Goal: Entertainment & Leisure: Browse casually

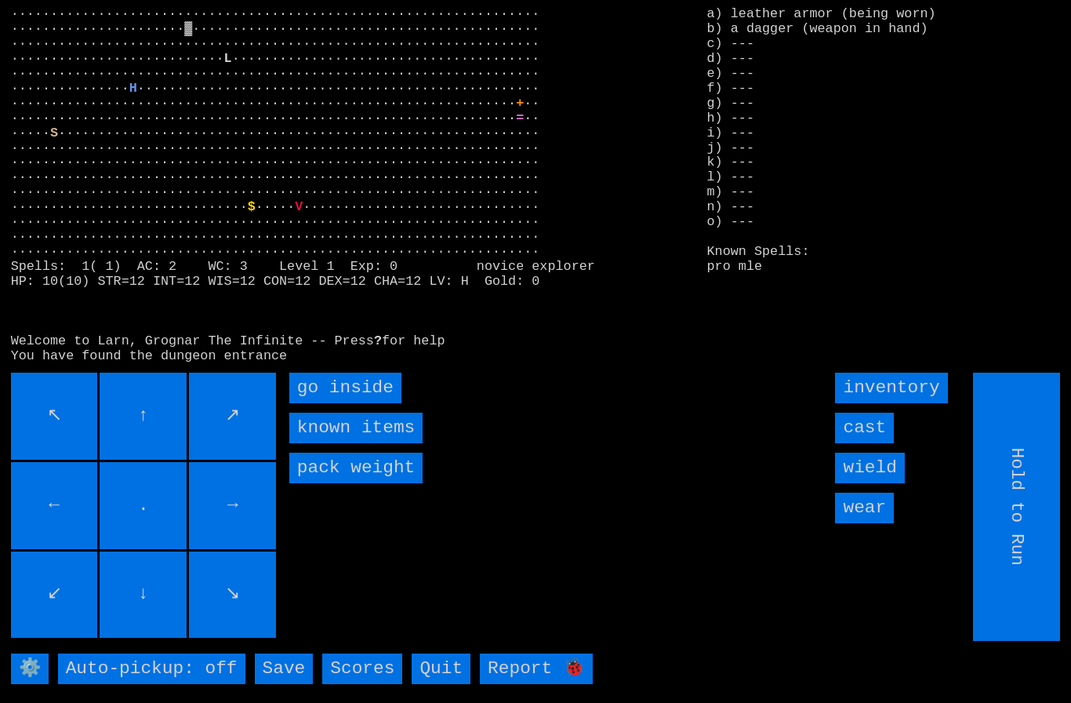
click at [312, 403] on inside "go inside" at bounding box center [345, 387] width 112 height 31
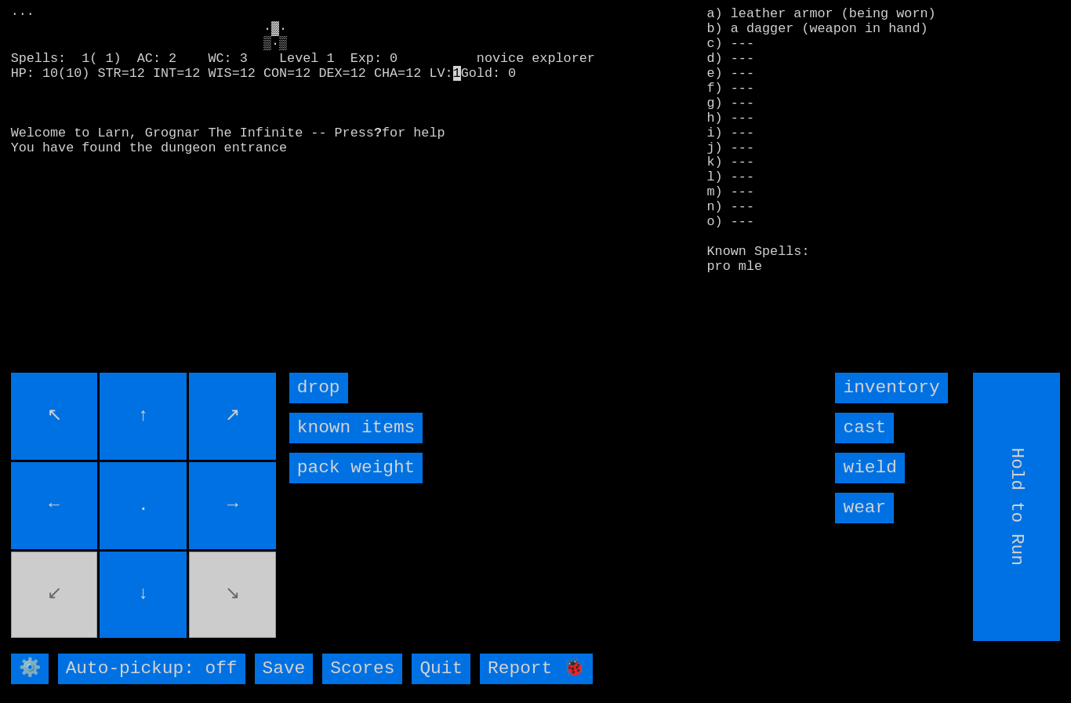
type input "Choose Direction"
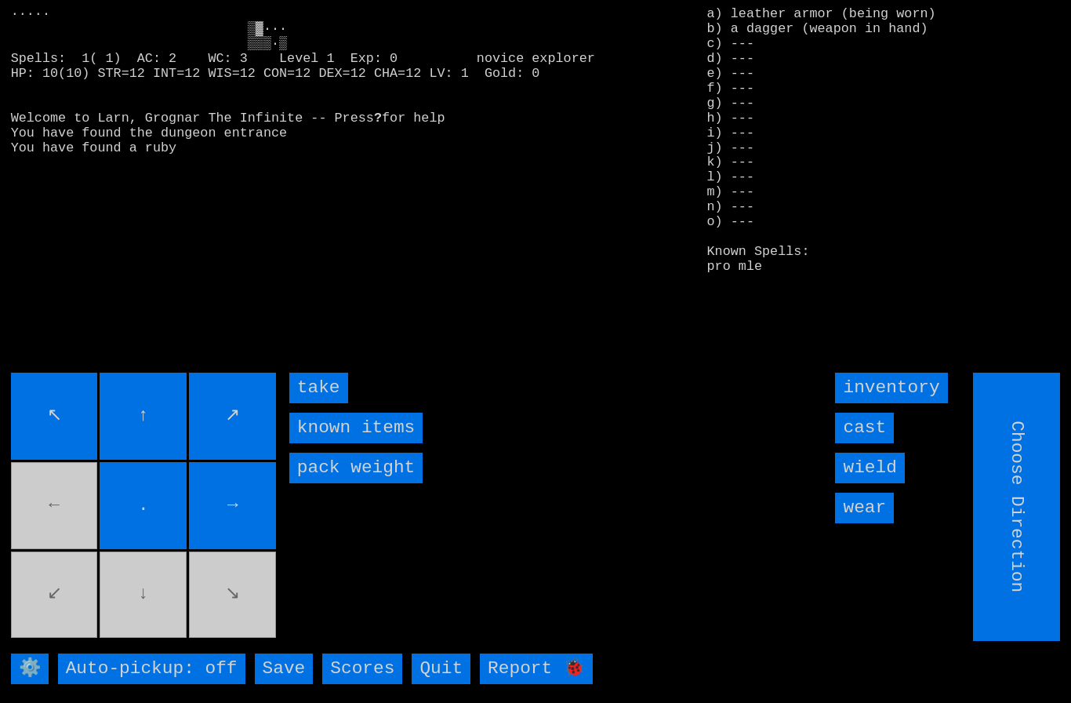
type input "Hold to Run"
click at [312, 403] on input "take" at bounding box center [318, 387] width 59 height 31
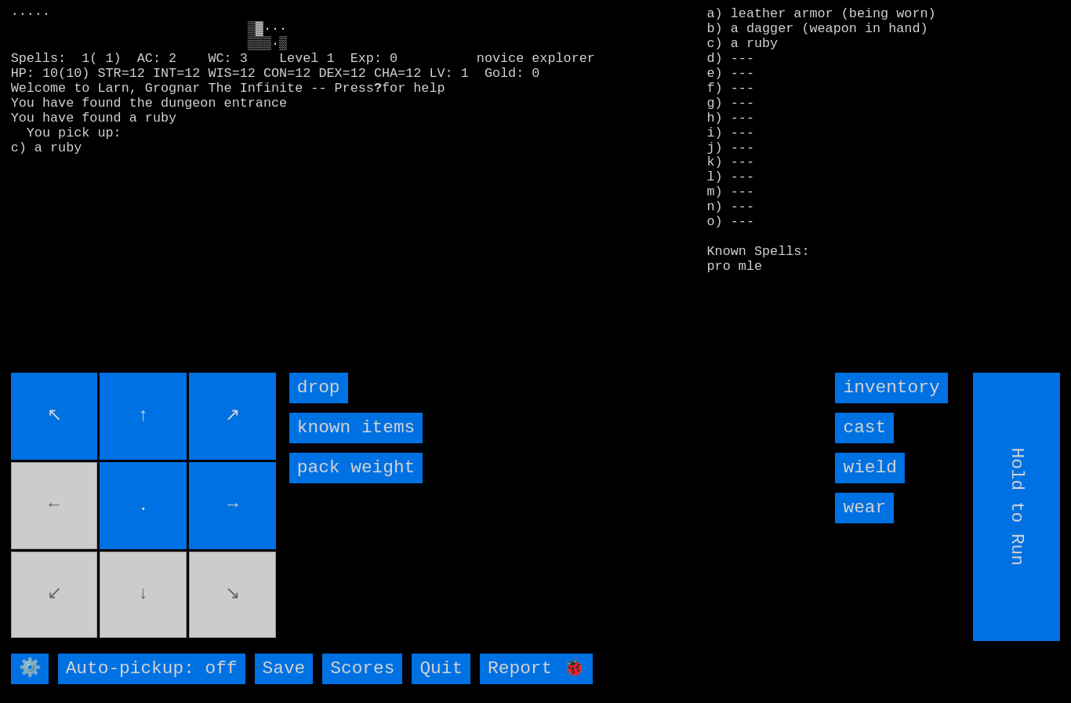
type input "Choose Direction"
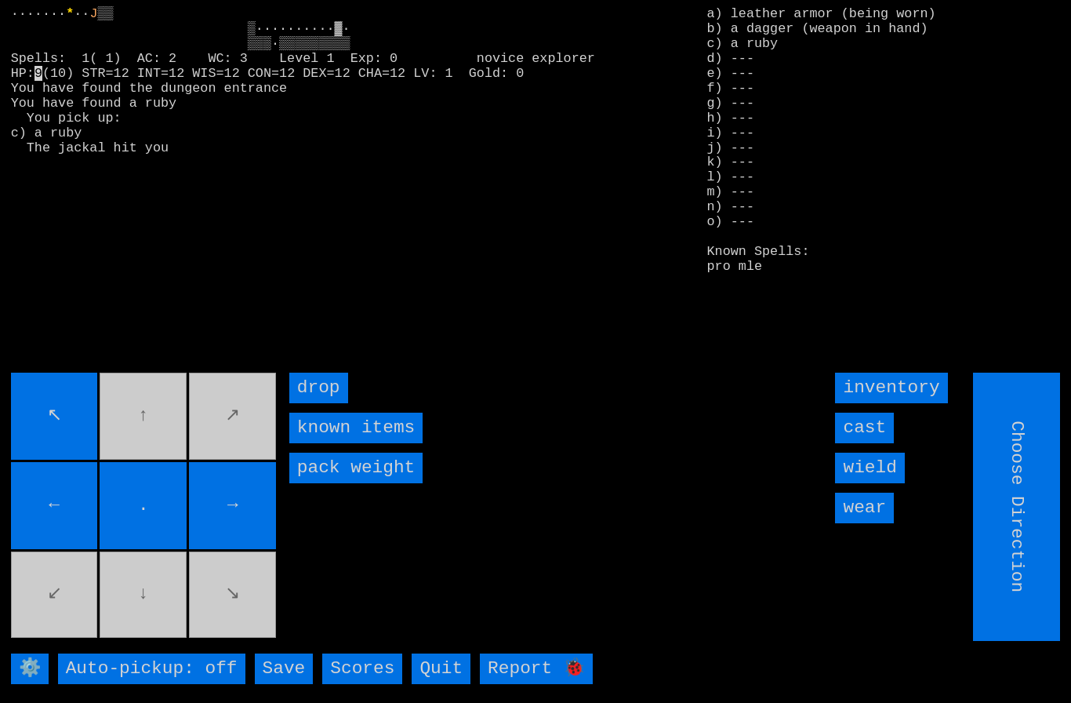
type input "Hold to Run"
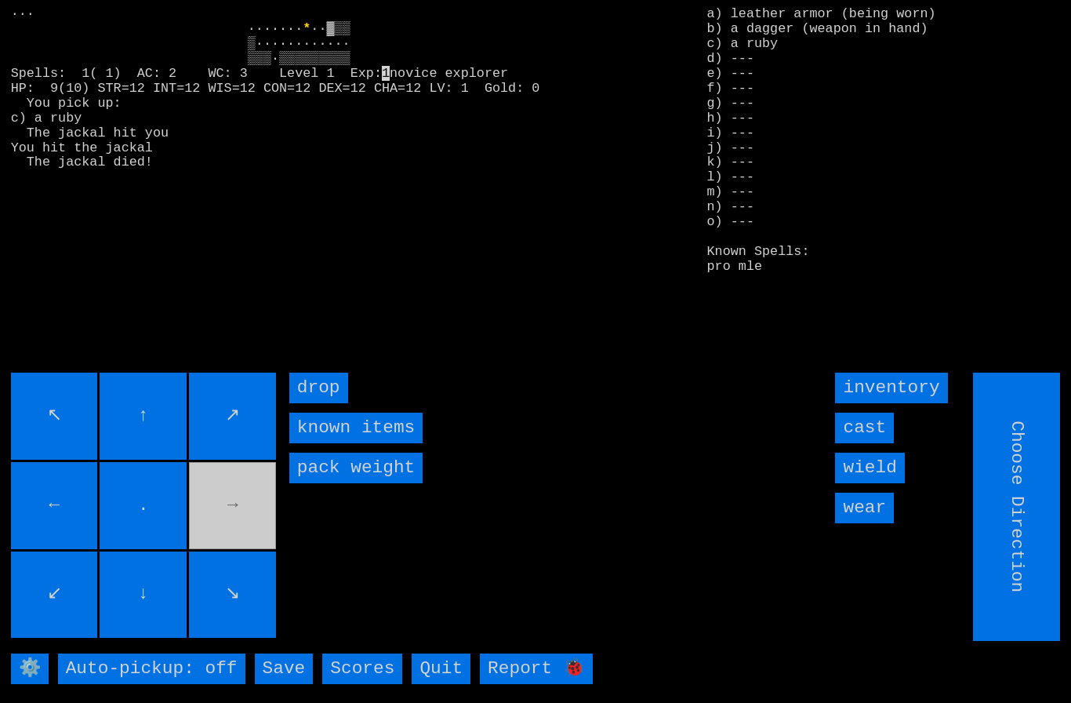
type input "Hold to Run"
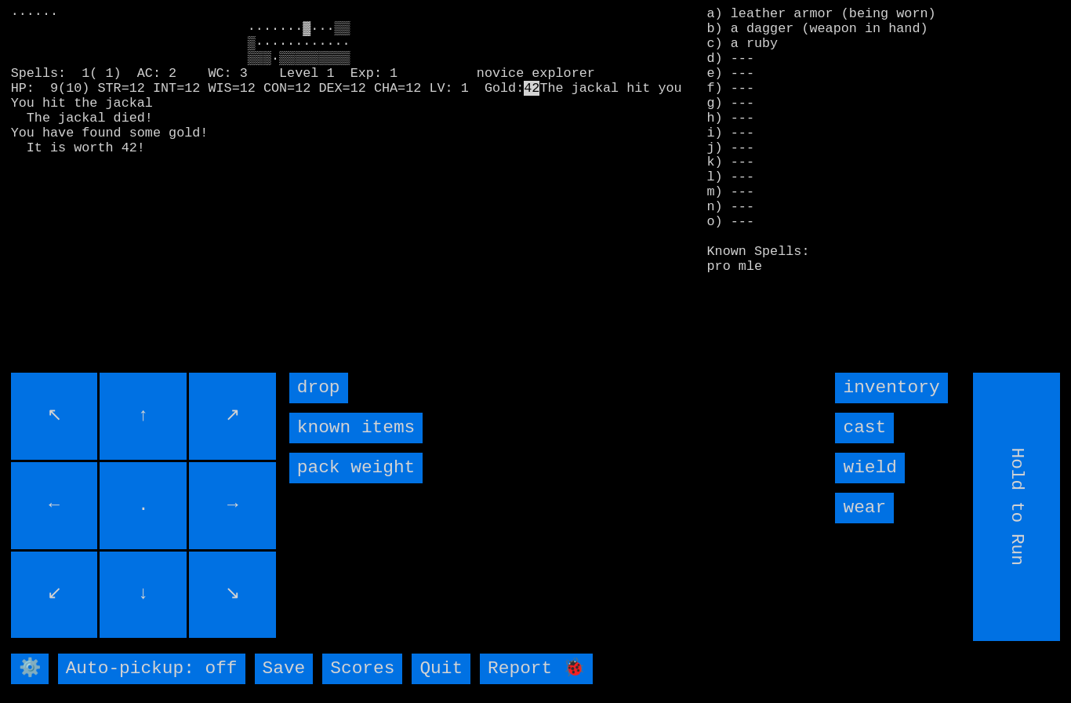
type input "Choose Direction"
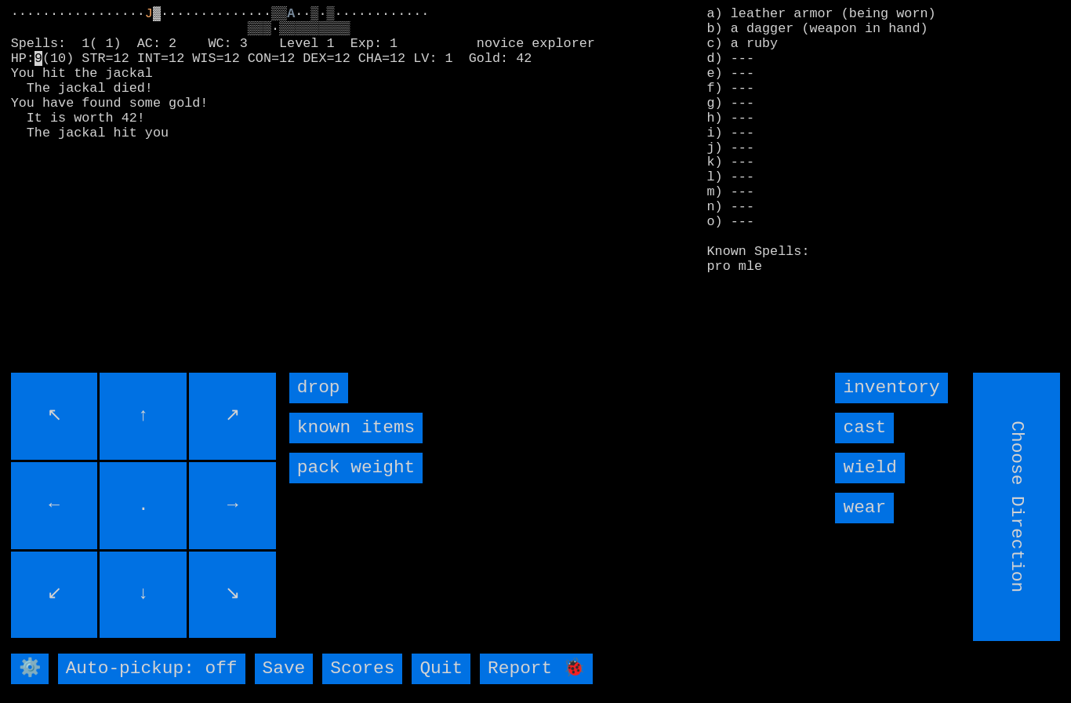
type input "Hold to Run"
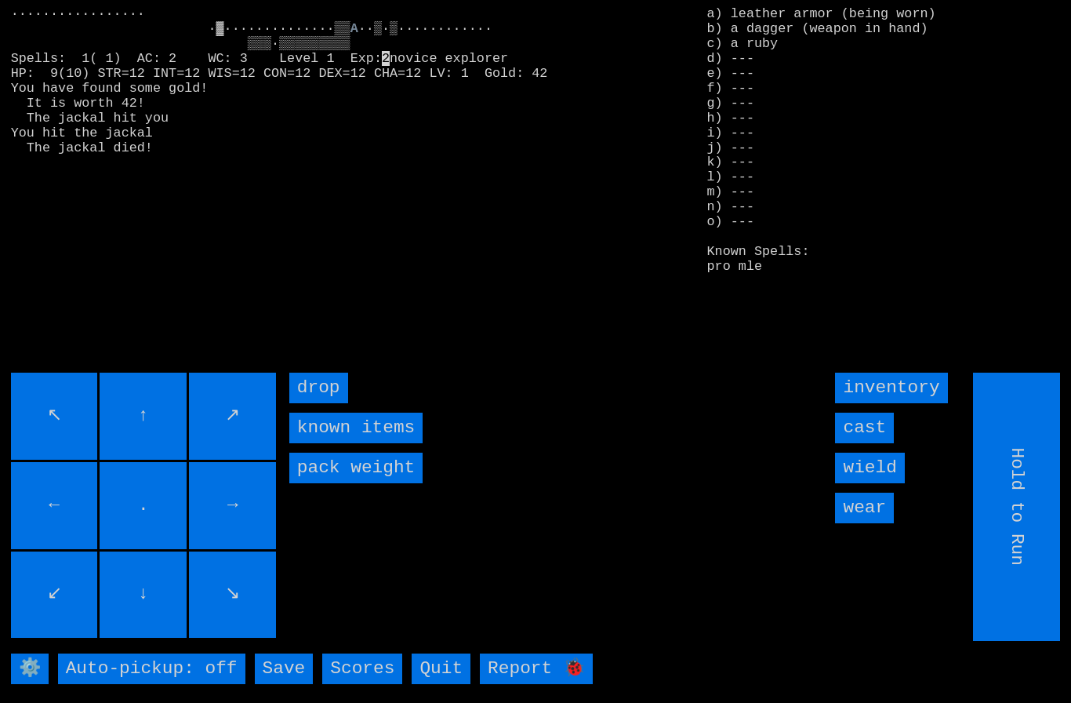
type input "Choose Direction"
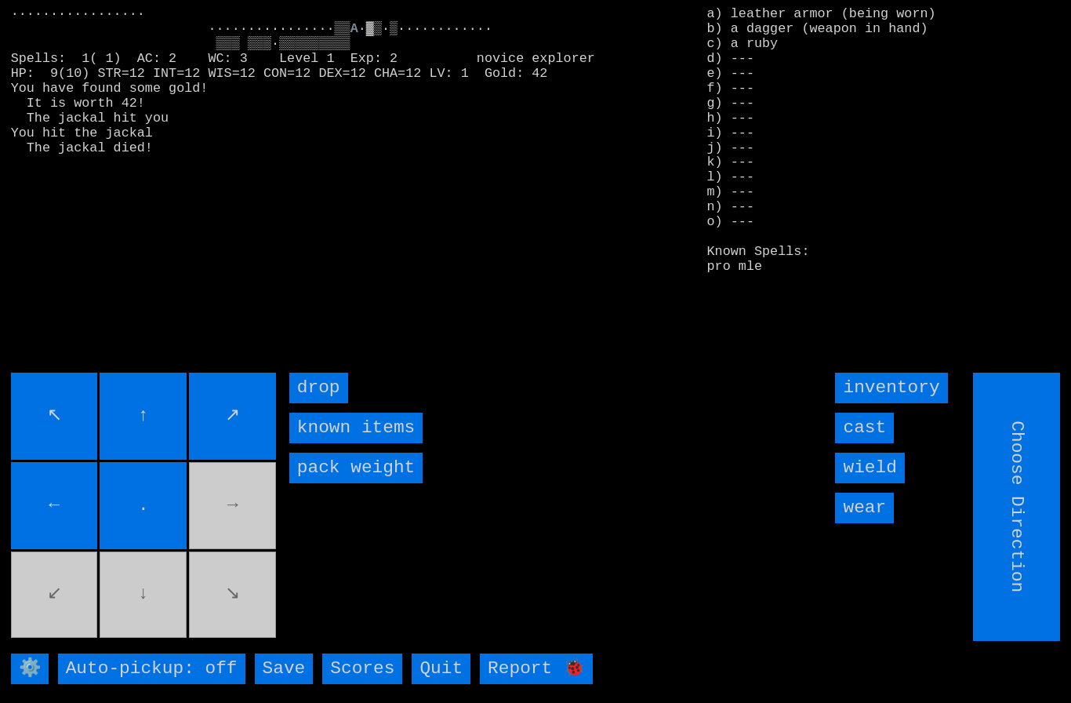
type input "Hold to Run"
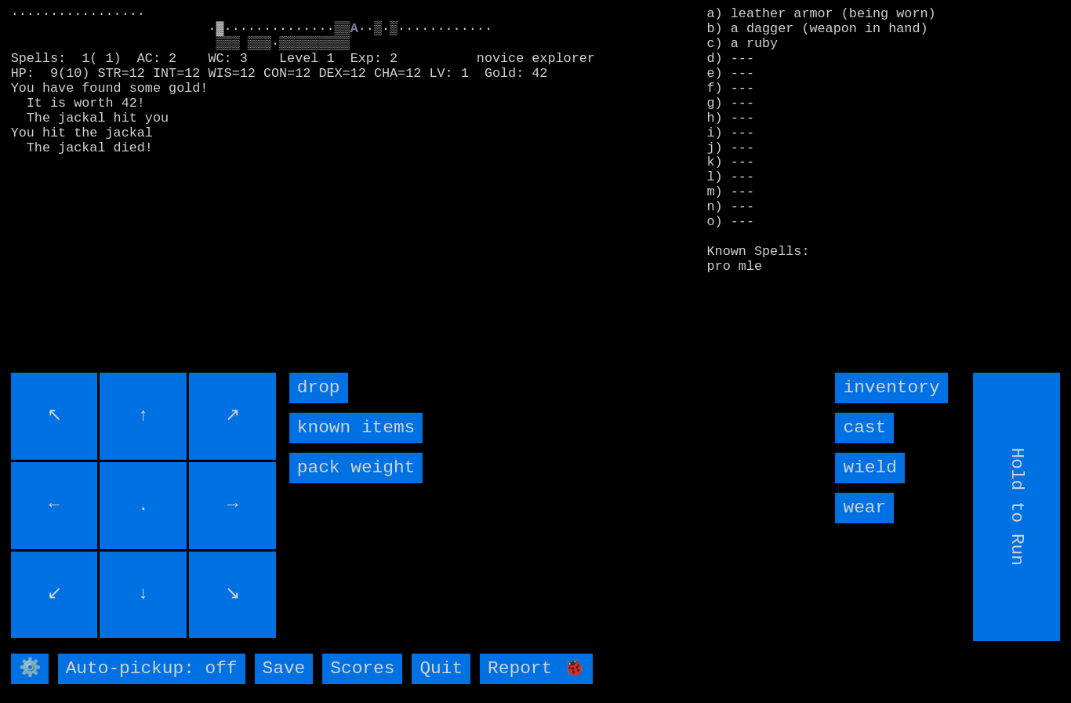
type input "Choose Direction"
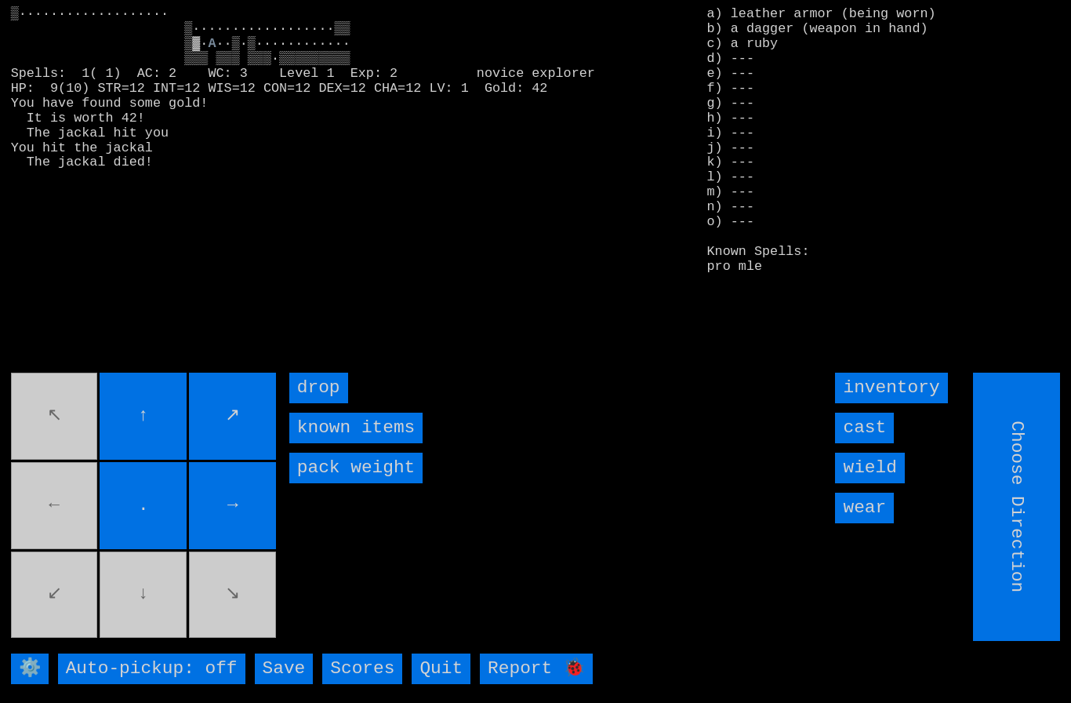
type input "Hold to Run"
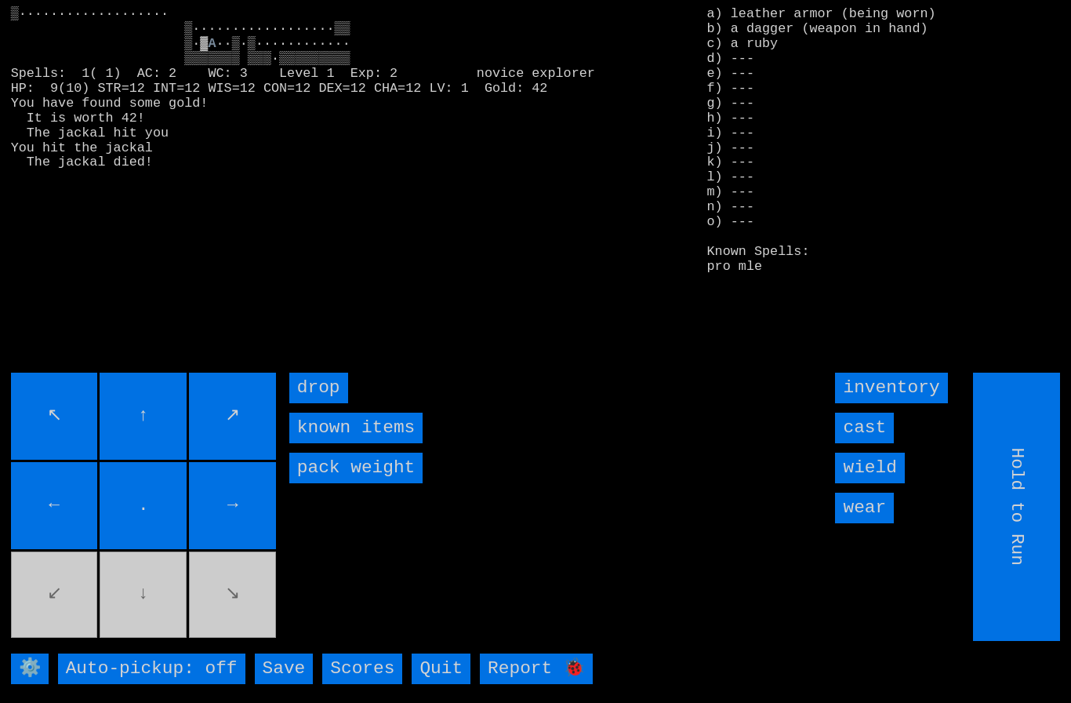
type input "Choose Direction"
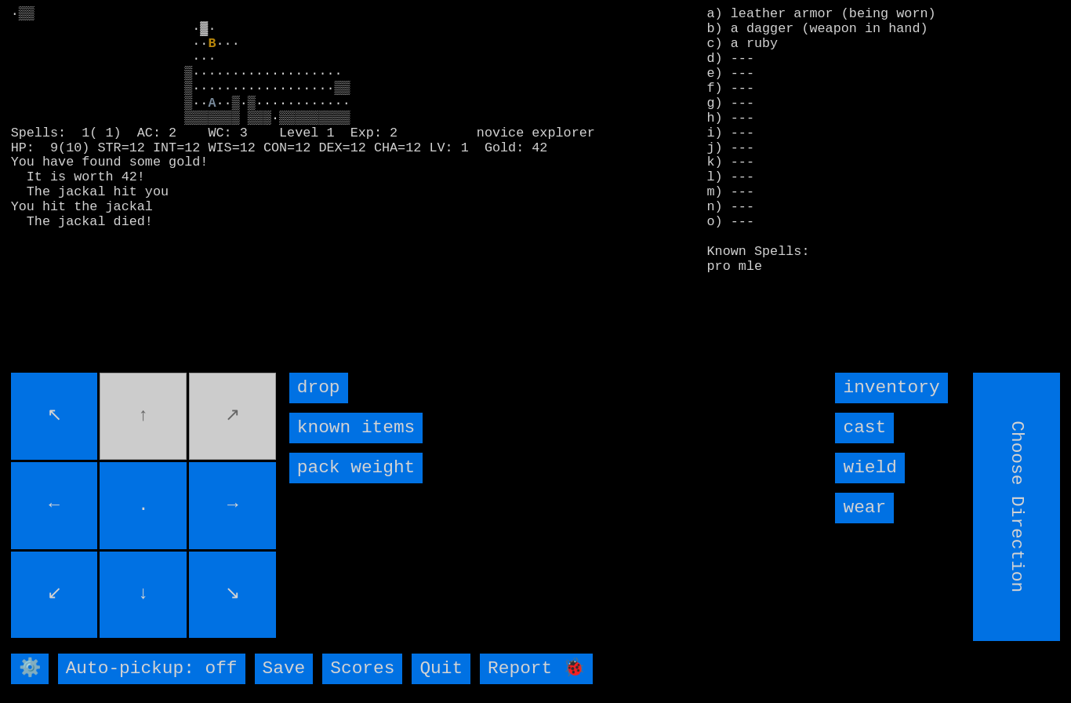
type input "Hold to Run"
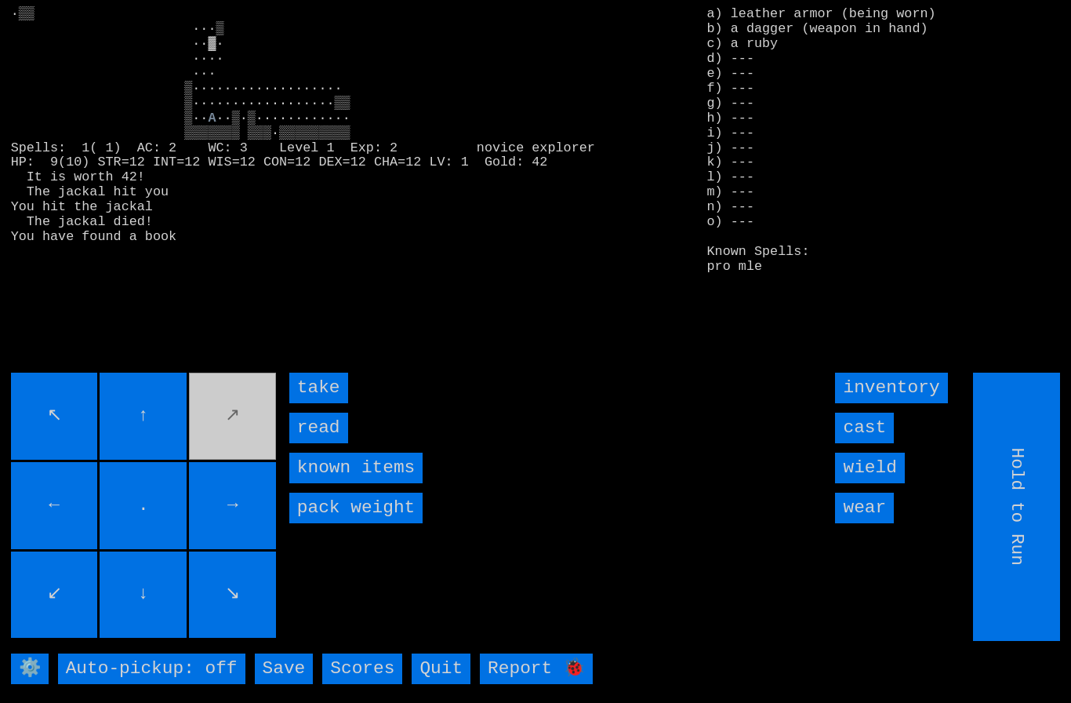
click at [310, 403] on input "take" at bounding box center [318, 387] width 59 height 31
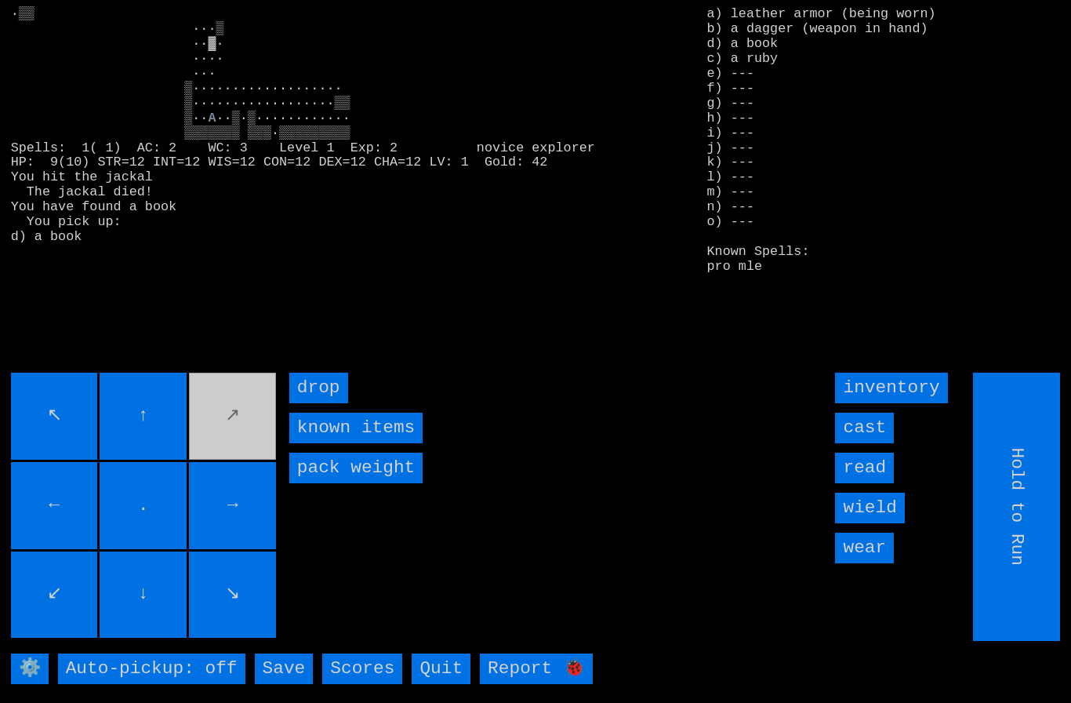
type input "Choose Direction"
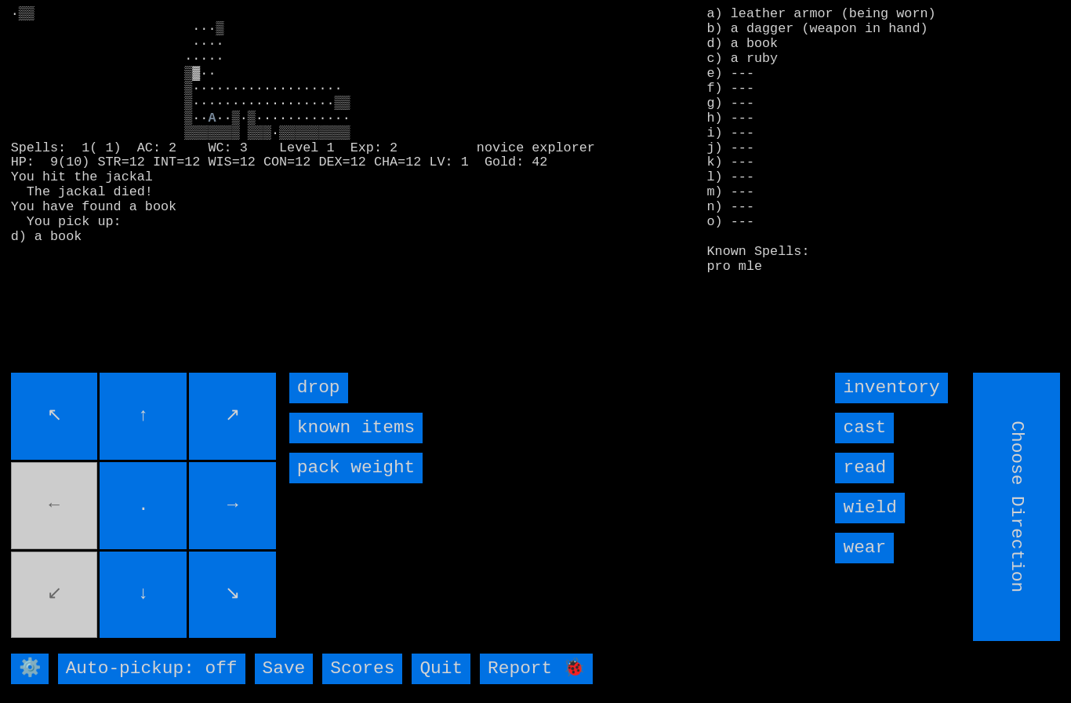
type input "Hold to Run"
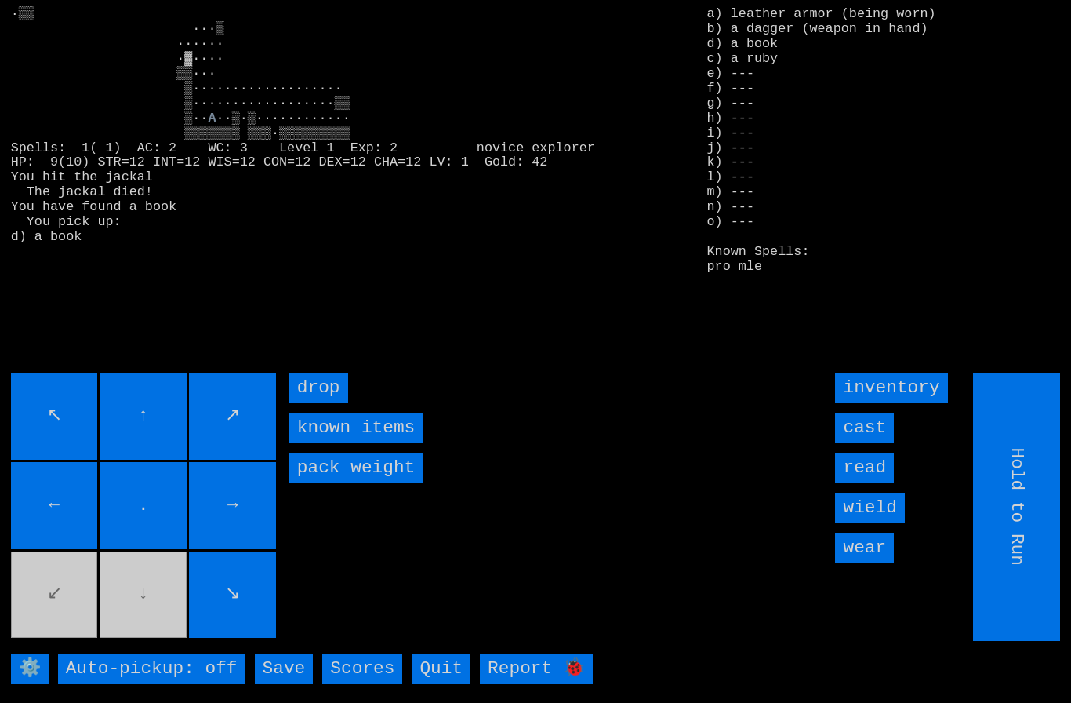
type input "Choose Direction"
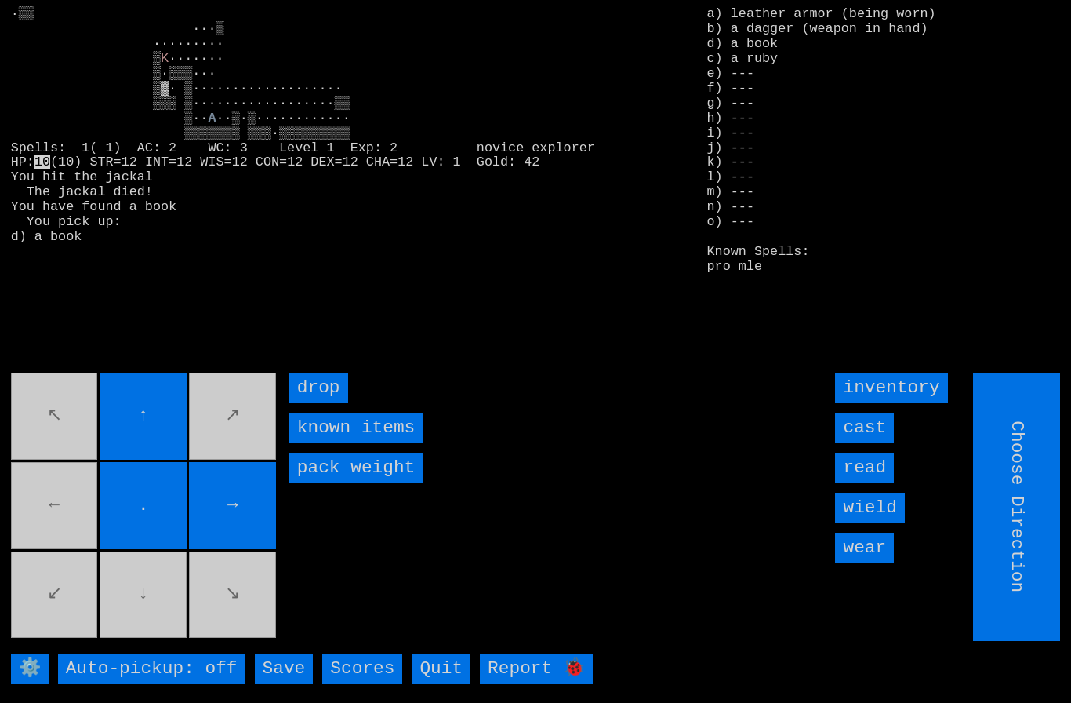
type input "Hold to Run"
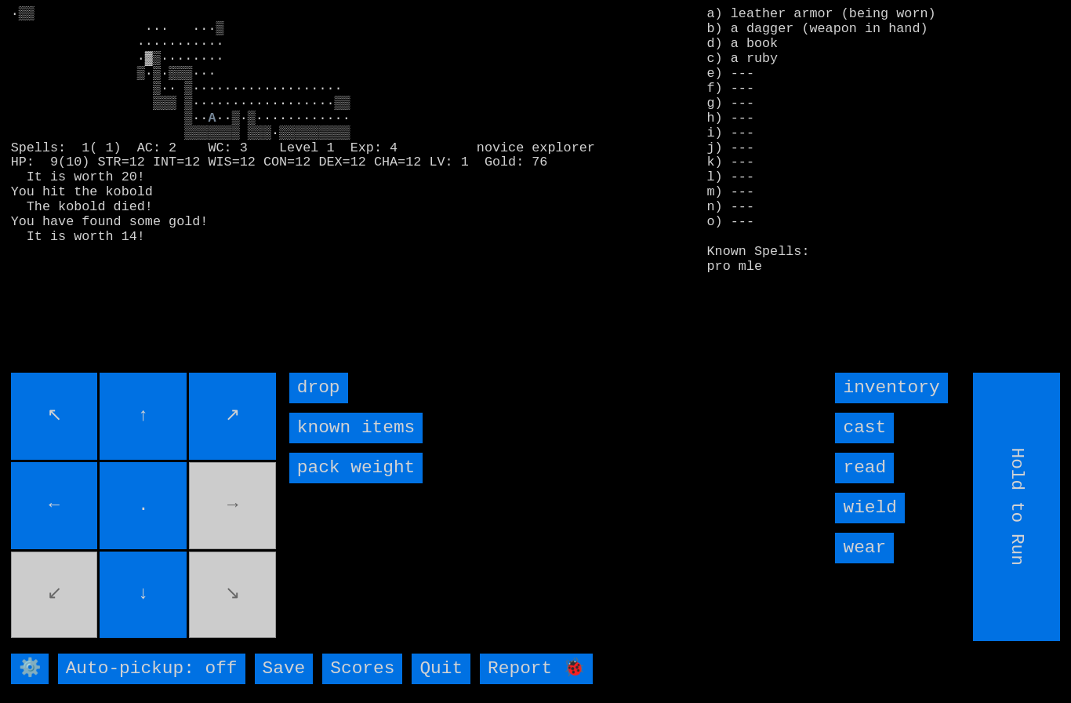
type input "Choose Direction"
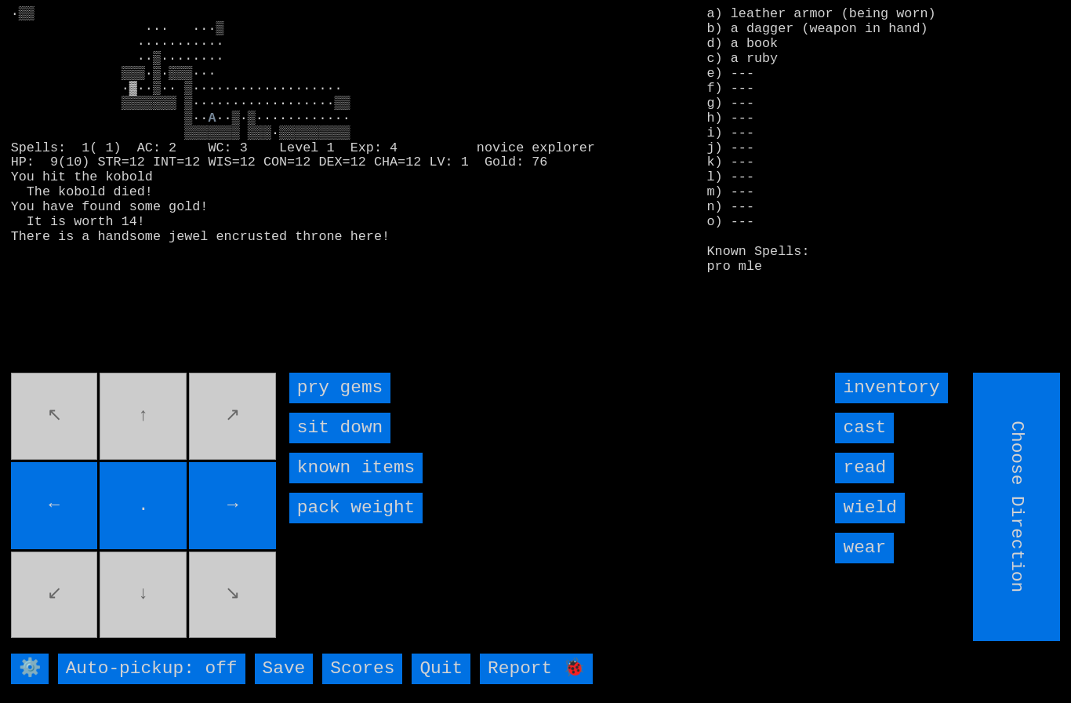
type input "Hold to Run"
click at [321, 403] on gems "pry gems" at bounding box center [339, 387] width 101 height 31
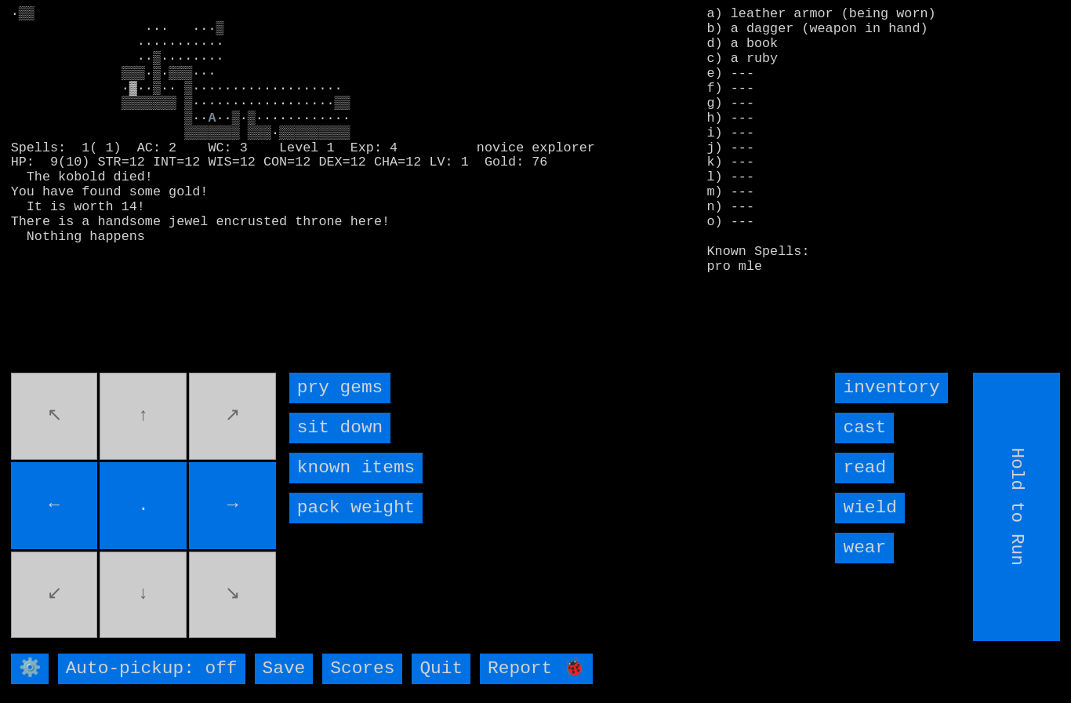
click at [315, 403] on gems "pry gems" at bounding box center [339, 387] width 101 height 31
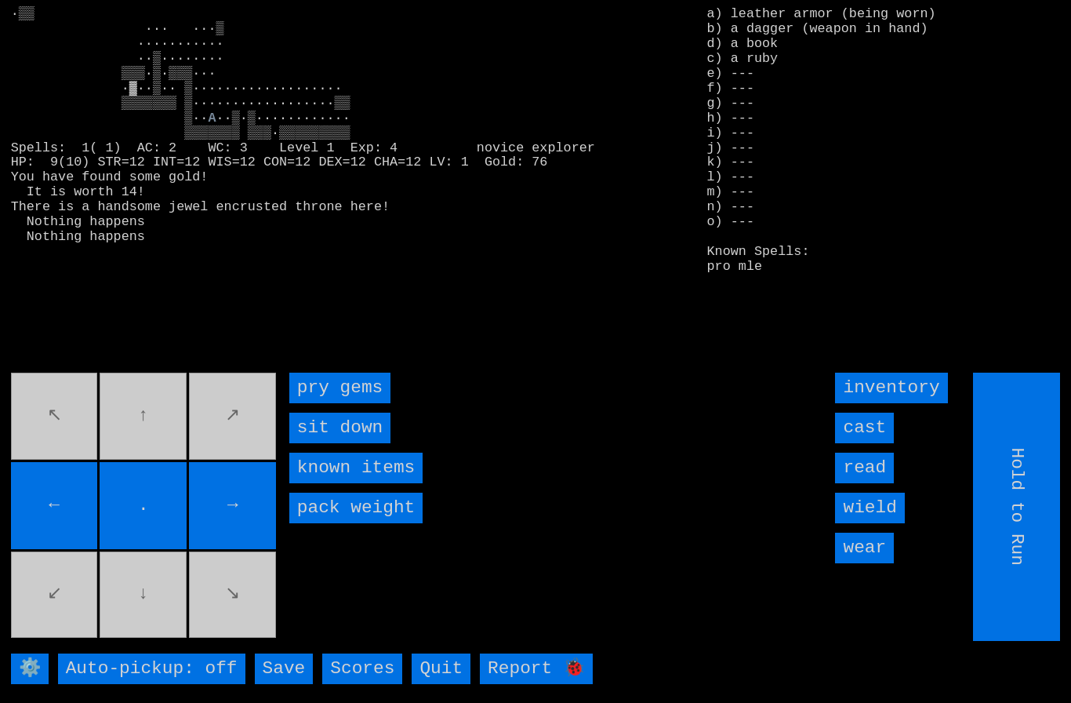
click at [321, 403] on gems "pry gems" at bounding box center [339, 387] width 101 height 31
click at [320, 403] on gems "pry gems" at bounding box center [339, 387] width 101 height 31
click at [319, 403] on gems "pry gems" at bounding box center [339, 387] width 101 height 31
click at [352, 403] on gems "pry gems" at bounding box center [339, 387] width 101 height 31
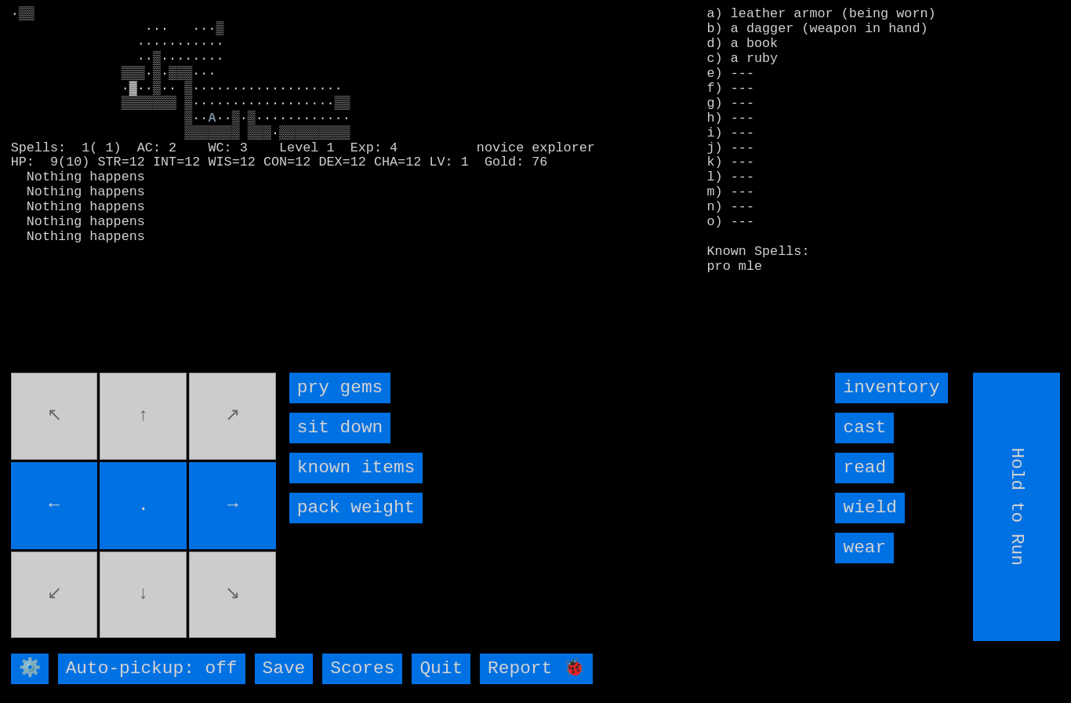
click at [352, 403] on gems "pry gems" at bounding box center [339, 387] width 101 height 31
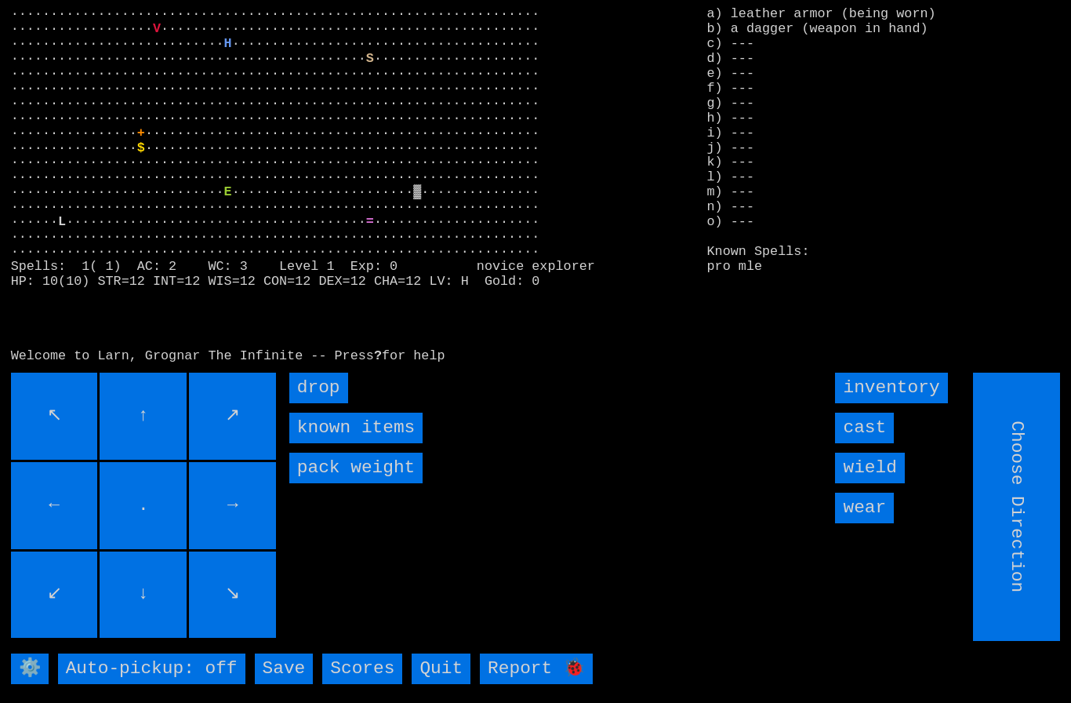
type input "Hold to Run"
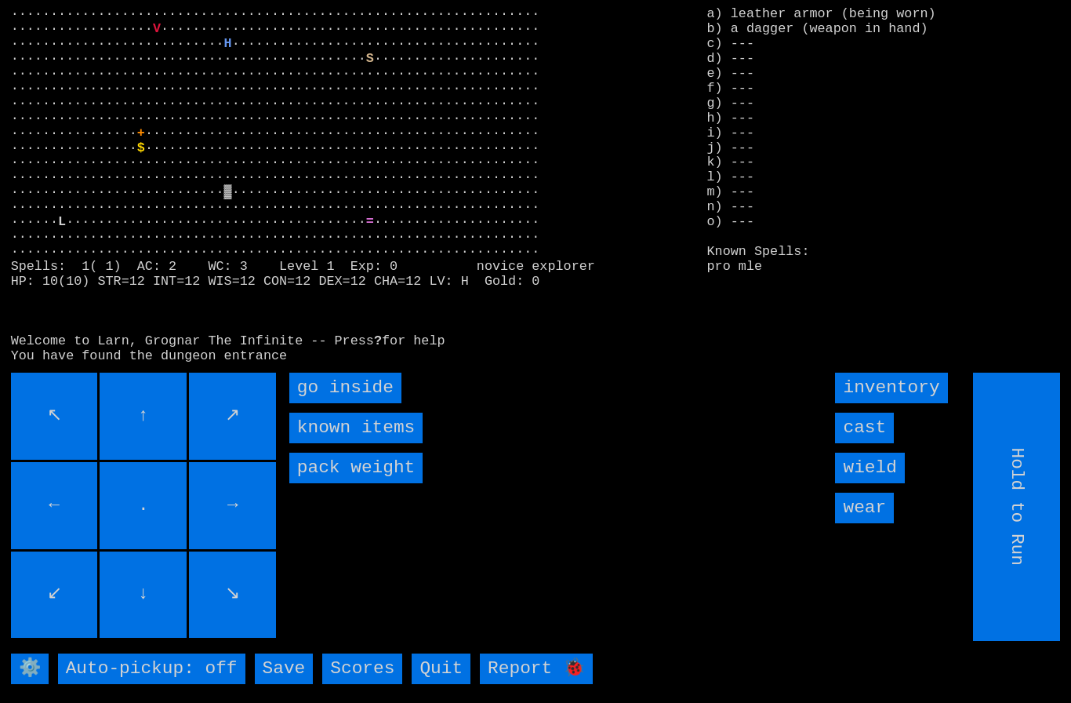
click at [323, 403] on inside "go inside" at bounding box center [345, 387] width 112 height 31
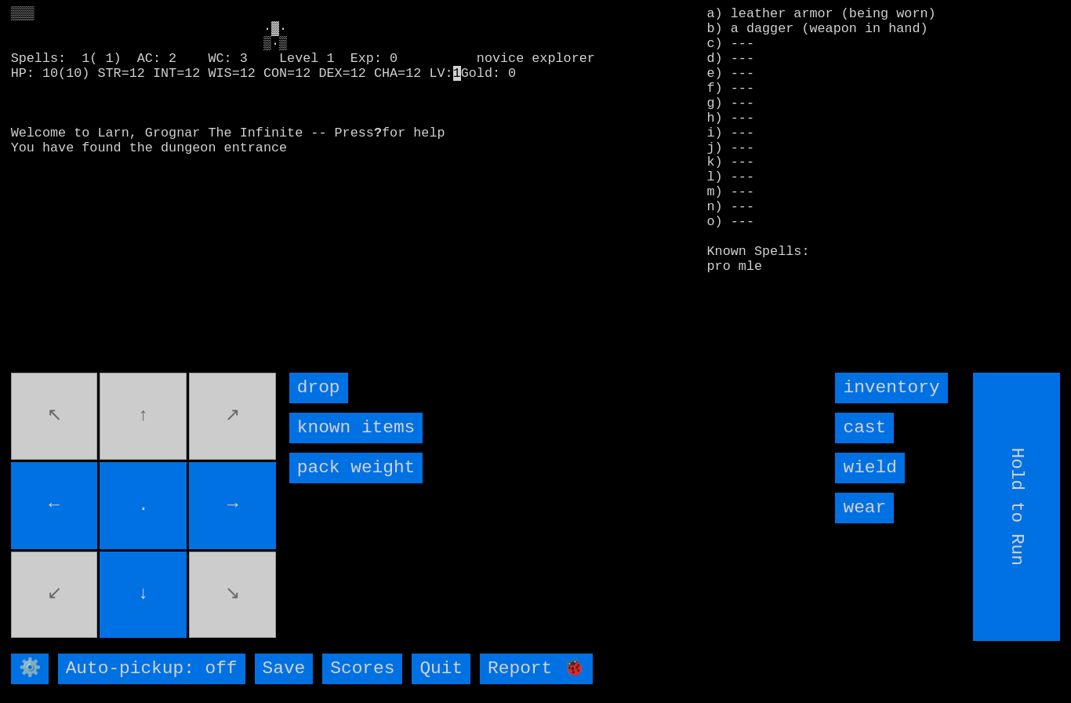
type input "Choose Direction"
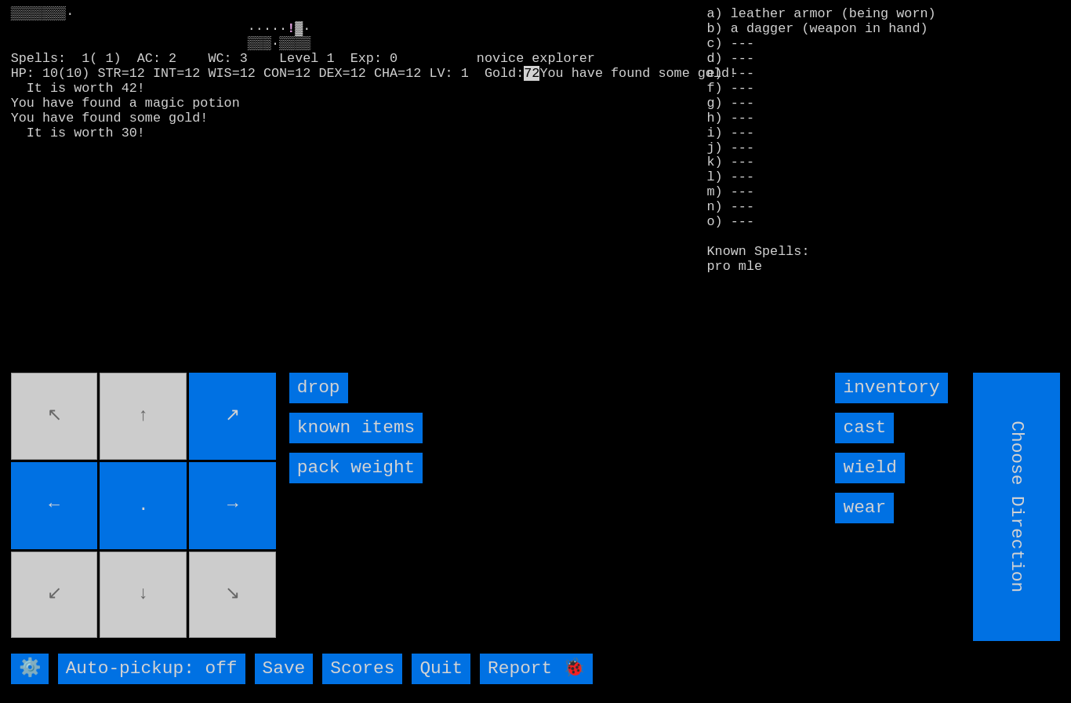
type input "Hold to Run"
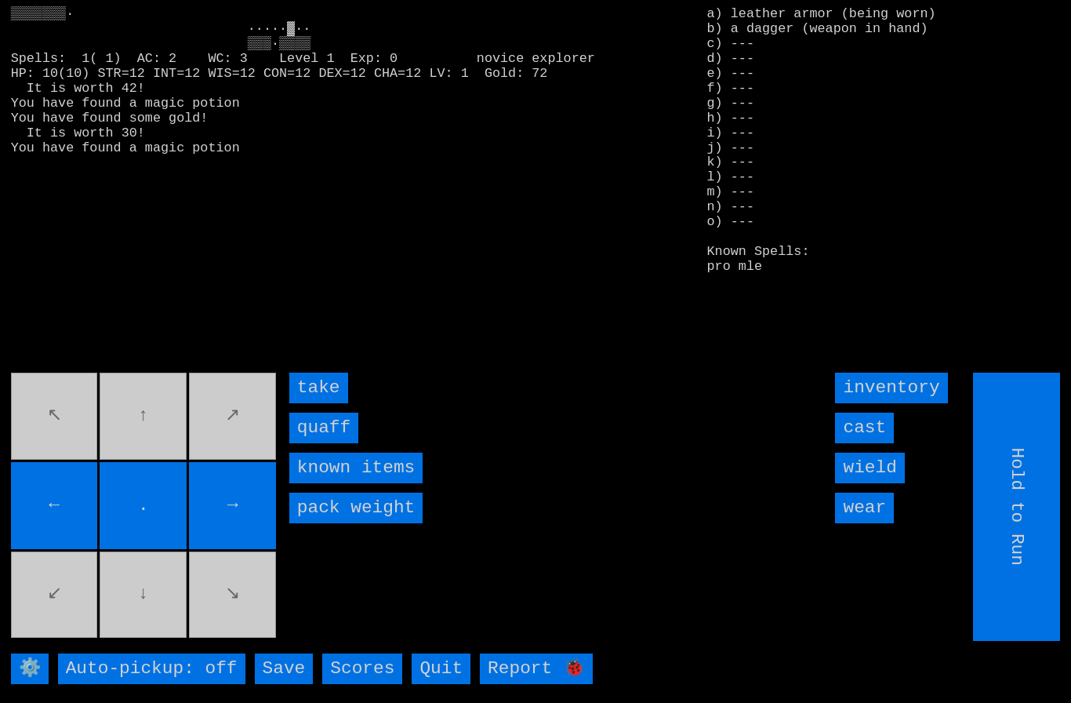
click at [317, 443] on input "quaff" at bounding box center [323, 427] width 69 height 31
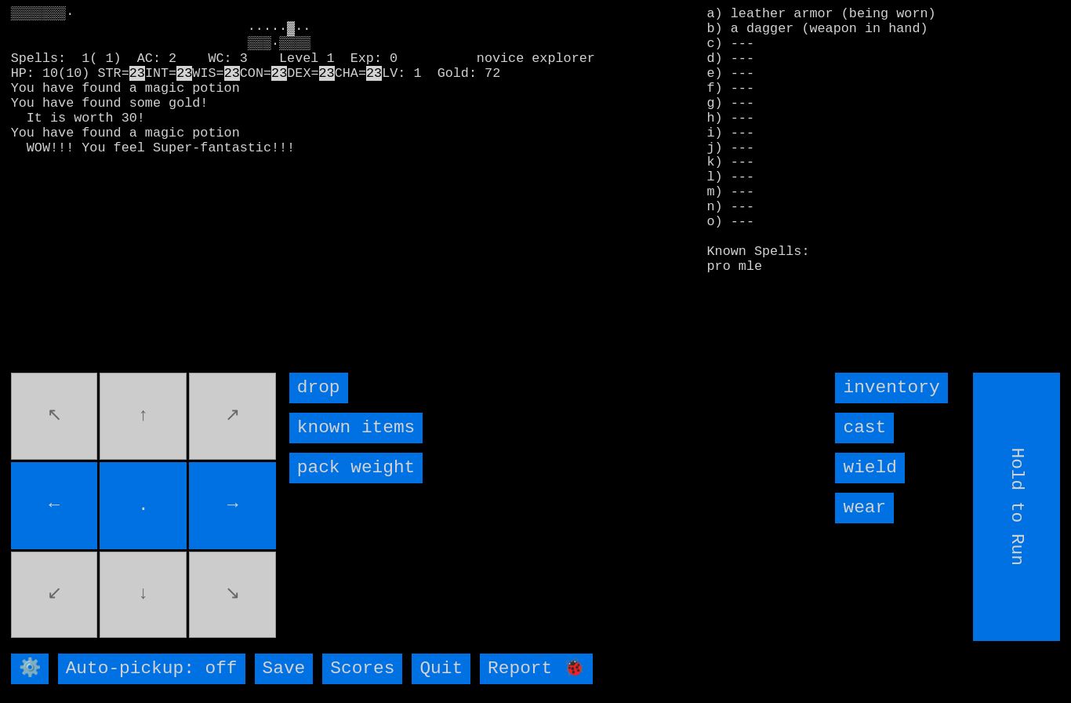
type input "Choose Direction"
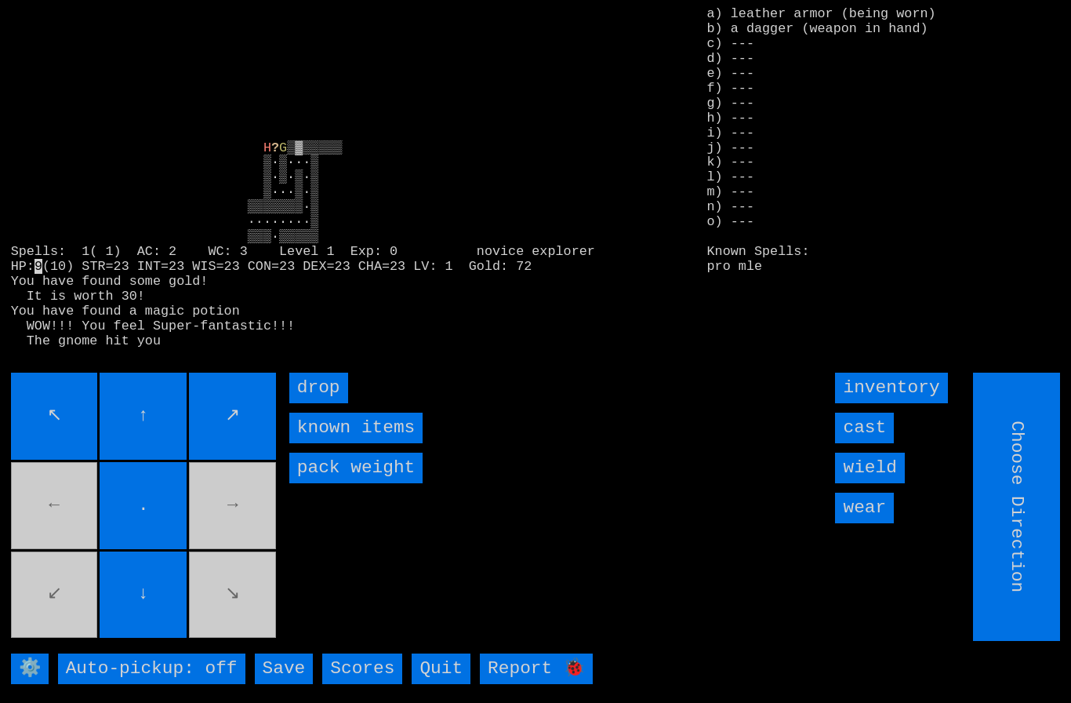
type input "Hold to Run"
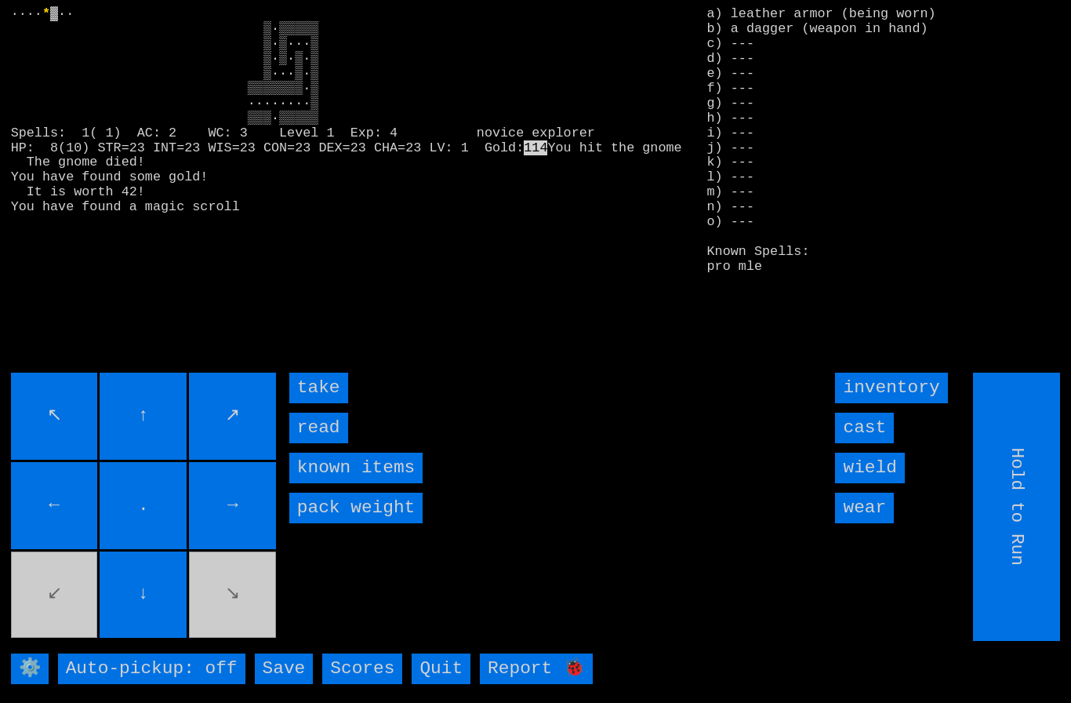
click at [332, 403] on input "take" at bounding box center [318, 387] width 59 height 31
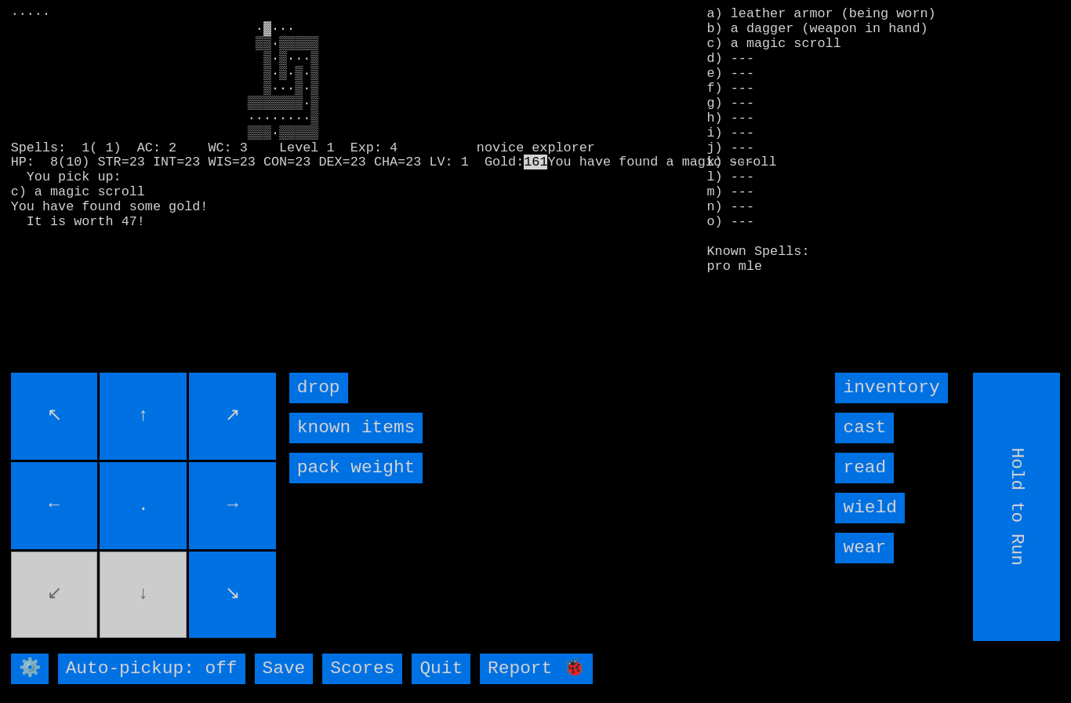
type input "Choose Direction"
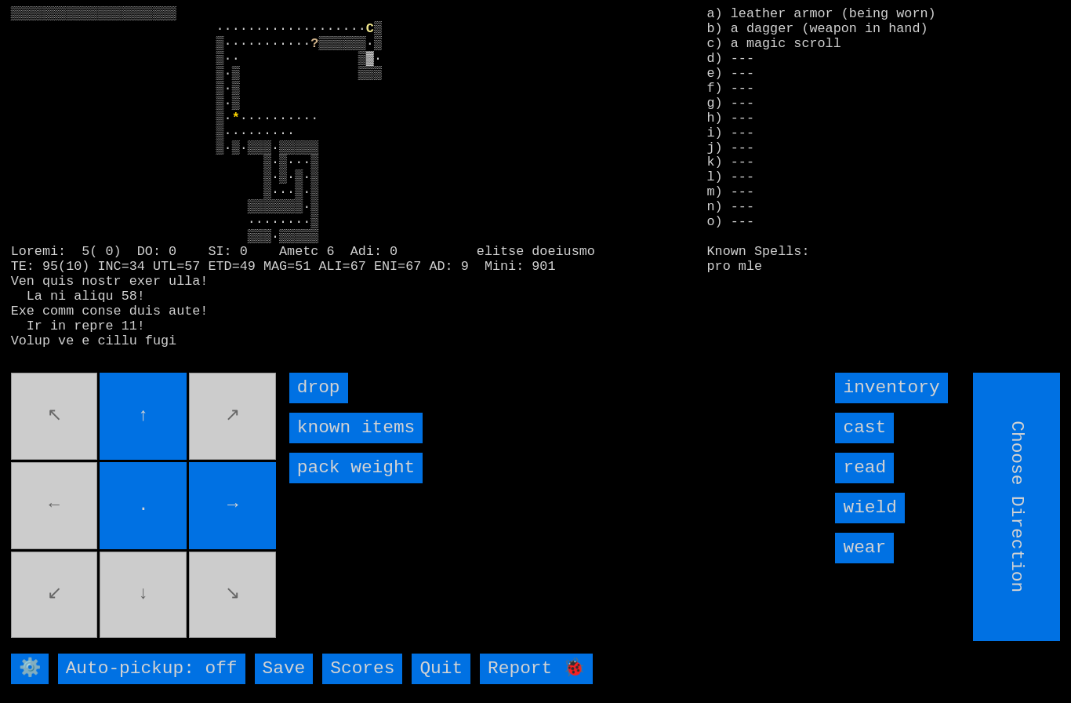
type input "Hold to Run"
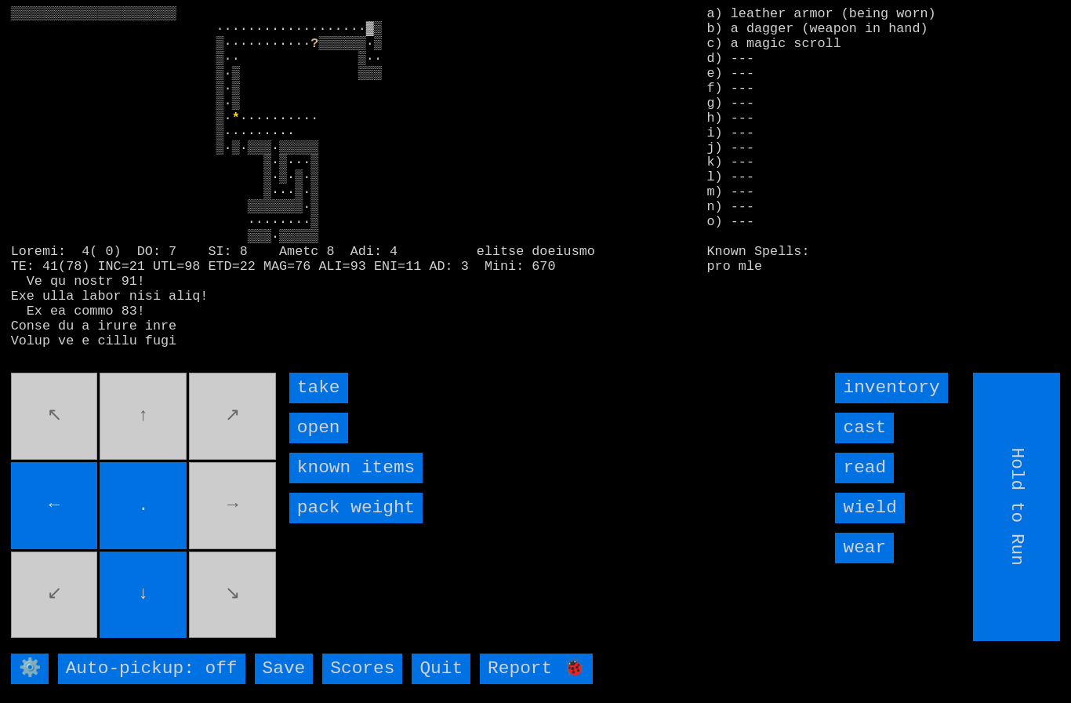
click at [311, 403] on input "take" at bounding box center [318, 387] width 59 height 31
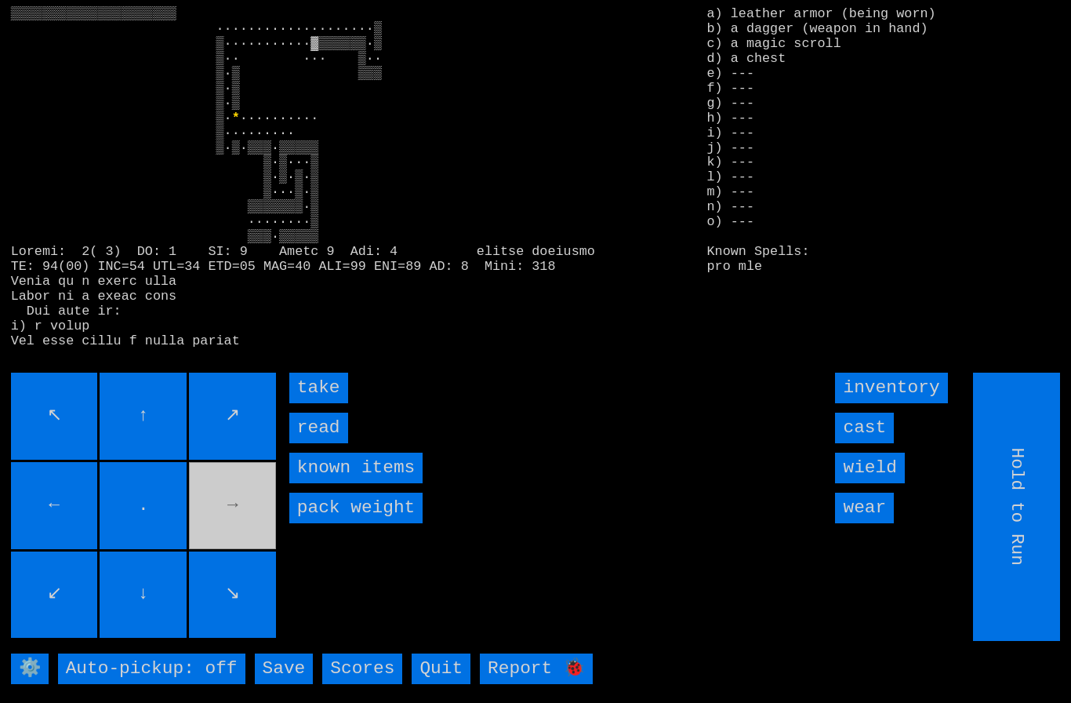
click at [309, 403] on input "take" at bounding box center [318, 387] width 59 height 31
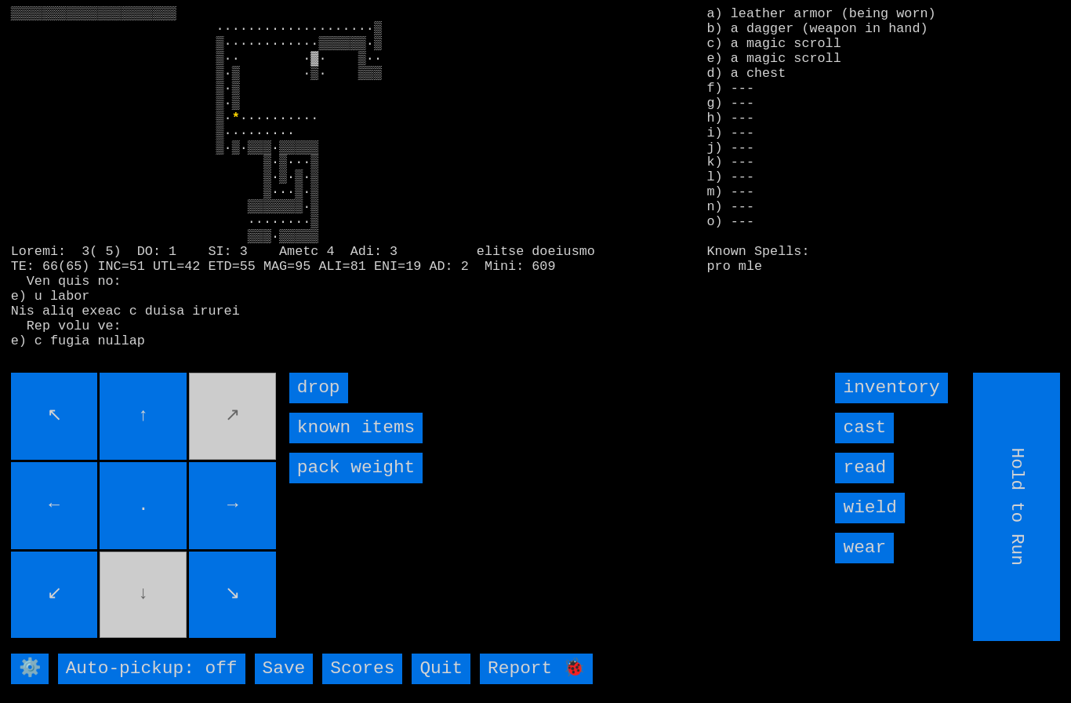
type input "Choose Direction"
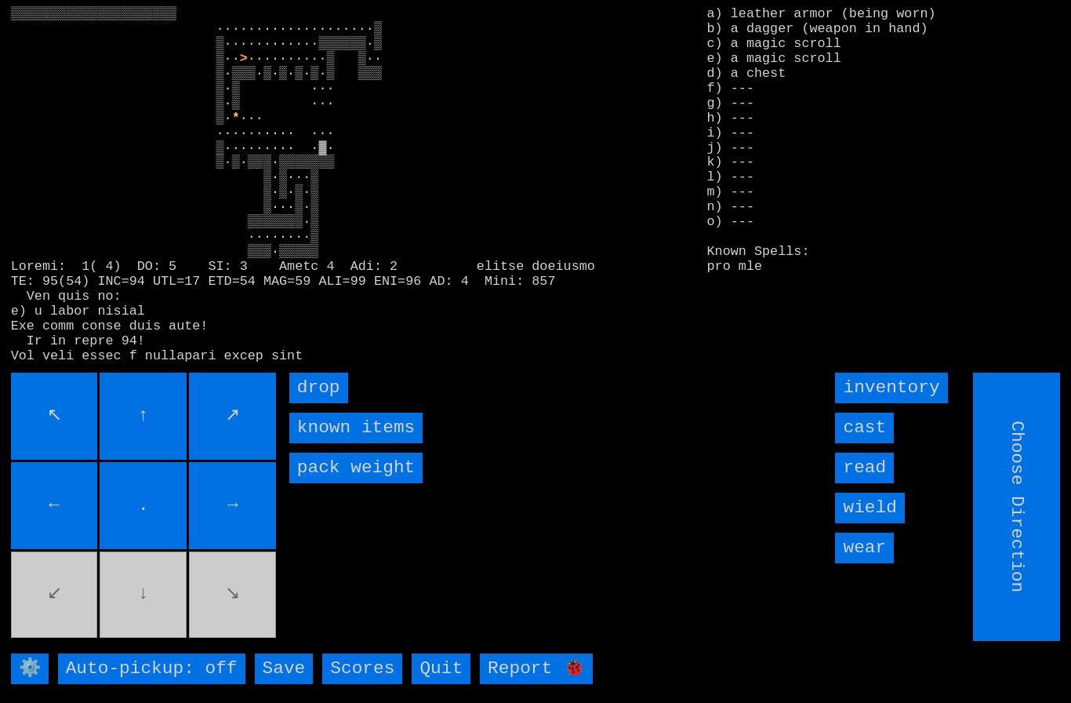
type input "Hold to Run"
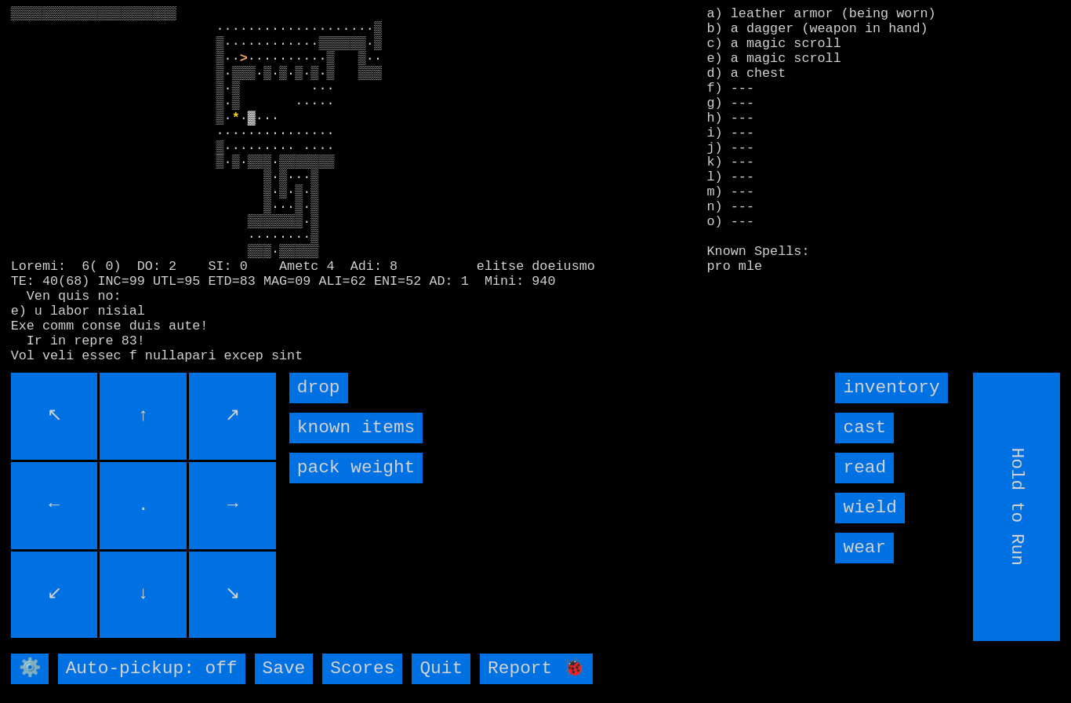
type input "Choose Direction"
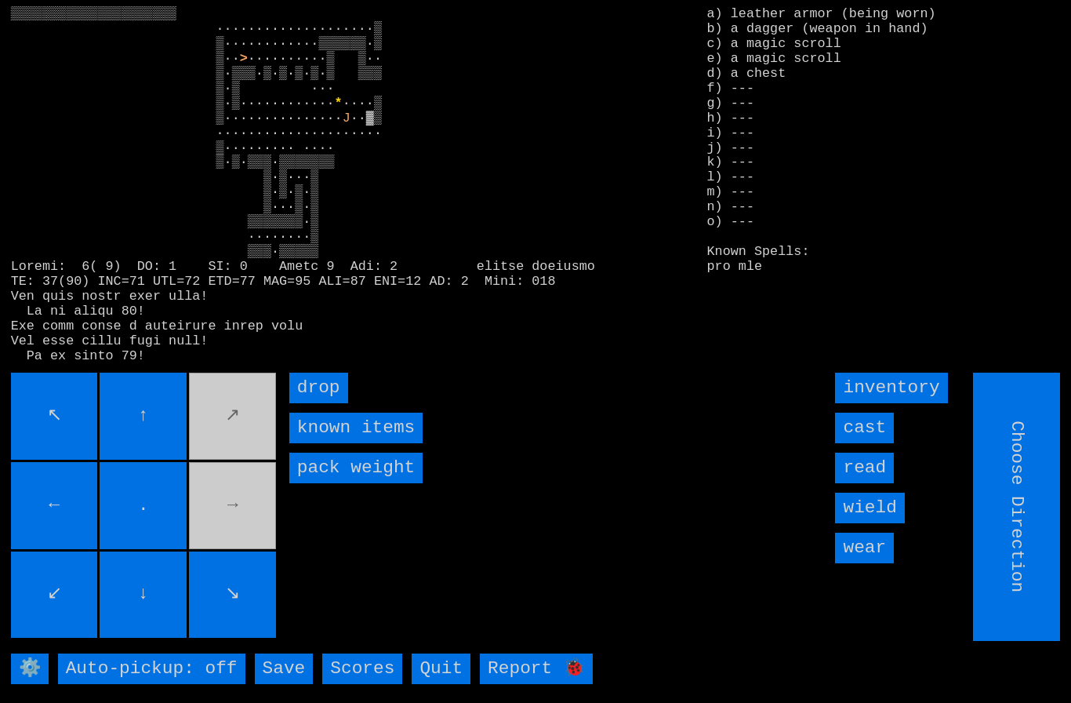
type input "Hold to Run"
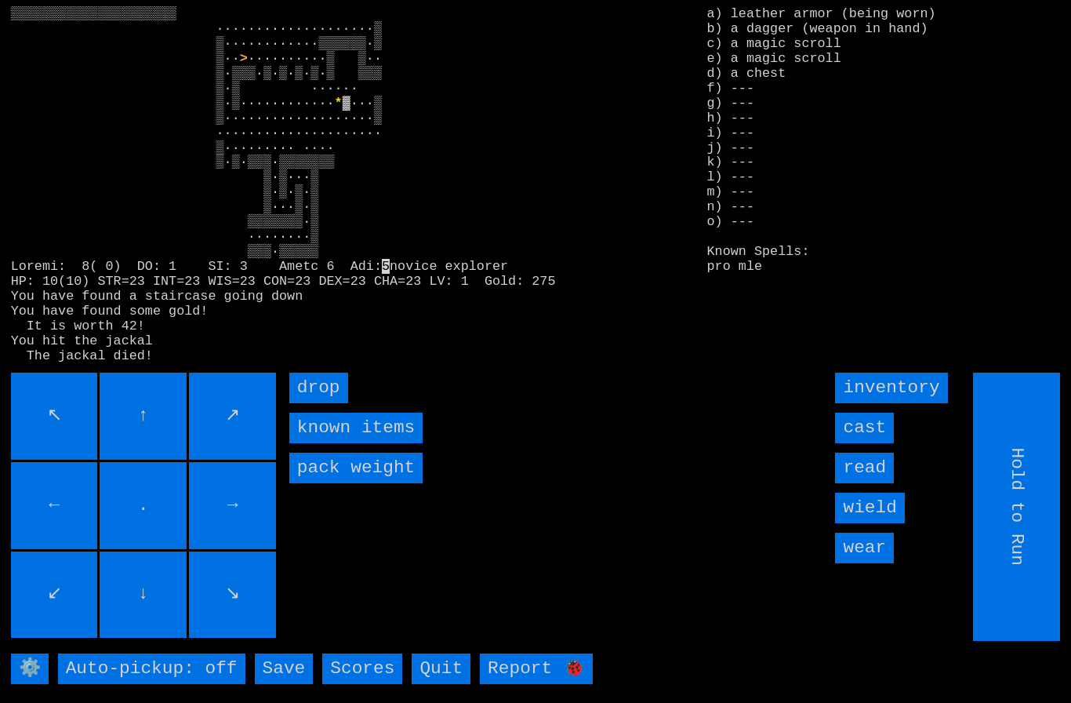
type input "Choose Direction"
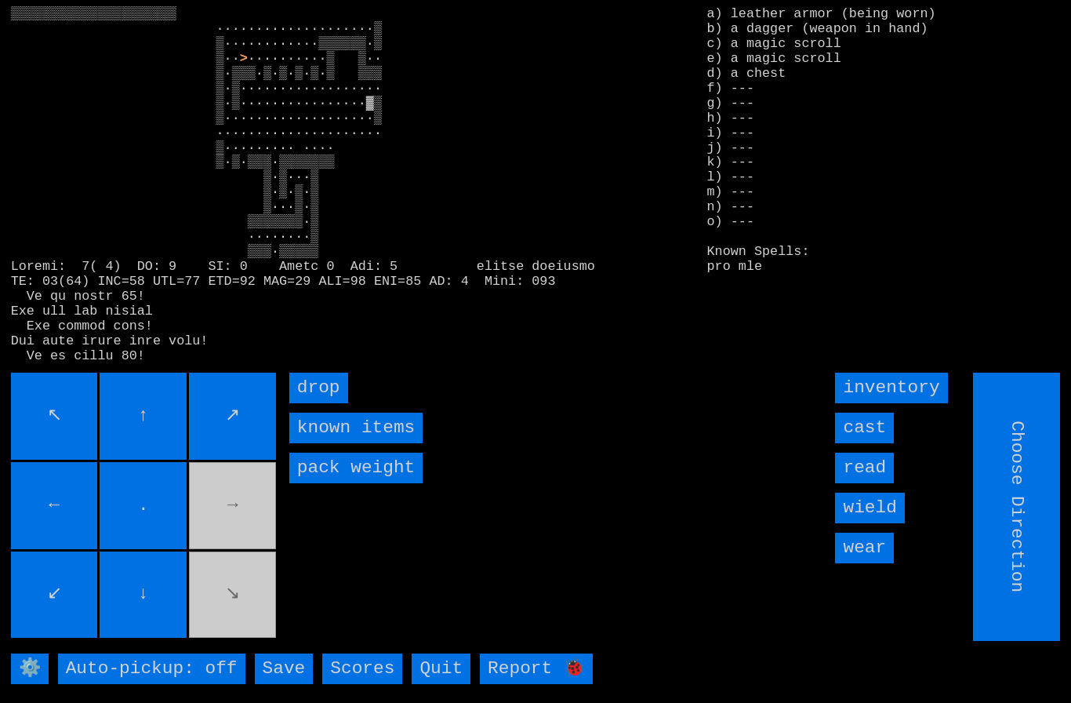
type input "Hold to Run"
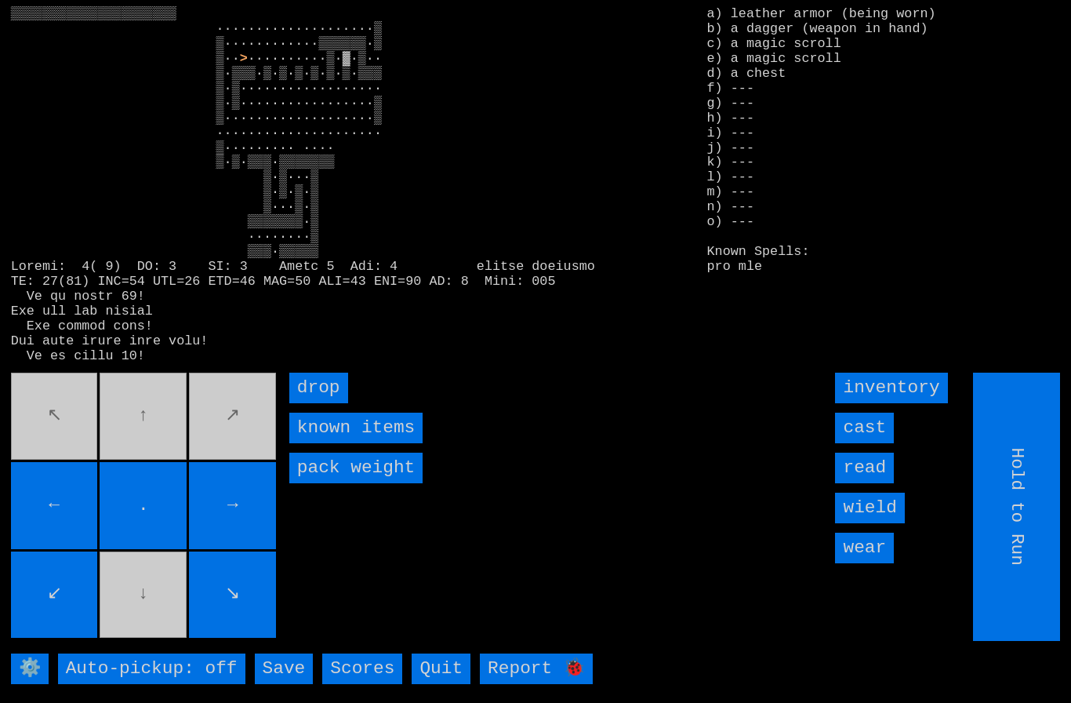
click at [106, 605] on movebuttons "↖ ↑ ↗ ← . → ↙ ↓ ↘" at bounding box center [145, 506] width 268 height 268
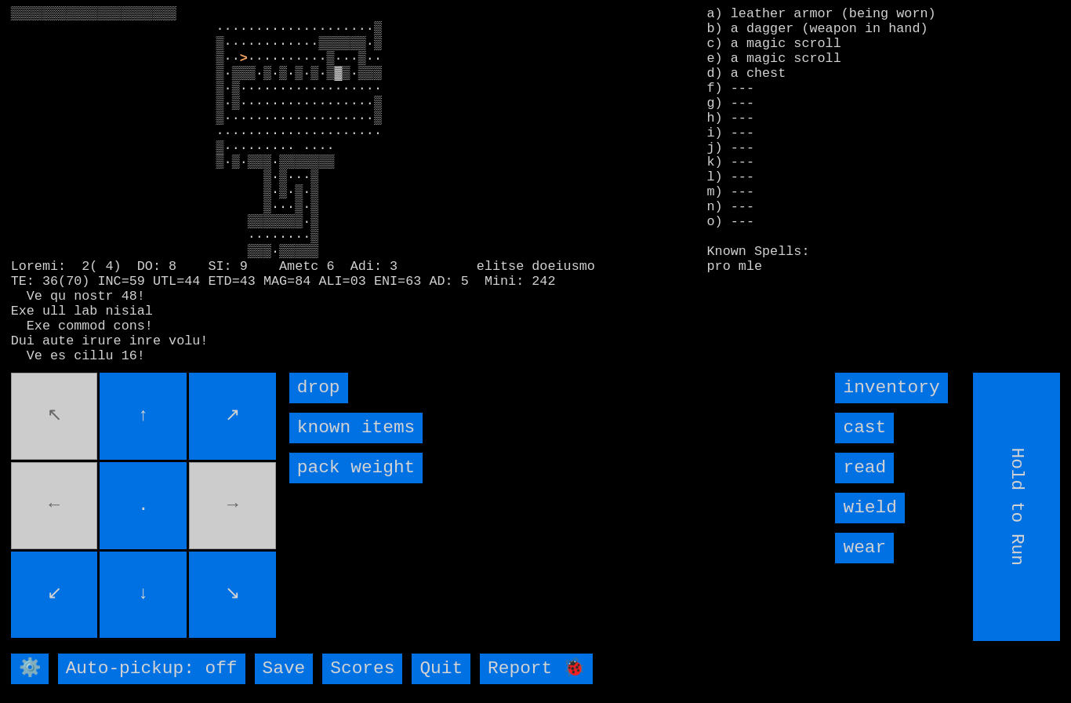
type input "Choose Direction"
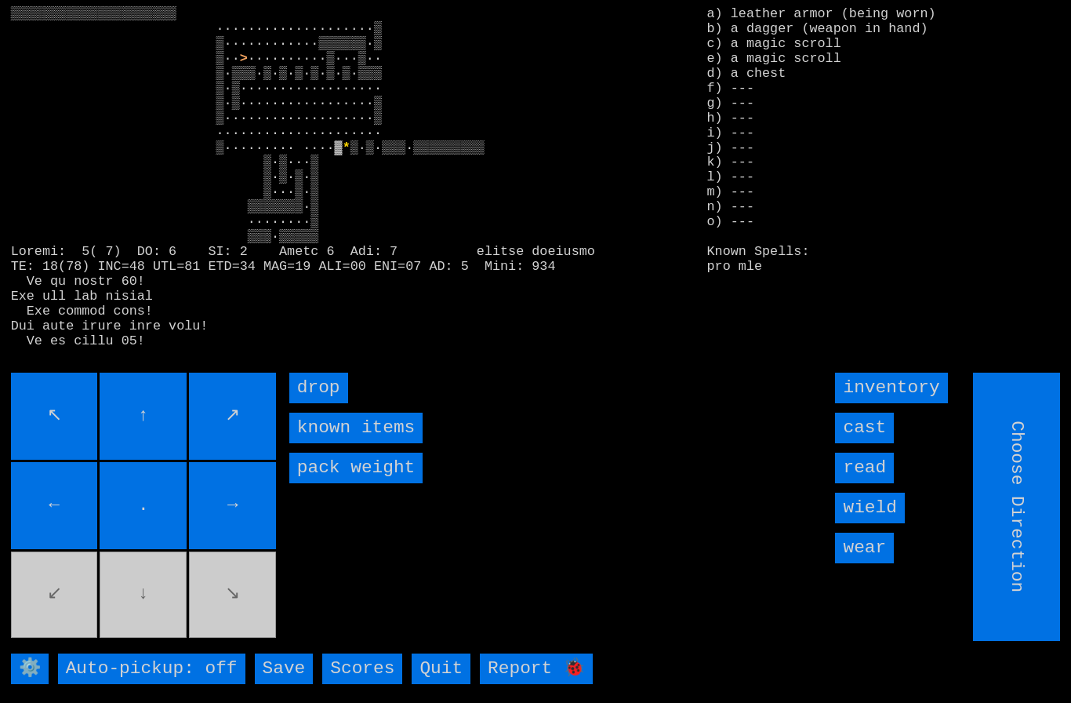
type input "Hold to Run"
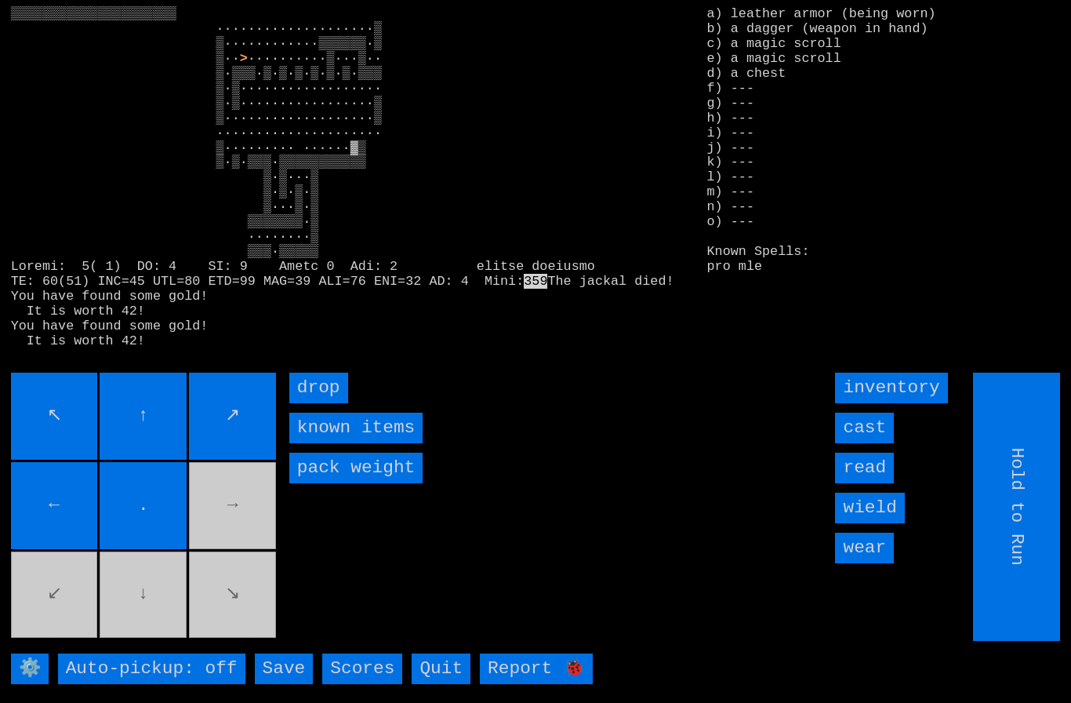
type input "Choose Direction"
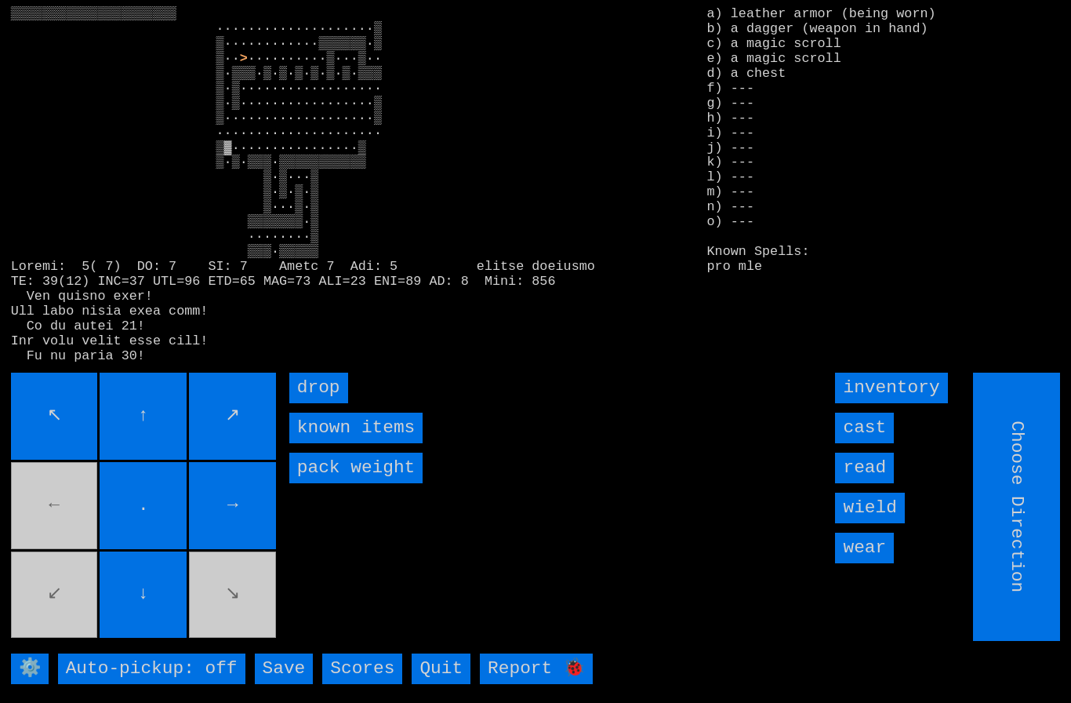
type input "Hold to Run"
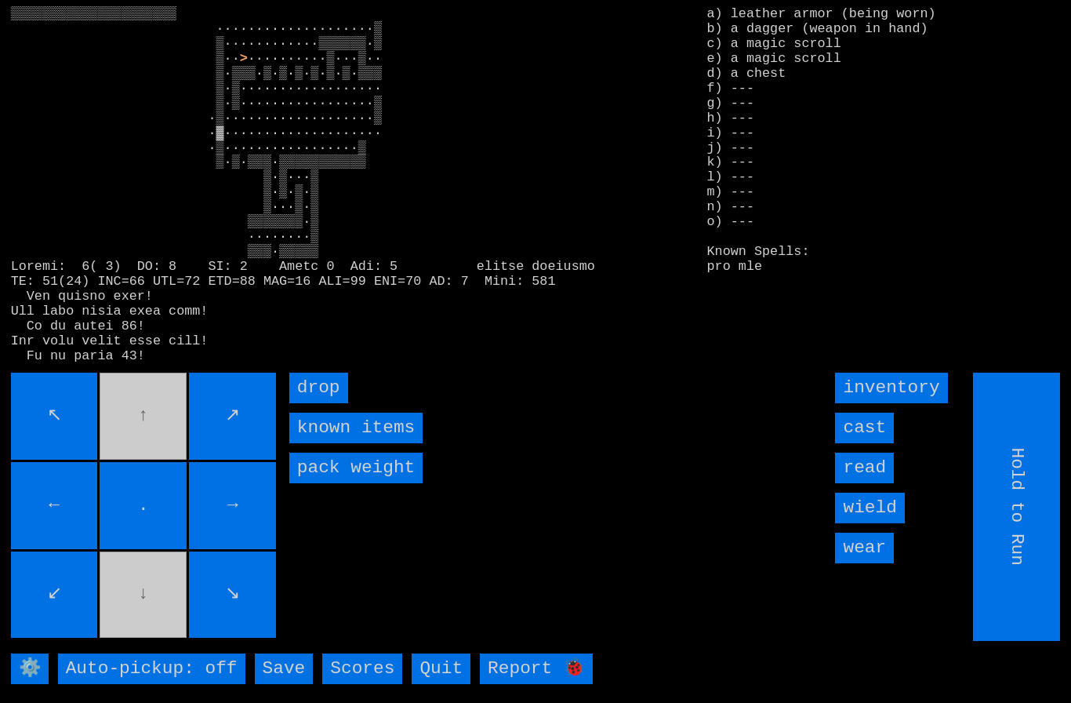
type input "Choose Direction"
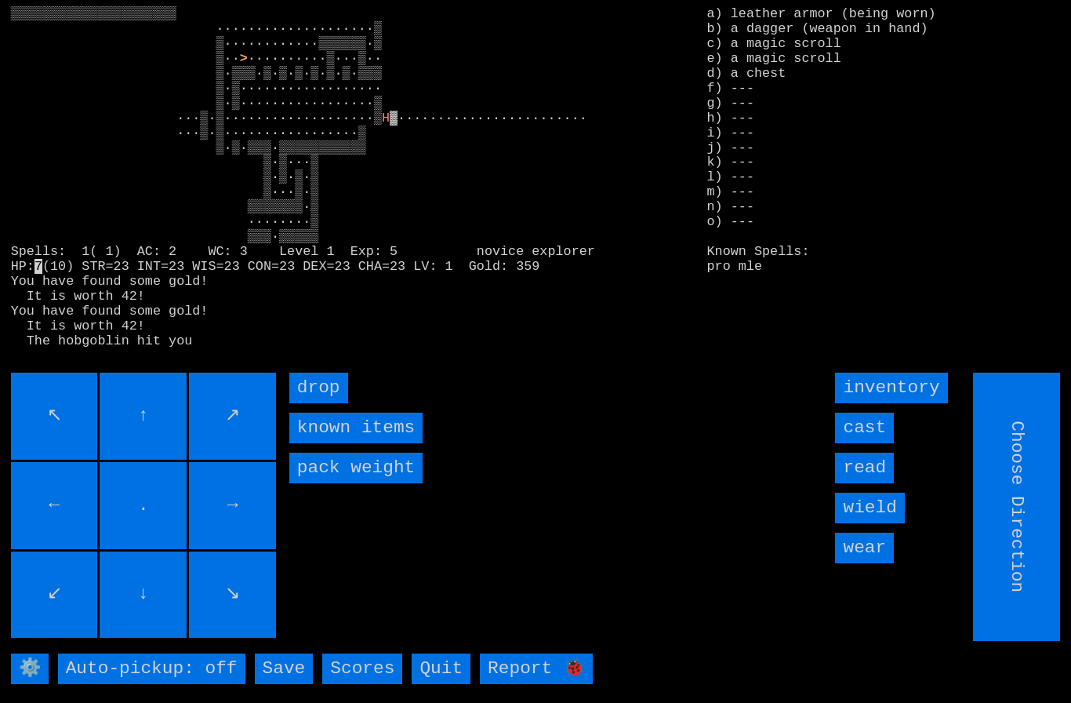
type input "Hold to Run"
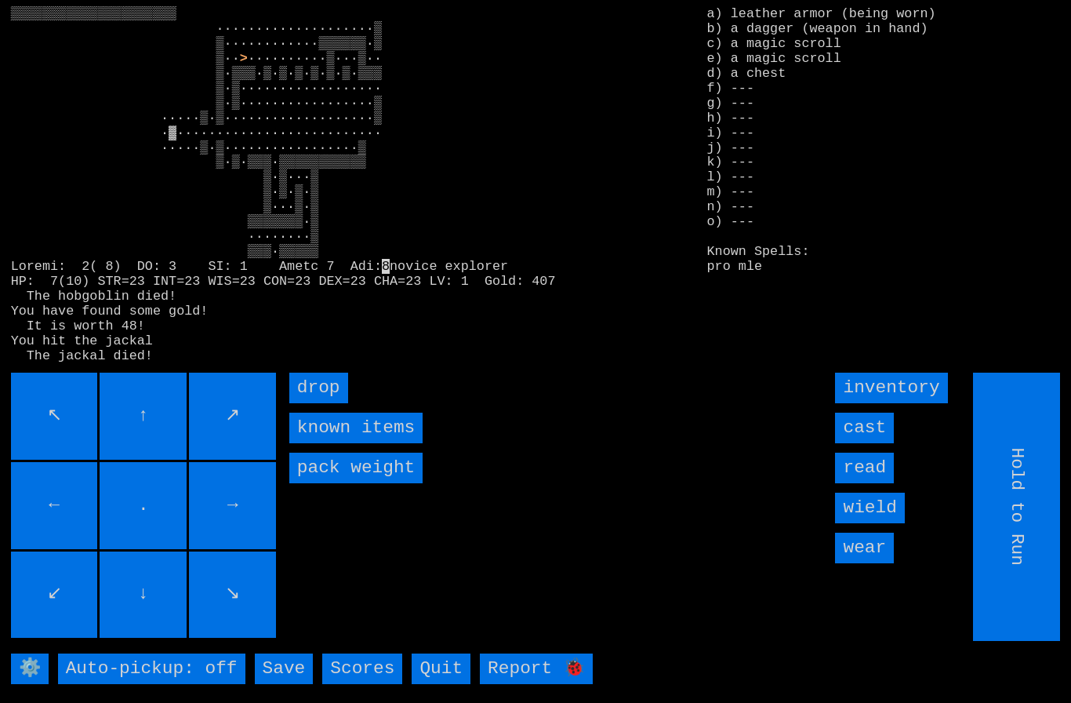
type input "Choose Direction"
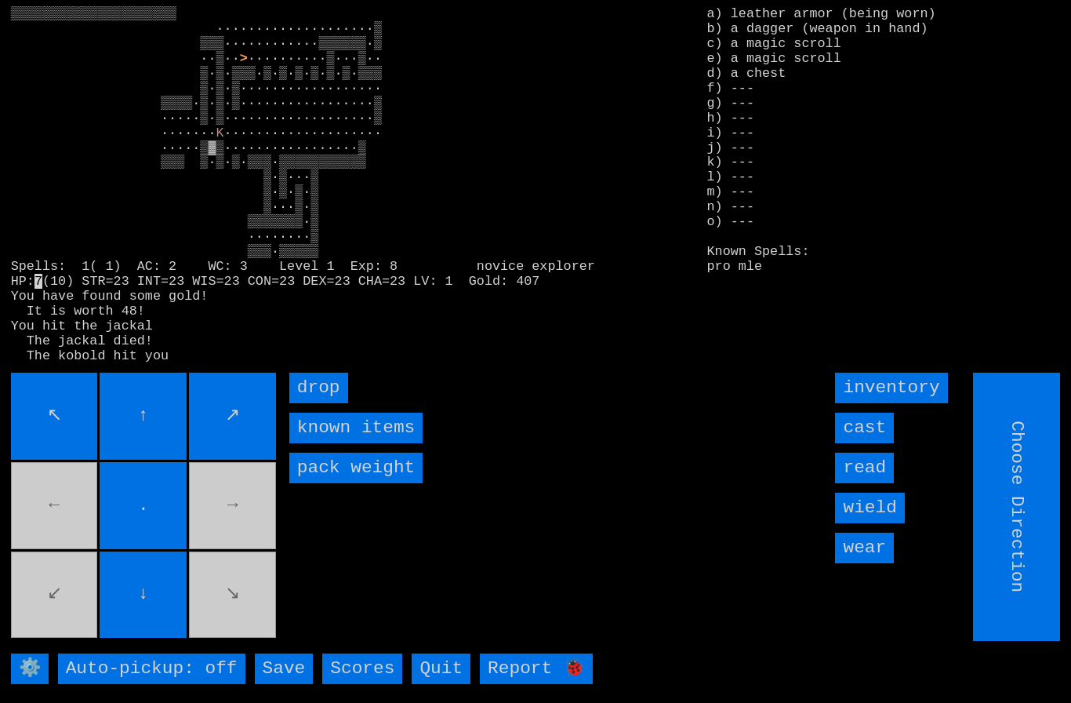
type input "Hold to Run"
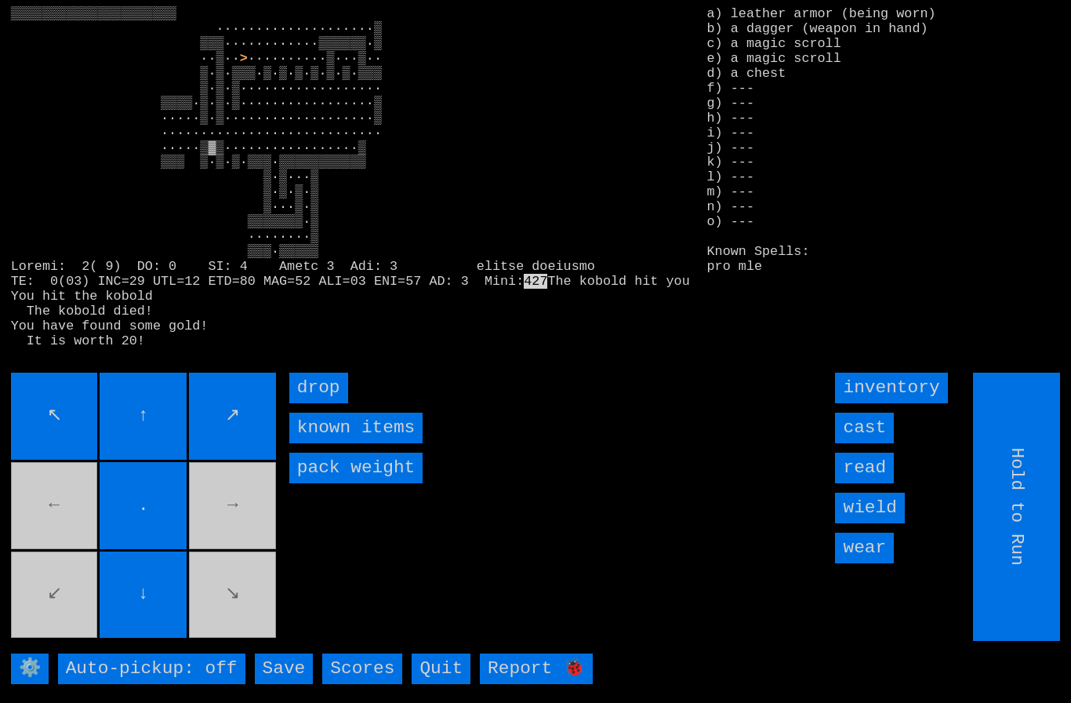
type input "Choose Direction"
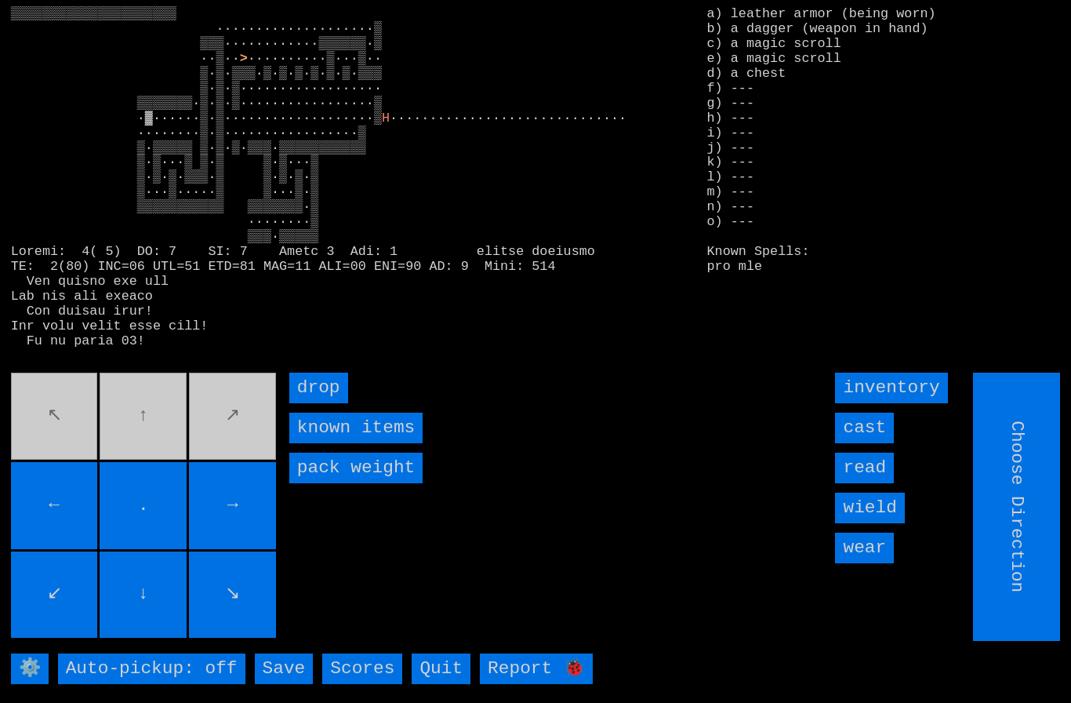
type input "Hold to Run"
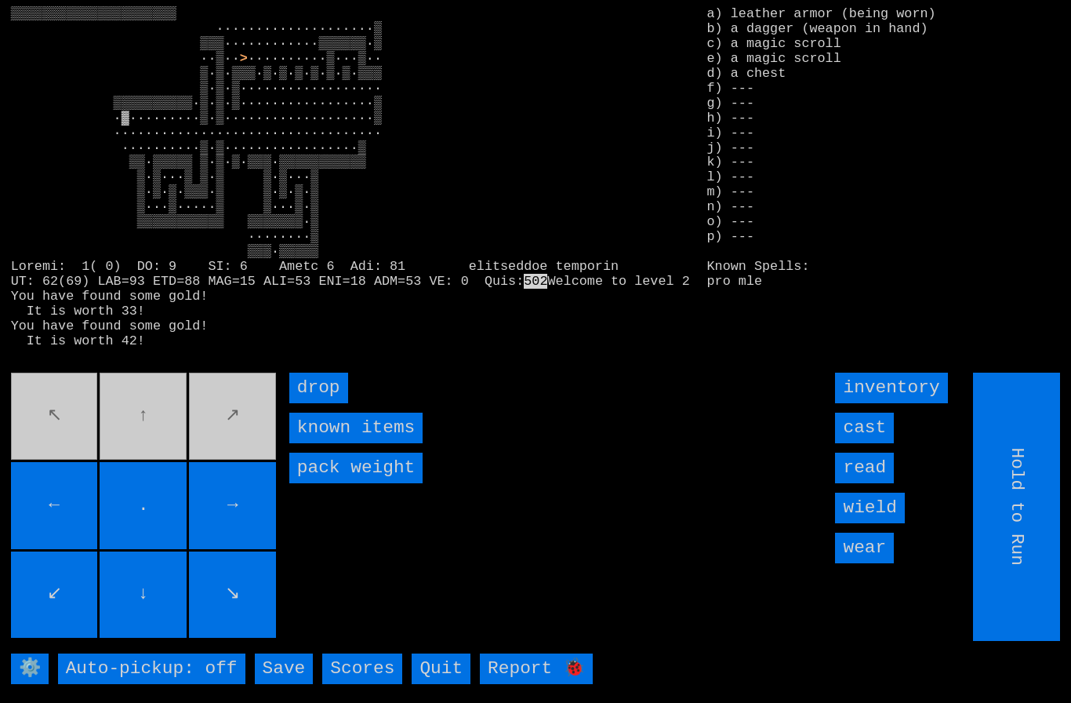
type input "Choose Direction"
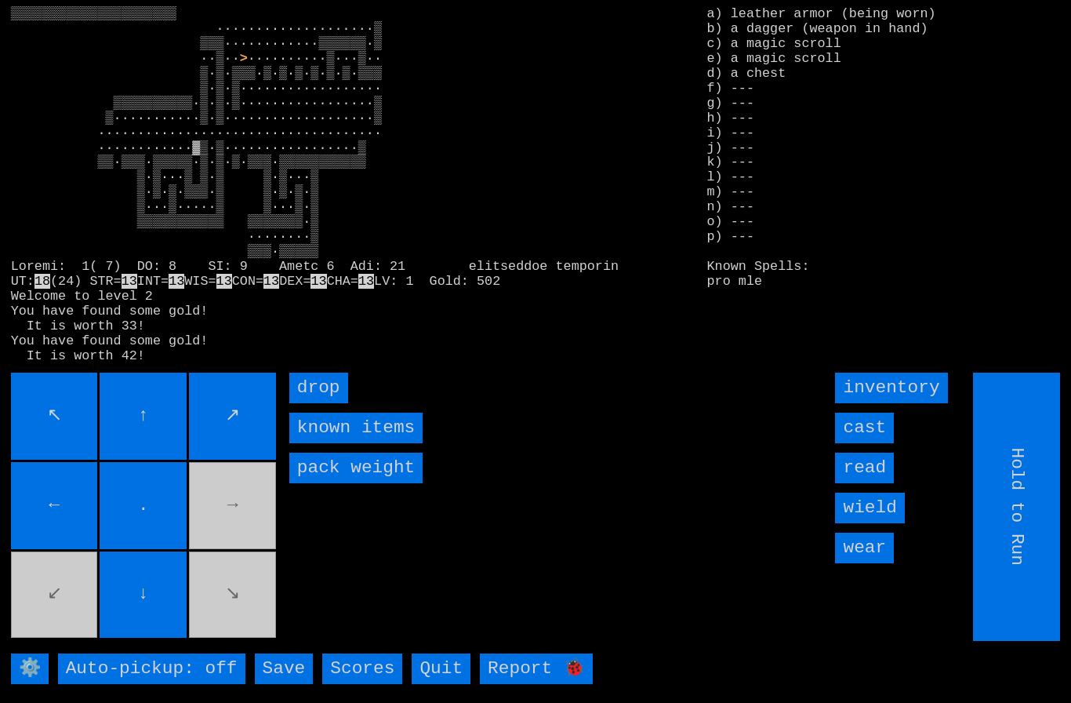
type input "Choose Direction"
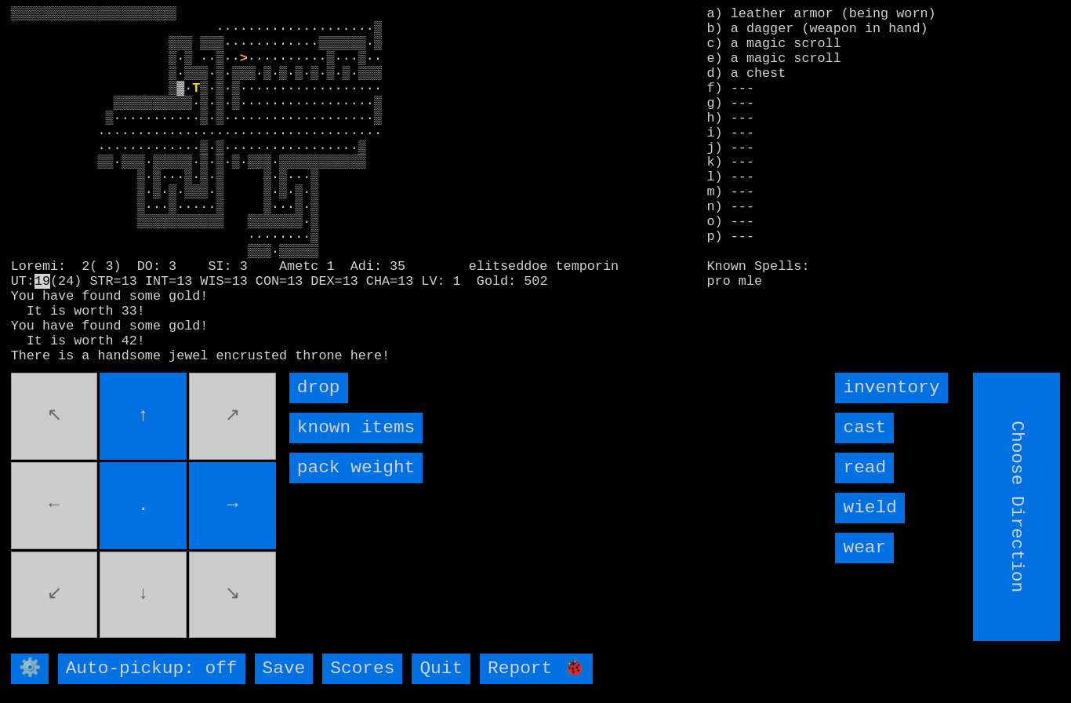
type input "Hold to Run"
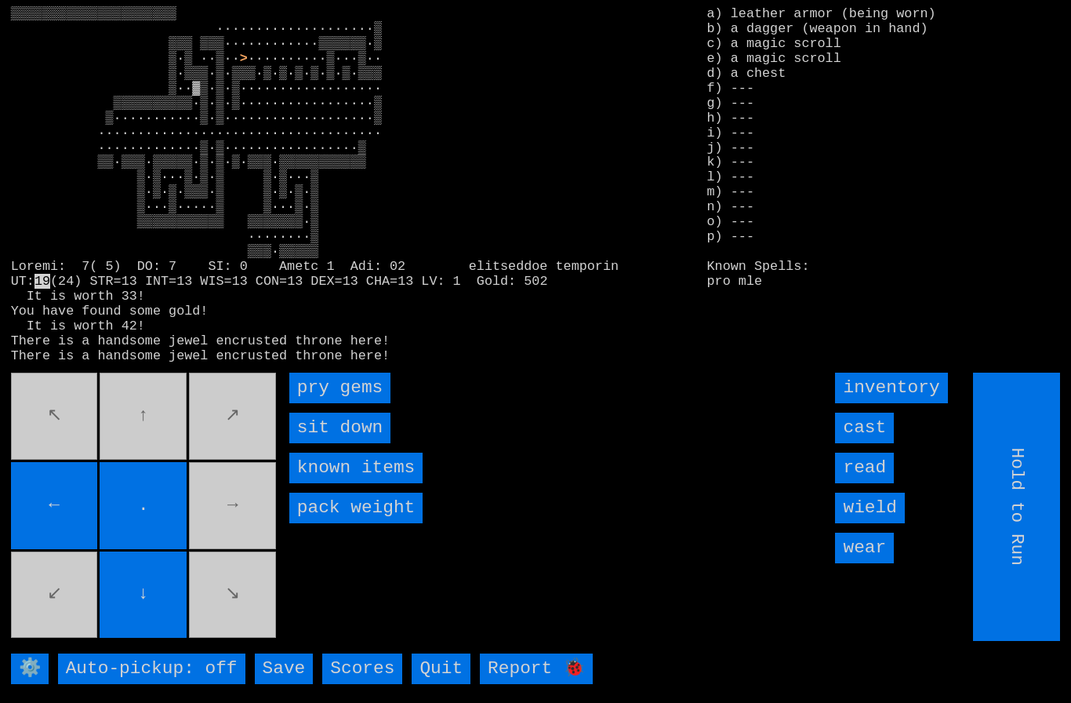
click at [365, 403] on gems "pry gems" at bounding box center [339, 387] width 101 height 31
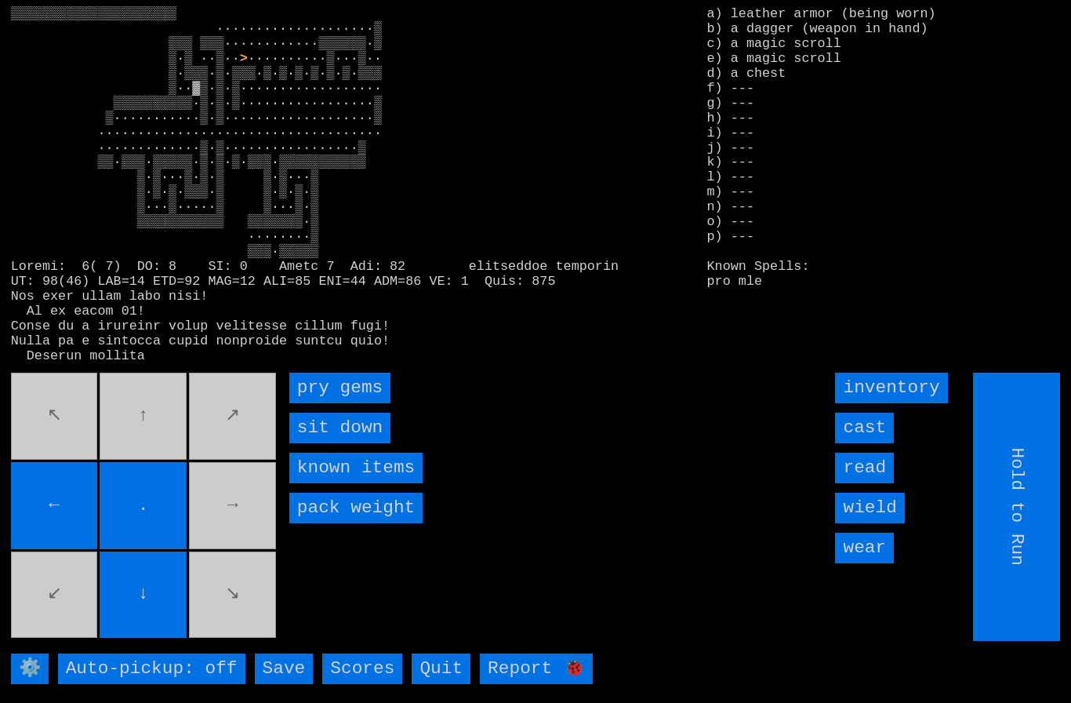
click at [355, 403] on gems "pry gems" at bounding box center [339, 387] width 101 height 31
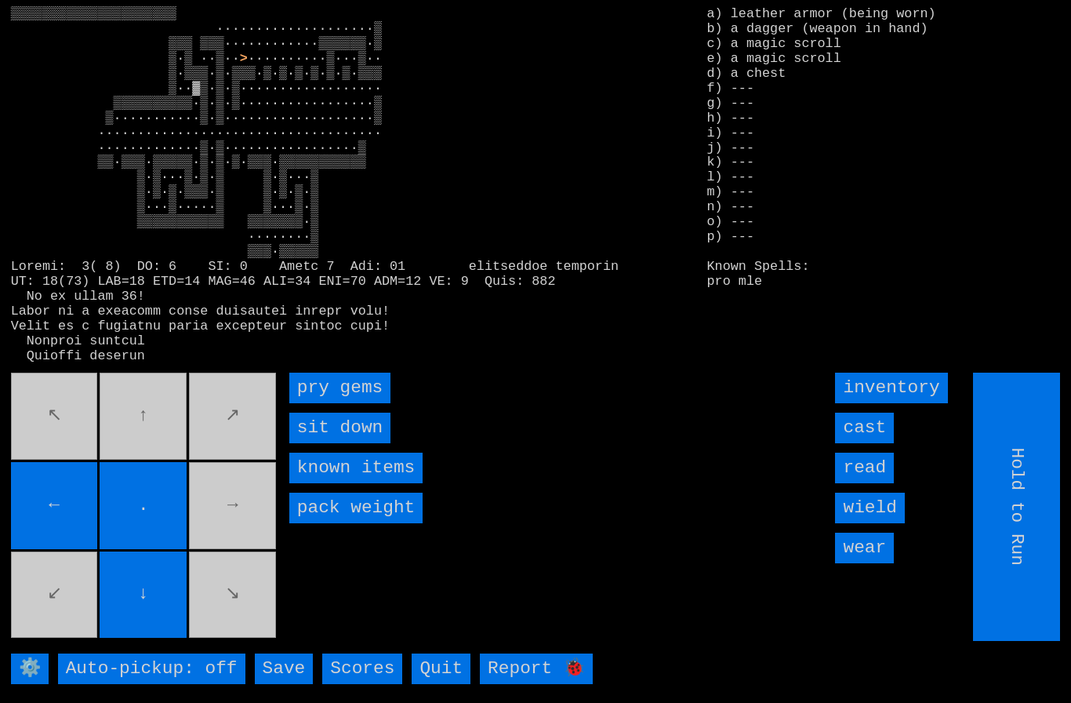
click at [358, 403] on gems "pry gems" at bounding box center [339, 387] width 101 height 31
click at [359, 403] on gems "pry gems" at bounding box center [339, 387] width 101 height 31
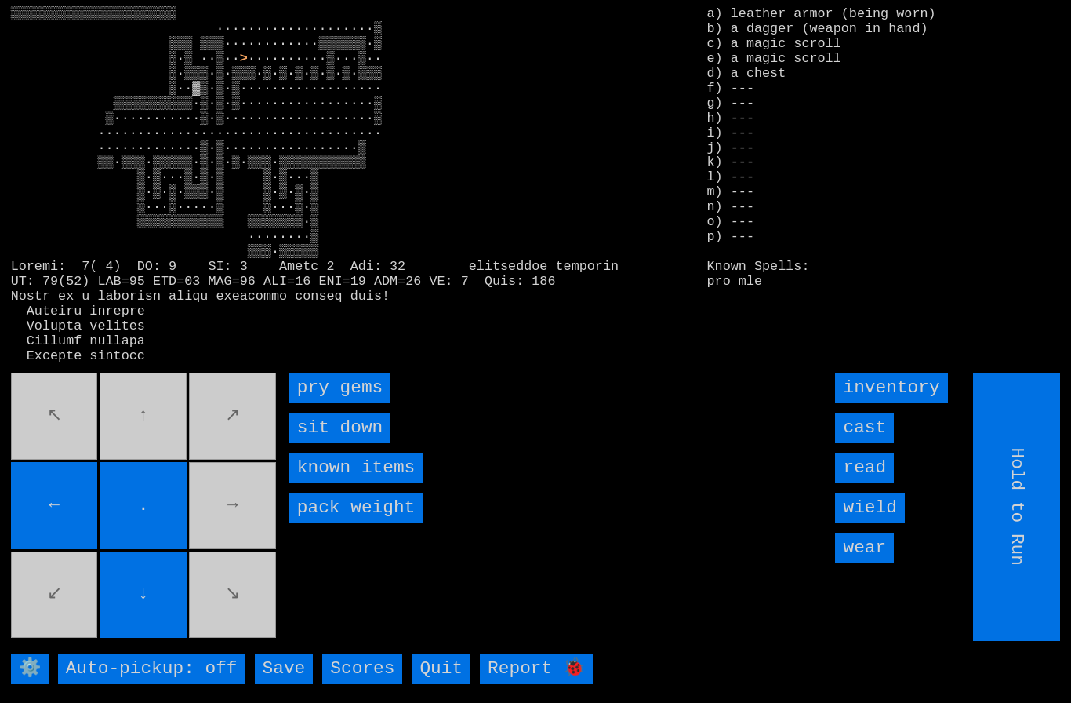
click at [356, 403] on gems "pry gems" at bounding box center [339, 387] width 101 height 31
click at [354, 403] on gems "pry gems" at bounding box center [339, 387] width 101 height 31
click at [361, 403] on gems "pry gems" at bounding box center [339, 387] width 101 height 31
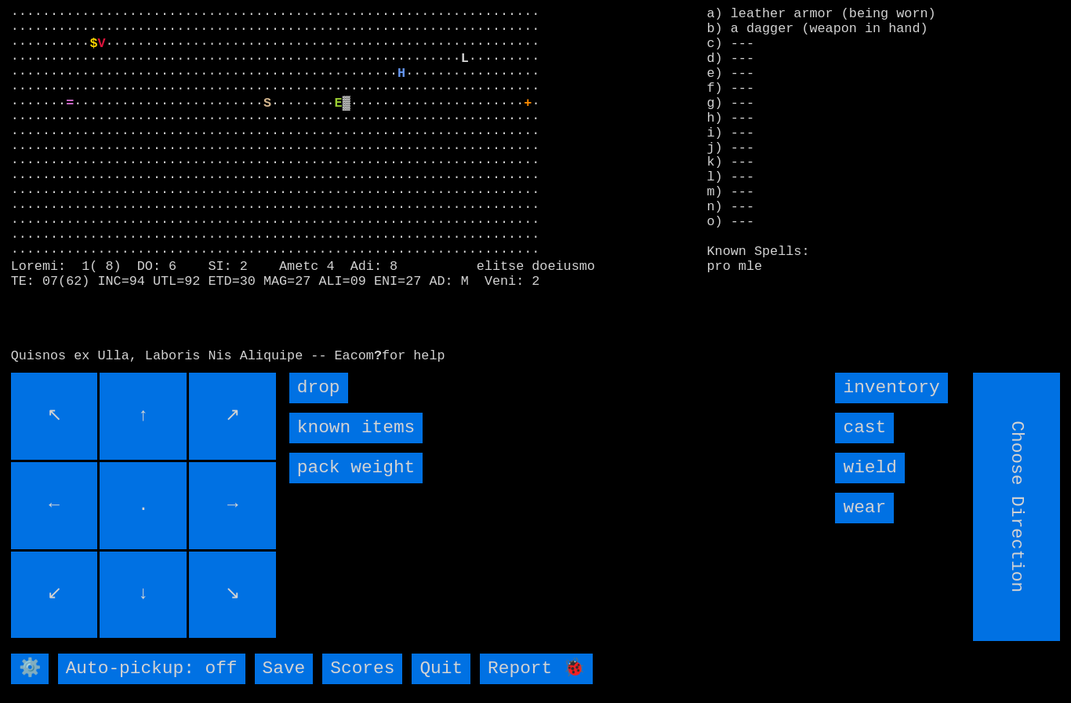
type input "Hold to Run"
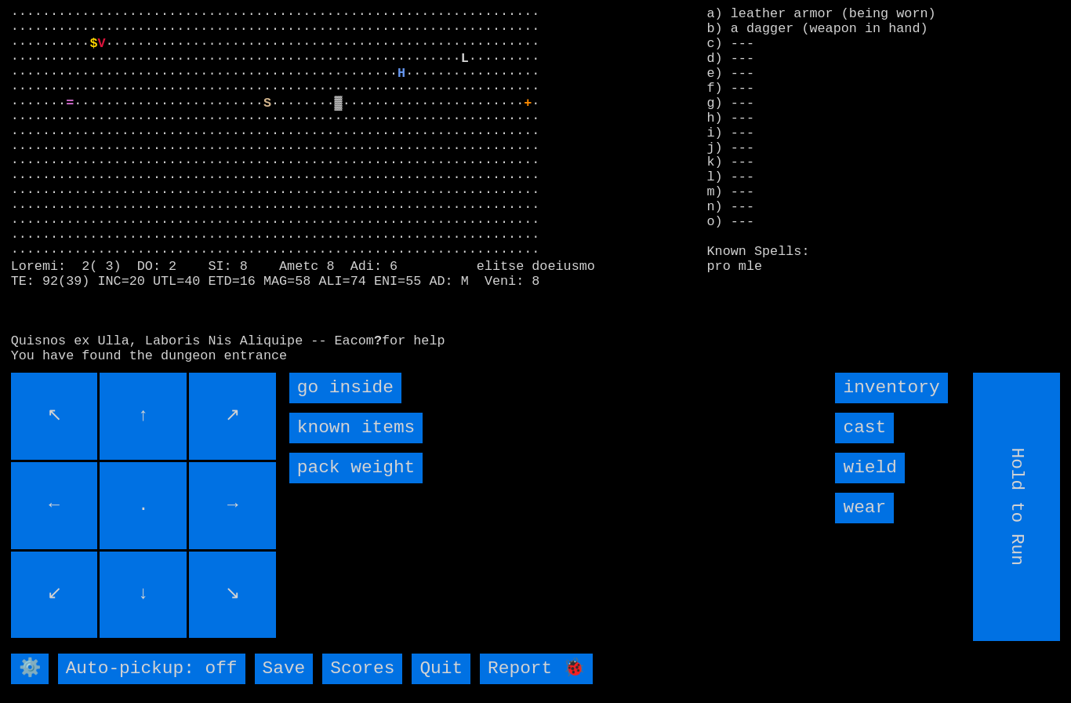
click at [323, 403] on inside "go inside" at bounding box center [345, 387] width 112 height 31
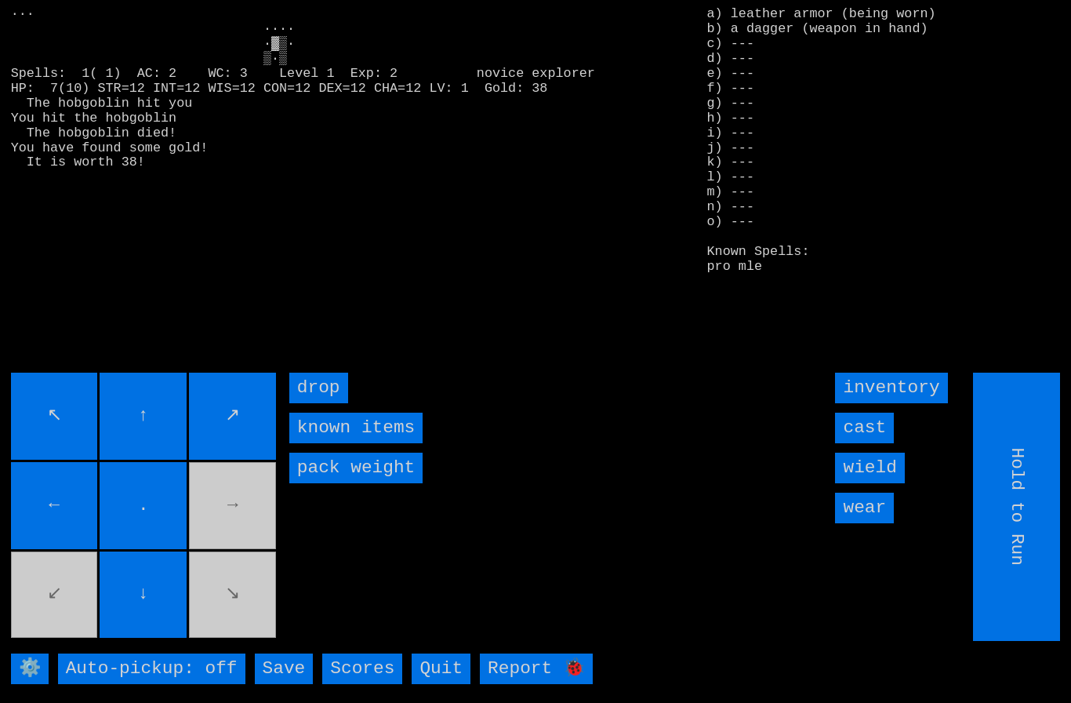
type input "Choose Direction"
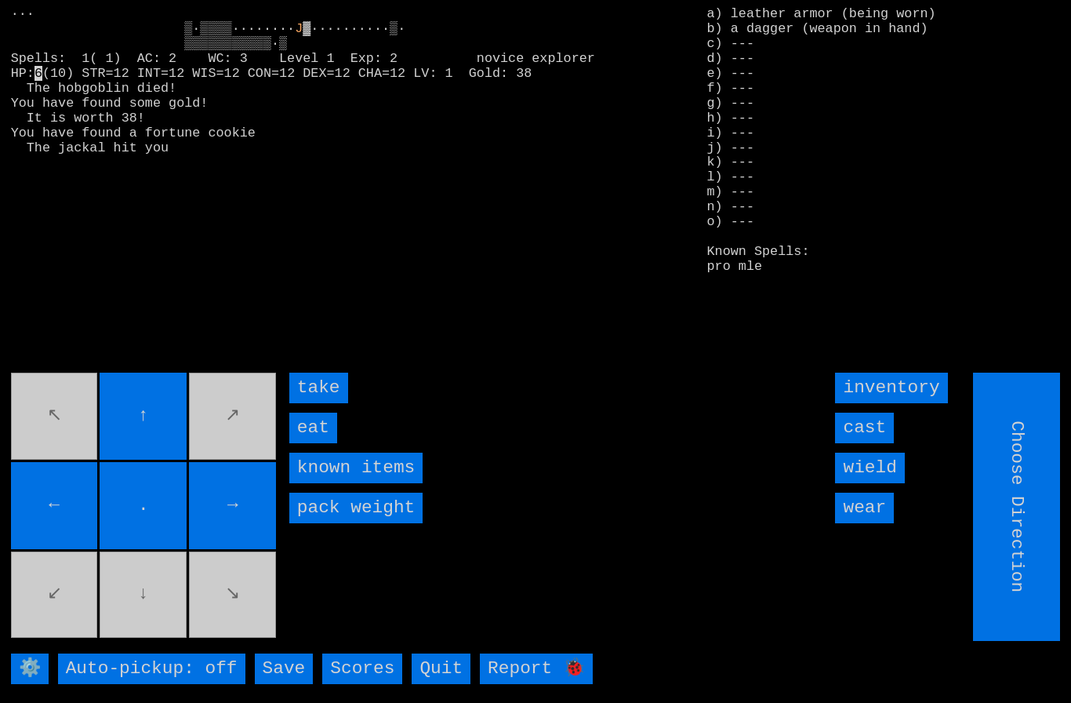
type input "Hold to Run"
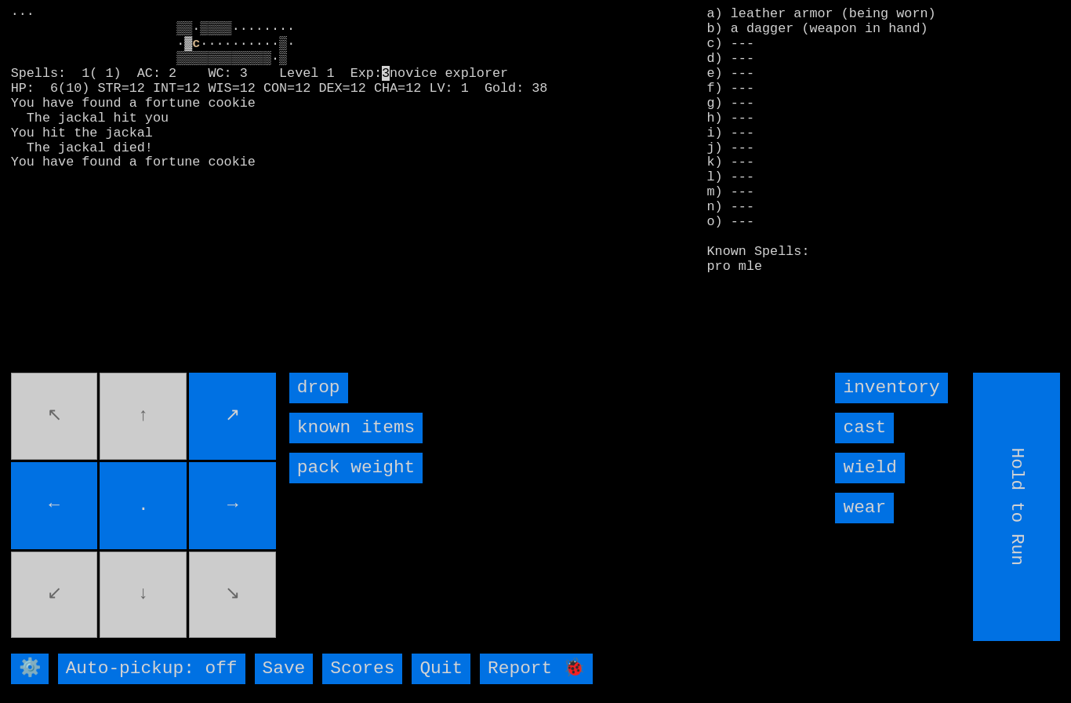
type input "Choose Direction"
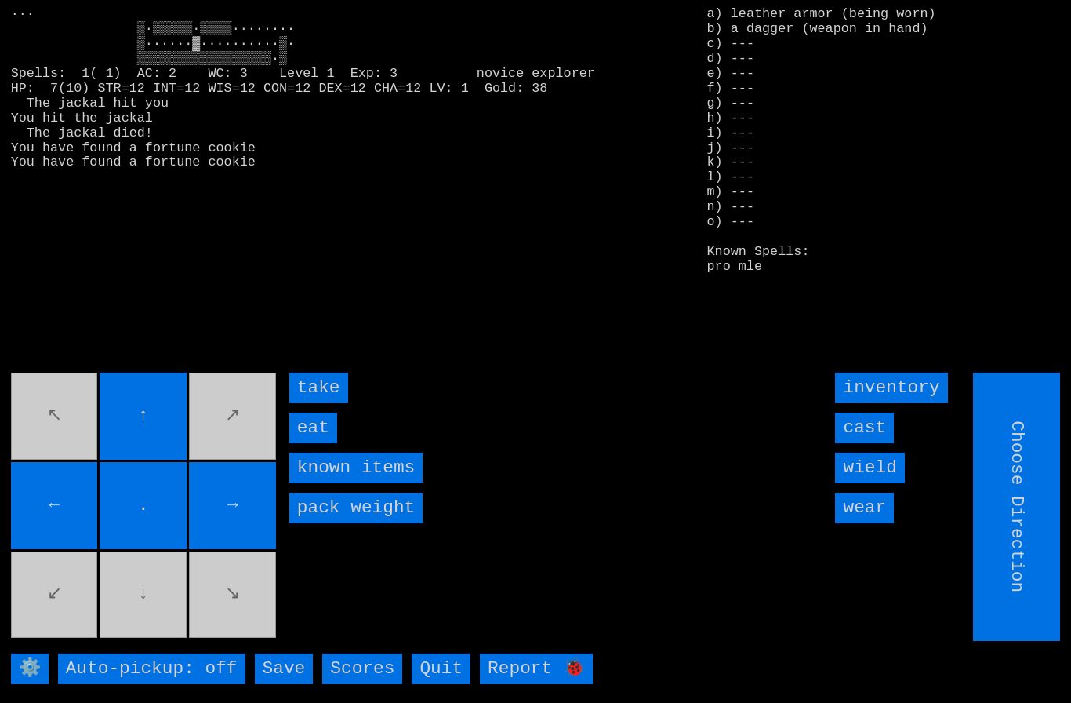
type input "Hold to Run"
click at [303, 443] on input "eat" at bounding box center [313, 427] width 48 height 31
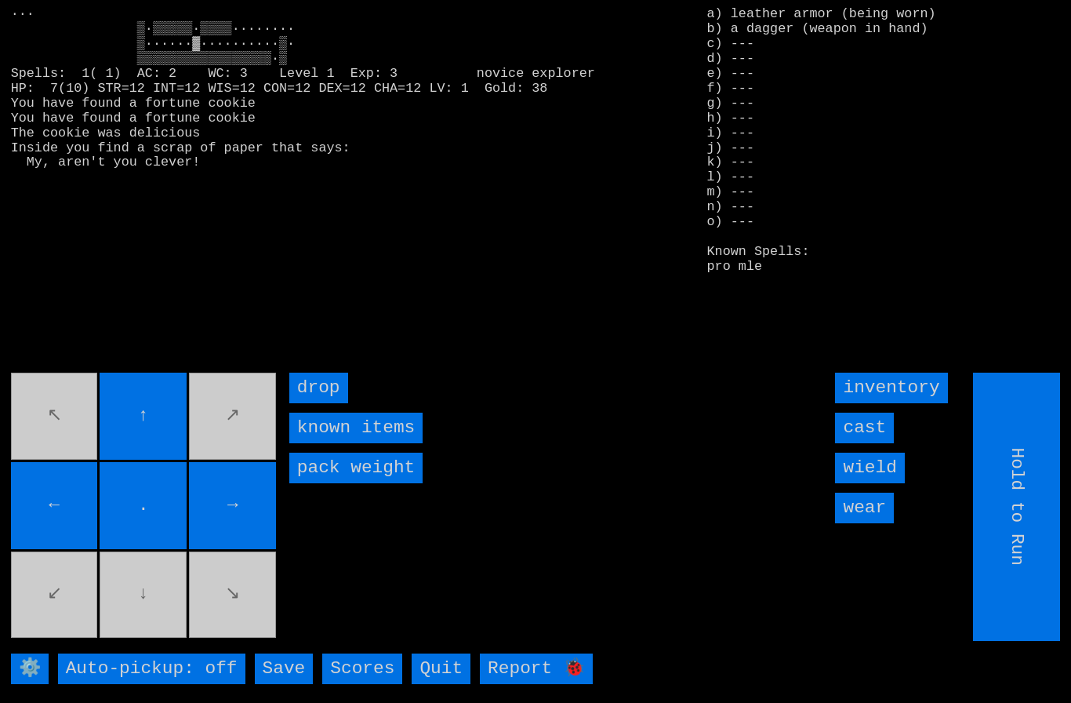
type input "Choose Direction"
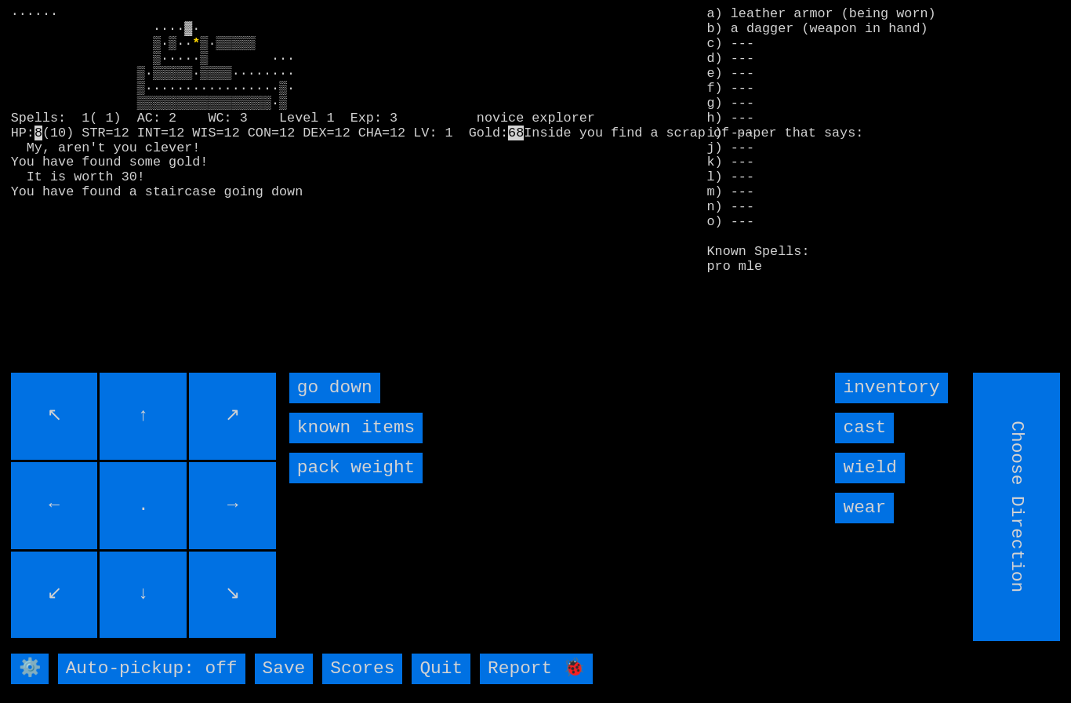
type input "Hold to Run"
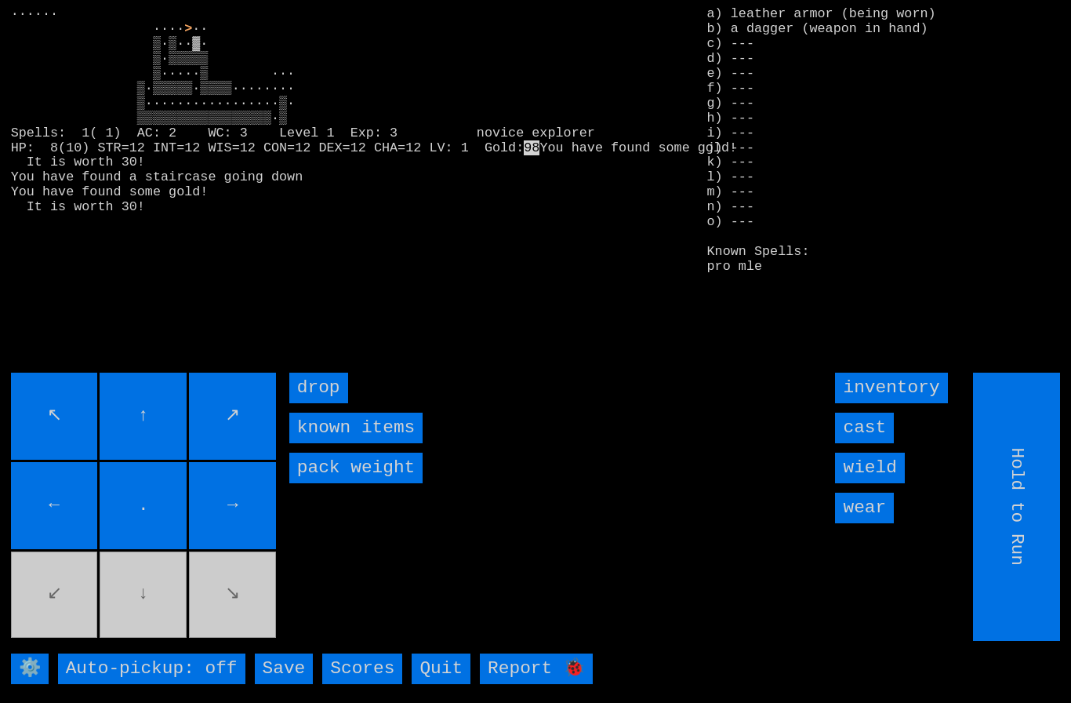
type input "Choose Direction"
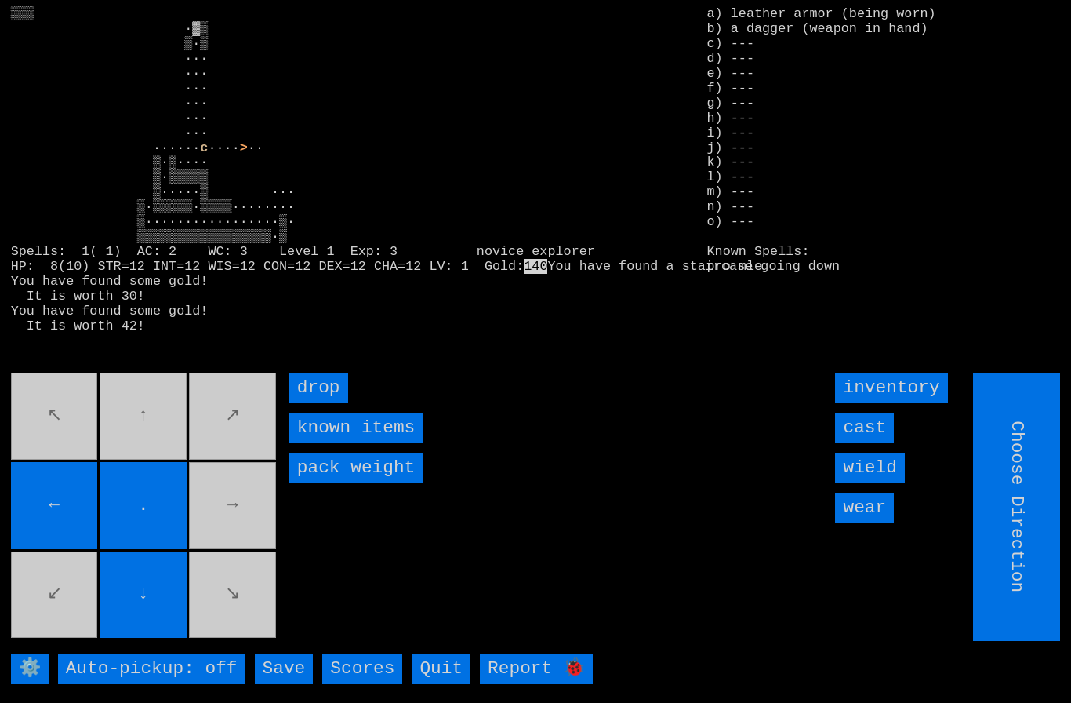
type input "Hold to Run"
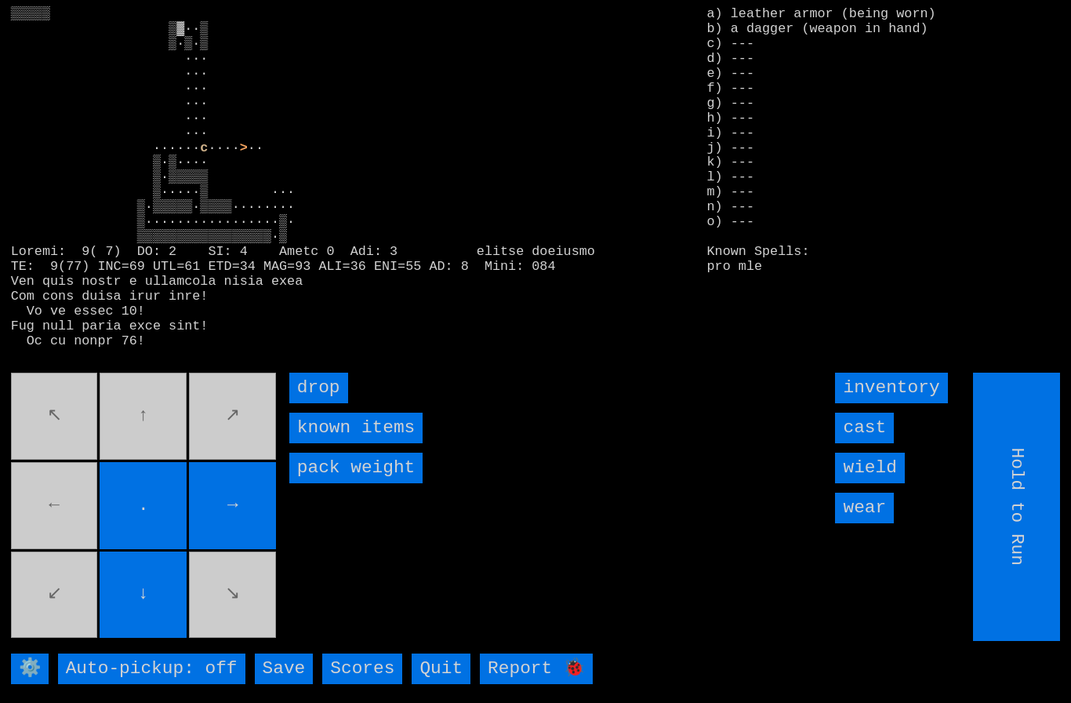
type input "Choose Direction"
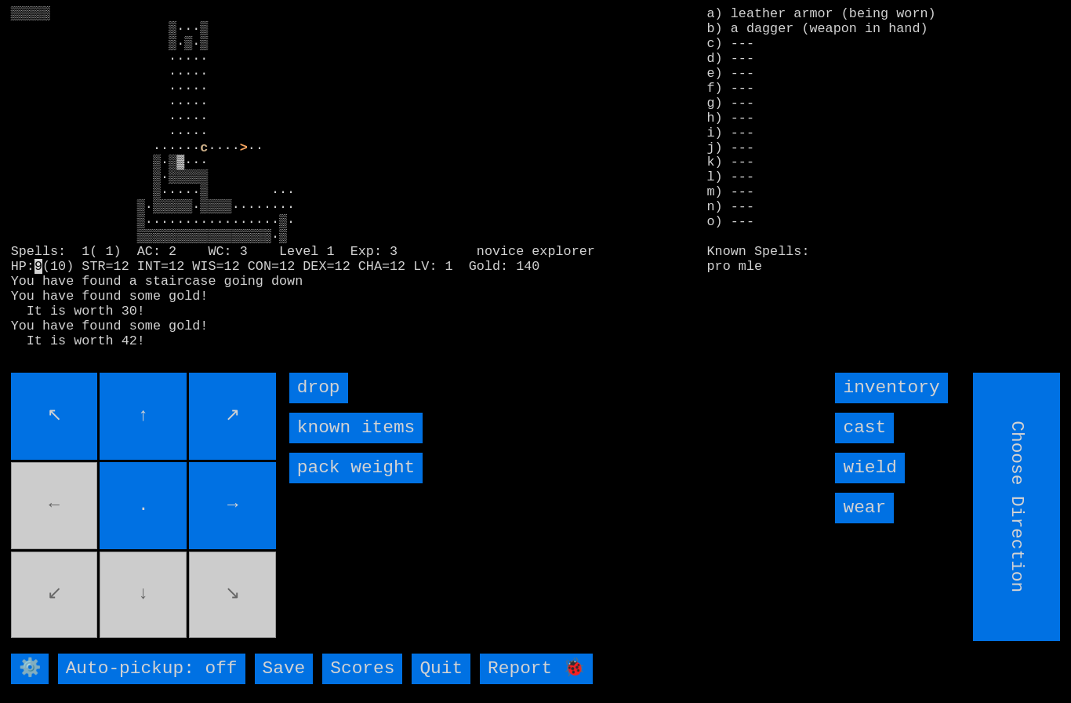
type input "Hold to Run"
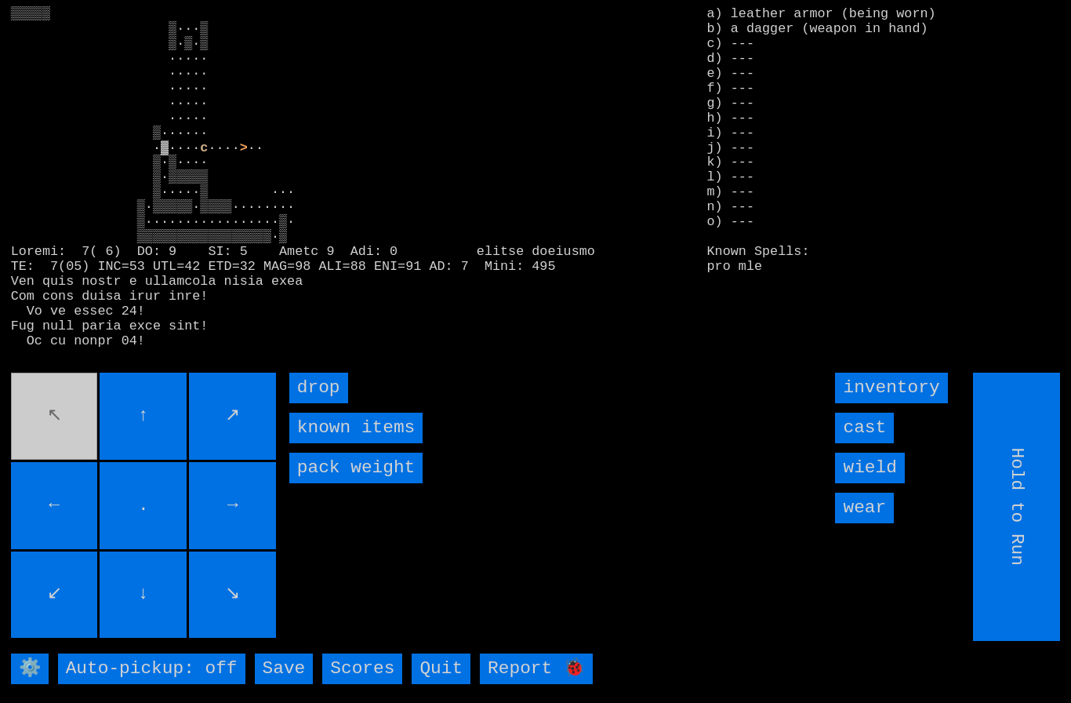
type input "Choose Direction"
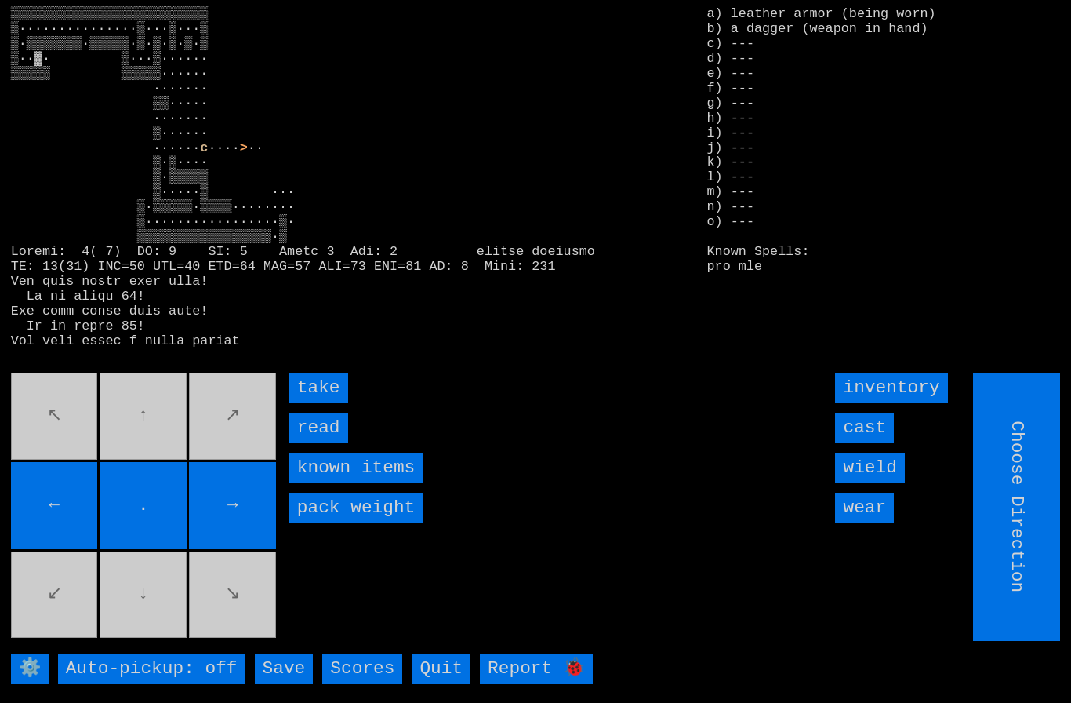
type input "Hold to Run"
click at [307, 403] on input "take" at bounding box center [318, 387] width 59 height 31
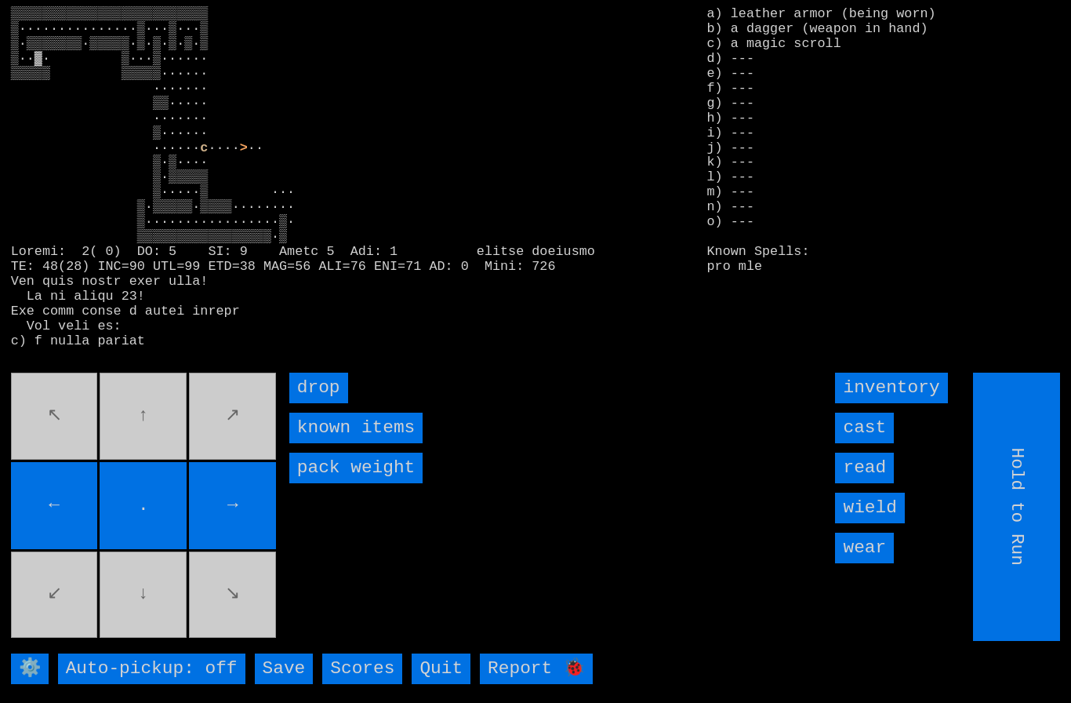
type input "Choose Direction"
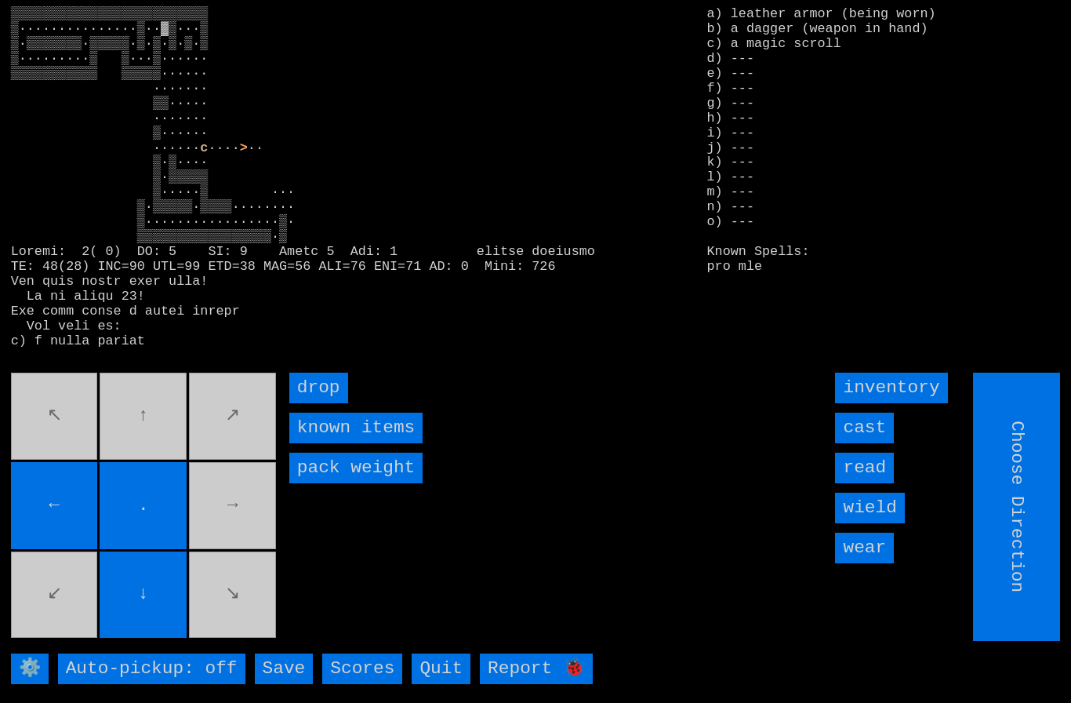
type input "Hold to Run"
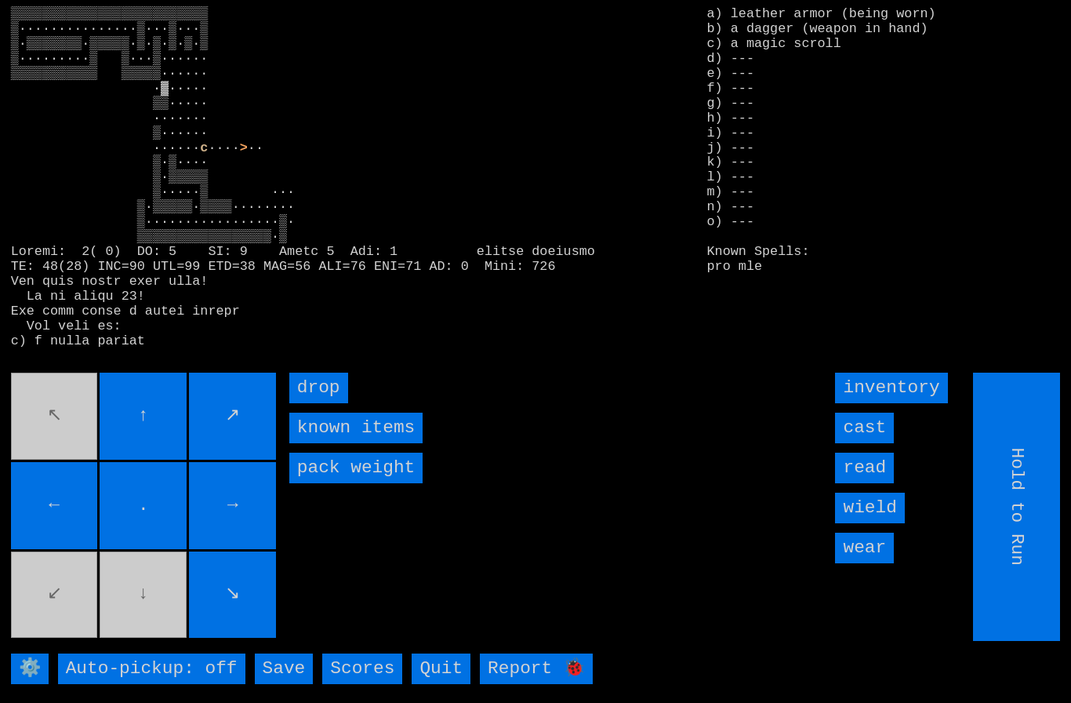
type input "Choose Direction"
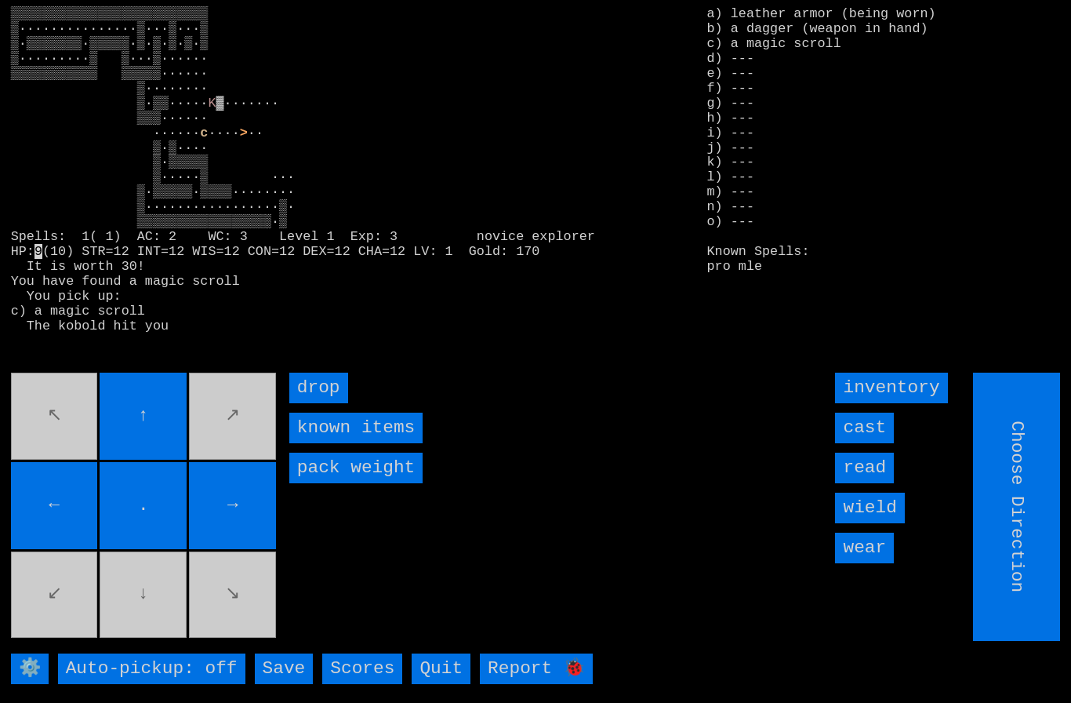
type input "Hold to Run"
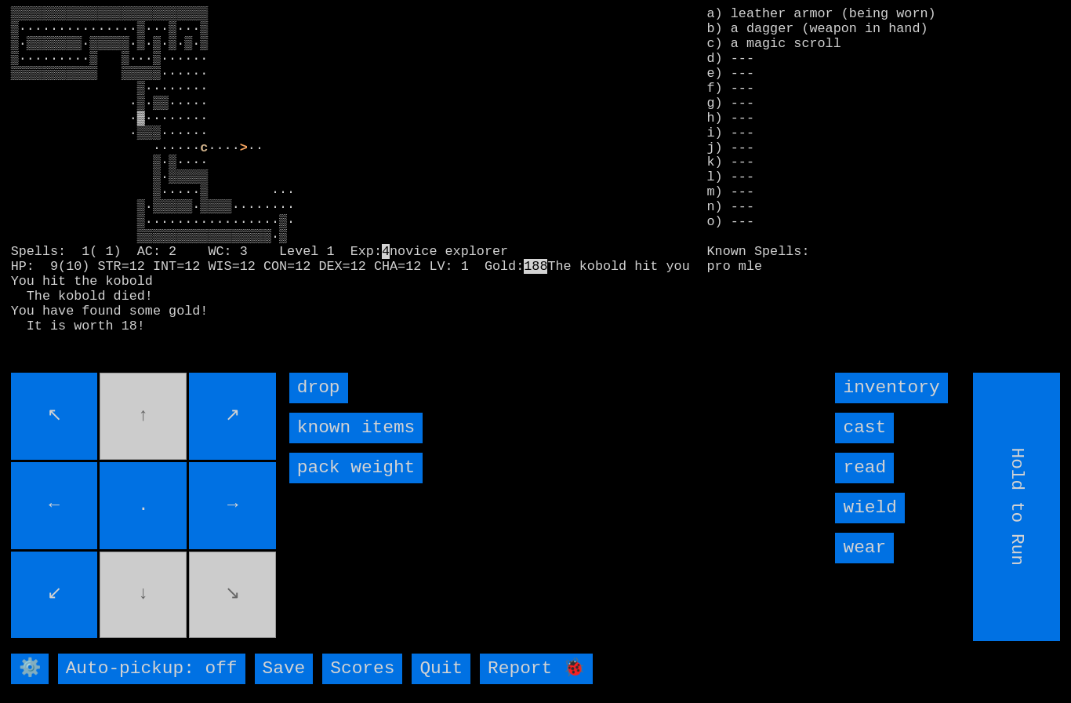
type input "Choose Direction"
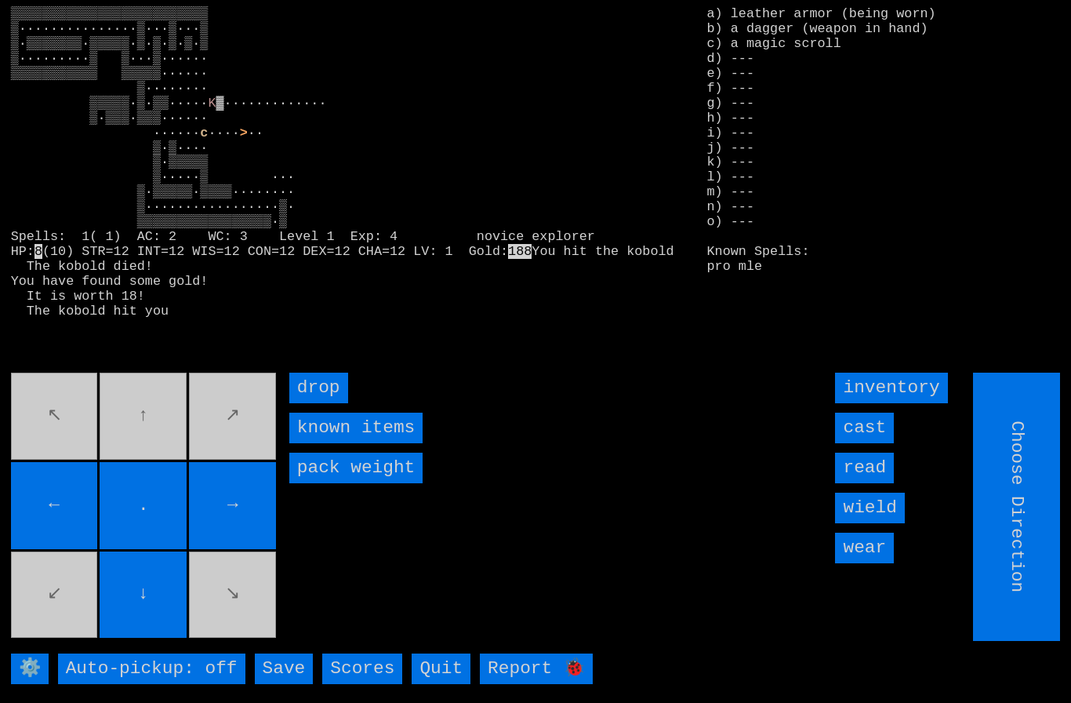
type input "Hold to Run"
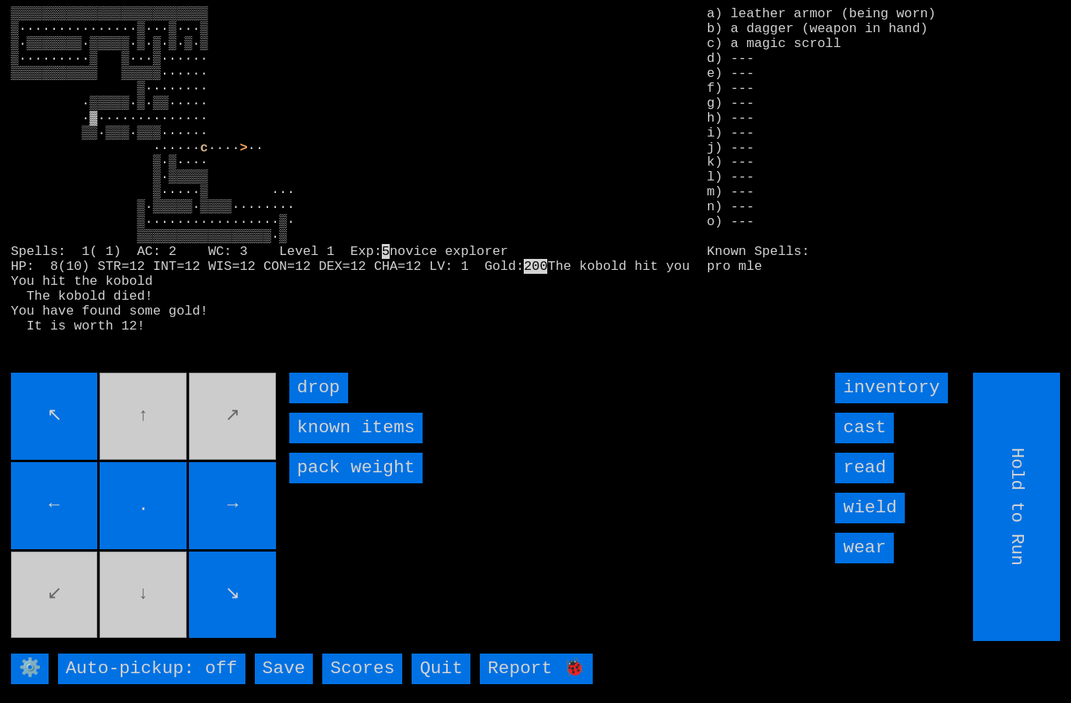
type input "Choose Direction"
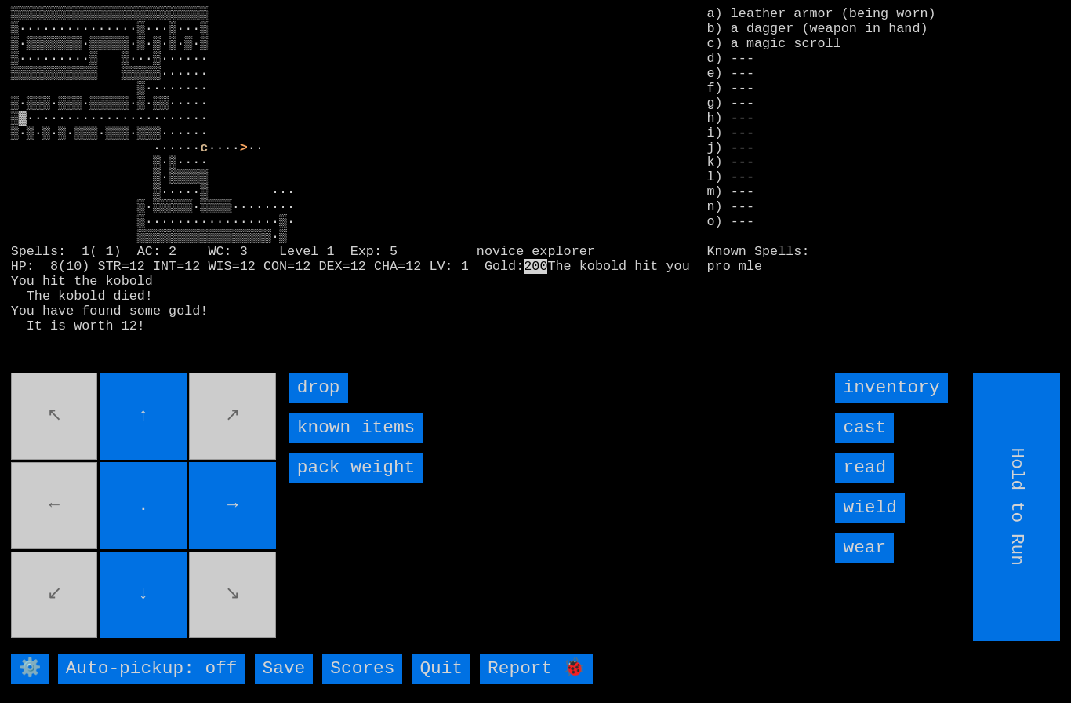
type input "Choose Direction"
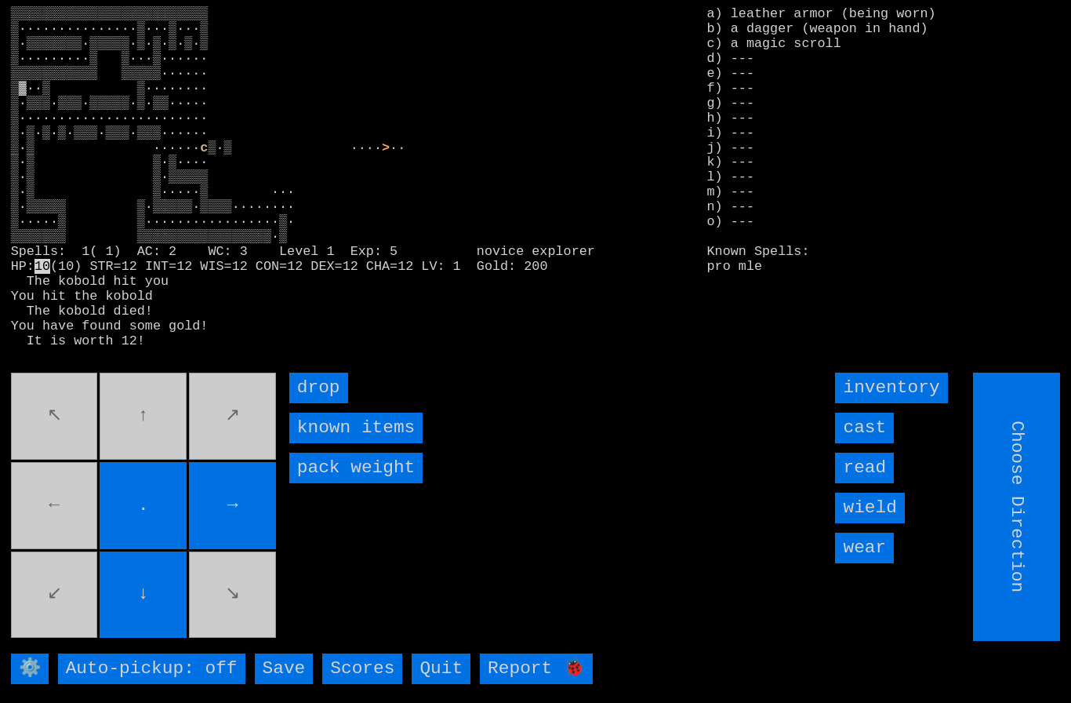
type input "Hold to Run"
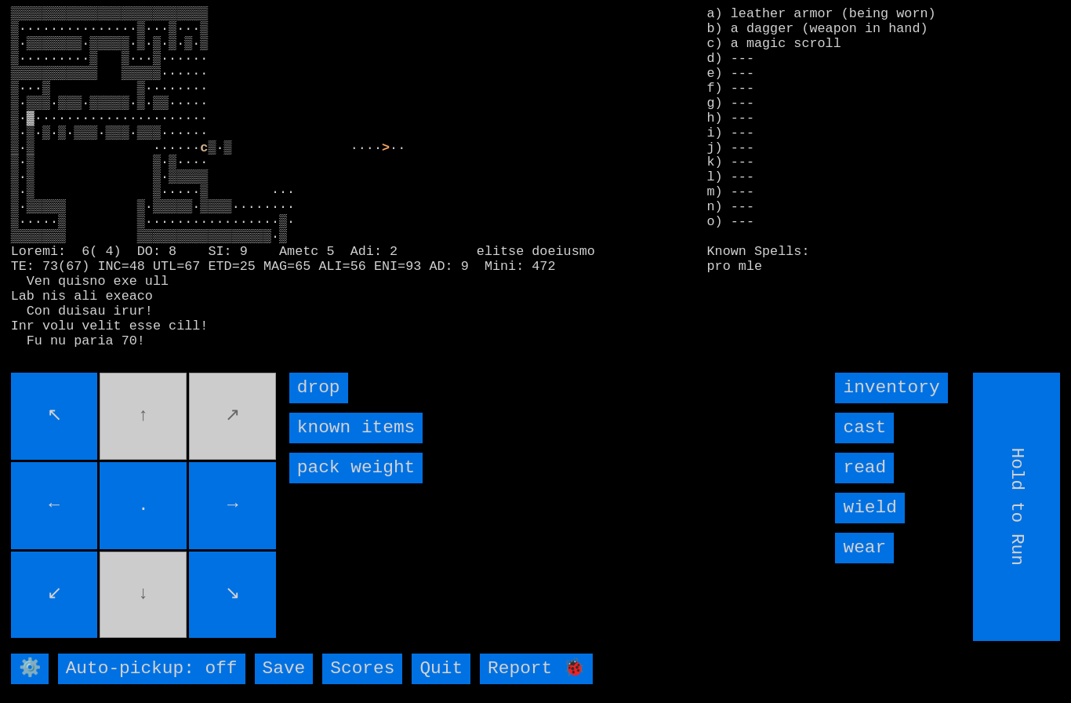
click at [244, 580] on input "↘" at bounding box center [232, 594] width 87 height 87
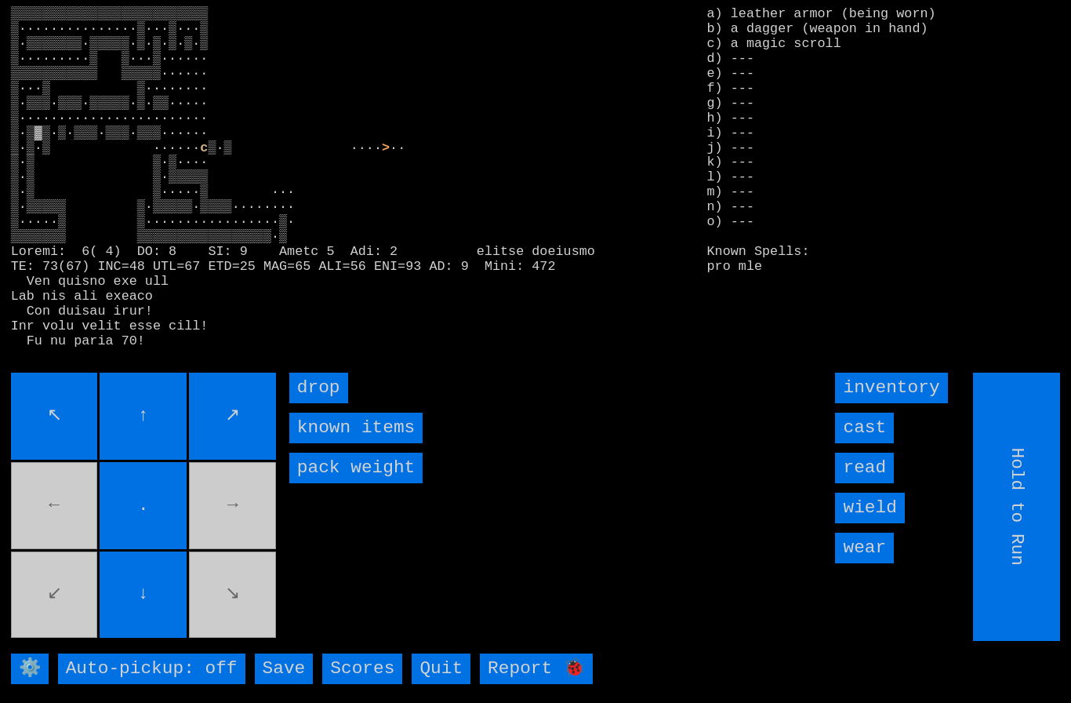
type input "Choose Direction"
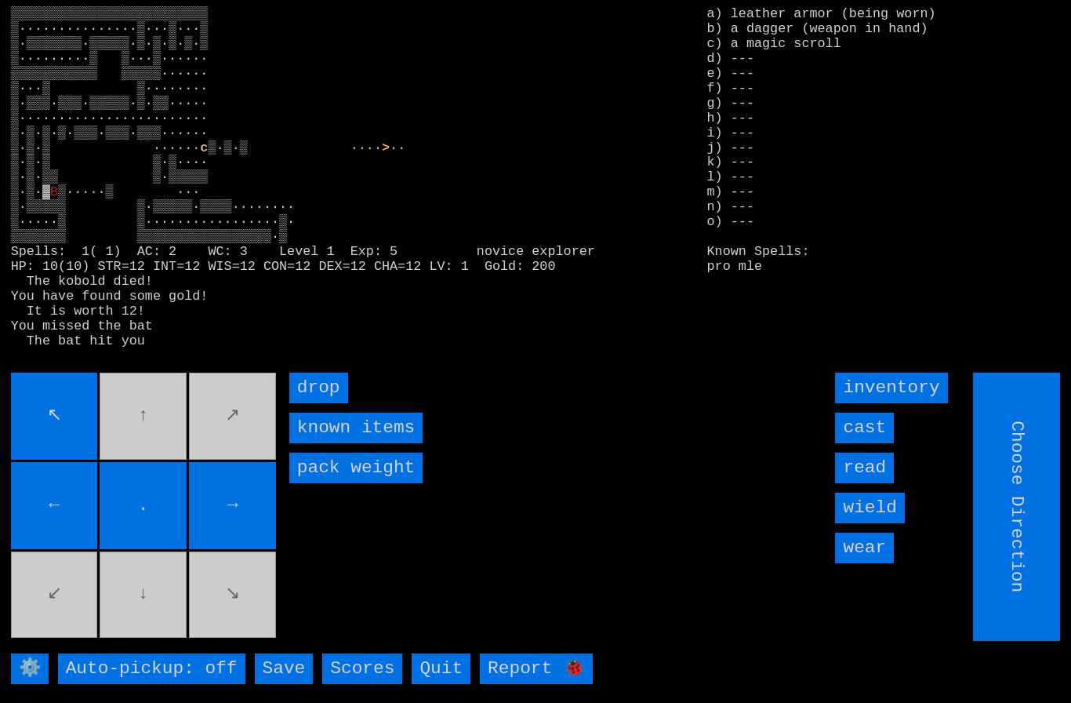
type input "Hold to Run"
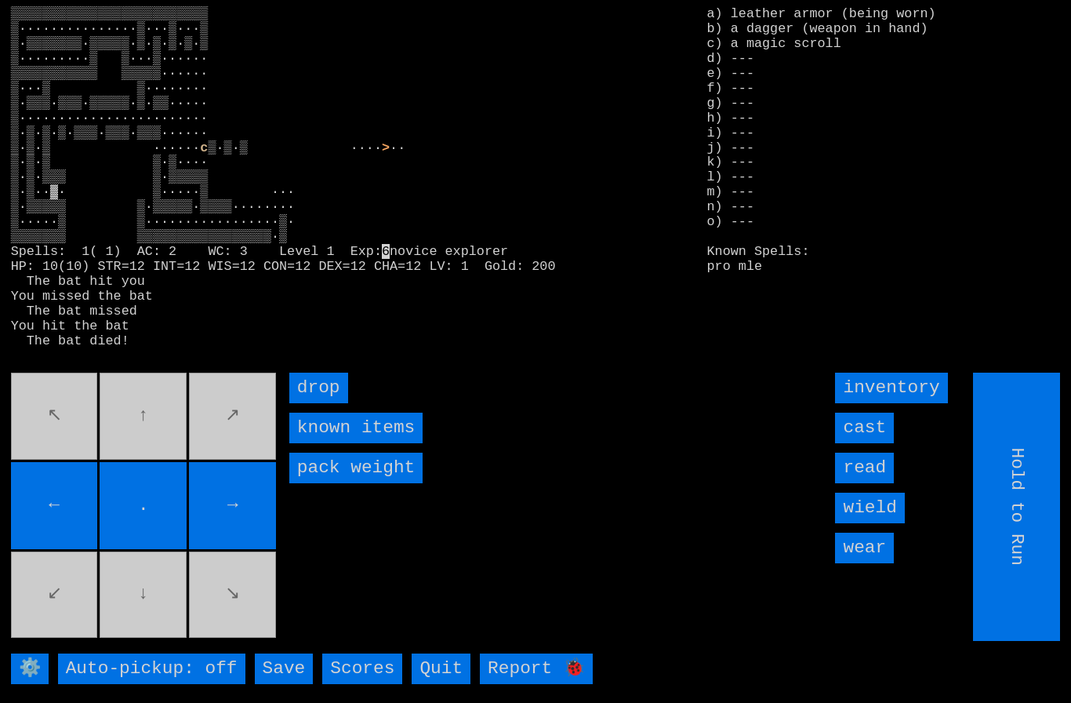
type input "Choose Direction"
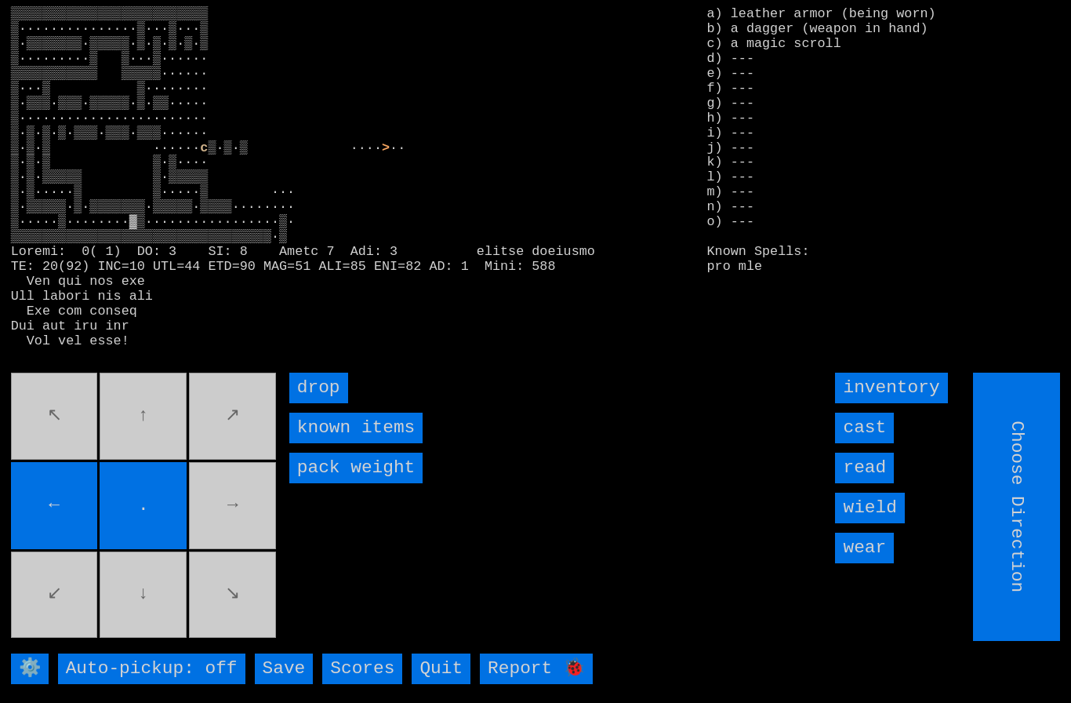
type input "Hold to Run"
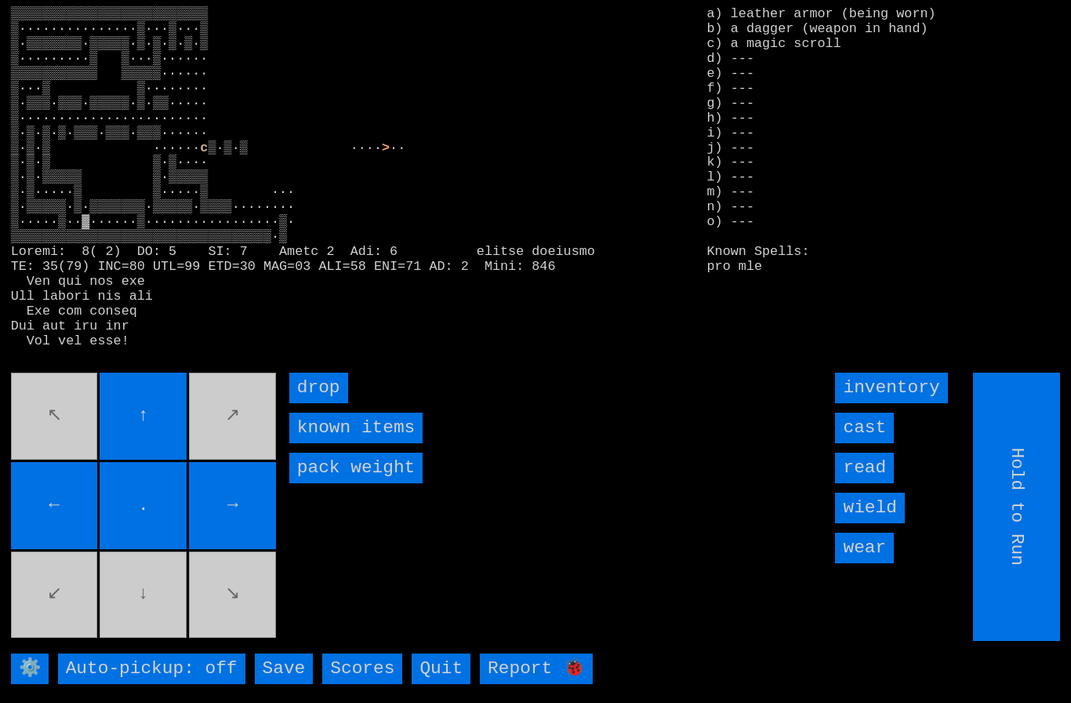
type input "Choose Direction"
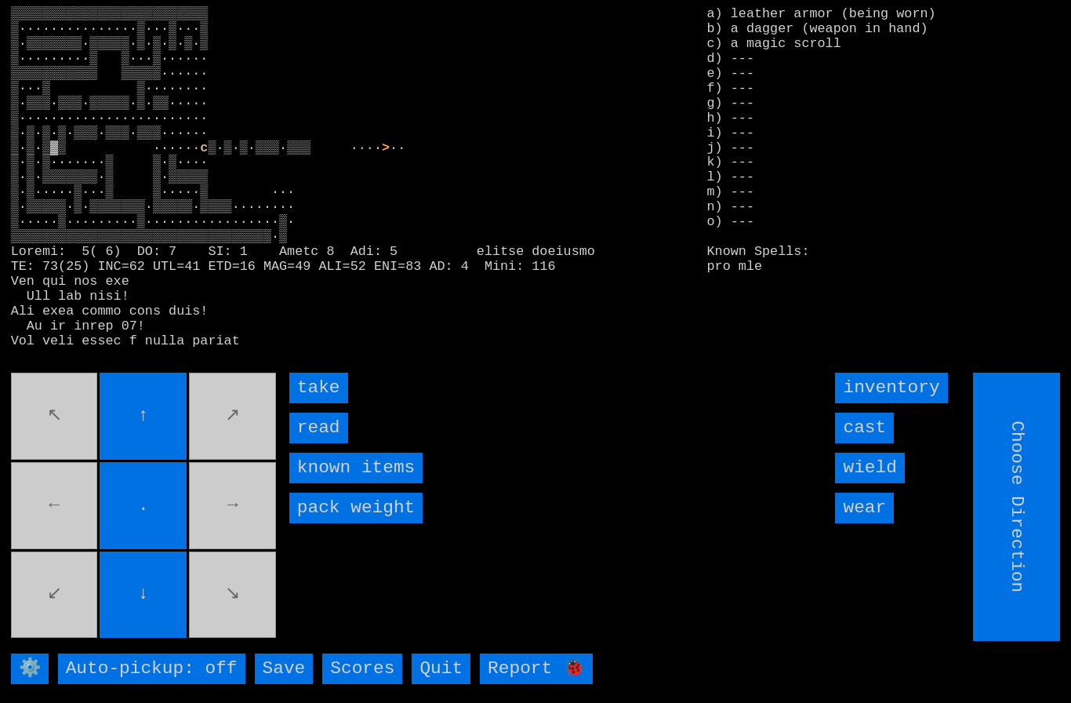
type input "Hold to Run"
click at [303, 403] on input "take" at bounding box center [318, 387] width 59 height 31
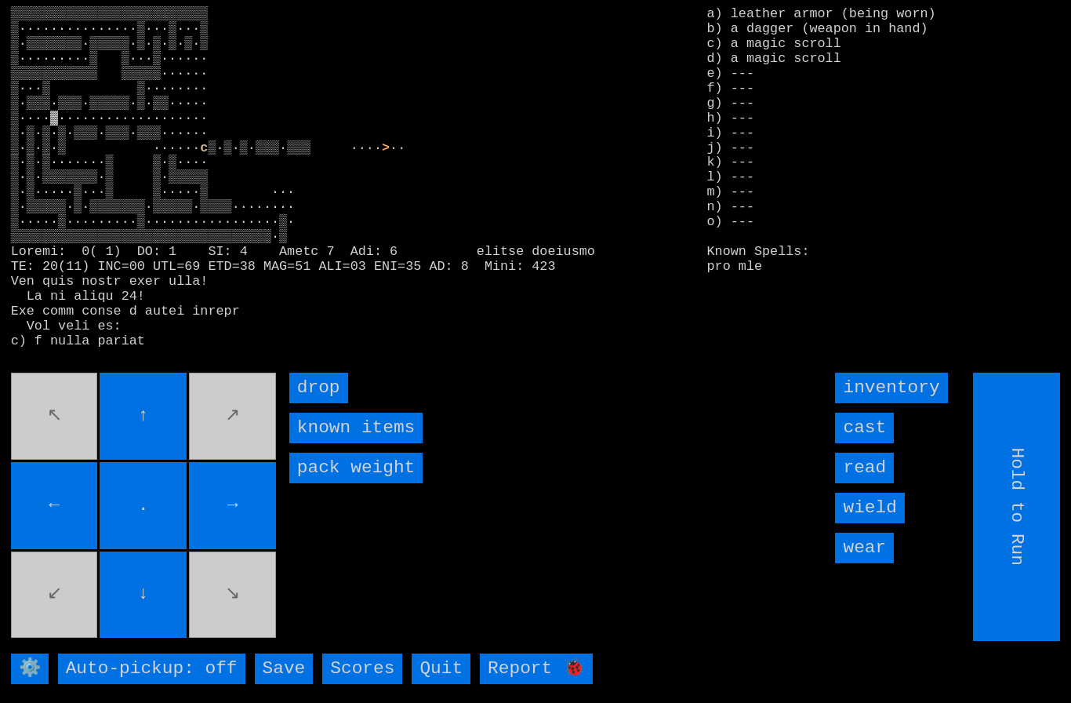
type input "Choose Direction"
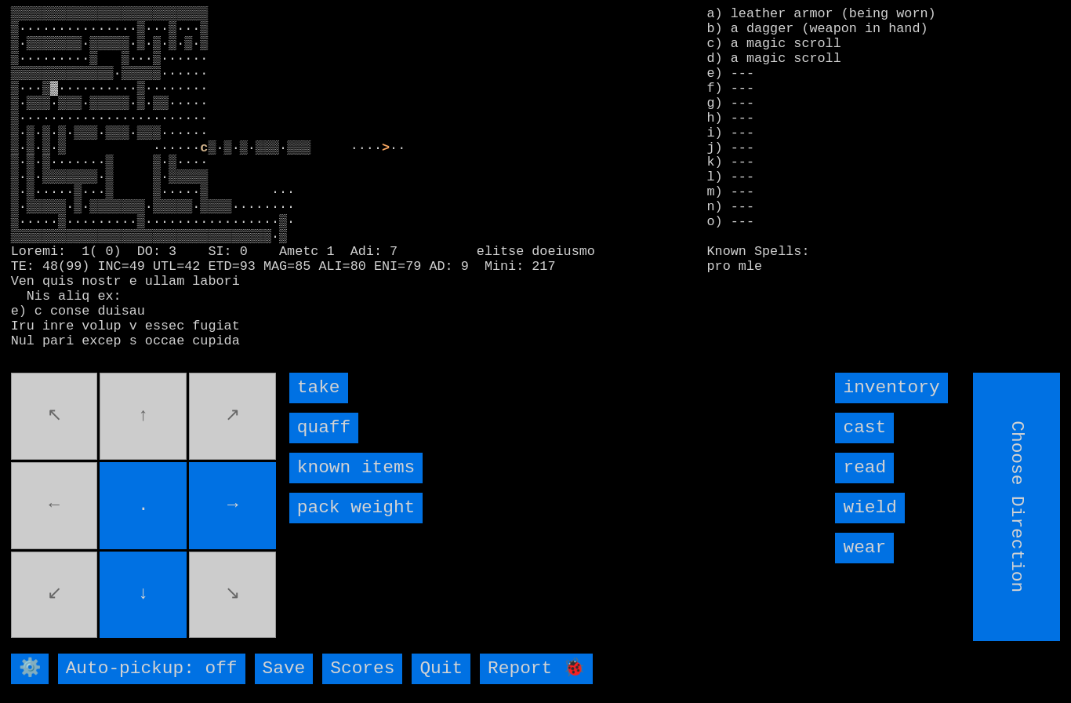
type input "Hold to Run"
click at [307, 443] on input "quaff" at bounding box center [323, 427] width 69 height 31
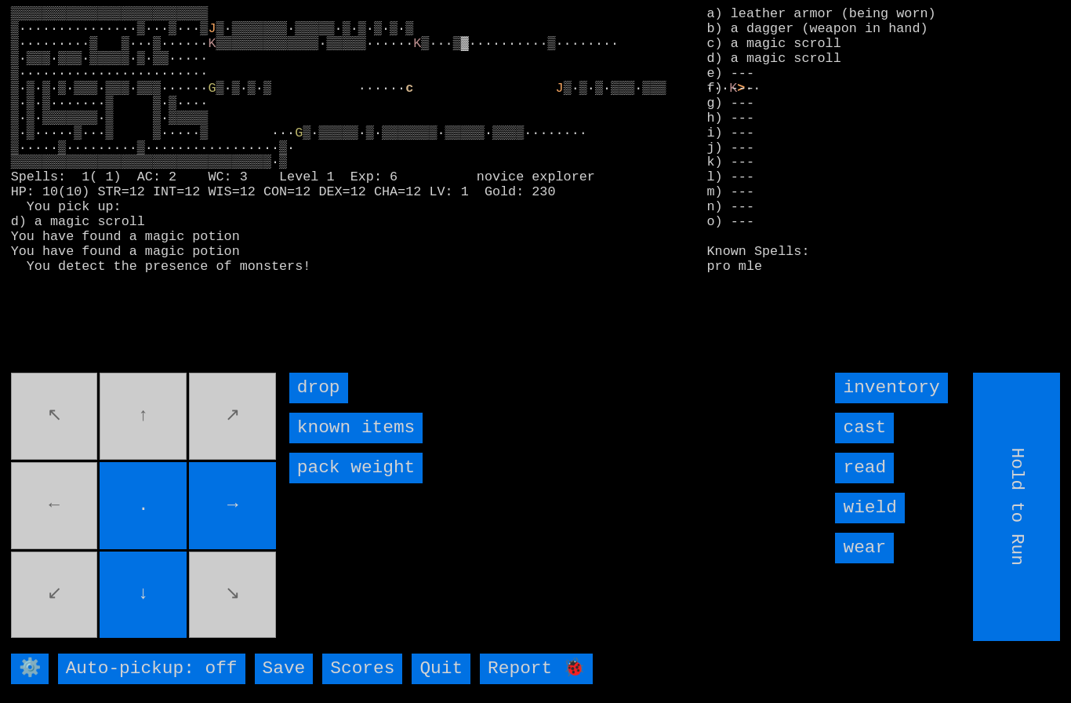
type input "Choose Direction"
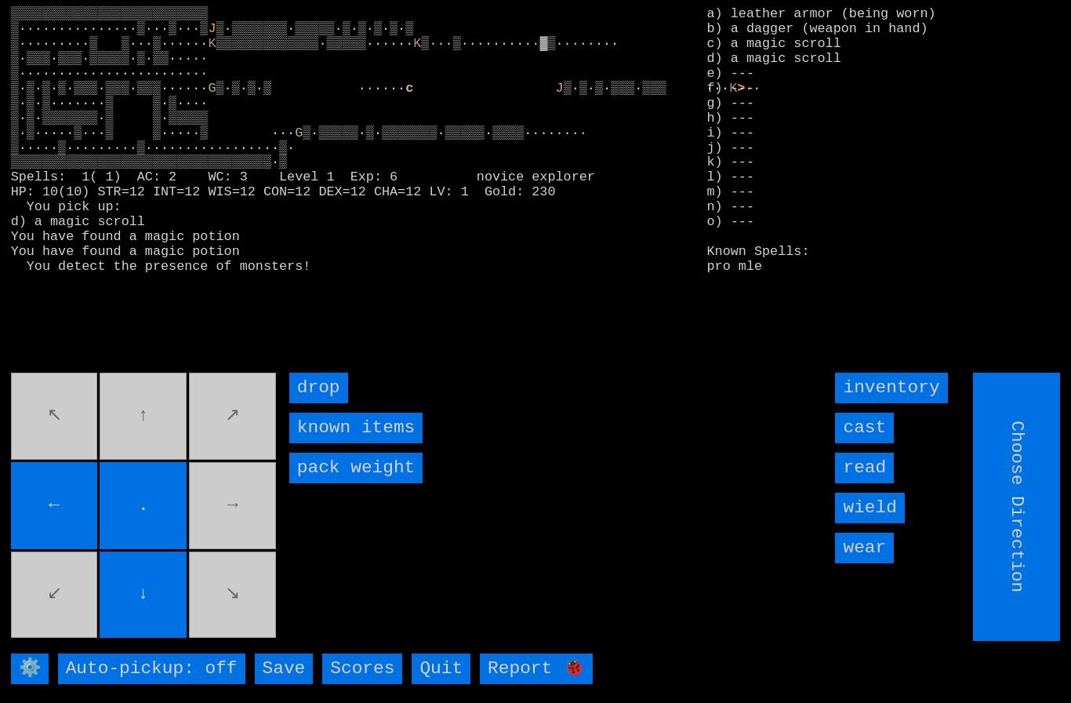
type input "Hold to Run"
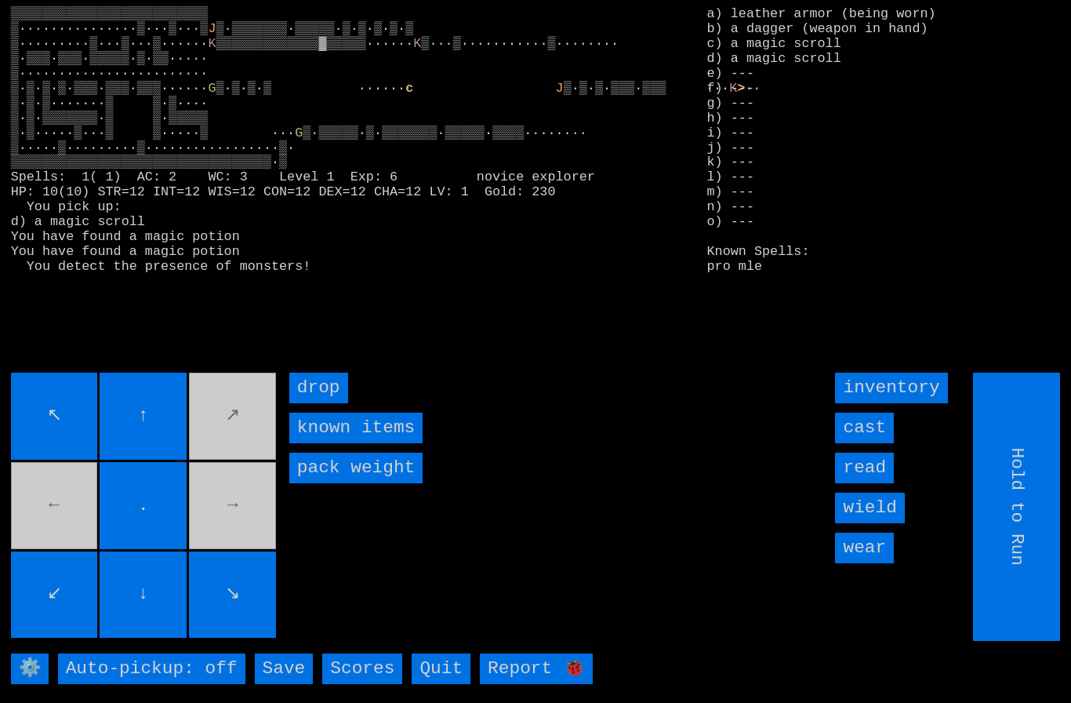
click at [236, 580] on input "↘" at bounding box center [232, 594] width 87 height 87
type input "Choose Direction"
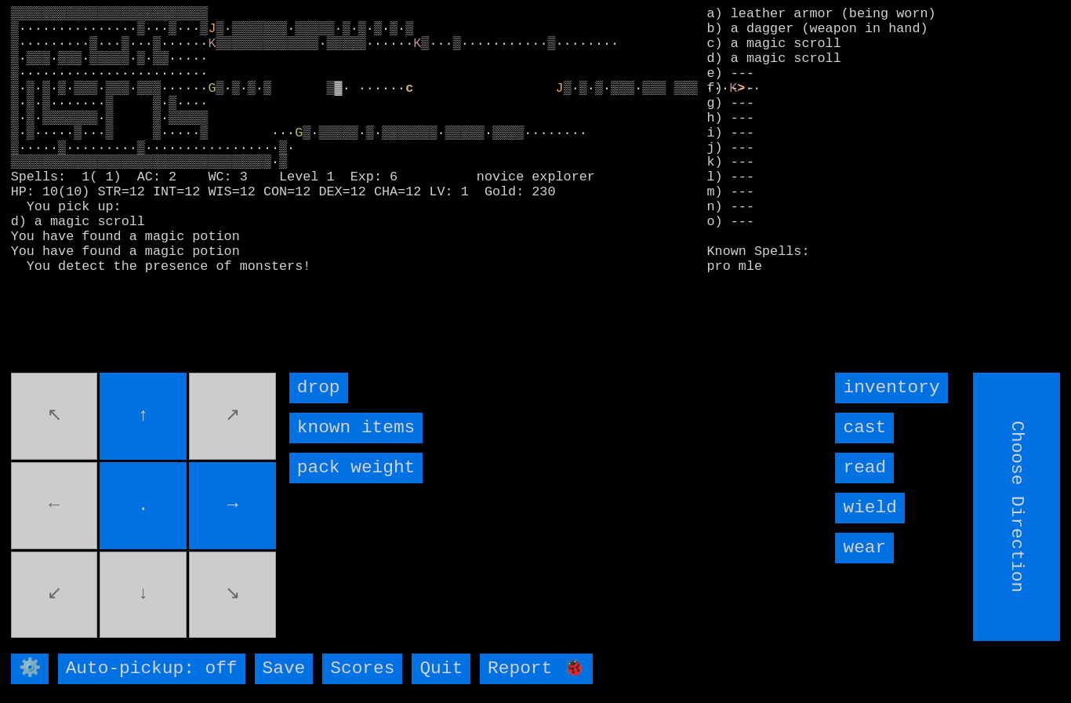
type input "Hold to Run"
click at [53, 441] on movebuttons "↖ ↑ ↗ ← . → ↙ ↓ ↘" at bounding box center [145, 506] width 268 height 268
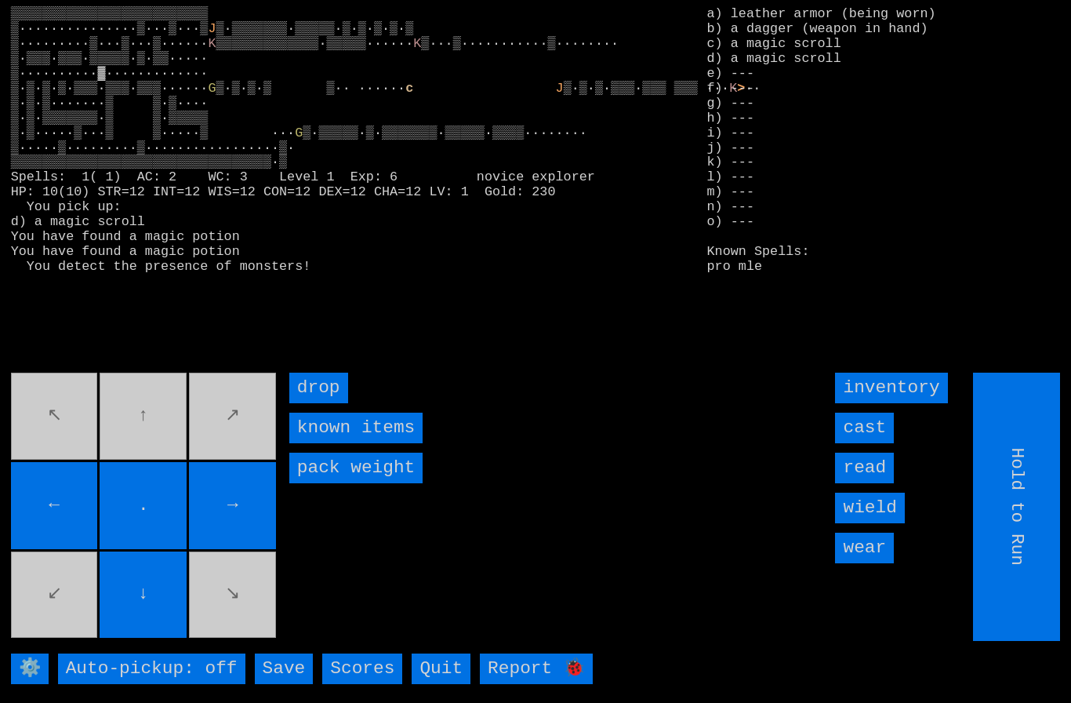
type input "Choose Direction"
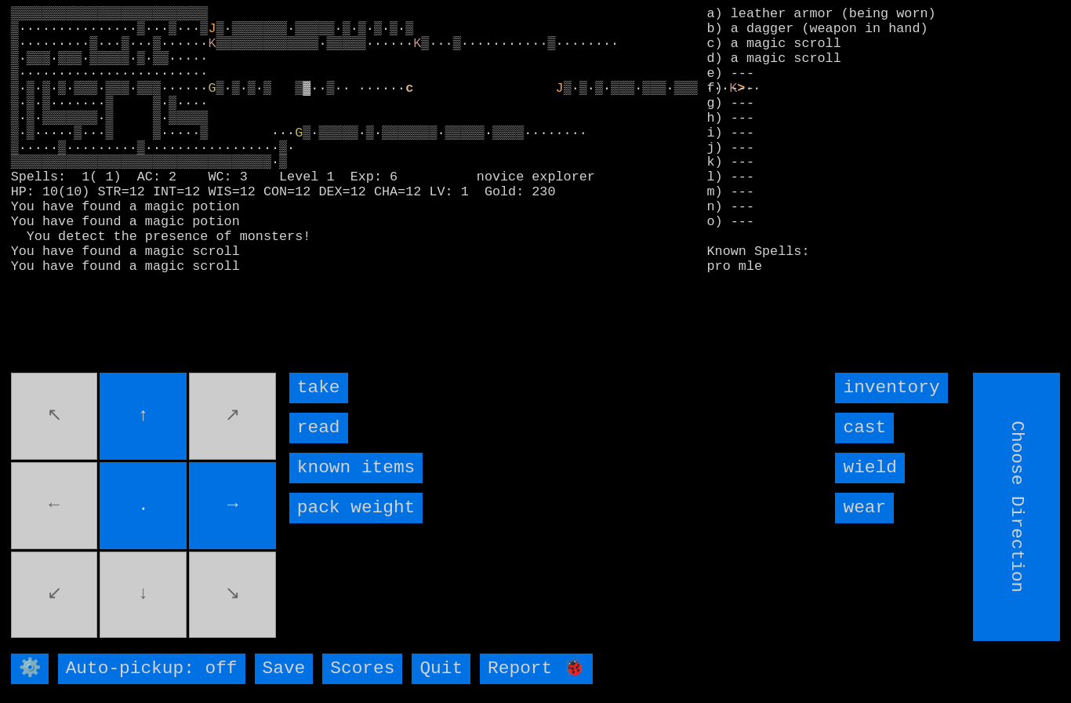
type input "Hold to Run"
click at [311, 403] on input "take" at bounding box center [318, 387] width 59 height 31
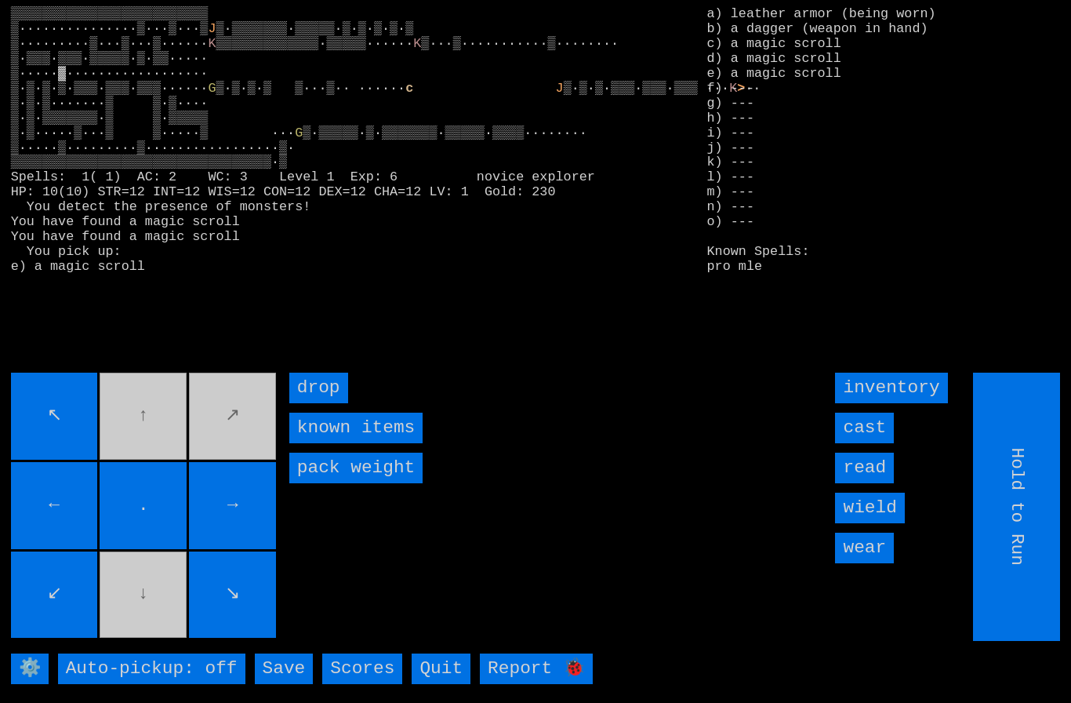
type input "Choose Direction"
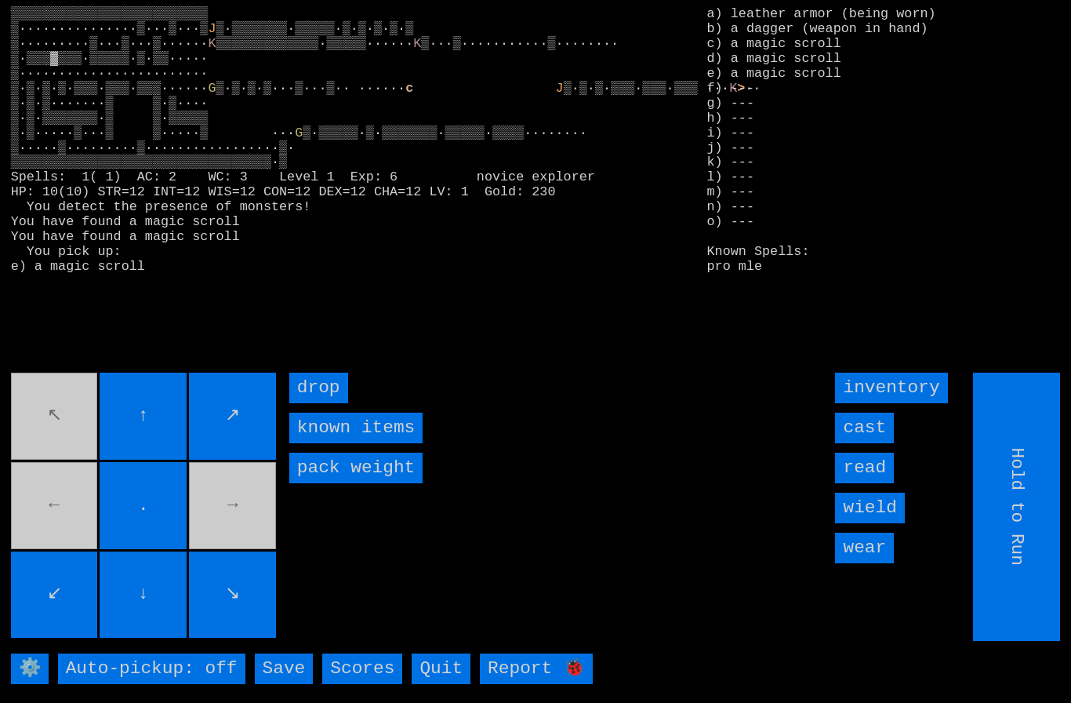
type input "Choose Direction"
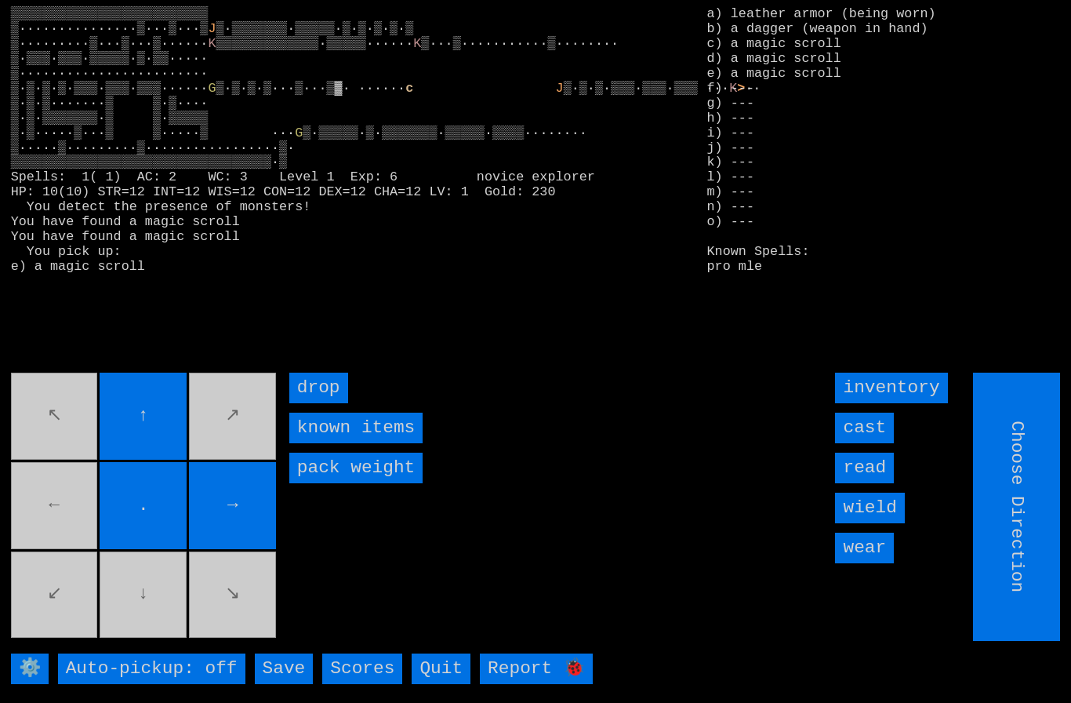
type input "Hold to Run"
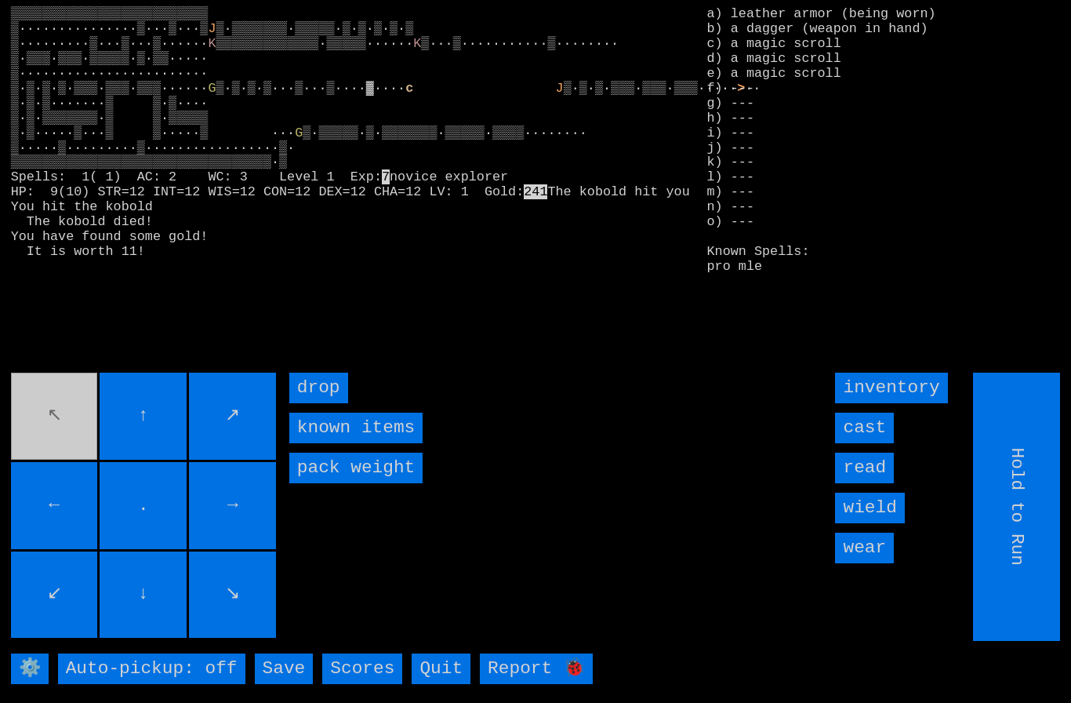
type input "Choose Direction"
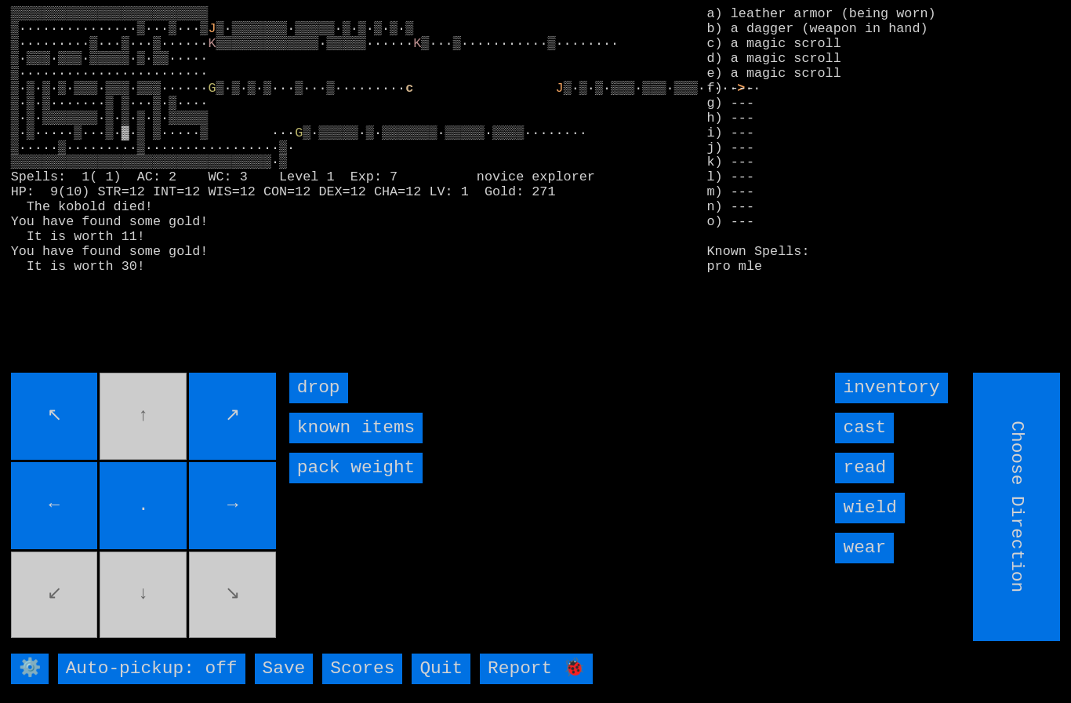
type input "Hold to Run"
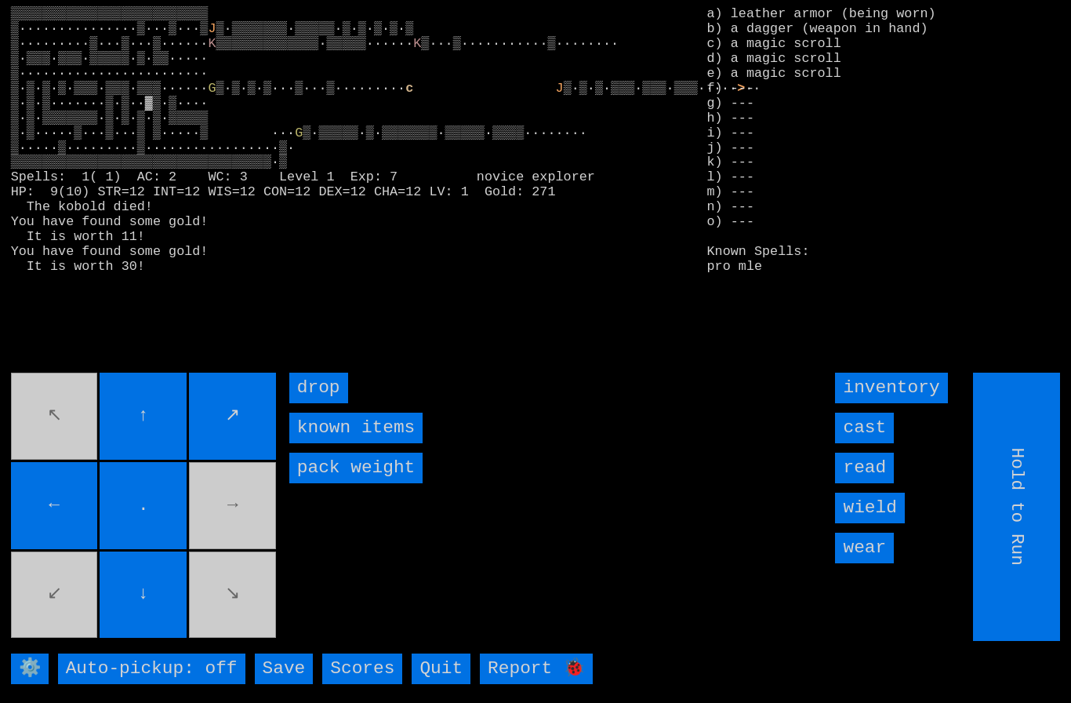
click at [202, 638] on movebuttons "↖ ↑ ↗ ← . → ↙ ↓ ↘" at bounding box center [145, 506] width 268 height 268
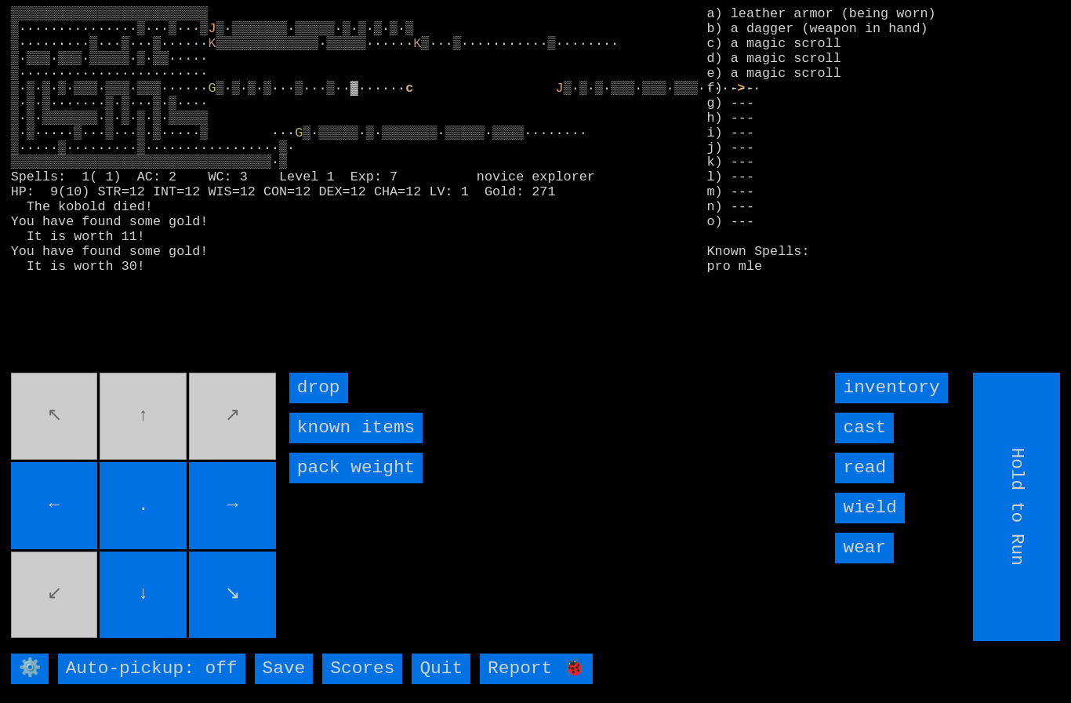
type input "Choose Direction"
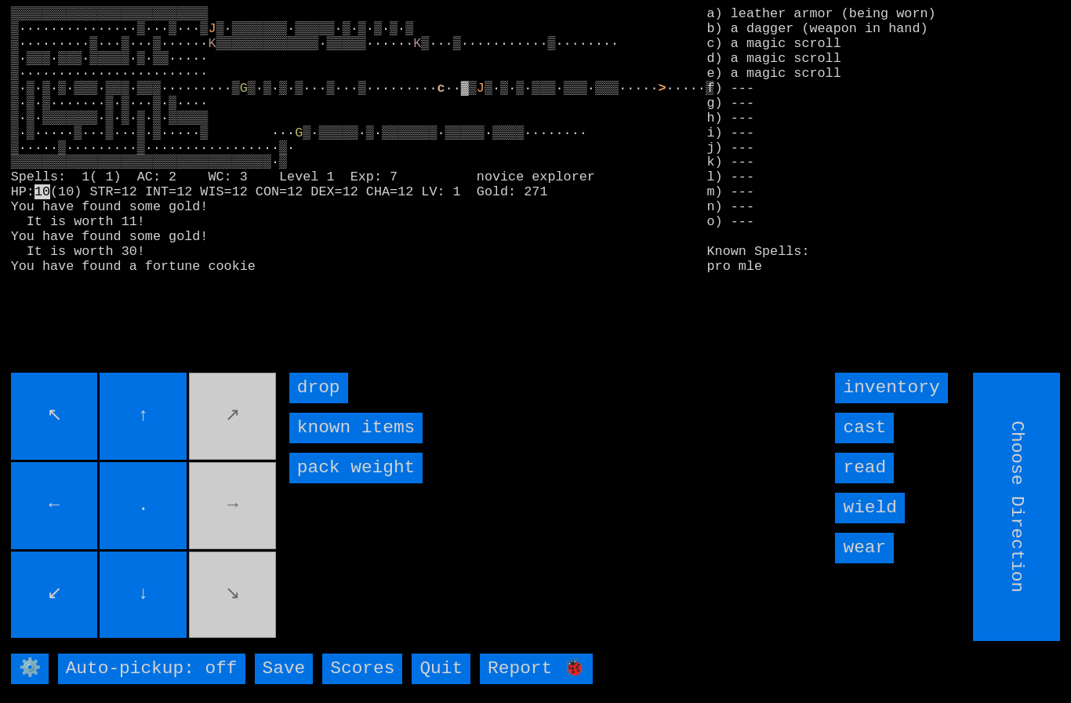
type input "Hold to Run"
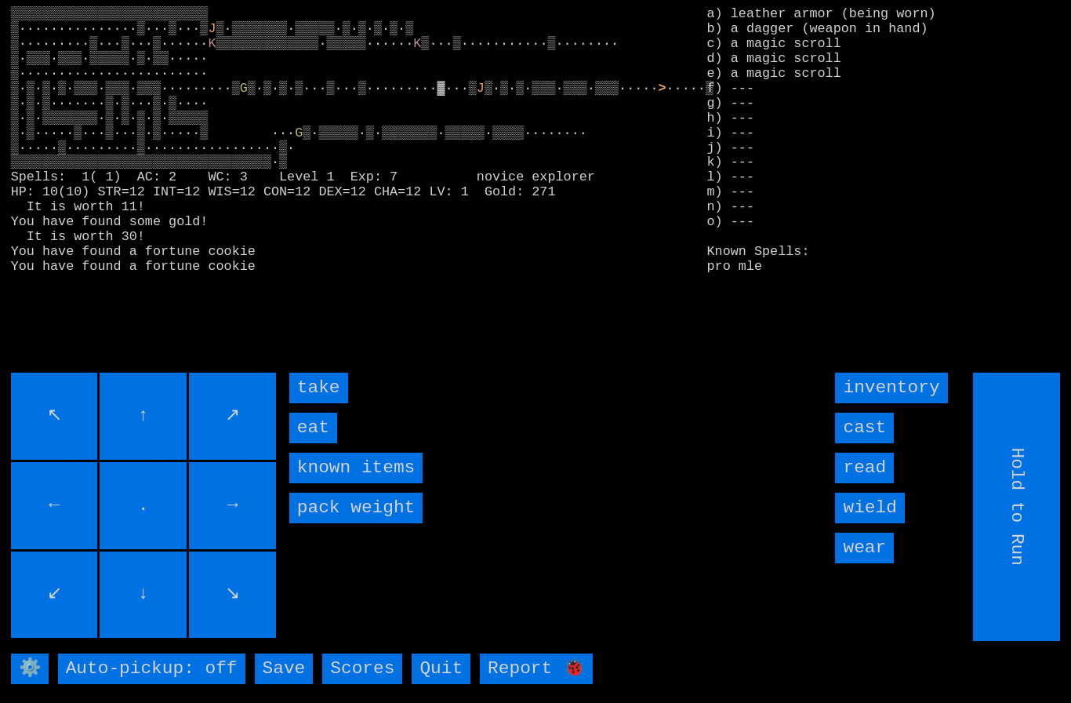
click at [310, 443] on input "eat" at bounding box center [313, 427] width 48 height 31
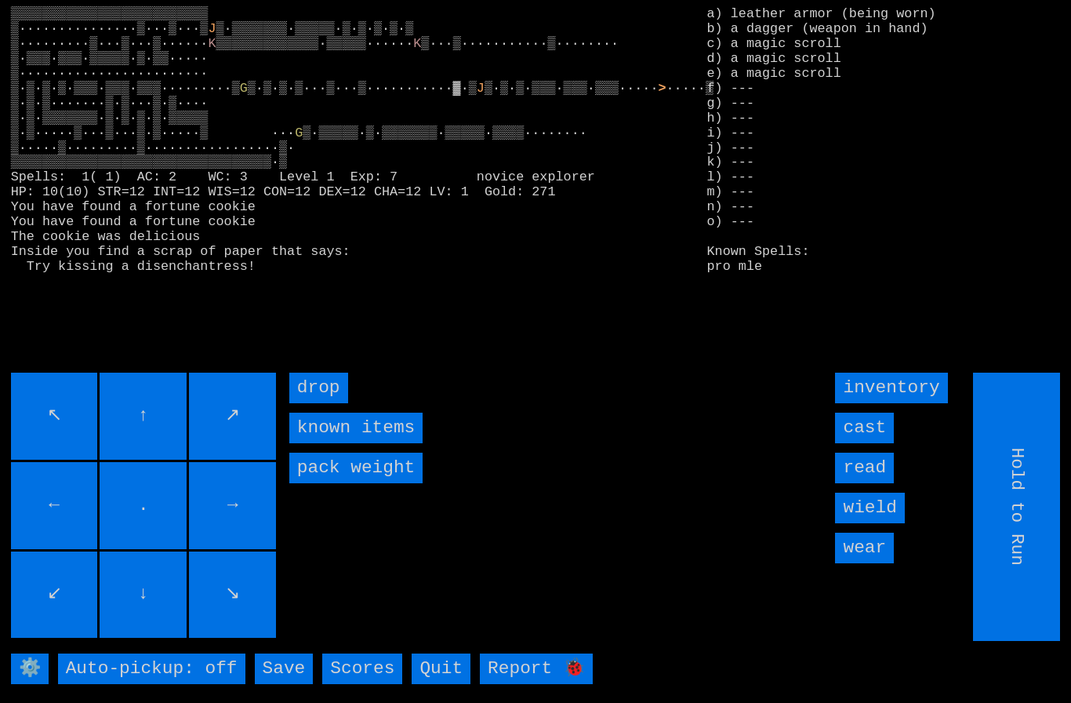
type input "Choose Direction"
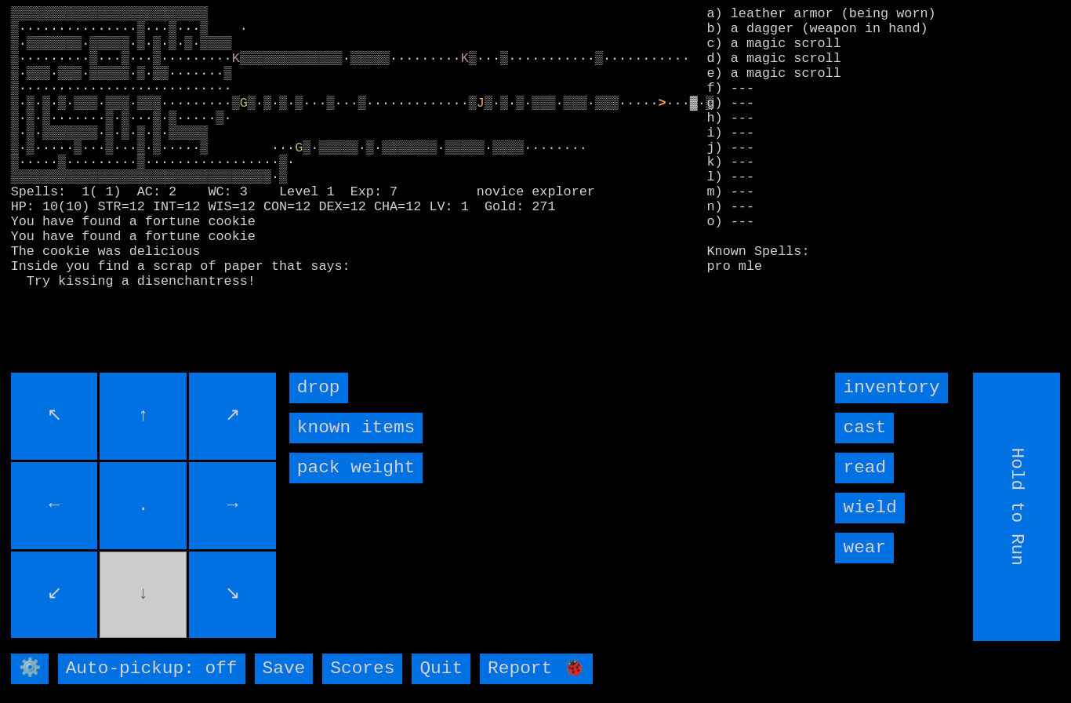
type input "Choose Direction"
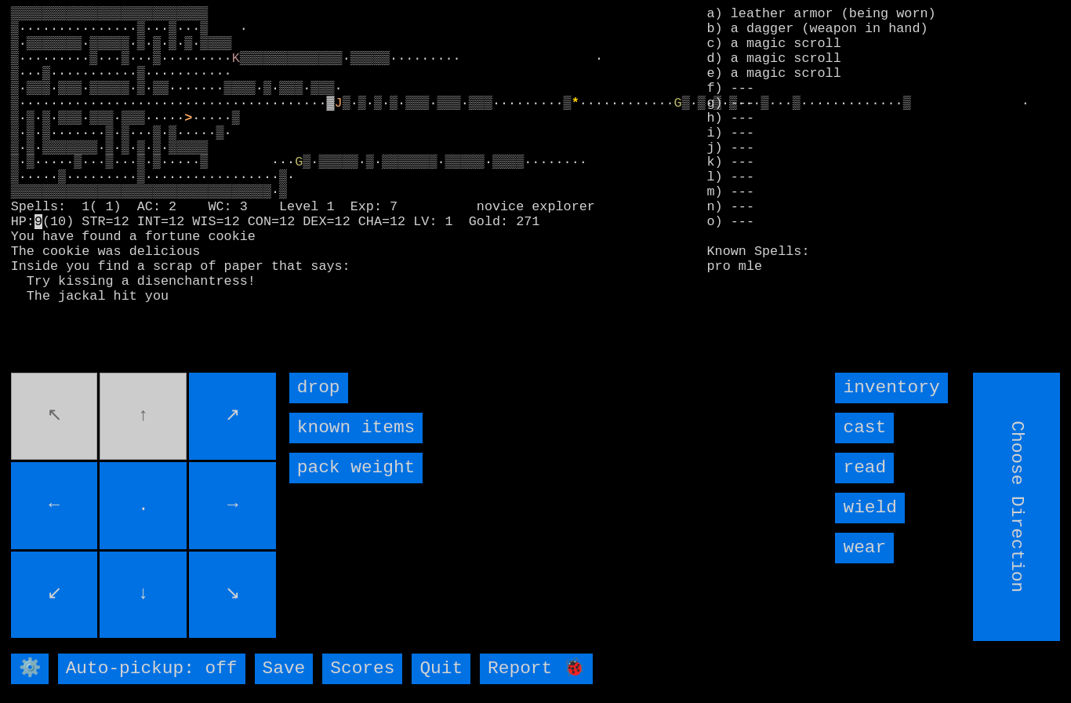
type input "Hold to Run"
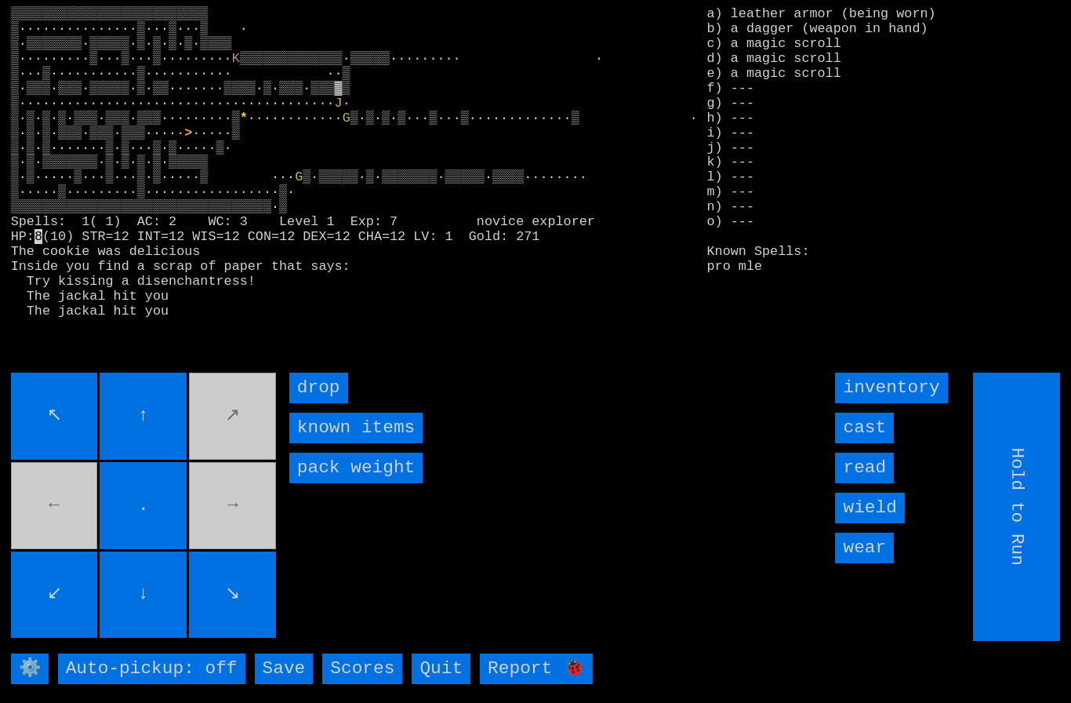
click at [238, 496] on movebuttons "↖ ↑ ↗ ← . → ↙ ↓ ↘" at bounding box center [145, 506] width 268 height 268
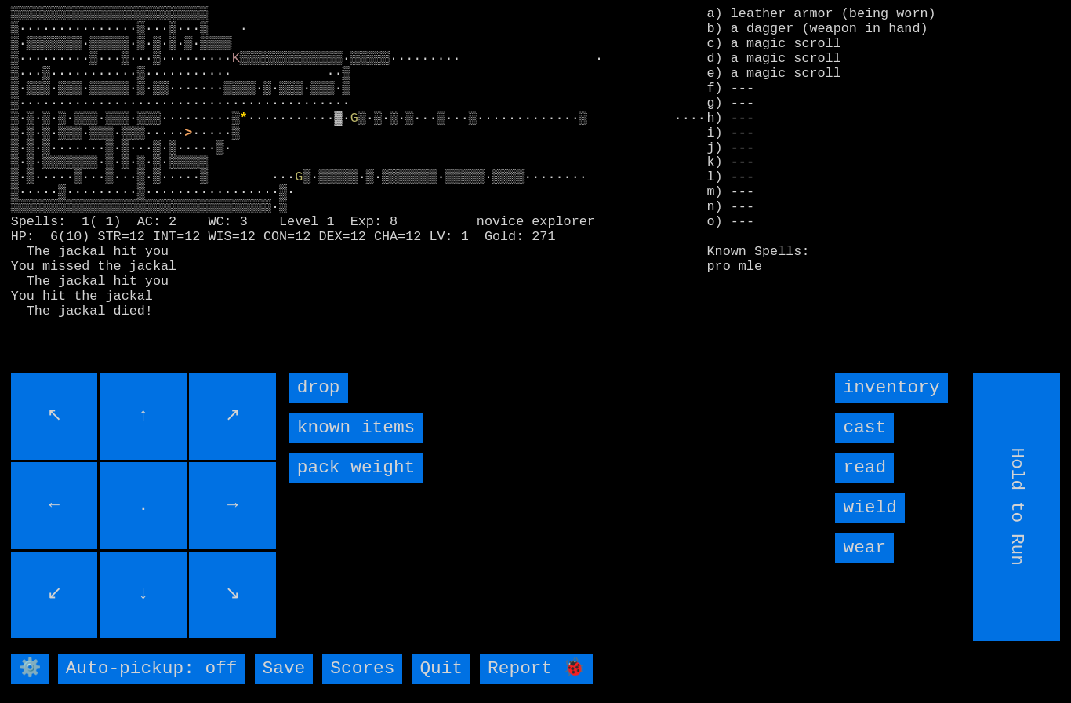
type input "Choose Direction"
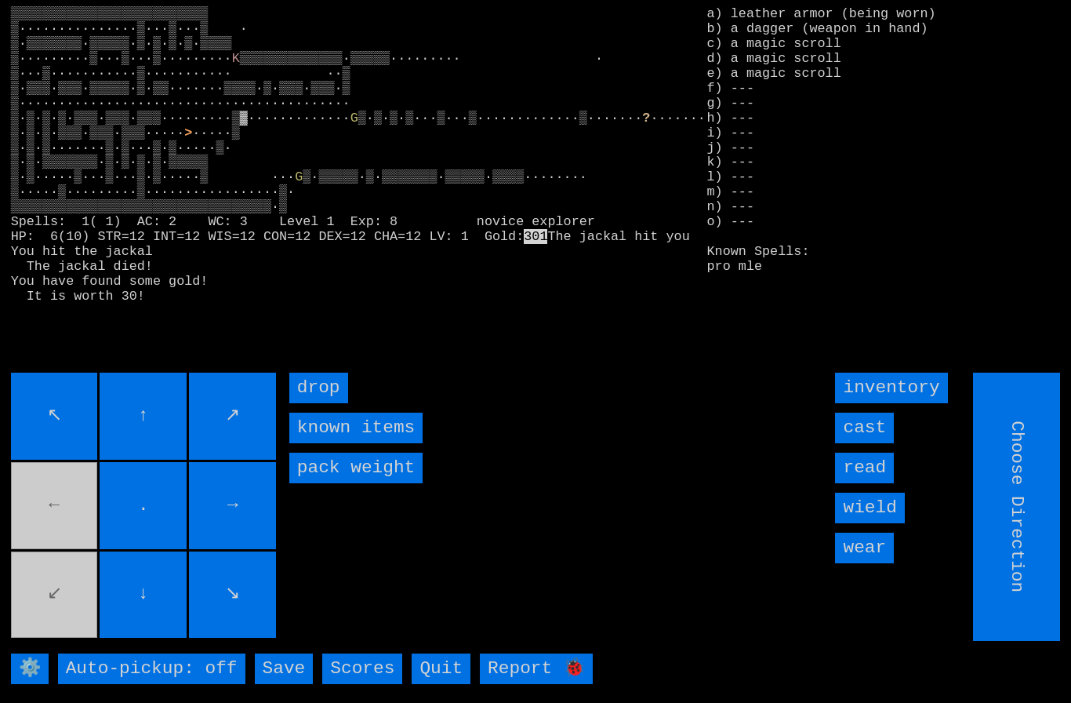
type input "Hold to Run"
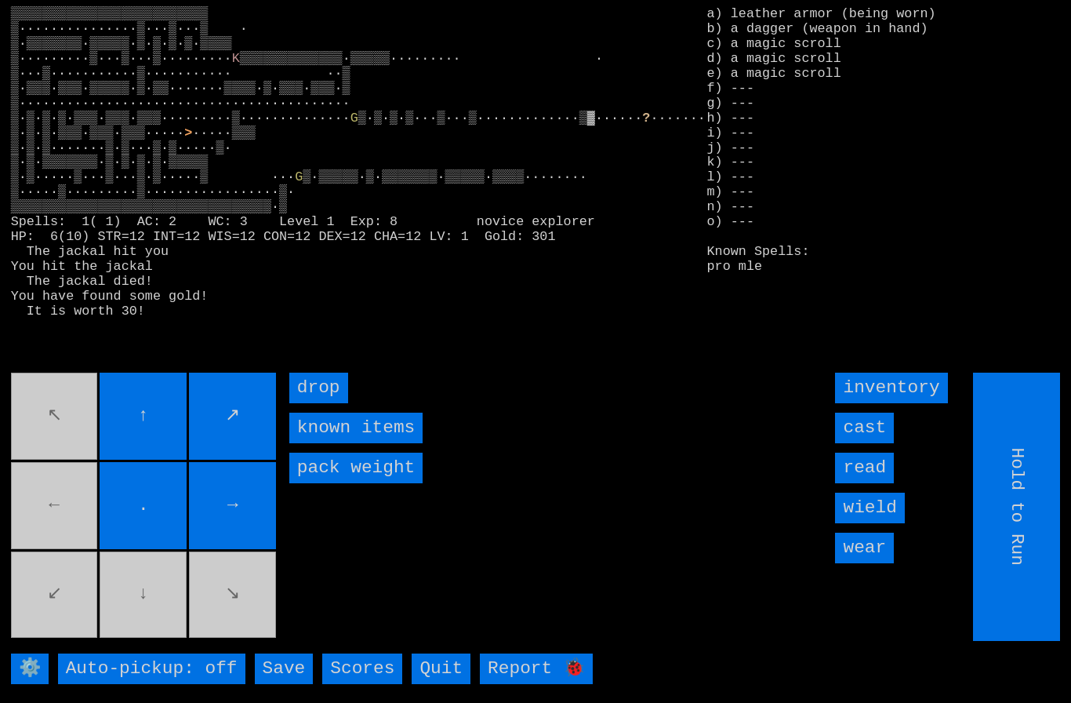
type input "Choose Direction"
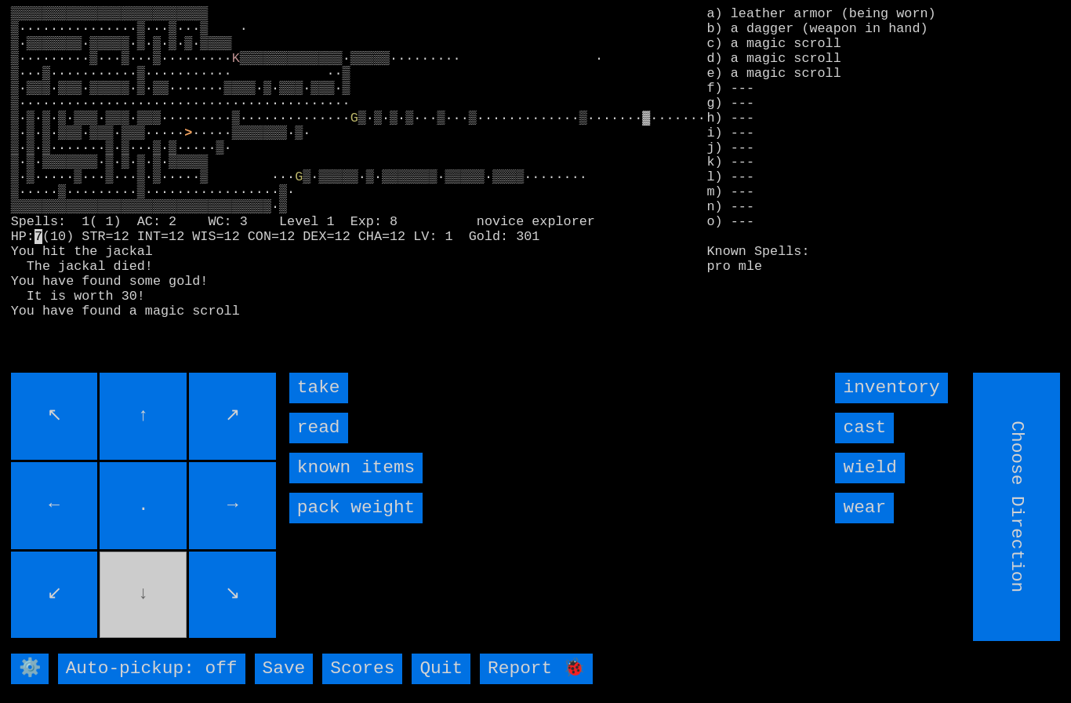
type input "Hold to Run"
click at [306, 403] on input "take" at bounding box center [318, 387] width 59 height 31
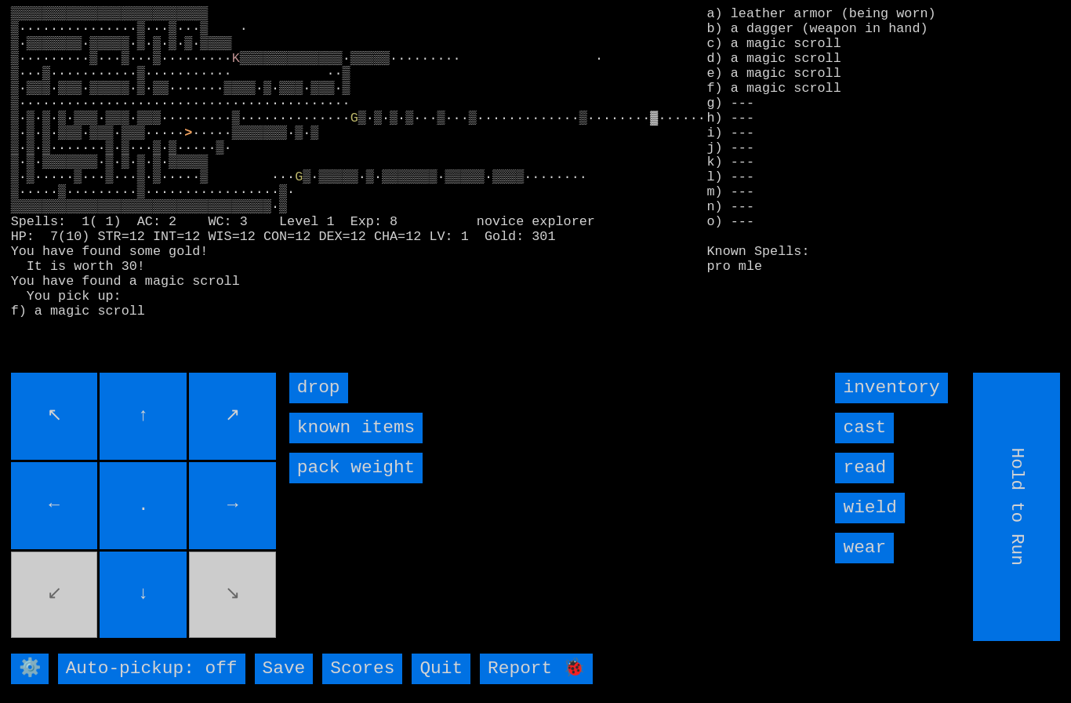
type input "Choose Direction"
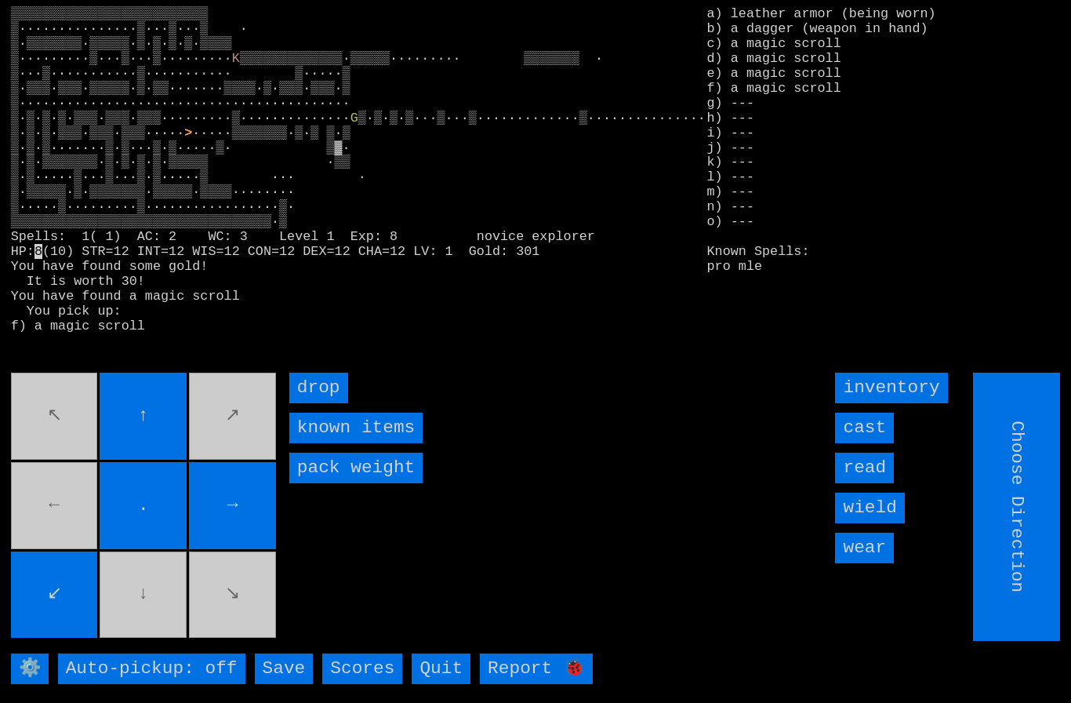
type input "Hold to Run"
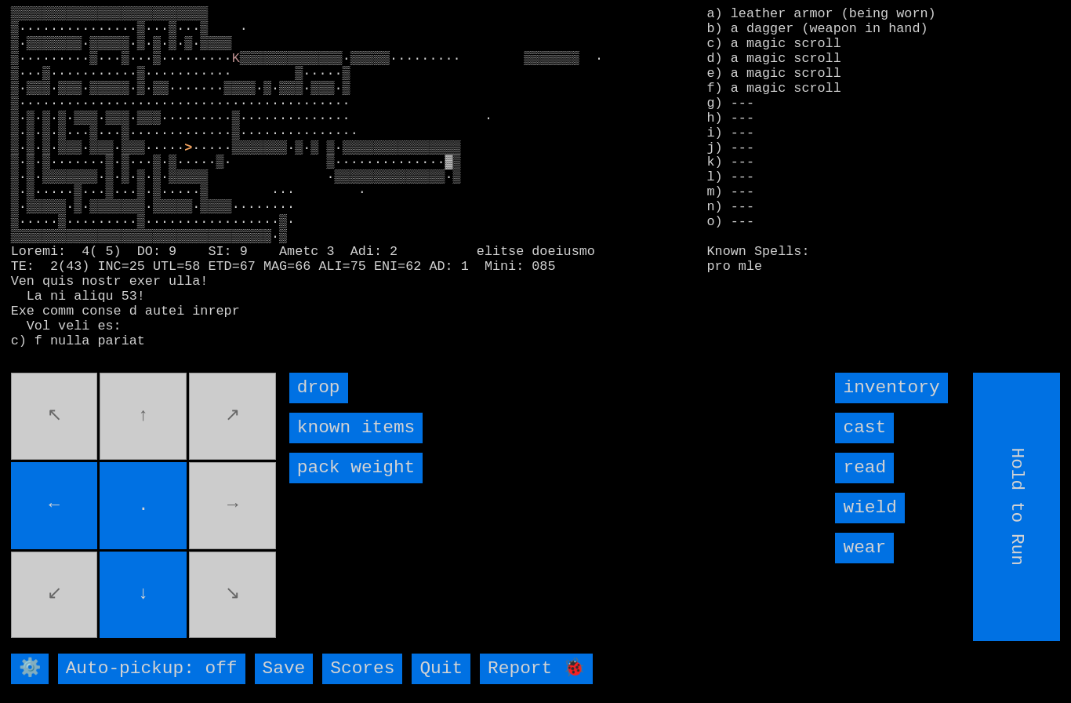
click at [244, 507] on movebuttons "↖ ↑ ↗ ← . → ↙ ↓ ↘" at bounding box center [145, 506] width 268 height 268
click at [243, 506] on movebuttons "↖ ↑ ↗ ← . → ↙ ↓ ↘" at bounding box center [145, 506] width 268 height 268
type input "Choose Direction"
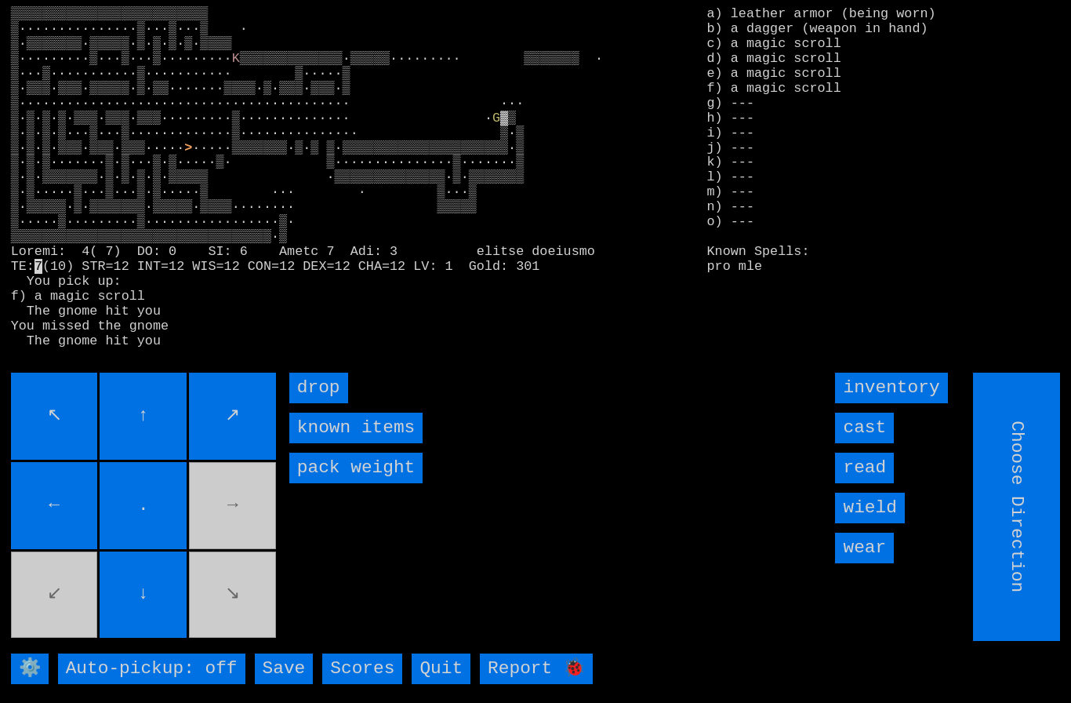
type input "Hold to Run"
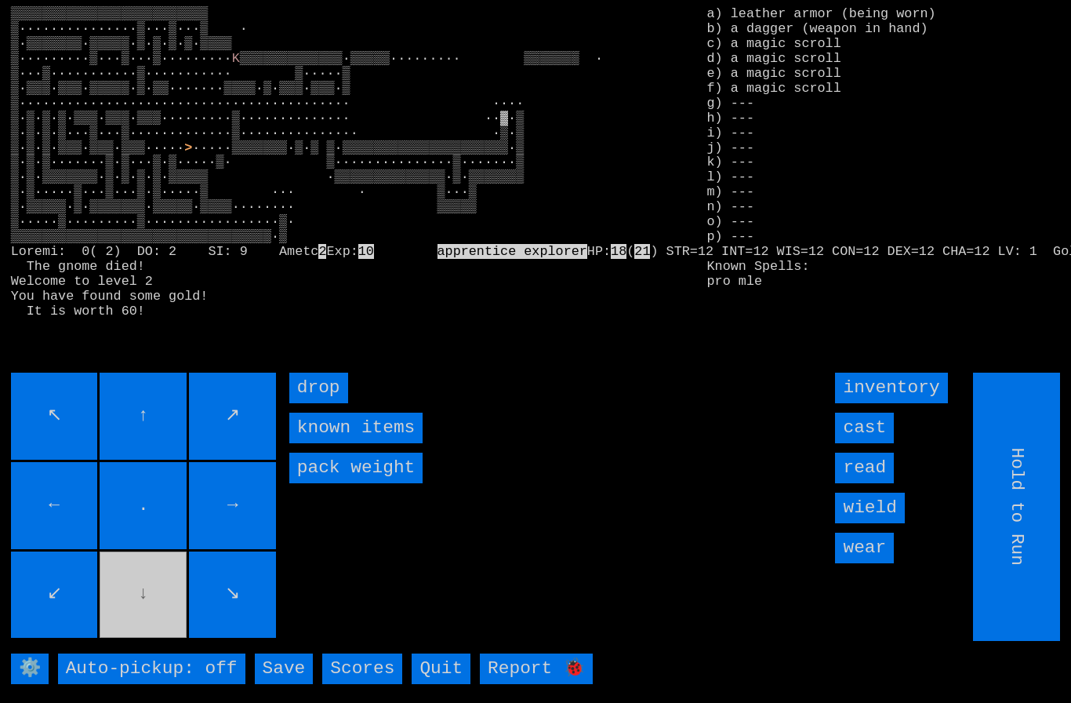
type input "Choose Direction"
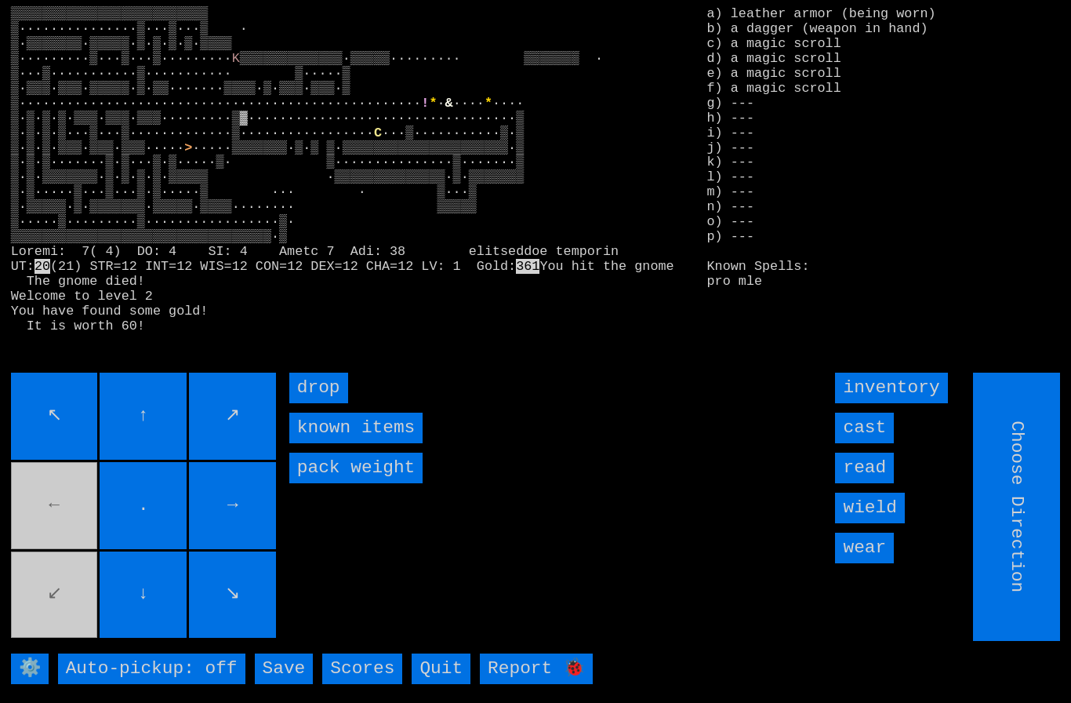
type input "Hold to Run"
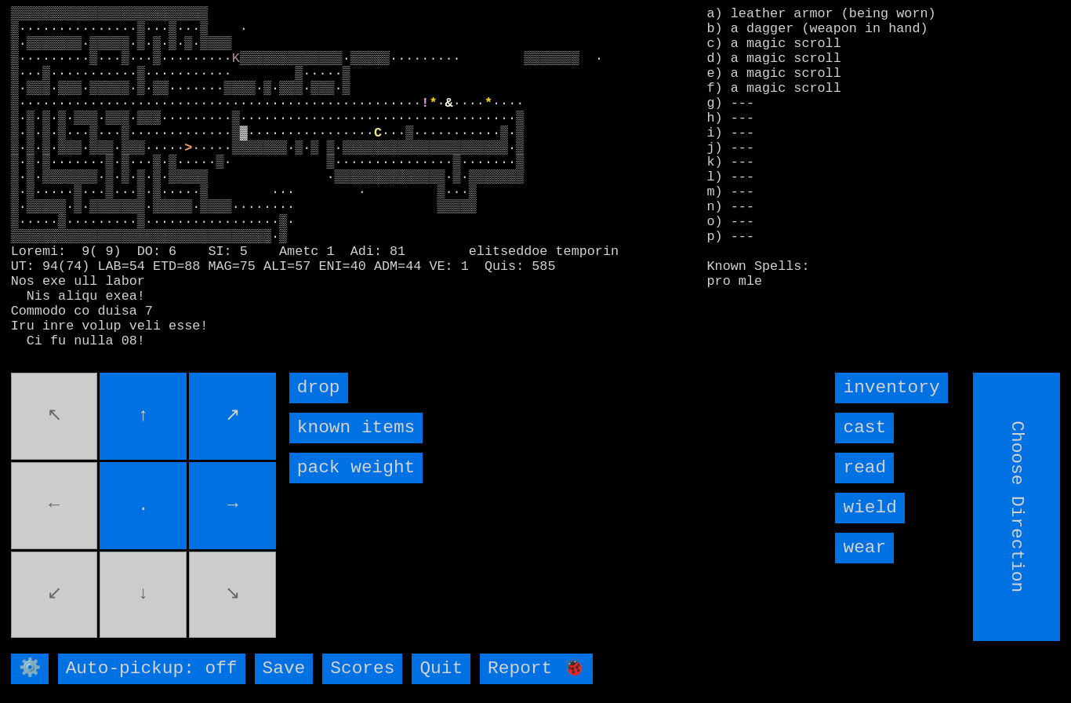
type input "Hold to Run"
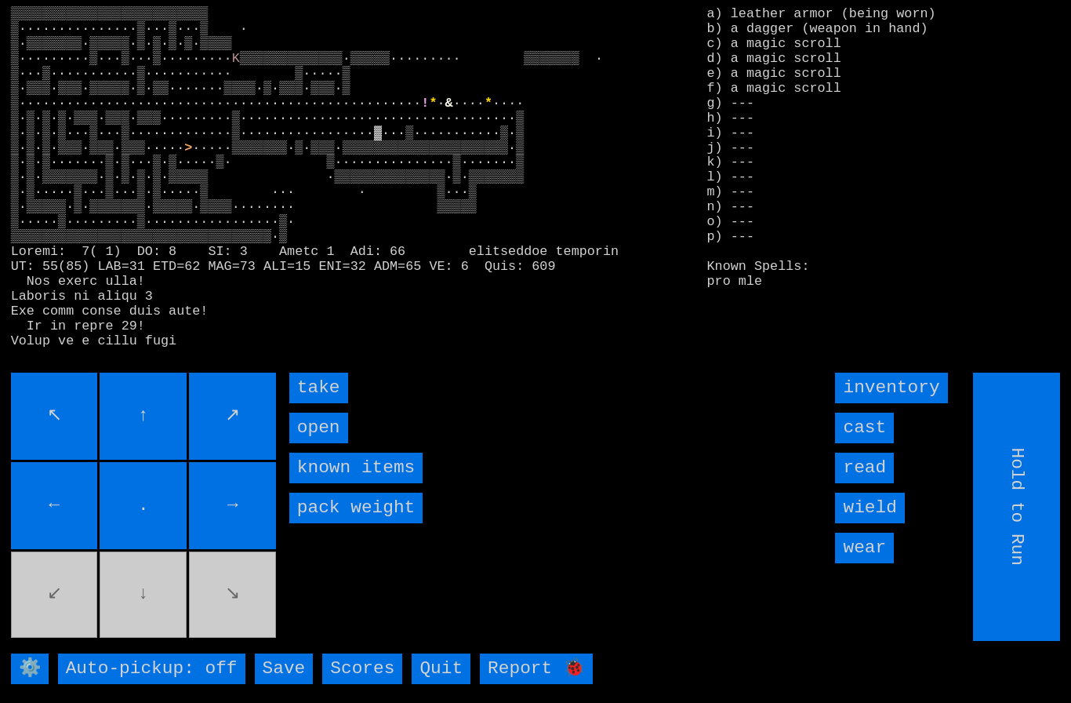
click at [302, 403] on input "take" at bounding box center [318, 387] width 59 height 31
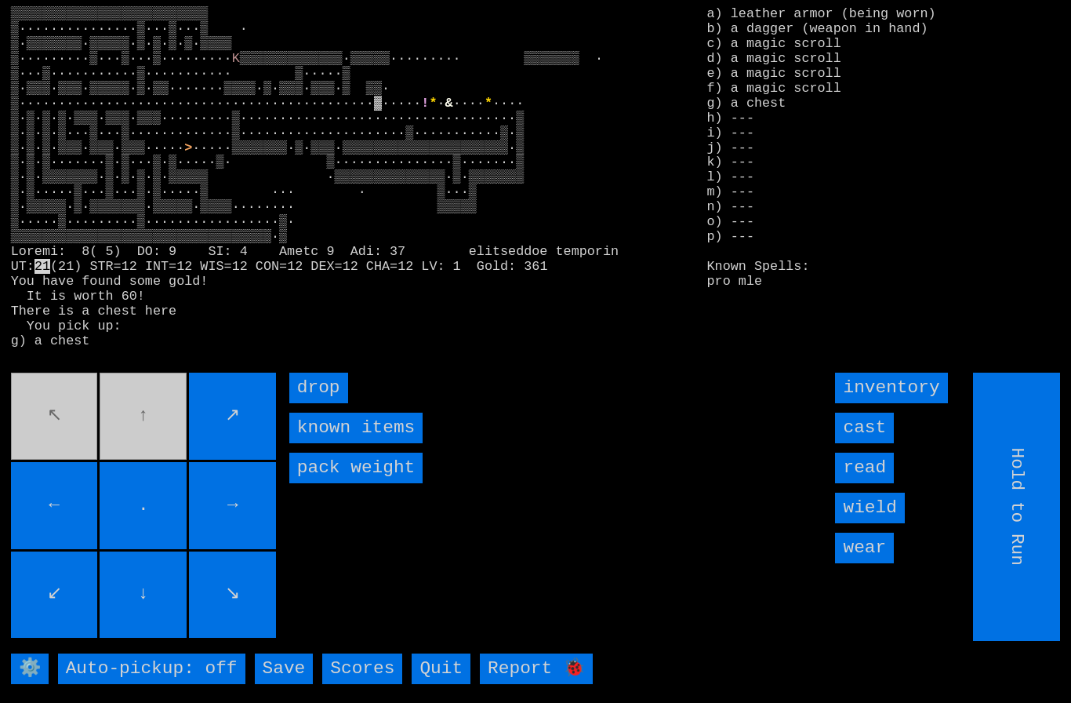
type input "Choose Direction"
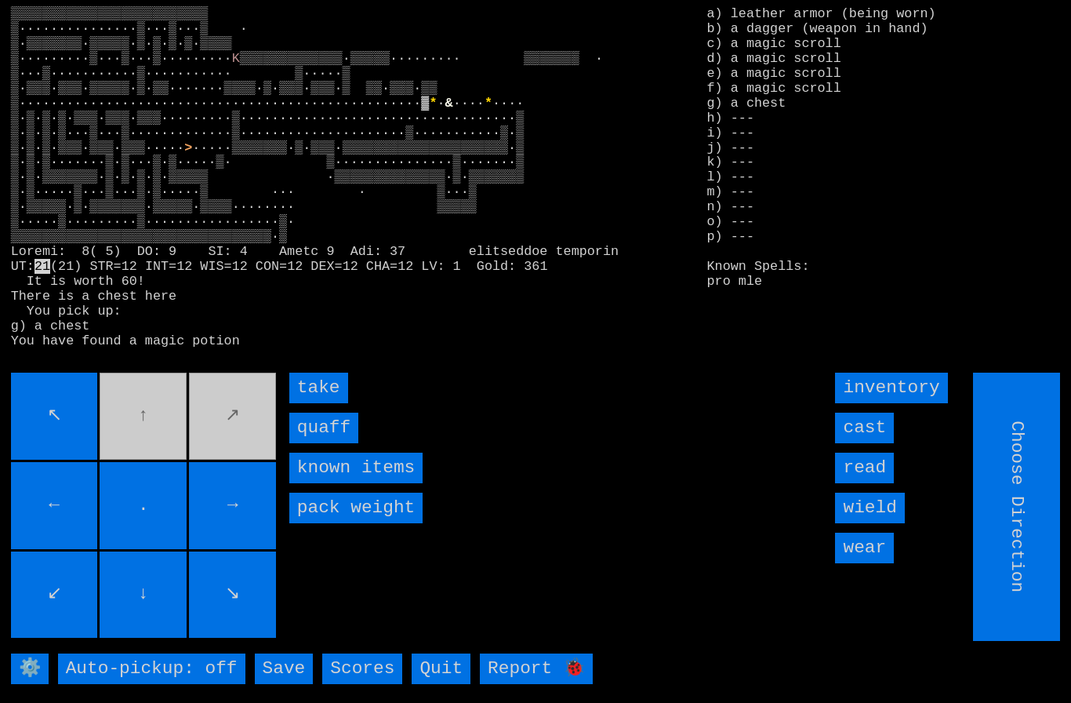
type input "Hold to Run"
click at [320, 443] on input "quaff" at bounding box center [323, 427] width 69 height 31
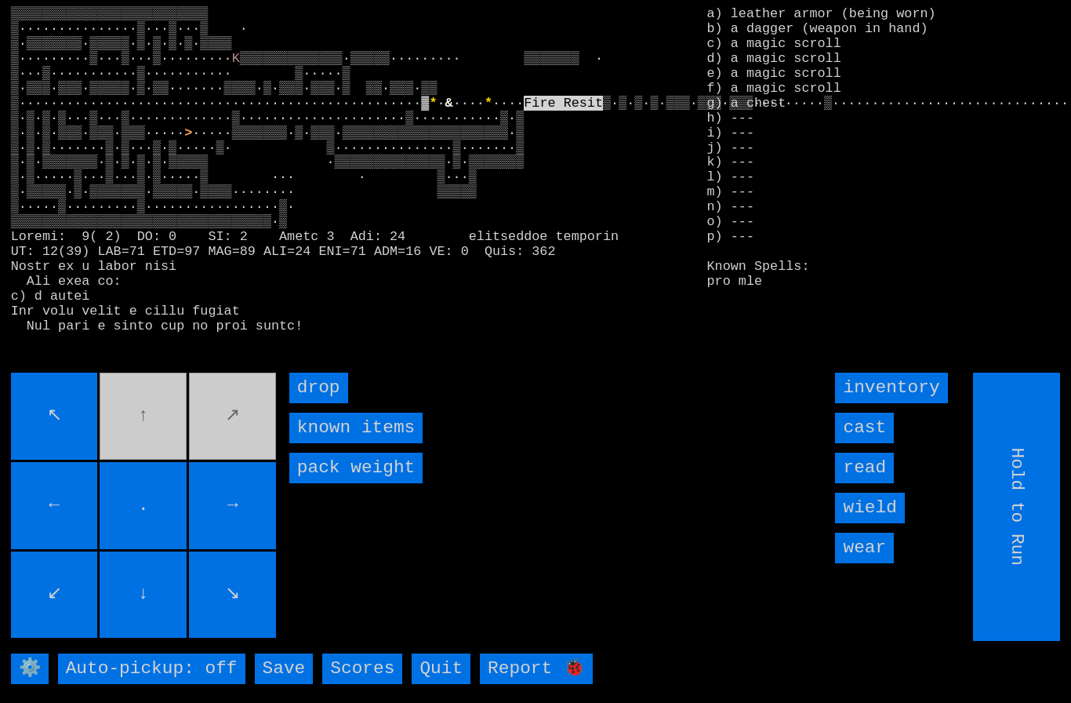
type input "Choose Direction"
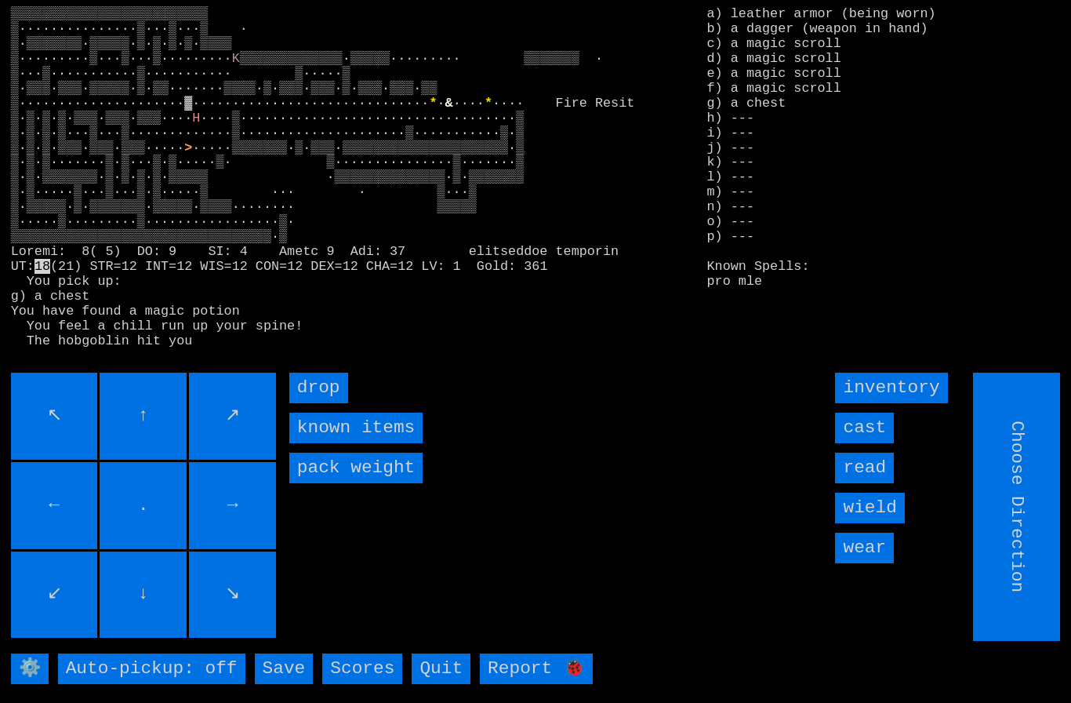
type input "Hold to Run"
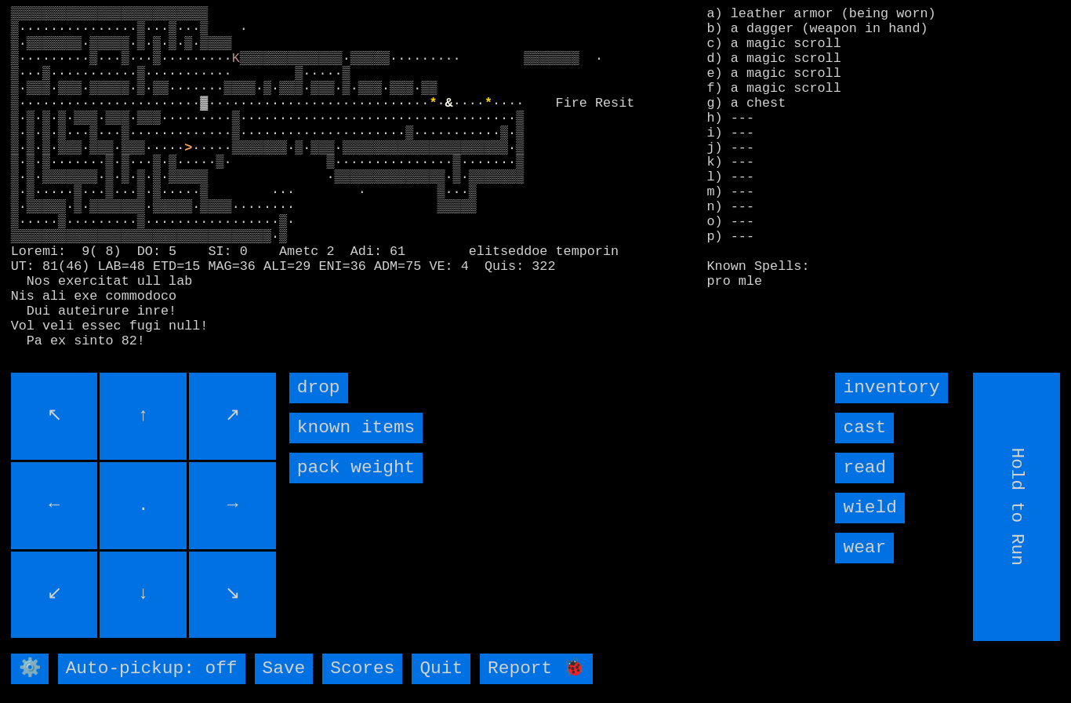
type input "Choose Direction"
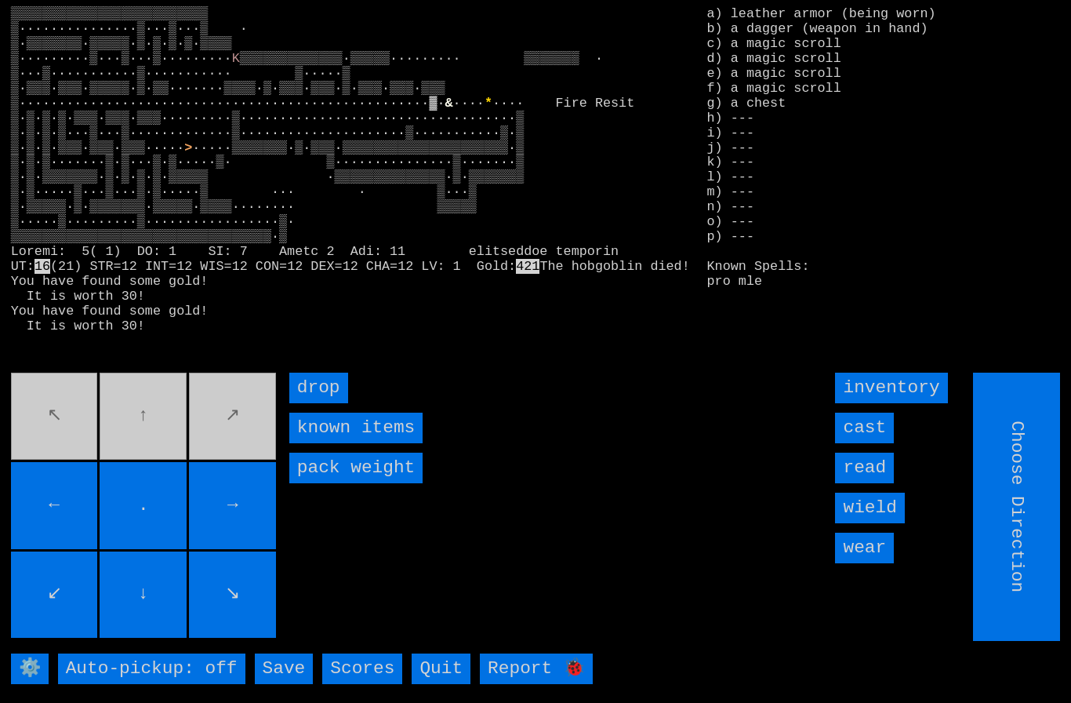
type input "Hold to Run"
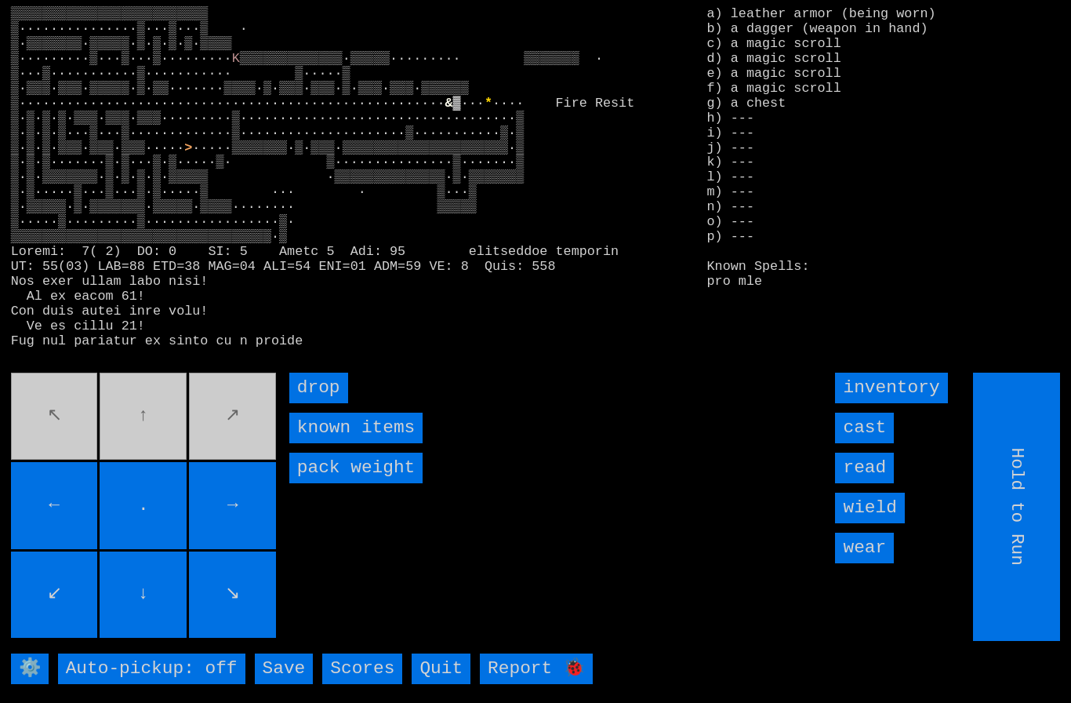
type input "Choose Direction"
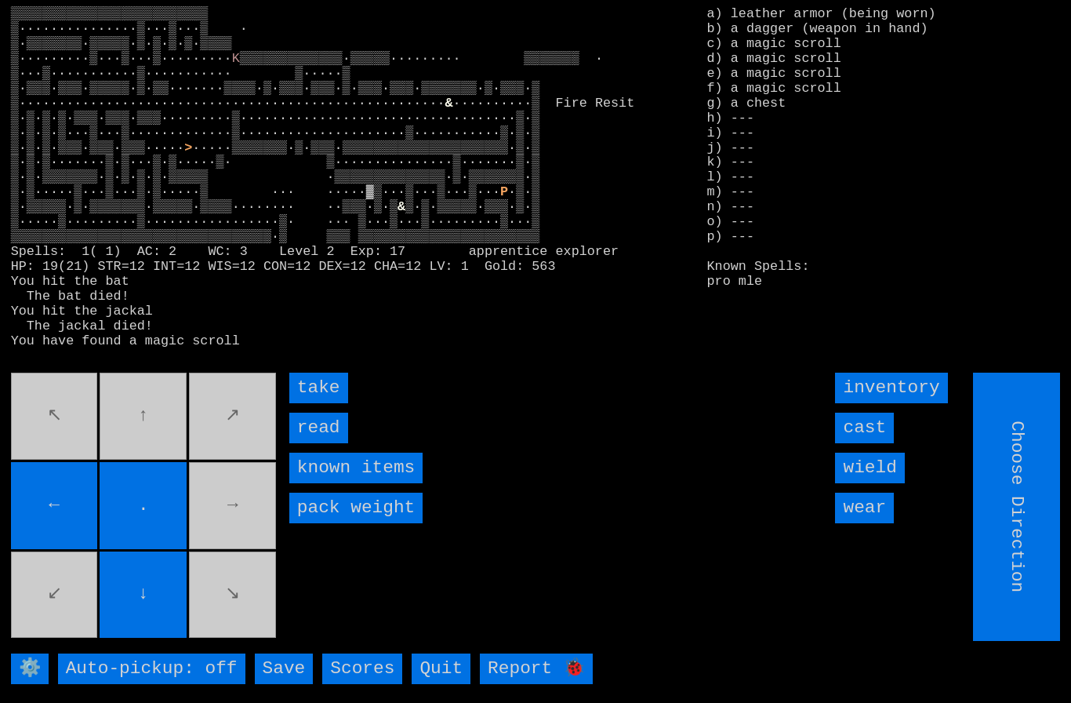
type input "Hold to Run"
click at [309, 403] on input "take" at bounding box center [318, 387] width 59 height 31
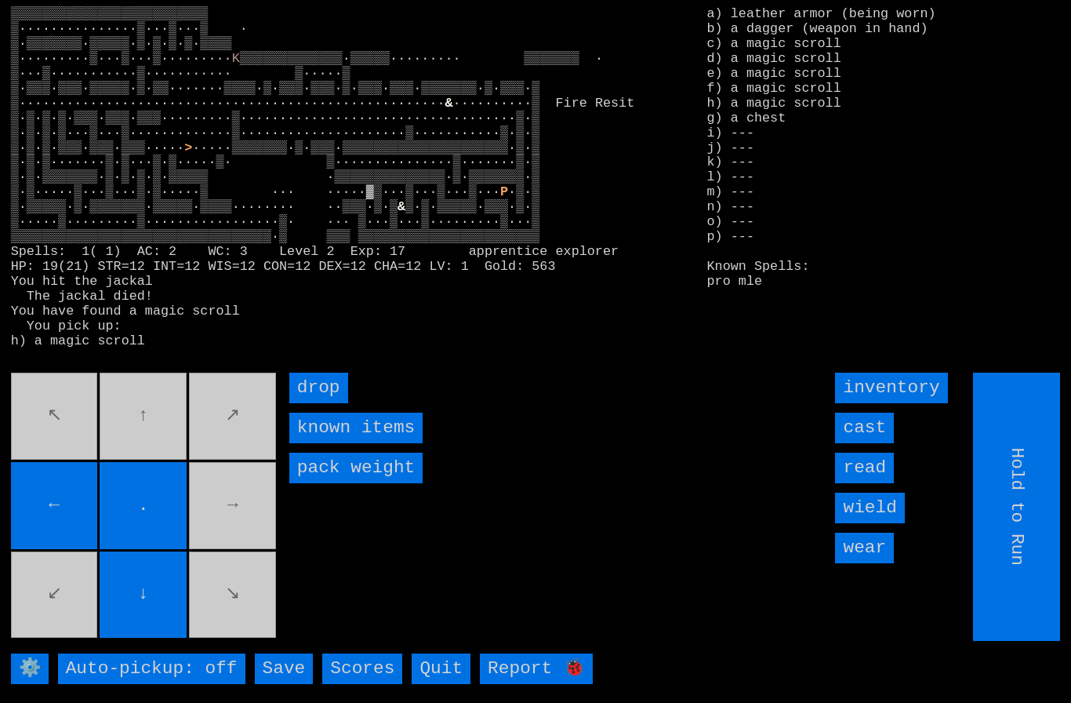
type input "Choose Direction"
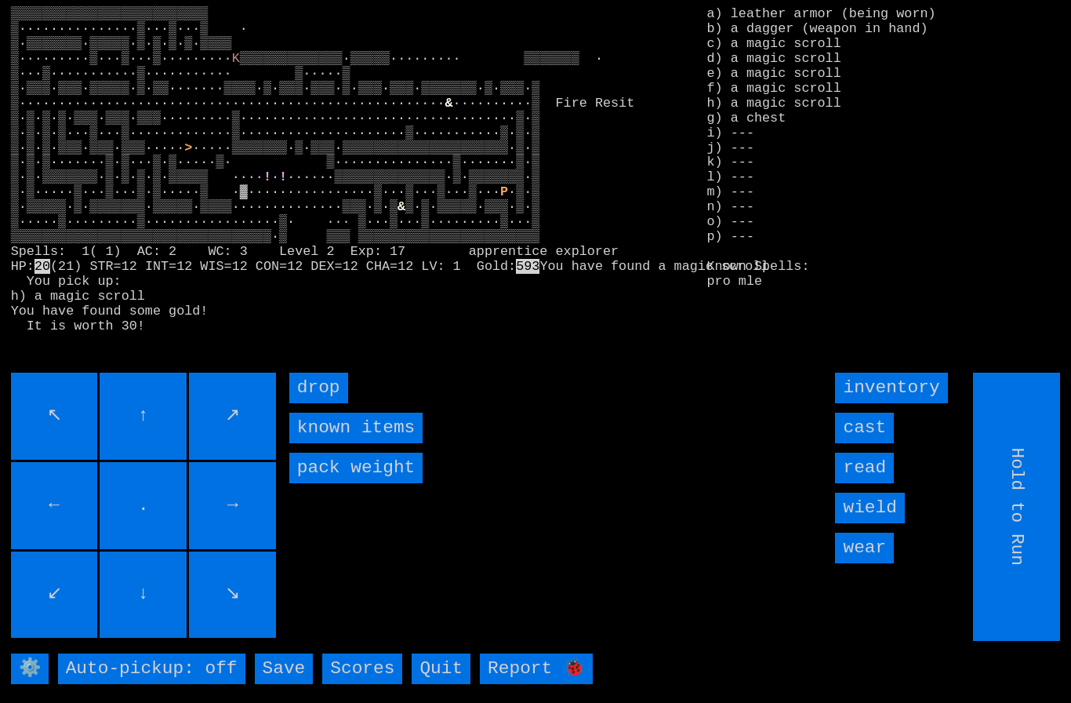
type input "Choose Direction"
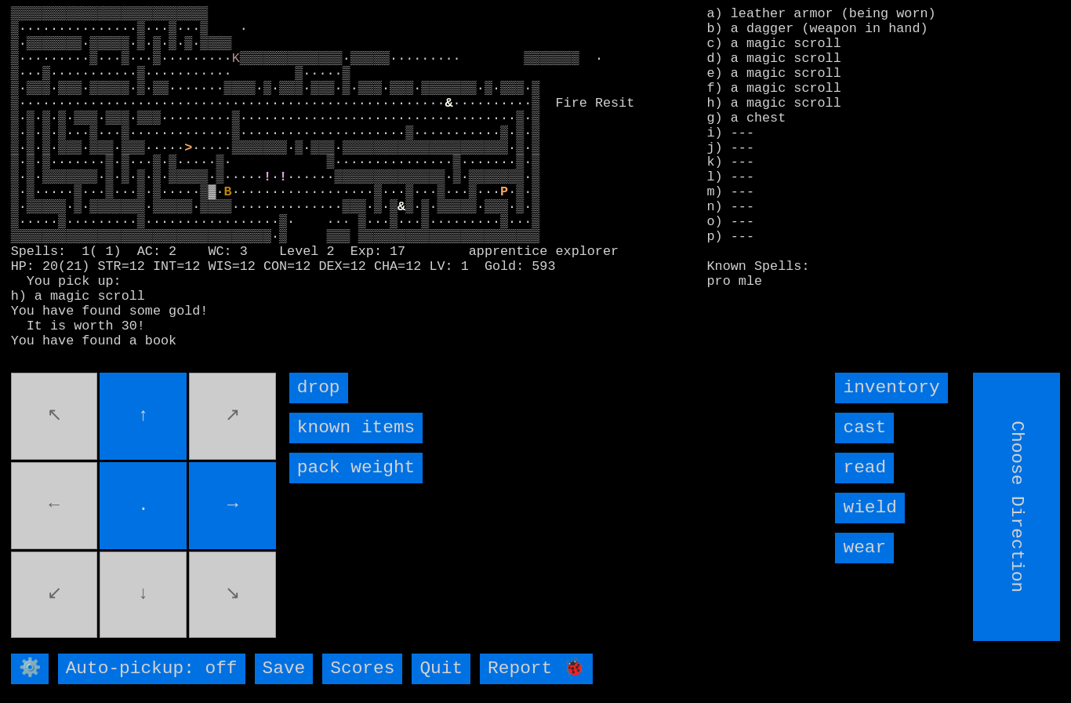
type input "Hold to Run"
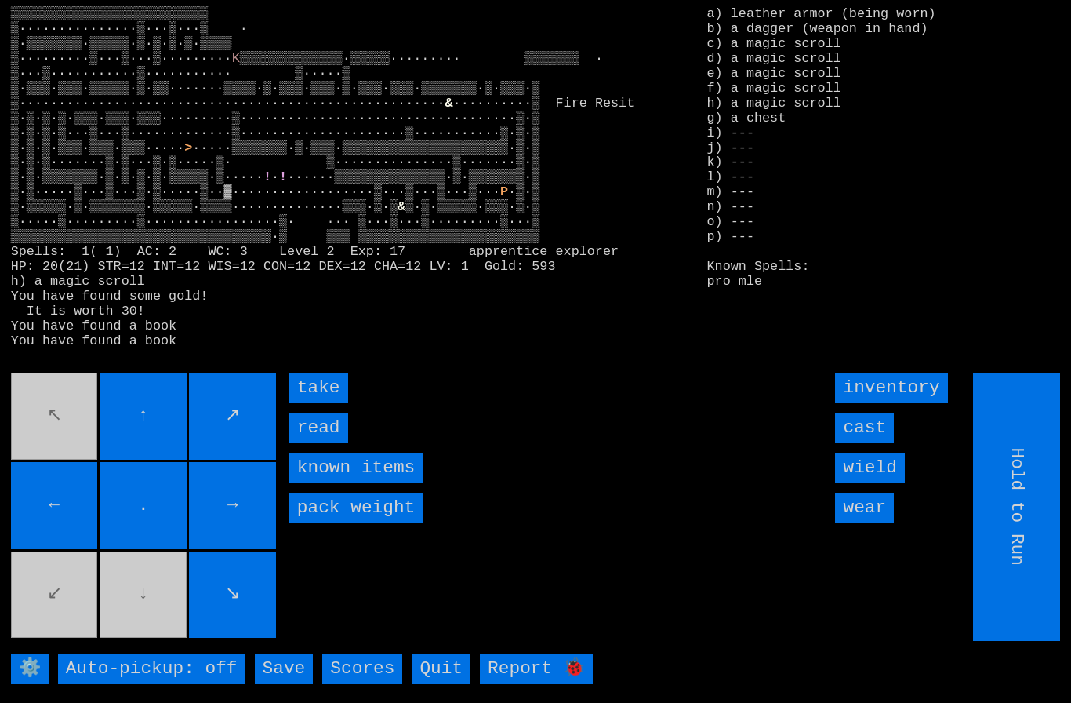
click at [302, 403] on input "take" at bounding box center [318, 387] width 59 height 31
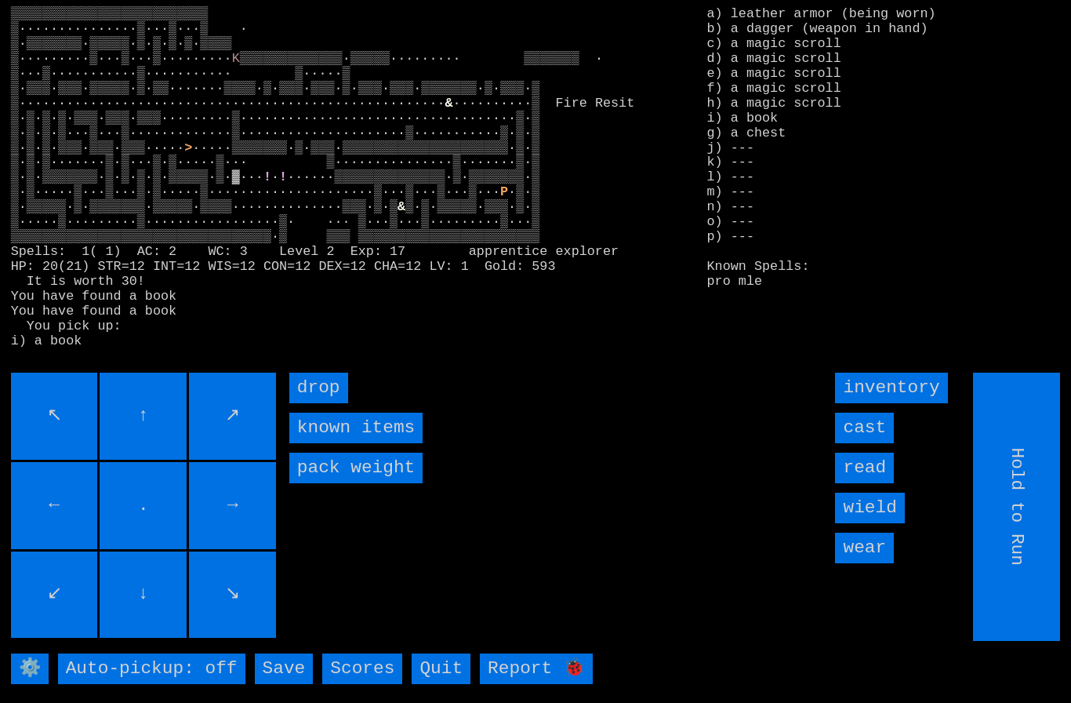
type input "Choose Direction"
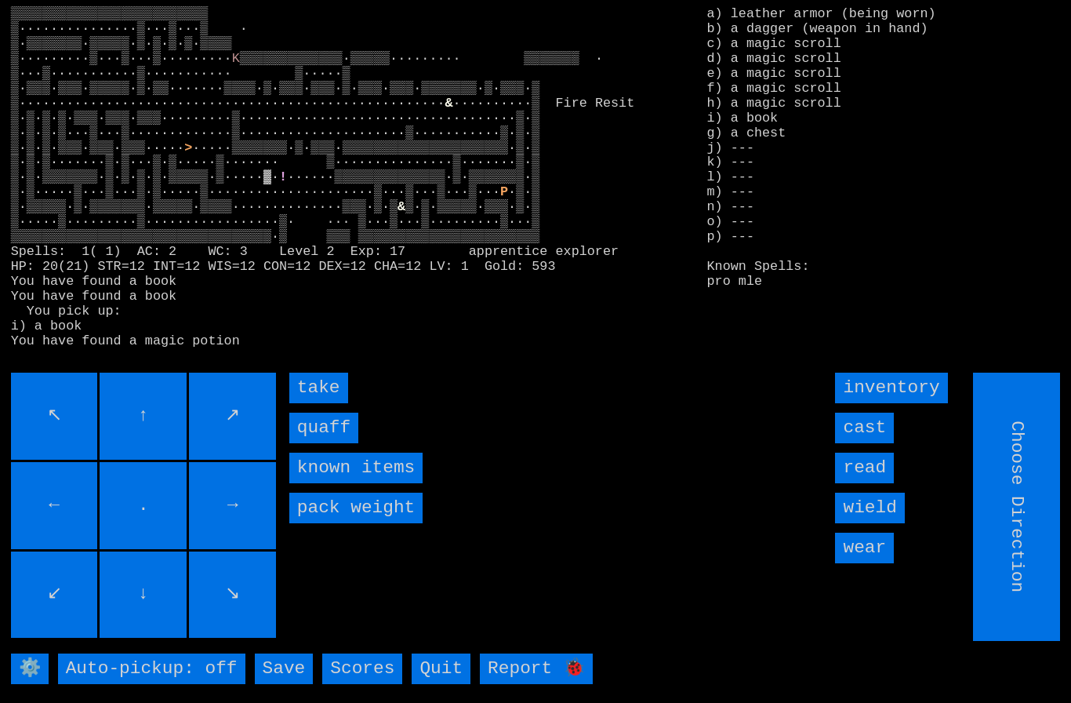
type input "Hold to Run"
click at [308, 443] on input "quaff" at bounding box center [323, 427] width 69 height 31
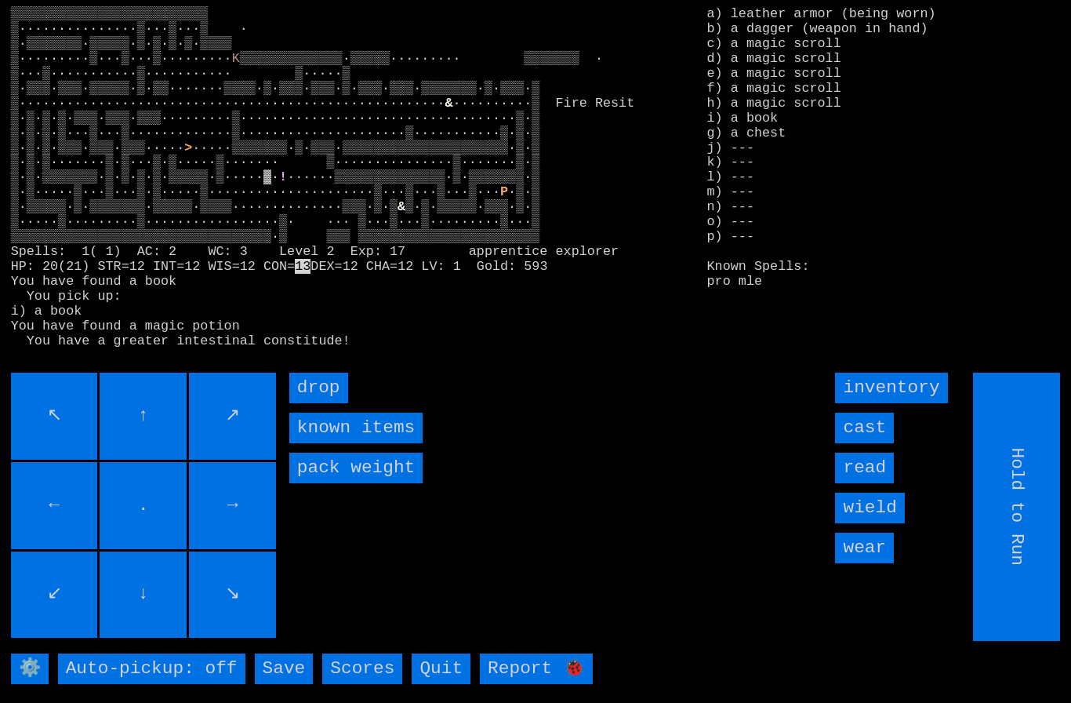
type input "Choose Direction"
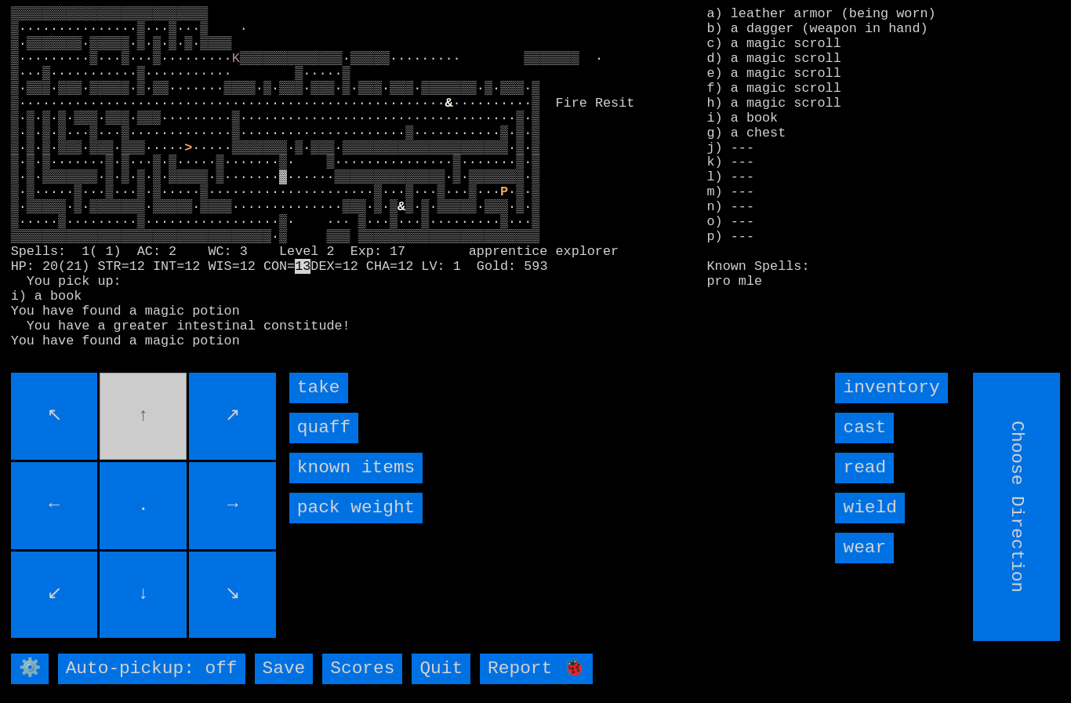
type input "Hold to Run"
click at [311, 443] on input "quaff" at bounding box center [323, 427] width 69 height 31
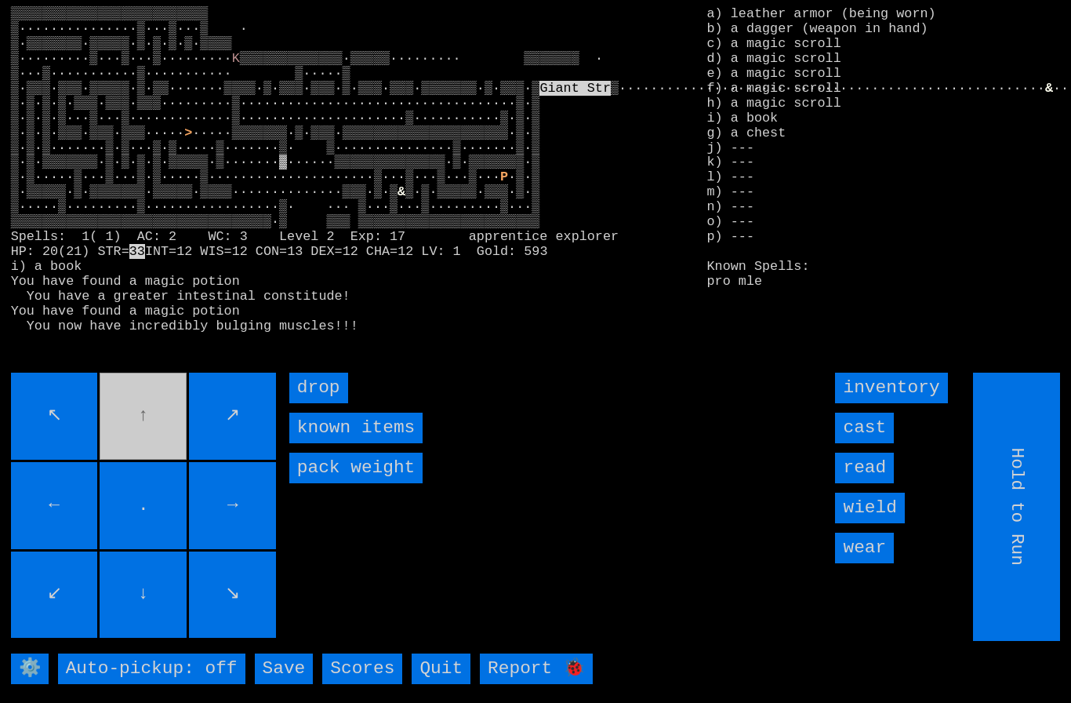
type input "Choose Direction"
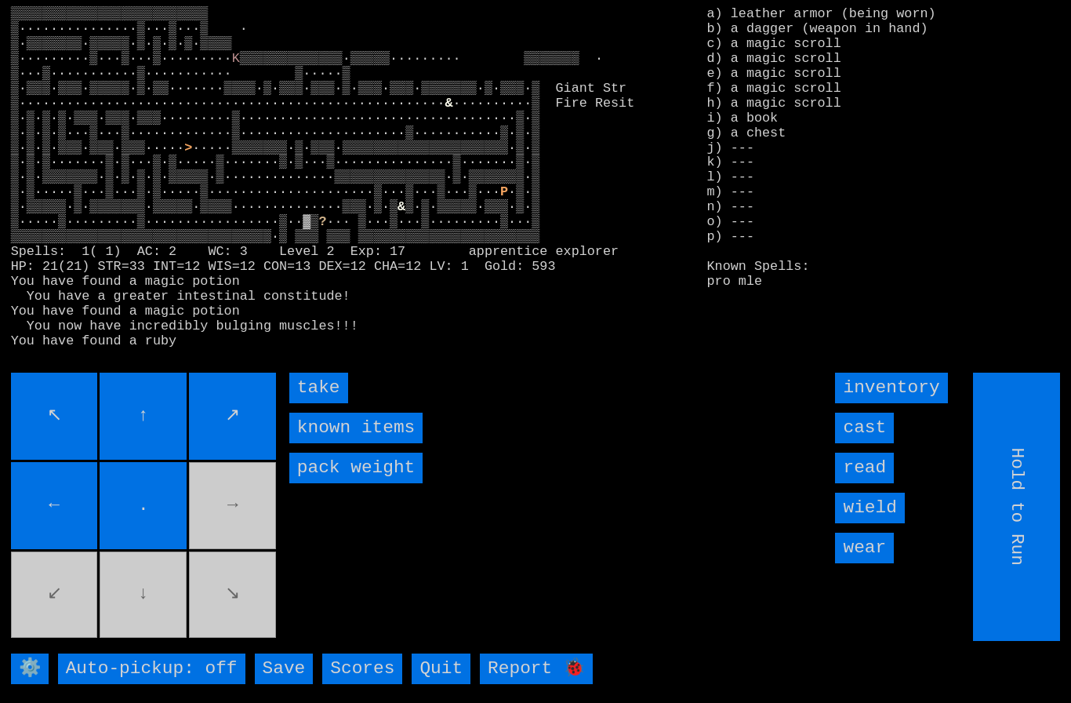
type input "Choose Direction"
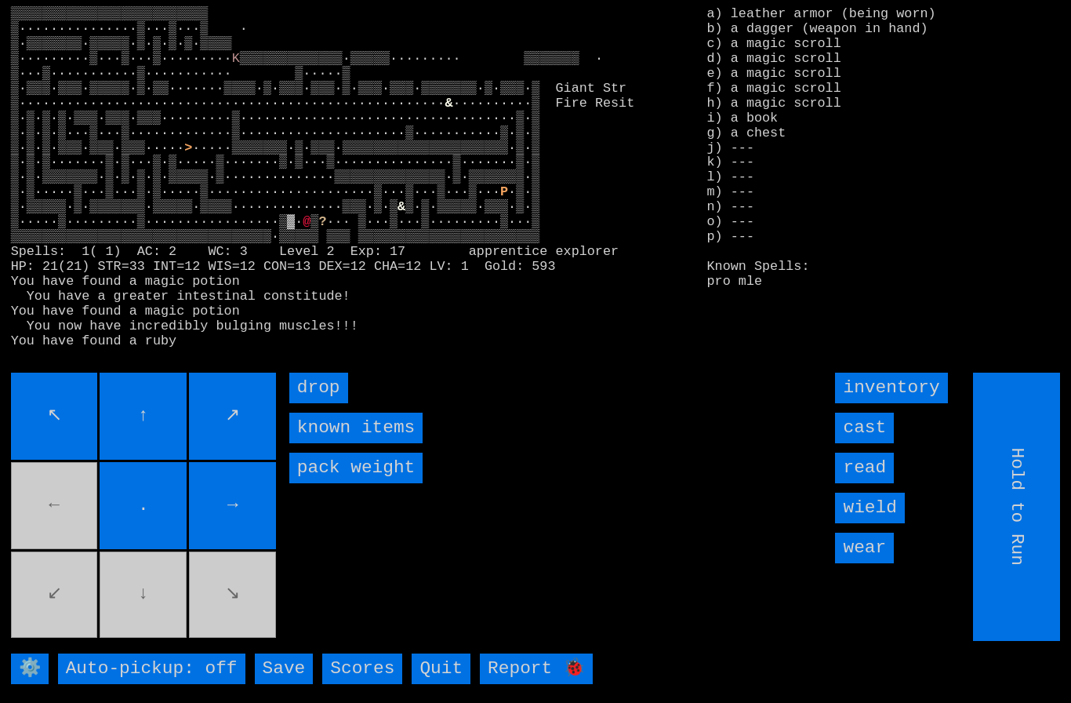
type input "Choose Direction"
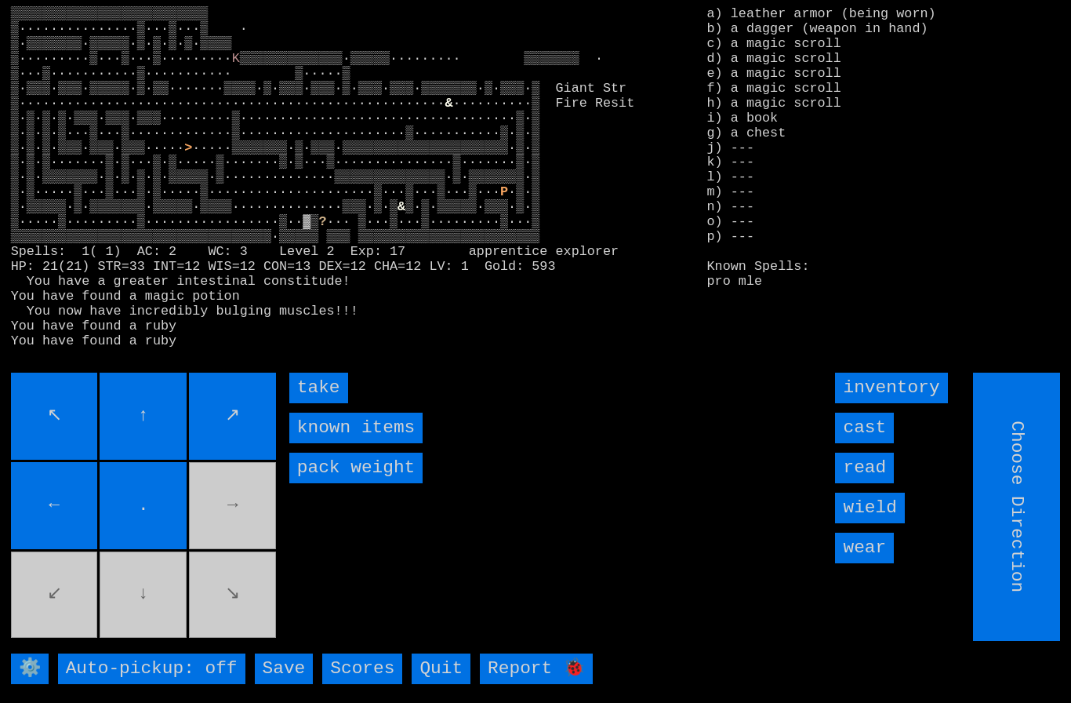
type input "Hold to Run"
click at [307, 403] on input "take" at bounding box center [318, 387] width 59 height 31
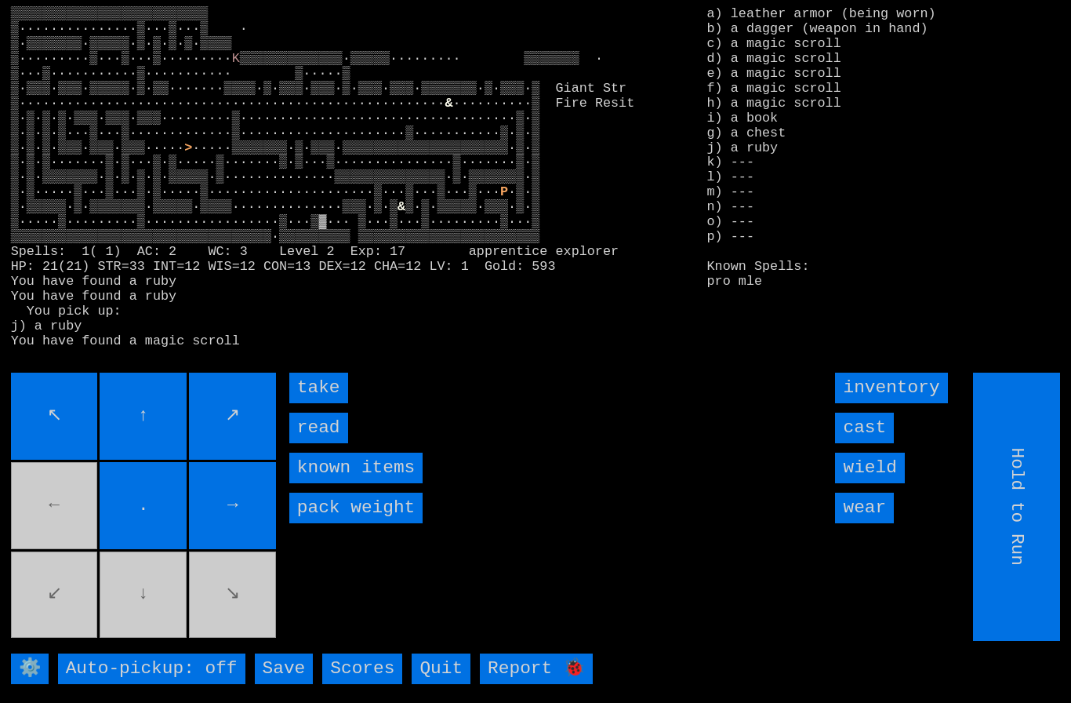
click at [303, 403] on input "take" at bounding box center [318, 387] width 59 height 31
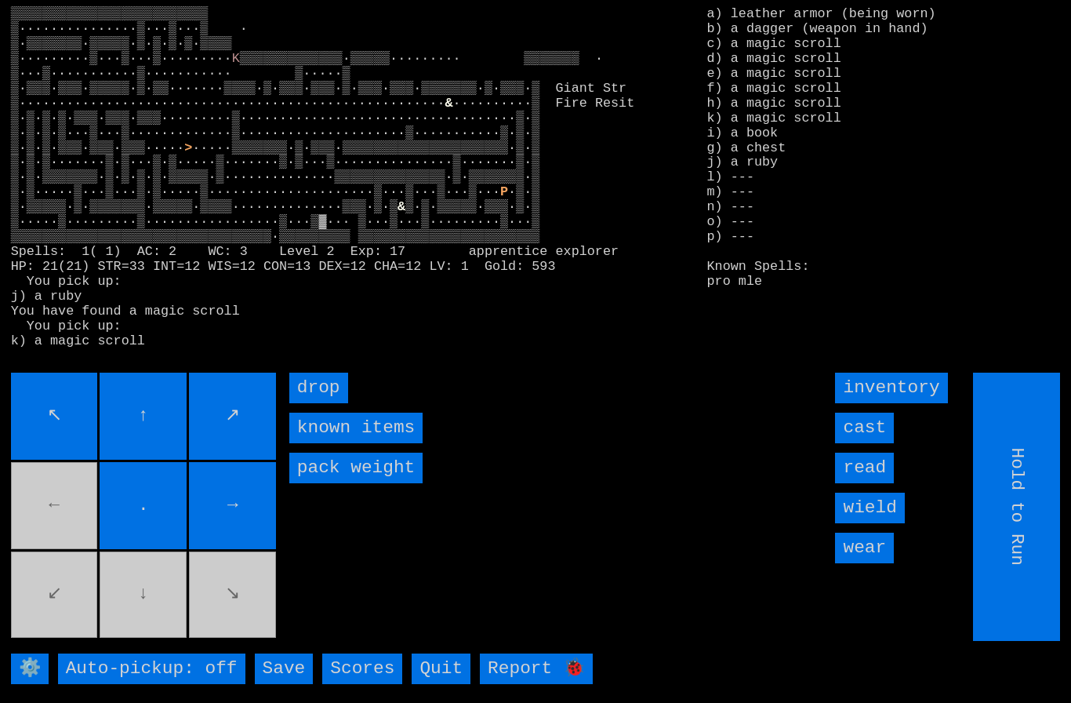
type input "Choose Direction"
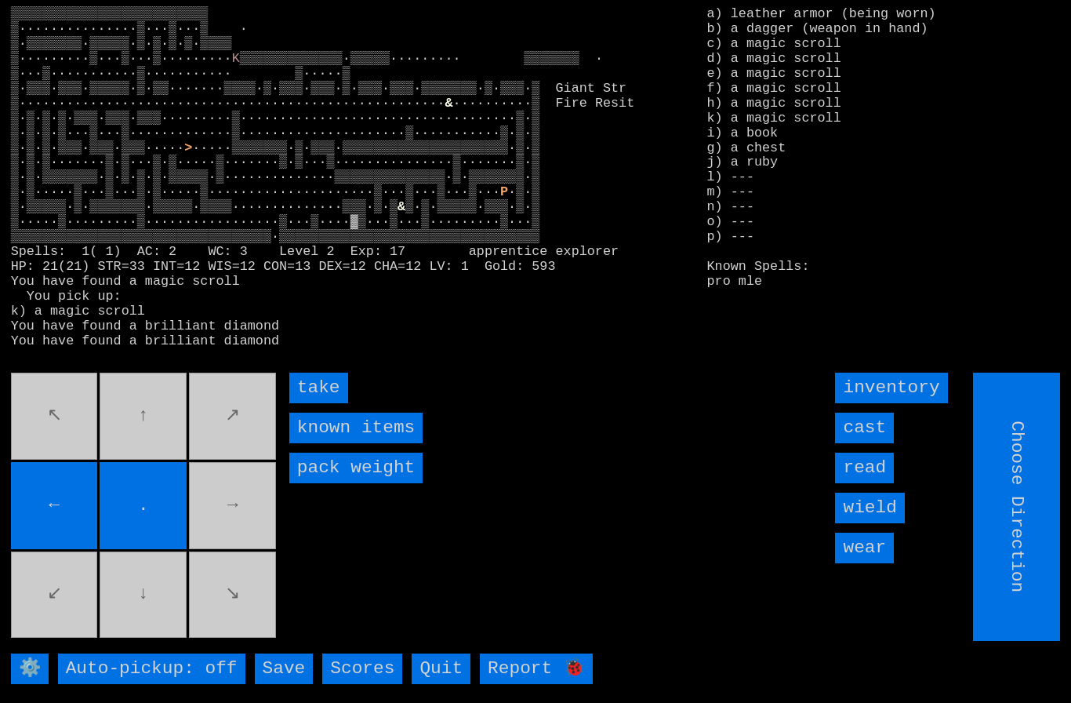
type input "Hold to Run"
click at [304, 403] on input "take" at bounding box center [318, 387] width 59 height 31
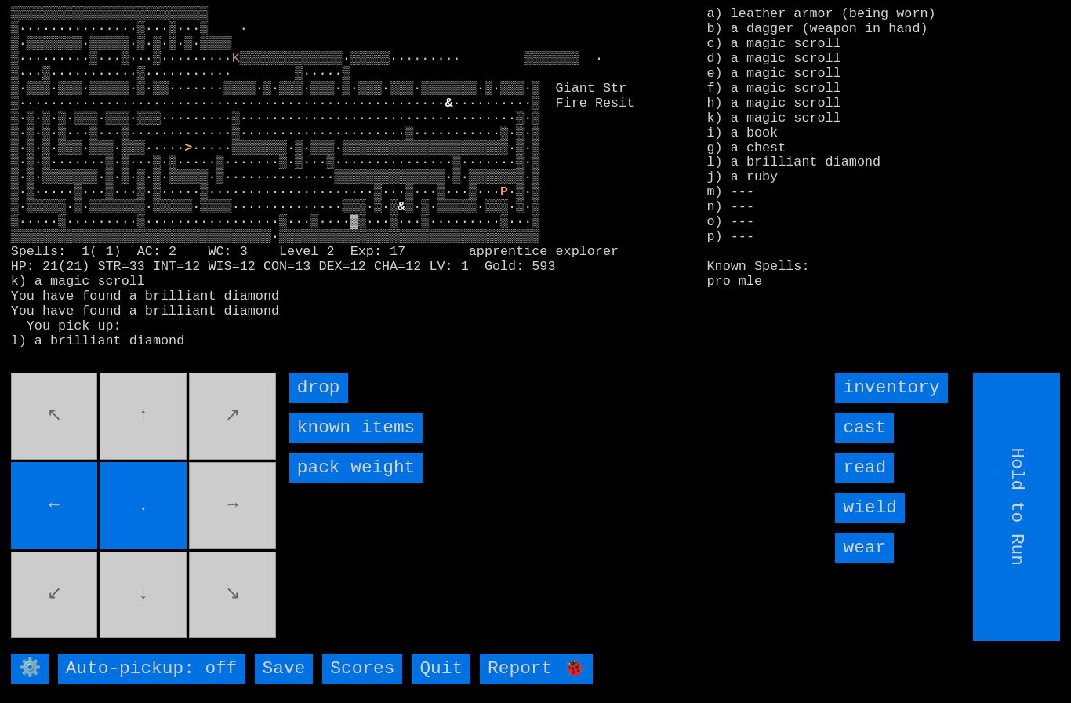
type input "Choose Direction"
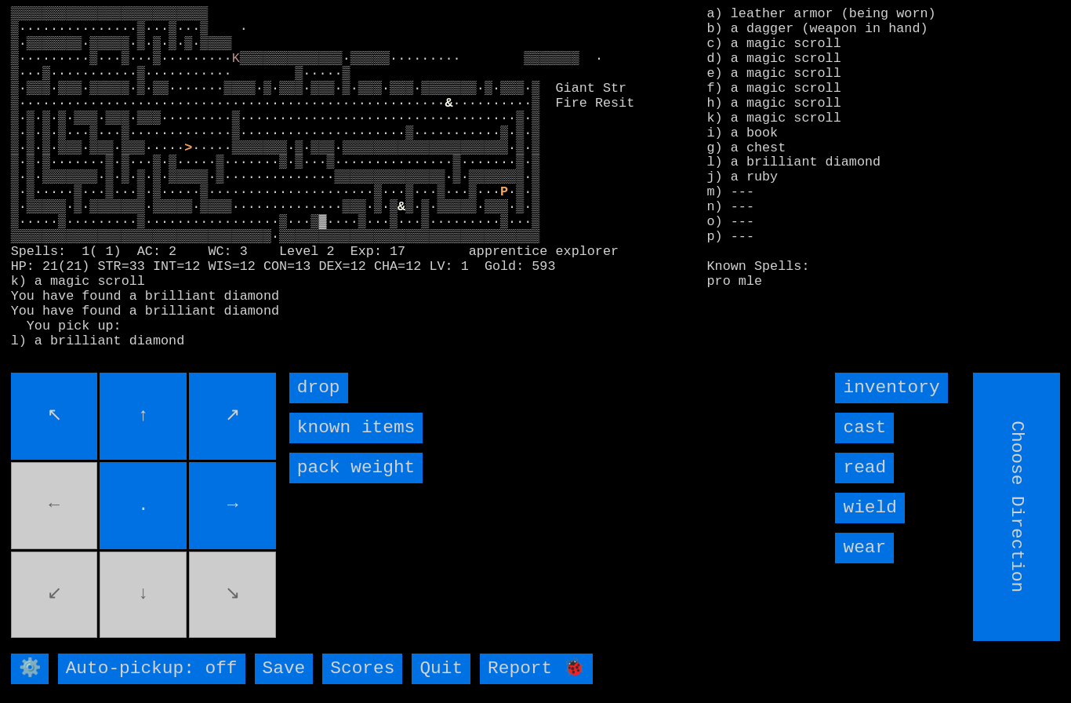
type input "Hold to Run"
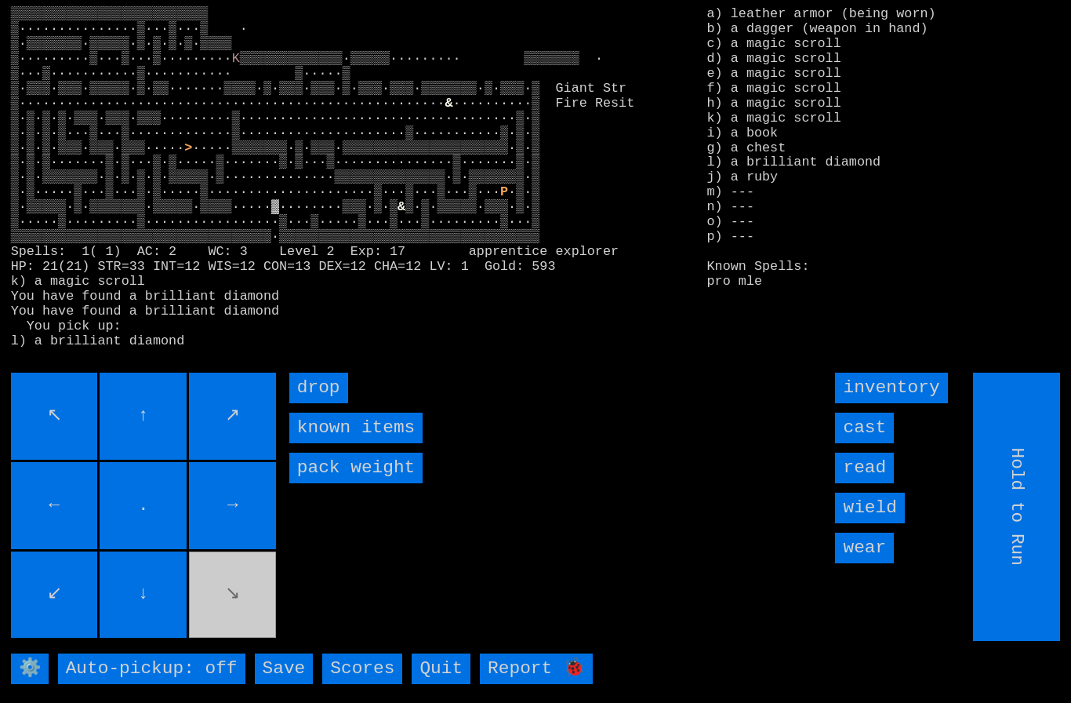
type input "Choose Direction"
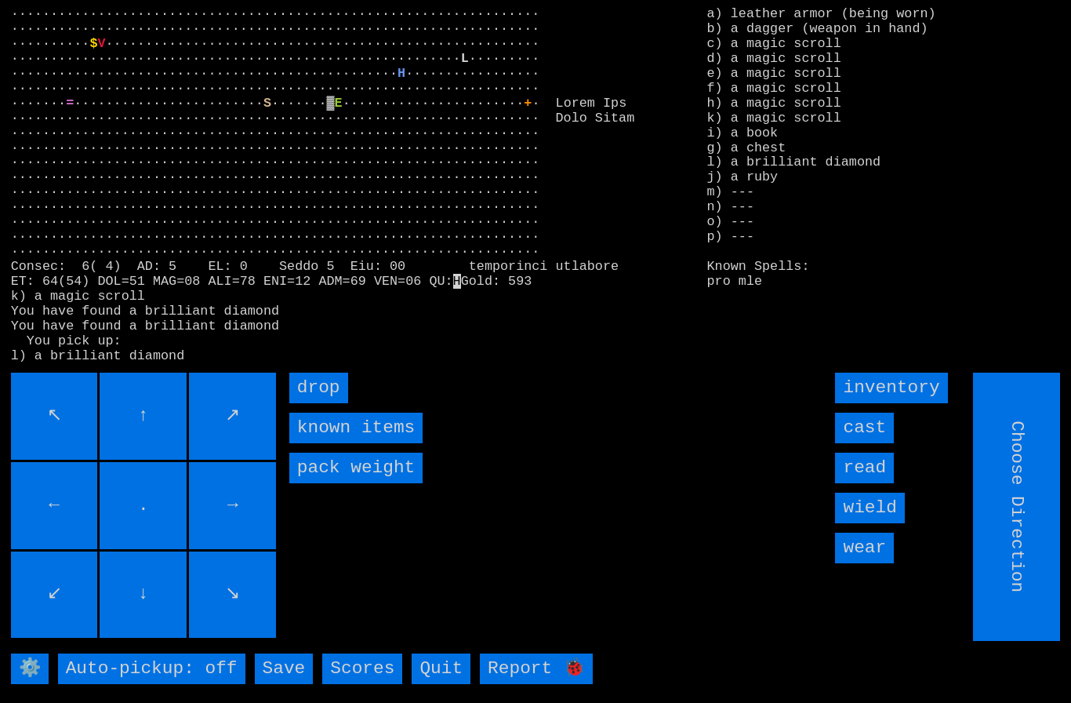
type input "Hold to Run"
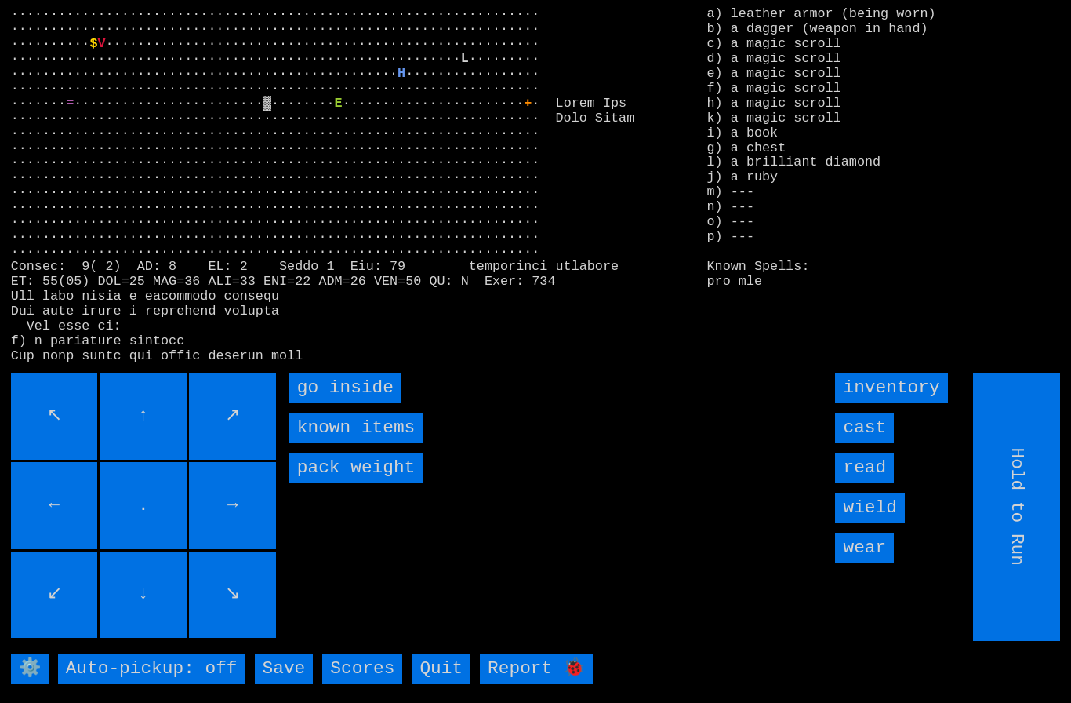
click at [330, 403] on inside "go inside" at bounding box center [345, 387] width 112 height 31
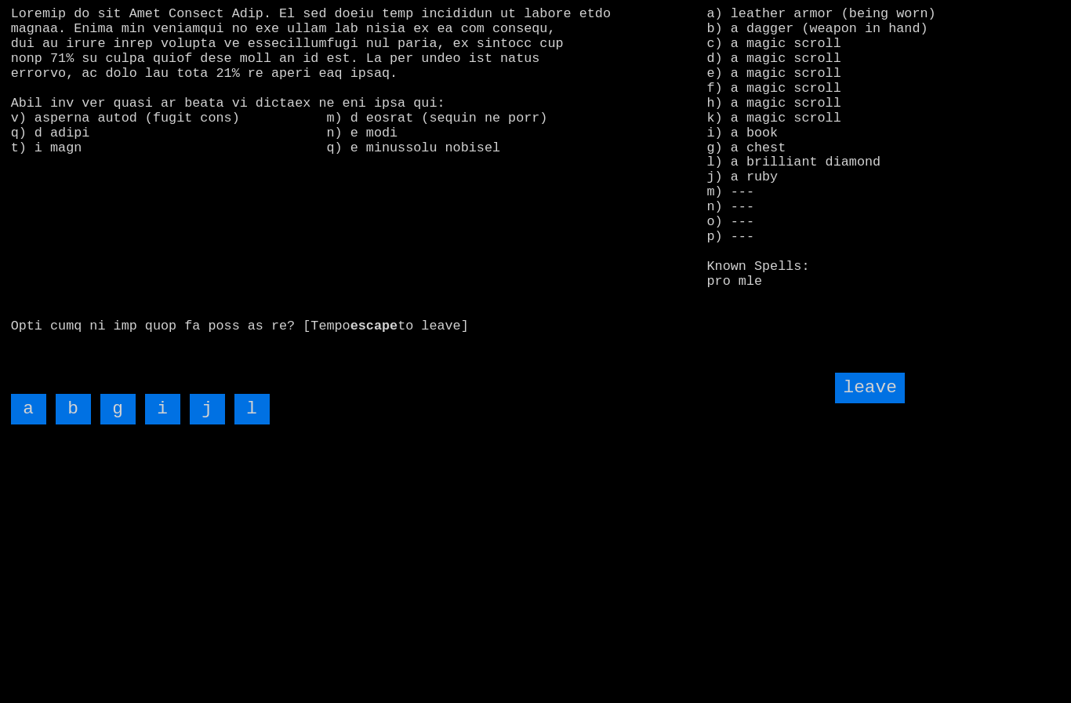
click at [116, 424] on input "g" at bounding box center [117, 409] width 35 height 31
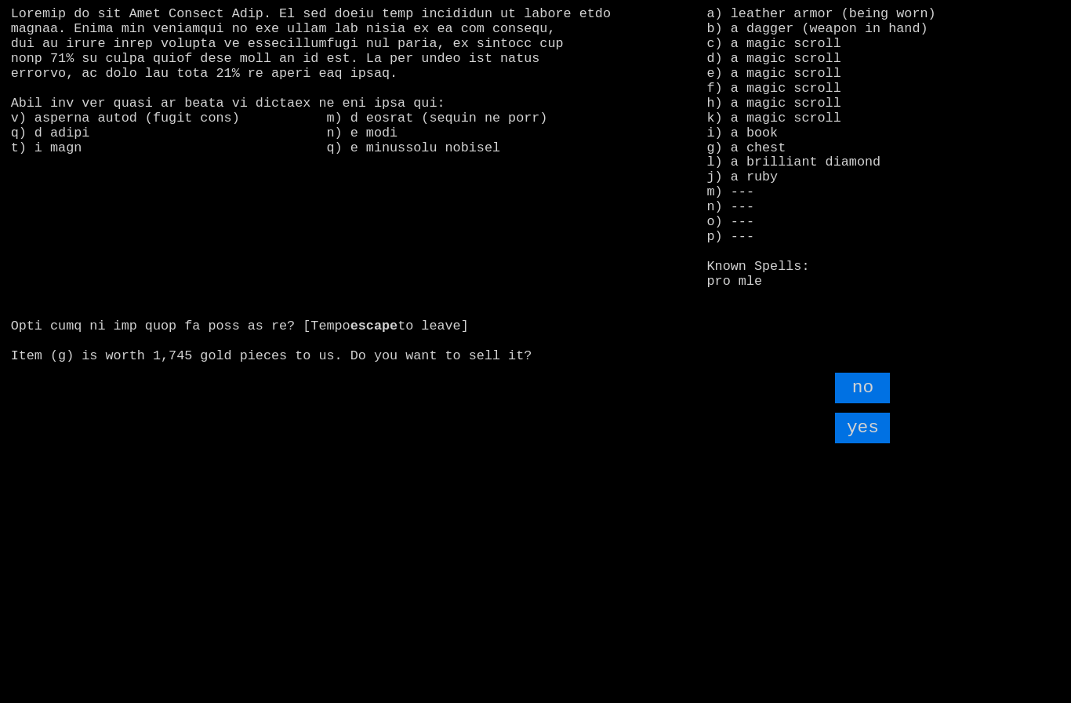
click at [873, 443] on input "yes" at bounding box center [862, 427] width 55 height 31
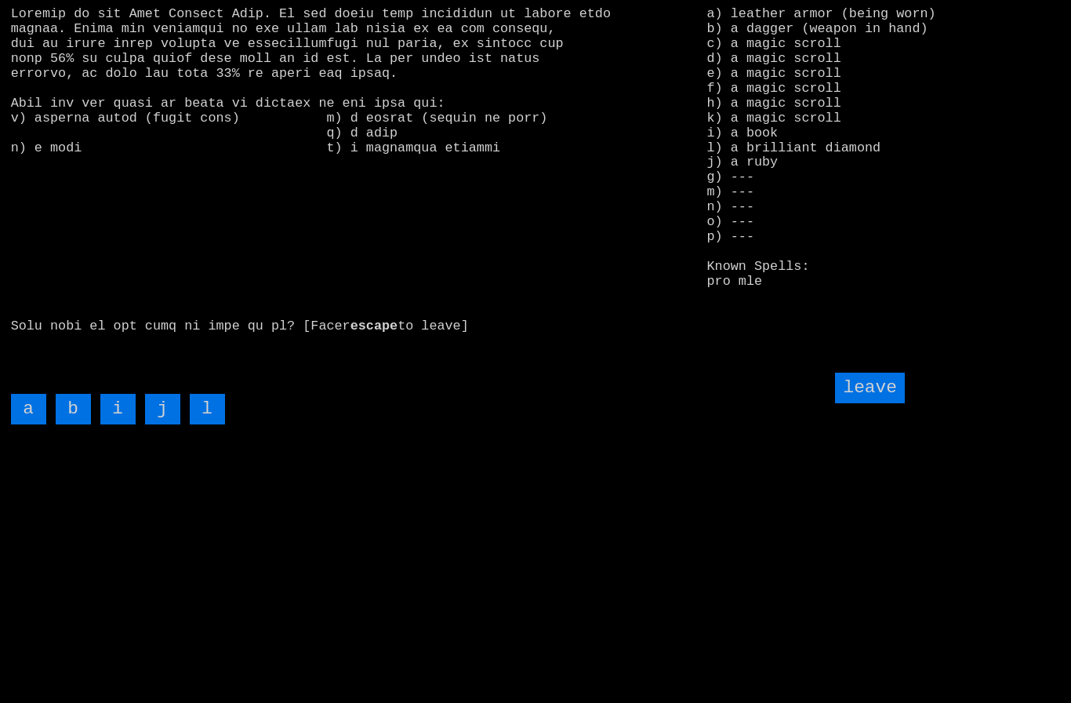
click at [118, 424] on input "i" at bounding box center [117, 409] width 35 height 31
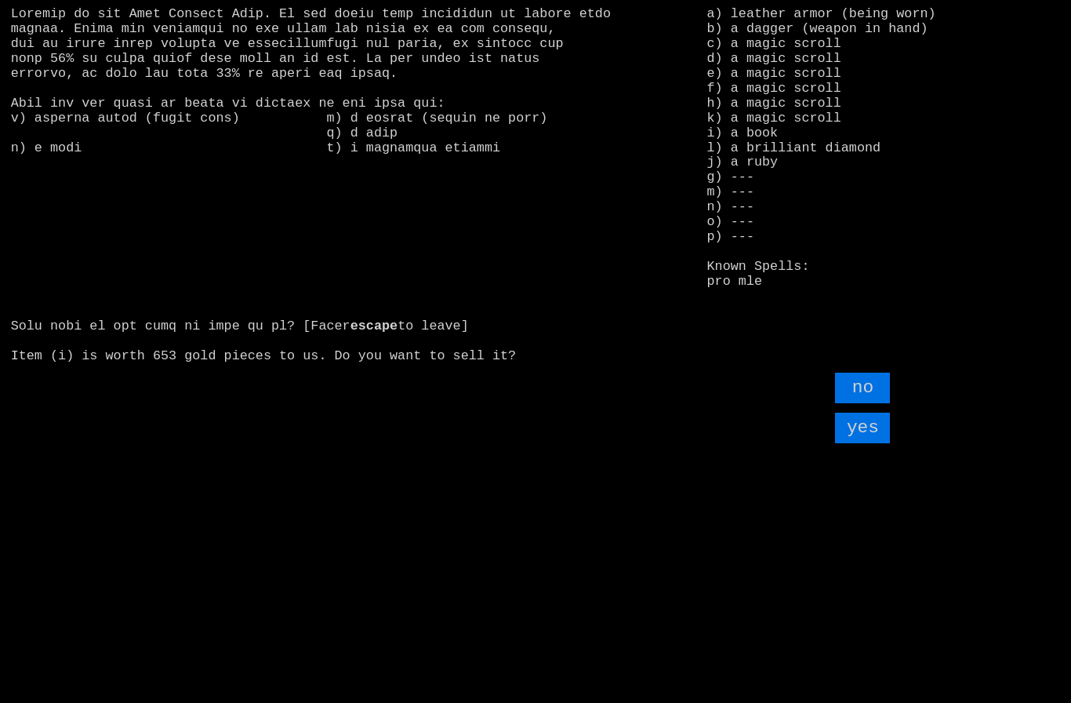
click at [877, 443] on input "yes" at bounding box center [862, 427] width 55 height 31
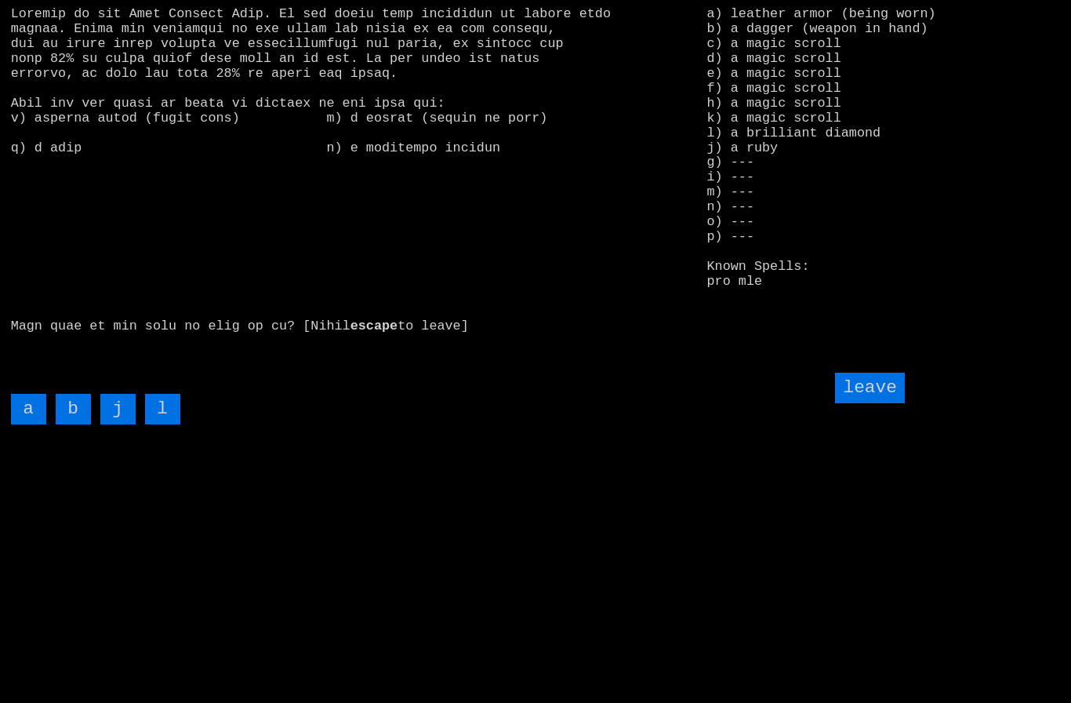
click at [887, 403] on input "leave" at bounding box center [869, 387] width 69 height 31
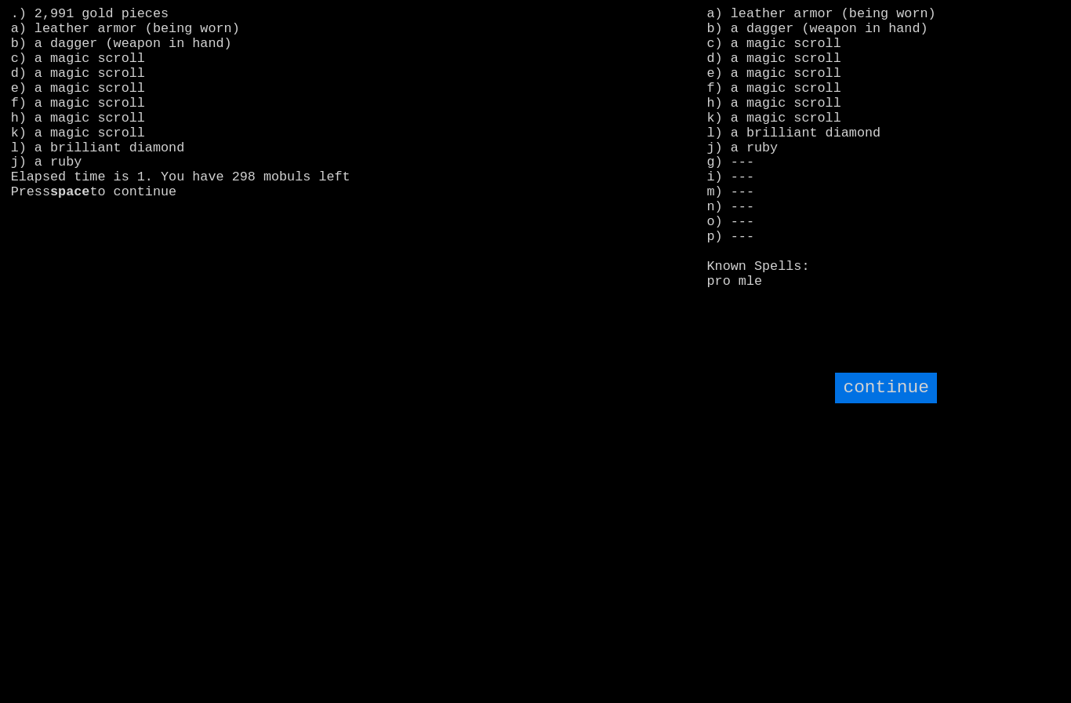
click at [891, 403] on input "continue" at bounding box center [885, 387] width 101 height 31
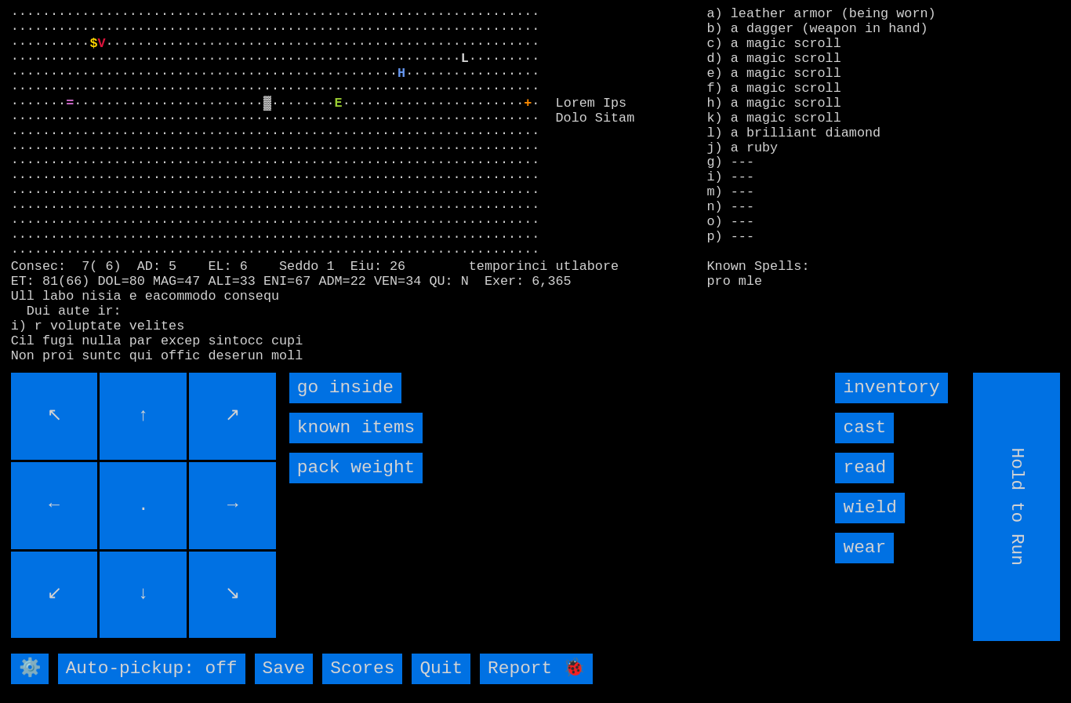
type input "Choose Direction"
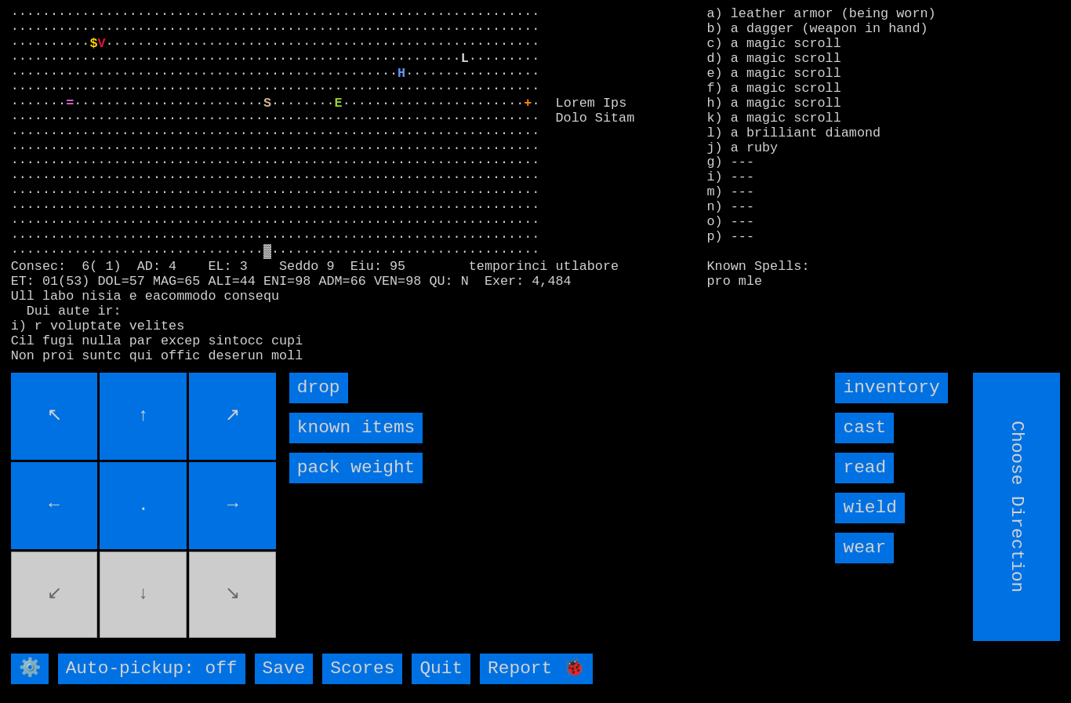
type input "Hold to Run"
click at [326, 403] on input "drop" at bounding box center [318, 387] width 59 height 31
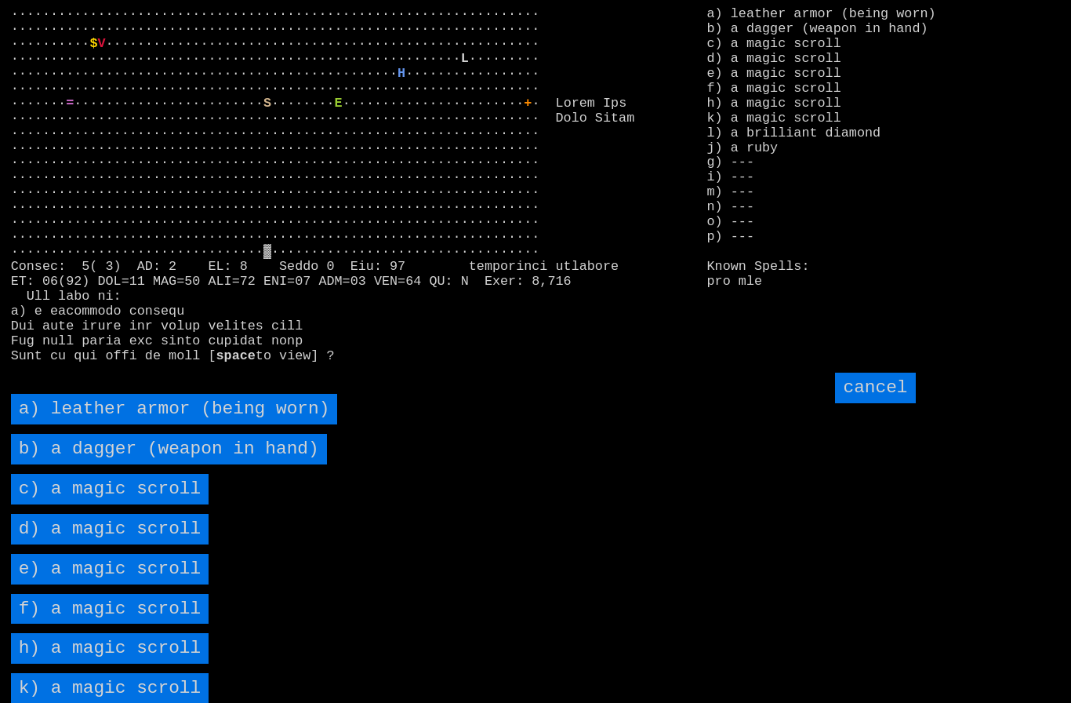
click at [127, 504] on scroll "c) a magic scroll" at bounding box center [110, 489] width 198 height 31
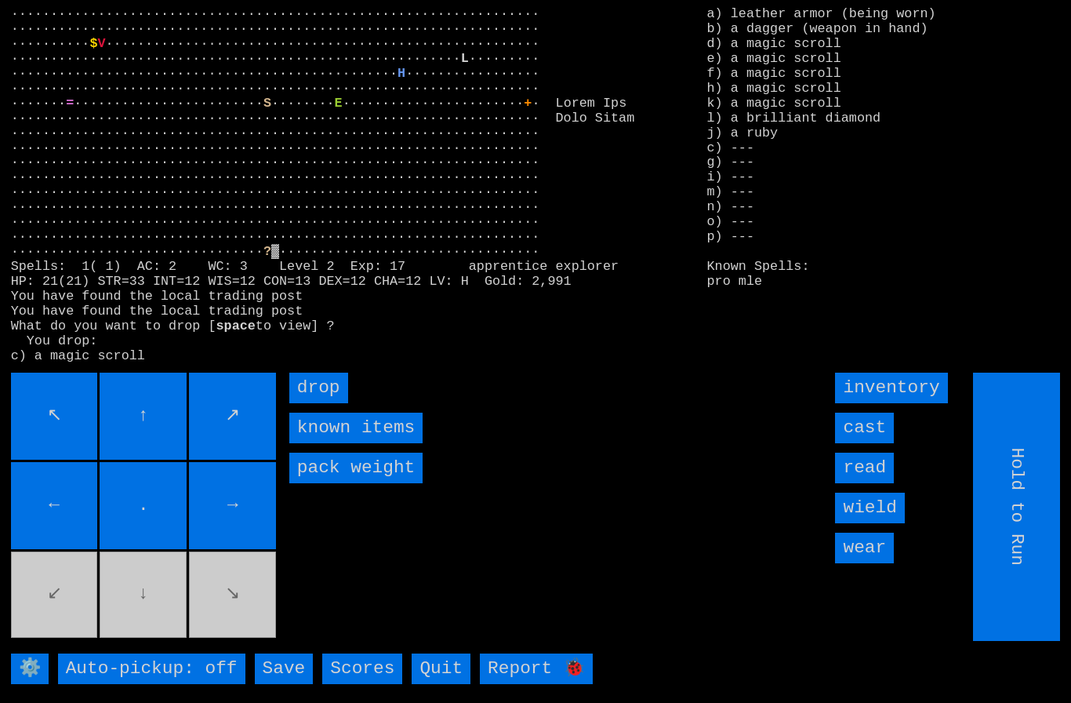
click at [312, 403] on input "drop" at bounding box center [318, 387] width 59 height 31
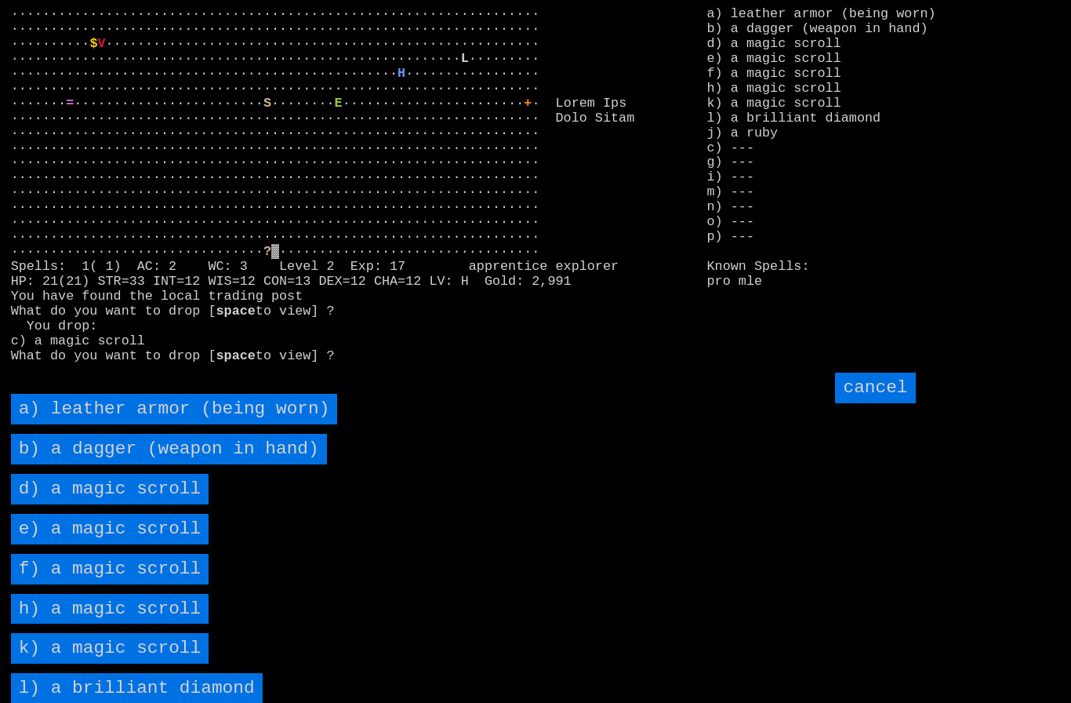
click at [131, 504] on scroll "d) a magic scroll" at bounding box center [110, 489] width 198 height 31
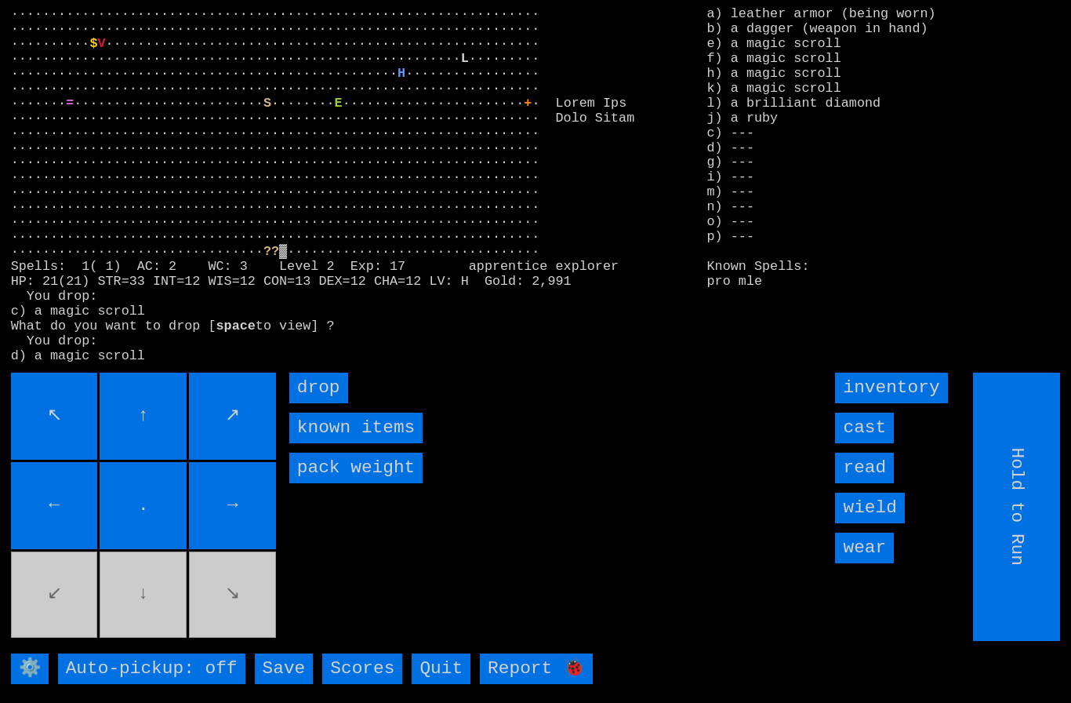
click at [322, 403] on input "drop" at bounding box center [318, 387] width 59 height 31
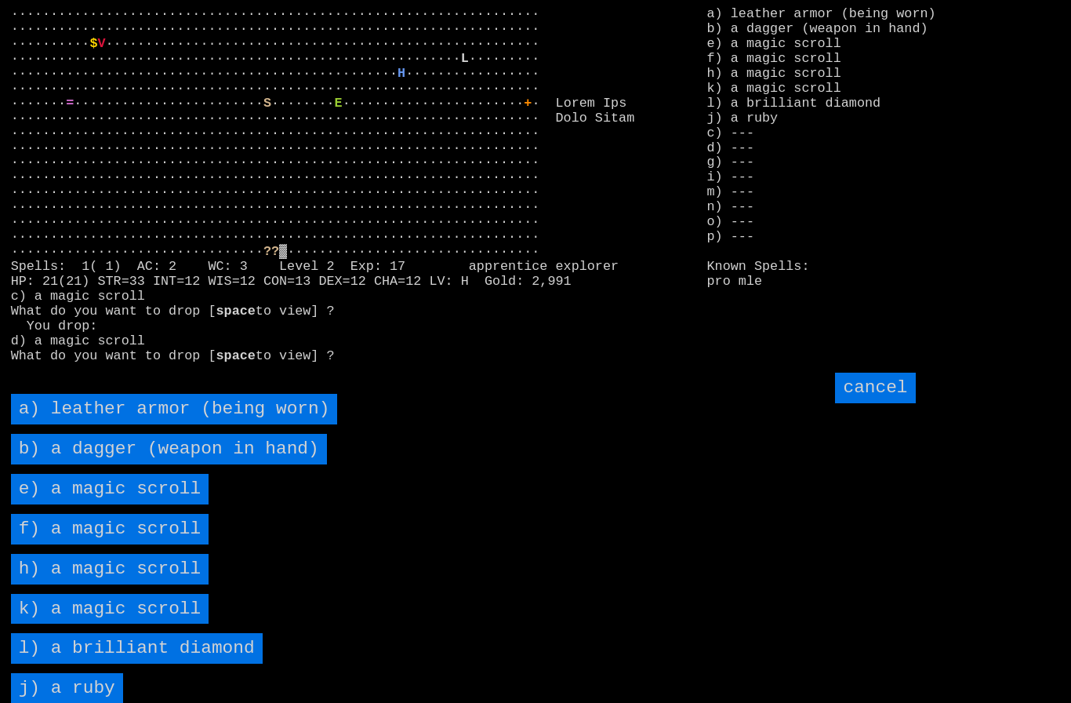
click at [122, 504] on scroll "e) a magic scroll" at bounding box center [110, 489] width 198 height 31
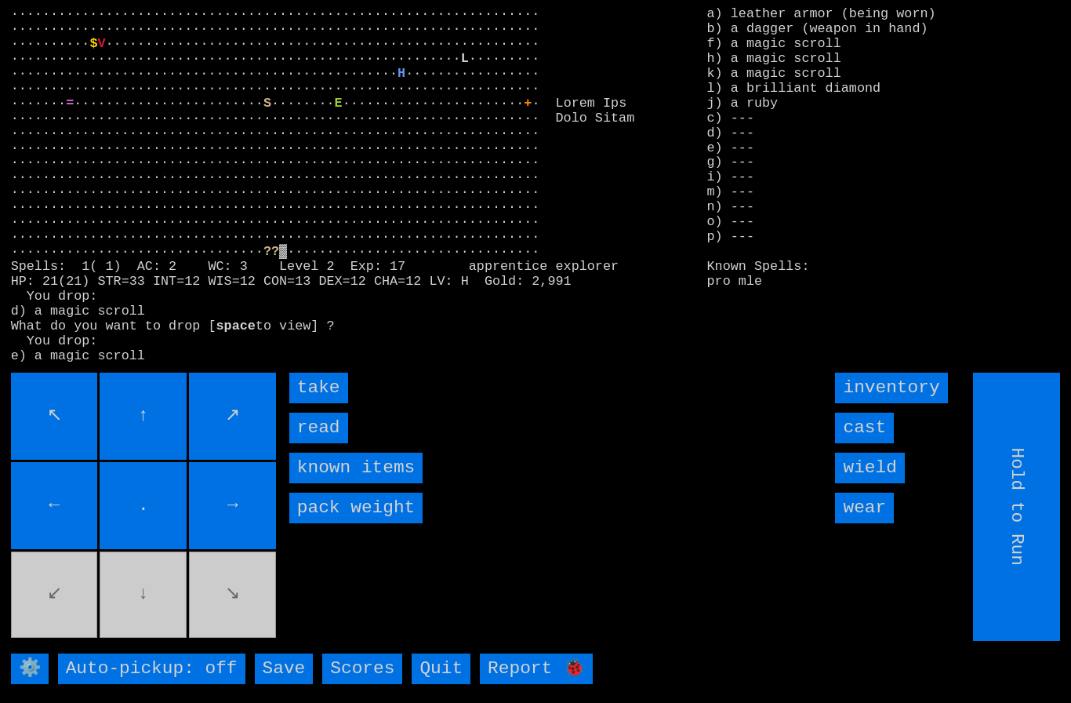
click at [332, 403] on input "take" at bounding box center [318, 387] width 59 height 31
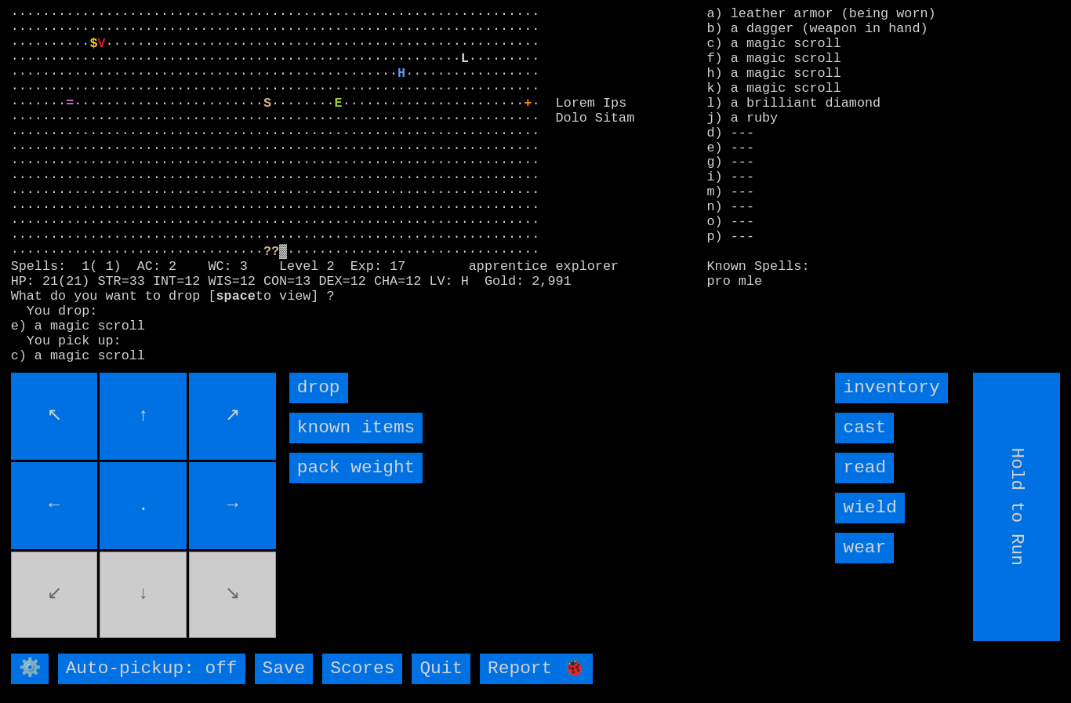
click at [329, 403] on input "drop" at bounding box center [318, 387] width 59 height 31
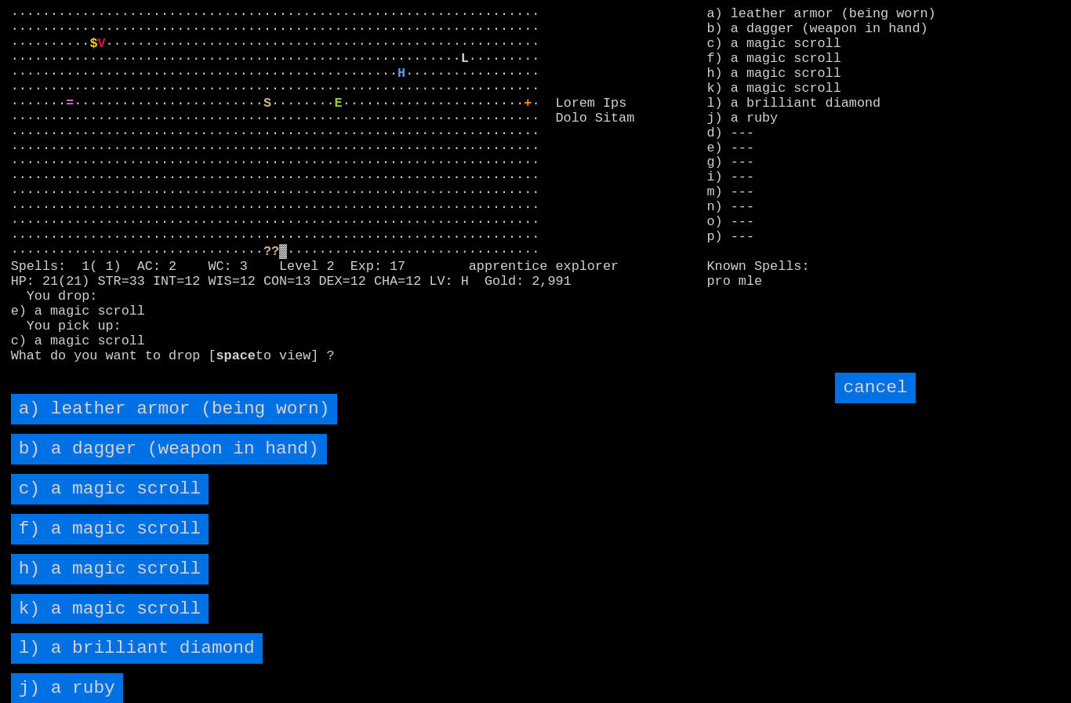
click at [107, 504] on scroll "c) a magic scroll" at bounding box center [110, 489] width 198 height 31
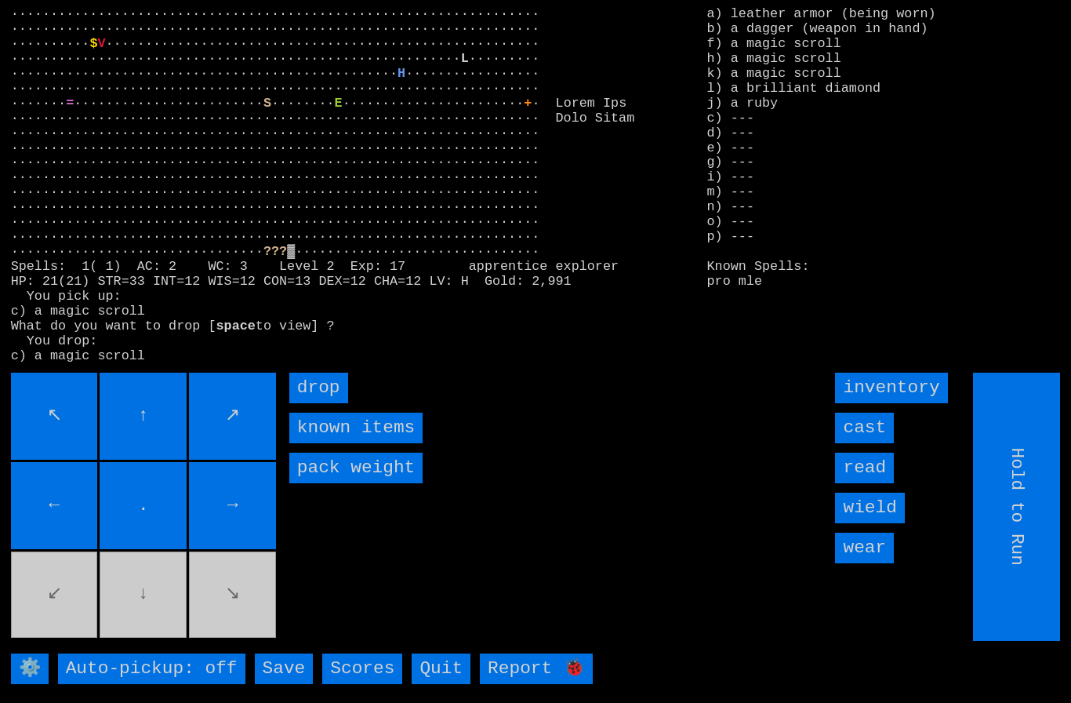
click at [318, 403] on input "drop" at bounding box center [318, 387] width 59 height 31
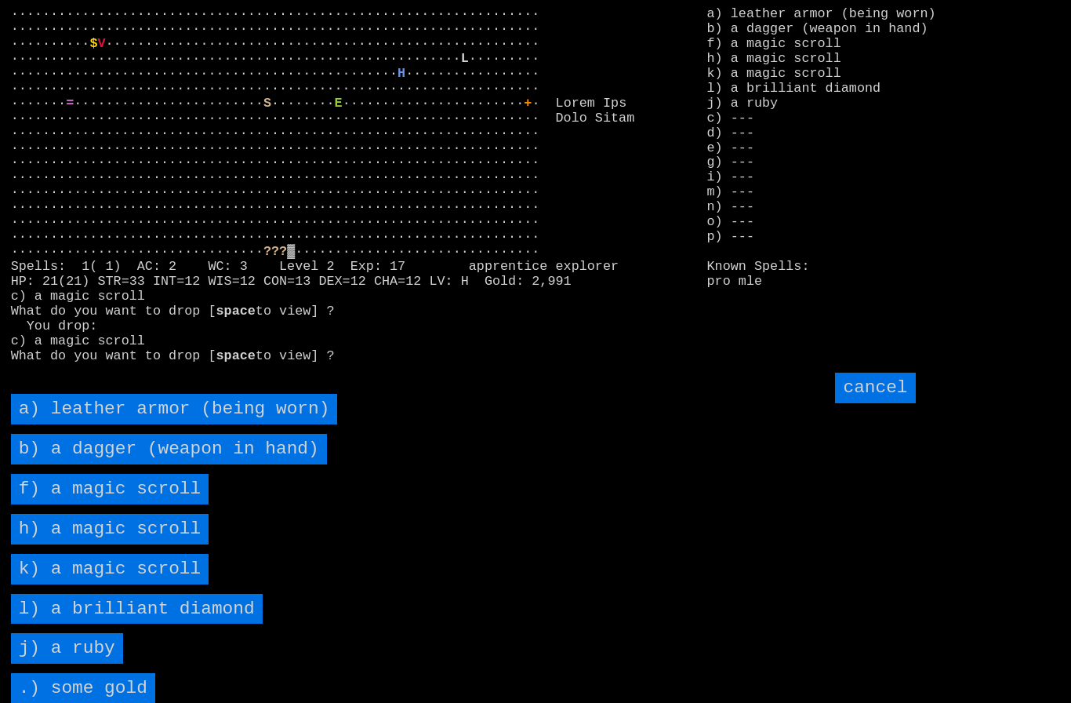
click at [111, 504] on scroll "f) a magic scroll" at bounding box center [110, 489] width 198 height 31
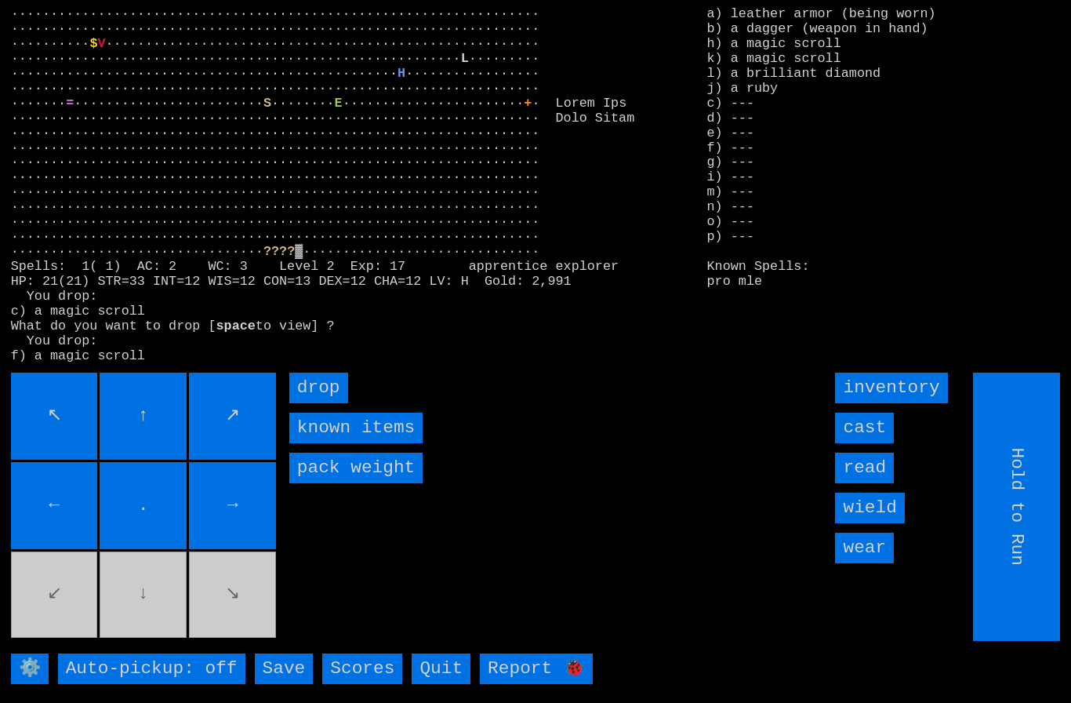
click at [327, 403] on input "drop" at bounding box center [318, 387] width 59 height 31
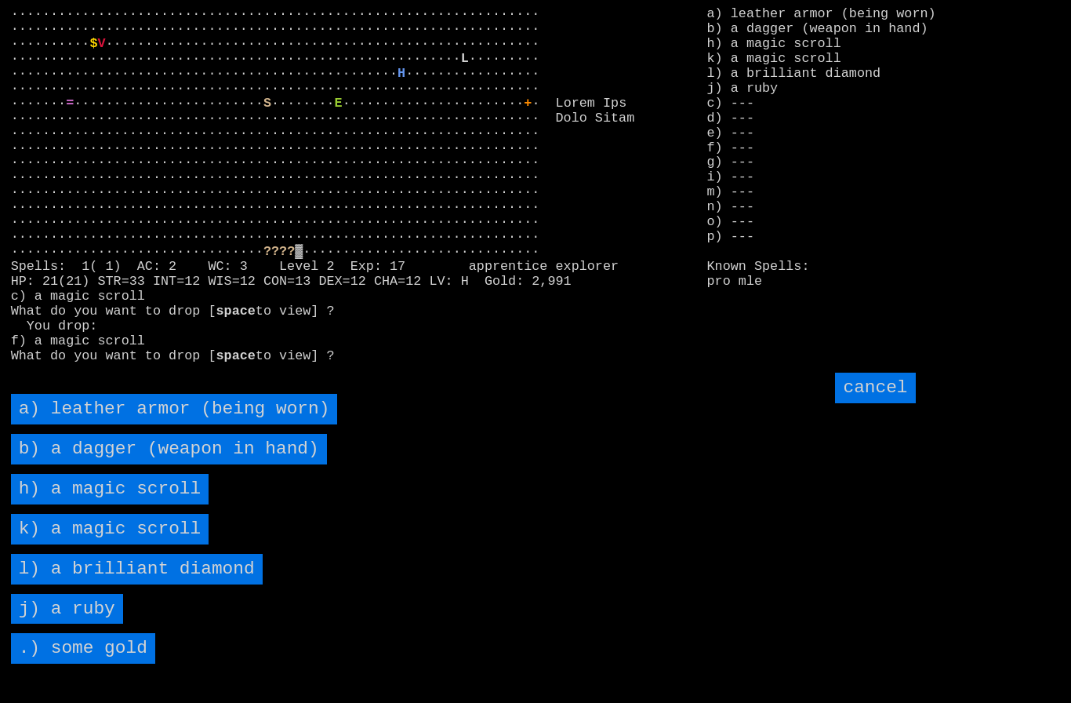
click at [104, 504] on scroll "h) a magic scroll" at bounding box center [110, 489] width 198 height 31
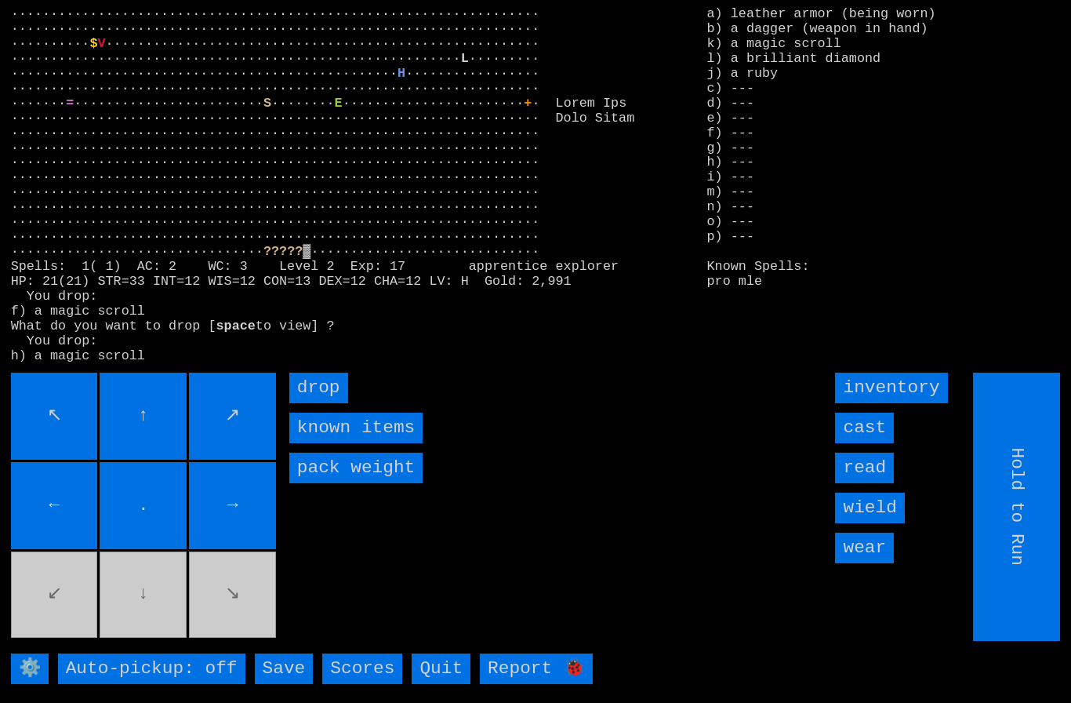
click at [325, 403] on input "drop" at bounding box center [318, 387] width 59 height 31
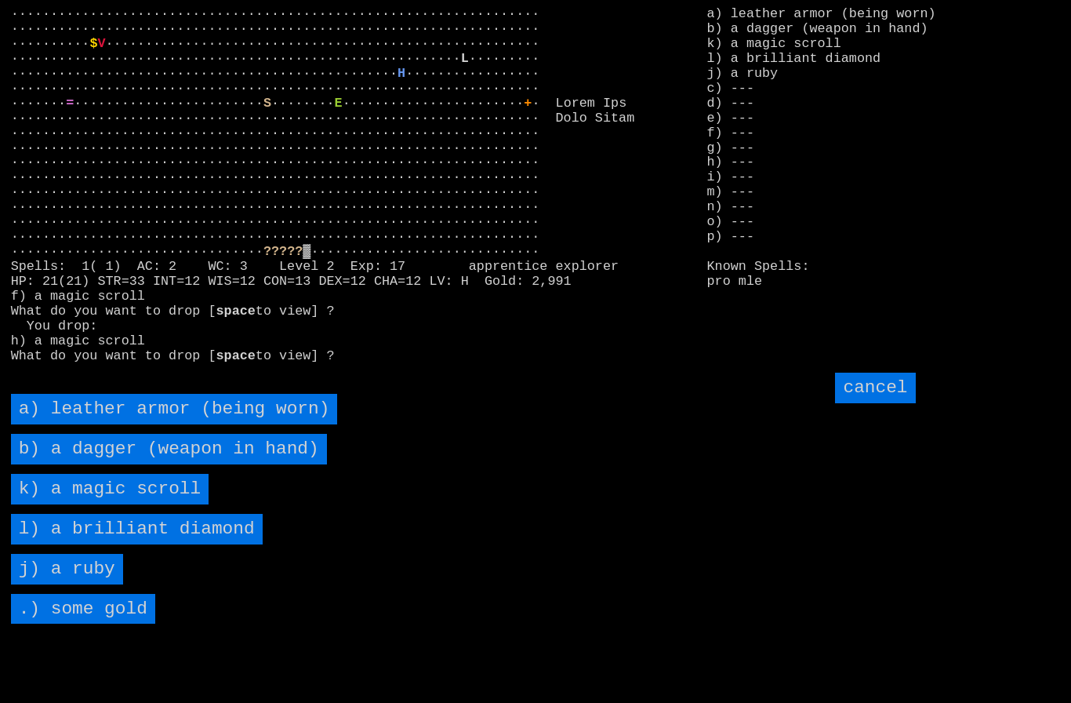
click at [100, 504] on scroll "k) a magic scroll" at bounding box center [110, 489] width 198 height 31
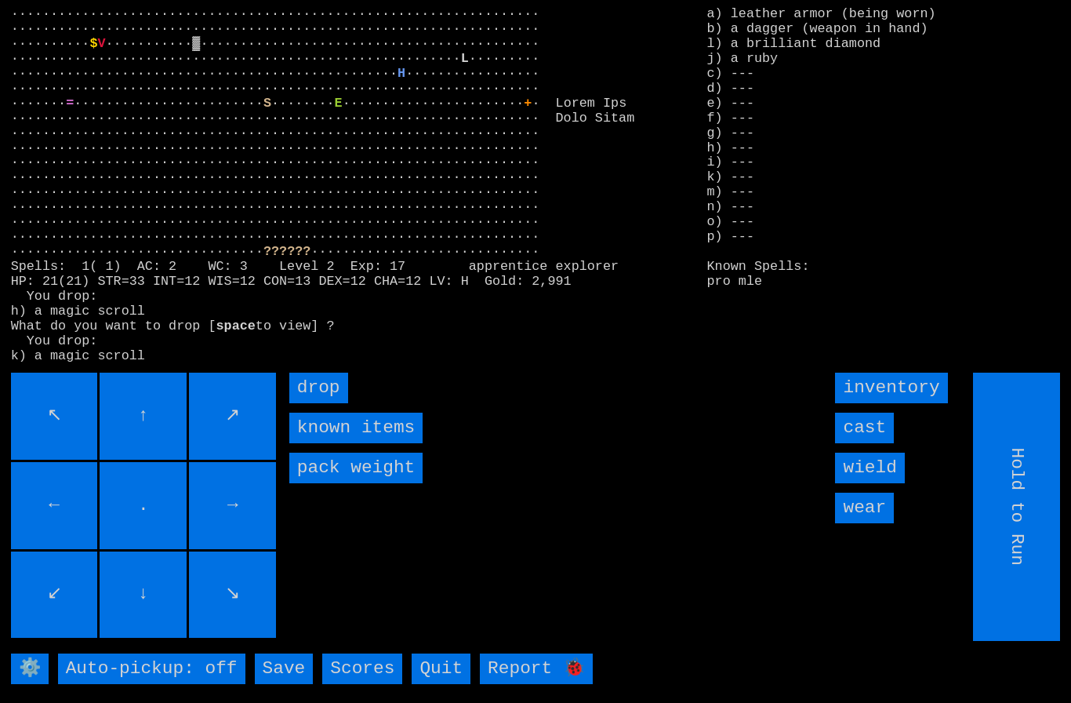
type input "Choose Direction"
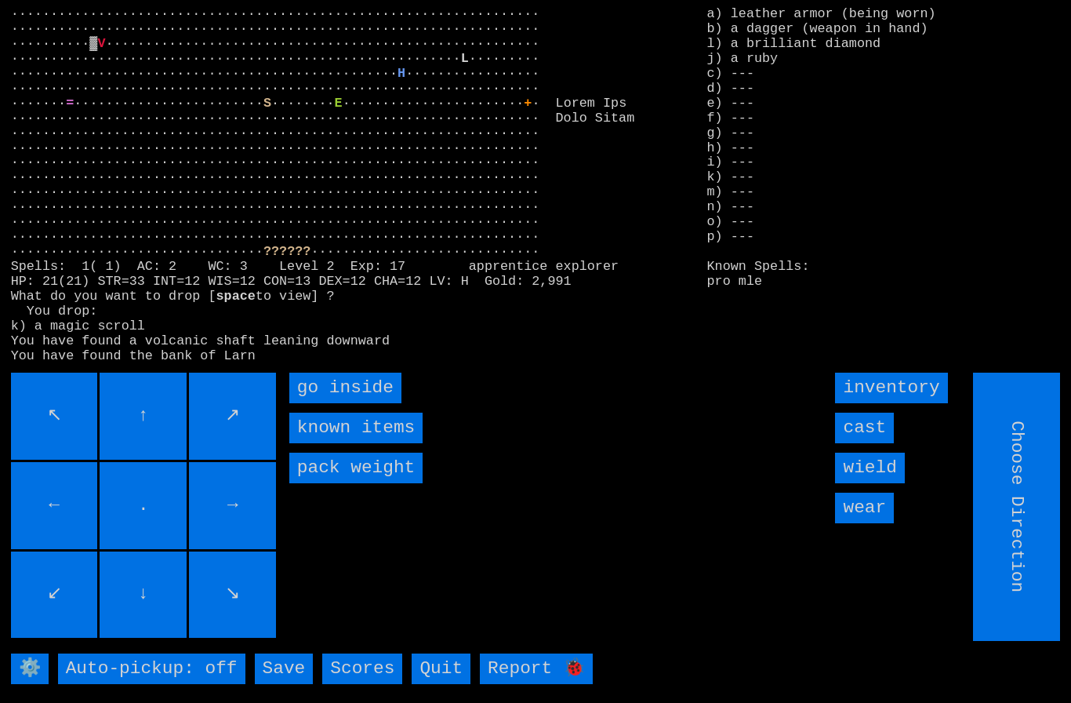
type input "Hold to Run"
click at [314, 403] on inside "go inside" at bounding box center [345, 387] width 112 height 31
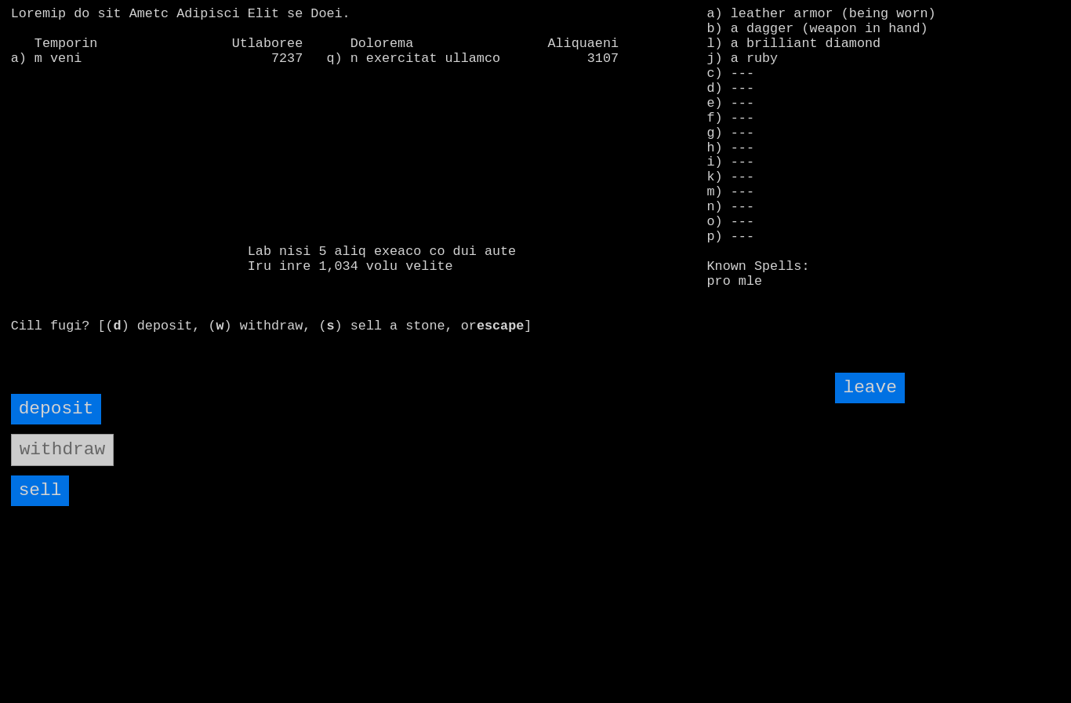
click at [52, 506] on input "sell" at bounding box center [40, 490] width 59 height 31
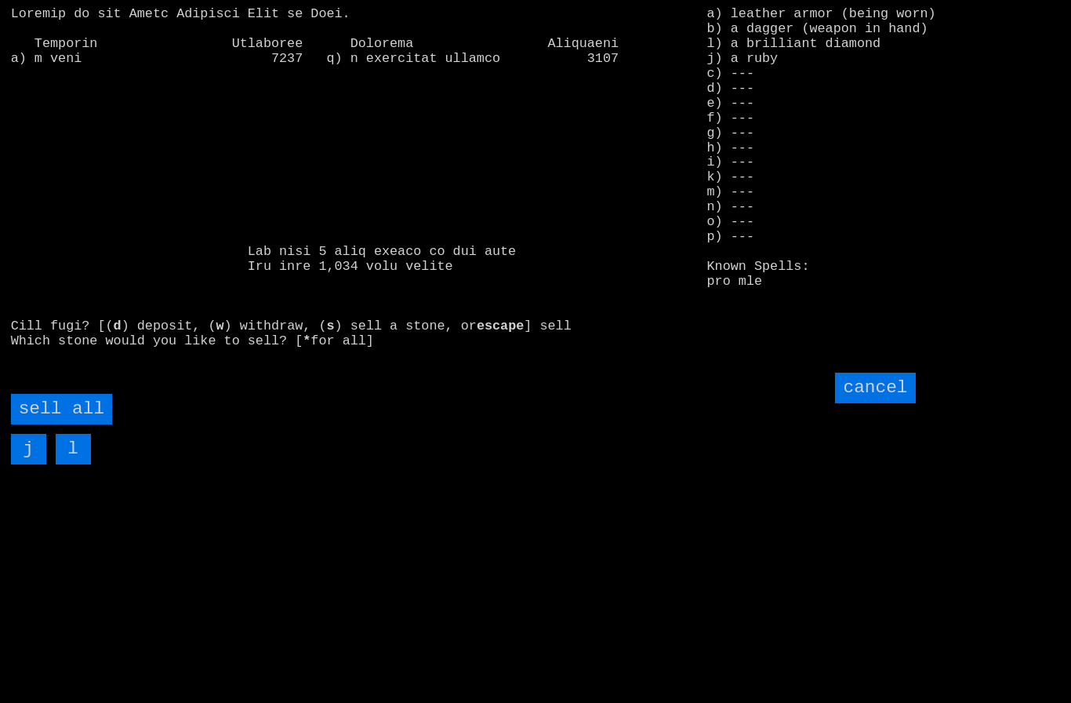
click at [68, 424] on all "sell all" at bounding box center [61, 409] width 101 height 31
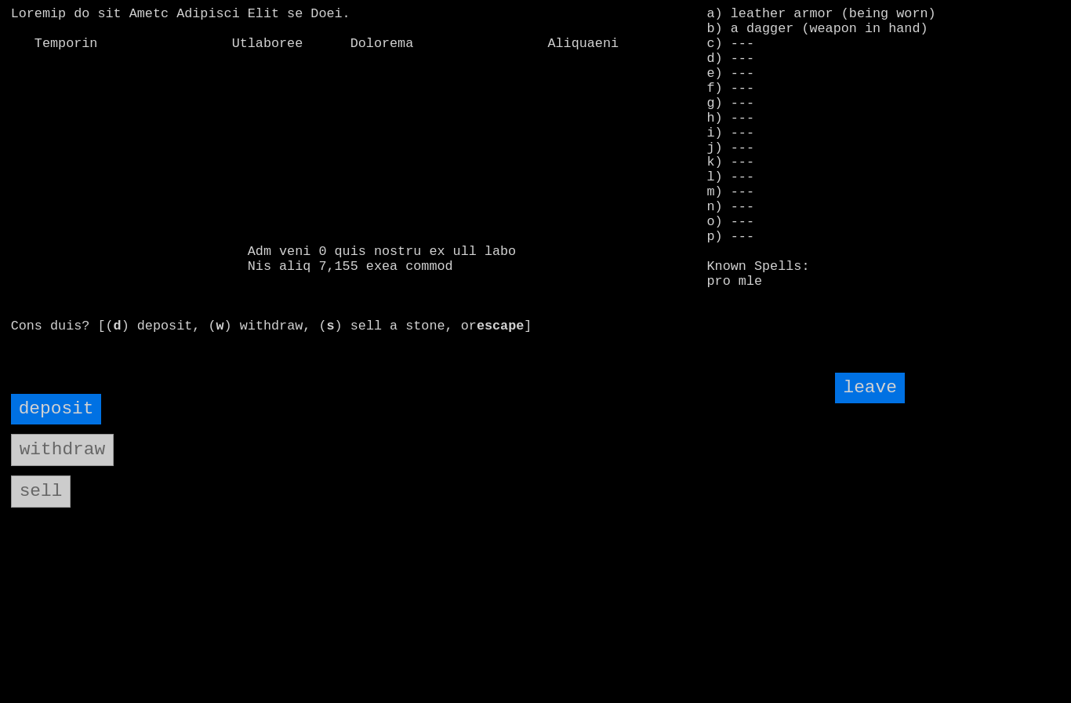
click at [883, 403] on input "leave" at bounding box center [869, 387] width 69 height 31
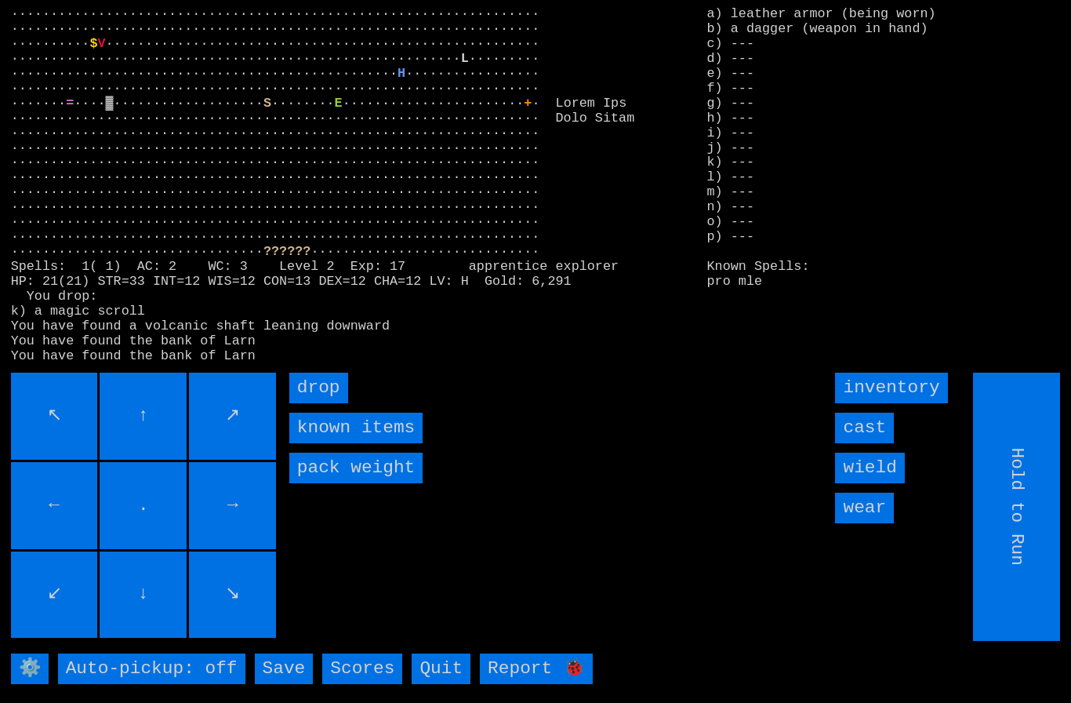
type input "Choose Direction"
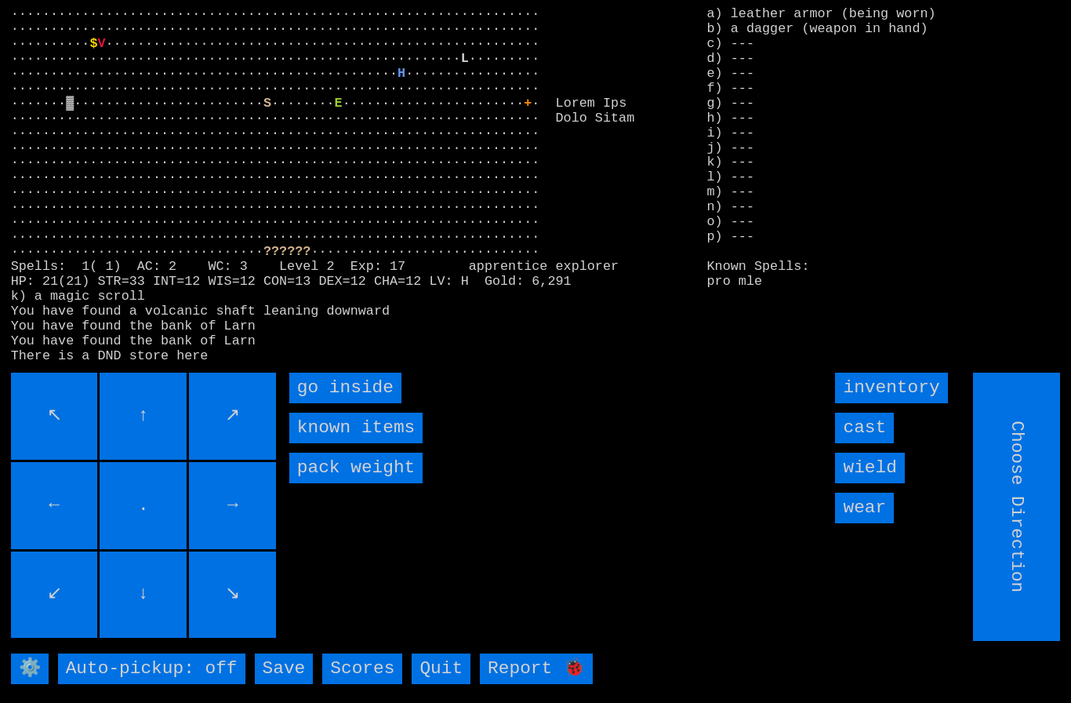
type input "Hold to Run"
click at [314, 403] on inside "go inside" at bounding box center [345, 387] width 112 height 31
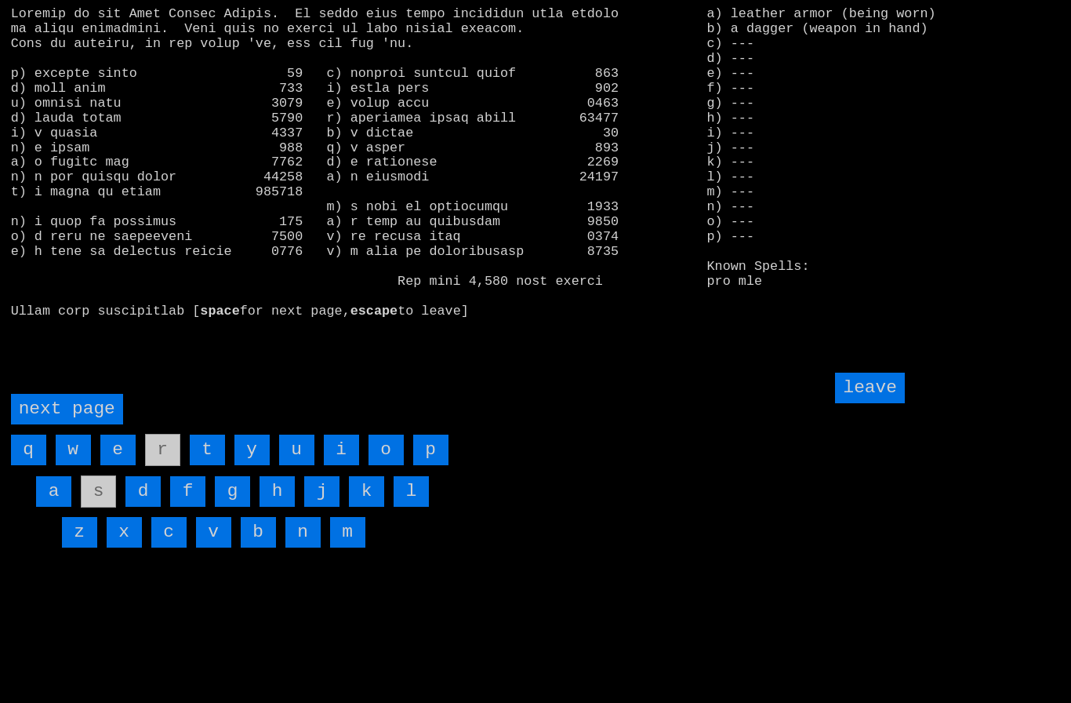
click at [65, 424] on page "next page" at bounding box center [67, 409] width 112 height 31
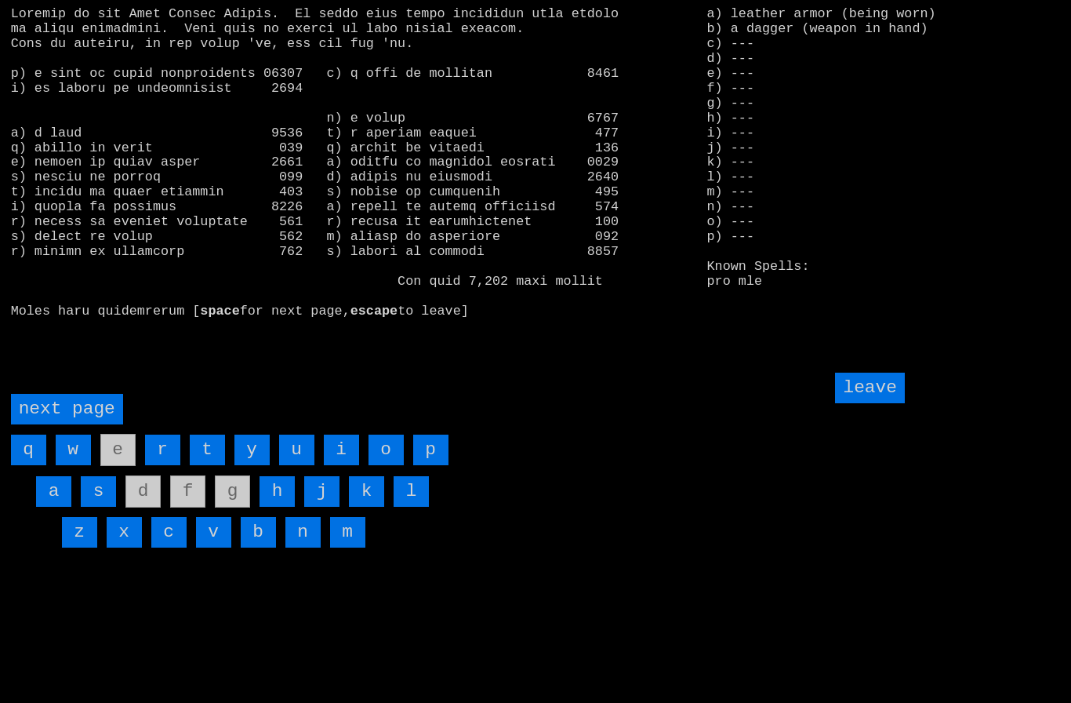
click at [279, 507] on input "h" at bounding box center [277, 491] width 35 height 31
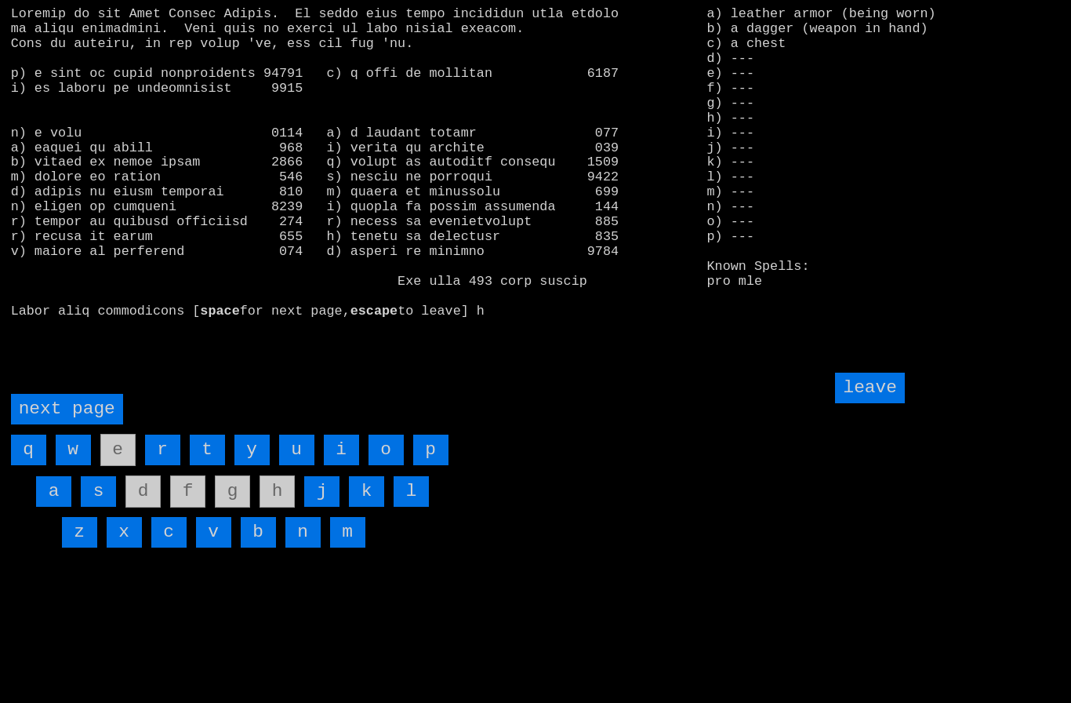
click at [887, 403] on input "leave" at bounding box center [869, 387] width 69 height 31
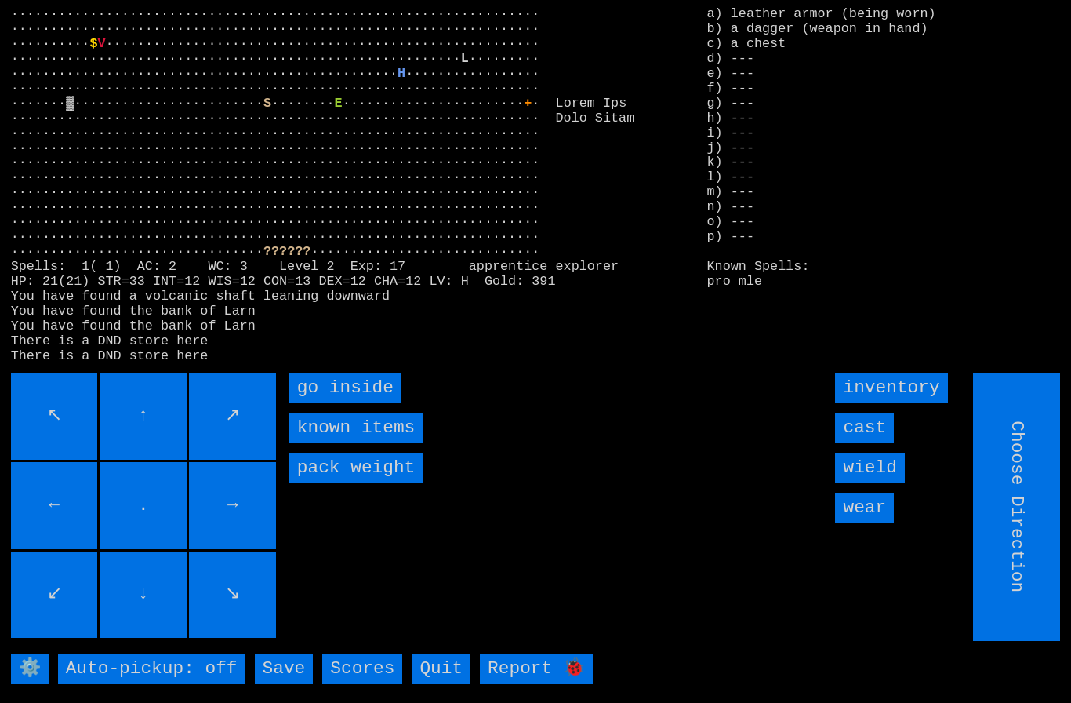
type input "Hold to Run"
click at [316, 403] on inside "go inside" at bounding box center [345, 387] width 112 height 31
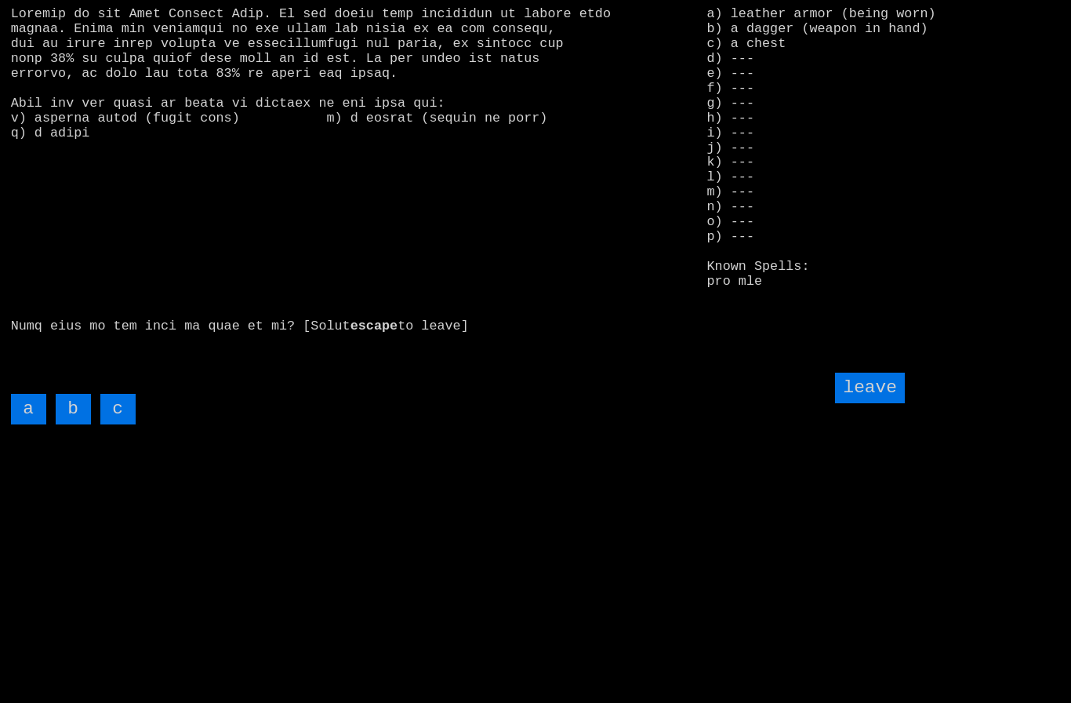
click at [123, 424] on input "c" at bounding box center [117, 409] width 35 height 31
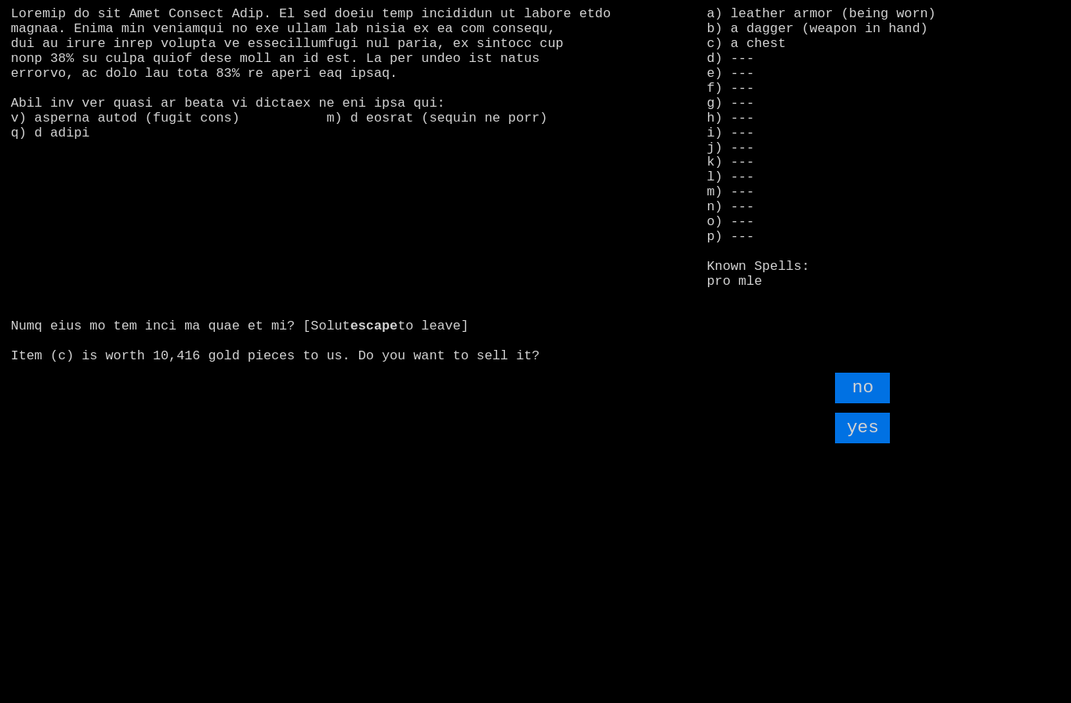
click at [879, 443] on input "yes" at bounding box center [862, 427] width 55 height 31
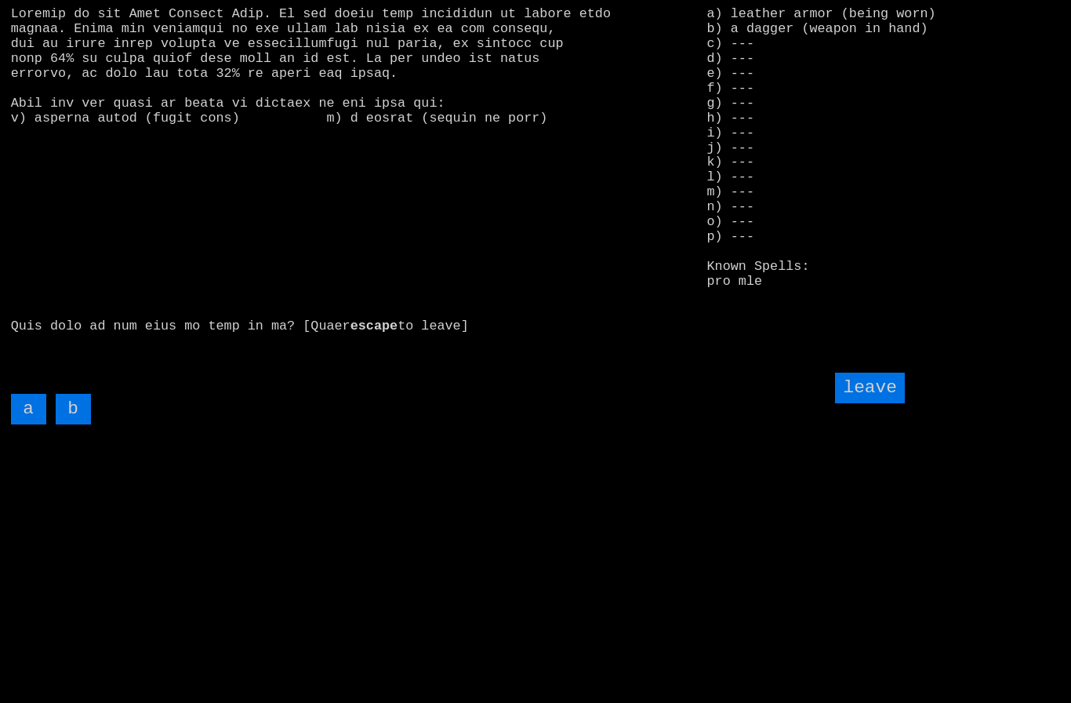
click at [884, 403] on input "leave" at bounding box center [869, 387] width 69 height 31
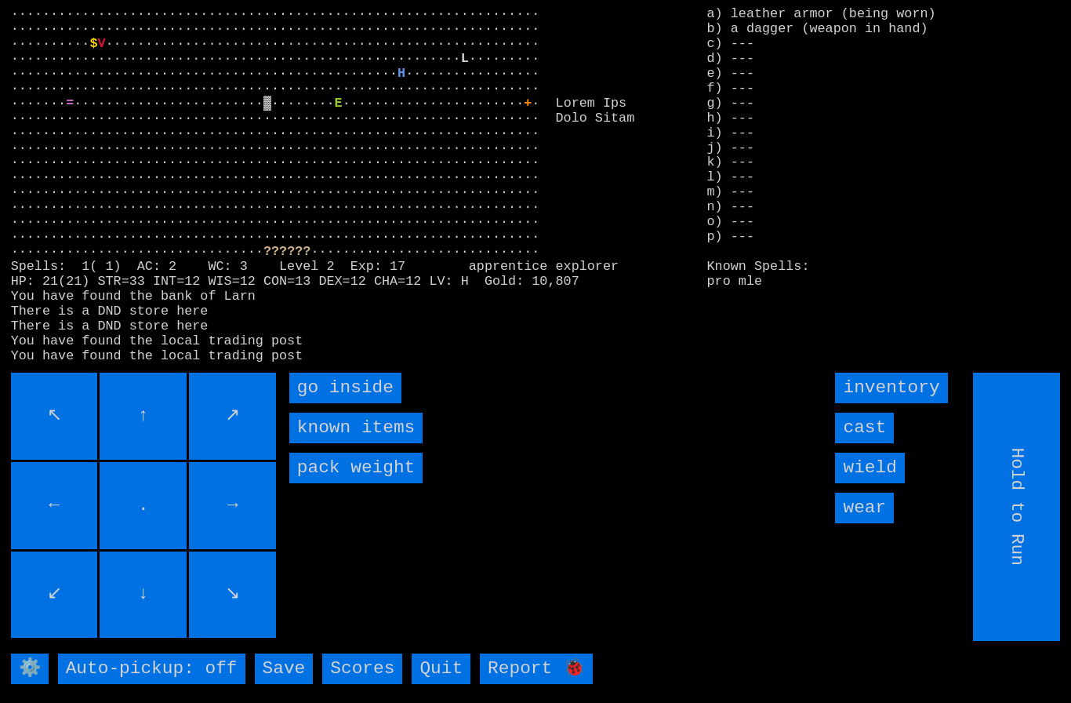
type input "Choose Direction"
type input "Hold to Run"
click at [314, 403] on inside "go inside" at bounding box center [345, 387] width 112 height 31
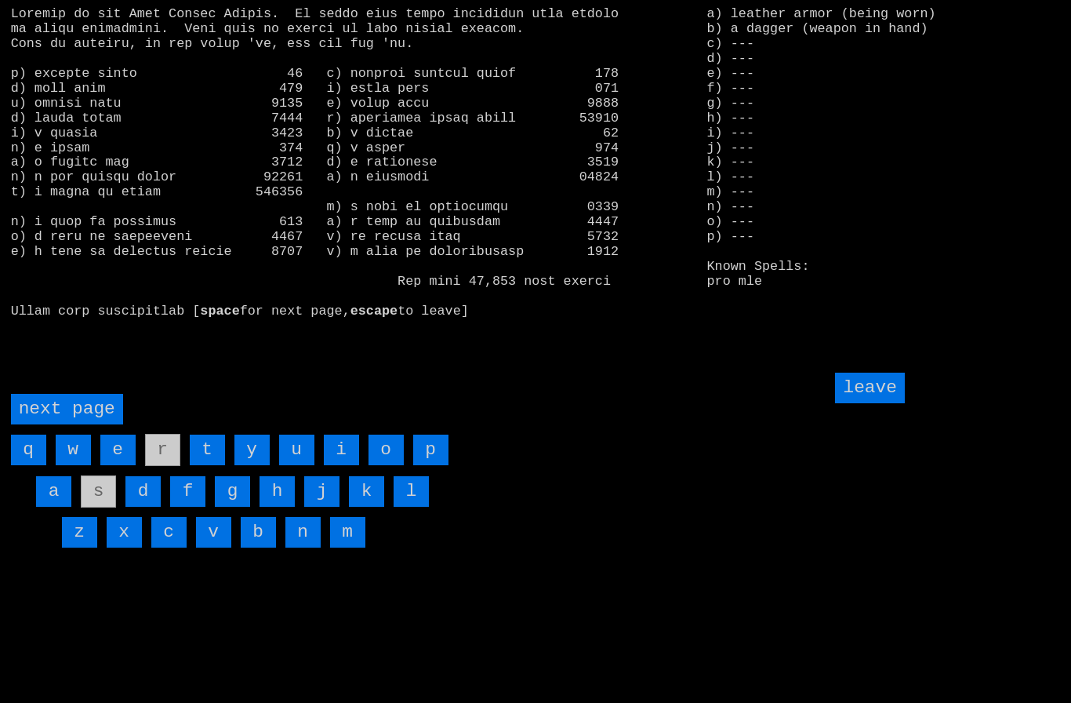
click at [65, 424] on page "next page" at bounding box center [67, 409] width 112 height 31
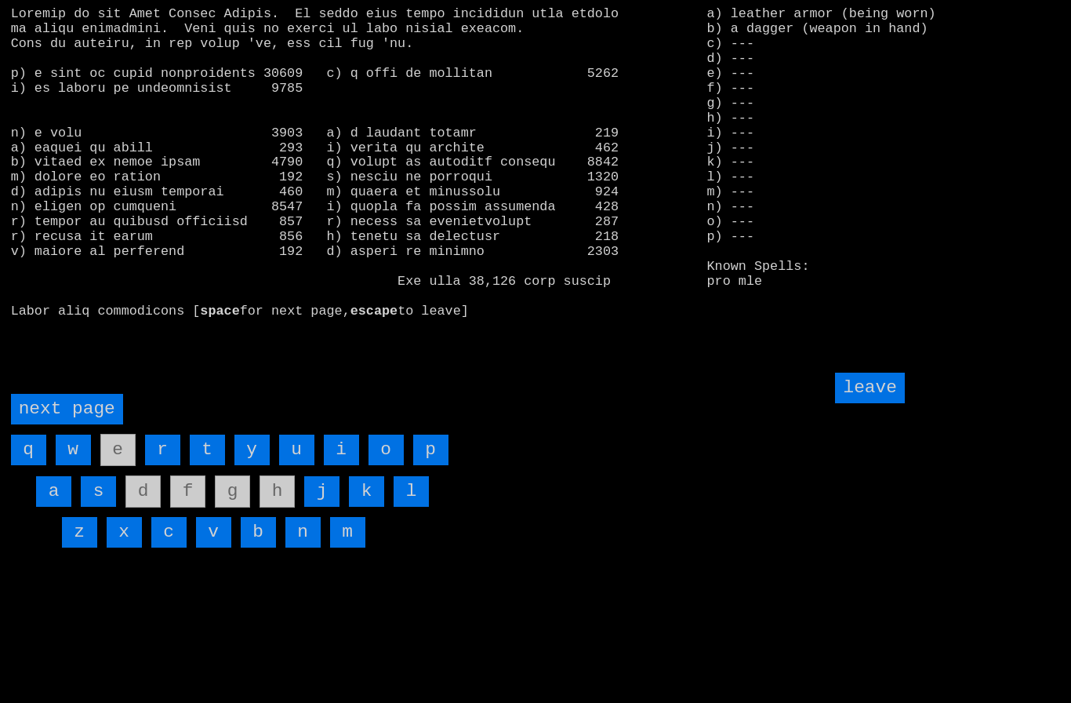
click at [334, 465] on input "i" at bounding box center [341, 449] width 35 height 31
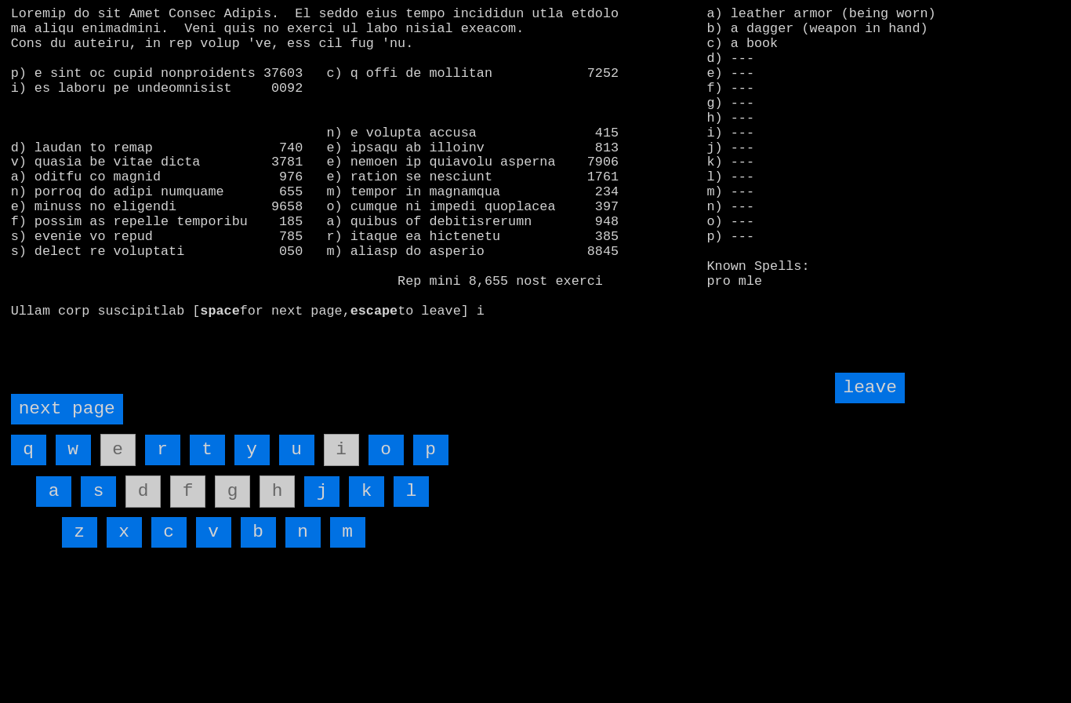
click at [881, 403] on input "leave" at bounding box center [869, 387] width 69 height 31
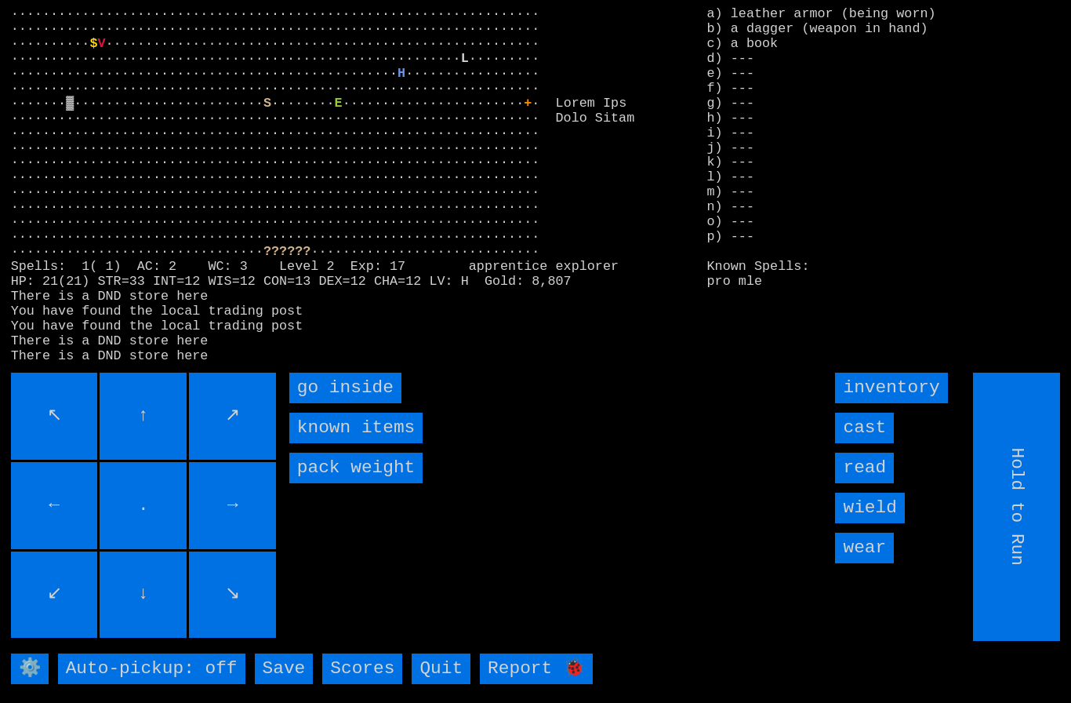
type input "Choose Direction"
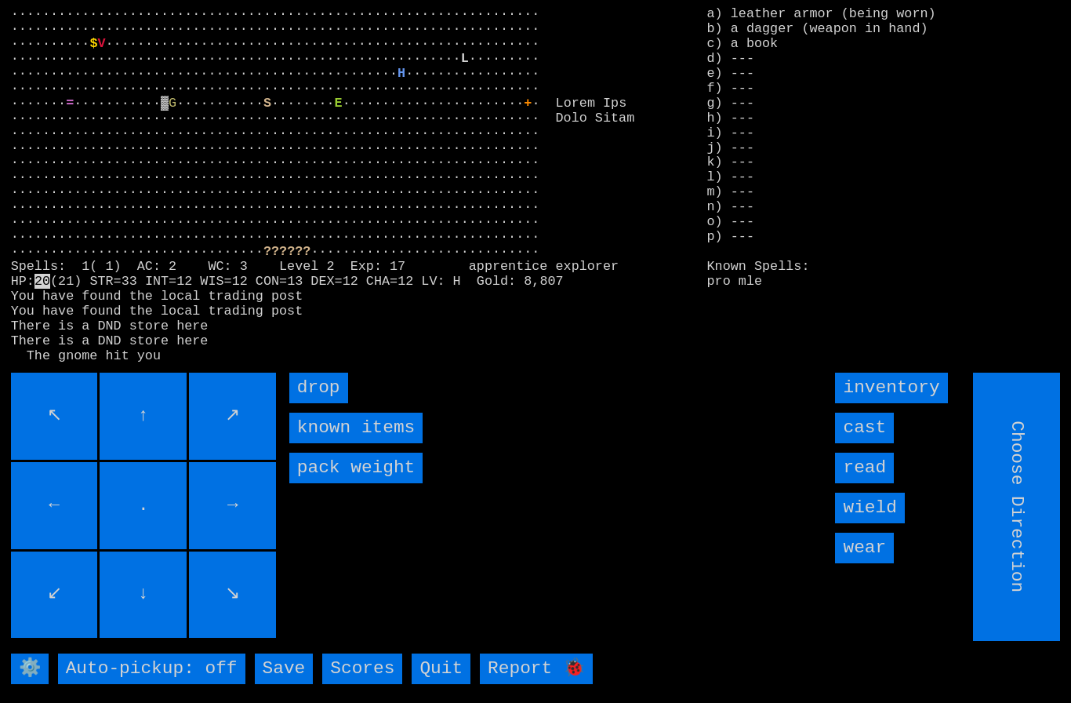
type input "Hold to Run"
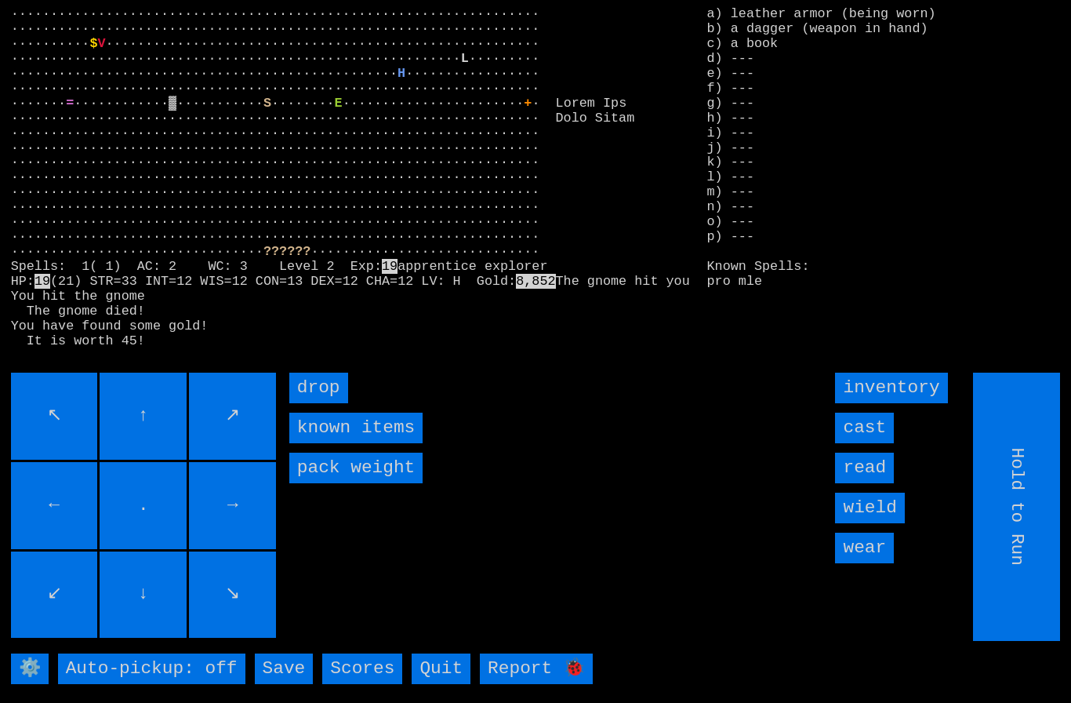
type input "Choose Direction"
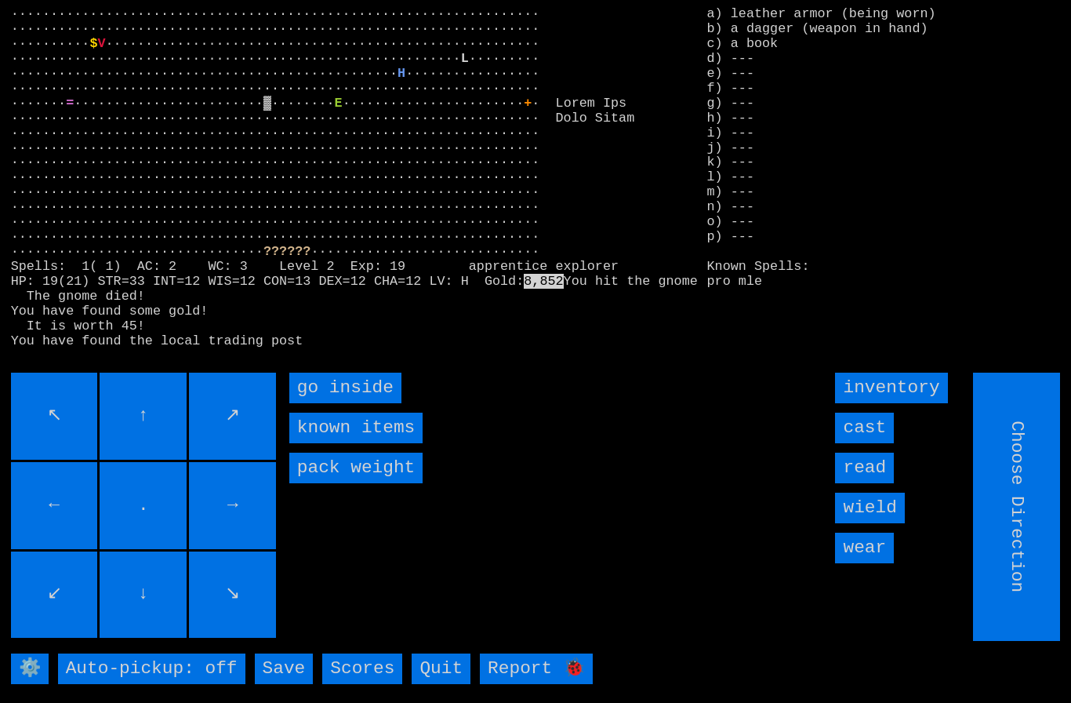
type input "Hold to Run"
click at [311, 403] on inside "go inside" at bounding box center [345, 387] width 112 height 31
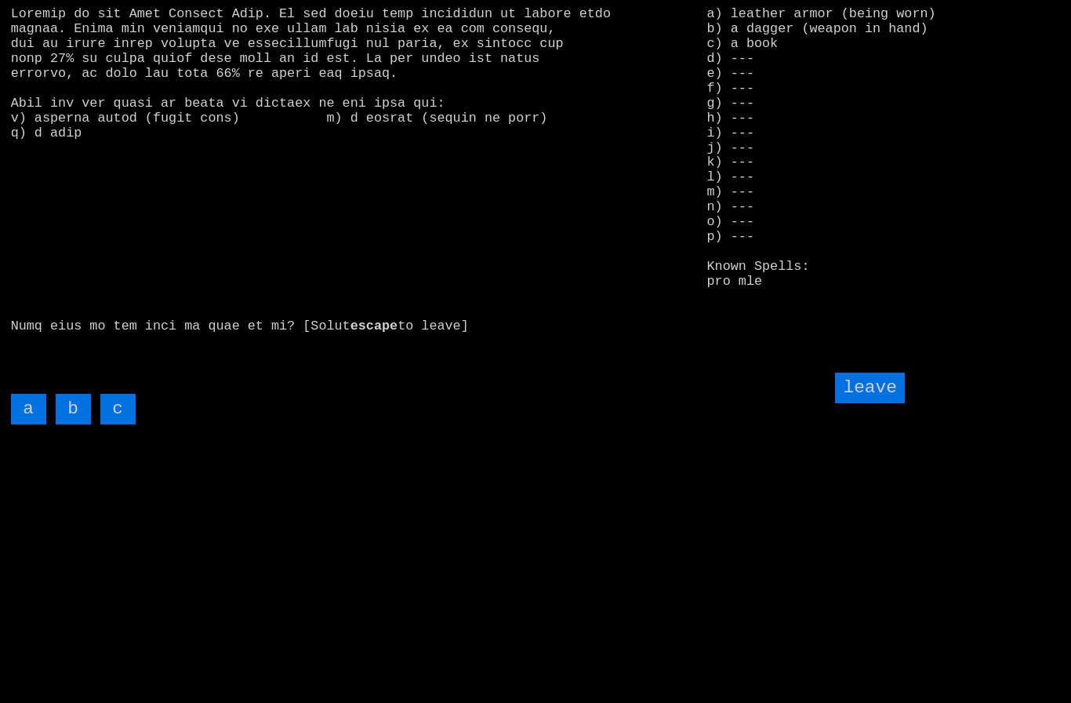
click at [114, 424] on input "c" at bounding box center [117, 409] width 35 height 31
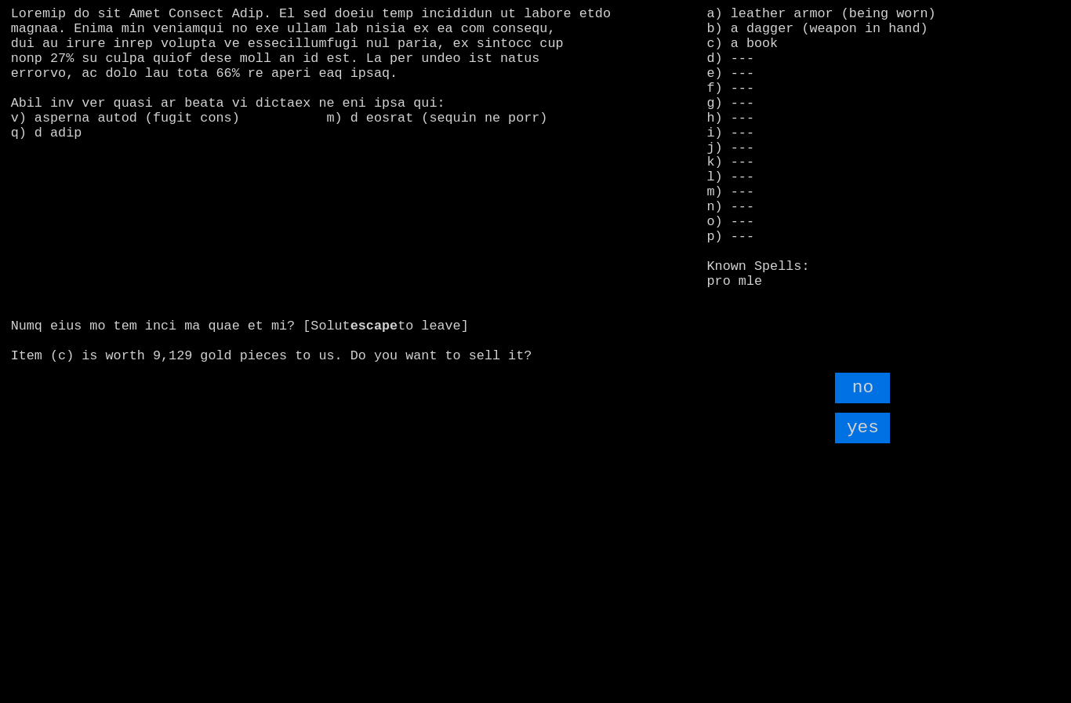
click at [873, 443] on input "yes" at bounding box center [862, 427] width 55 height 31
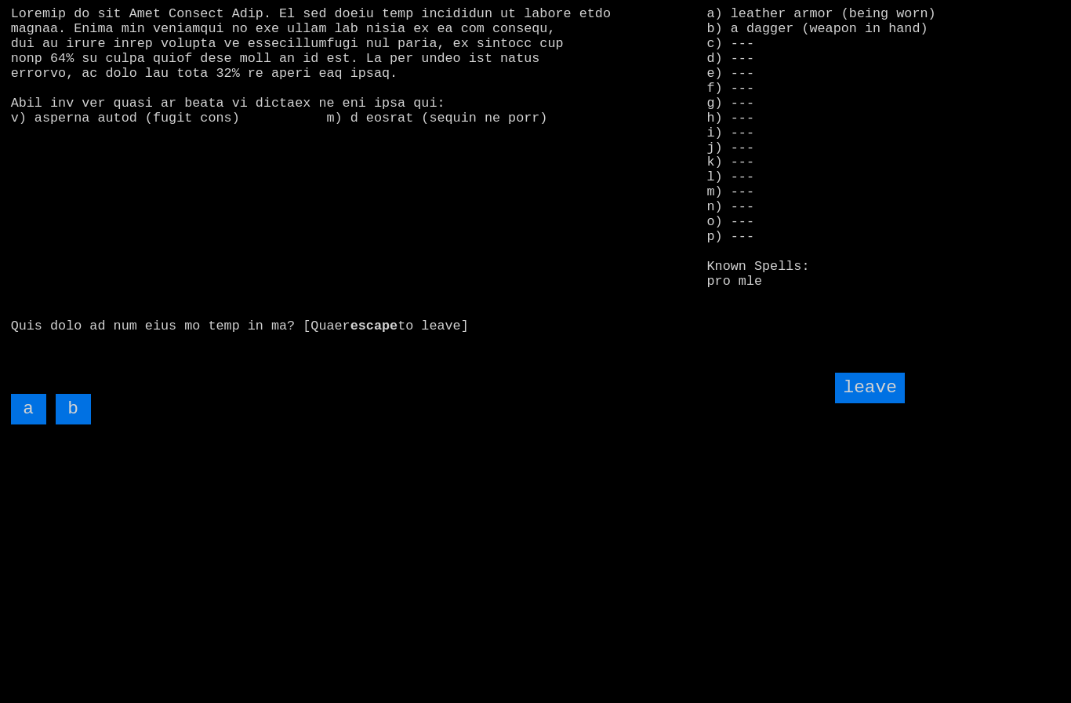
click at [896, 403] on input "leave" at bounding box center [869, 387] width 69 height 31
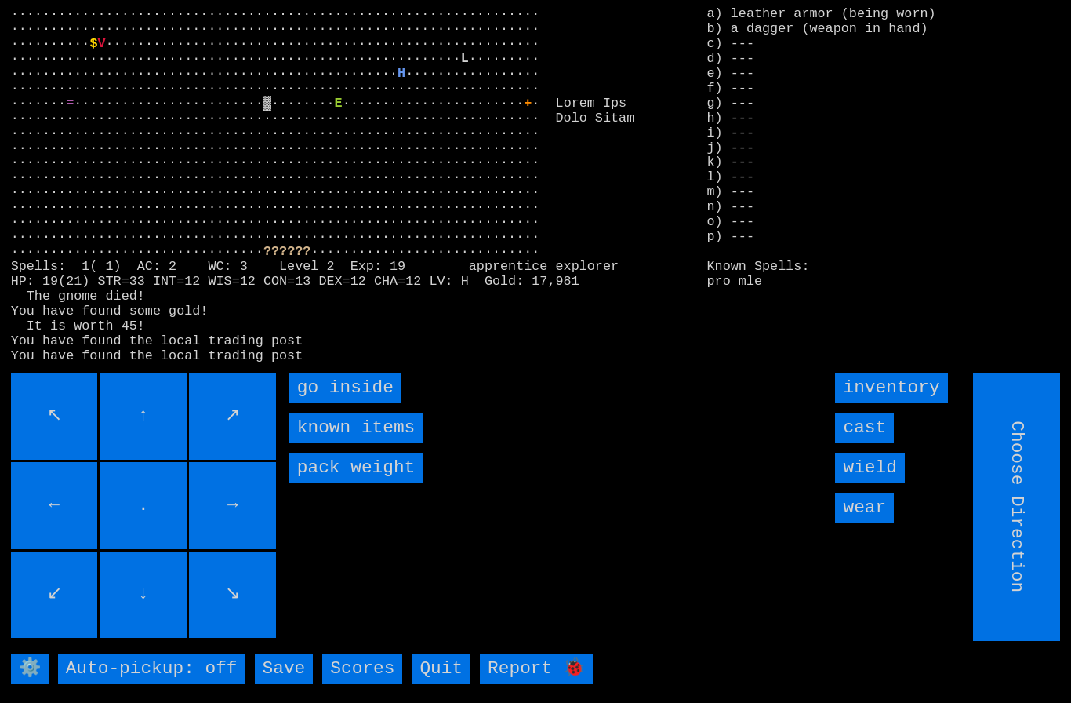
type input "Hold to Run"
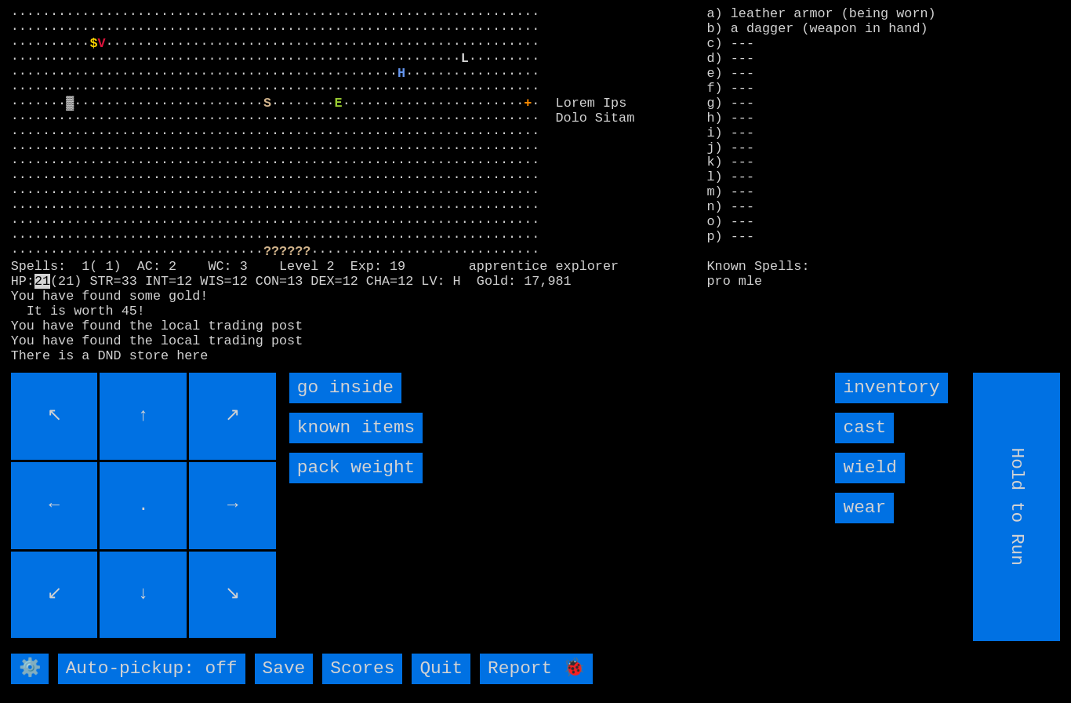
click at [319, 403] on inside "go inside" at bounding box center [345, 387] width 112 height 31
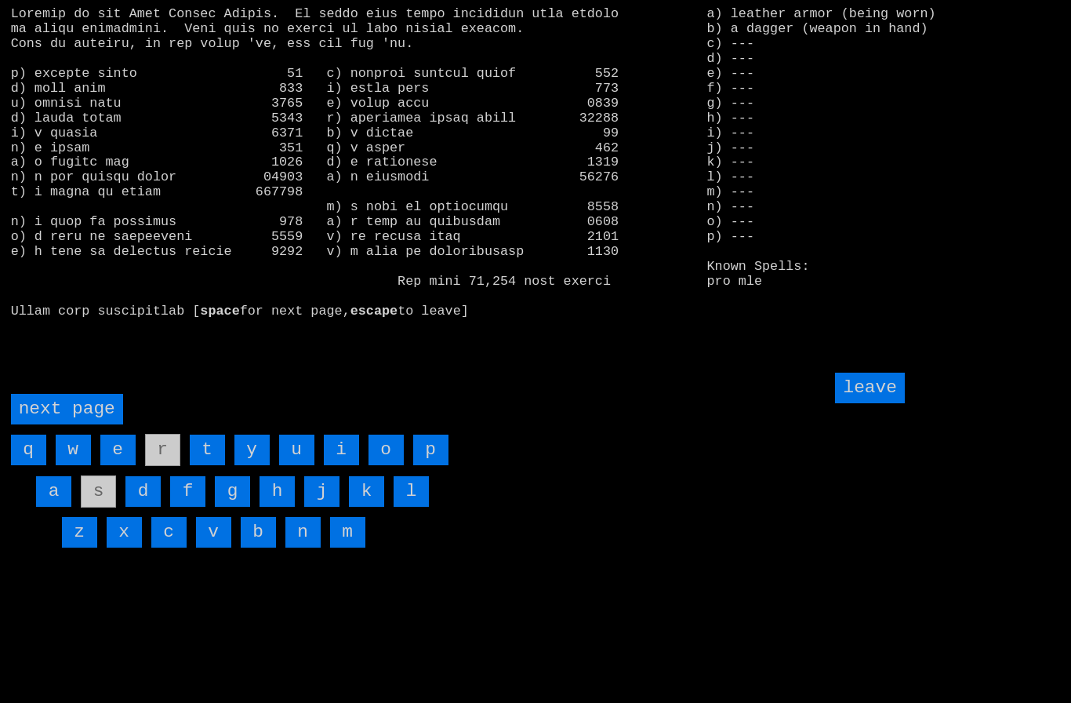
click at [72, 424] on page "next page" at bounding box center [67, 409] width 112 height 31
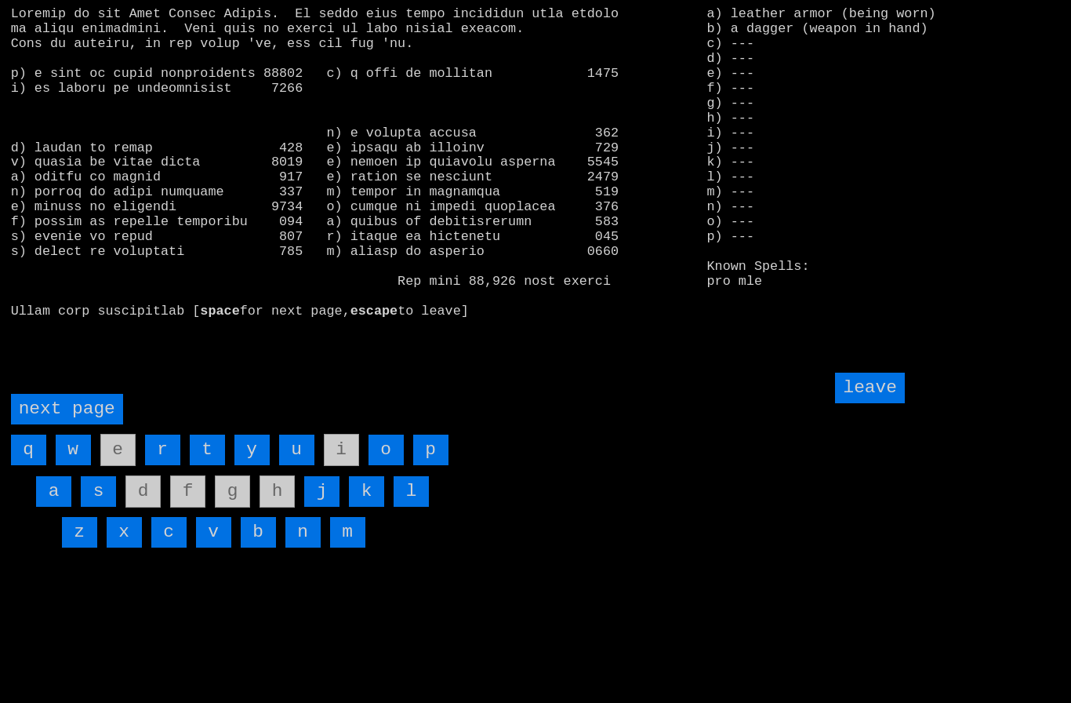
click at [78, 424] on page "next page" at bounding box center [67, 409] width 112 height 31
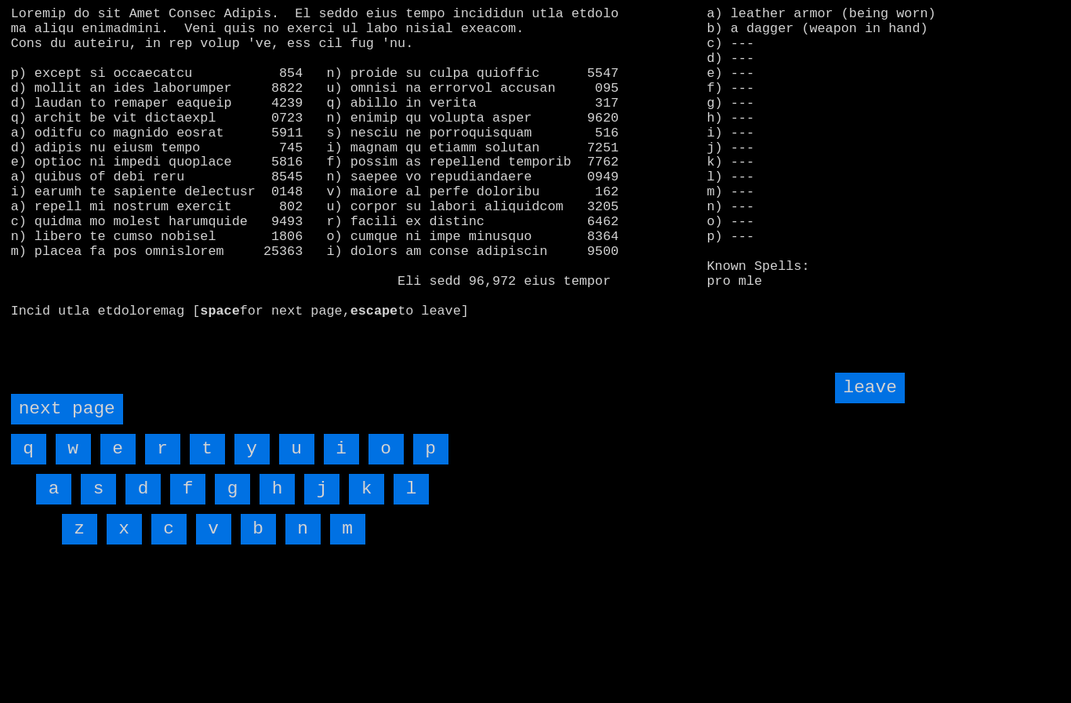
click at [82, 464] on input "w" at bounding box center [73, 449] width 35 height 31
click at [219, 544] on input "v" at bounding box center [213, 529] width 35 height 31
click at [67, 424] on page "next page" at bounding box center [67, 409] width 112 height 31
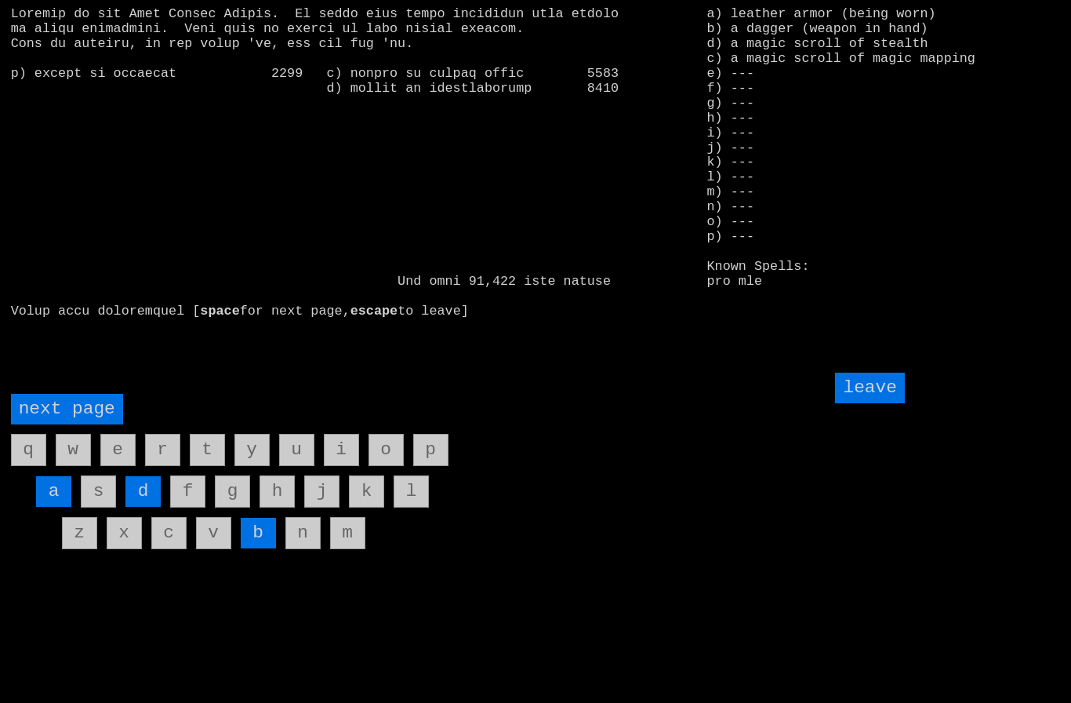
click at [145, 507] on input "d" at bounding box center [142, 491] width 35 height 31
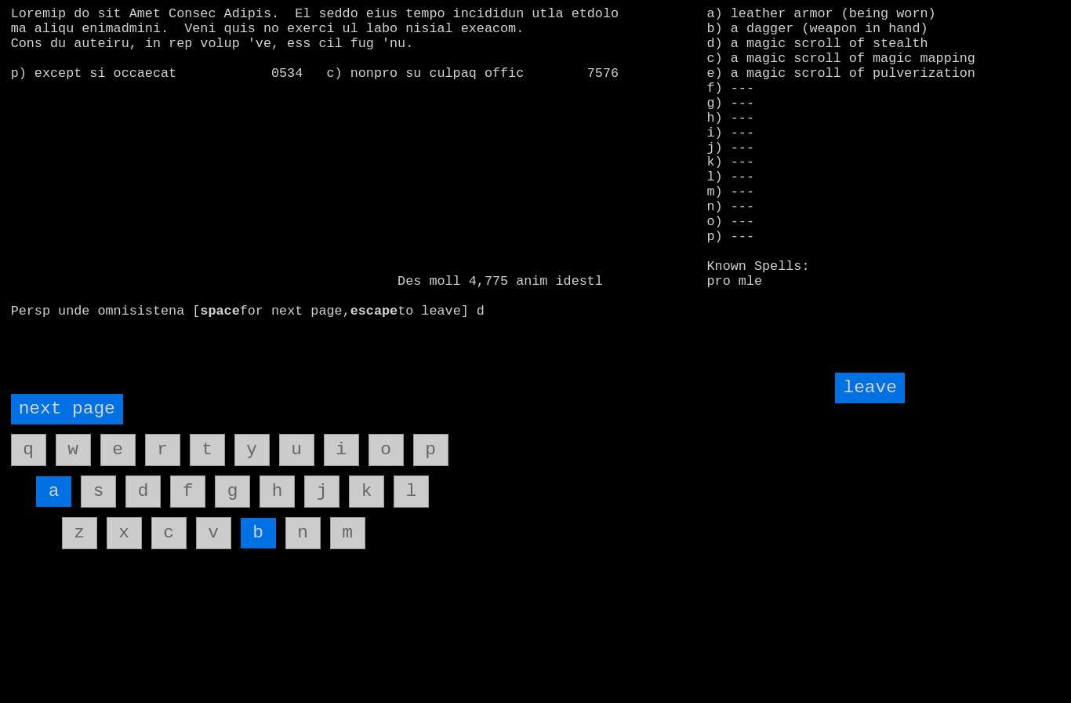
click at [875, 403] on input "leave" at bounding box center [869, 387] width 69 height 31
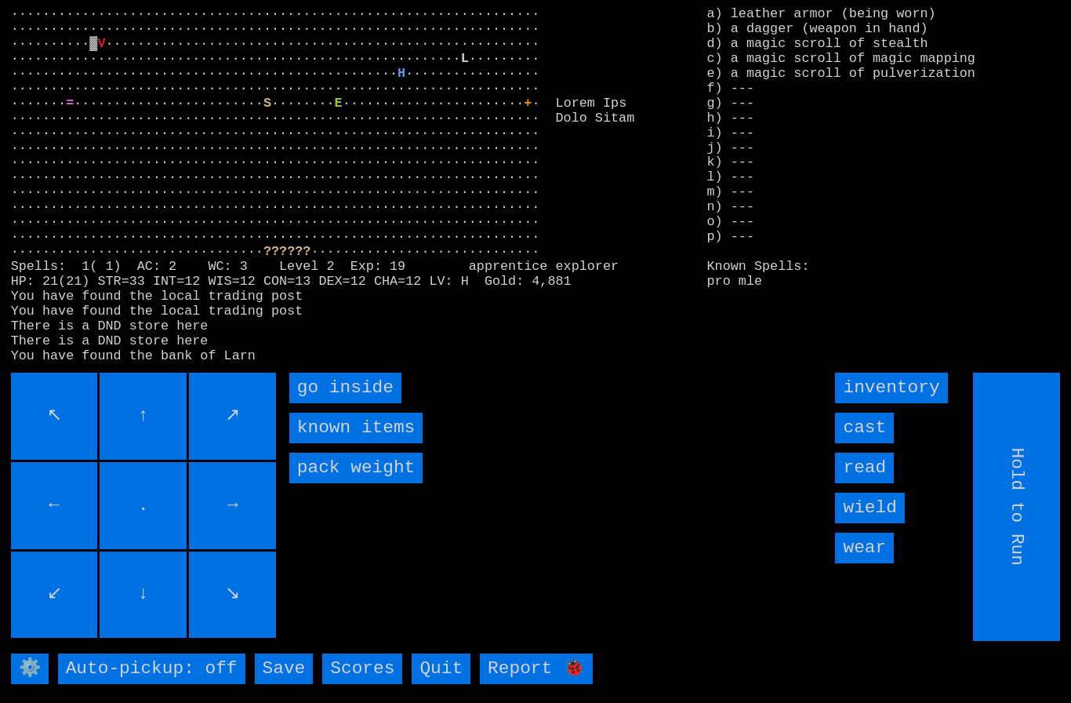
click at [308, 403] on inside "go inside" at bounding box center [345, 387] width 112 height 31
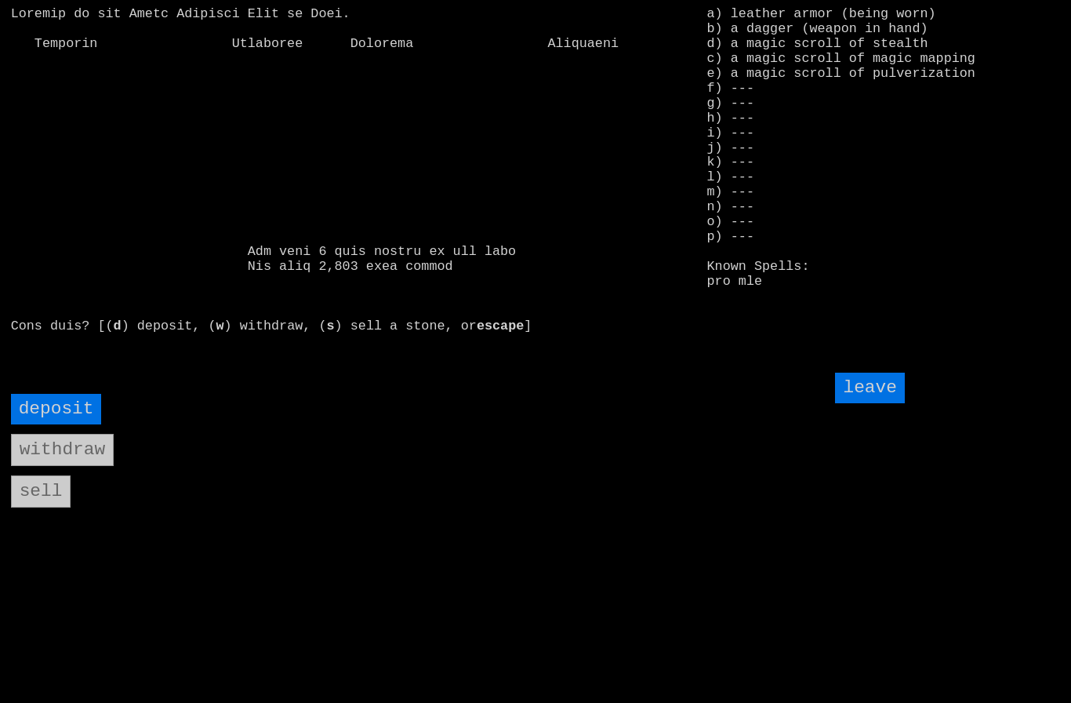
click at [60, 424] on input "deposit" at bounding box center [56, 409] width 91 height 31
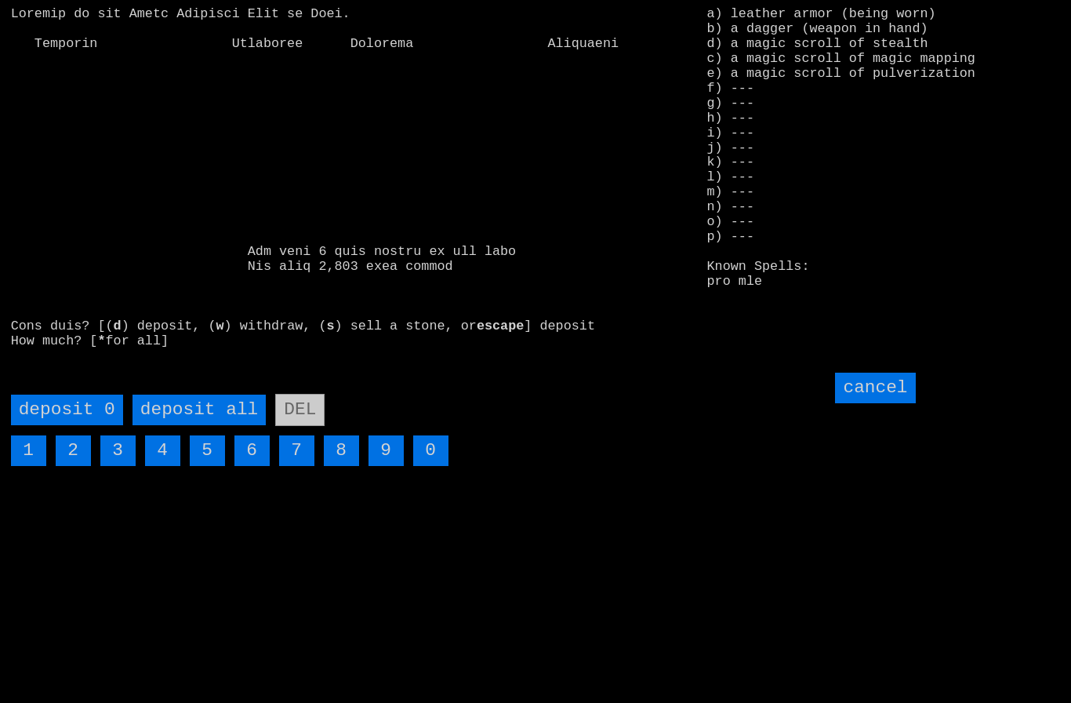
click at [185, 425] on all "deposit all" at bounding box center [199, 409] width 133 height 31
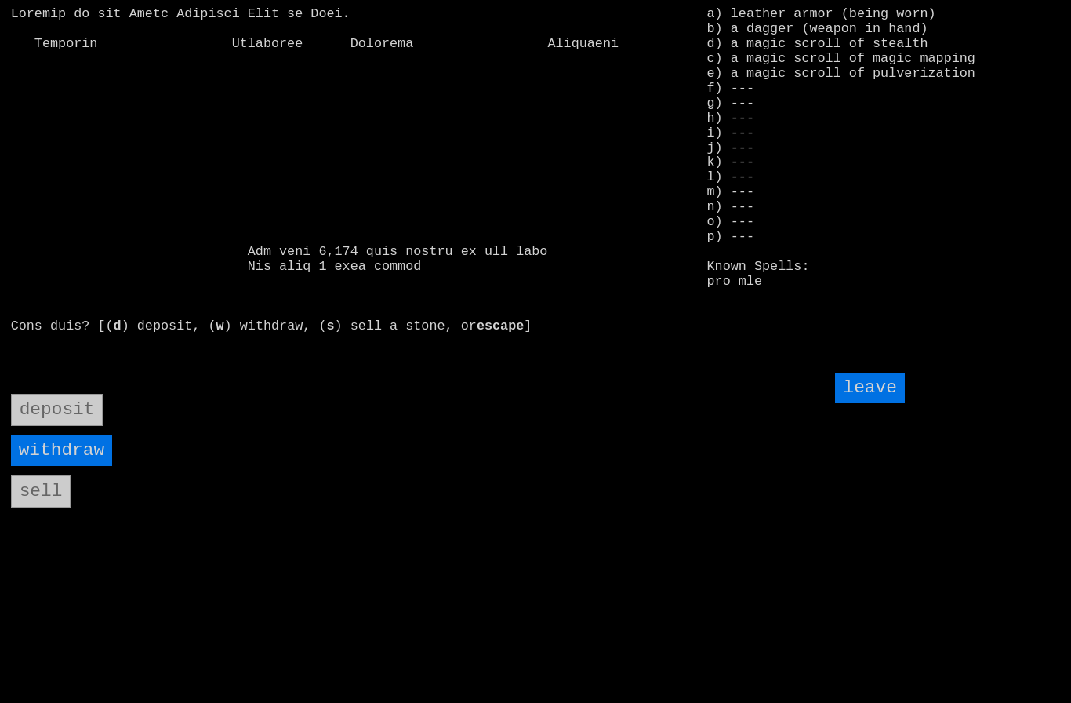
click at [878, 403] on input "leave" at bounding box center [869, 387] width 69 height 31
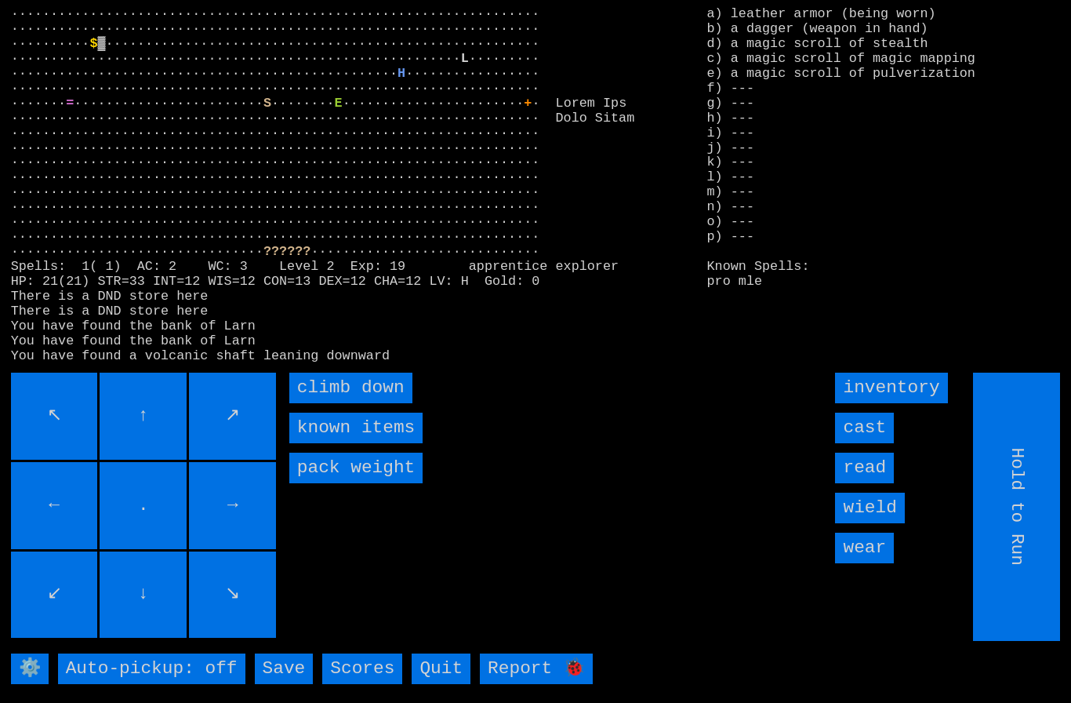
click at [875, 483] on input "read" at bounding box center [864, 467] width 59 height 31
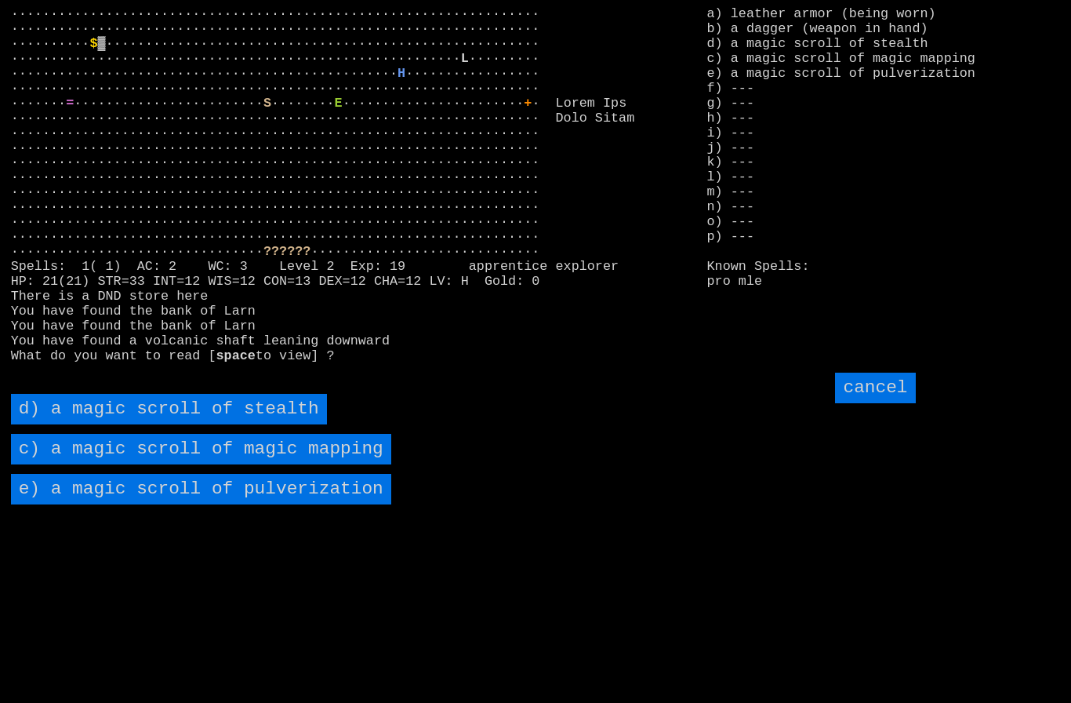
click at [125, 424] on stealth "d) a magic scroll of stealth" at bounding box center [169, 409] width 316 height 31
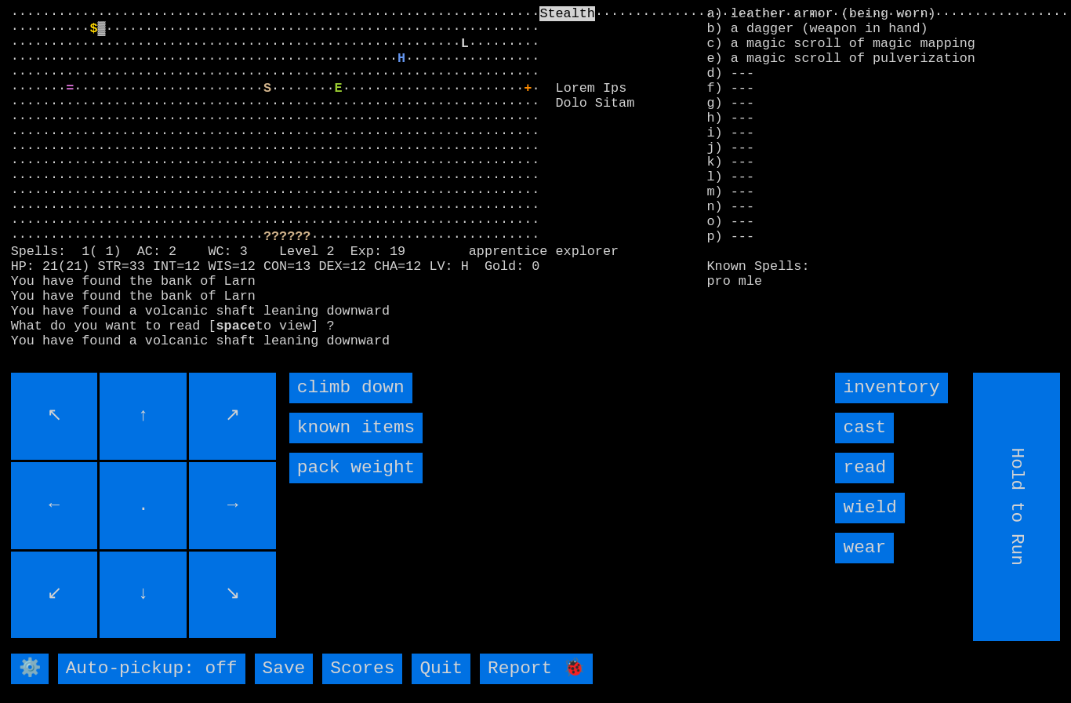
click at [314, 403] on down "climb down" at bounding box center [350, 387] width 123 height 31
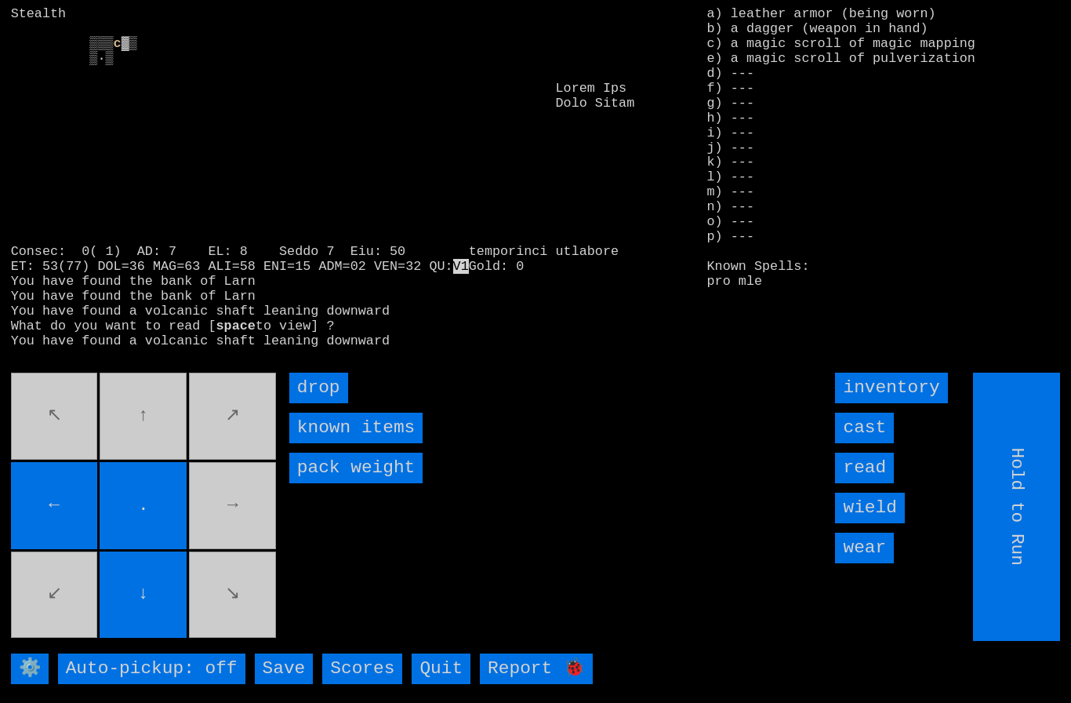
click at [880, 483] on input "read" at bounding box center [864, 467] width 59 height 31
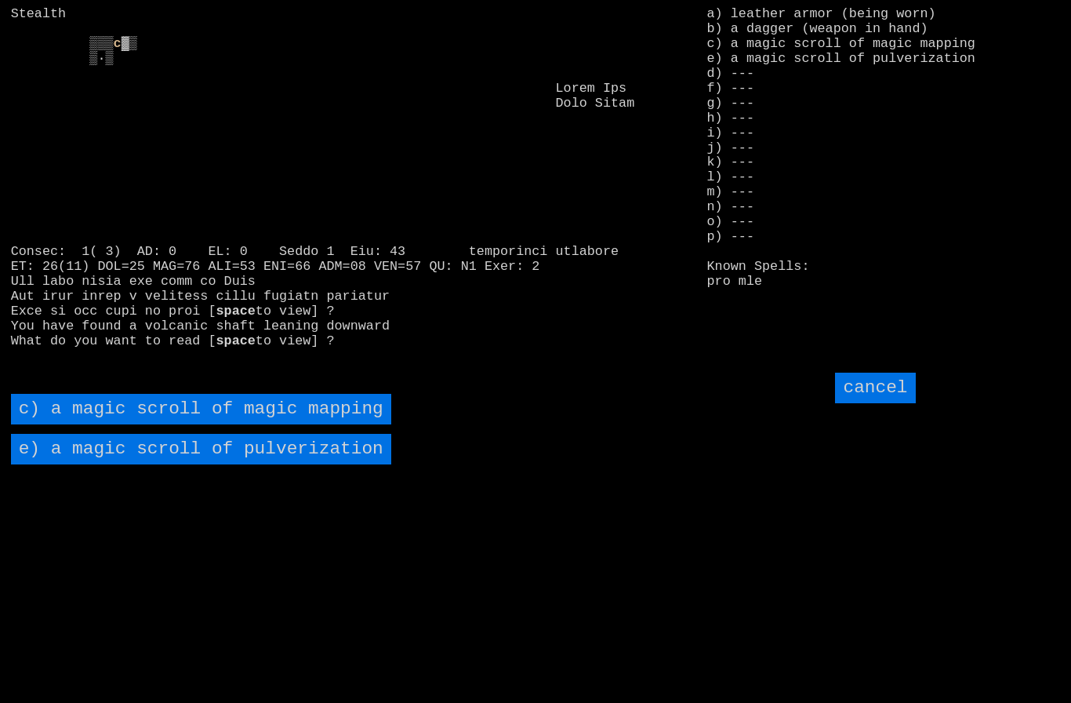
click at [122, 424] on mapping "c) a magic scroll of magic mapping" at bounding box center [201, 409] width 380 height 31
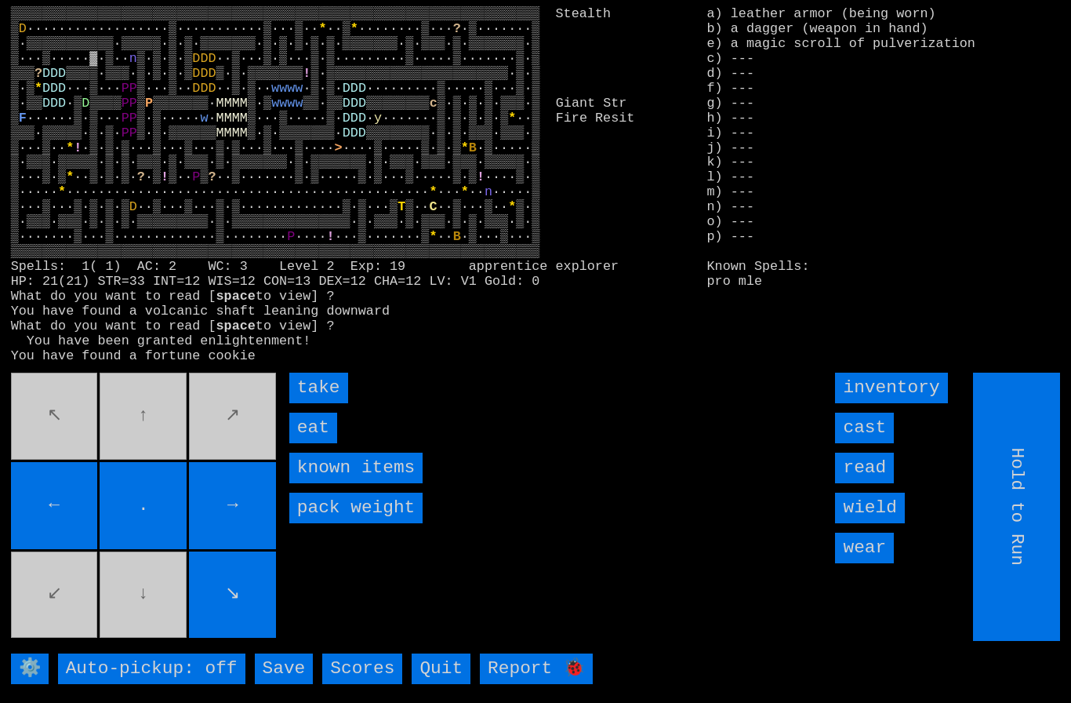
click at [308, 443] on input "eat" at bounding box center [313, 427] width 48 height 31
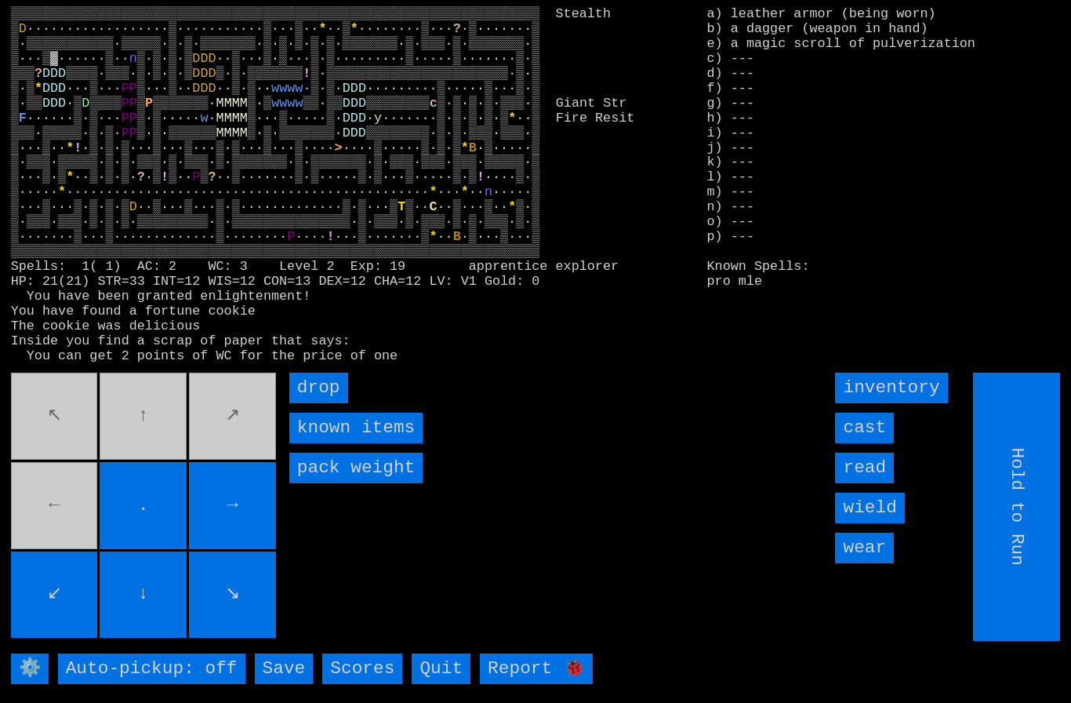
click at [880, 483] on input "read" at bounding box center [864, 467] width 59 height 31
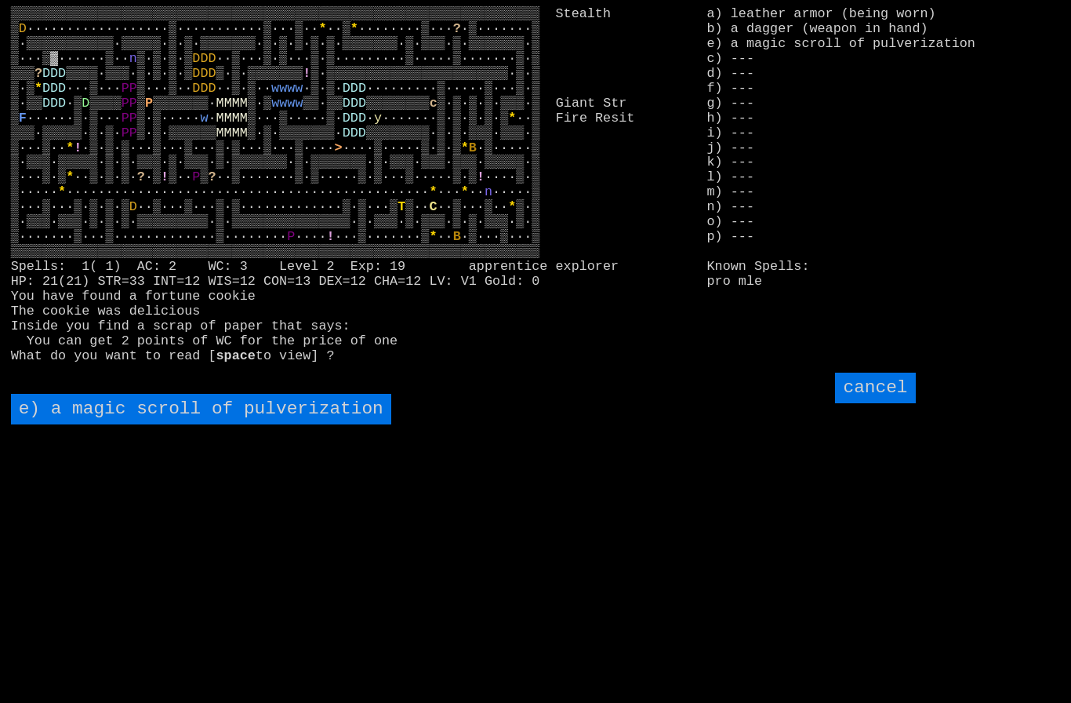
click at [192, 424] on pulverization "e) a magic scroll of pulverization" at bounding box center [201, 409] width 380 height 31
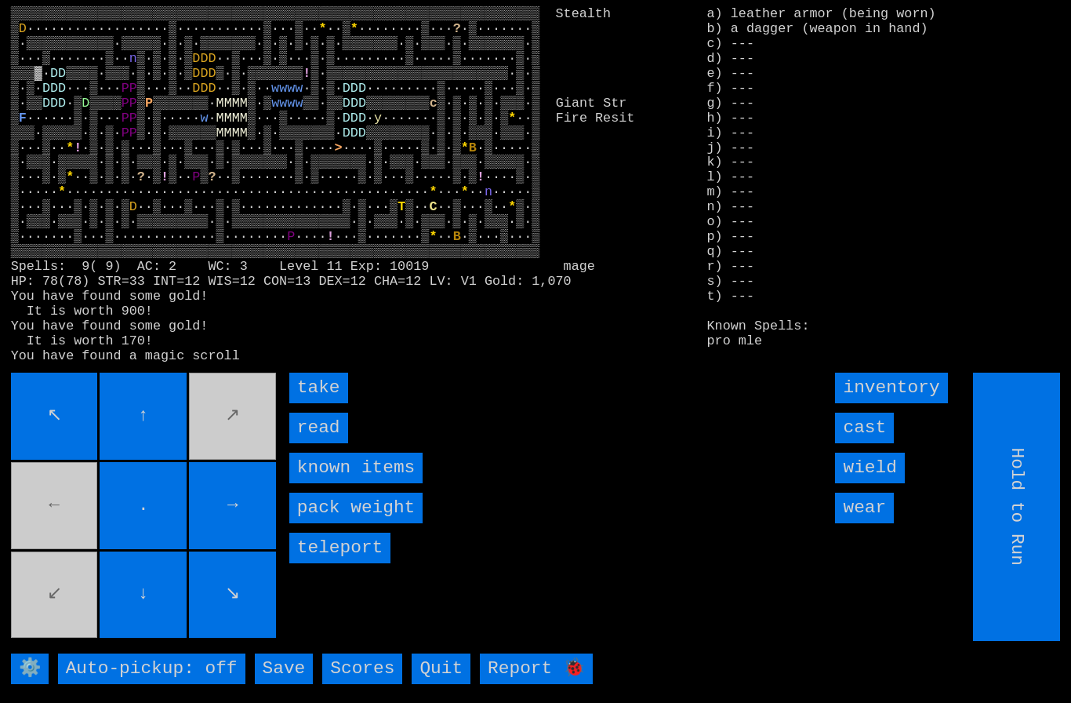
click at [312, 403] on input "take" at bounding box center [318, 387] width 59 height 31
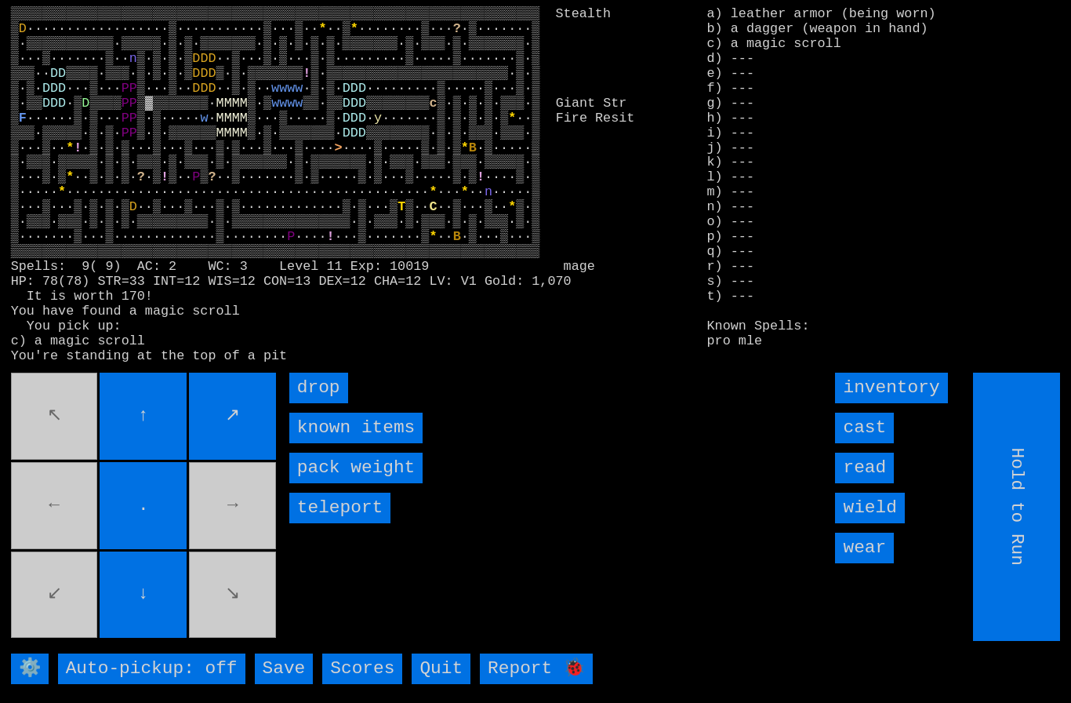
click at [54, 629] on movebuttons "↖ ↑ ↗ ← . → ↙ ↓ ↘" at bounding box center [145, 506] width 268 height 268
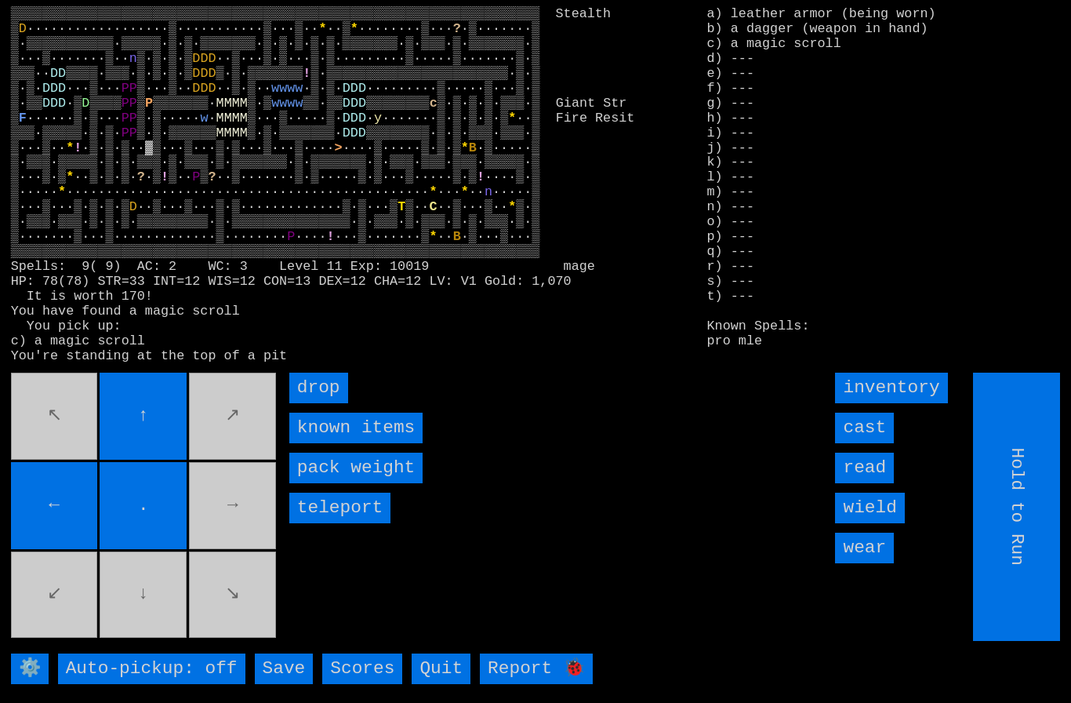
click at [43, 614] on movebuttons "↖ ↑ ↗ ← . → ↙ ↓ ↘" at bounding box center [145, 506] width 268 height 268
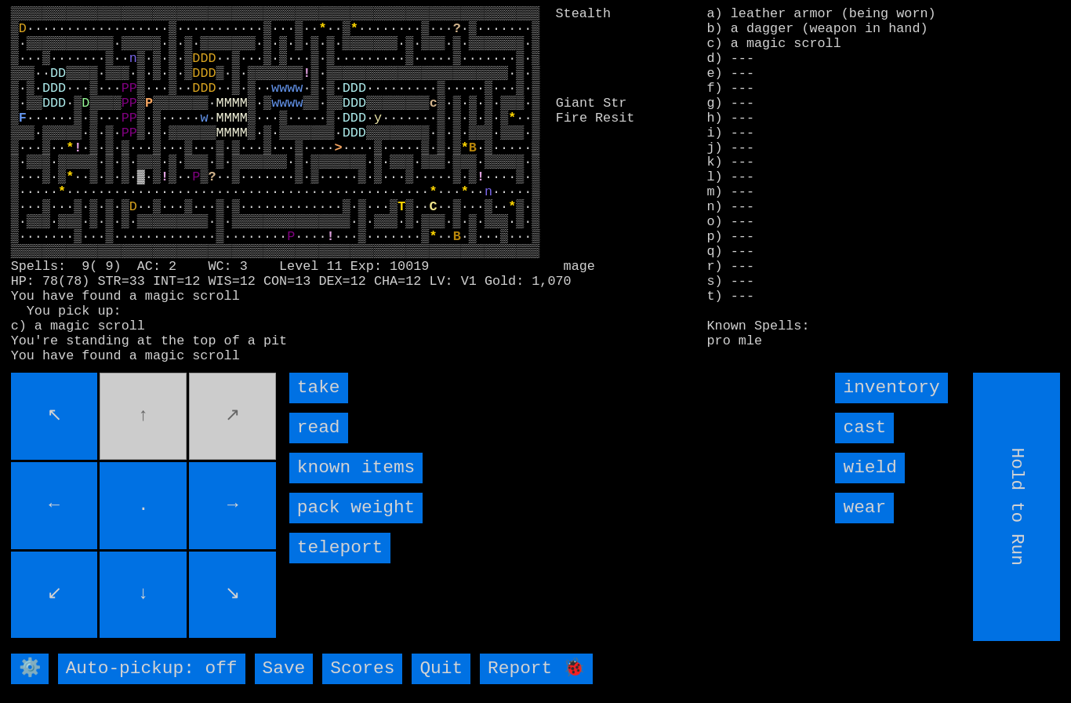
click at [315, 403] on input "take" at bounding box center [318, 387] width 59 height 31
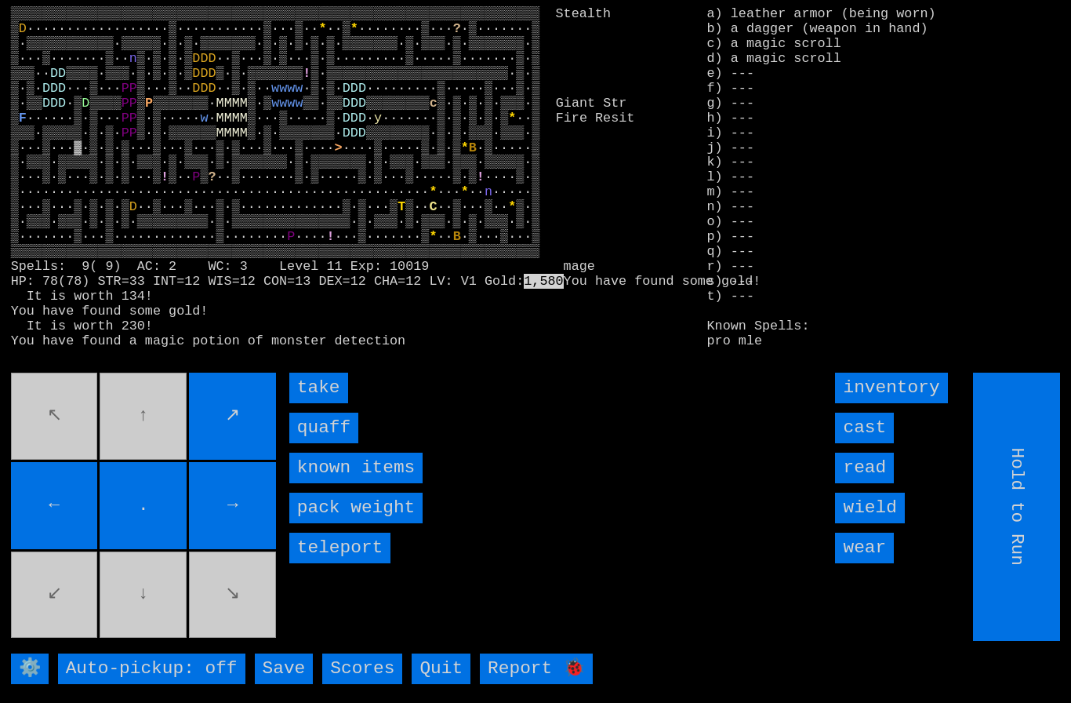
click at [308, 403] on input "take" at bounding box center [318, 387] width 59 height 31
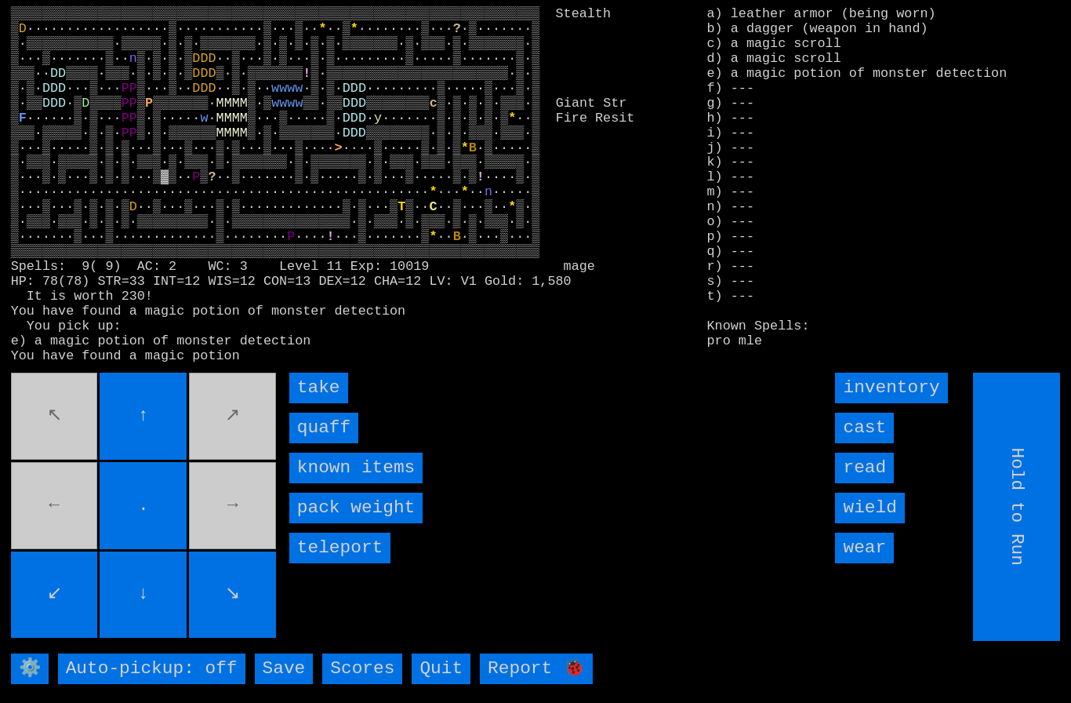
click at [313, 443] on input "quaff" at bounding box center [323, 427] width 69 height 31
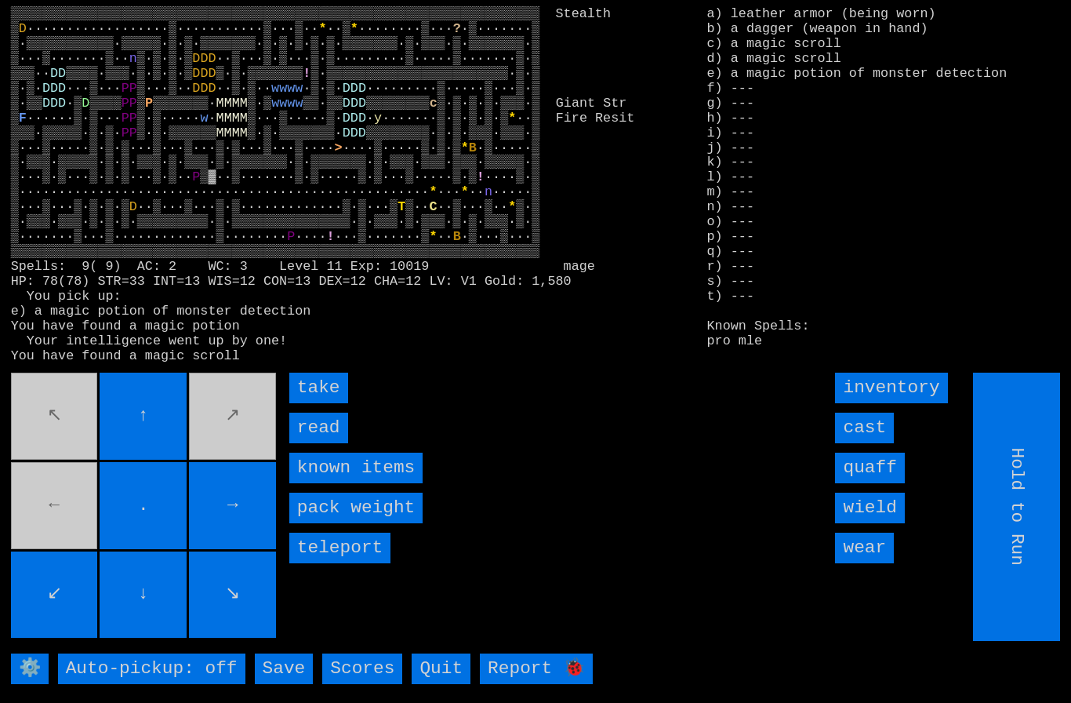
click at [306, 403] on input "take" at bounding box center [318, 387] width 59 height 31
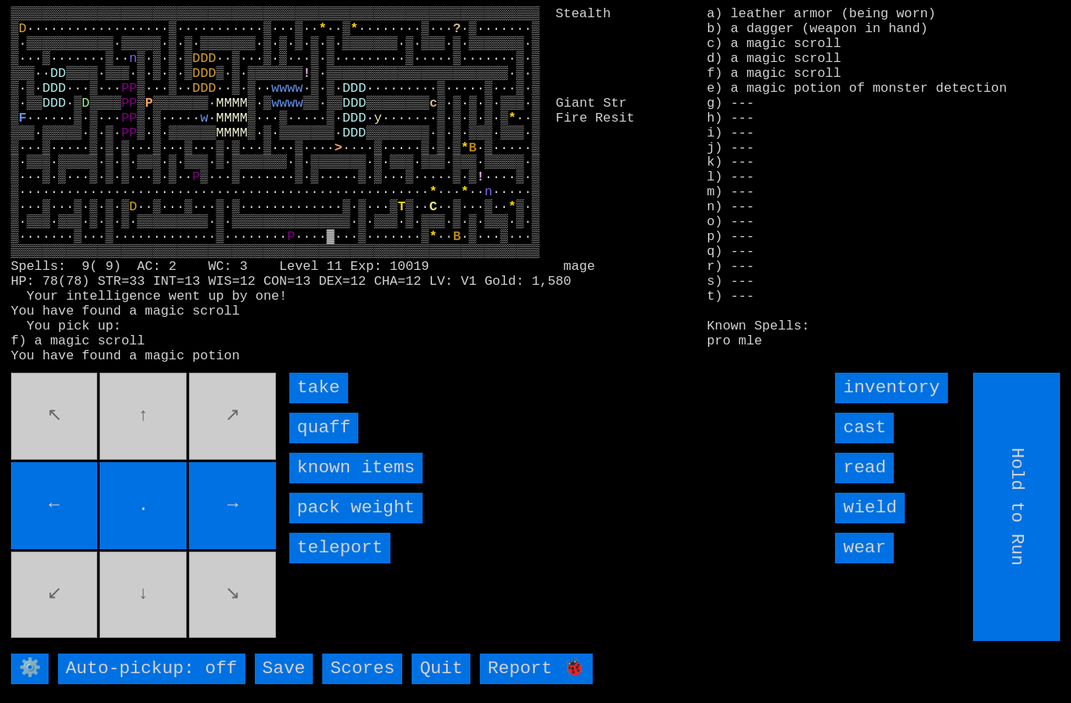
click at [315, 403] on input "take" at bounding box center [318, 387] width 59 height 31
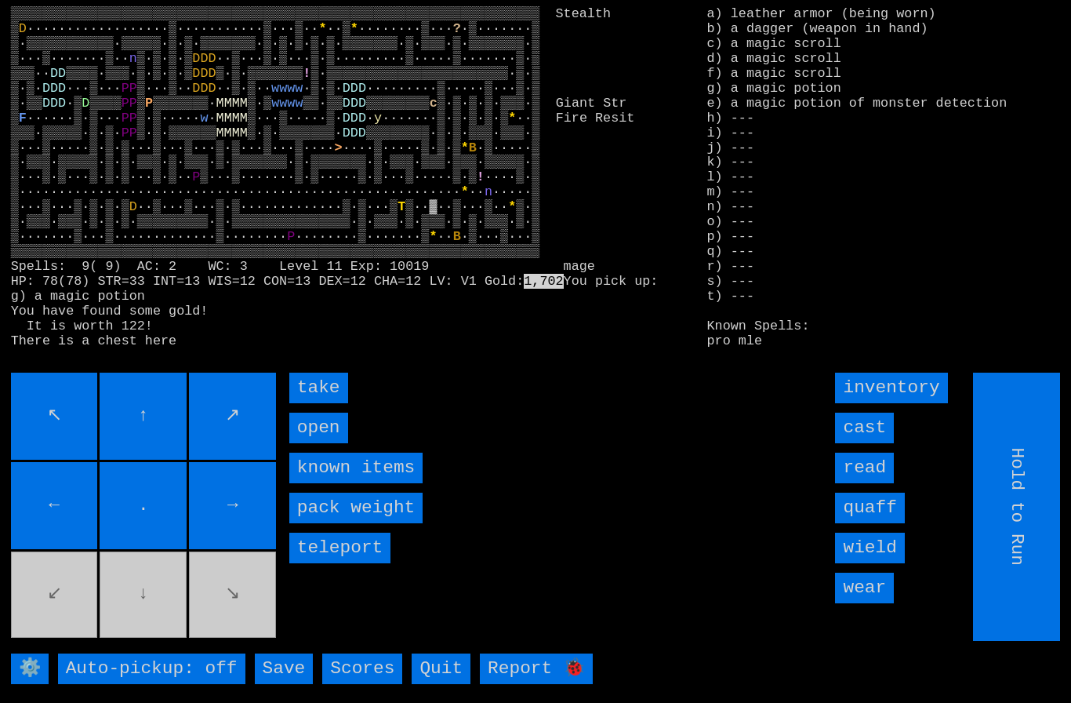
click at [308, 403] on input "take" at bounding box center [318, 387] width 59 height 31
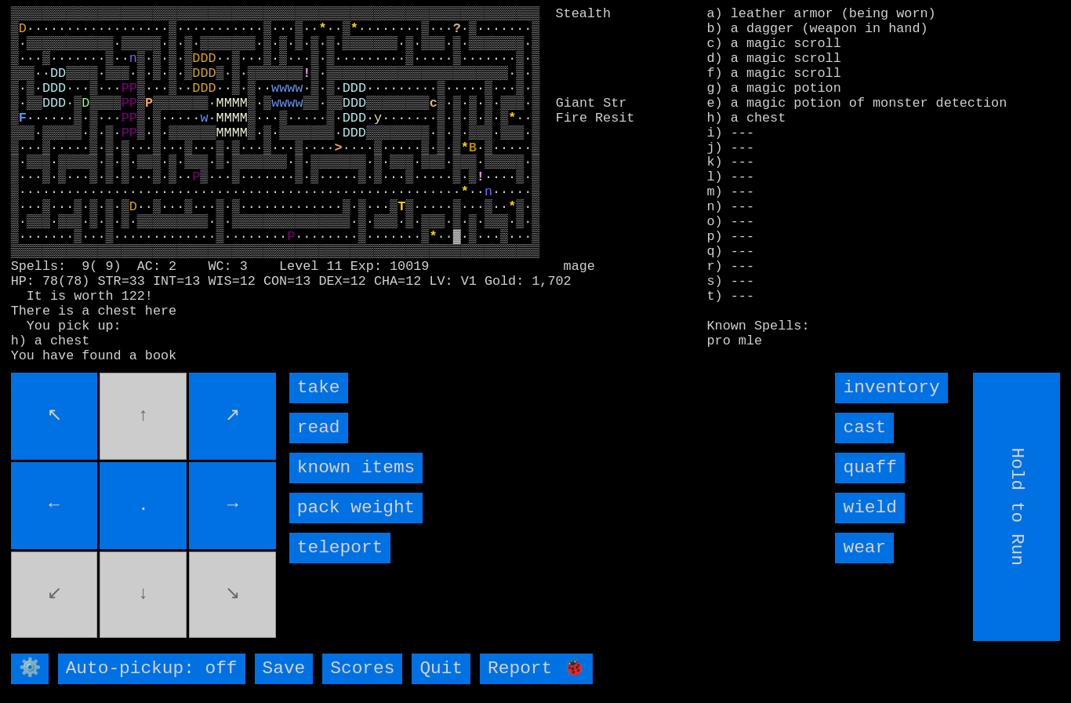
click at [315, 443] on input "read" at bounding box center [318, 427] width 59 height 31
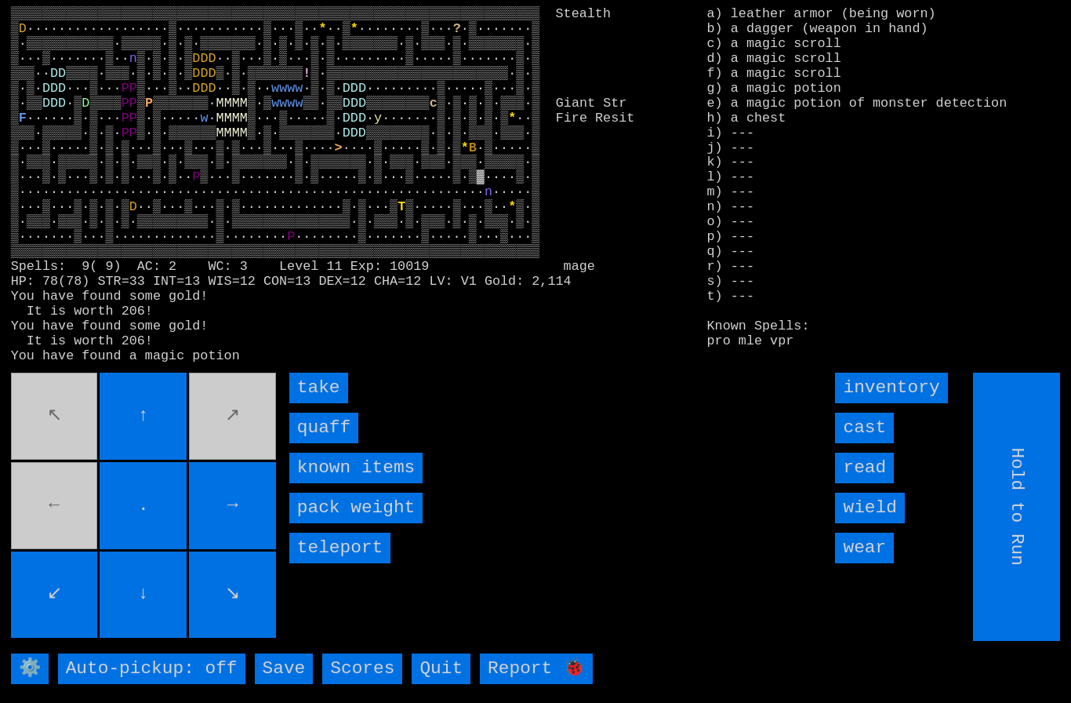
click at [307, 403] on input "take" at bounding box center [318, 387] width 59 height 31
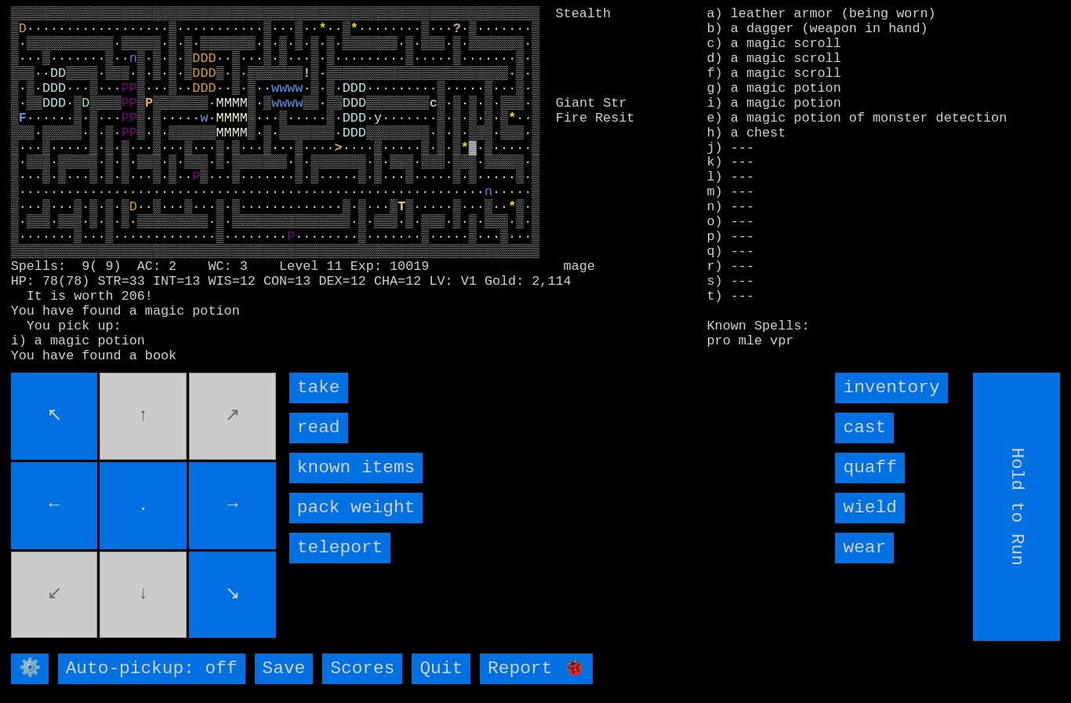
click at [309, 443] on input "read" at bounding box center [318, 427] width 59 height 31
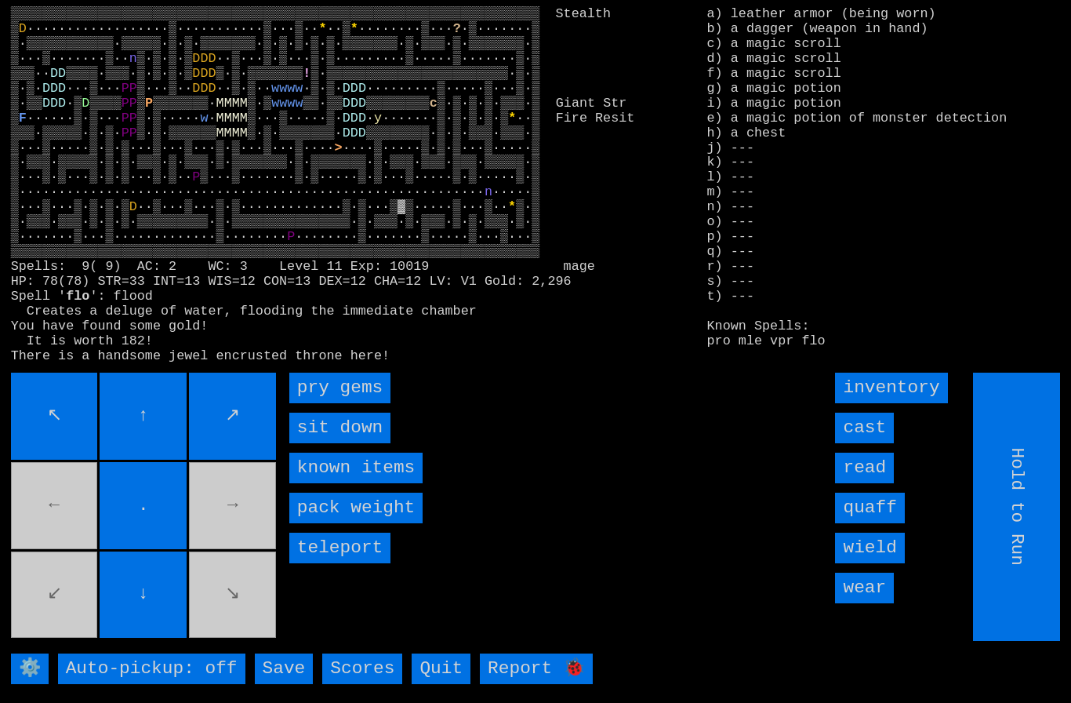
click at [315, 403] on gems "pry gems" at bounding box center [339, 387] width 101 height 31
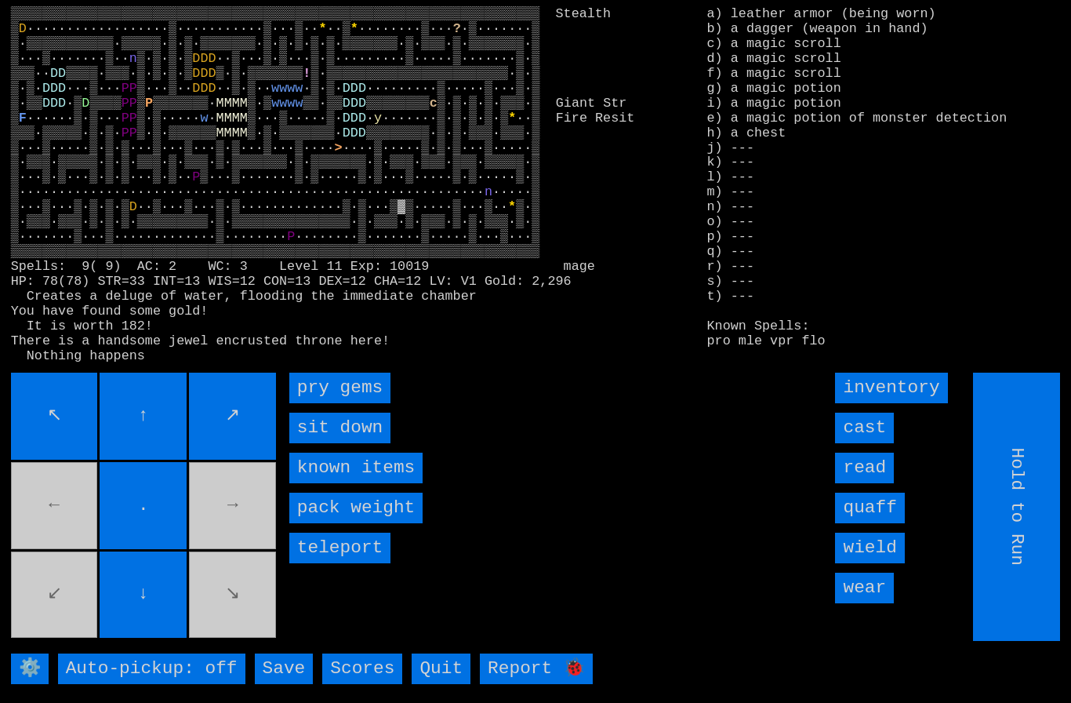
click at [317, 403] on gems "pry gems" at bounding box center [339, 387] width 101 height 31
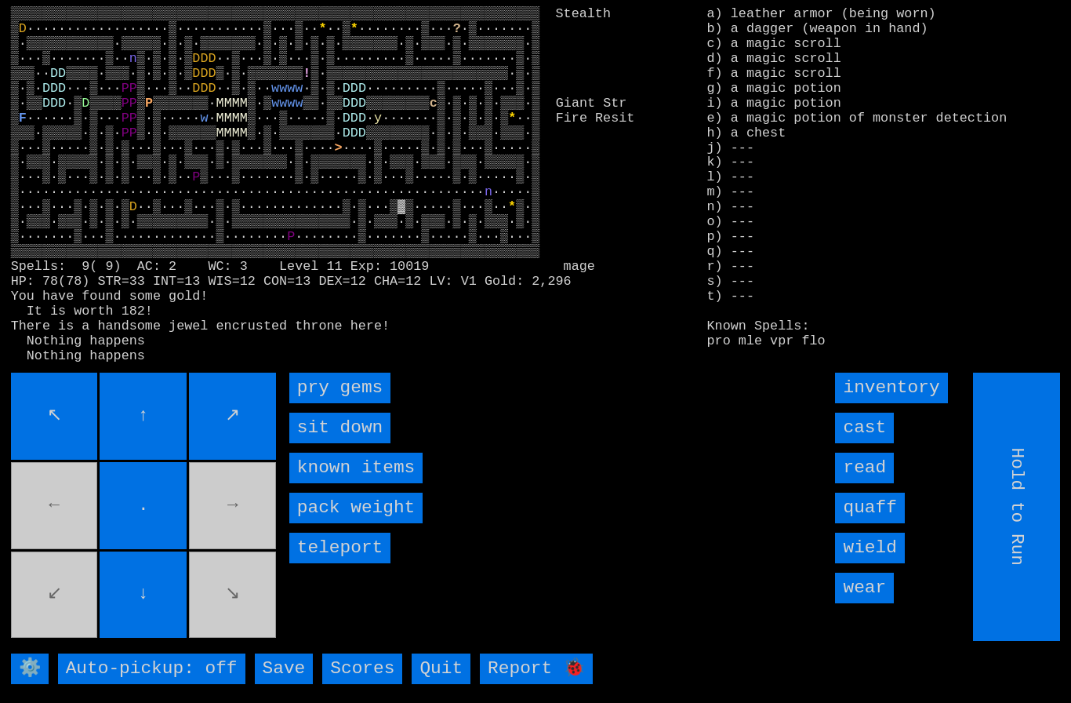
click at [318, 403] on gems "pry gems" at bounding box center [339, 387] width 101 height 31
click at [317, 403] on gems "pry gems" at bounding box center [339, 387] width 101 height 31
click at [318, 403] on gems "pry gems" at bounding box center [339, 387] width 101 height 31
click at [319, 403] on gems "pry gems" at bounding box center [339, 387] width 101 height 31
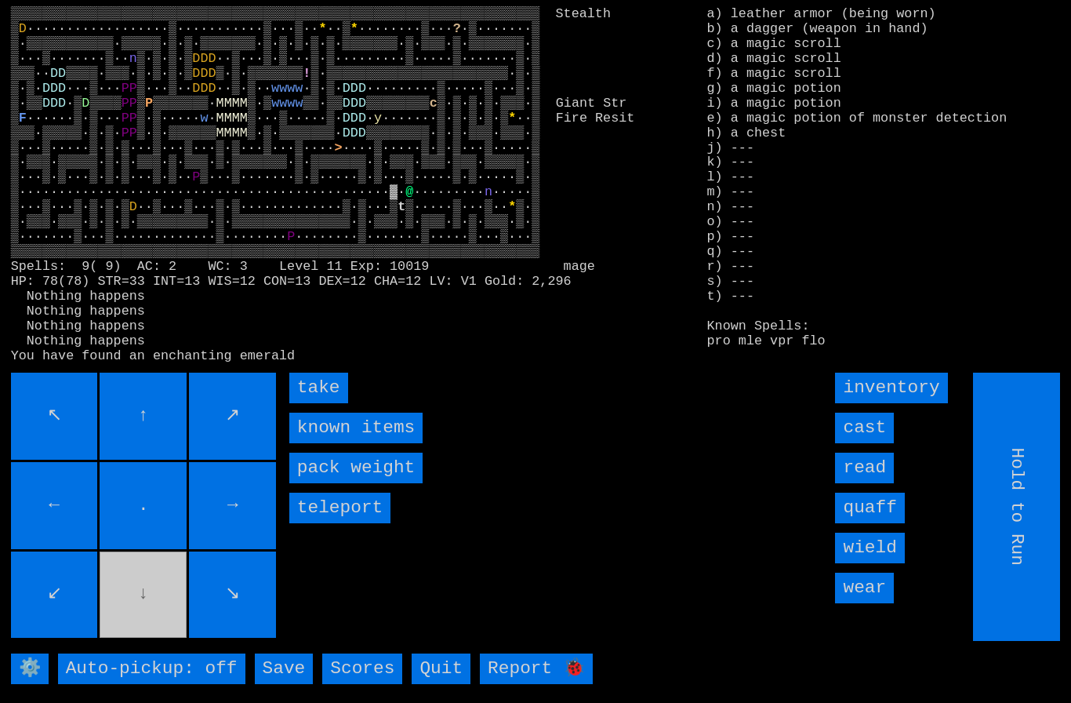
click at [314, 403] on input "take" at bounding box center [318, 387] width 59 height 31
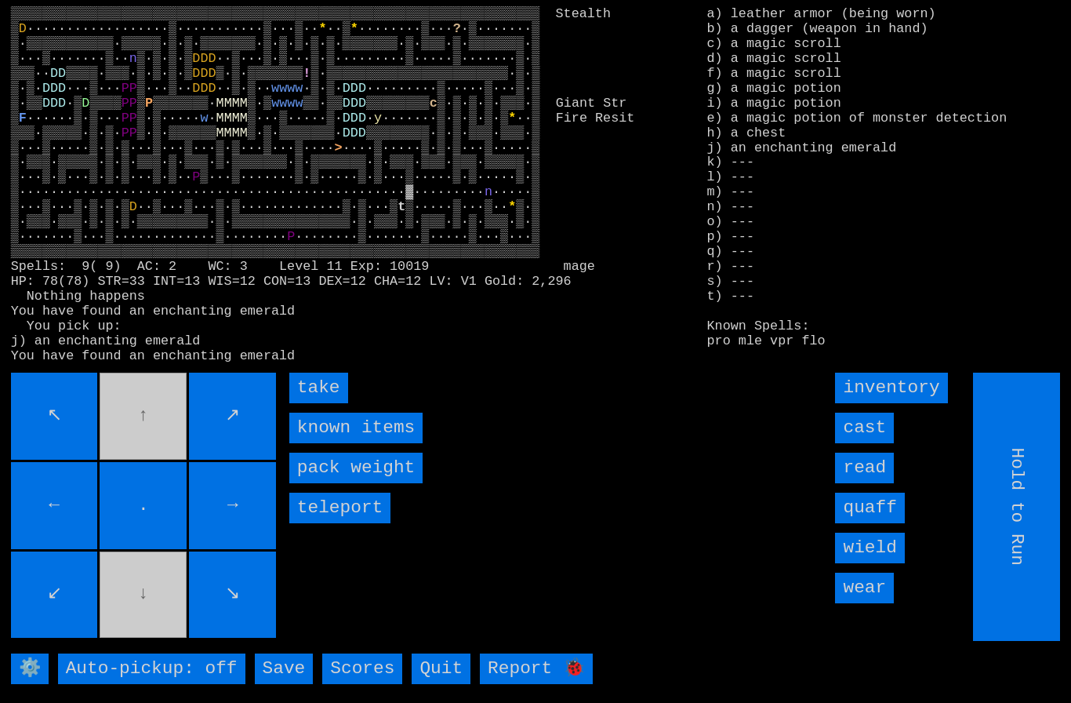
click at [316, 403] on input "take" at bounding box center [318, 387] width 59 height 31
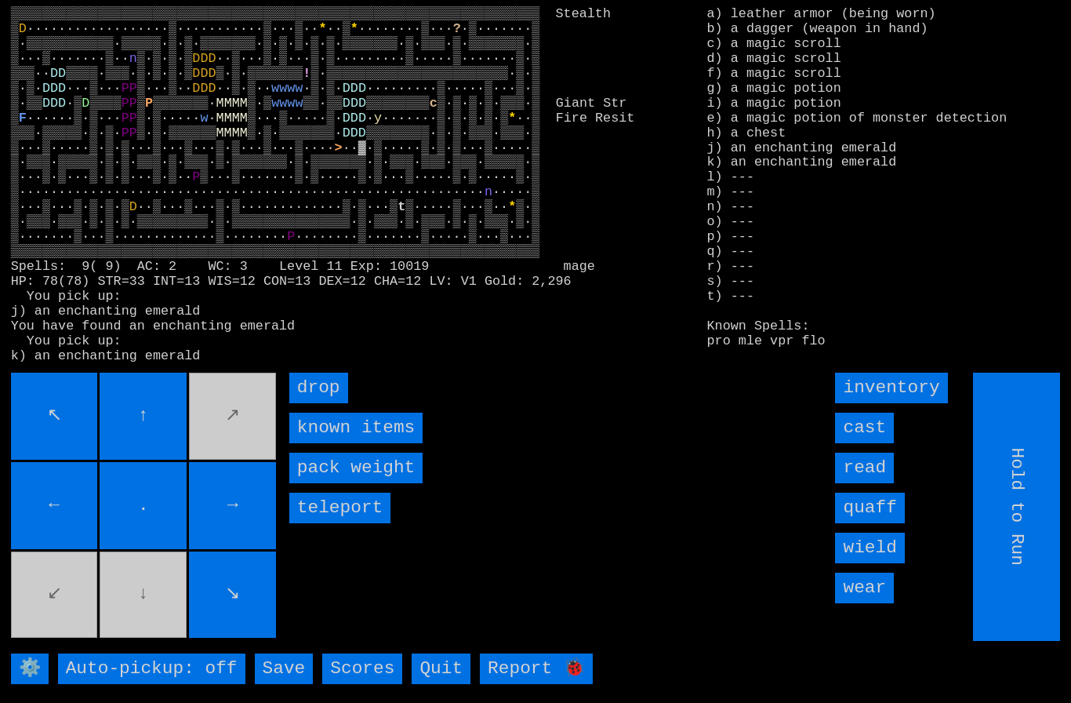
click at [874, 443] on input "cast" at bounding box center [864, 427] width 59 height 31
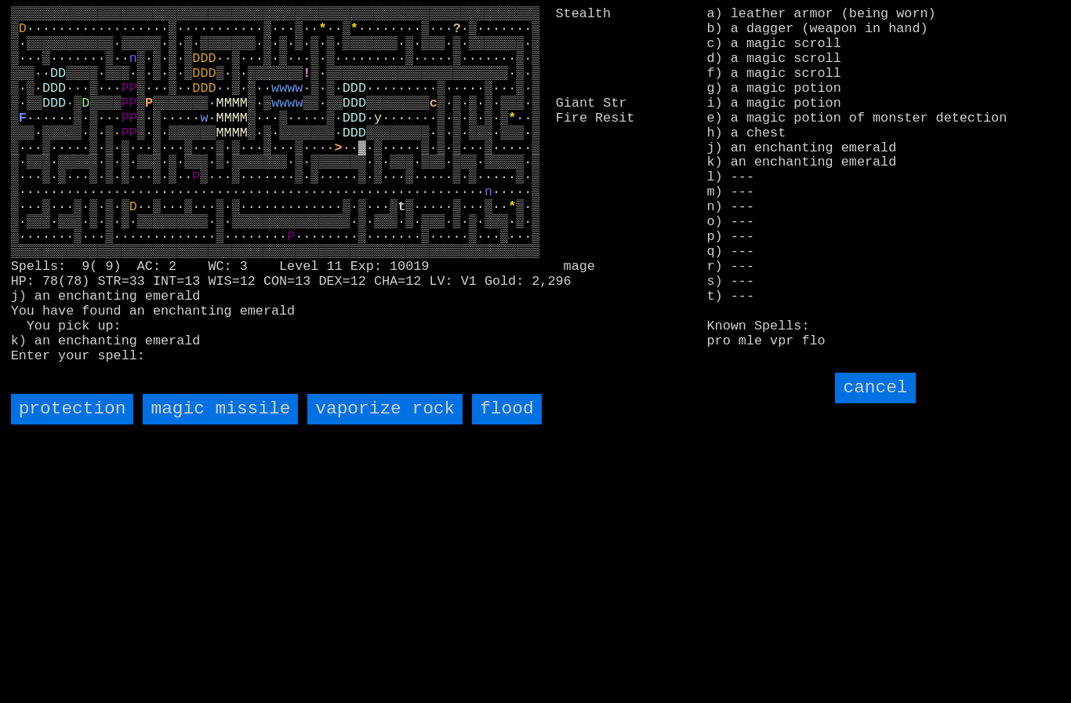
click at [506, 424] on input "flood" at bounding box center [506, 409] width 69 height 31
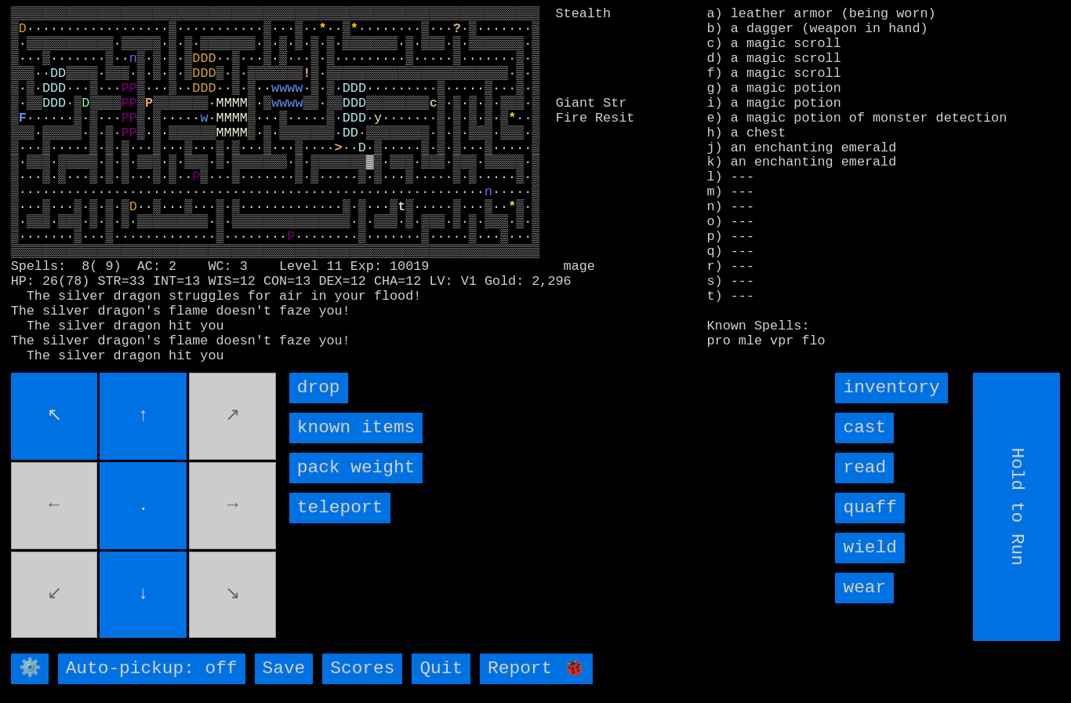
click at [870, 443] on input "cast" at bounding box center [864, 427] width 59 height 31
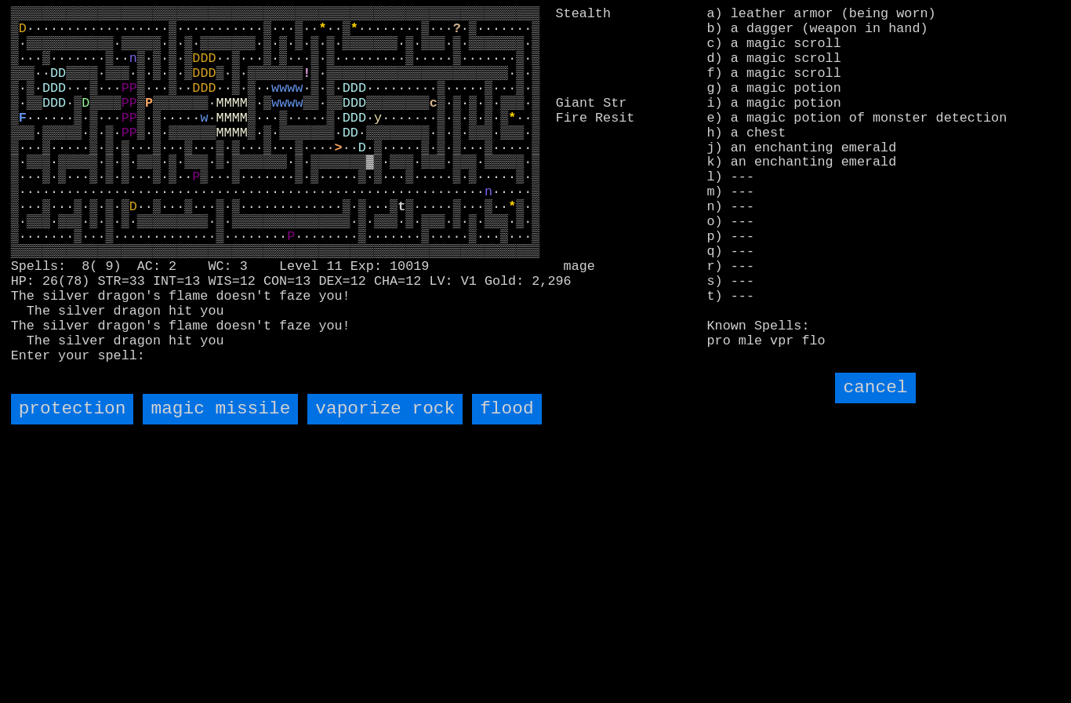
click at [513, 424] on input "flood" at bounding box center [506, 409] width 69 height 31
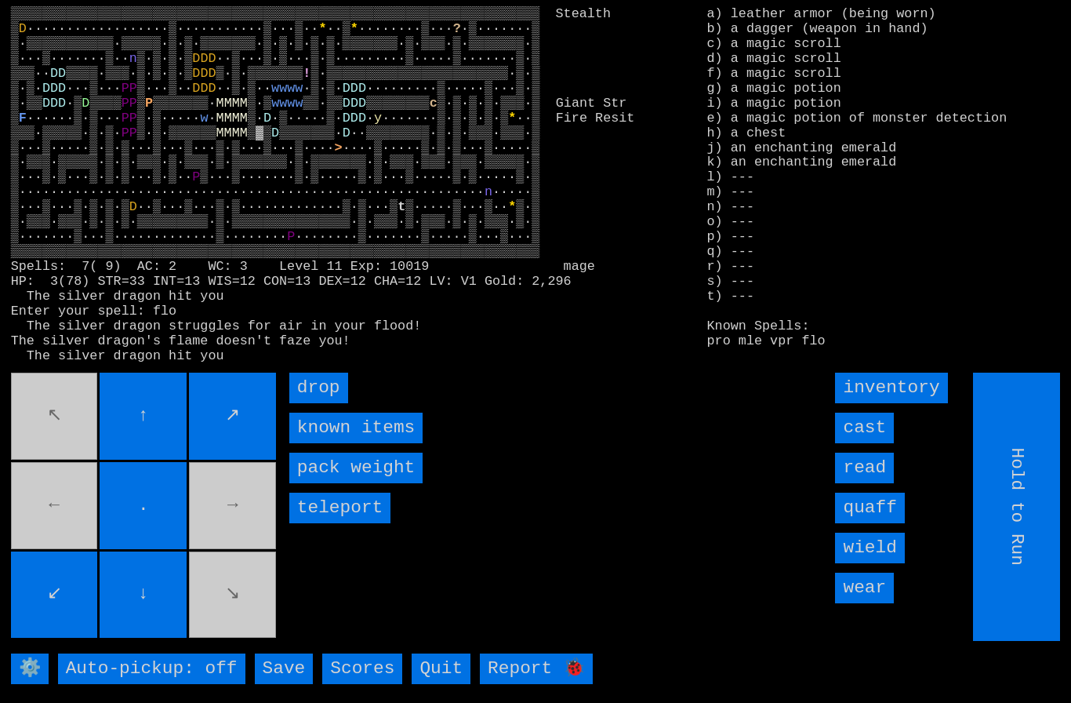
click at [867, 443] on input "cast" at bounding box center [864, 427] width 59 height 31
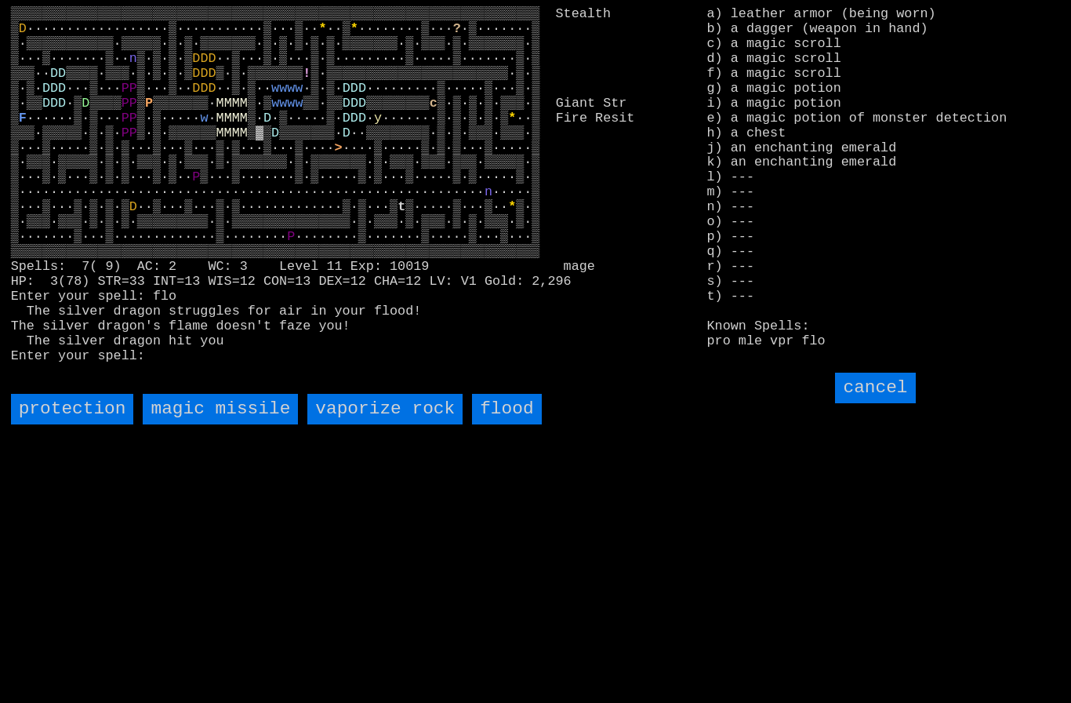
click at [354, 424] on rock "vaporize rock" at bounding box center [384, 409] width 155 height 31
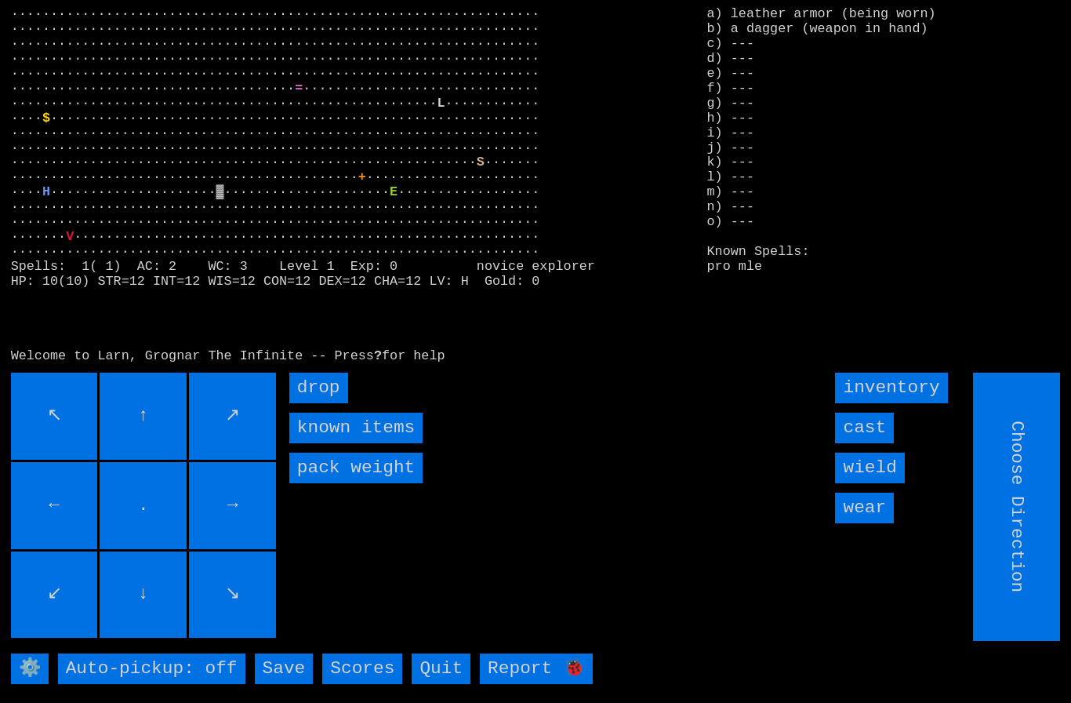
type input "Hold to Run"
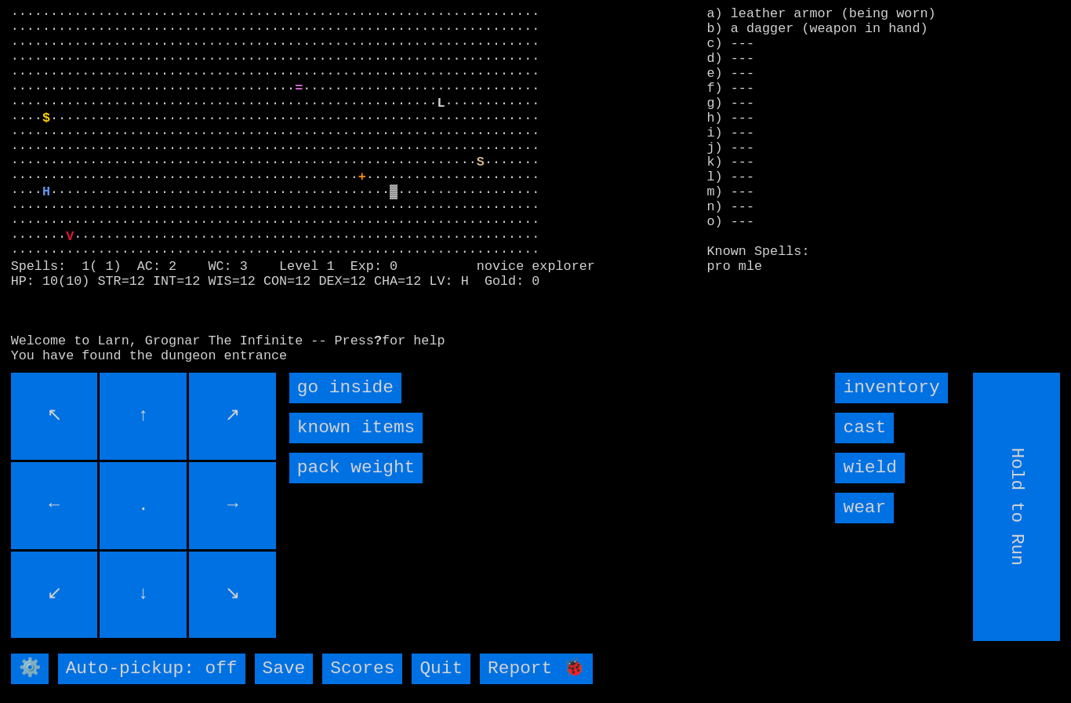
click at [311, 403] on inside "go inside" at bounding box center [345, 387] width 112 height 31
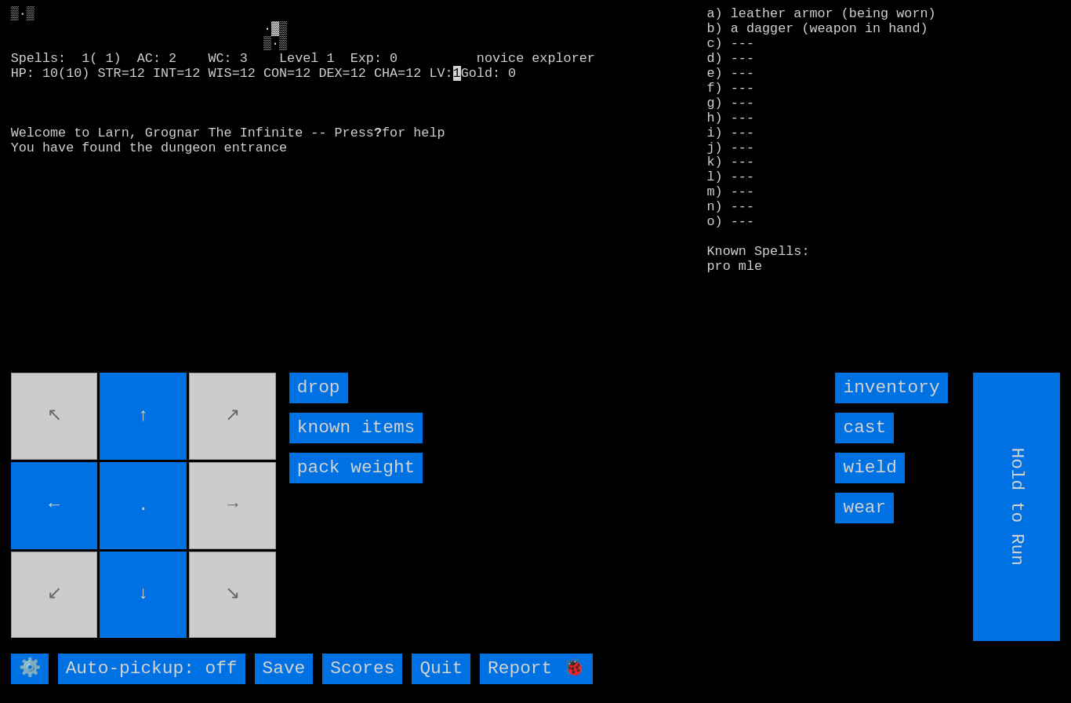
type input "Choose Direction"
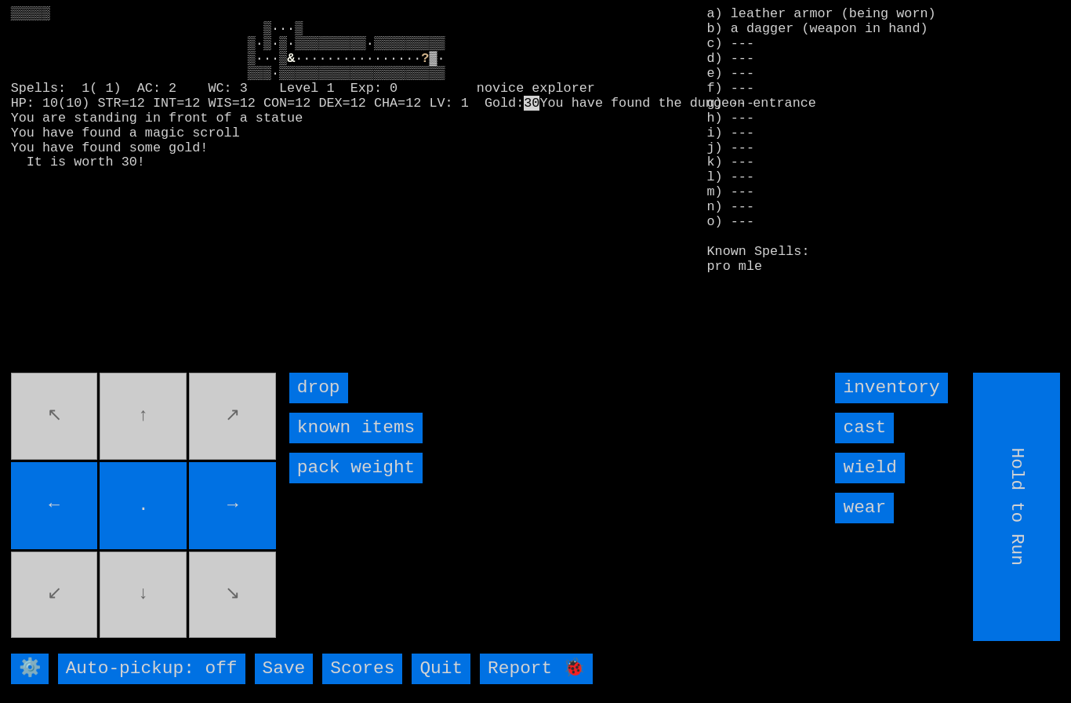
type input "Choose Direction"
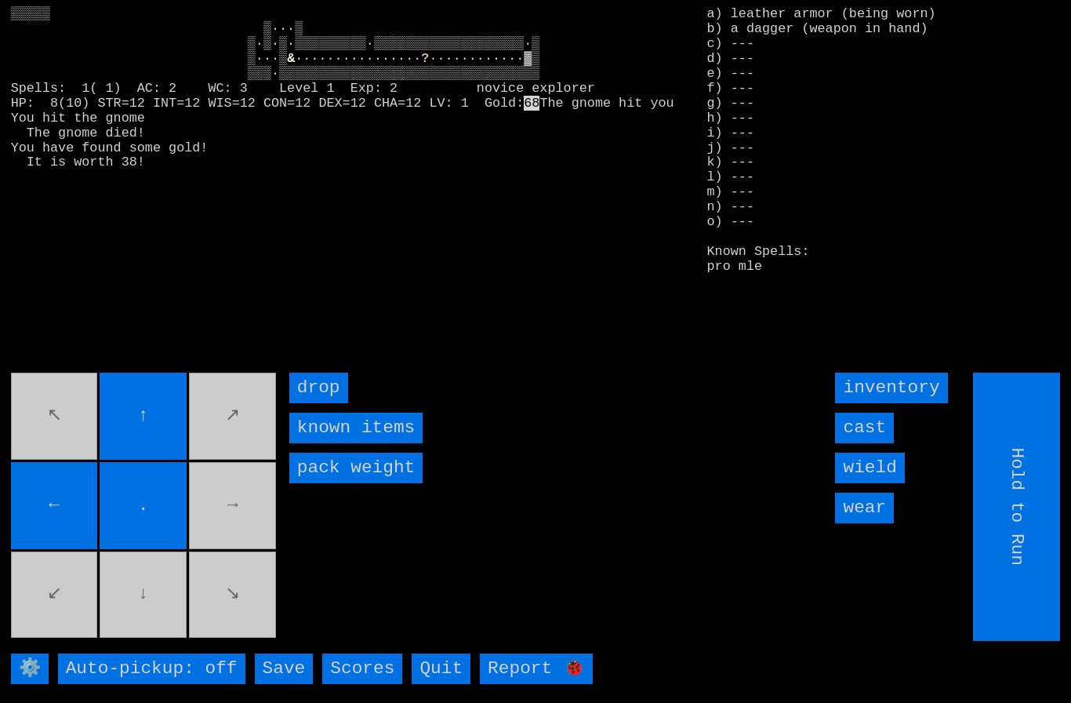
type input "Choose Direction"
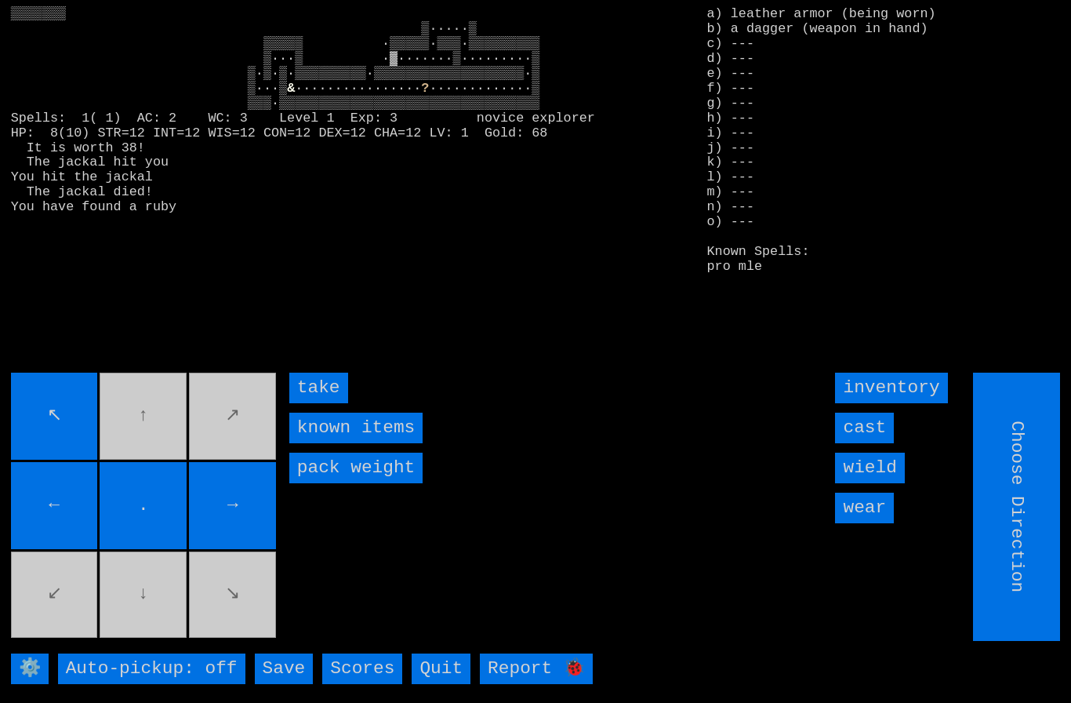
type input "Hold to Run"
click at [314, 403] on input "take" at bounding box center [318, 387] width 59 height 31
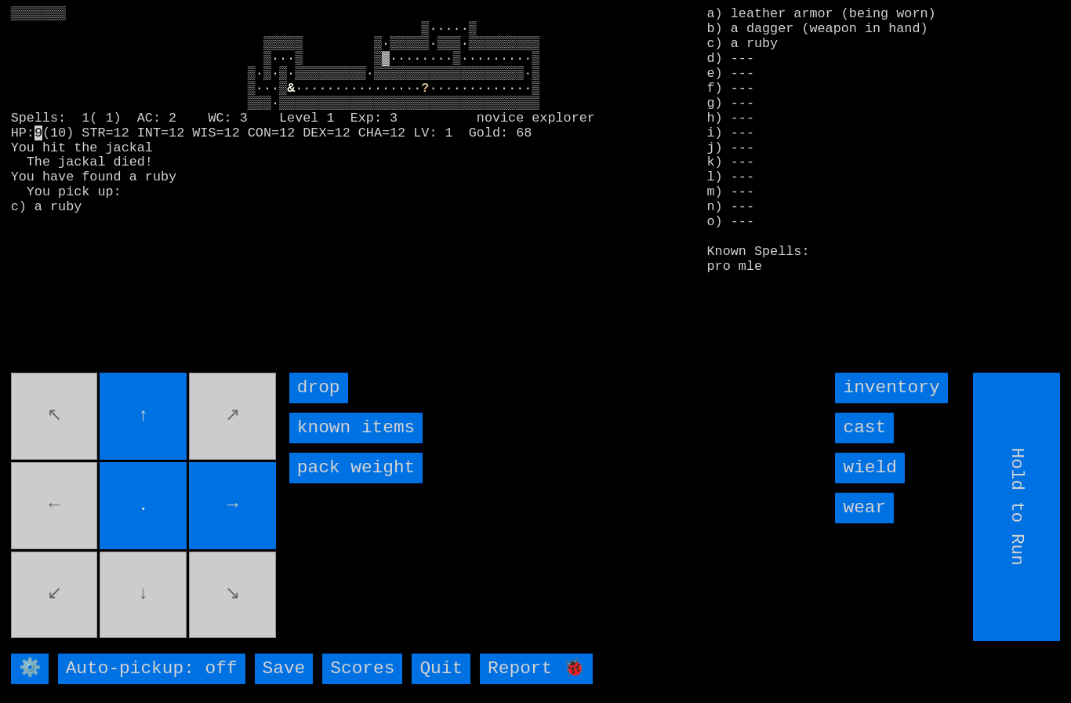
click at [76, 519] on movebuttons "↖ ↑ ↗ ← . → ↙ ↓ ↘" at bounding box center [145, 506] width 268 height 268
type input "Choose Direction"
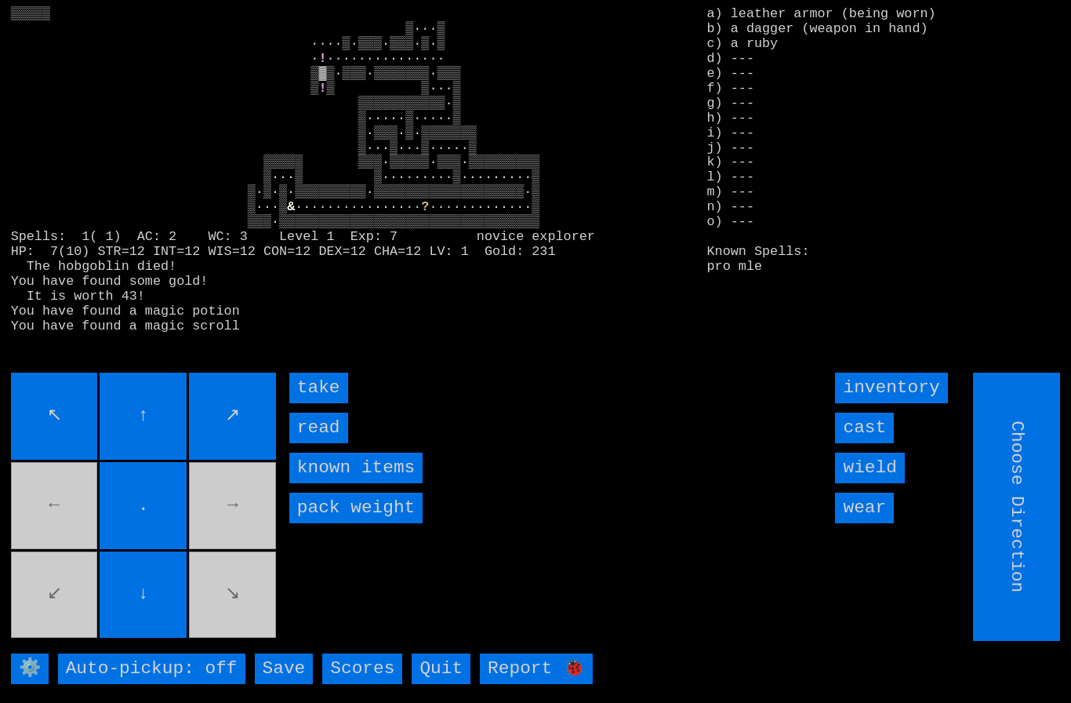
type input "Hold to Run"
click at [306, 403] on input "take" at bounding box center [318, 387] width 59 height 31
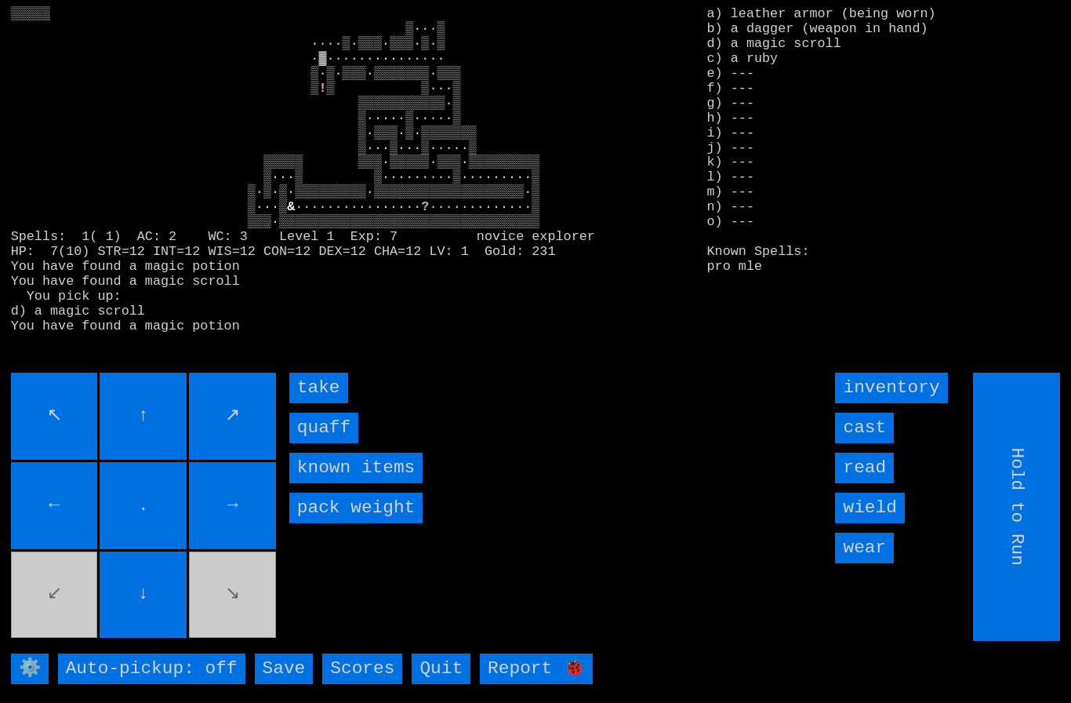
click at [314, 443] on input "quaff" at bounding box center [323, 427] width 69 height 31
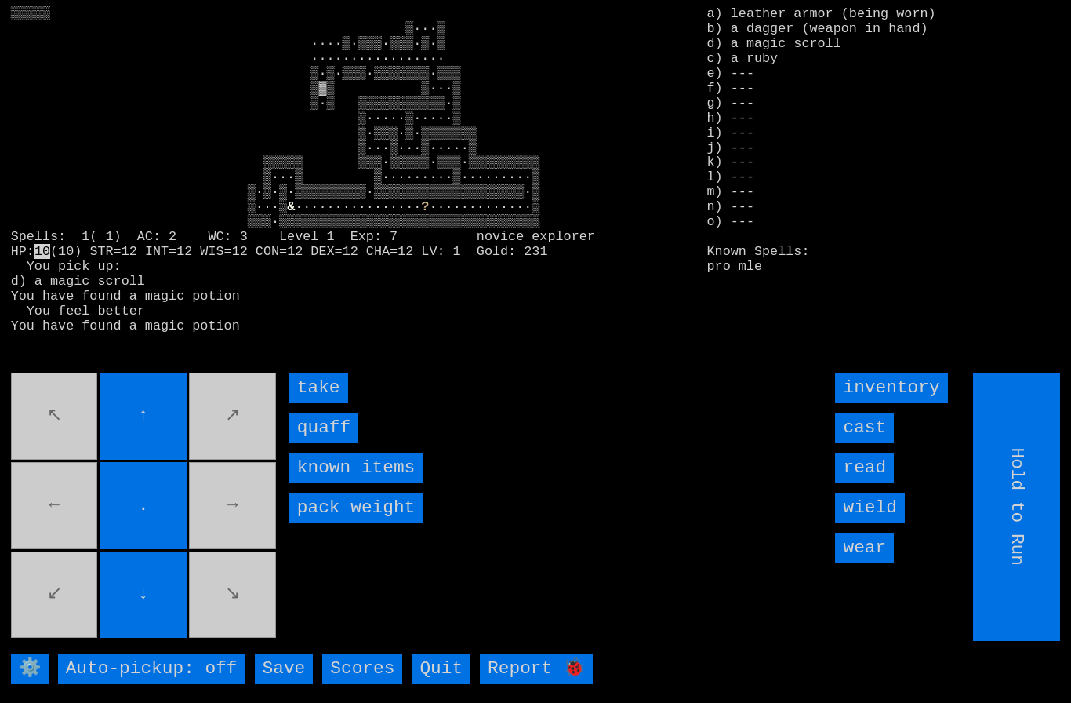
click at [317, 443] on input "quaff" at bounding box center [323, 427] width 69 height 31
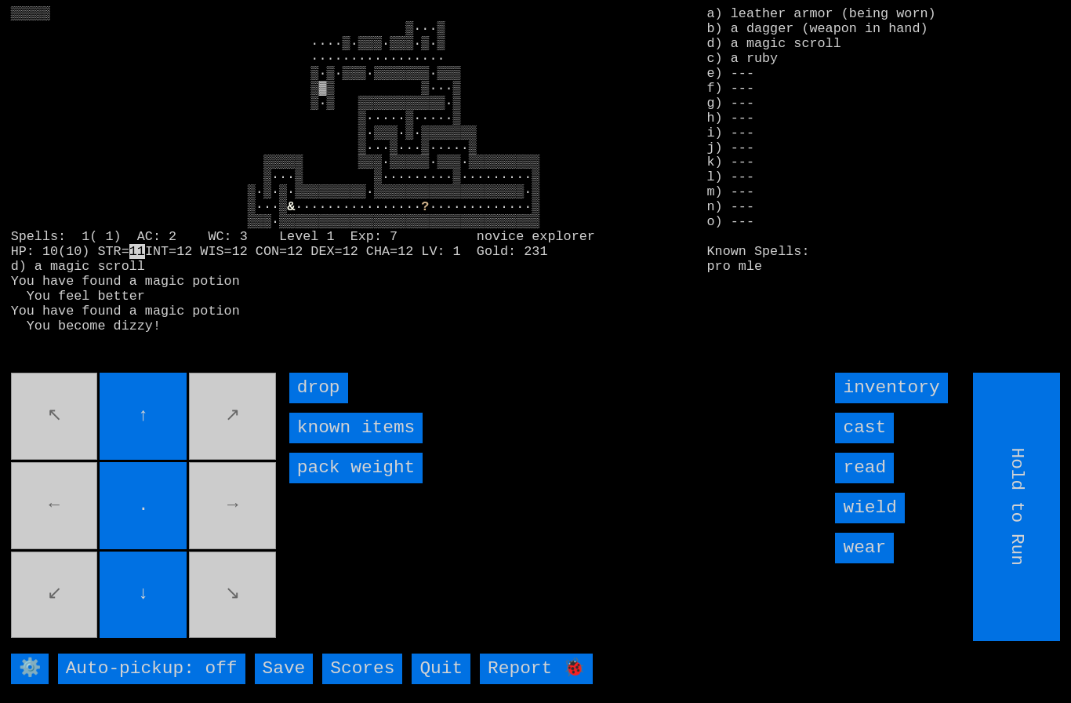
type input "Choose Direction"
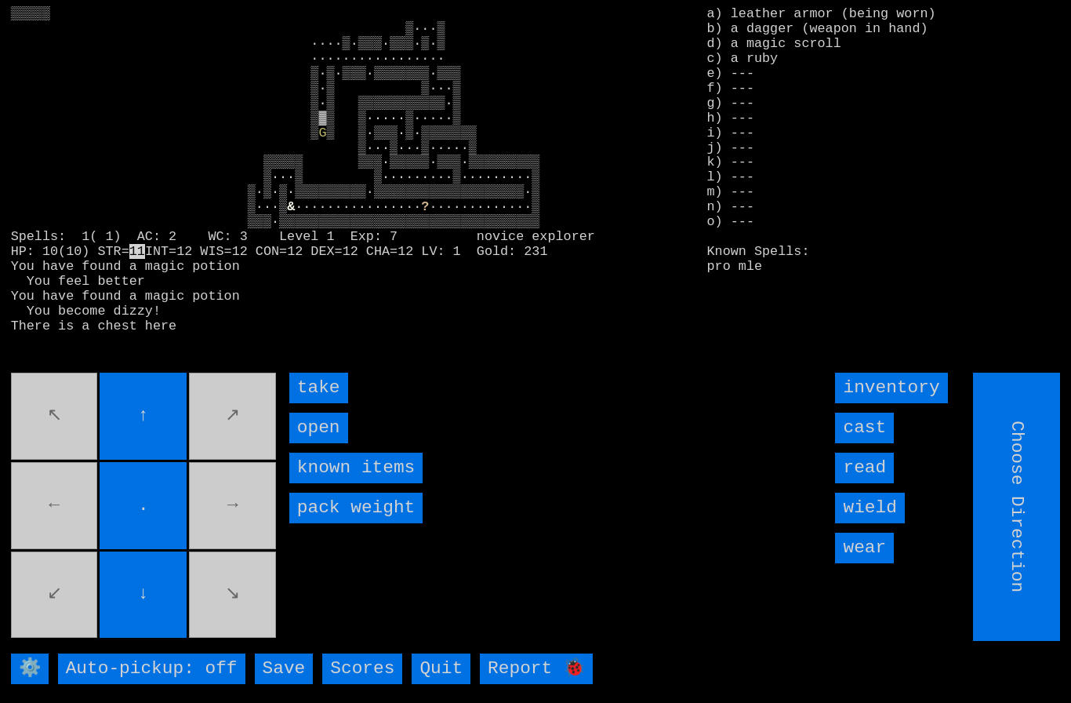
type input "Hold to Run"
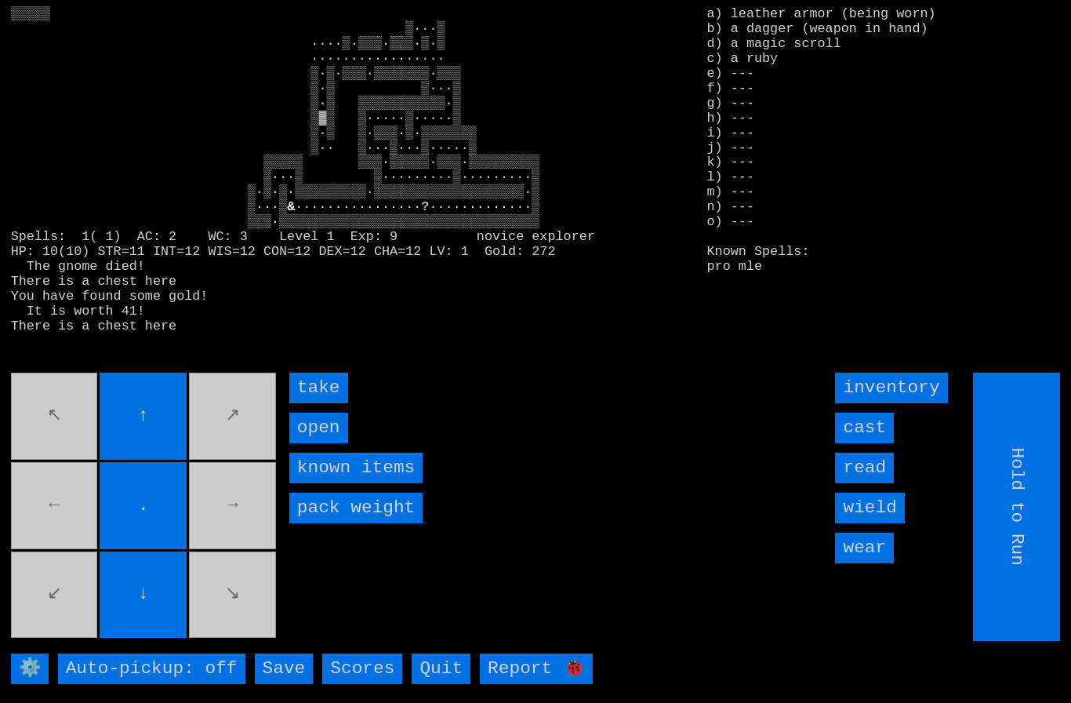
click at [305, 403] on input "take" at bounding box center [318, 387] width 59 height 31
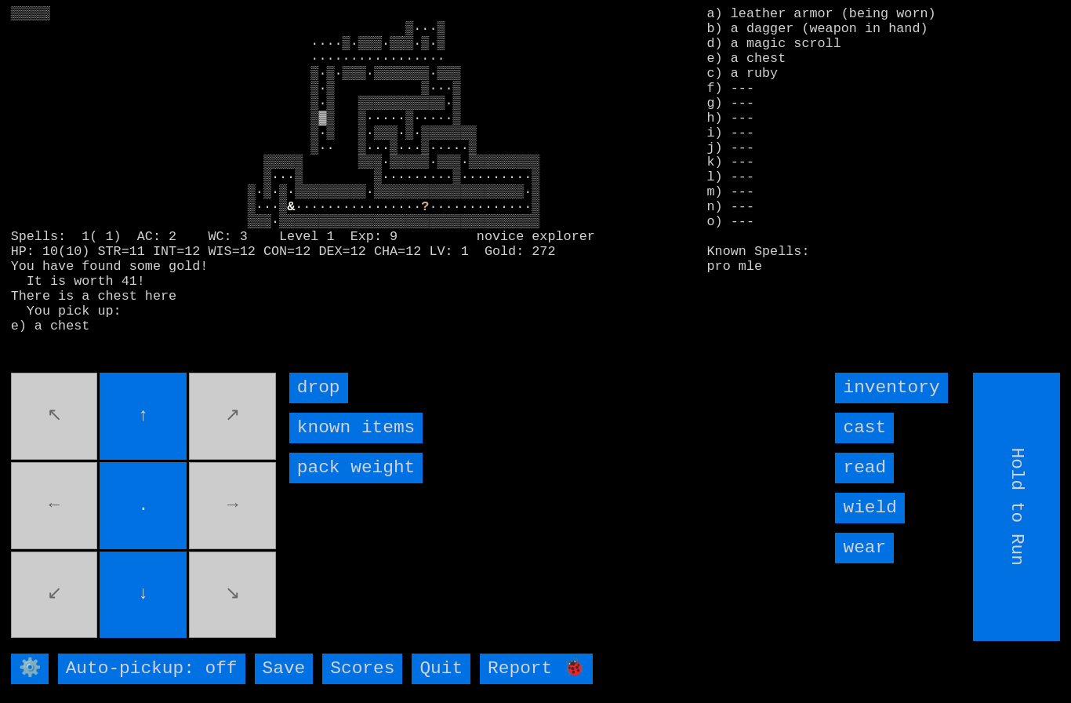
type input "Choose Direction"
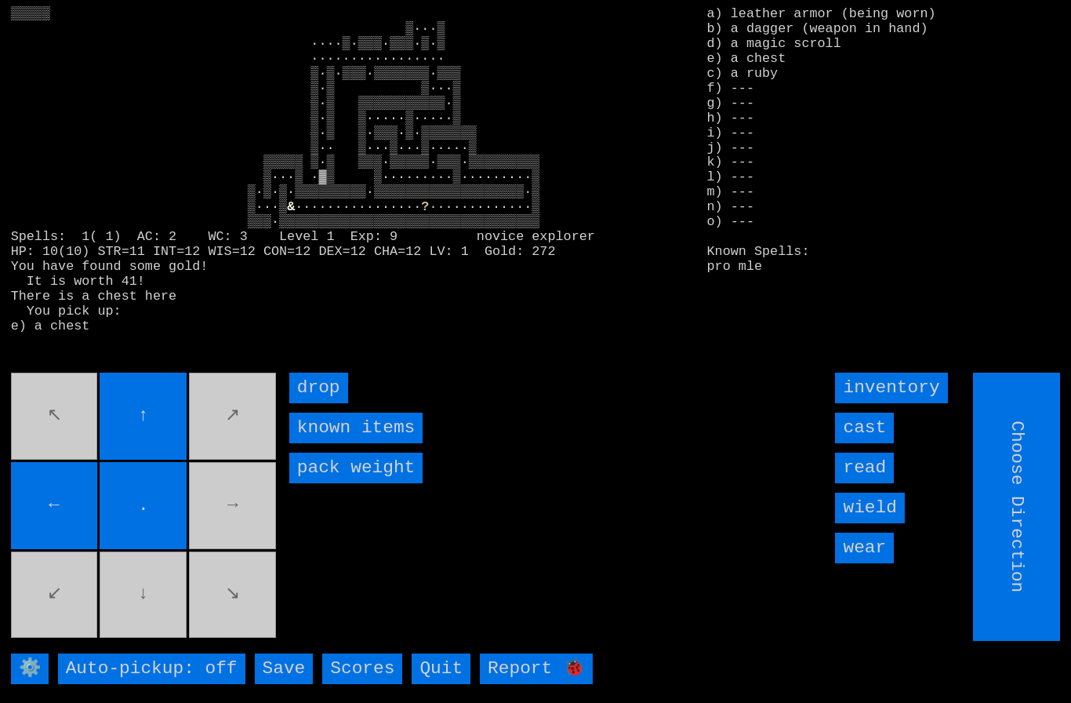
type input "Hold to Run"
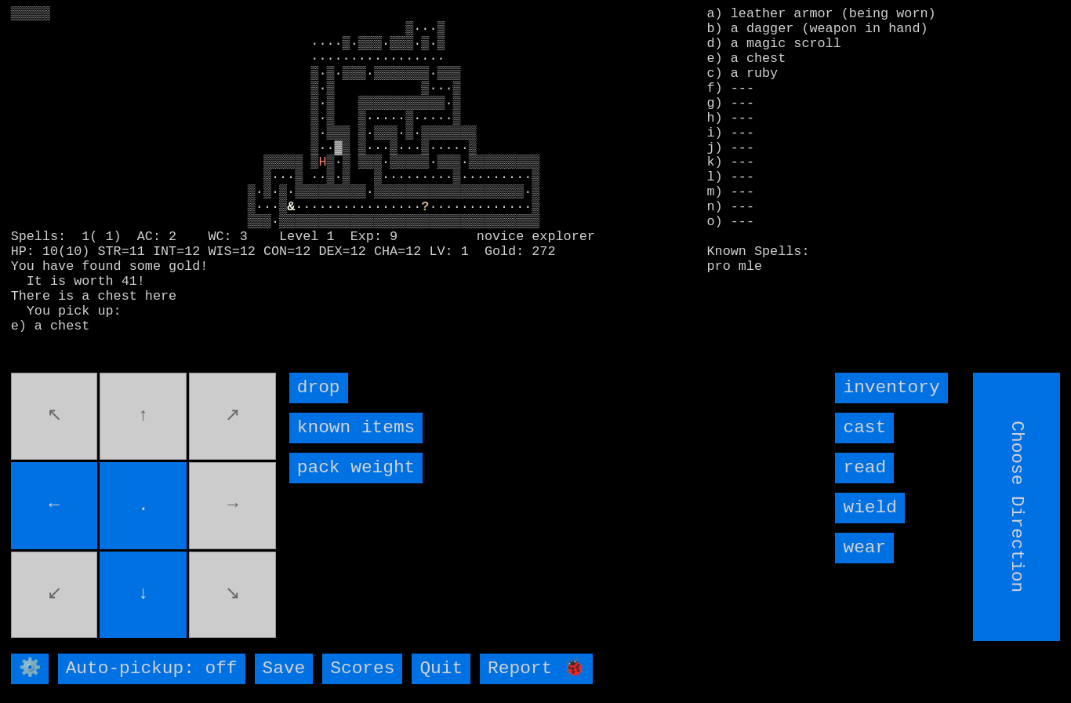
type input "Hold to Run"
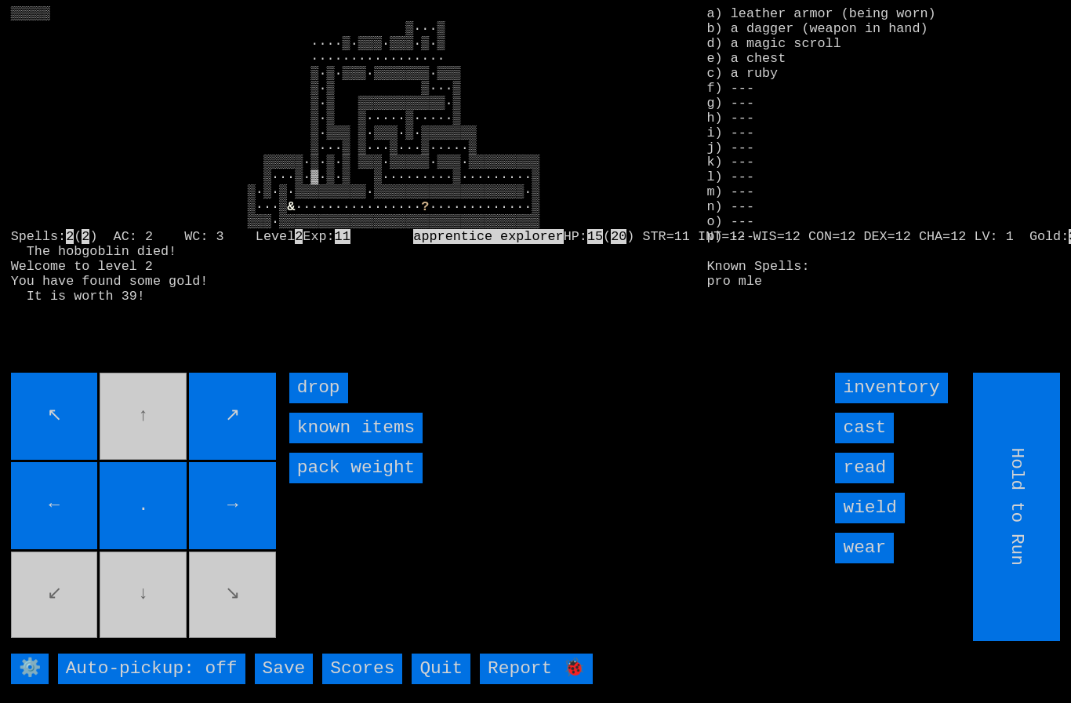
type input "Choose Direction"
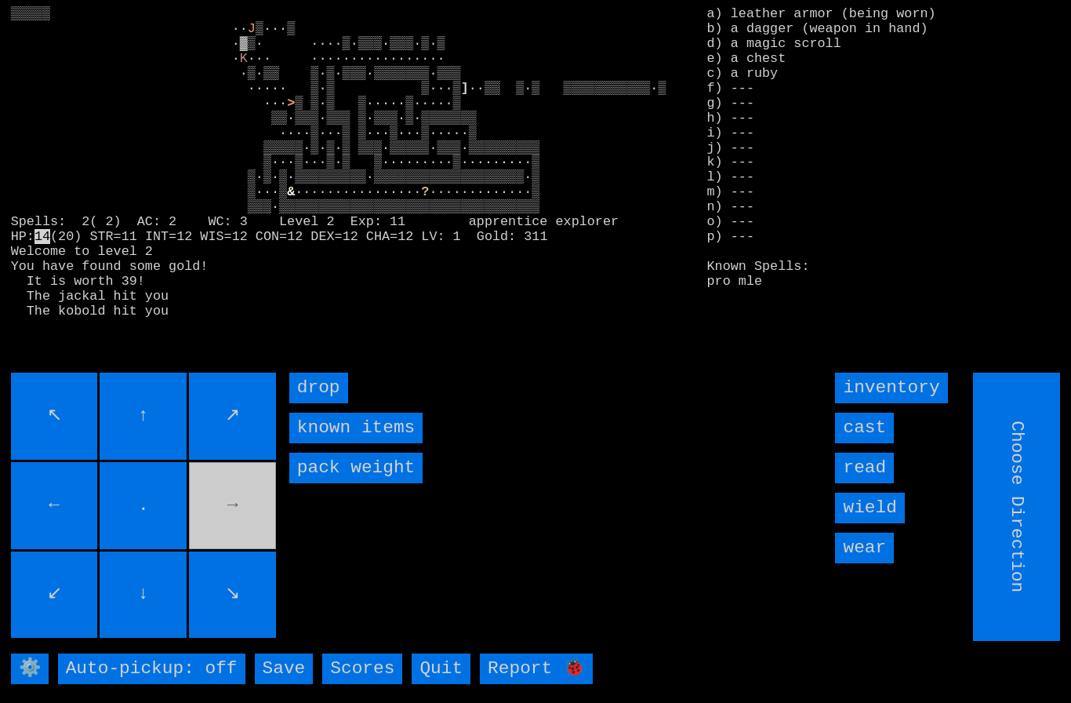
type input "Hold to Run"
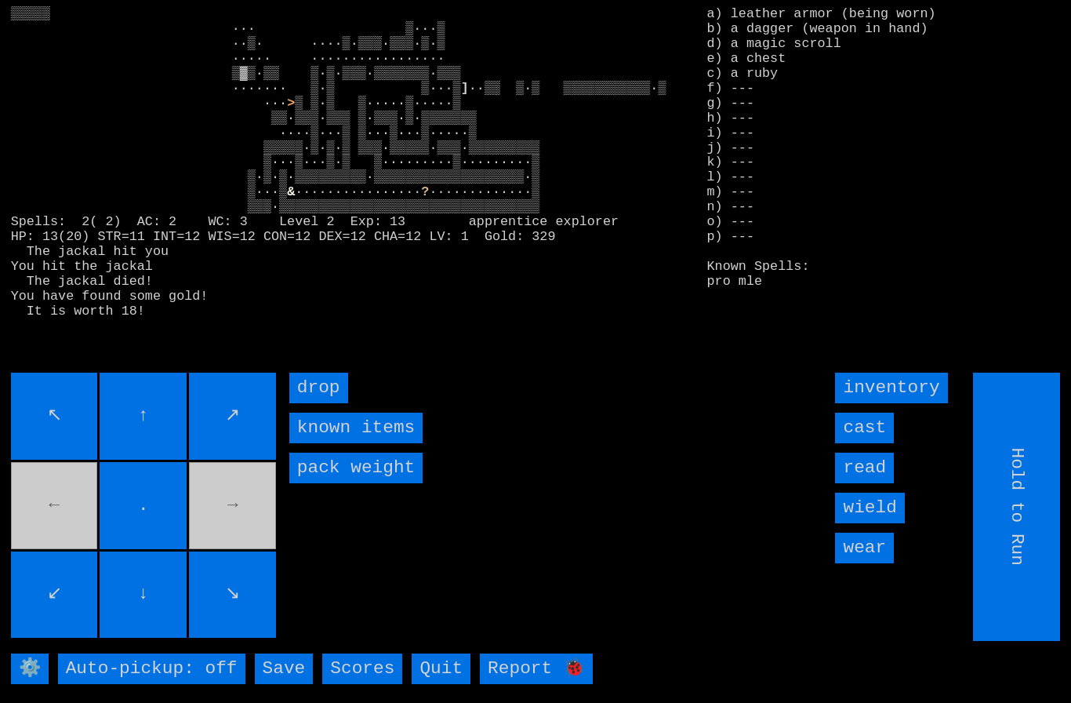
type input "Choose Direction"
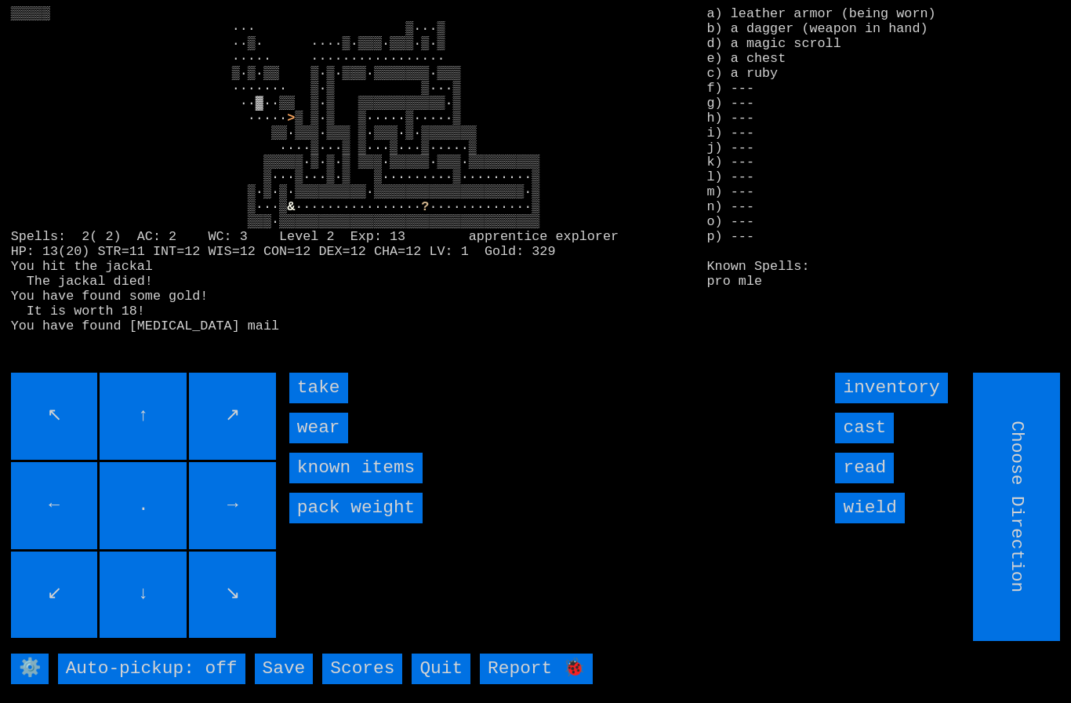
type input "Hold to Run"
click at [321, 443] on input "wear" at bounding box center [318, 427] width 59 height 31
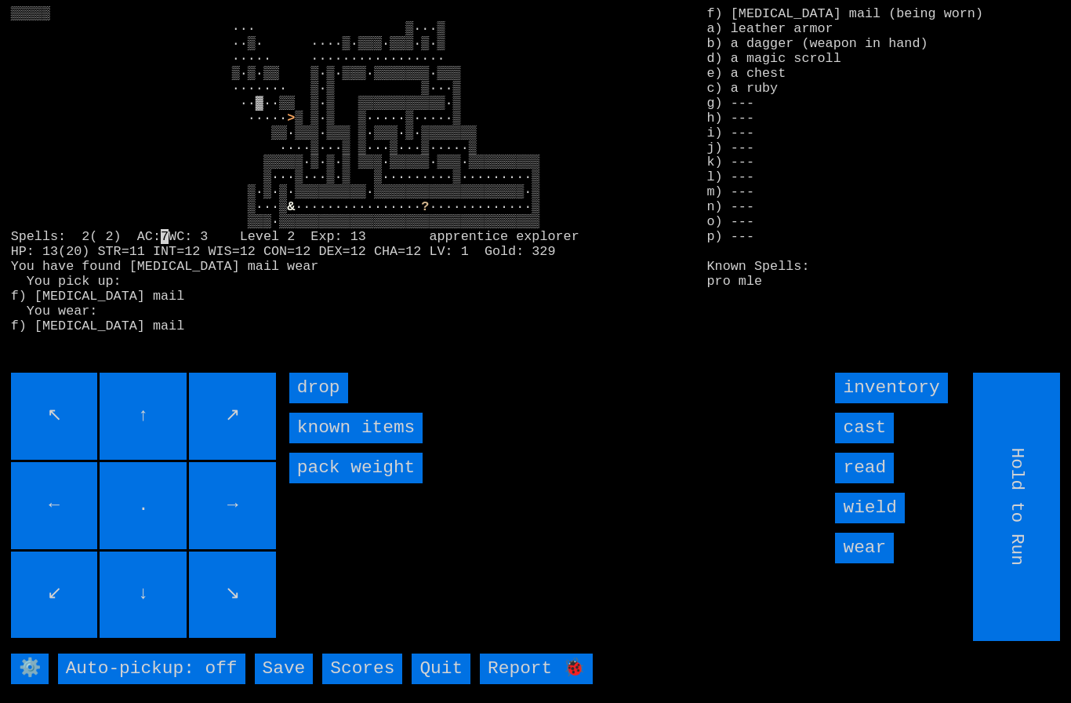
type input "Choose Direction"
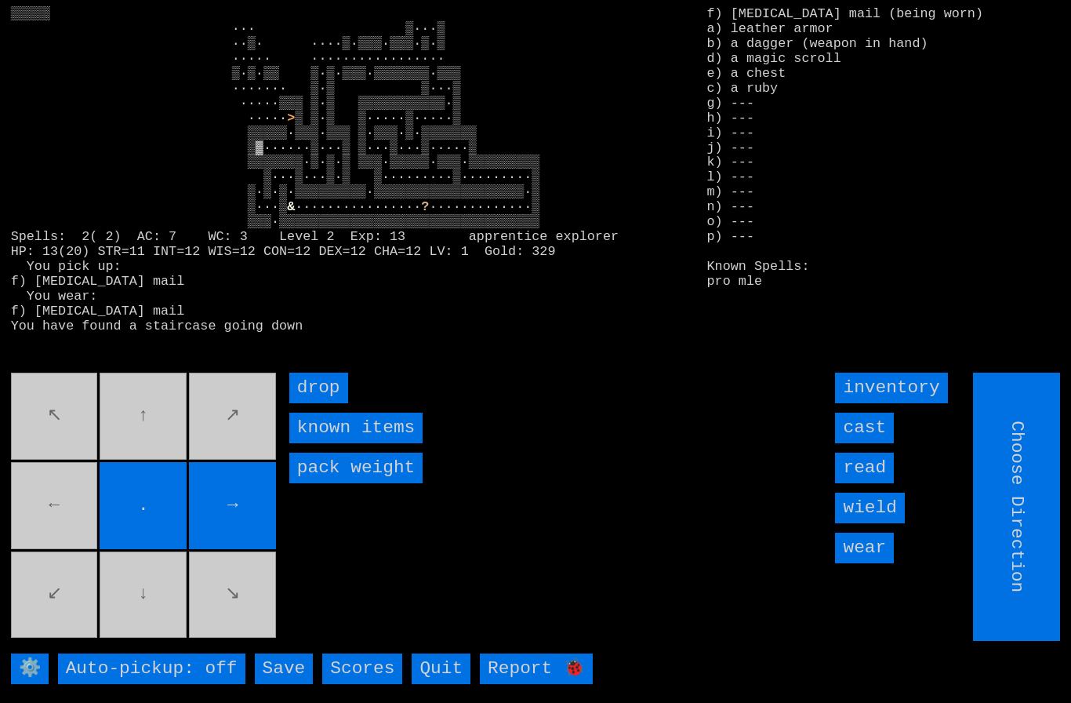
type input "Hold to Run"
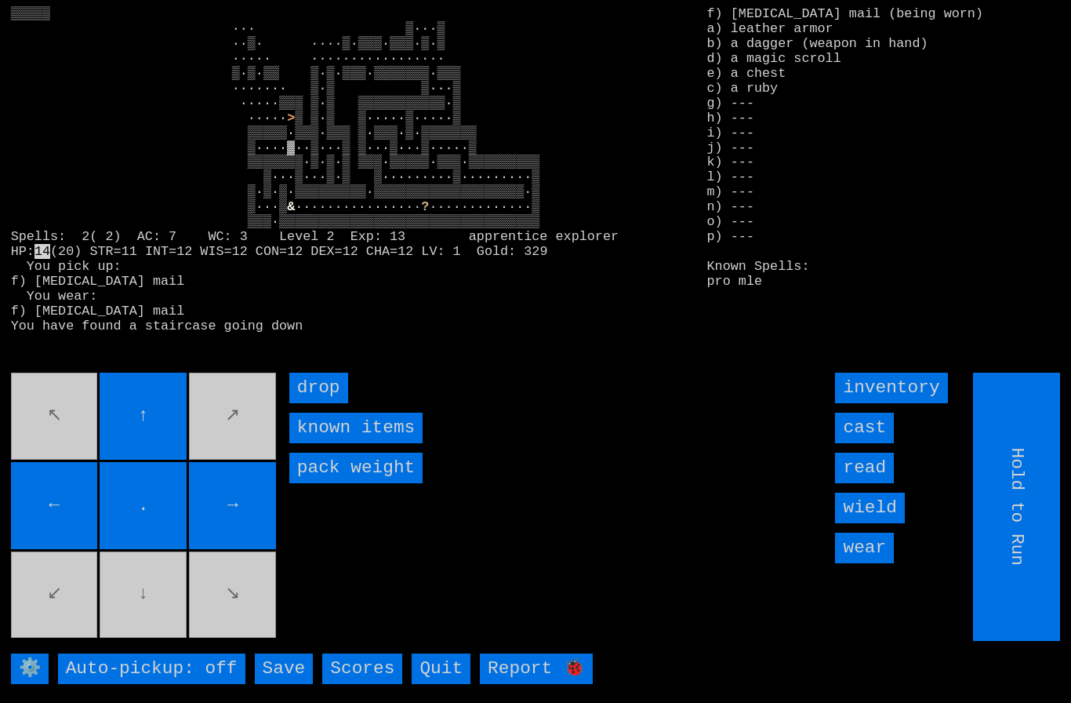
type input "Choose Direction"
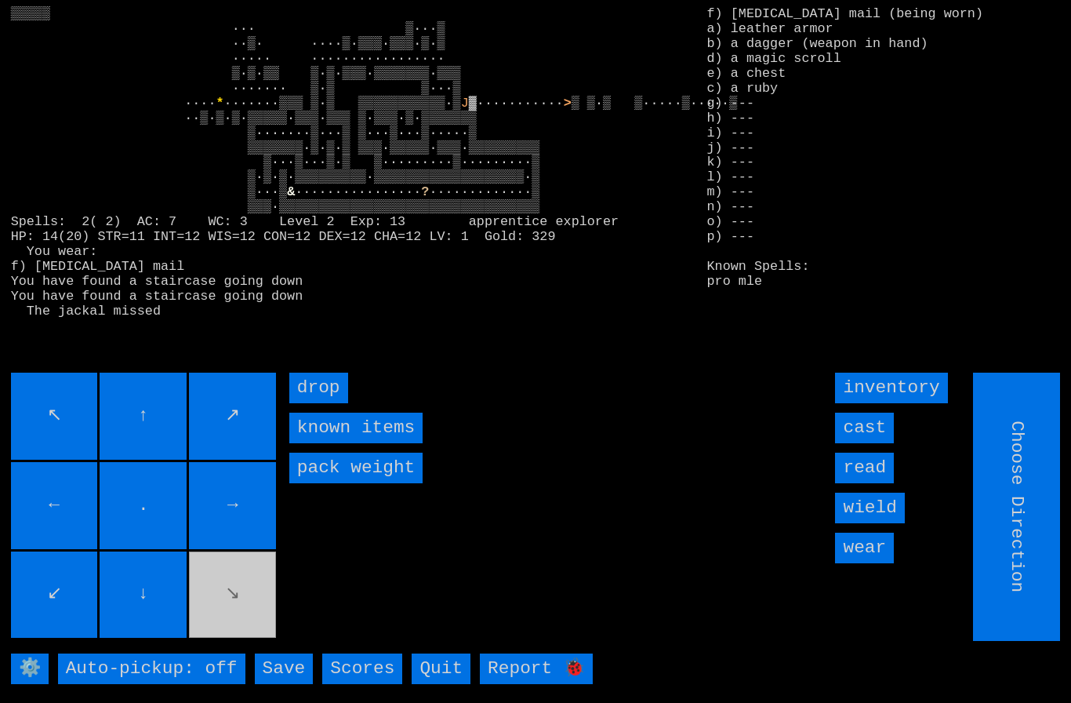
type input "Hold to Run"
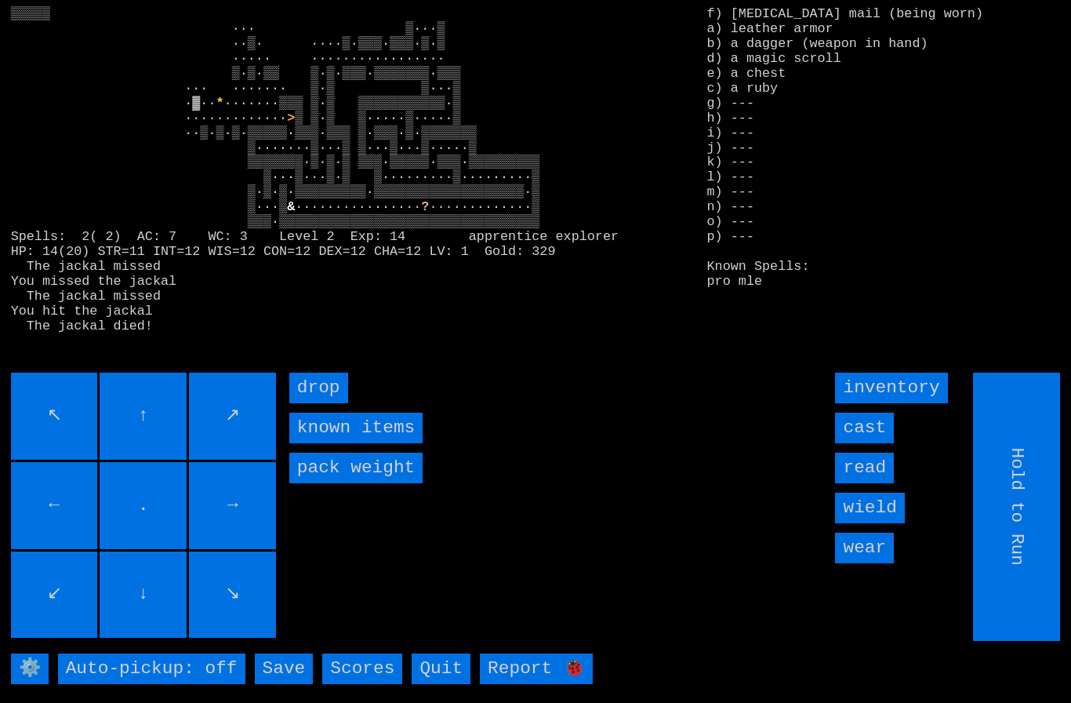
type input "Choose Direction"
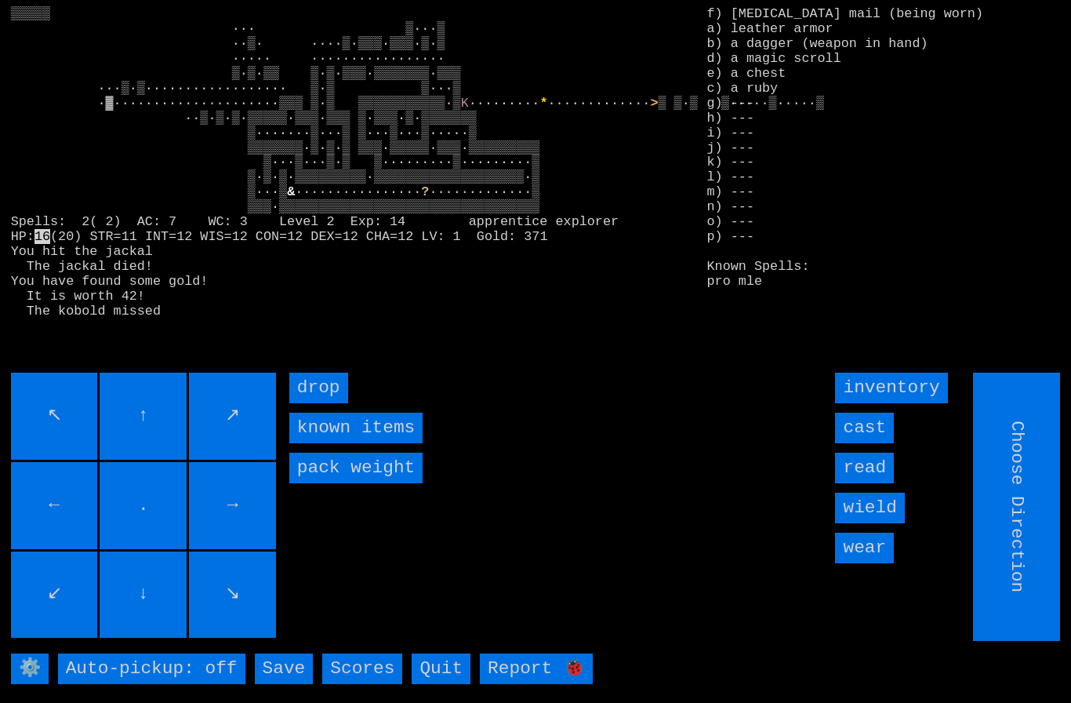
type input "Hold to Run"
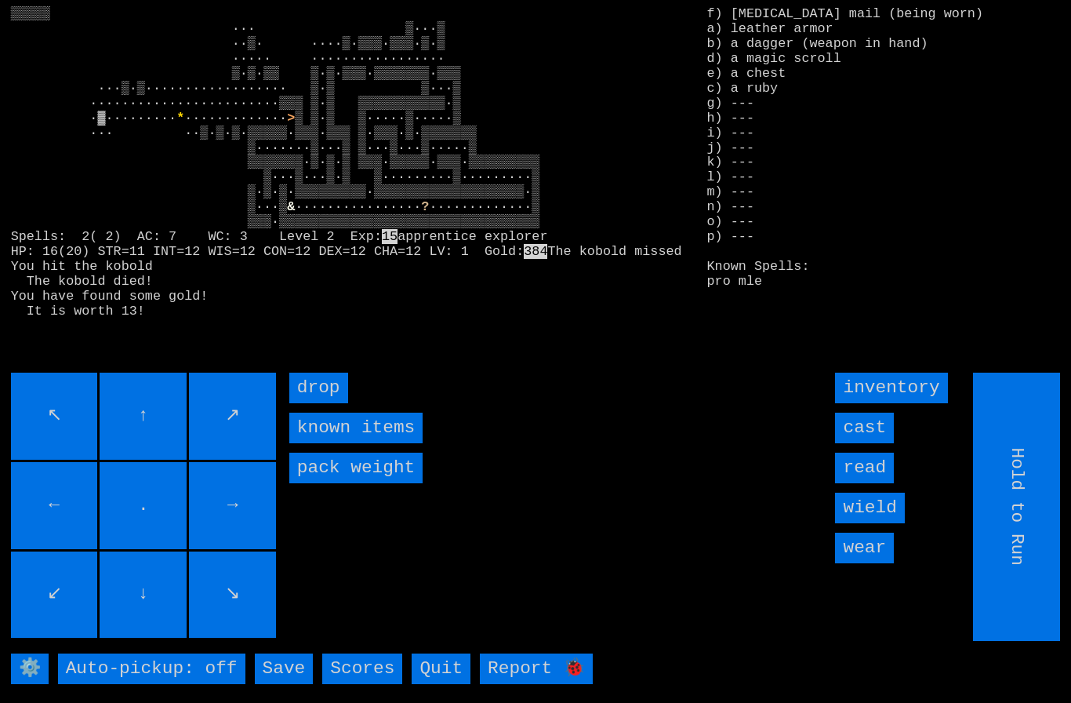
type input "Choose Direction"
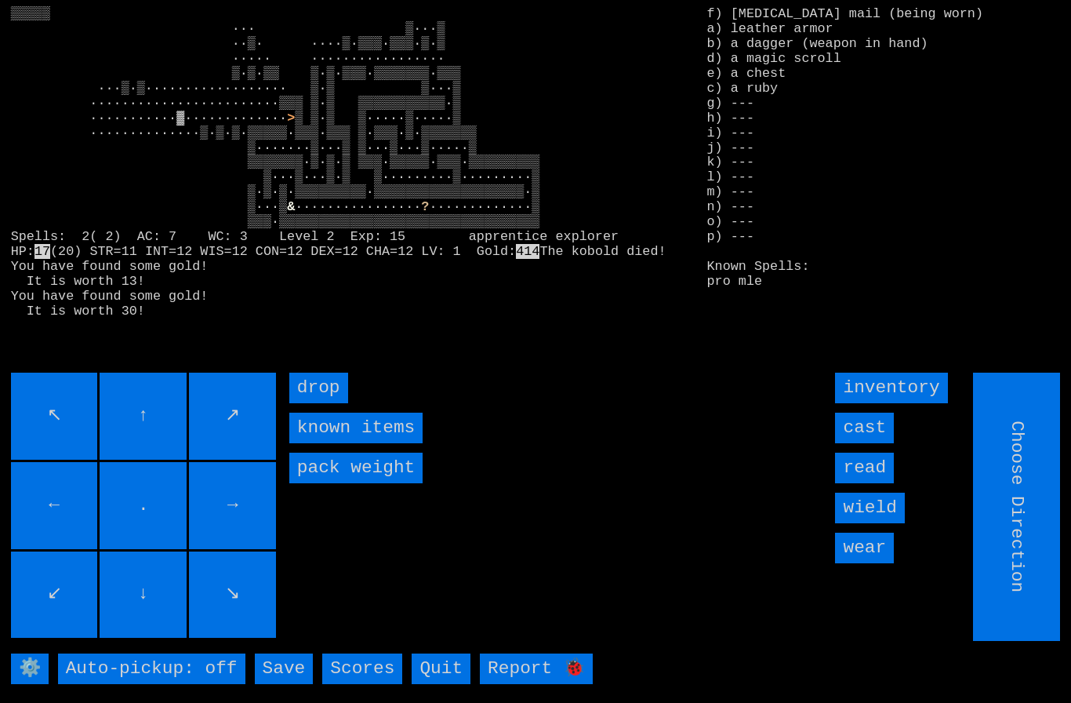
type input "Hold to Run"
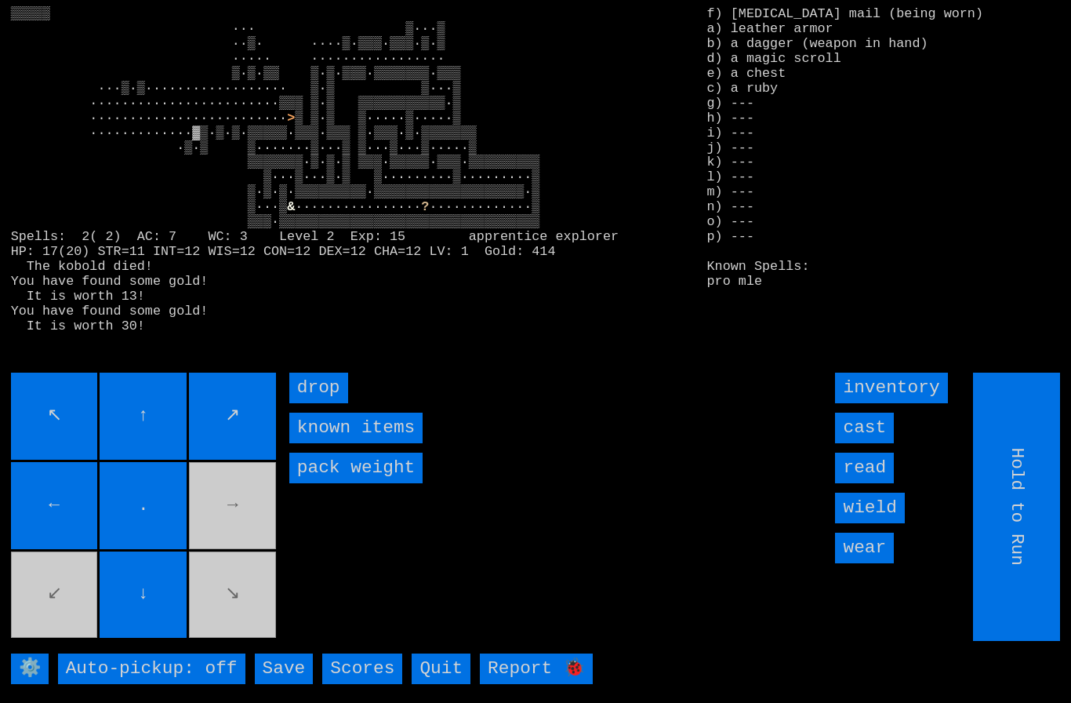
type input "Choose Direction"
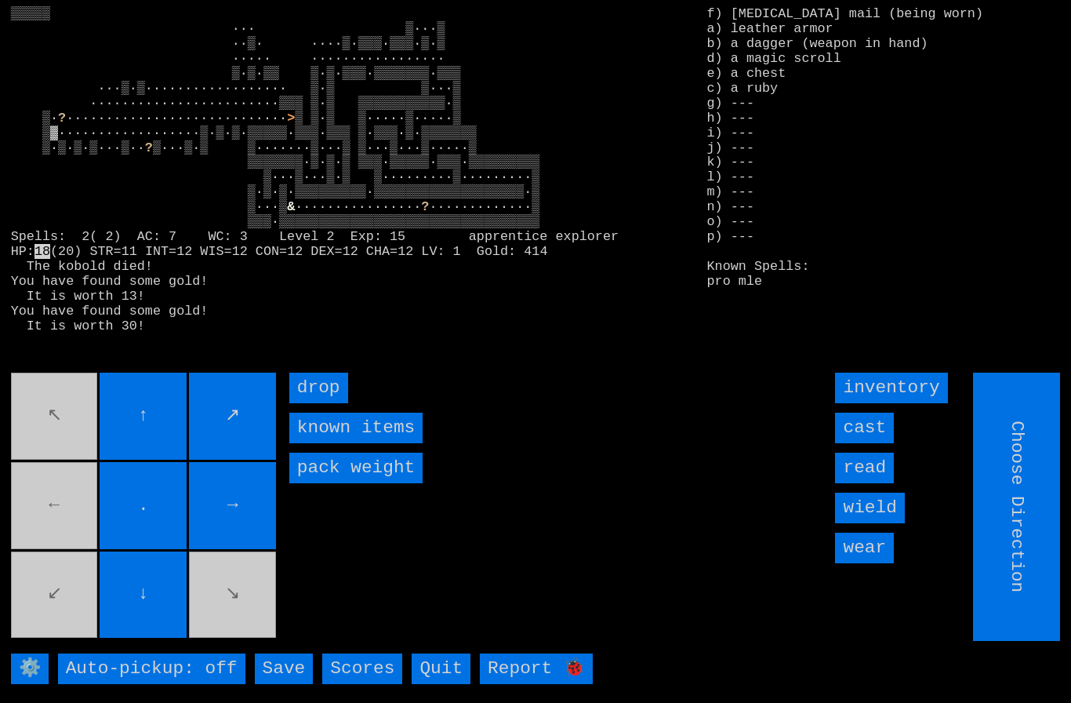
type input "Hold to Run"
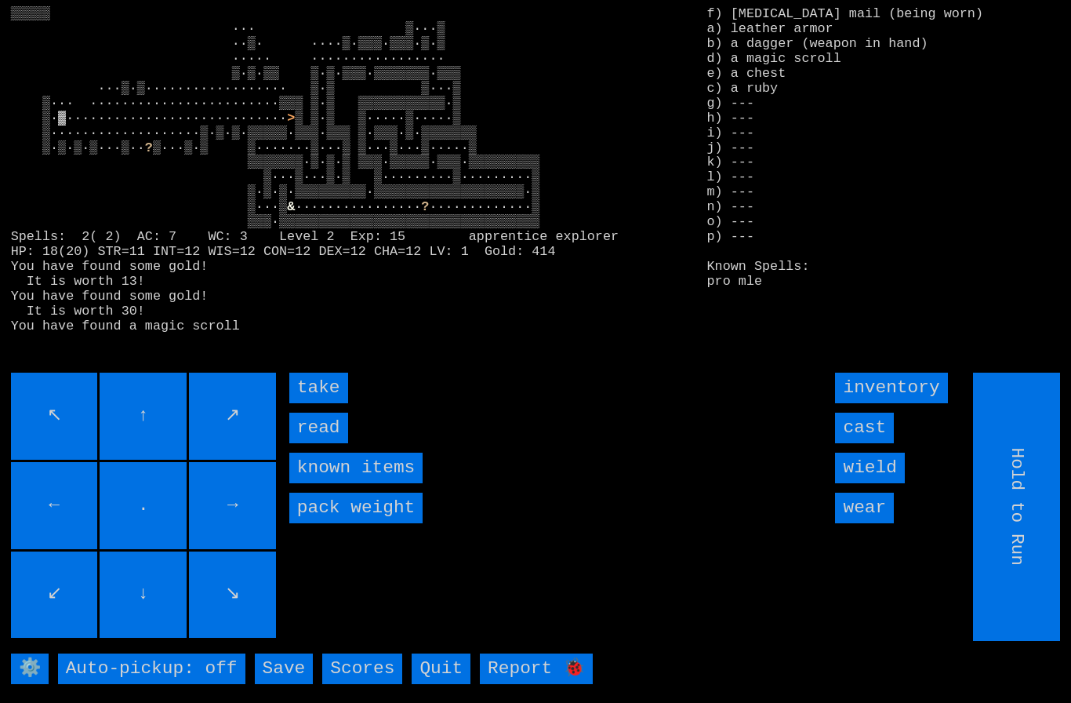
click at [317, 403] on input "take" at bounding box center [318, 387] width 59 height 31
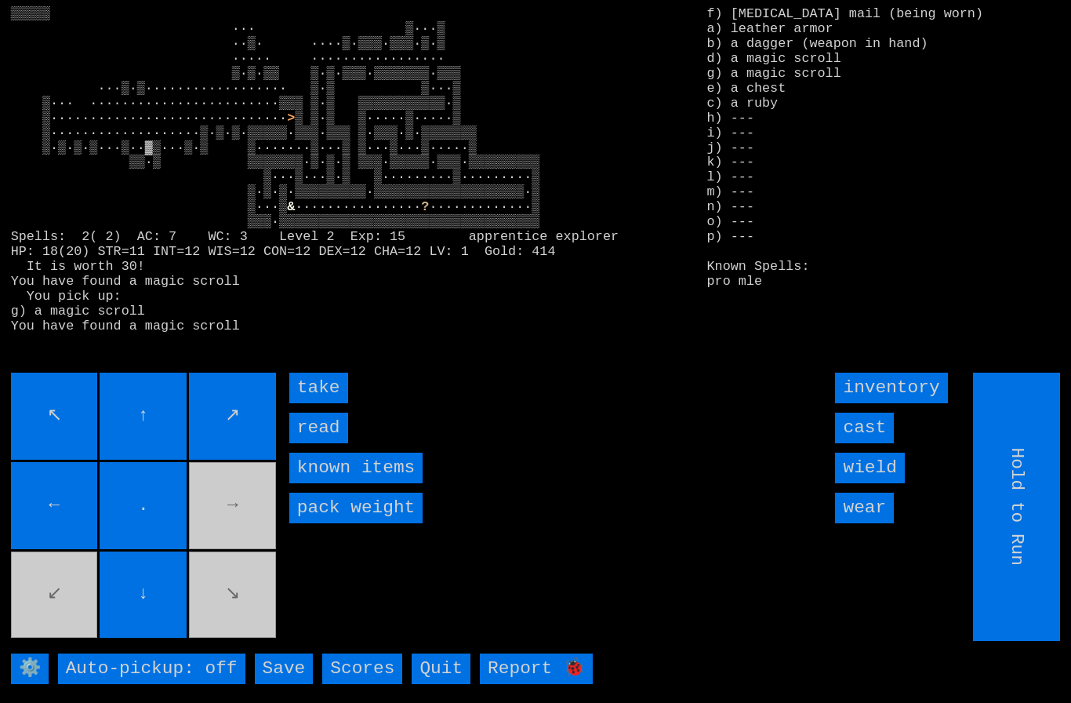
click at [315, 403] on input "take" at bounding box center [318, 387] width 59 height 31
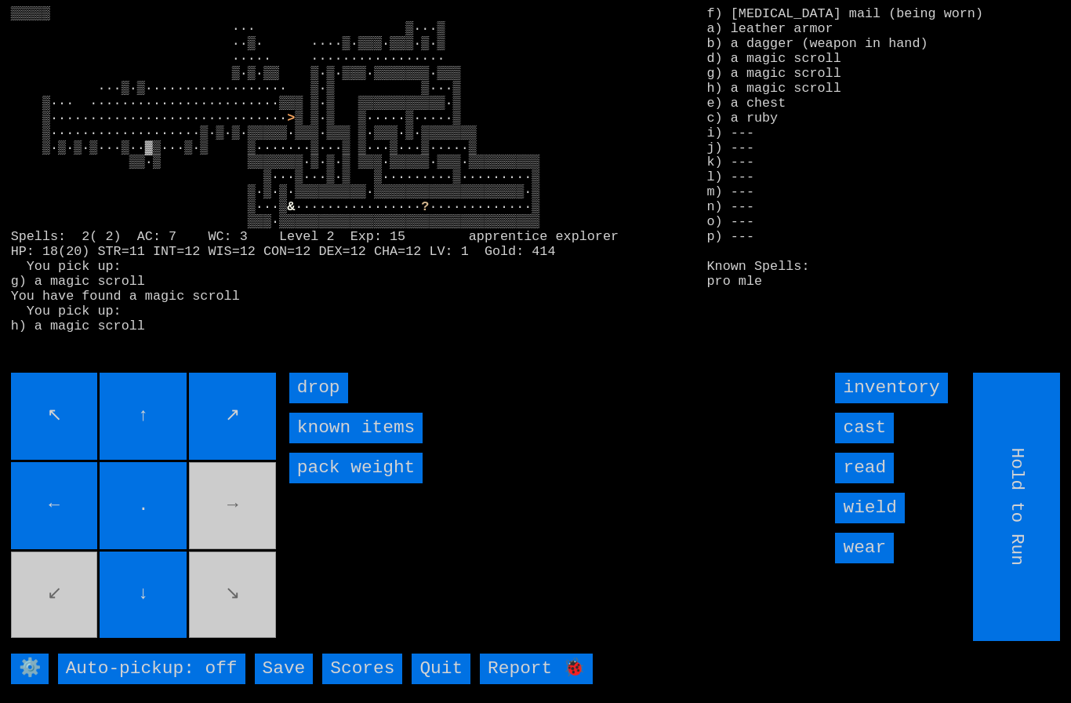
type input "Choose Direction"
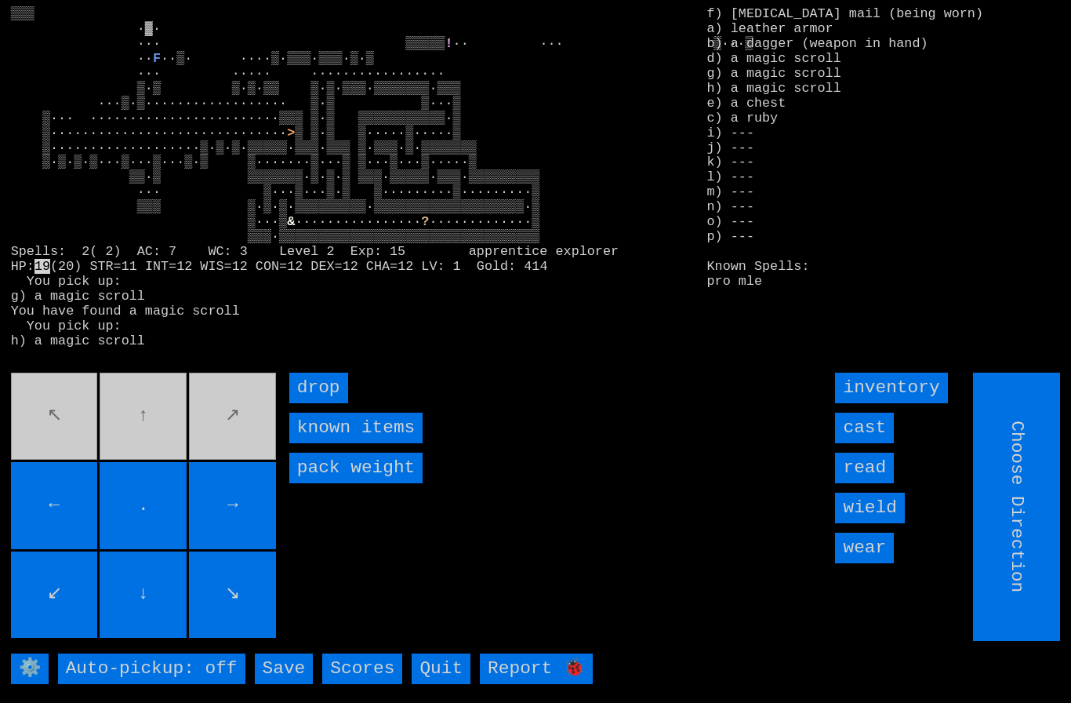
type input "Hold to Run"
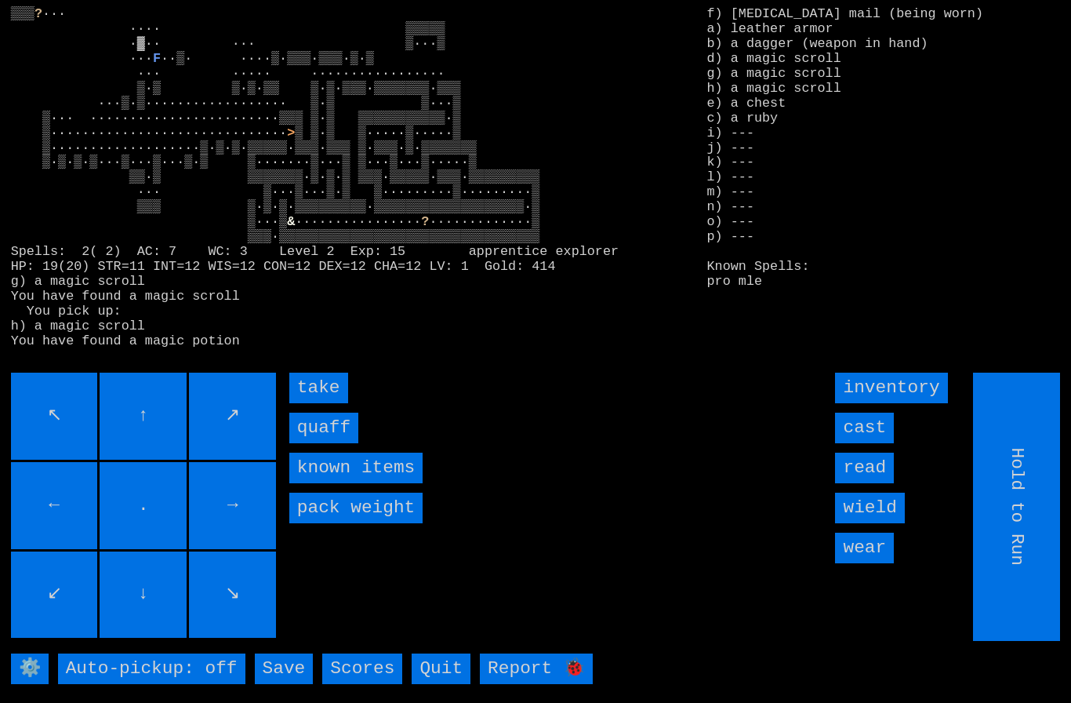
click at [314, 443] on input "quaff" at bounding box center [323, 427] width 69 height 31
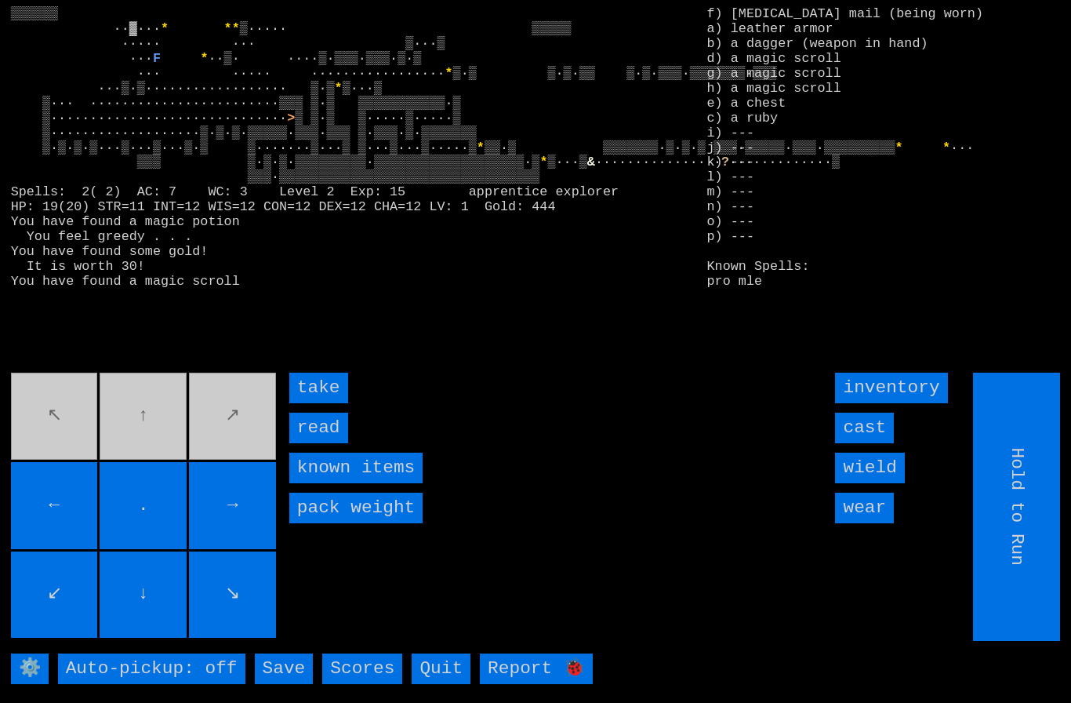
click at [305, 403] on input "take" at bounding box center [318, 387] width 59 height 31
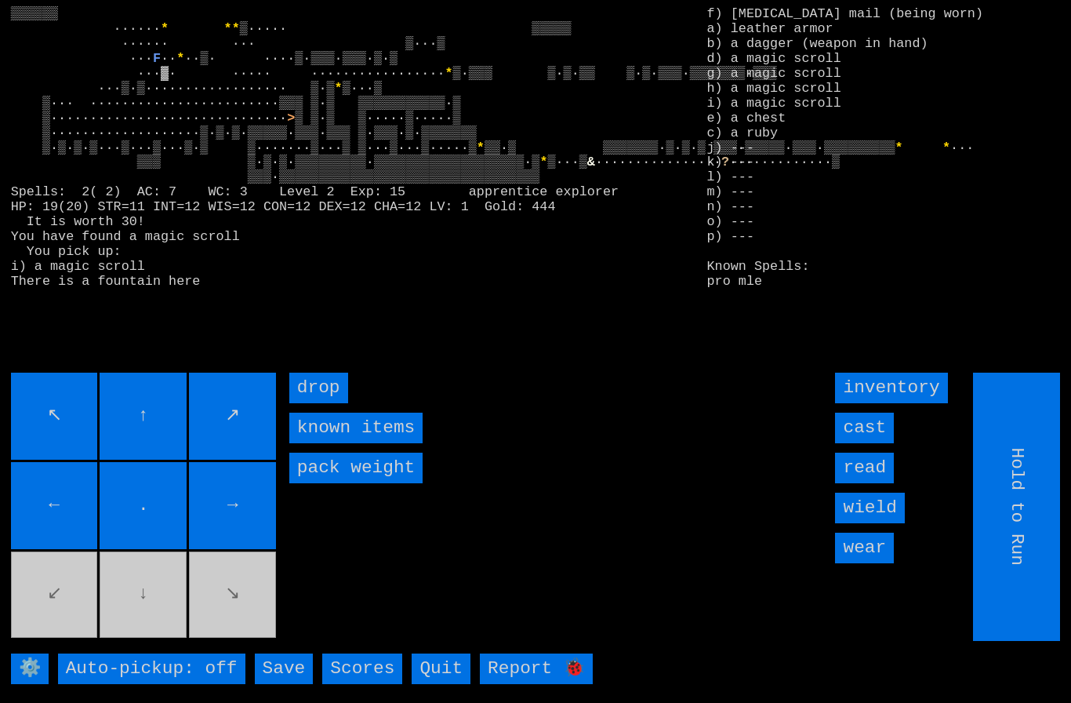
click at [216, 596] on movebuttons "↖ ↑ ↗ ← . → ↙ ↓ ↘" at bounding box center [145, 506] width 268 height 268
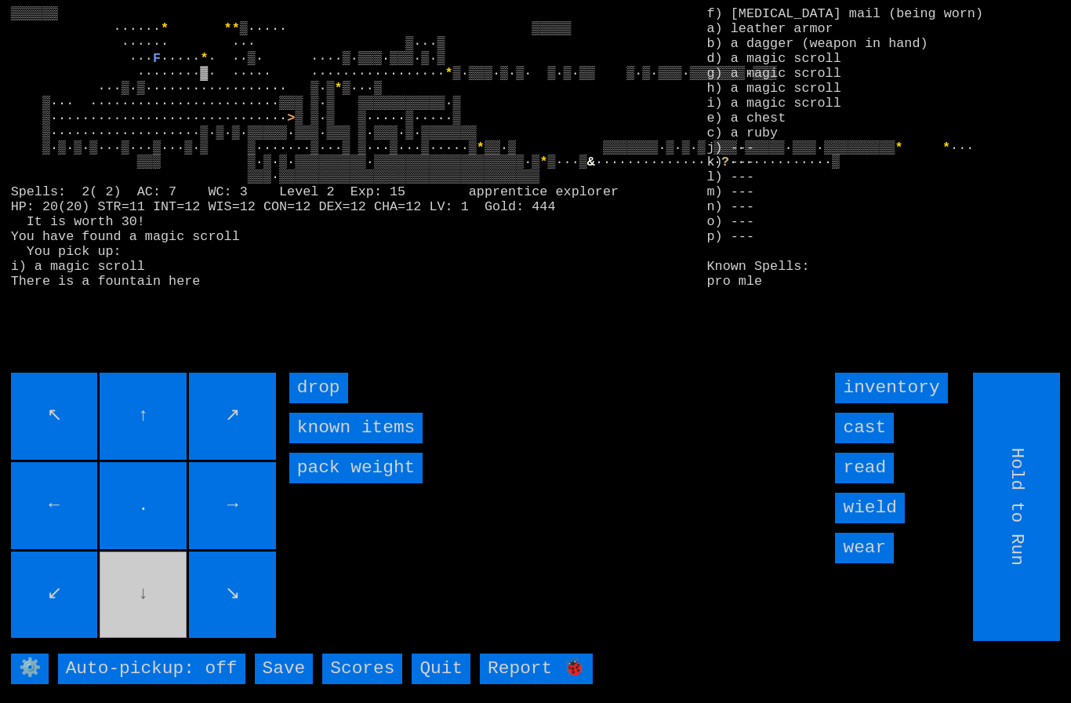
click at [158, 402] on input "↑" at bounding box center [143, 415] width 87 height 87
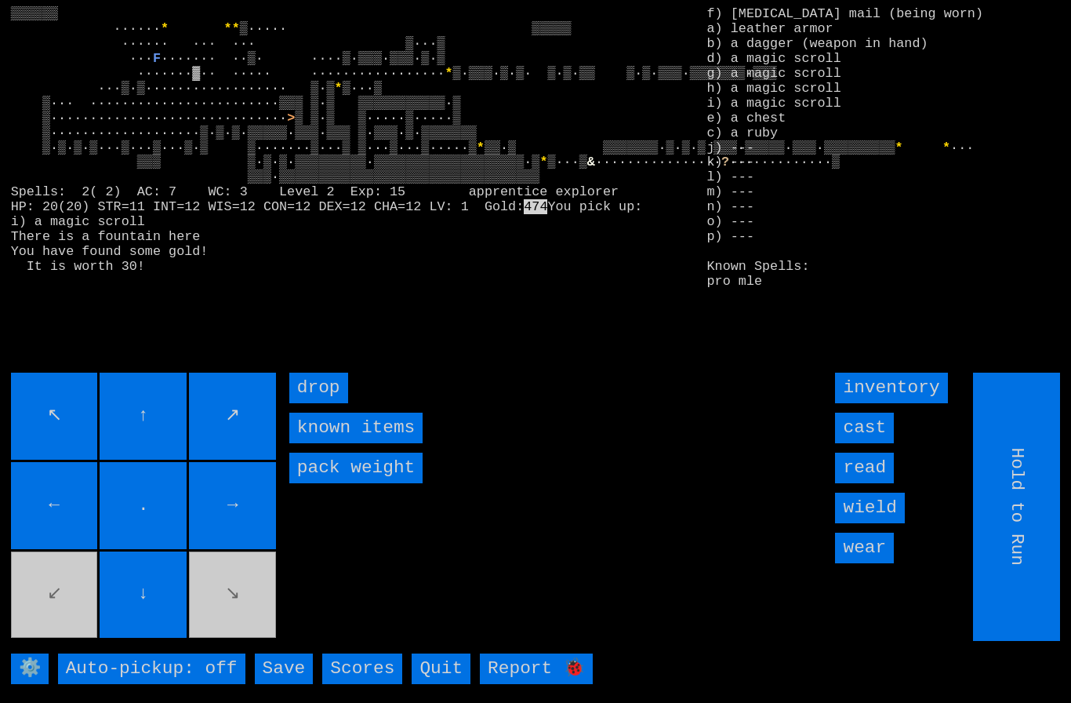
type input "Choose Direction"
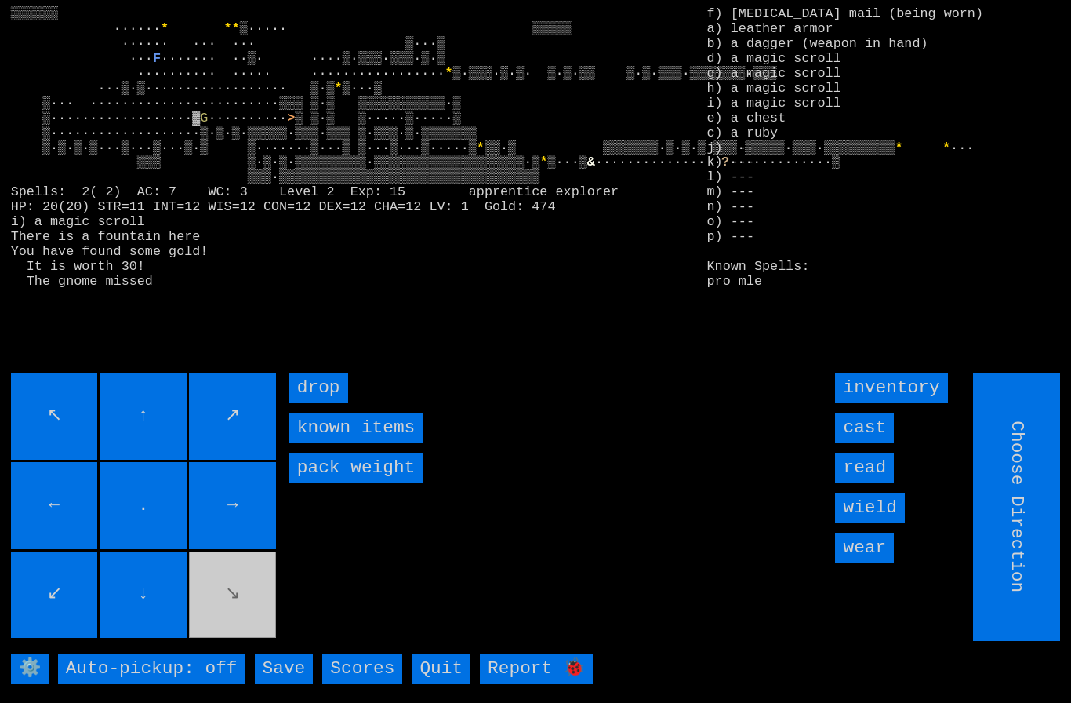
type input "Hold to Run"
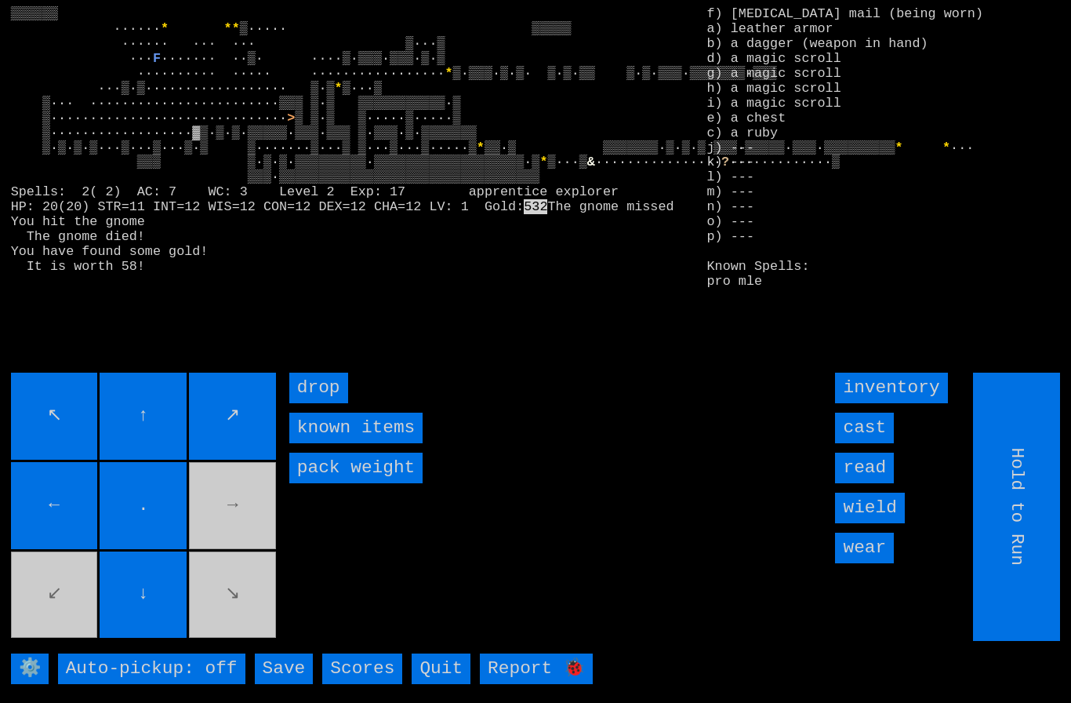
type input "Choose Direction"
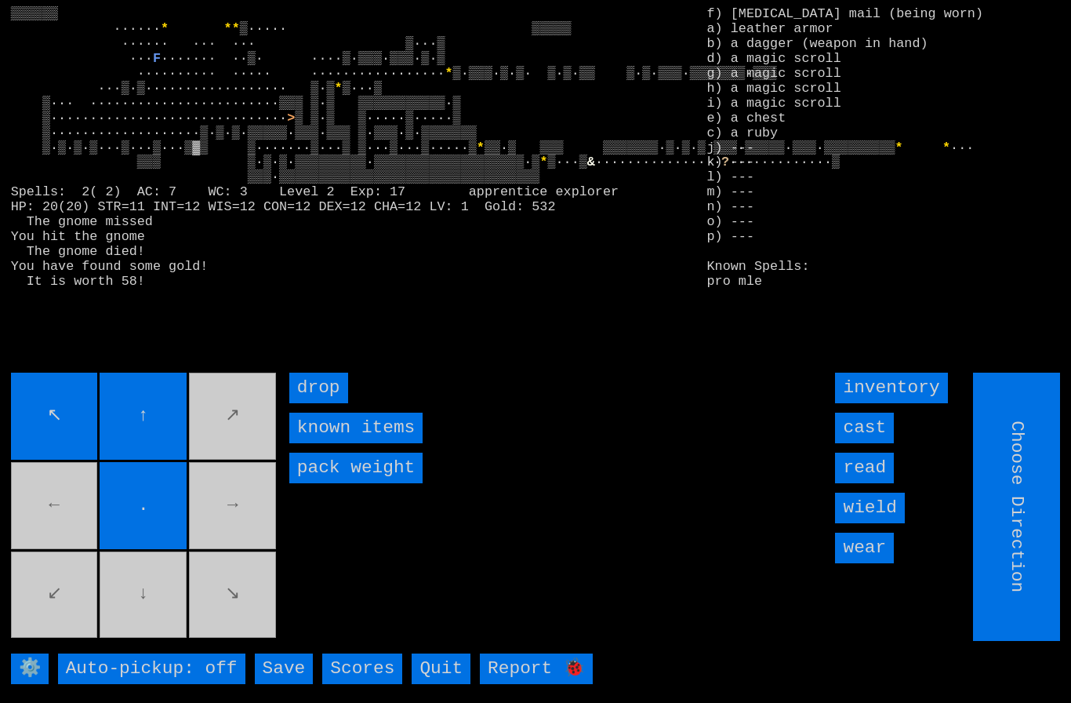
type input "Hold to Run"
click at [229, 448] on movebuttons "↖ ↑ ↗ ← . → ↙ ↓ ↘" at bounding box center [145, 506] width 268 height 268
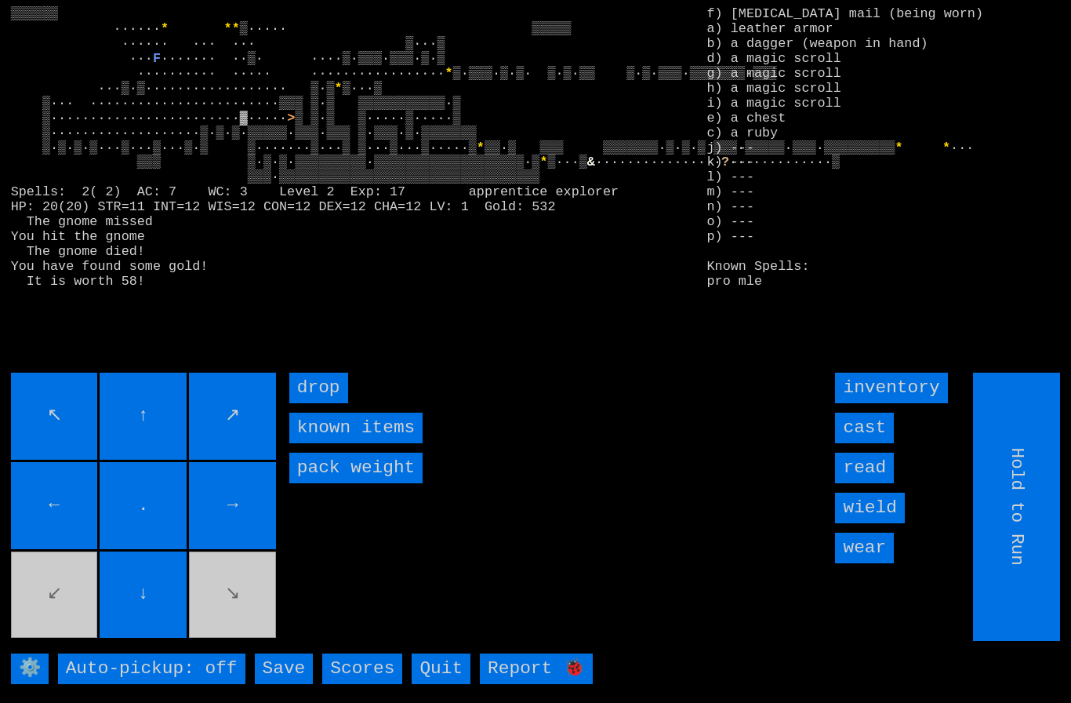
type input "Choose Direction"
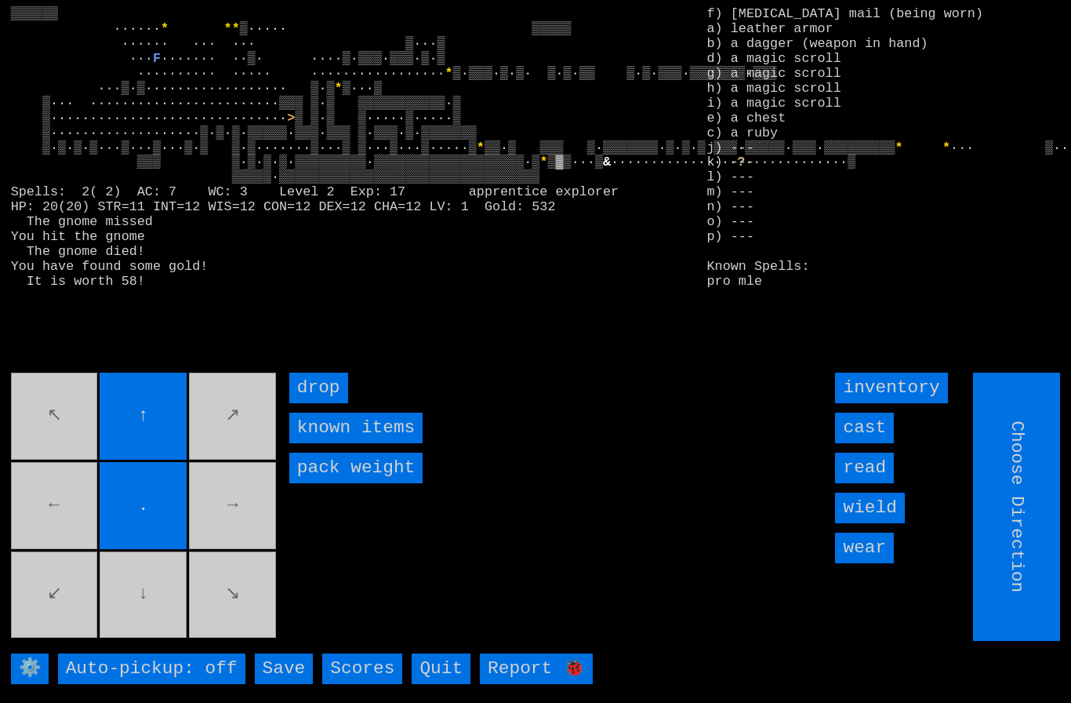
type input "Hold to Run"
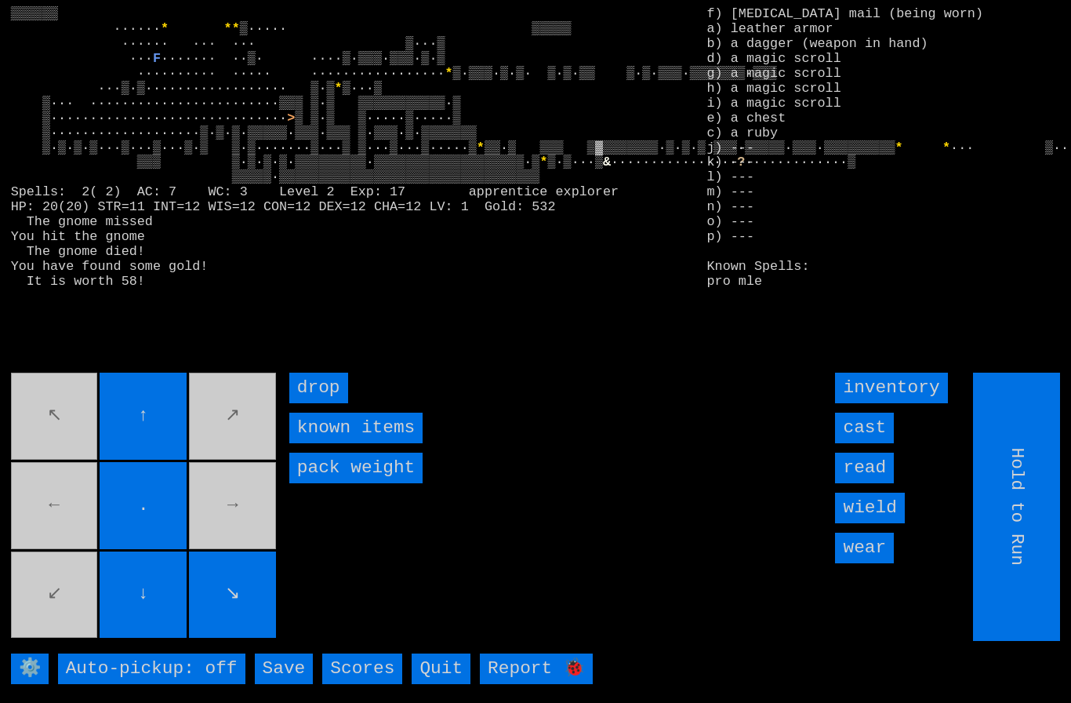
type input "Choose Direction"
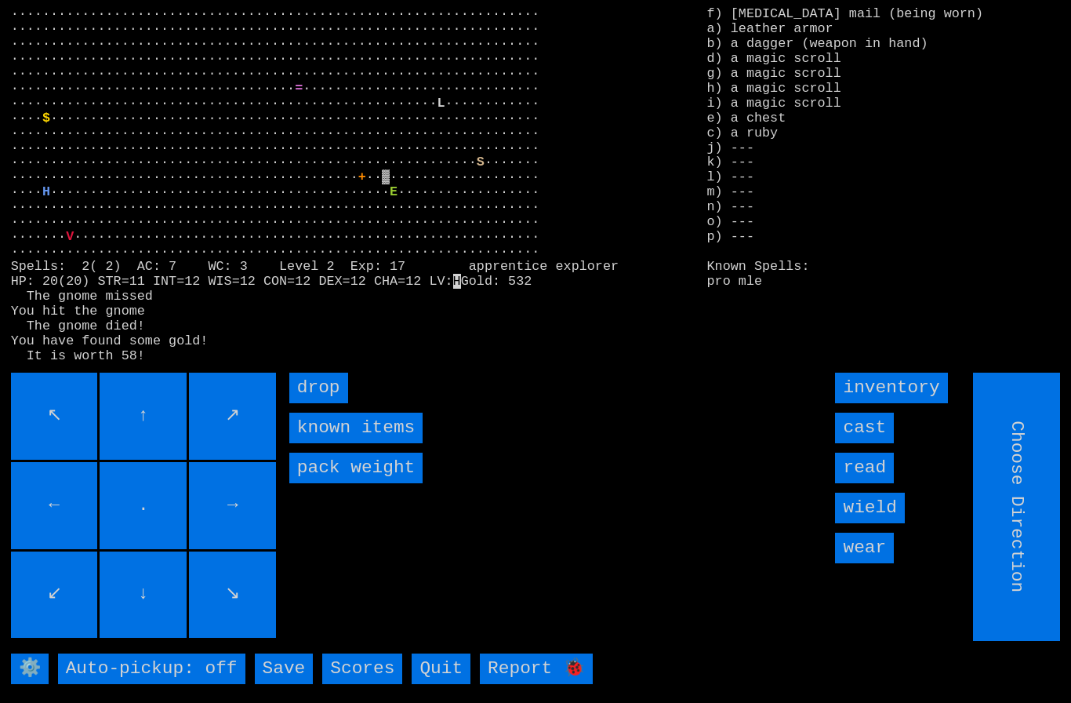
type input "Hold to Run"
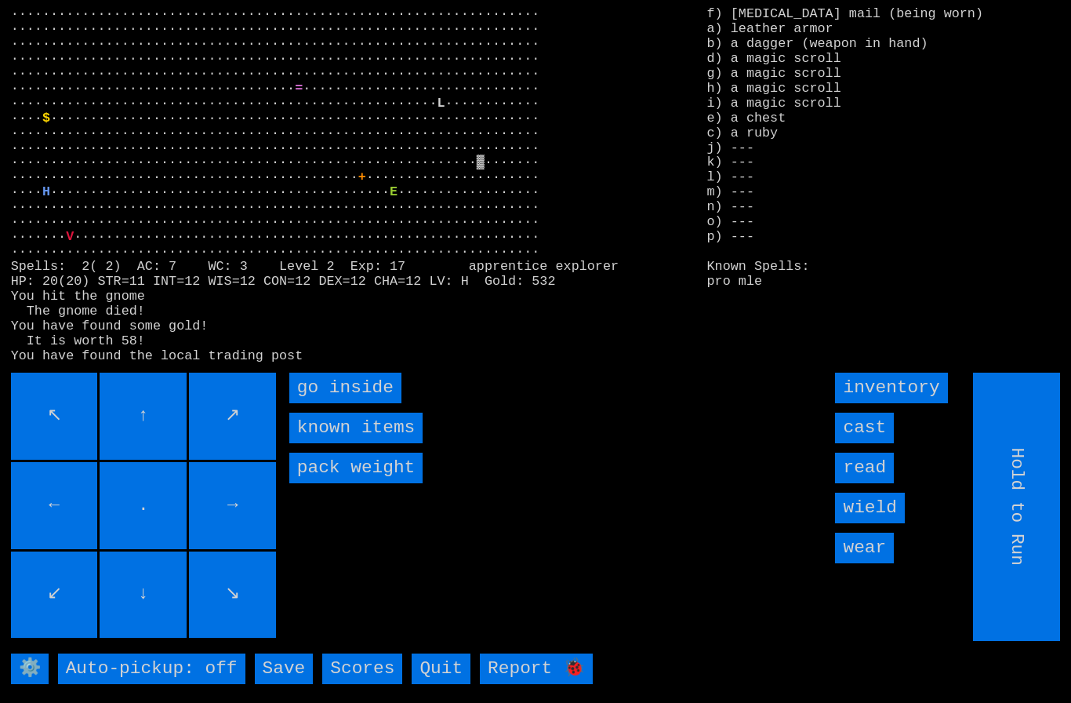
click at [322, 403] on inside "go inside" at bounding box center [345, 387] width 112 height 31
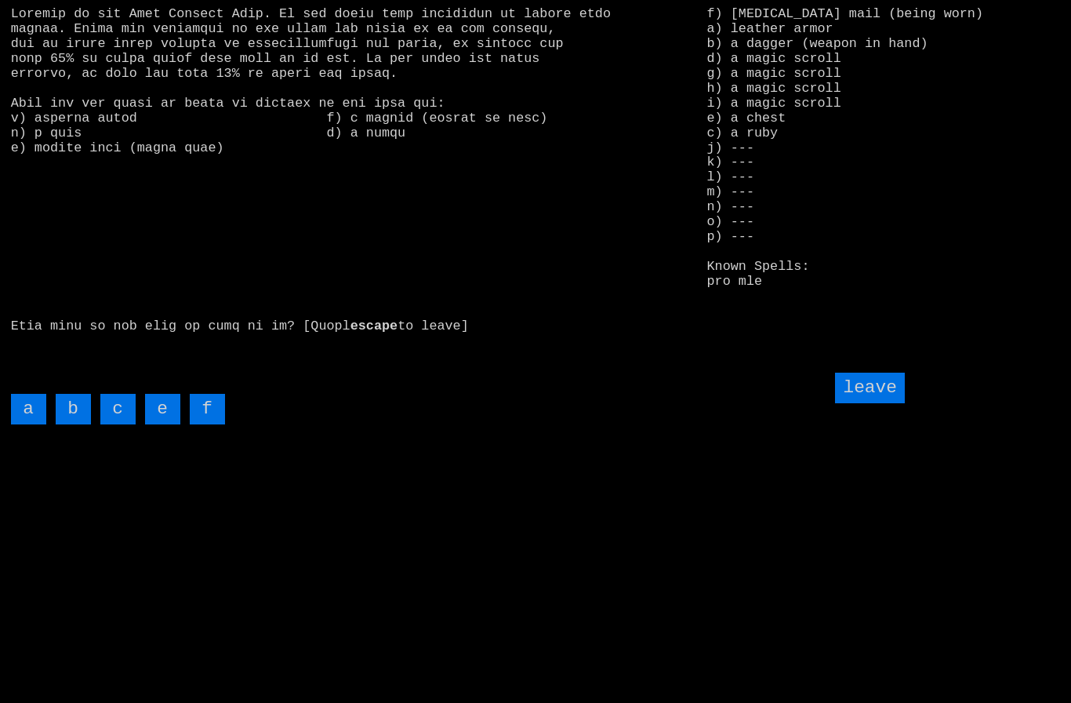
click at [24, 424] on input "a" at bounding box center [28, 409] width 35 height 31
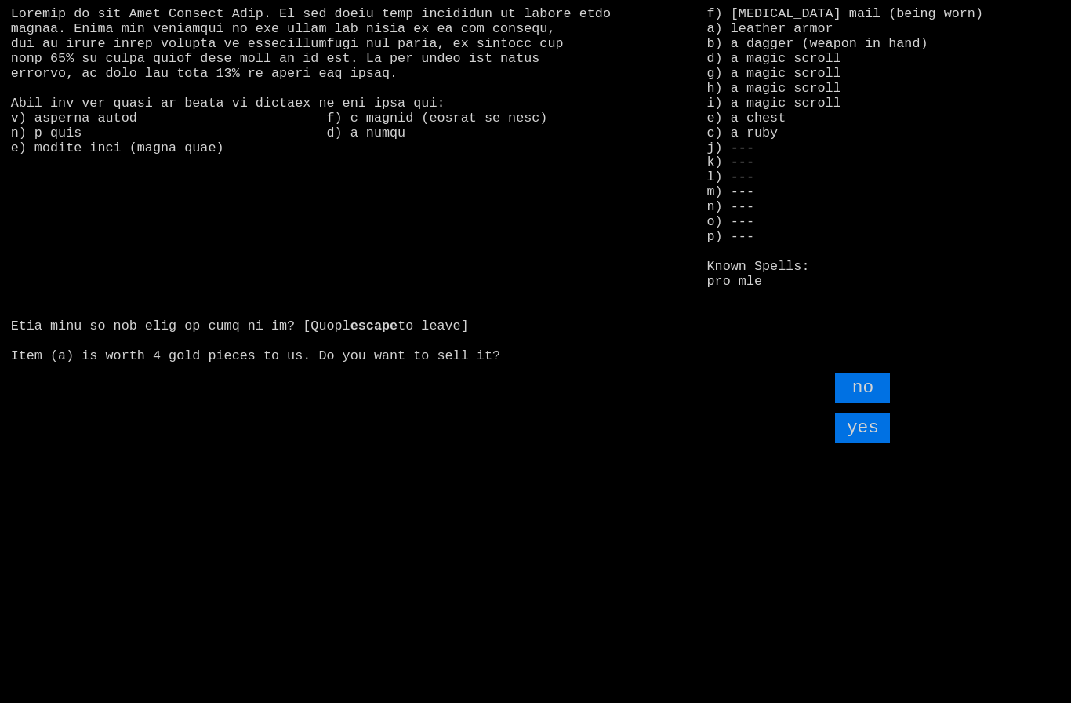
click at [877, 443] on input "yes" at bounding box center [862, 427] width 55 height 31
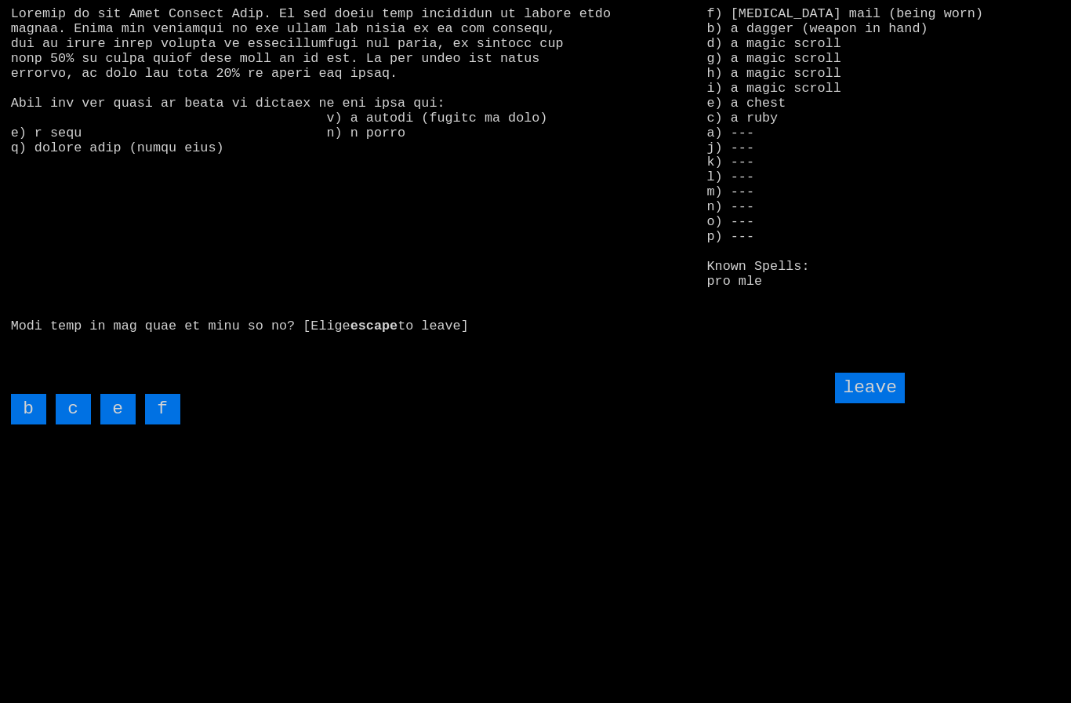
click at [127, 424] on input "e" at bounding box center [117, 409] width 35 height 31
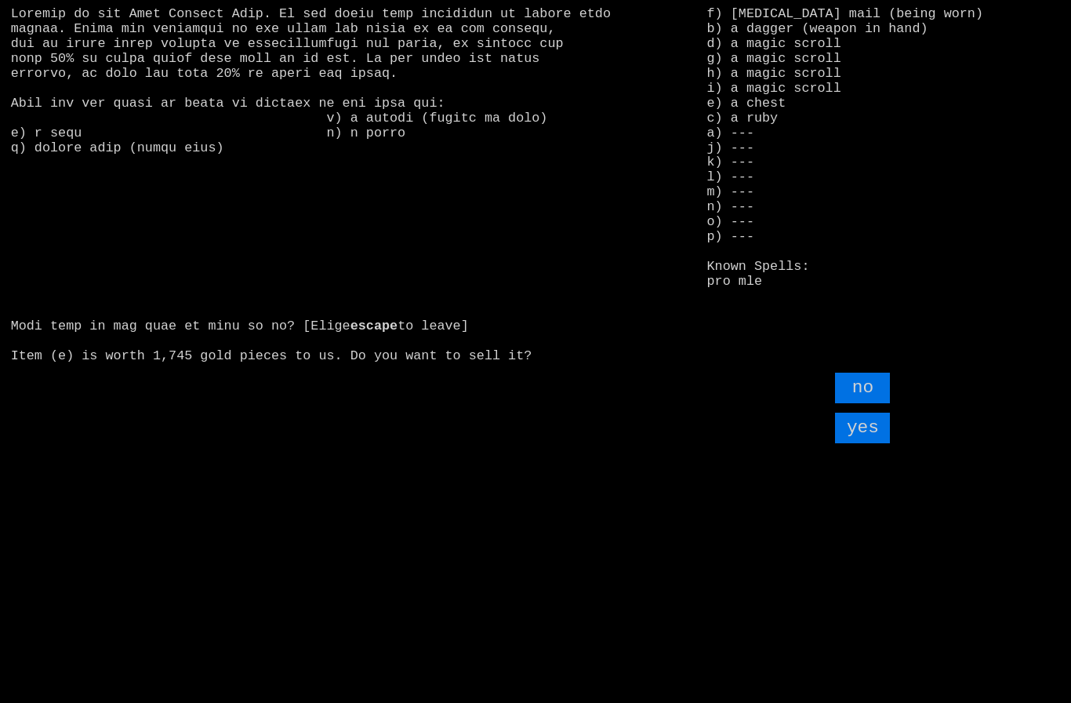
click at [874, 443] on input "yes" at bounding box center [862, 427] width 55 height 31
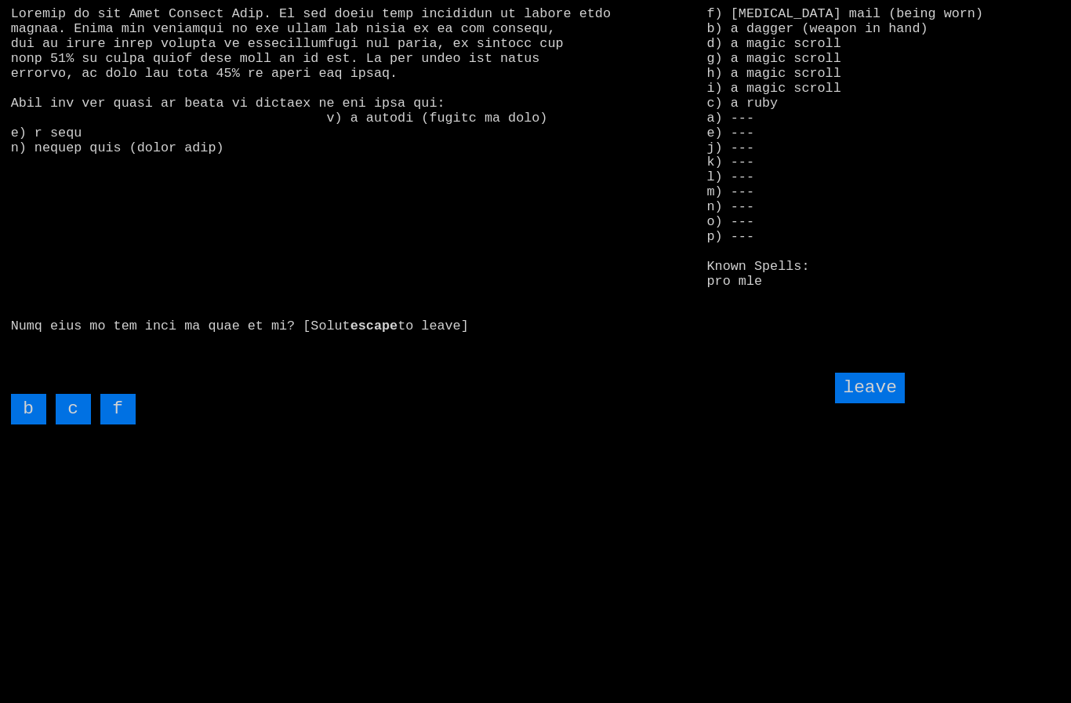
click at [882, 403] on input "leave" at bounding box center [869, 387] width 69 height 31
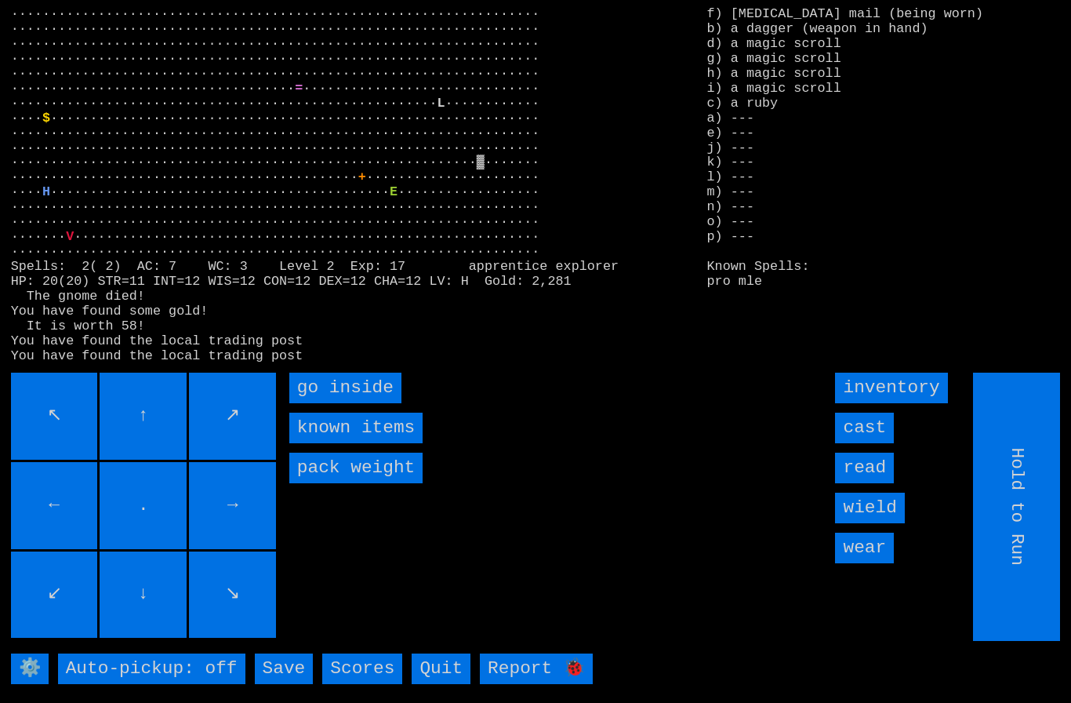
type input "Choose Direction"
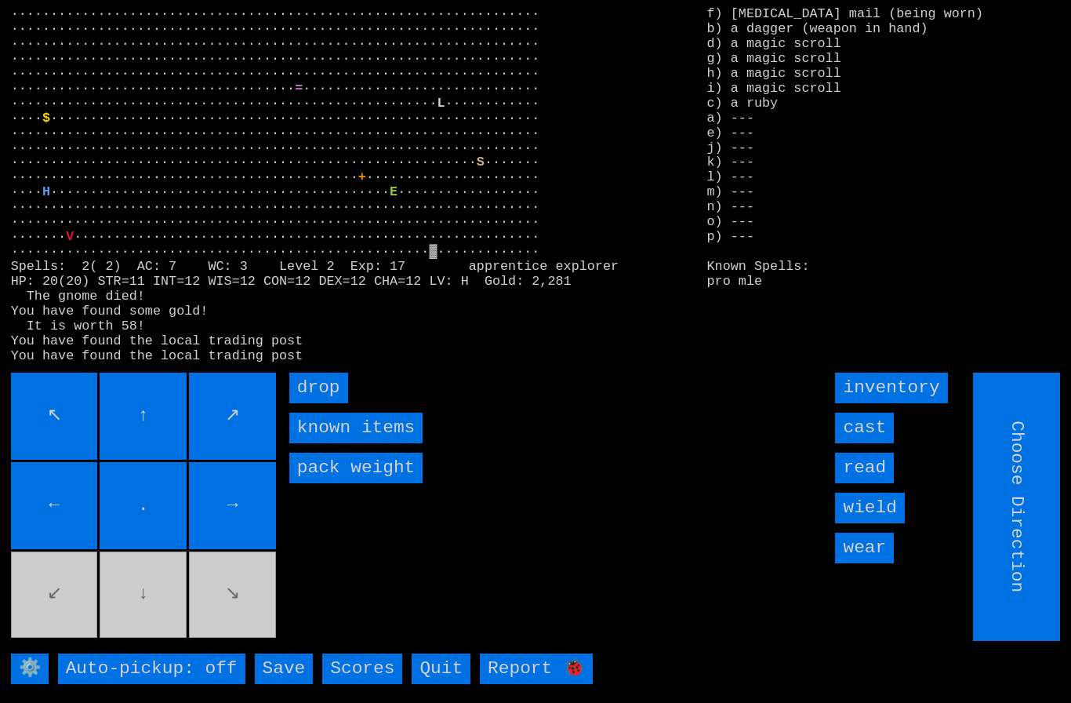
type input "Hold to Run"
click at [319, 403] on input "drop" at bounding box center [318, 387] width 59 height 31
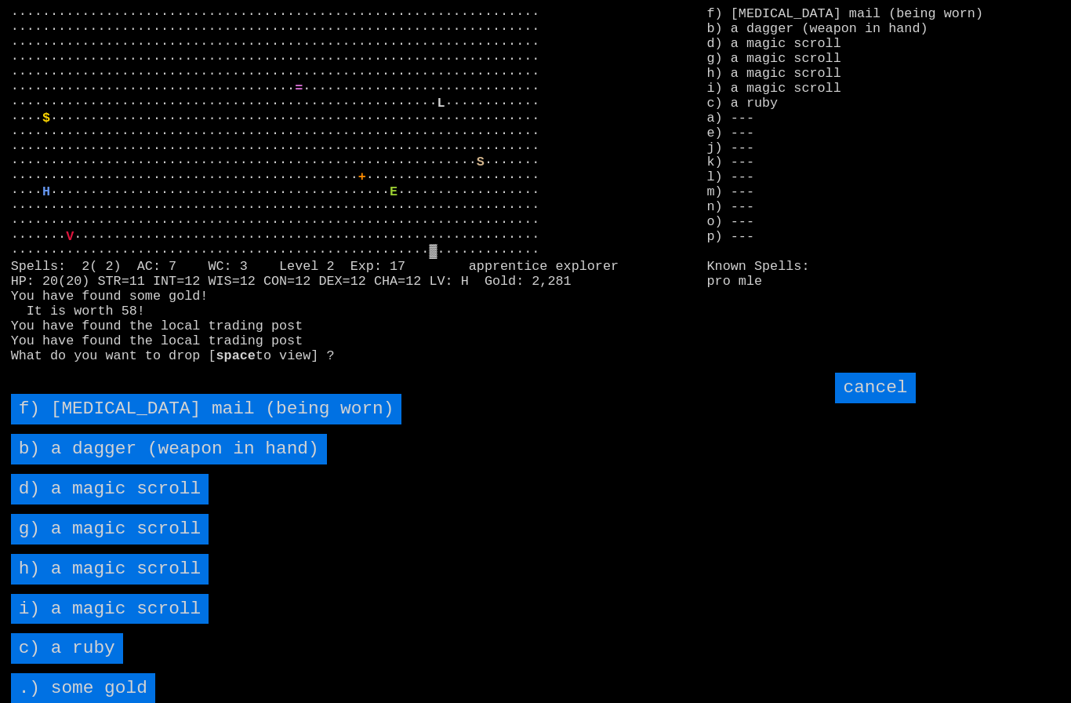
click at [97, 504] on scroll "d) a magic scroll" at bounding box center [110, 489] width 198 height 31
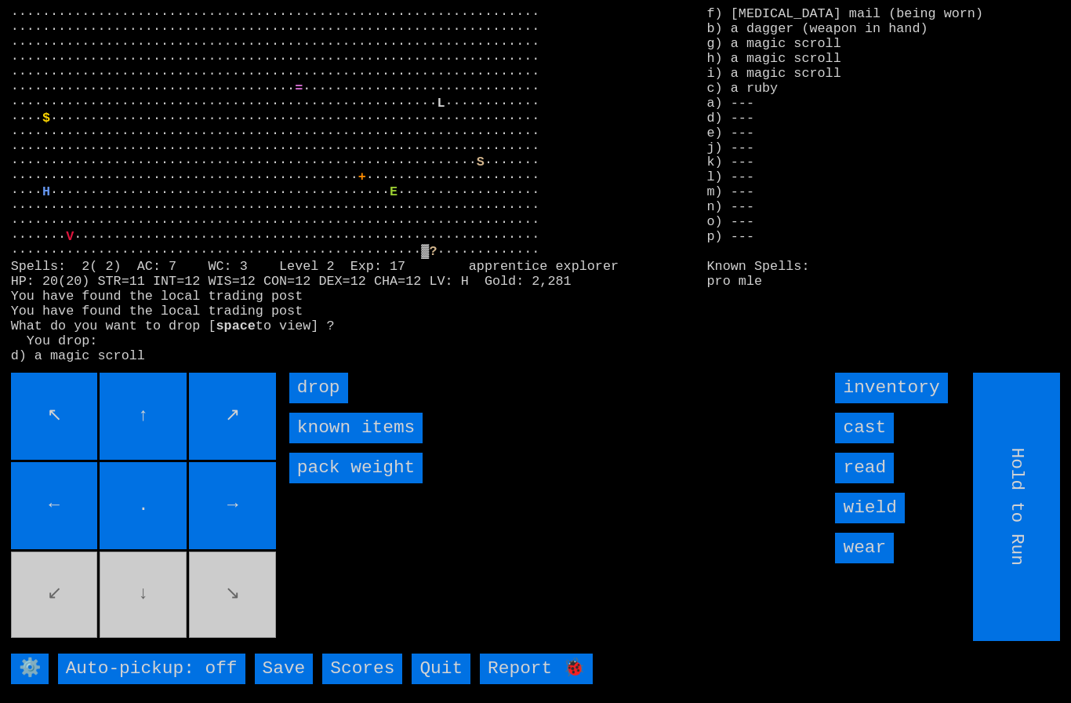
click at [314, 403] on input "drop" at bounding box center [318, 387] width 59 height 31
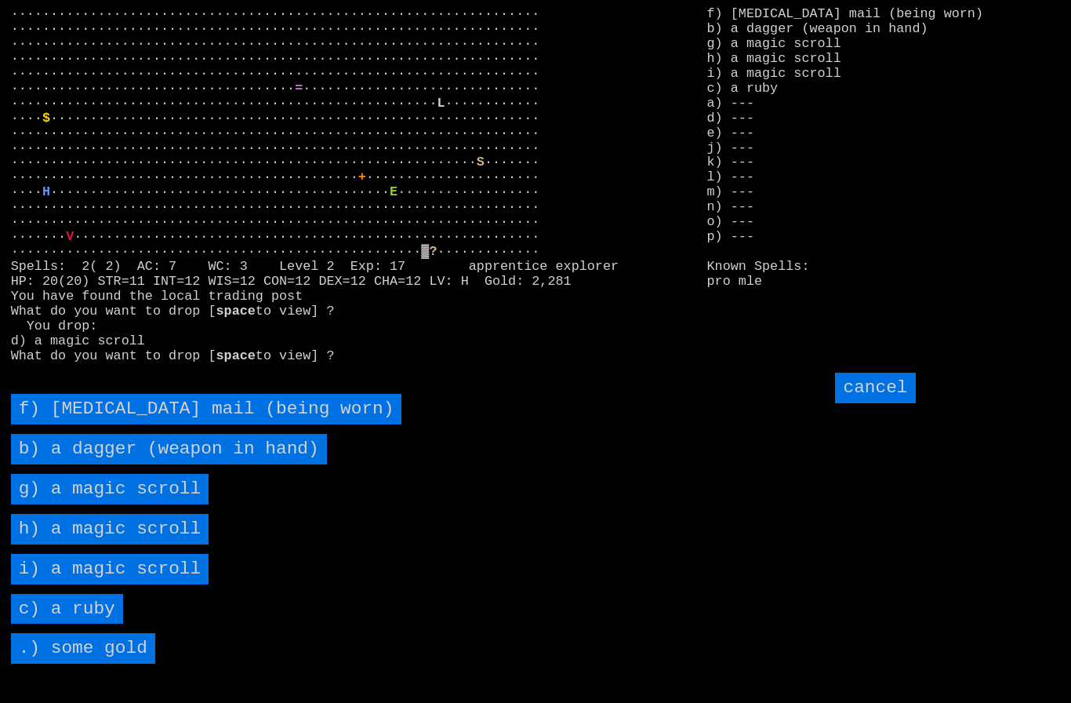
click at [141, 504] on scroll "g) a magic scroll" at bounding box center [110, 489] width 198 height 31
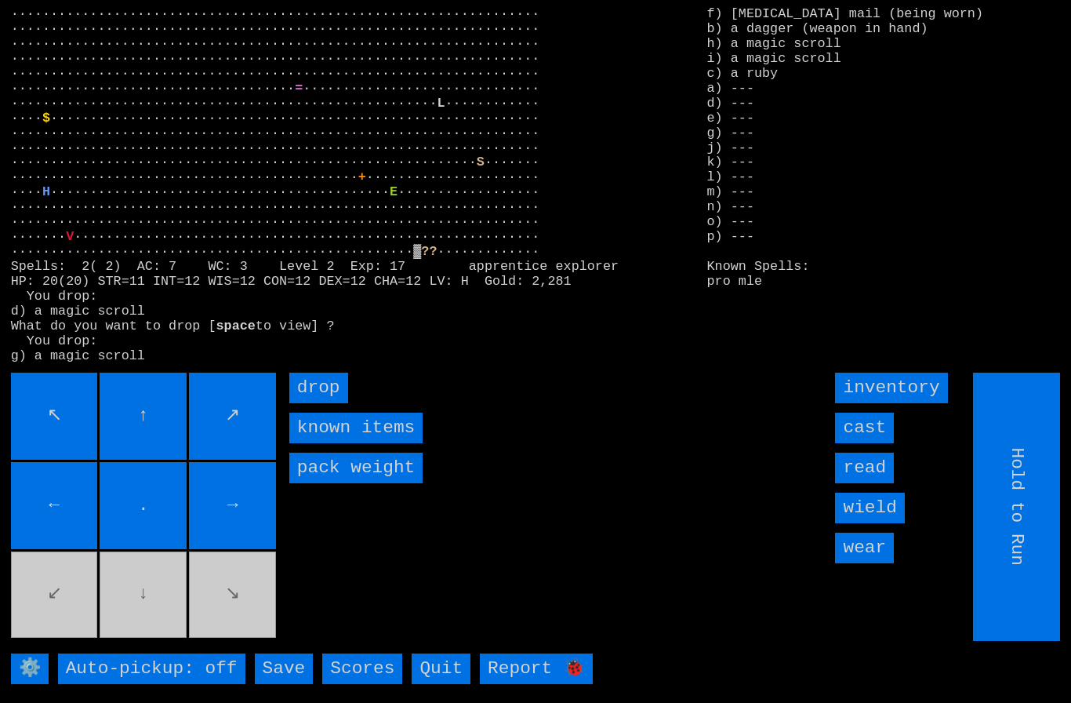
click at [307, 403] on input "drop" at bounding box center [318, 387] width 59 height 31
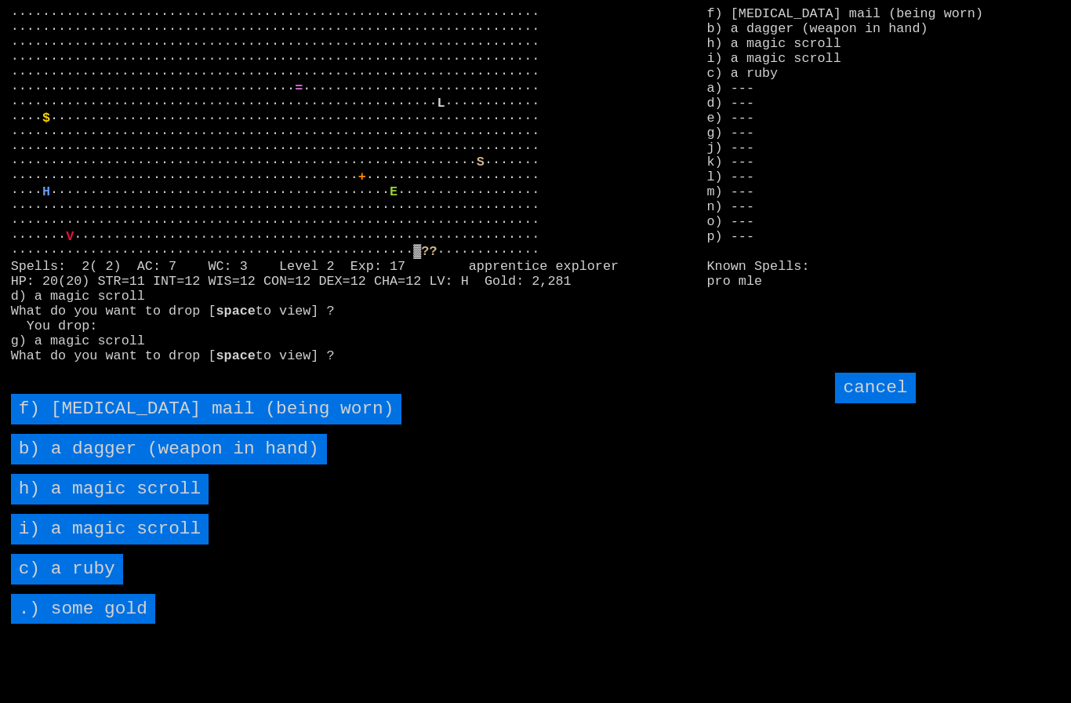
click at [129, 504] on scroll "h) a magic scroll" at bounding box center [110, 489] width 198 height 31
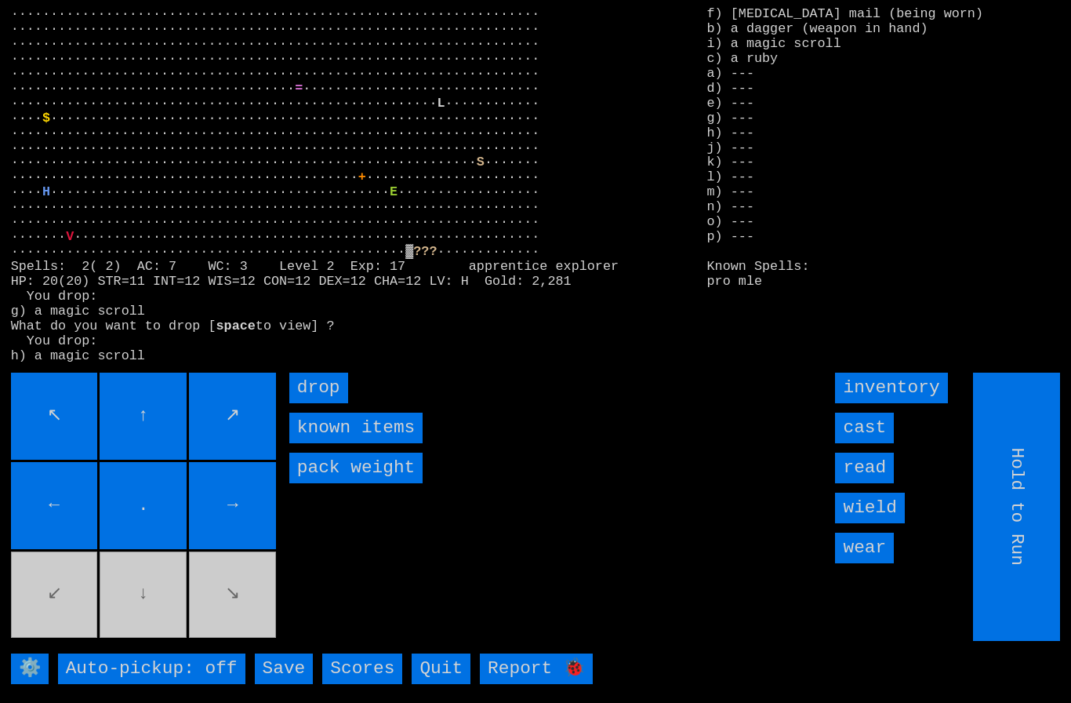
click at [310, 403] on input "drop" at bounding box center [318, 387] width 59 height 31
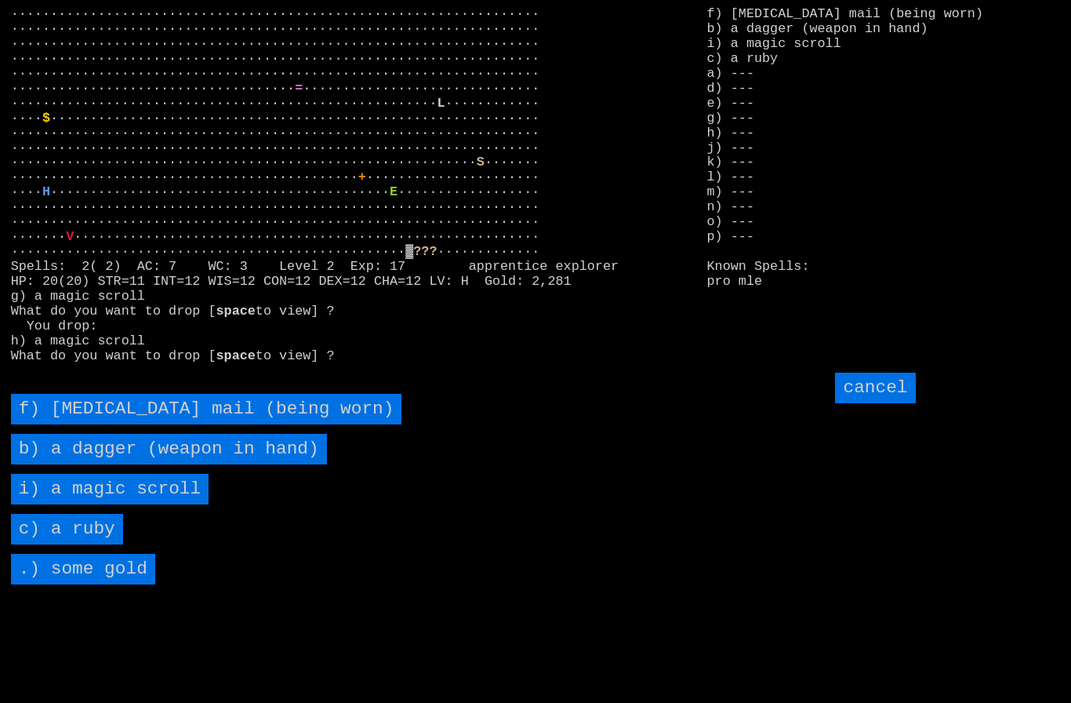
click at [124, 504] on scroll "i) a magic scroll" at bounding box center [110, 489] width 198 height 31
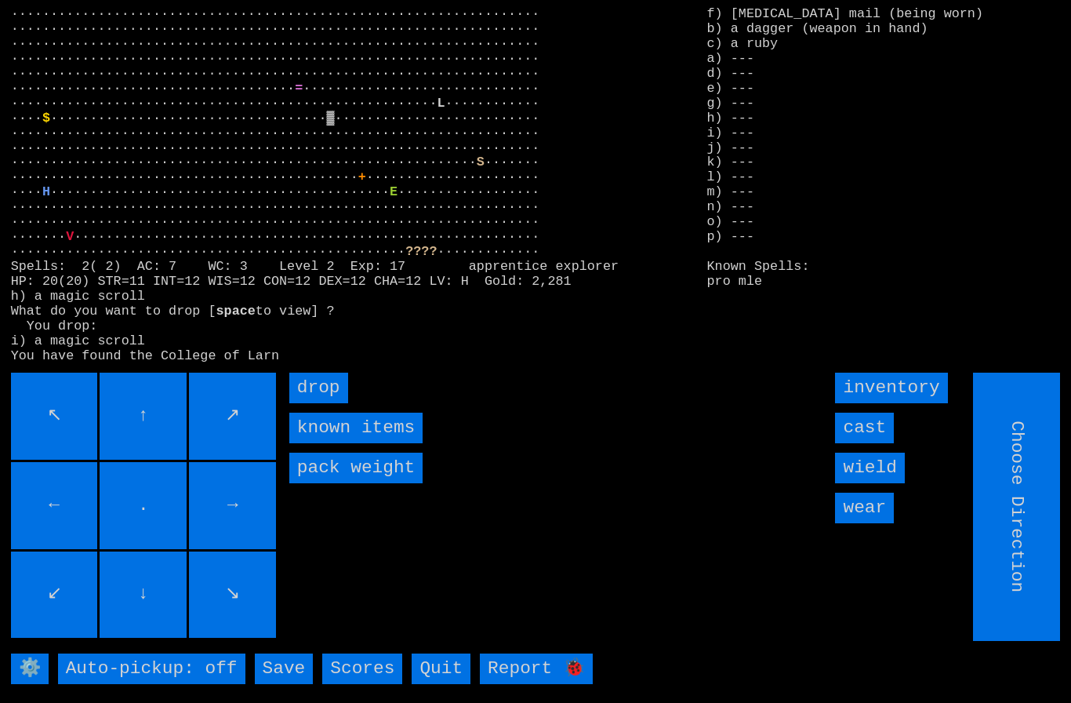
type input "Hold to Run"
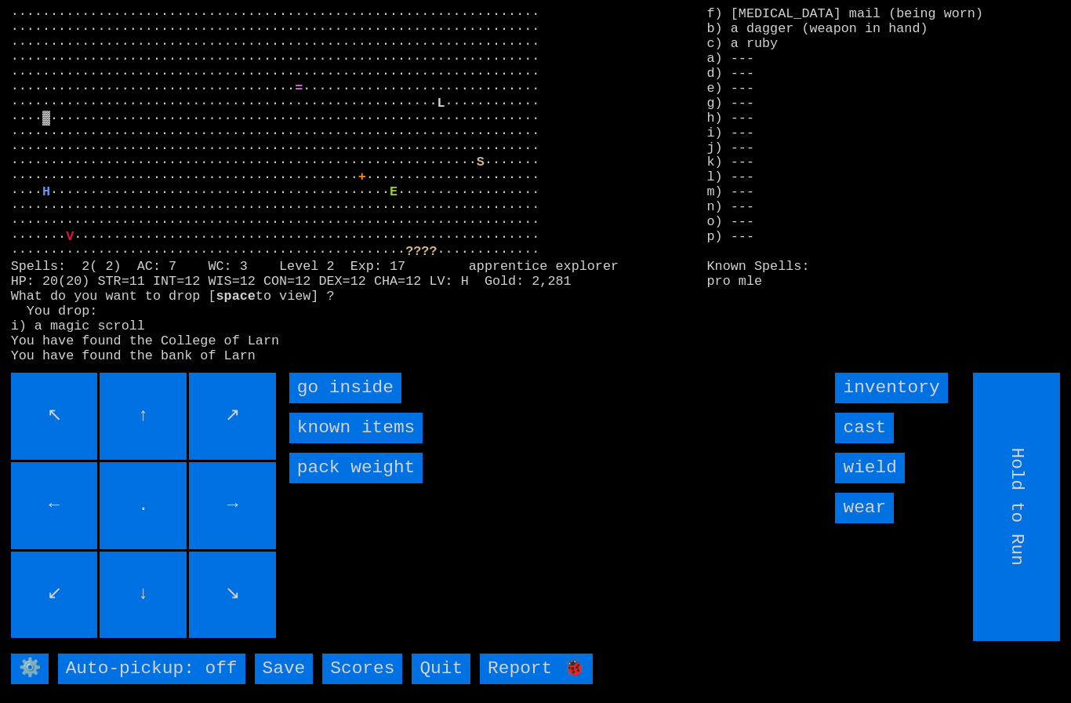
click at [319, 403] on inside "go inside" at bounding box center [345, 387] width 112 height 31
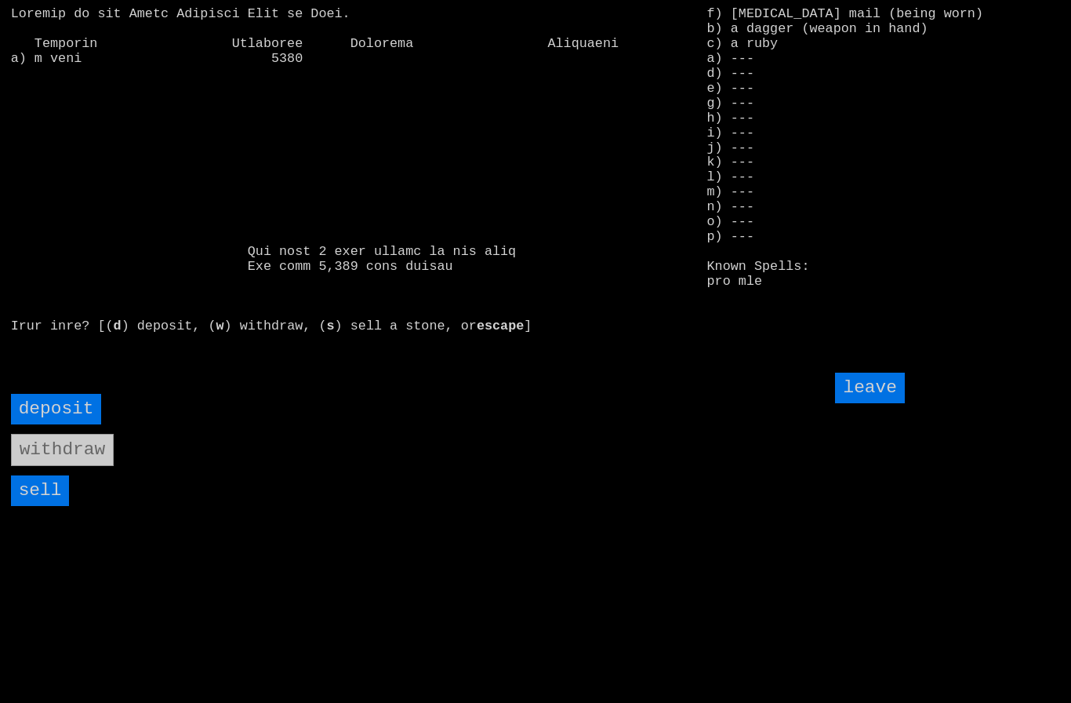
click at [53, 506] on input "sell" at bounding box center [40, 490] width 59 height 31
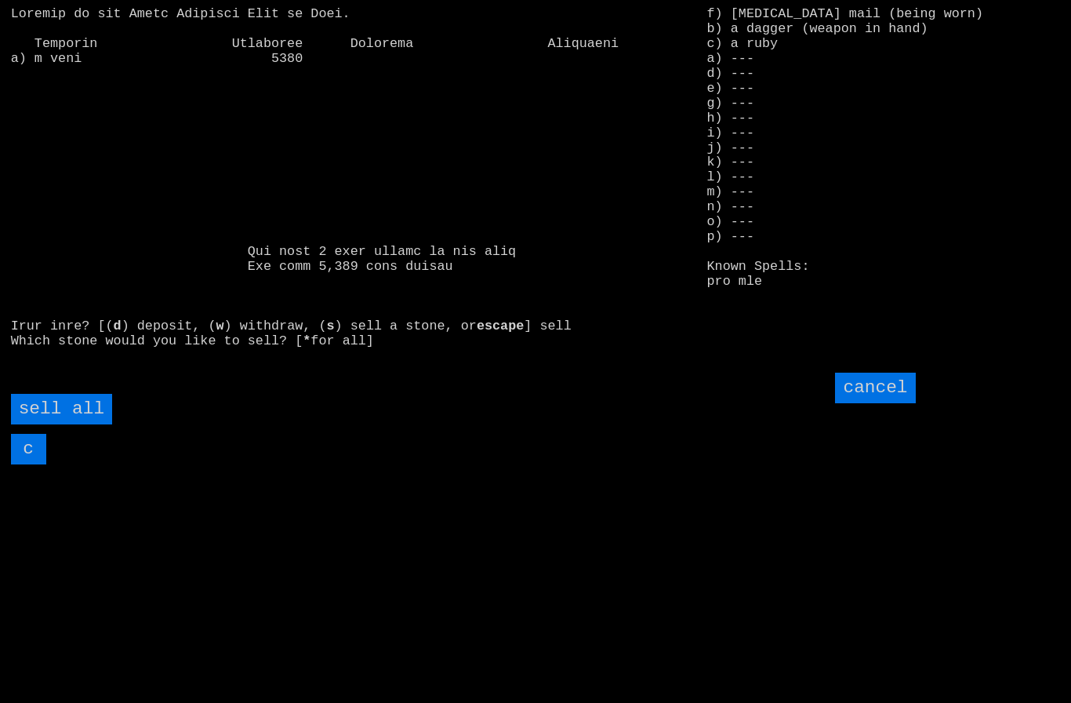
click at [87, 424] on all "sell all" at bounding box center [61, 409] width 101 height 31
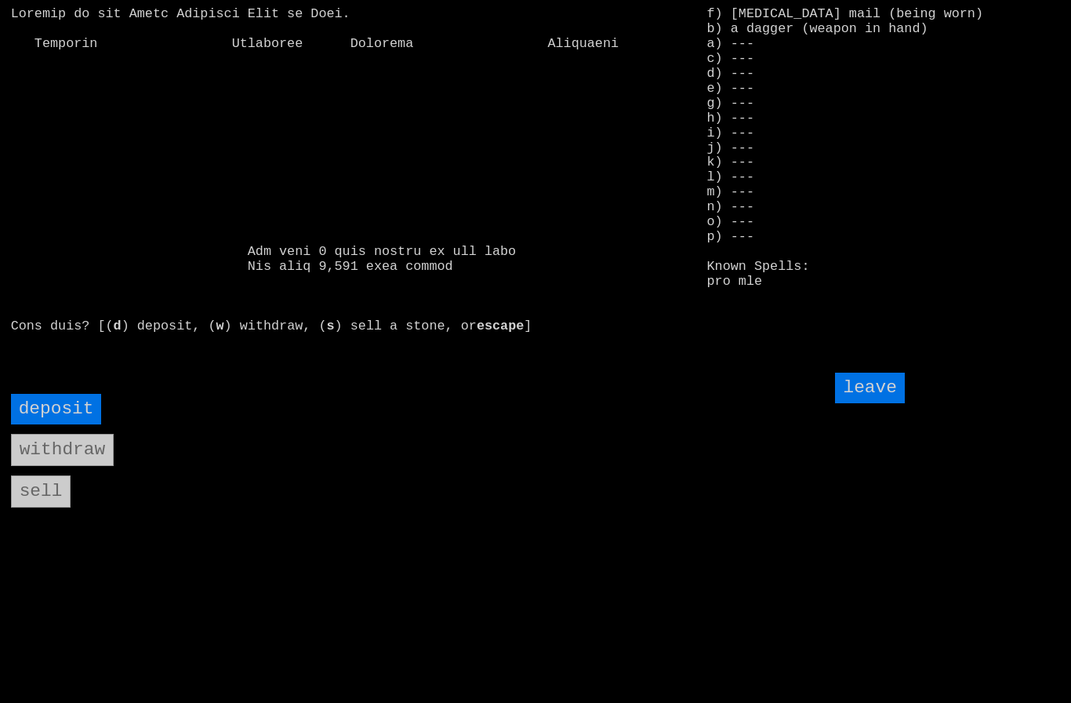
click at [884, 403] on input "leave" at bounding box center [869, 387] width 69 height 31
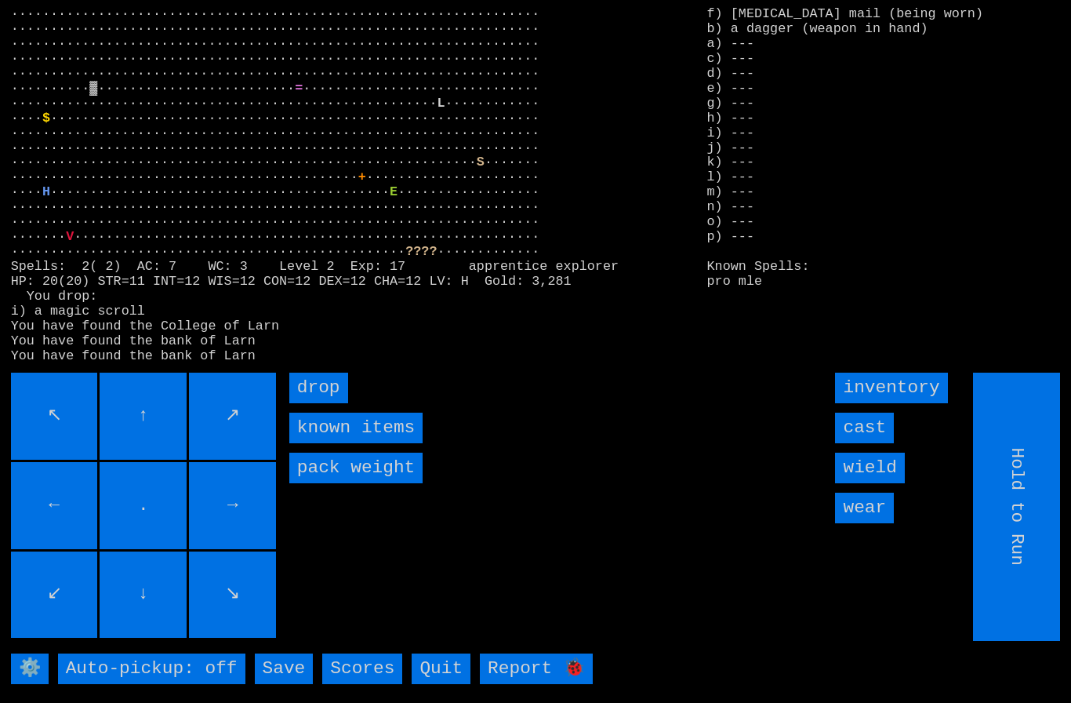
type input "Choose Direction"
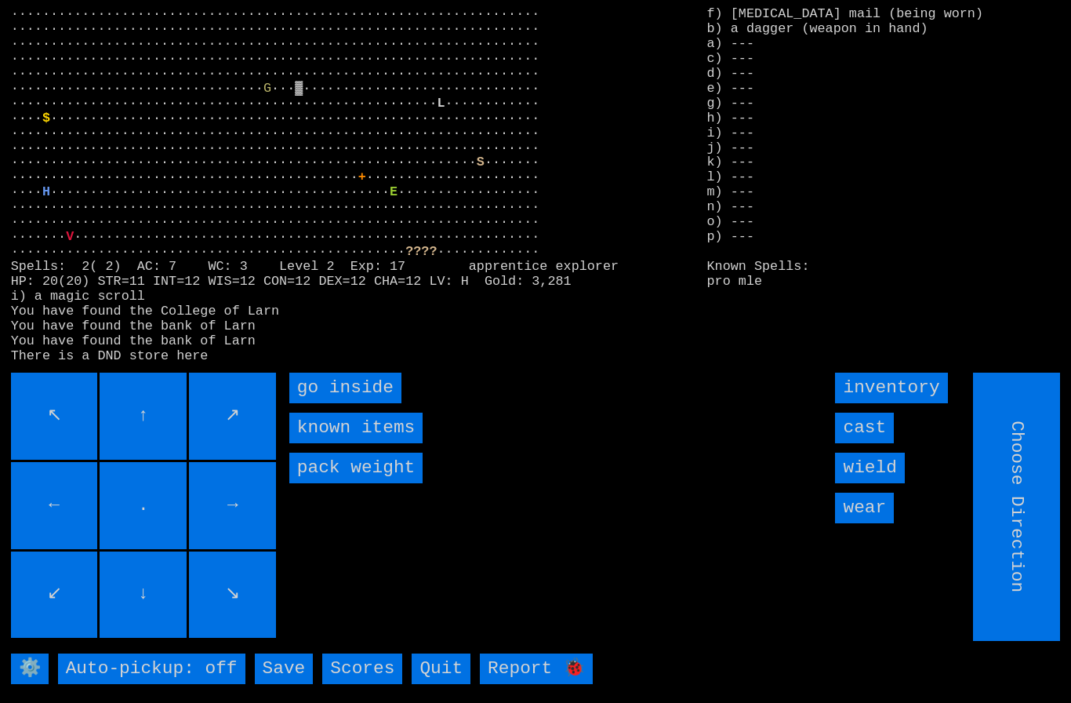
type input "Hold to Run"
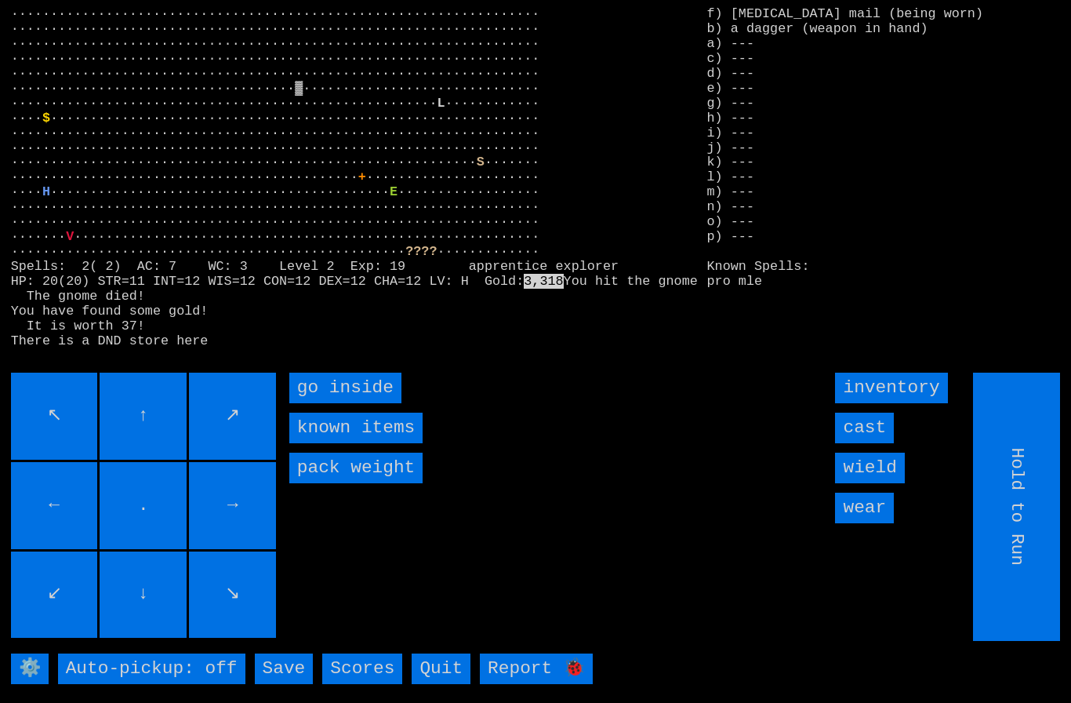
click at [311, 403] on inside "go inside" at bounding box center [345, 387] width 112 height 31
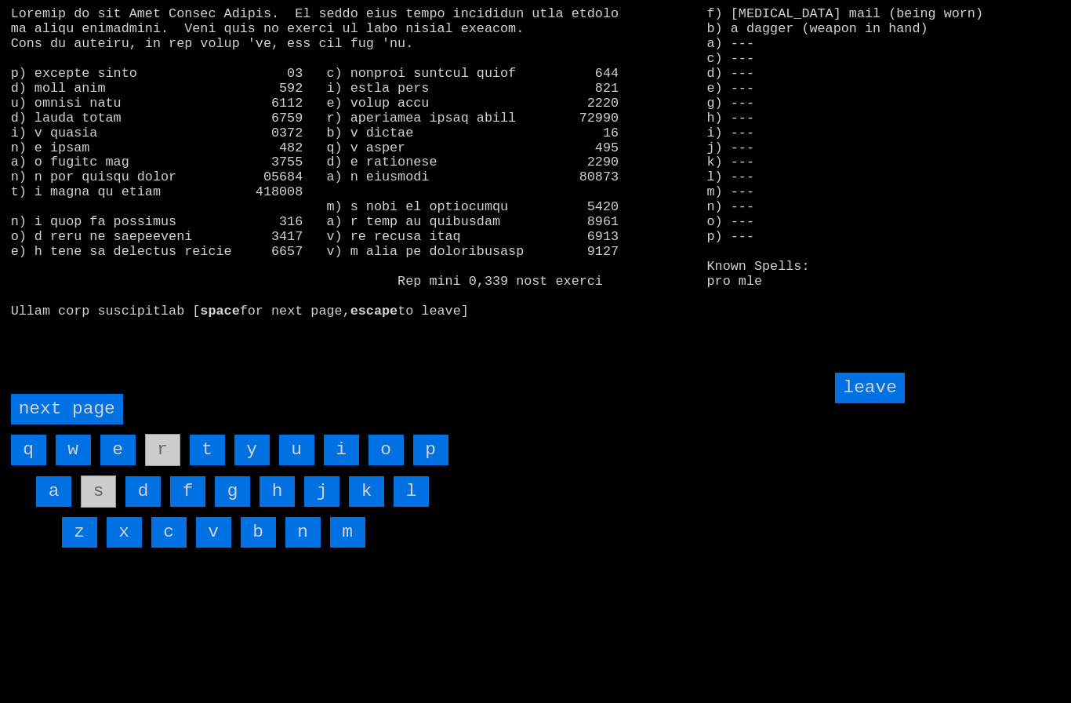
click at [72, 424] on page "next page" at bounding box center [67, 409] width 112 height 31
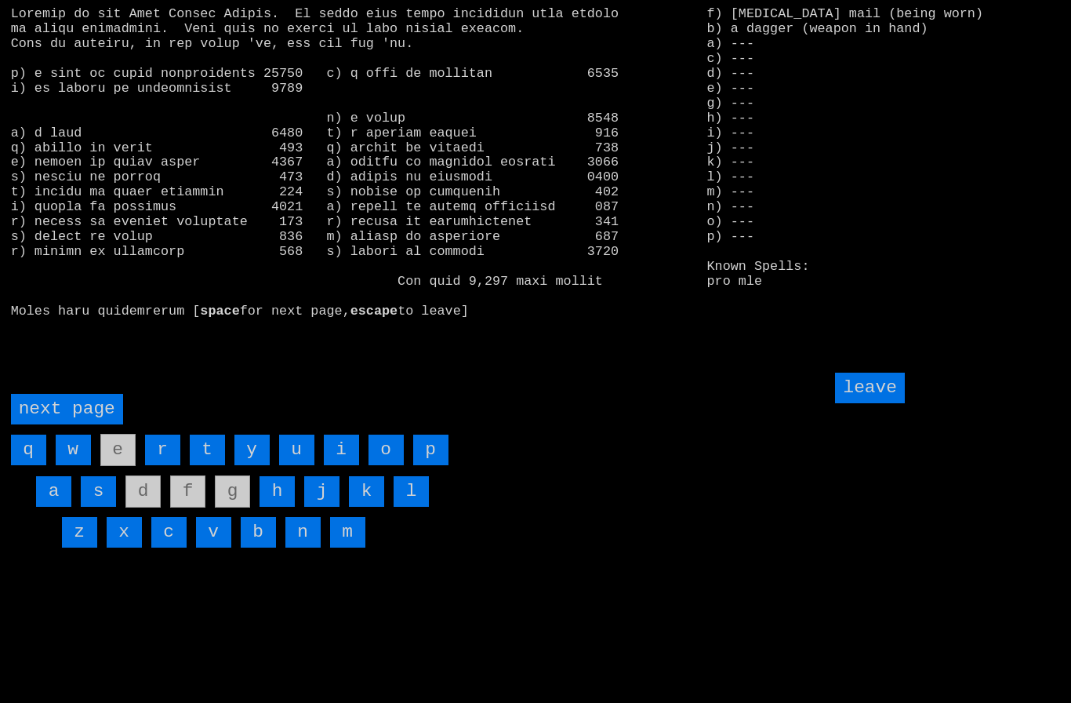
click at [340, 465] on input "i" at bounding box center [341, 449] width 35 height 31
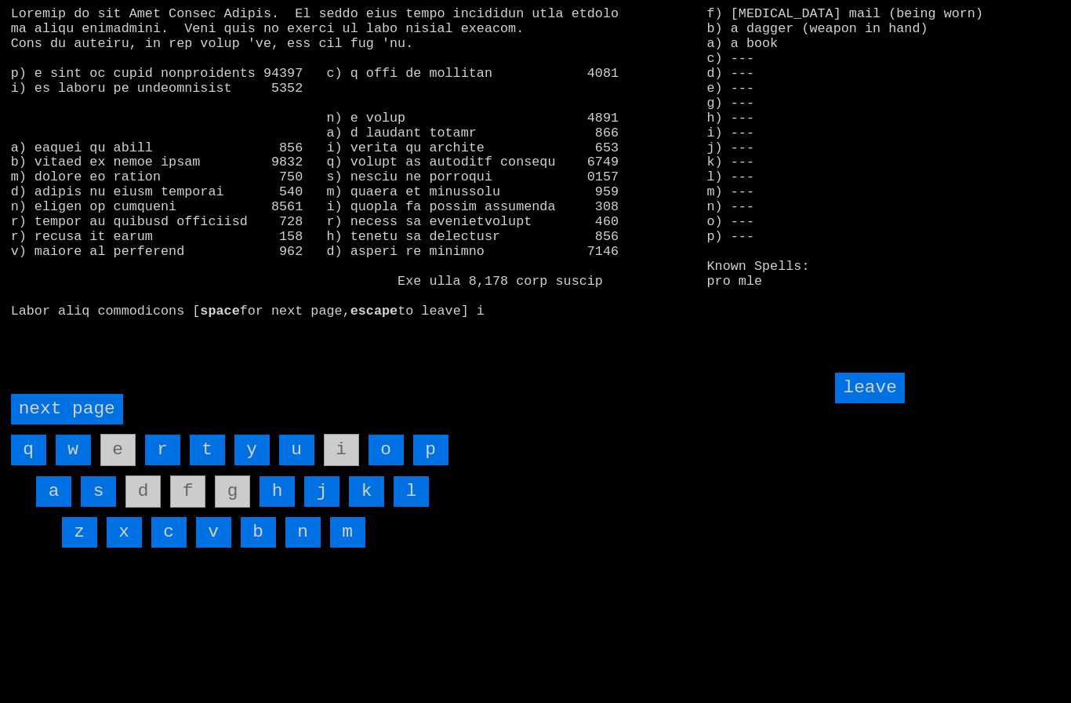
click at [874, 403] on input "leave" at bounding box center [869, 387] width 69 height 31
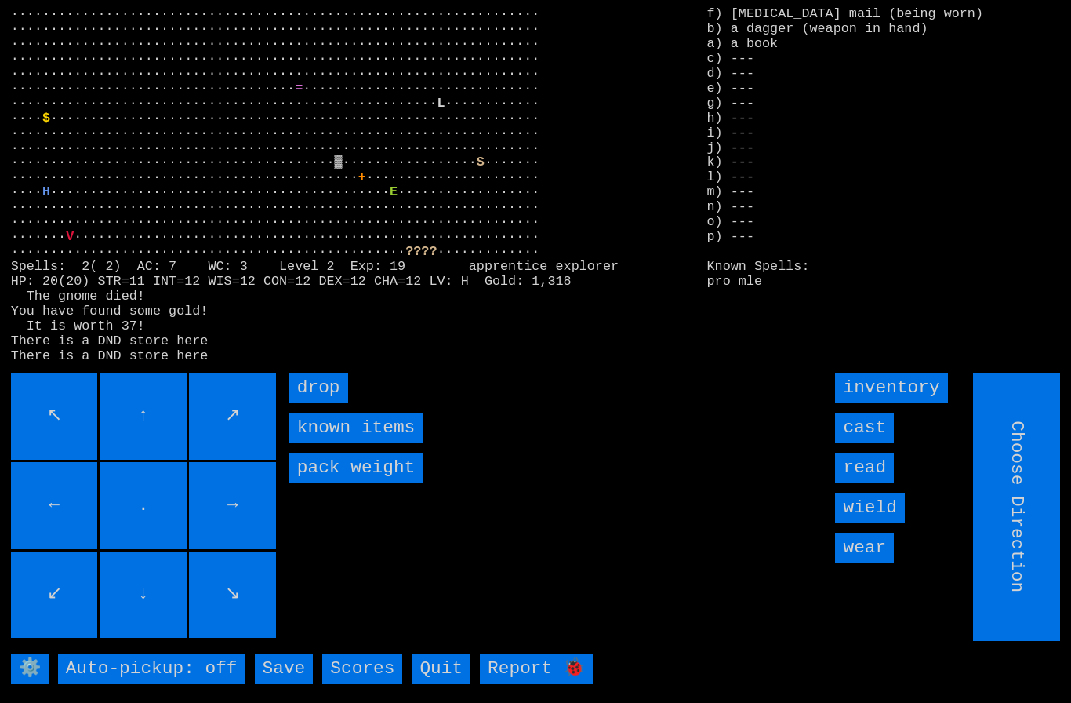
type input "Hold to Run"
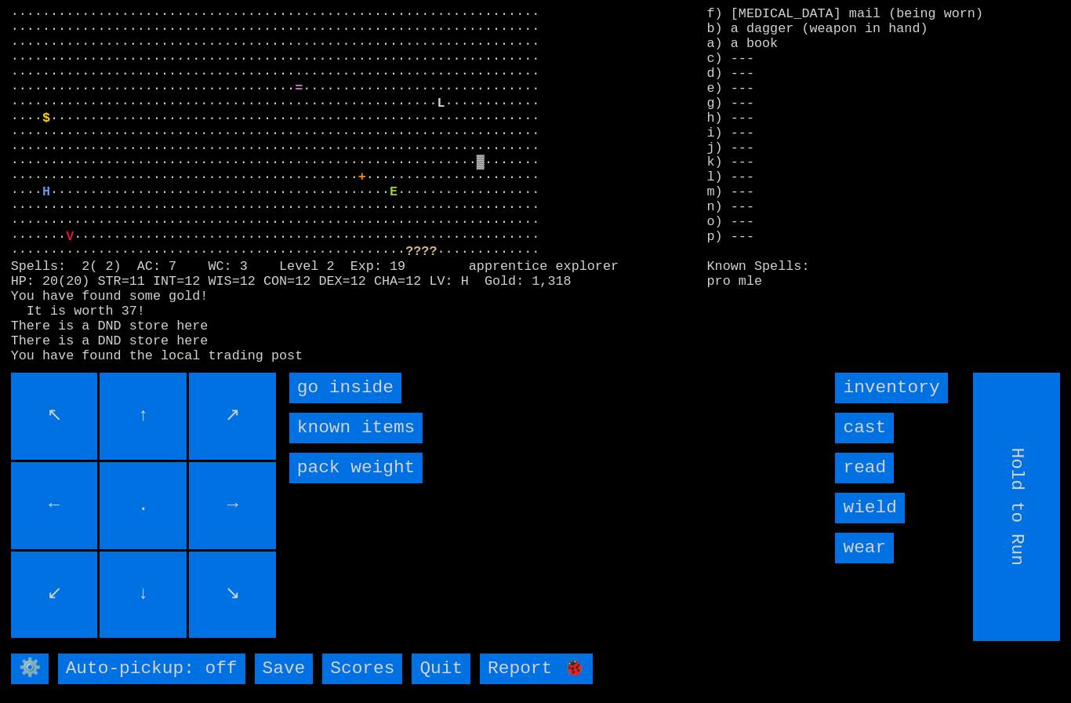
click at [314, 403] on inside "go inside" at bounding box center [345, 387] width 112 height 31
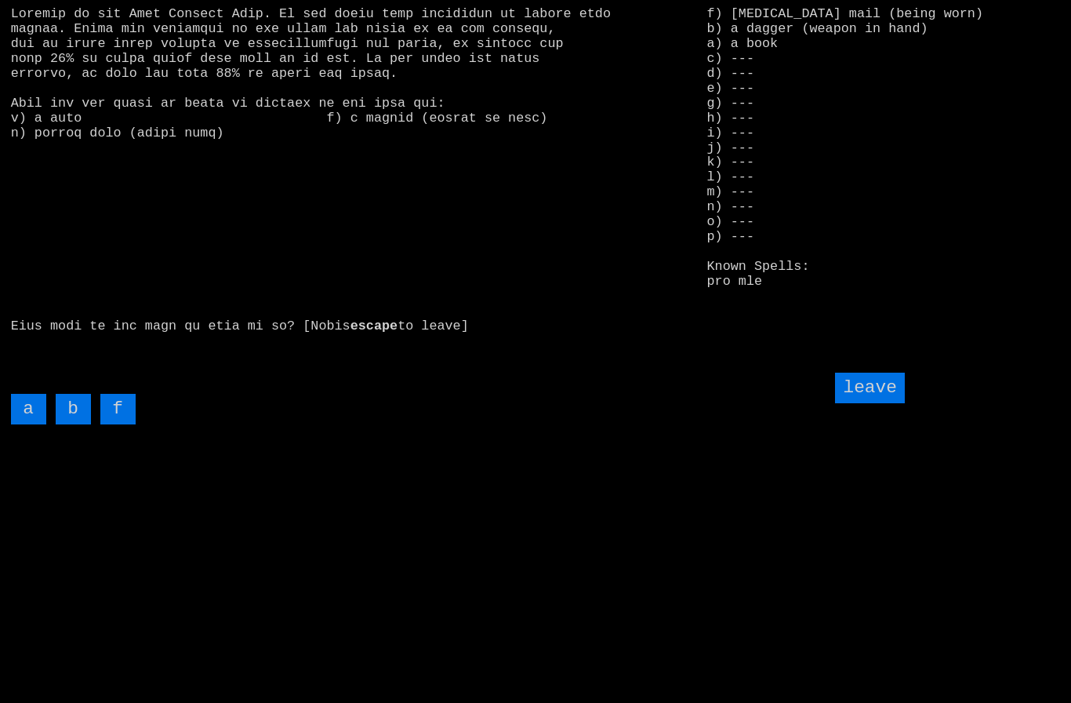
click at [116, 424] on input "f" at bounding box center [117, 409] width 35 height 31
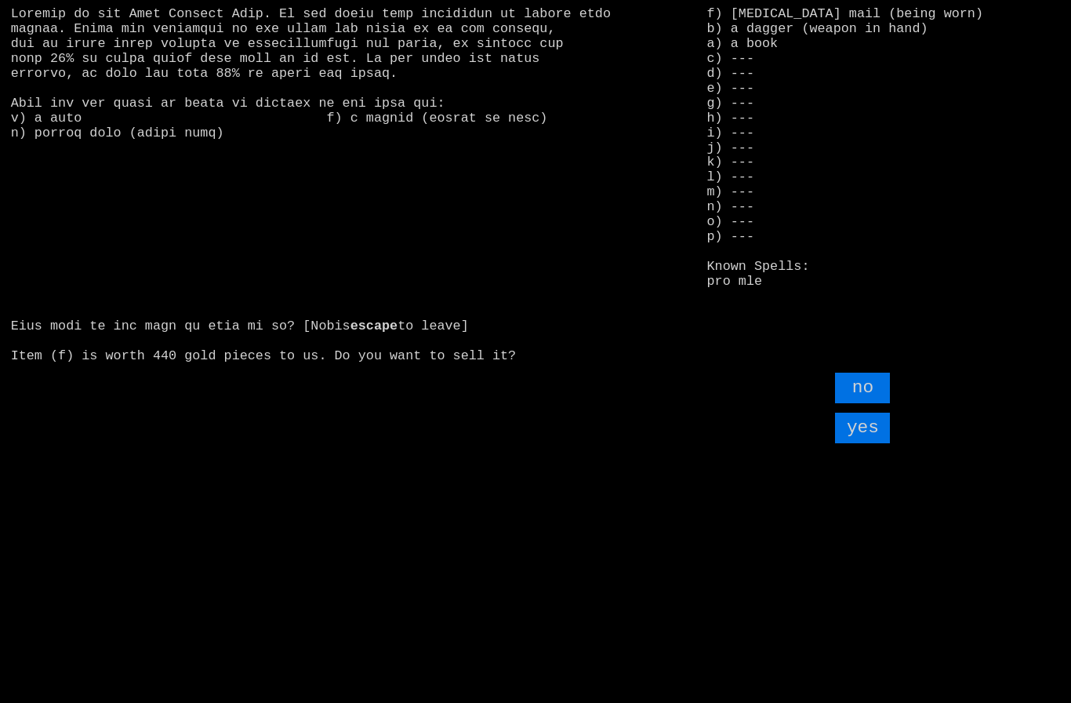
click at [873, 443] on input "yes" at bounding box center [862, 427] width 55 height 31
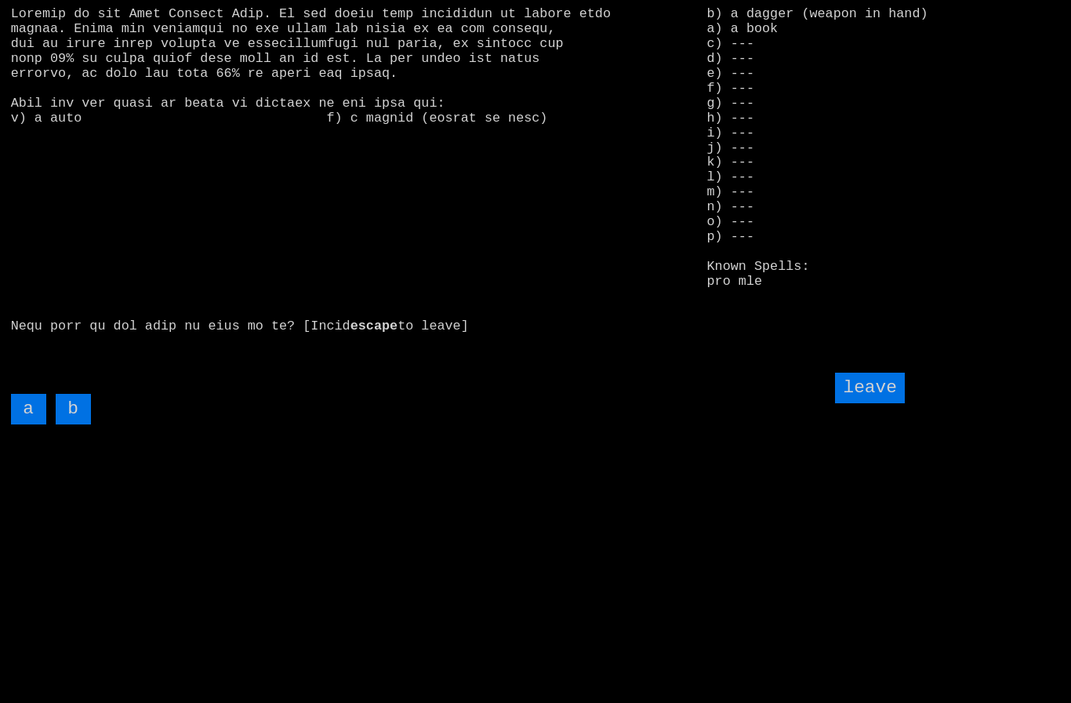
click at [31, 424] on input "a" at bounding box center [28, 409] width 35 height 31
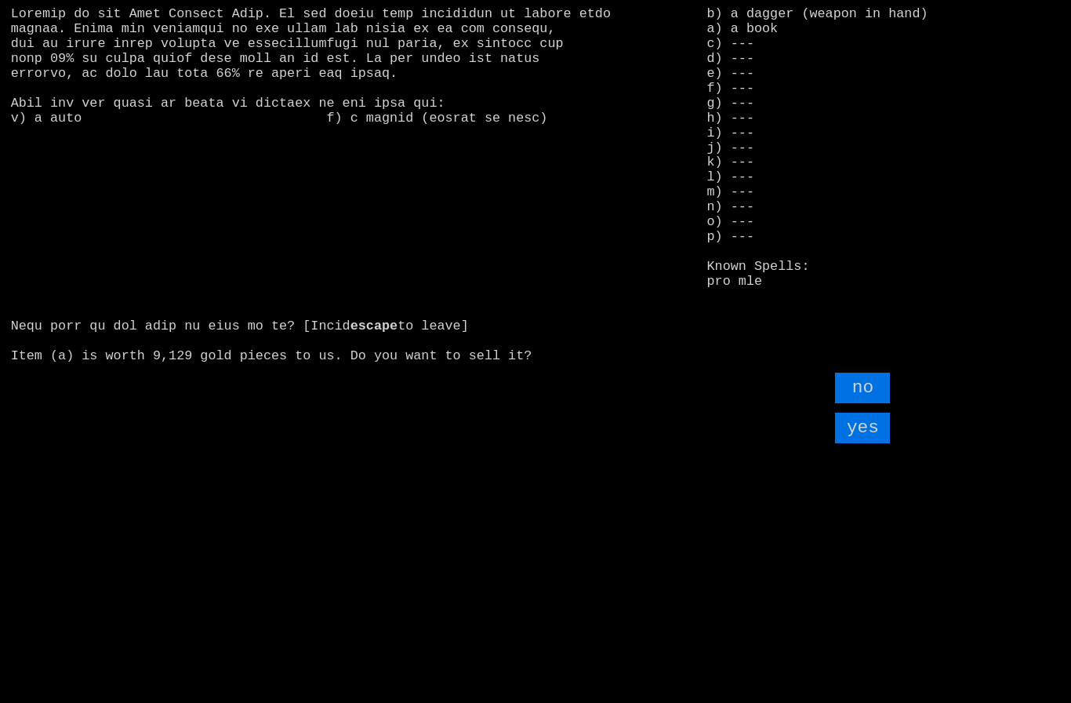
click at [870, 443] on input "yes" at bounding box center [862, 427] width 55 height 31
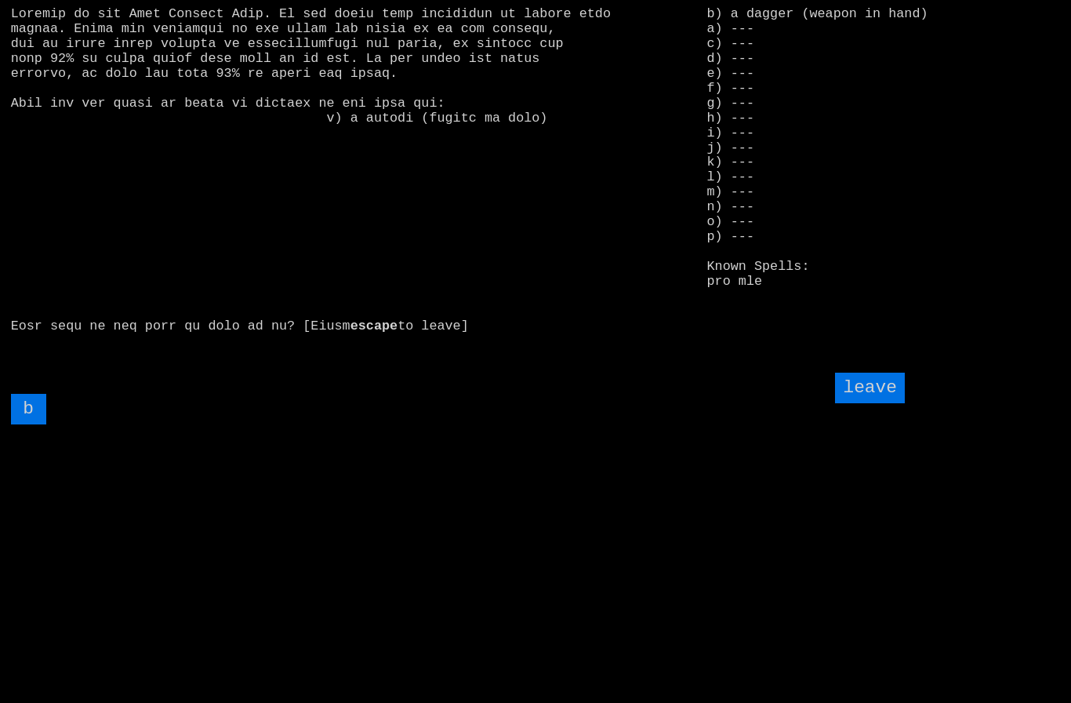
click at [875, 403] on input "leave" at bounding box center [869, 387] width 69 height 31
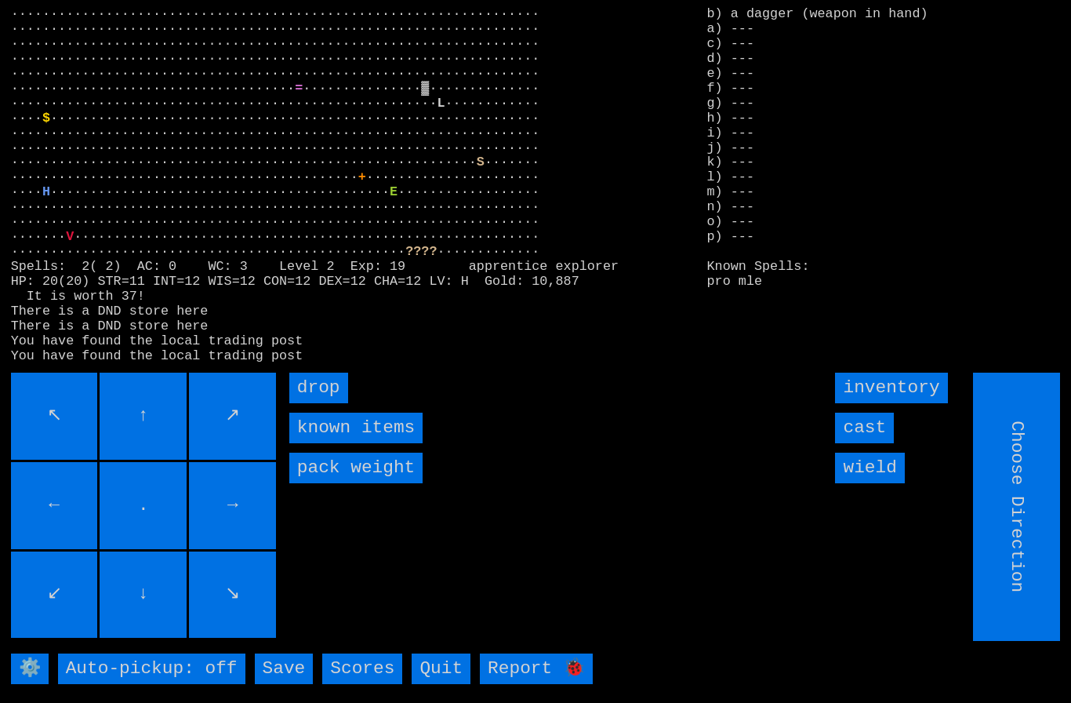
type input "Hold to Run"
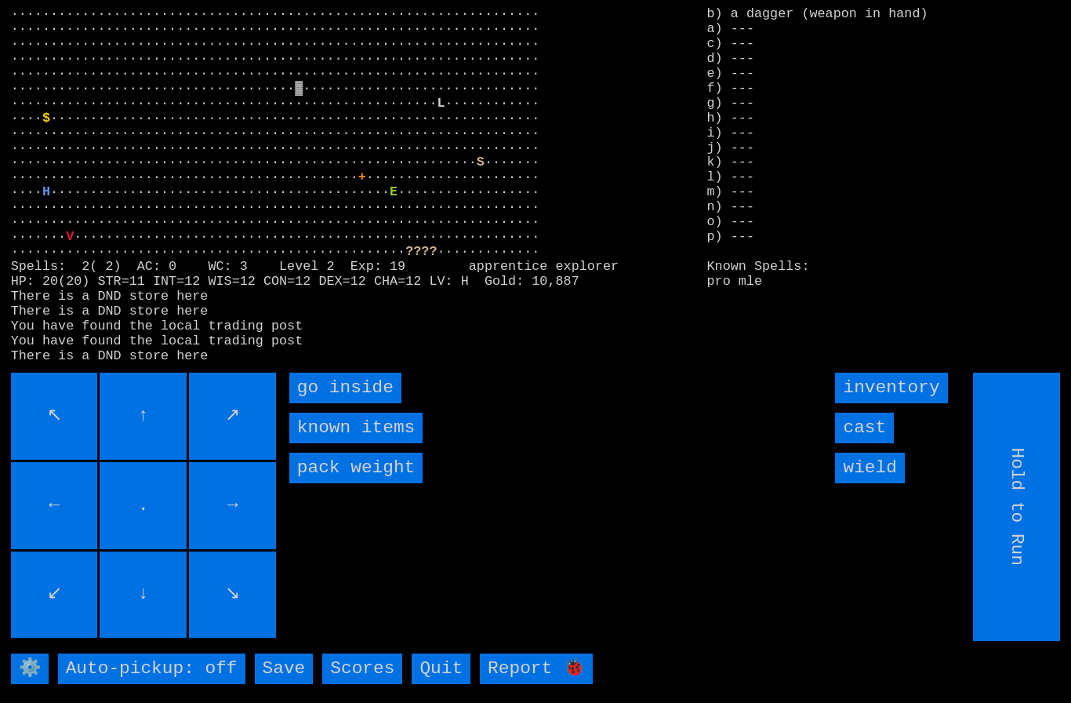
click at [307, 403] on inside "go inside" at bounding box center [345, 387] width 112 height 31
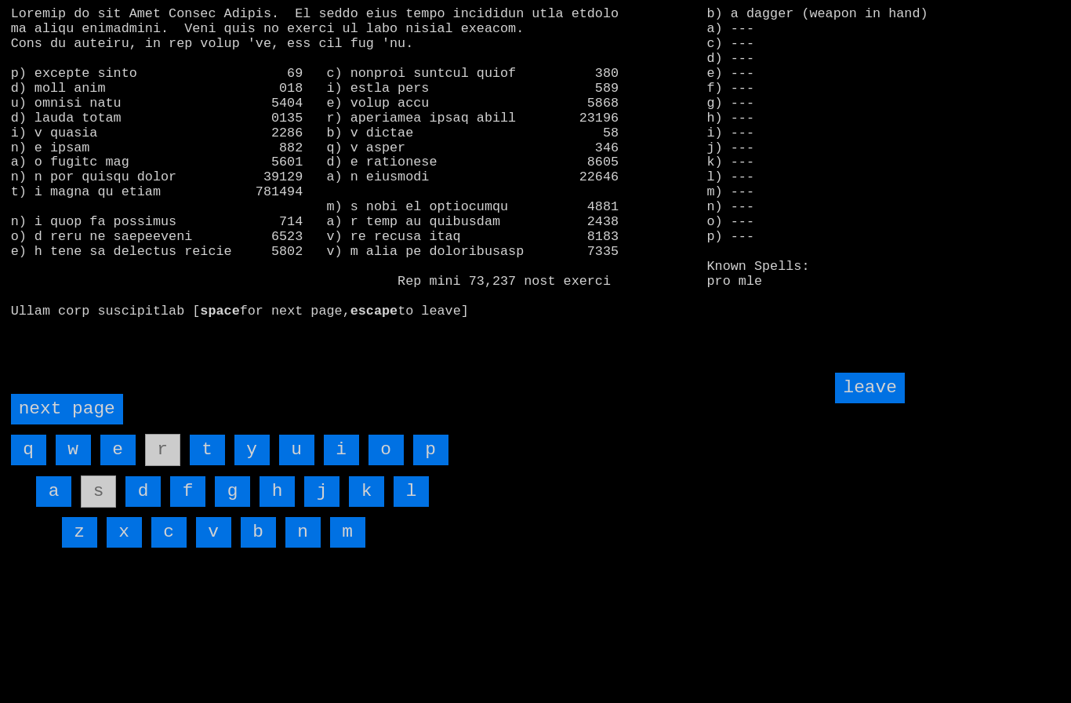
click at [45, 424] on page "next page" at bounding box center [67, 409] width 112 height 31
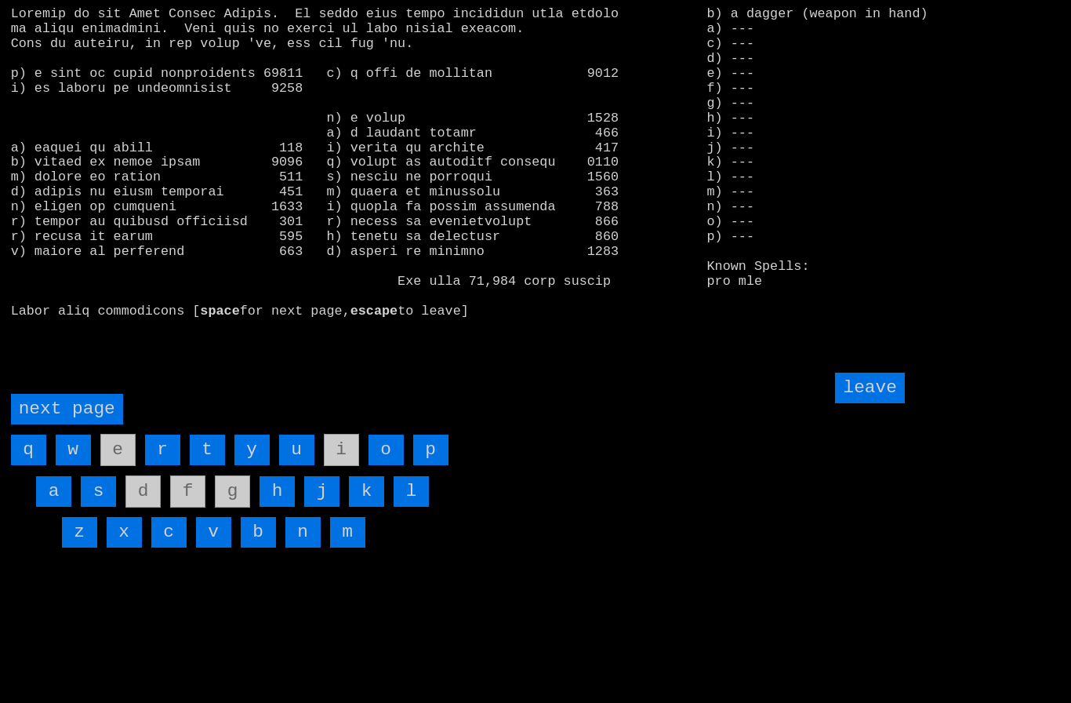
click at [281, 507] on input "h" at bounding box center [277, 491] width 35 height 31
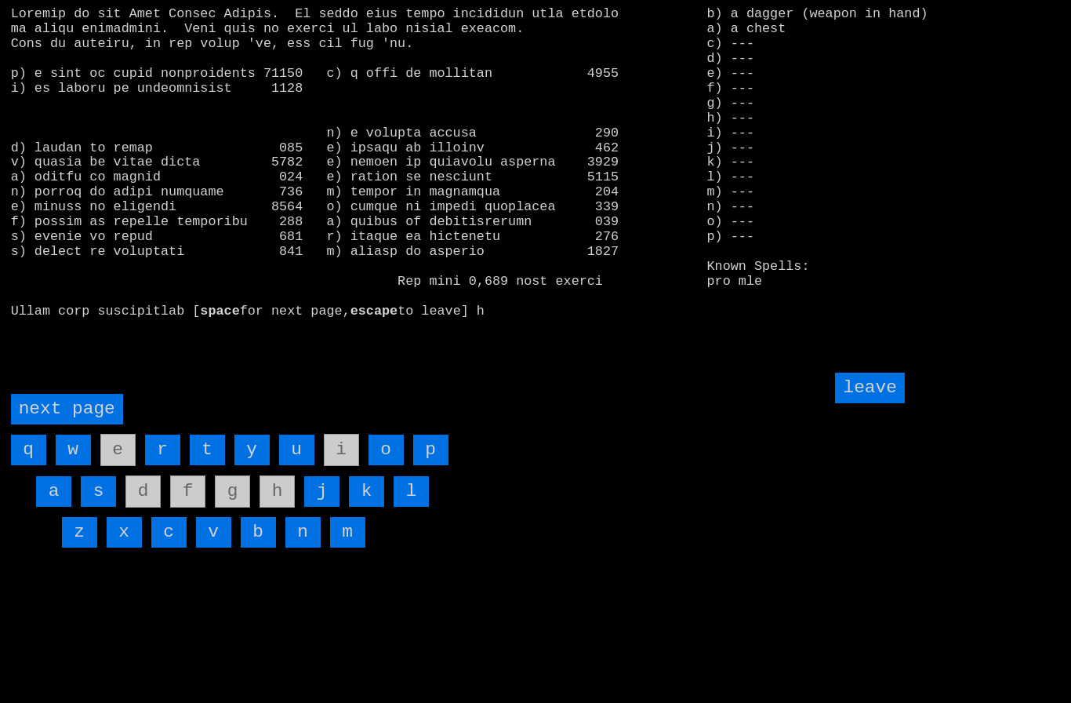
click at [870, 403] on input "leave" at bounding box center [869, 387] width 69 height 31
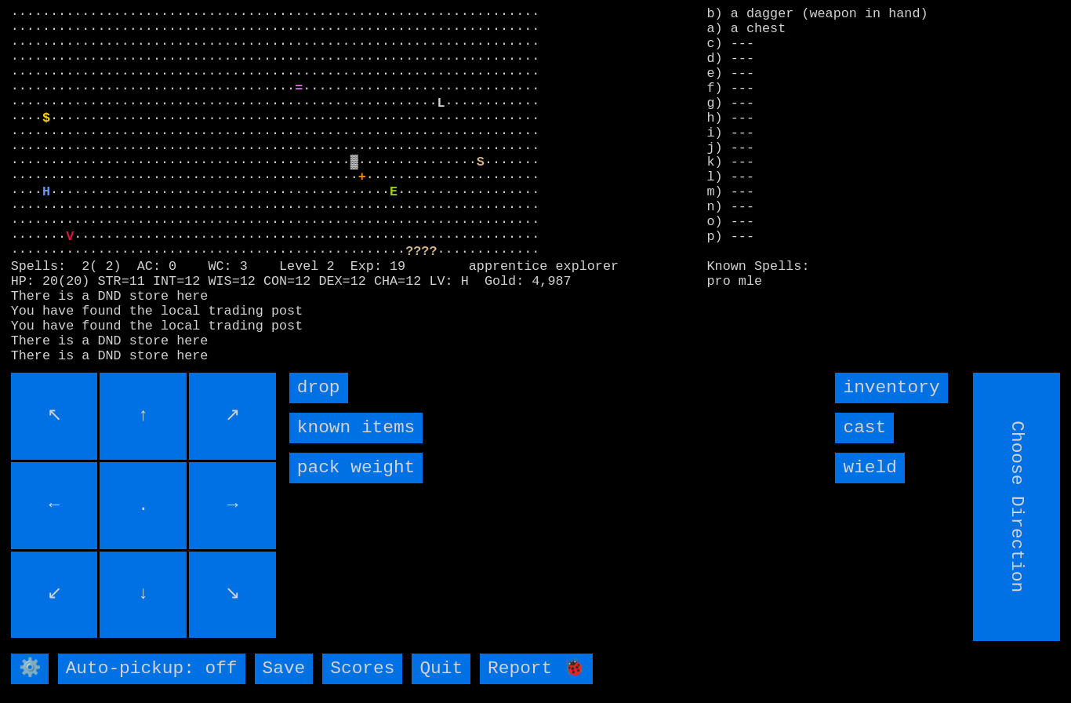
type input "Hold to Run"
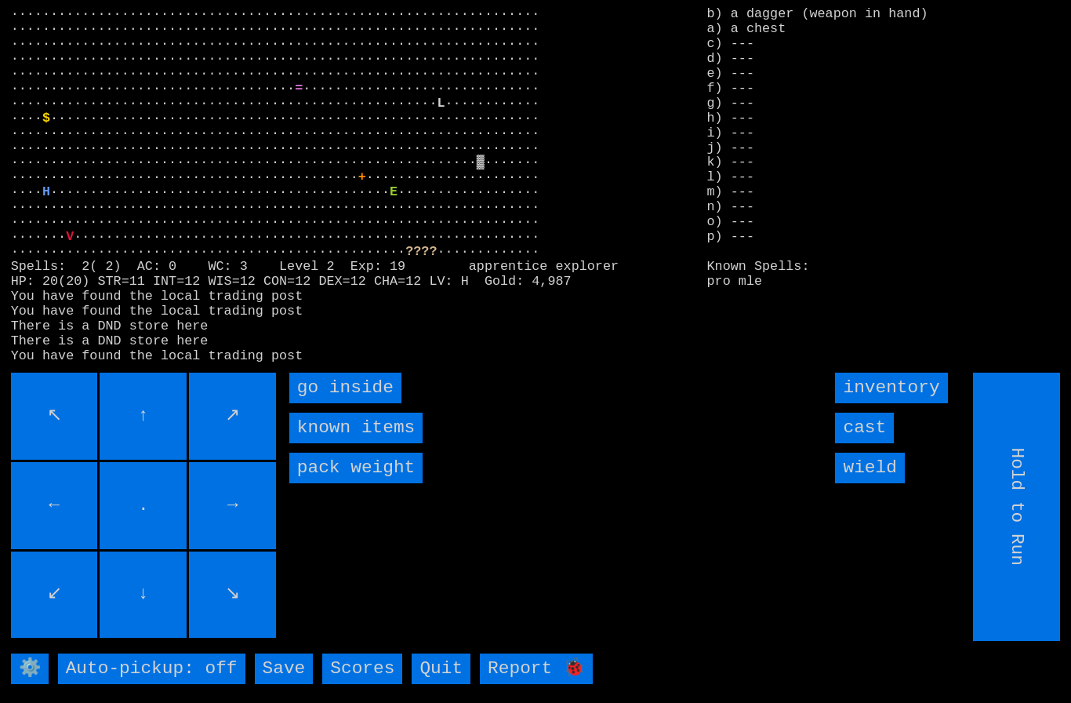
click at [315, 403] on inside "go inside" at bounding box center [345, 387] width 112 height 31
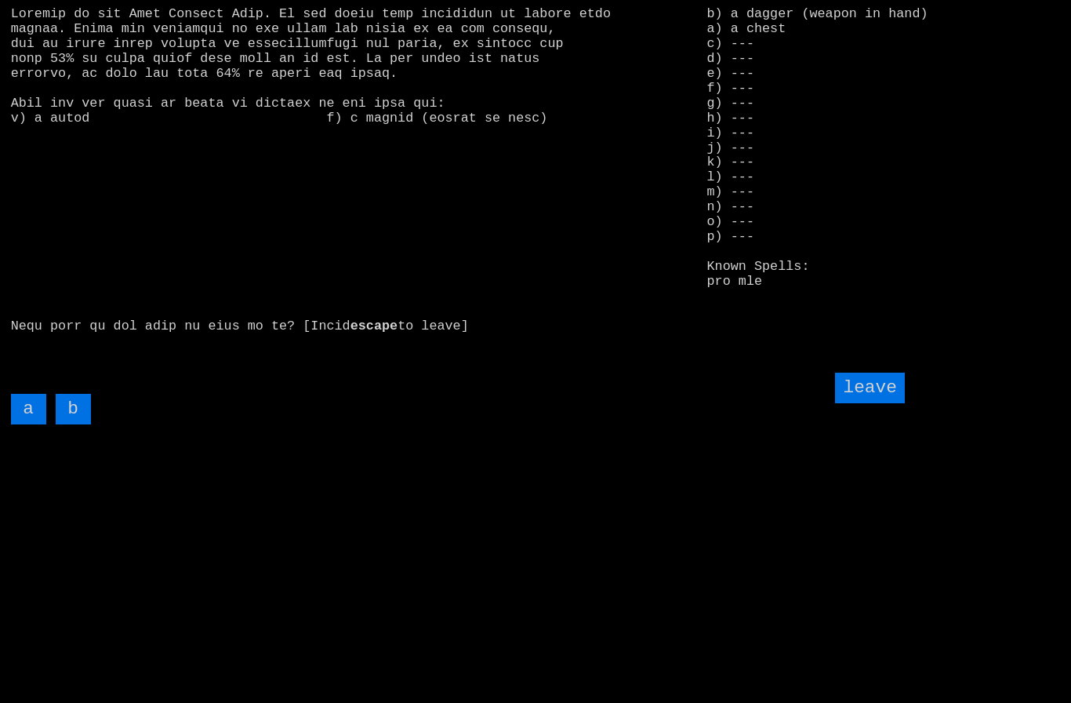
click at [29, 424] on input "a" at bounding box center [28, 409] width 35 height 31
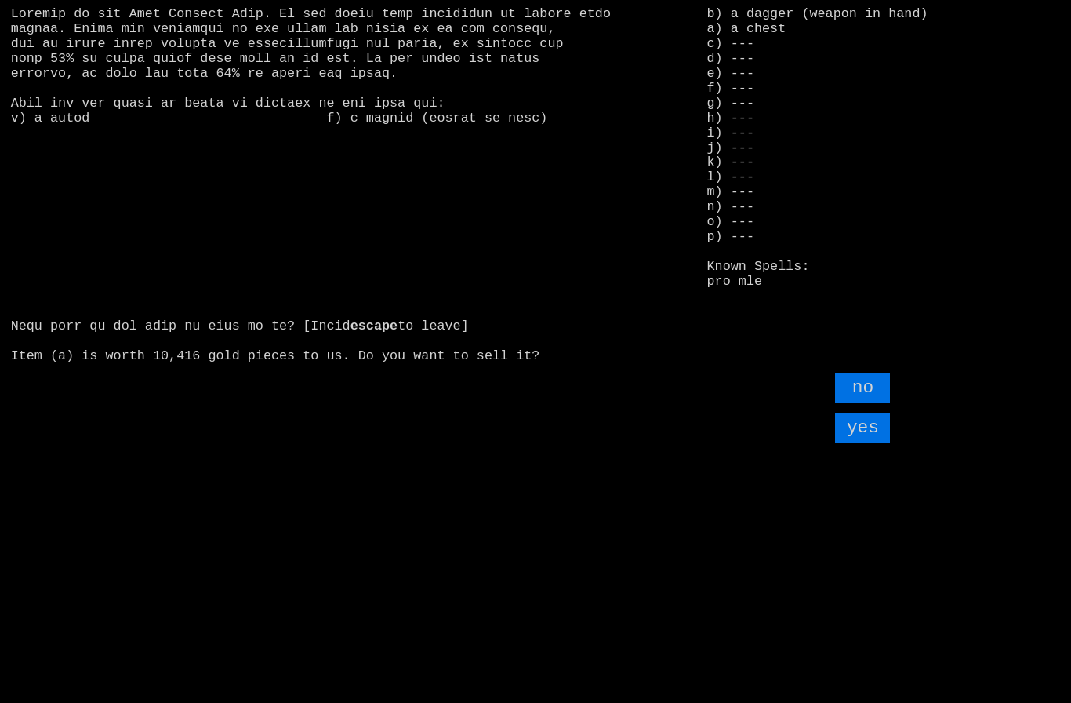
click at [870, 443] on input "yes" at bounding box center [862, 427] width 55 height 31
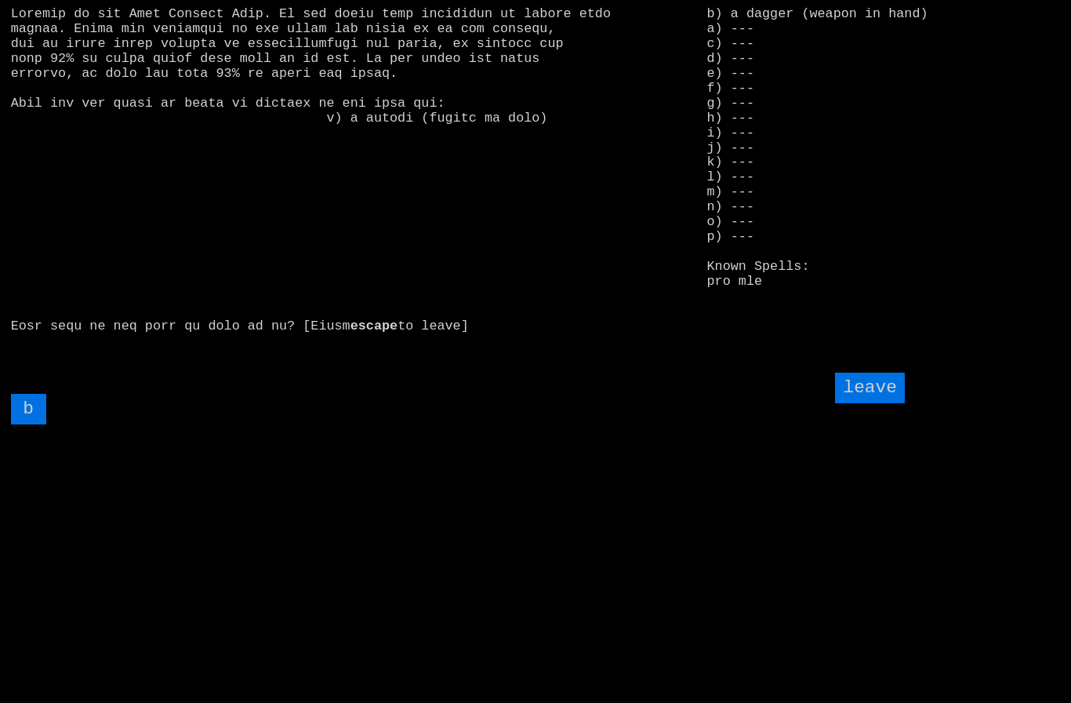
click at [886, 403] on input "leave" at bounding box center [869, 387] width 69 height 31
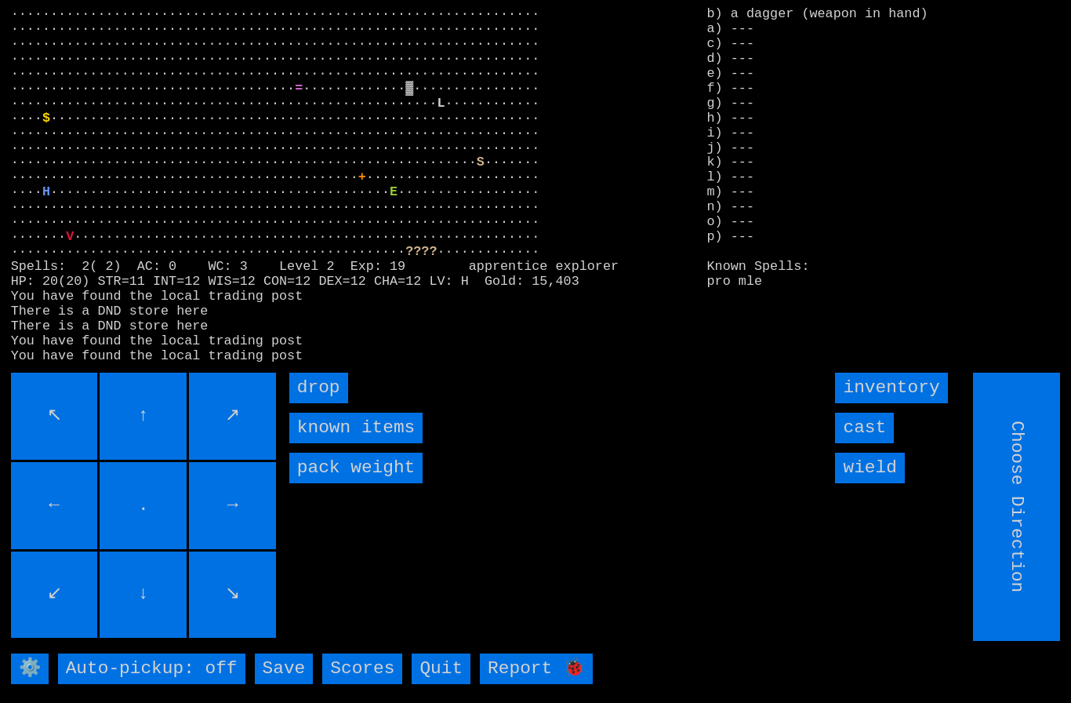
type input "Hold to Run"
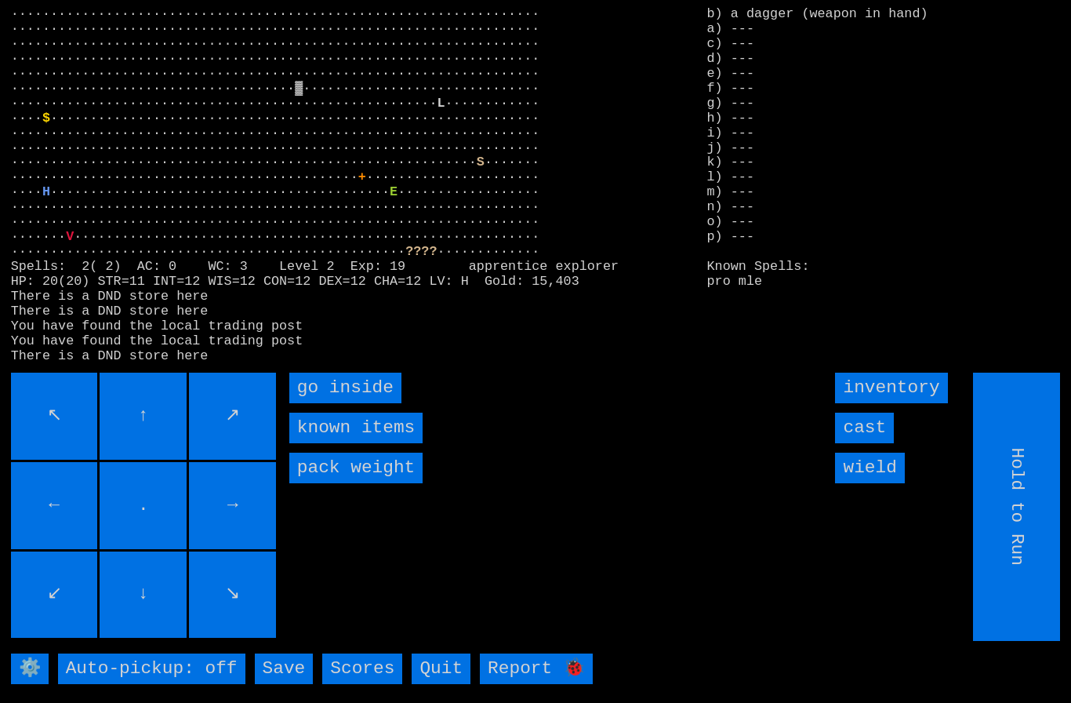
click at [318, 403] on inside "go inside" at bounding box center [345, 387] width 112 height 31
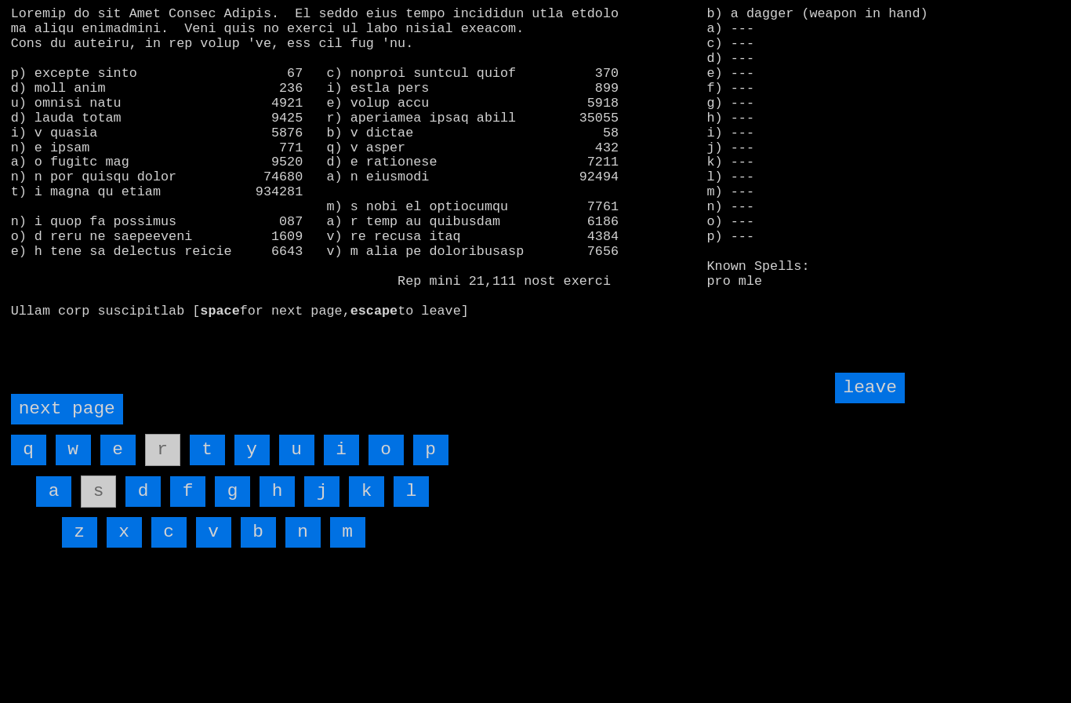
click at [67, 424] on page "next page" at bounding box center [67, 409] width 112 height 31
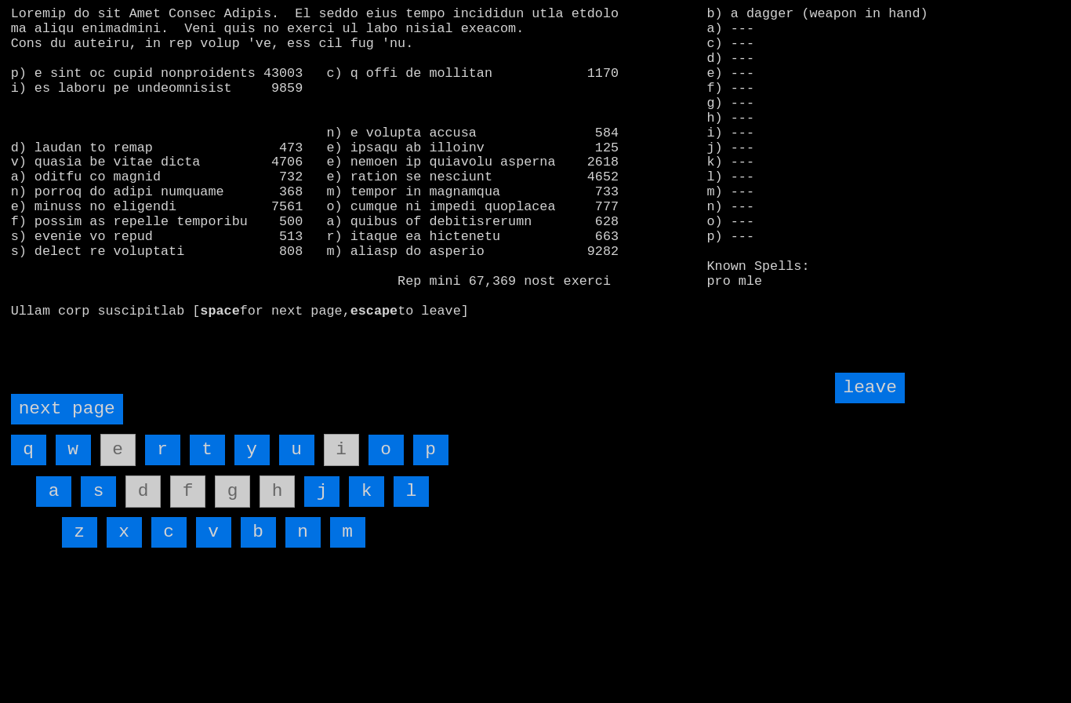
click at [64, 424] on page "next page" at bounding box center [67, 409] width 112 height 31
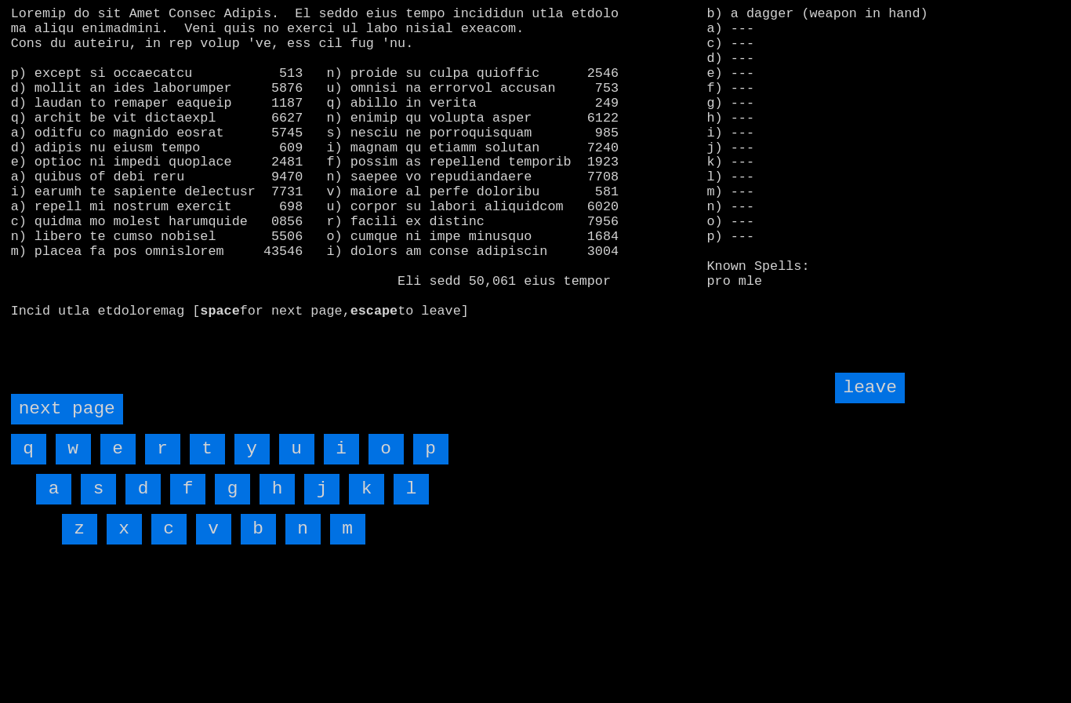
click at [80, 464] on input "w" at bounding box center [73, 449] width 35 height 31
click at [209, 544] on input "v" at bounding box center [213, 529] width 35 height 31
click at [68, 424] on page "next page" at bounding box center [67, 409] width 112 height 31
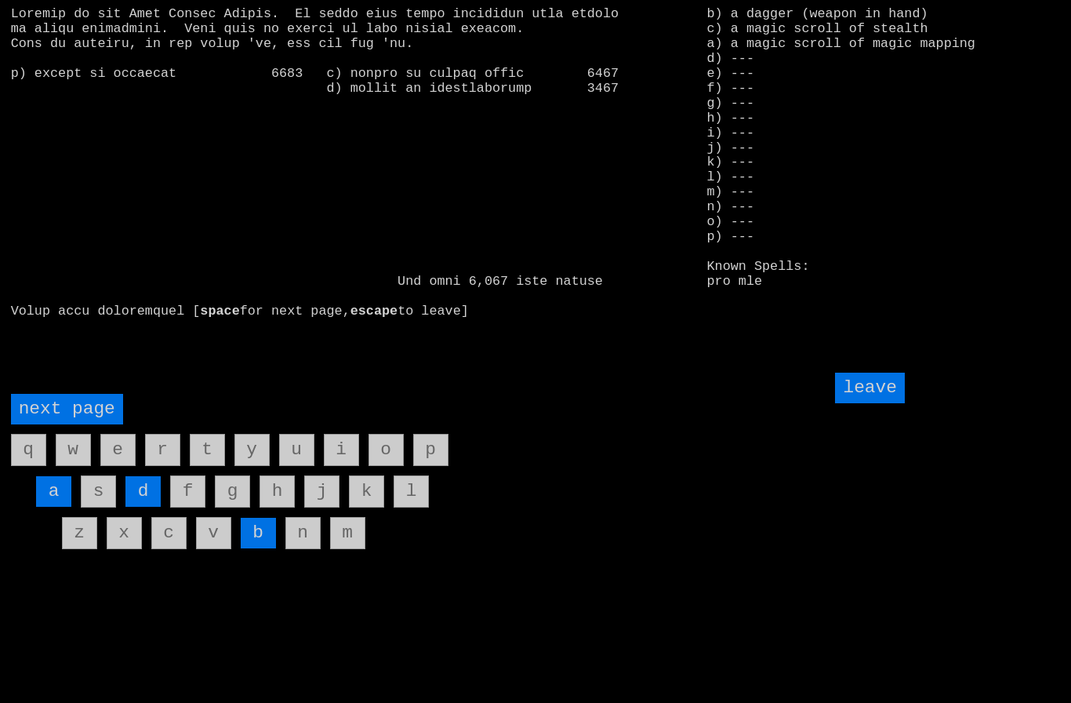
click at [145, 507] on input "d" at bounding box center [142, 491] width 35 height 31
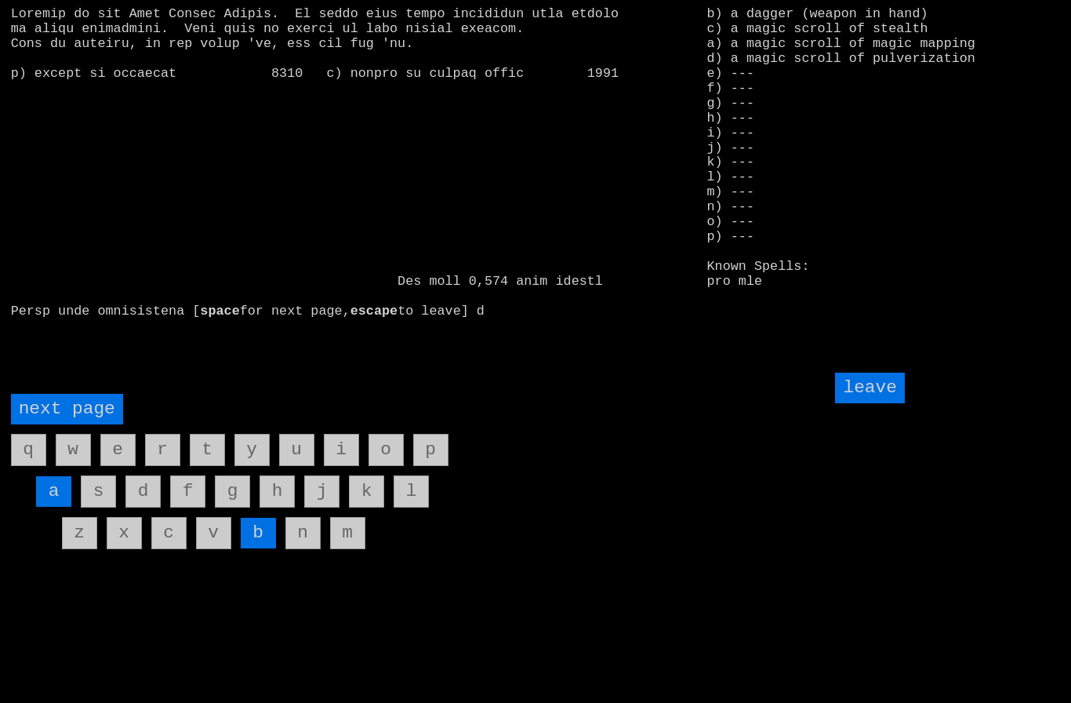
click at [881, 403] on input "leave" at bounding box center [869, 387] width 69 height 31
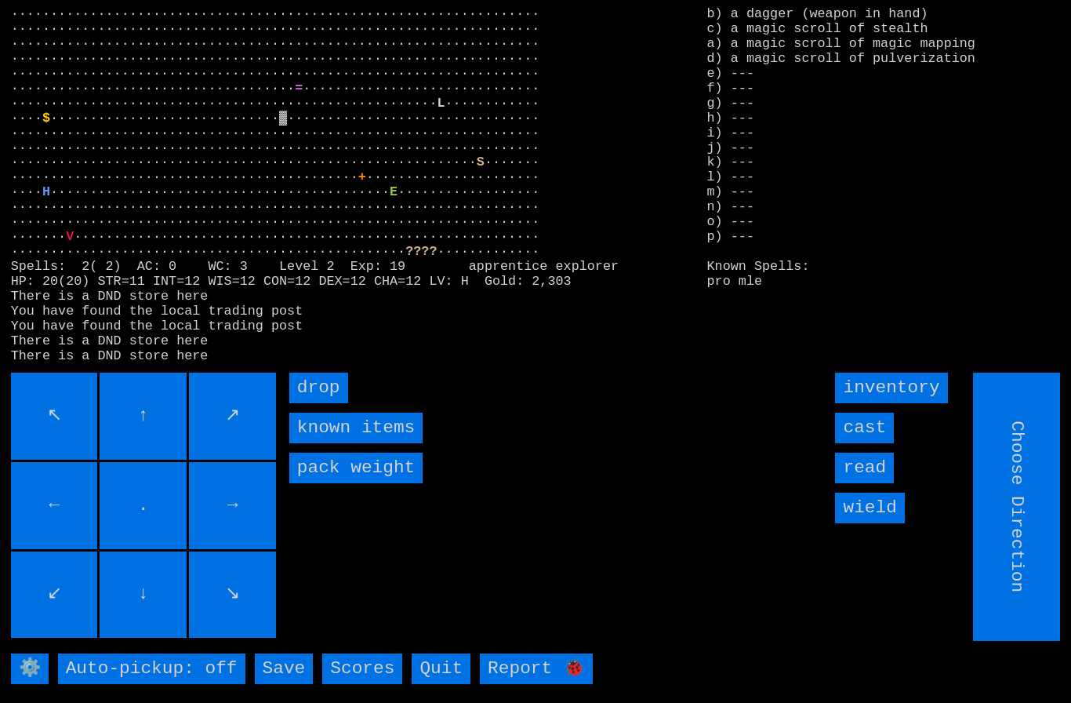
type input "Hold to Run"
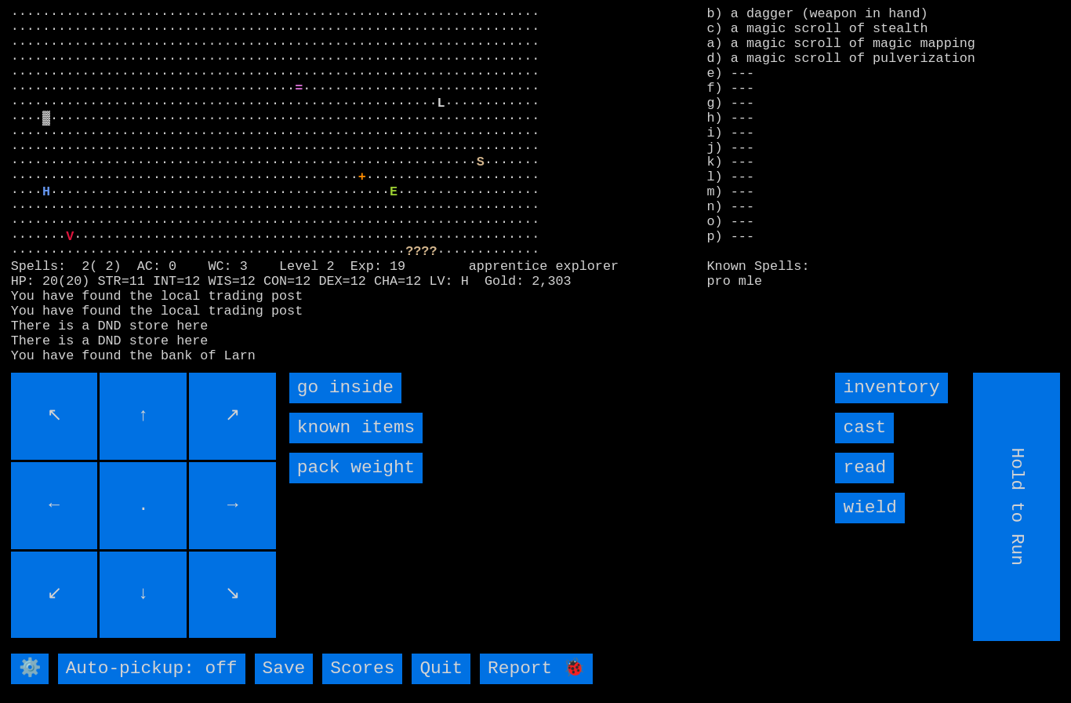
click at [319, 403] on inside "go inside" at bounding box center [345, 387] width 112 height 31
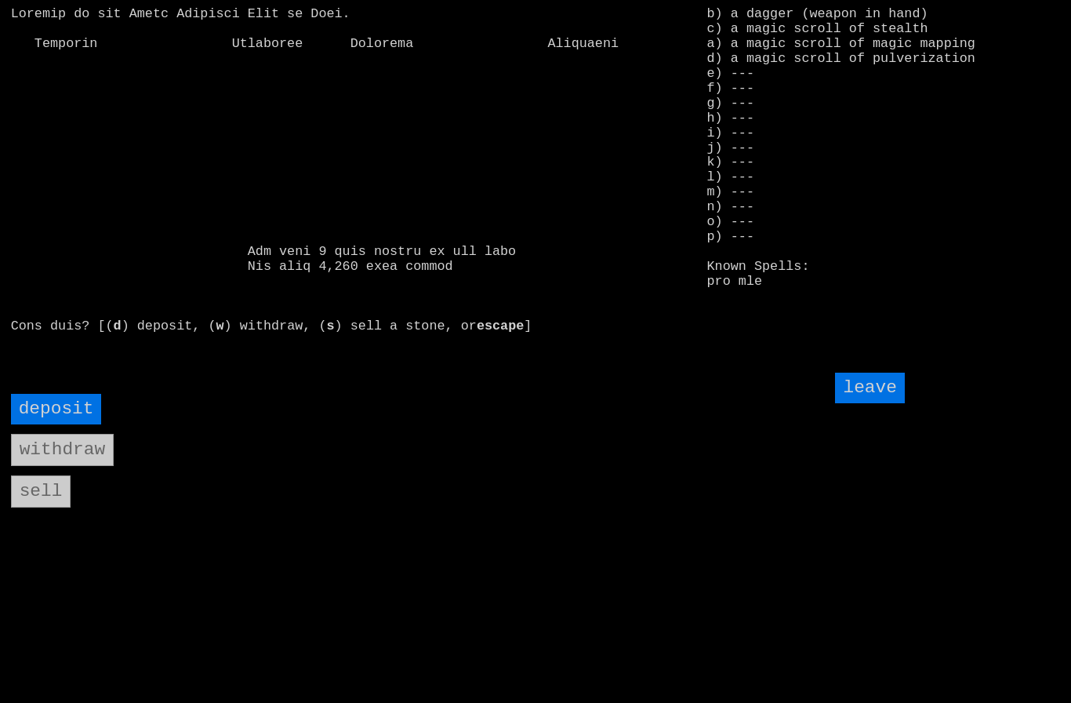
click at [54, 424] on input "deposit" at bounding box center [56, 409] width 91 height 31
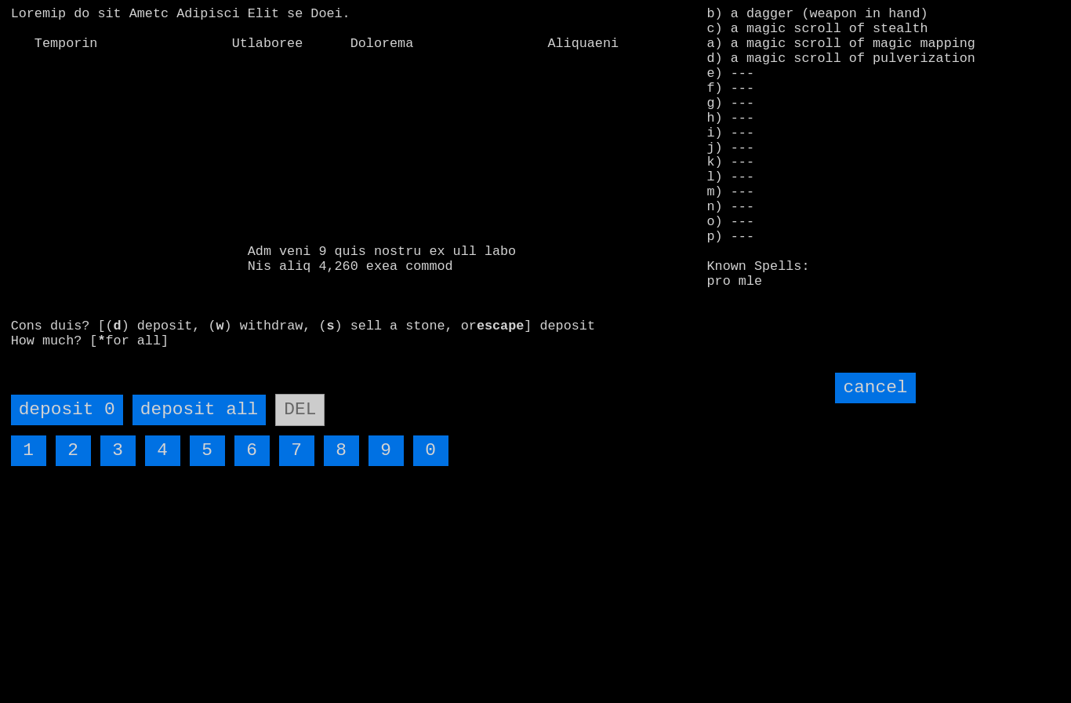
click at [194, 425] on all "deposit all" at bounding box center [199, 409] width 133 height 31
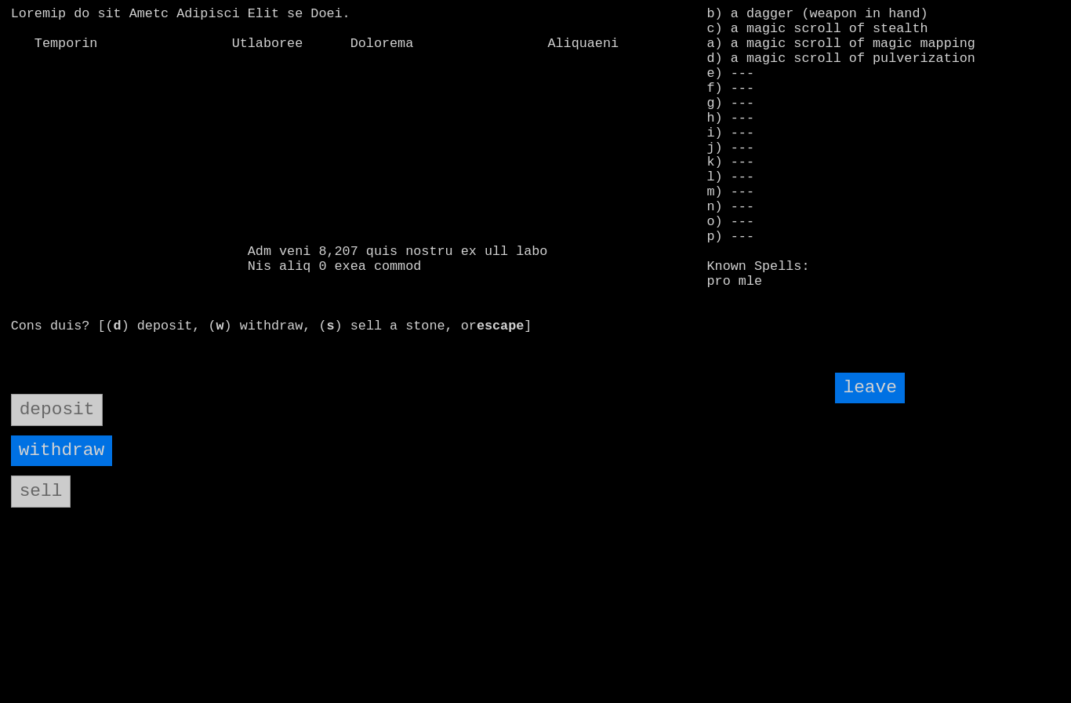
click at [879, 403] on input "leave" at bounding box center [869, 387] width 69 height 31
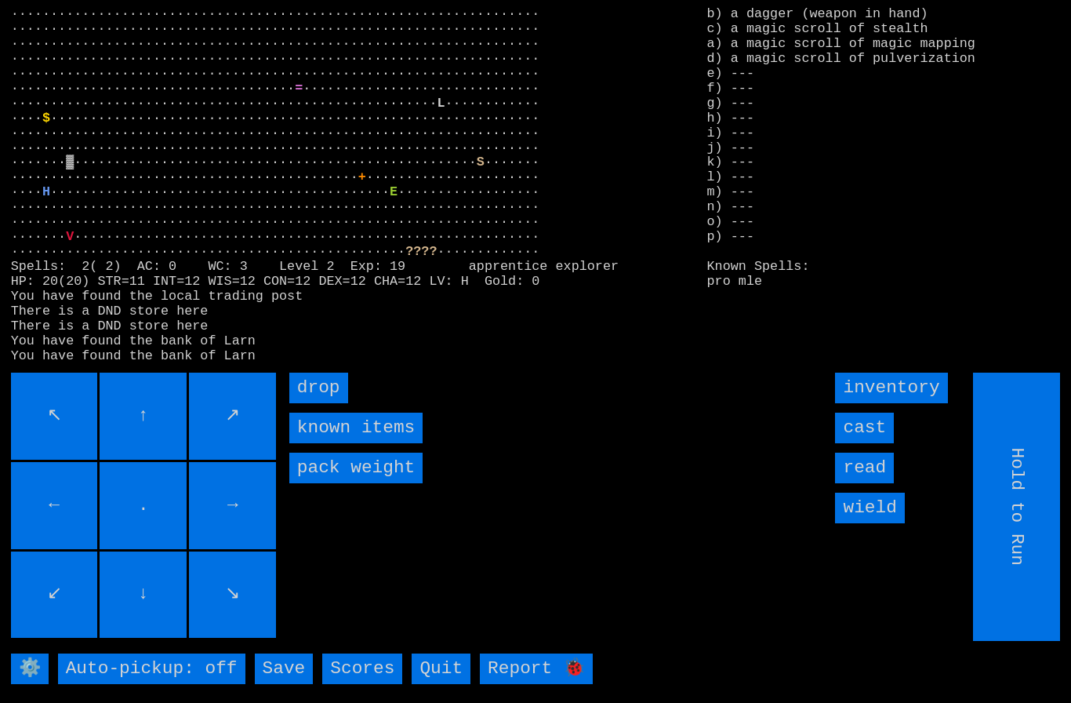
type input "Choose Direction"
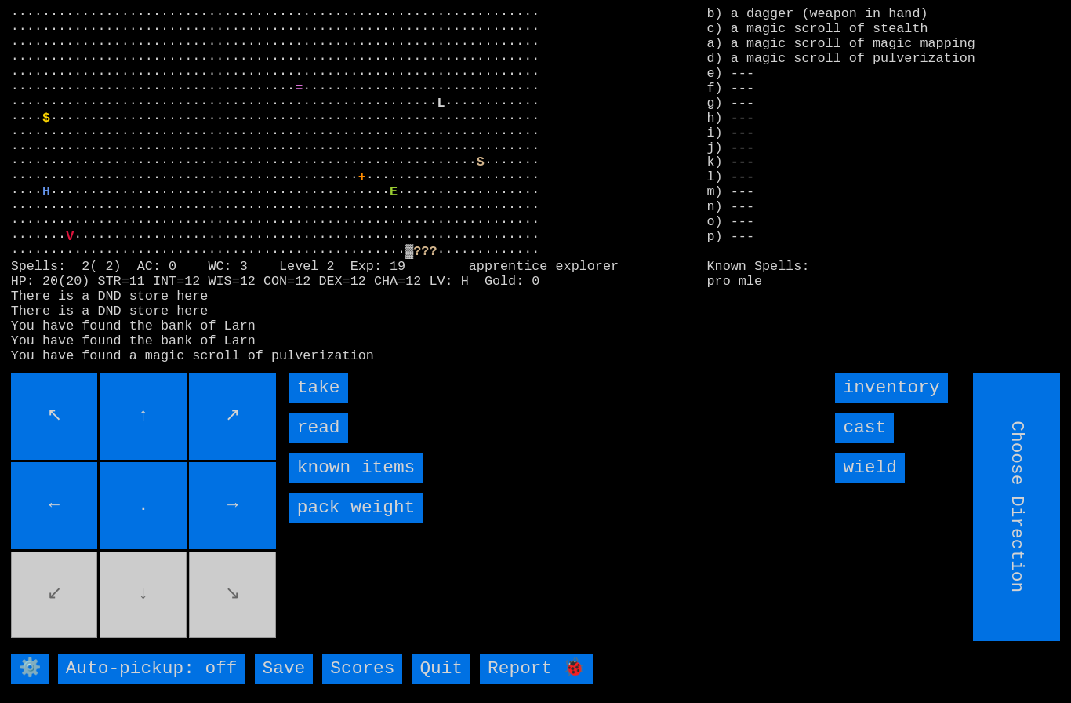
type input "Hold to Run"
click at [315, 403] on input "take" at bounding box center [318, 387] width 59 height 31
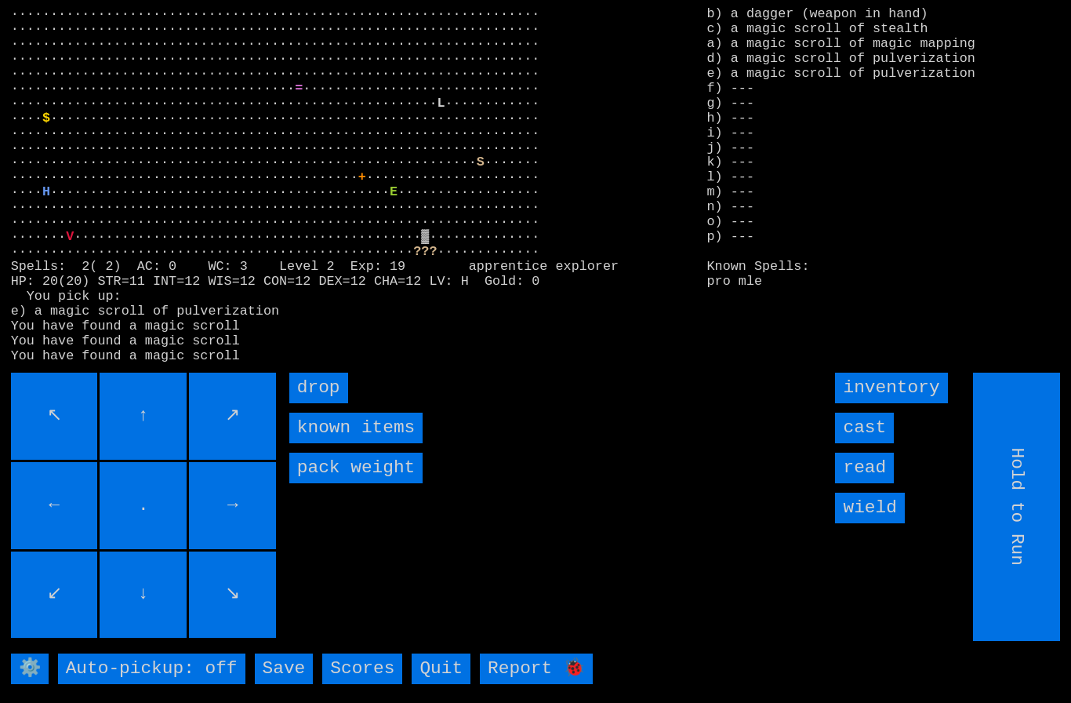
type input "Choose Direction"
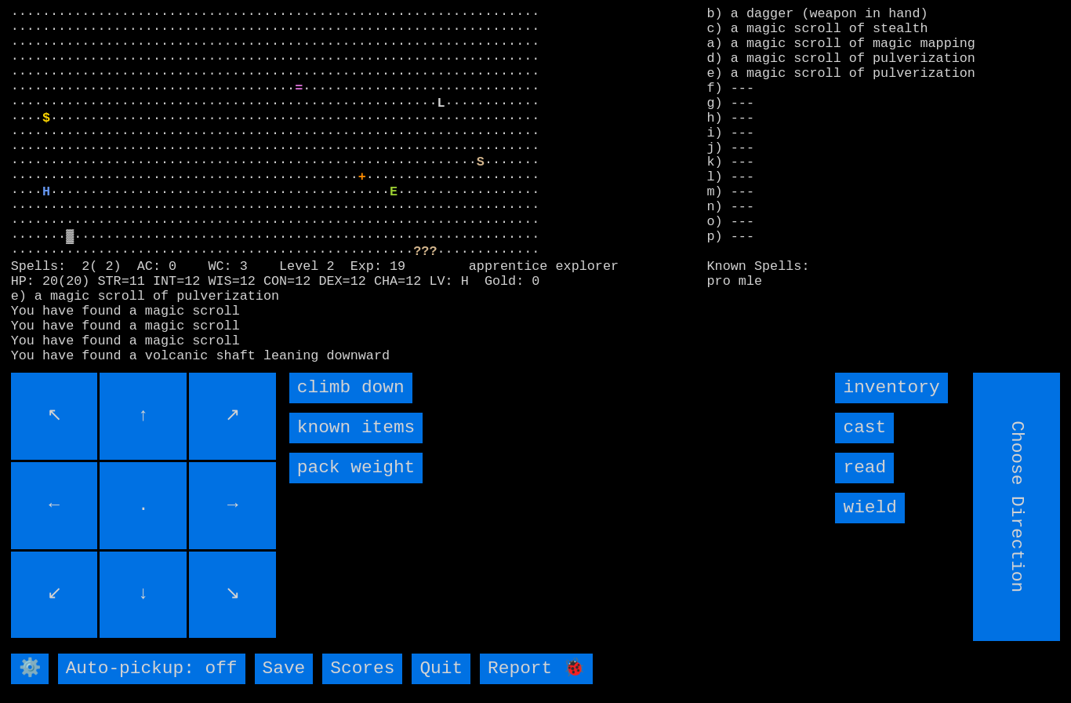
type input "Hold to Run"
click at [880, 483] on input "read" at bounding box center [864, 467] width 59 height 31
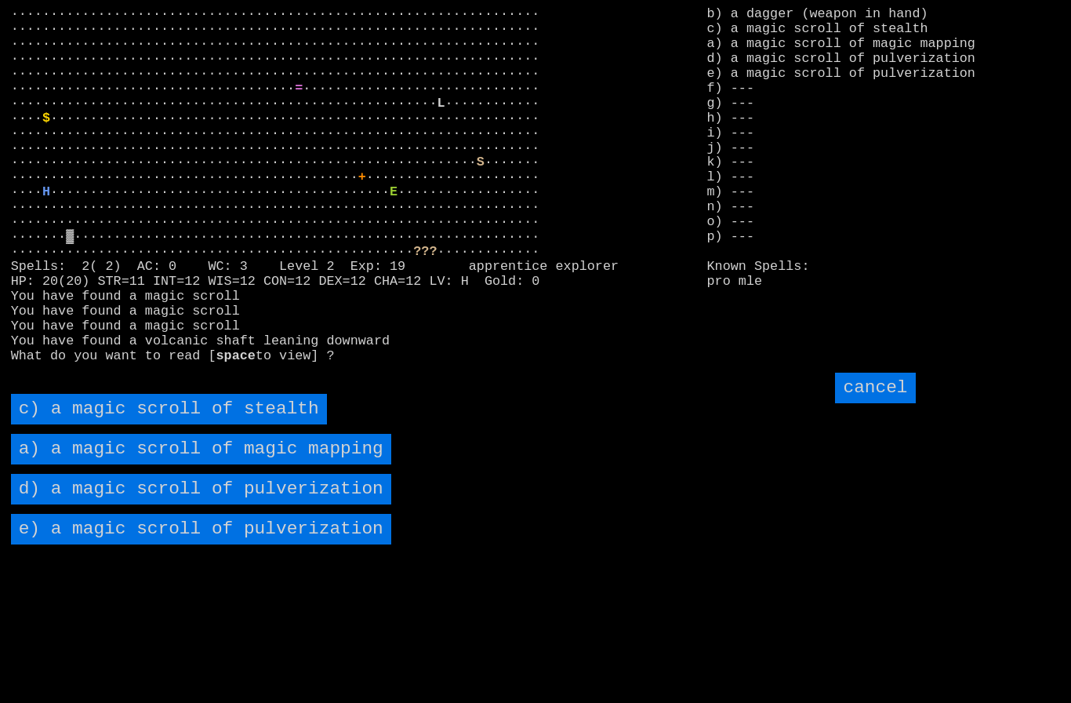
click at [95, 424] on stealth "c) a magic scroll of stealth" at bounding box center [169, 409] width 316 height 31
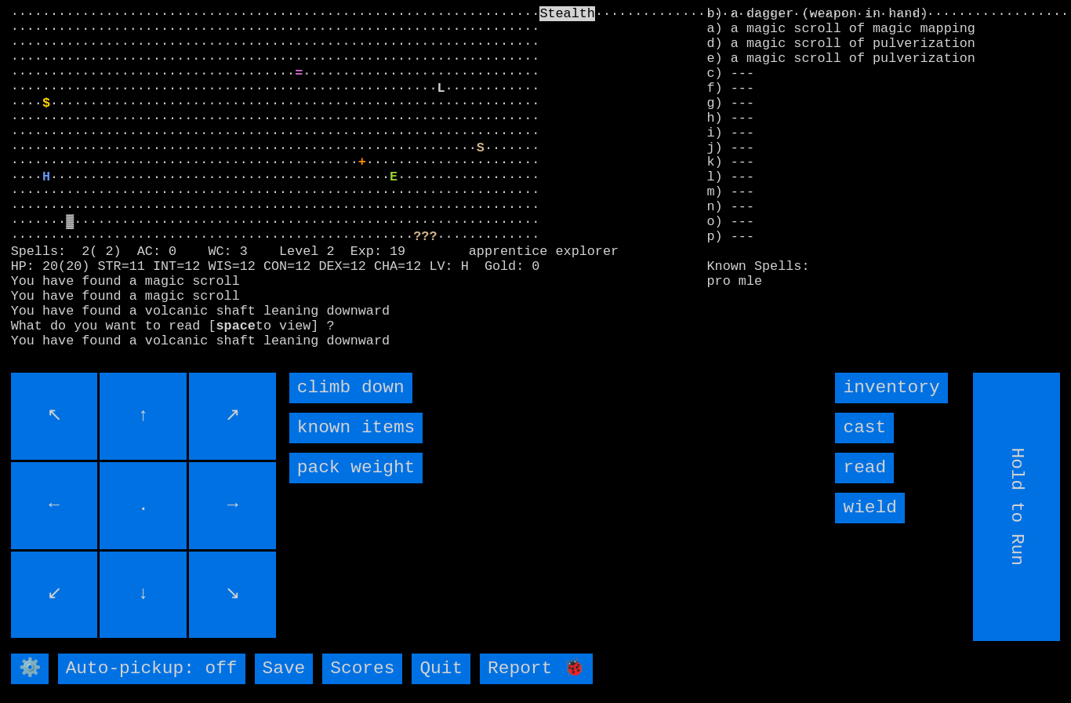
click at [321, 403] on down "climb down" at bounding box center [350, 387] width 123 height 31
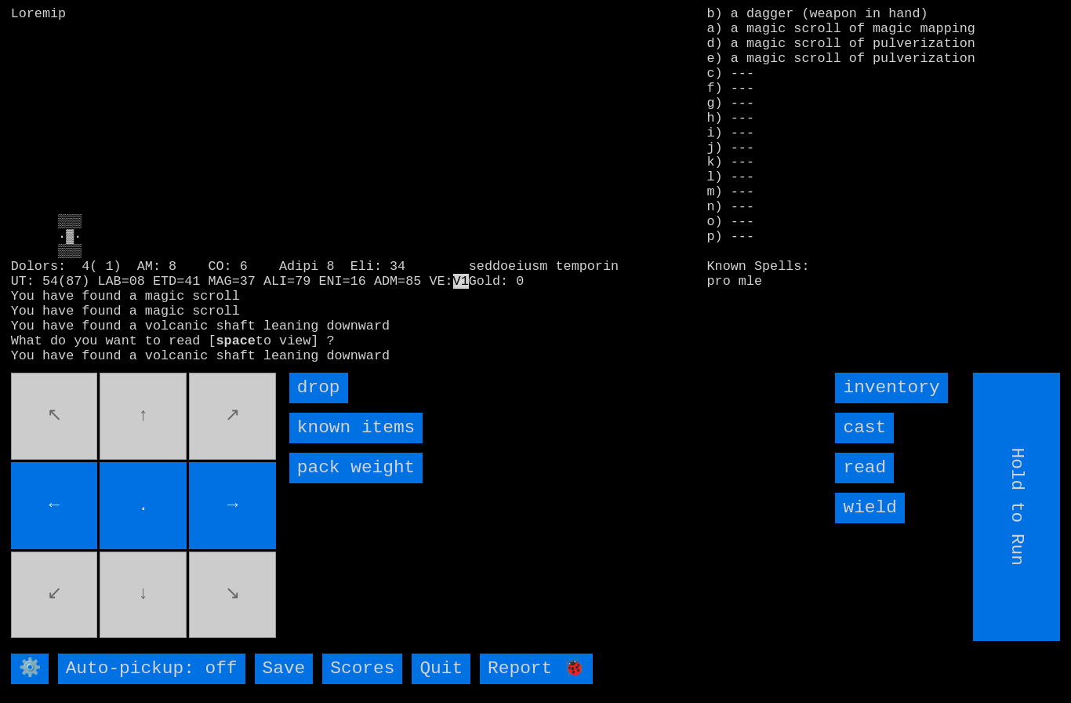
click at [880, 483] on input "read" at bounding box center [864, 467] width 59 height 31
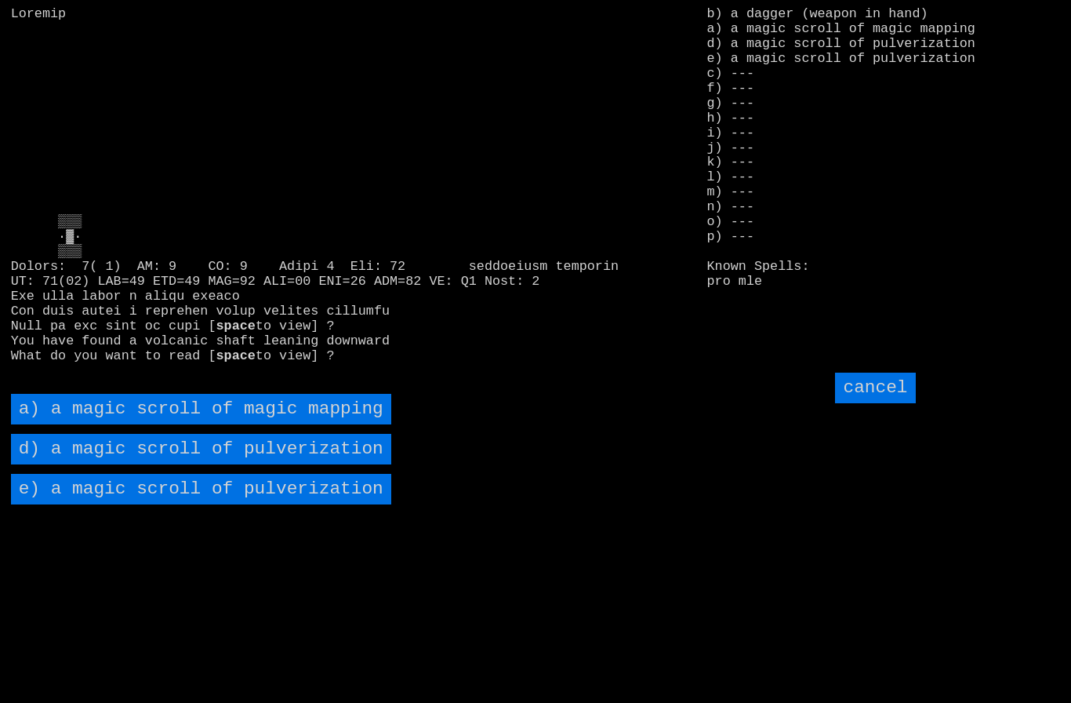
click at [185, 424] on mapping "a) a magic scroll of magic mapping" at bounding box center [201, 409] width 380 height 31
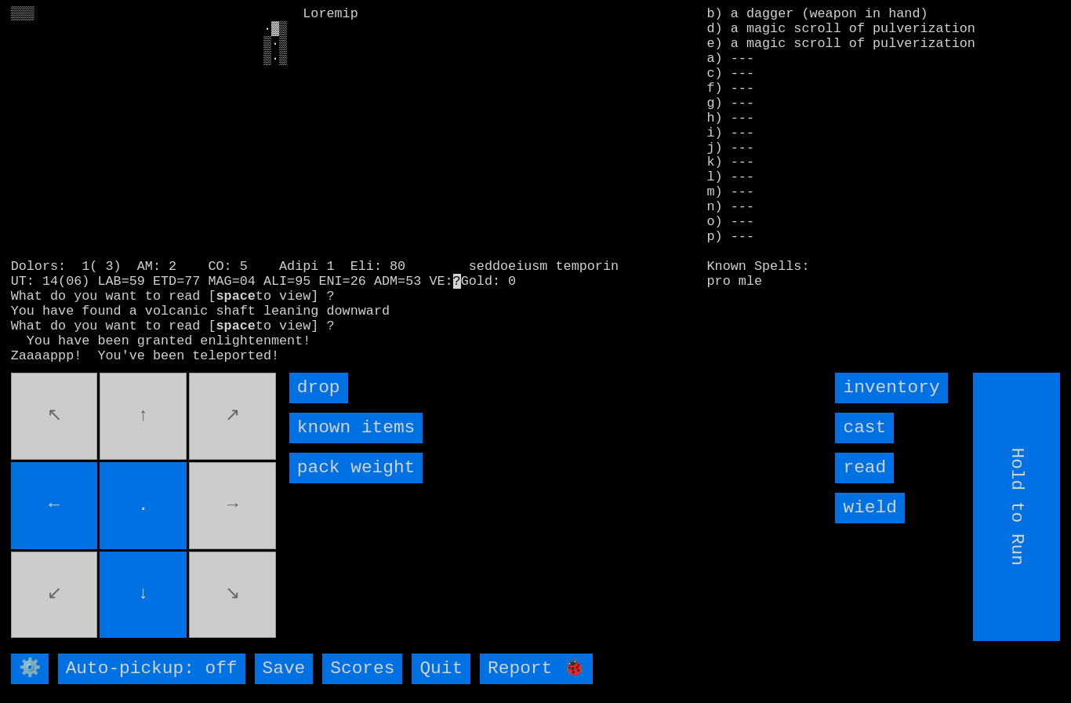
type input "Choose Direction"
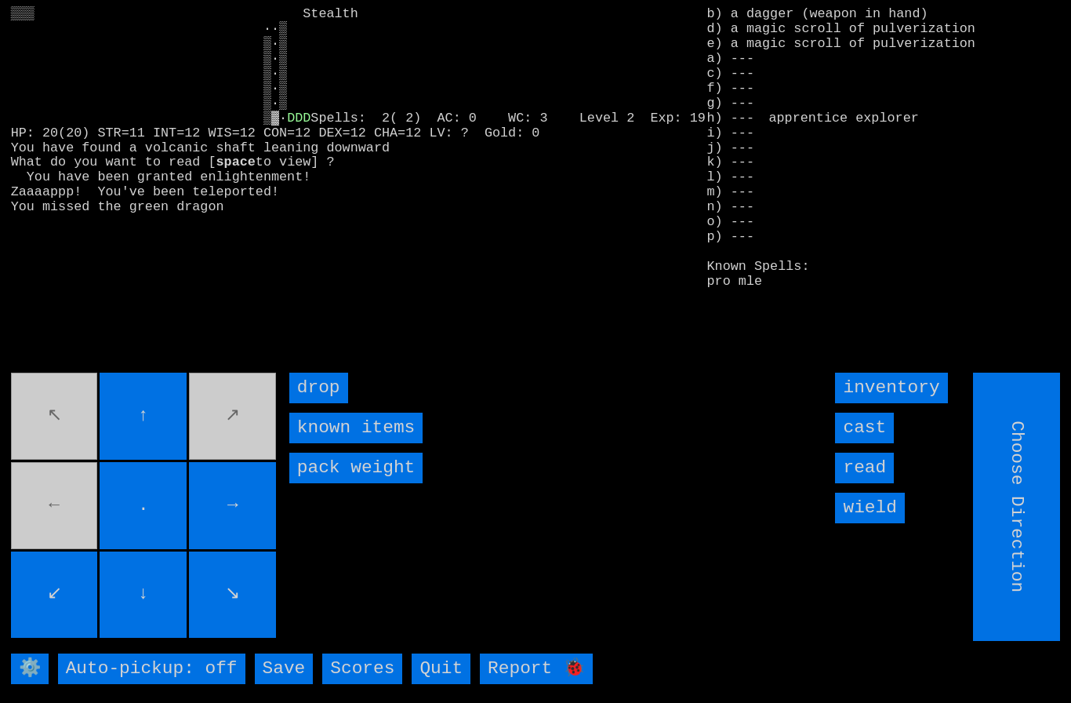
type input "Hold to Run"
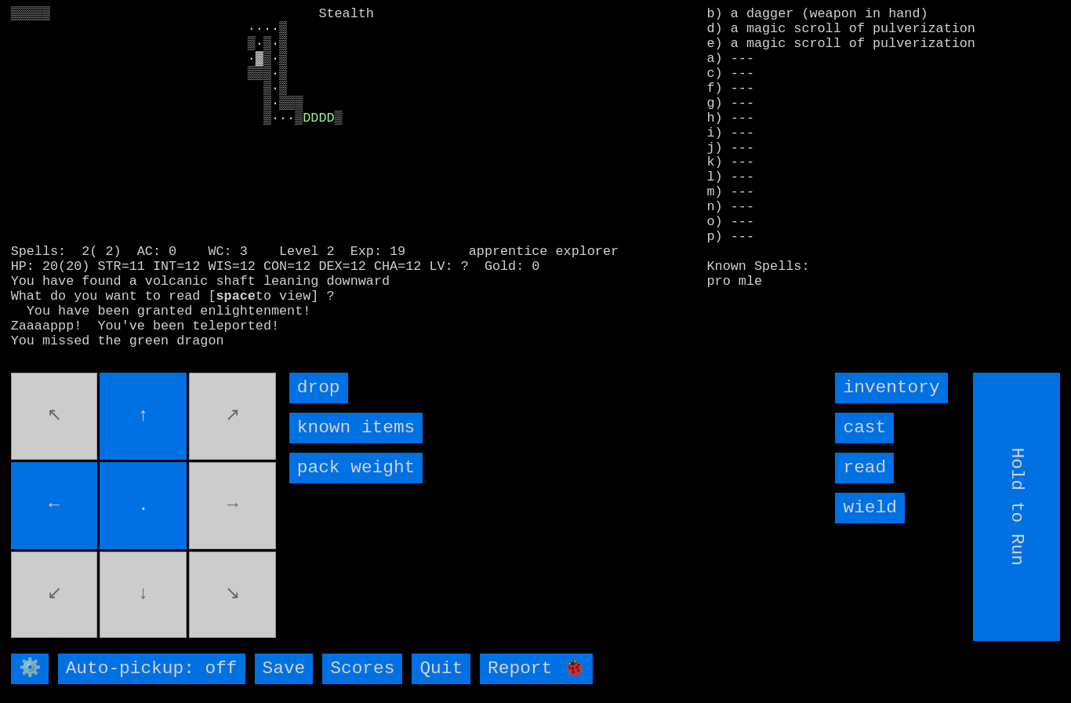
click at [162, 627] on movebuttons "↖ ↑ ↗ ← . → ↙ ↓ ↘" at bounding box center [145, 506] width 268 height 268
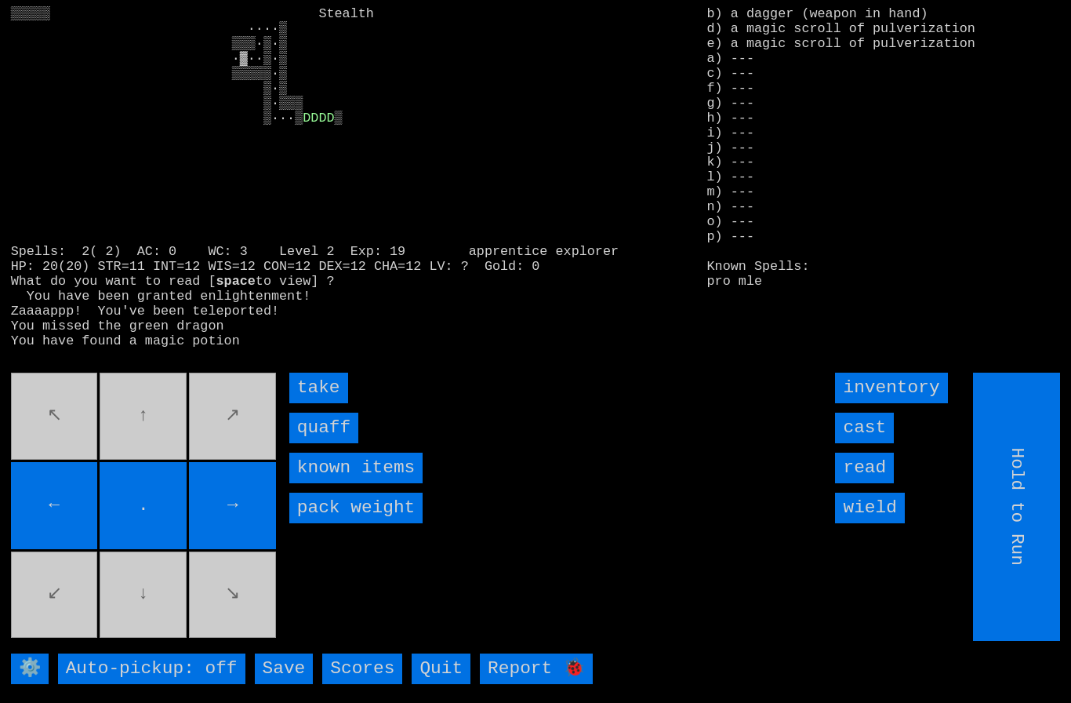
click at [309, 443] on input "quaff" at bounding box center [323, 427] width 69 height 31
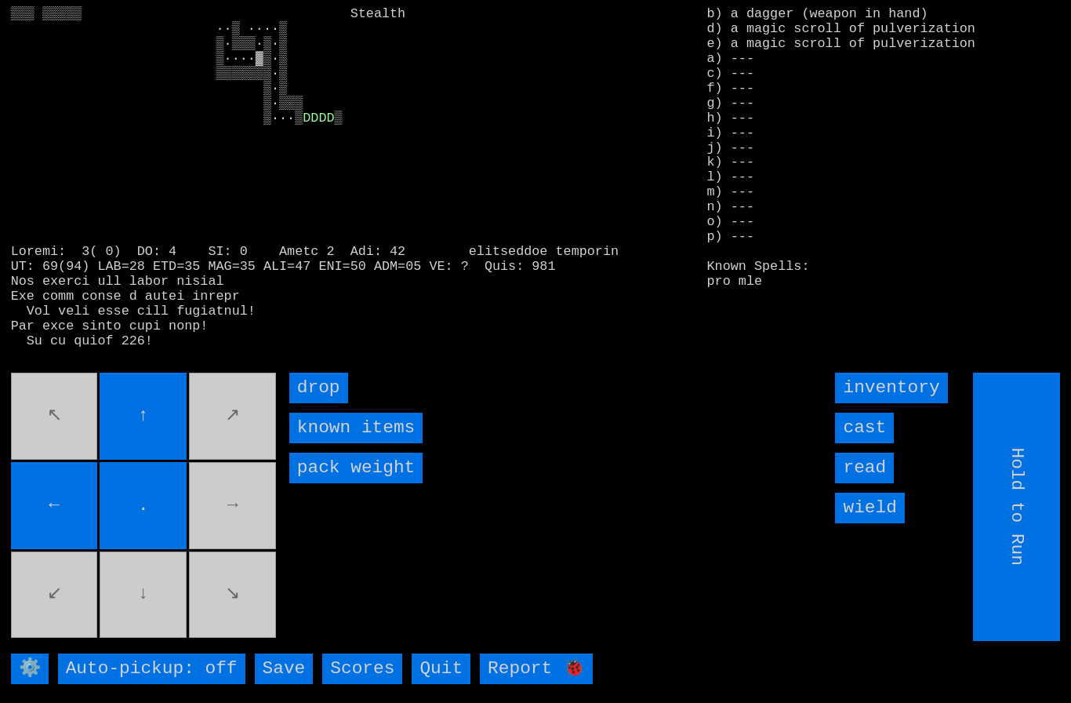
click at [186, 447] on input "↑" at bounding box center [143, 415] width 87 height 87
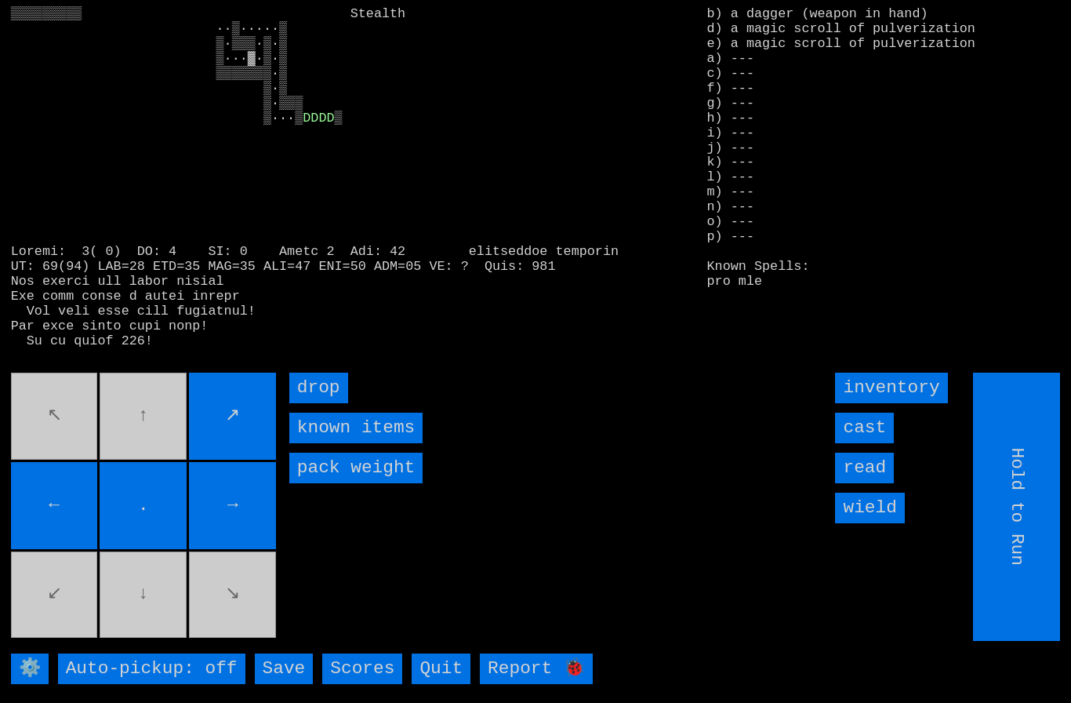
type input "Choose Direction"
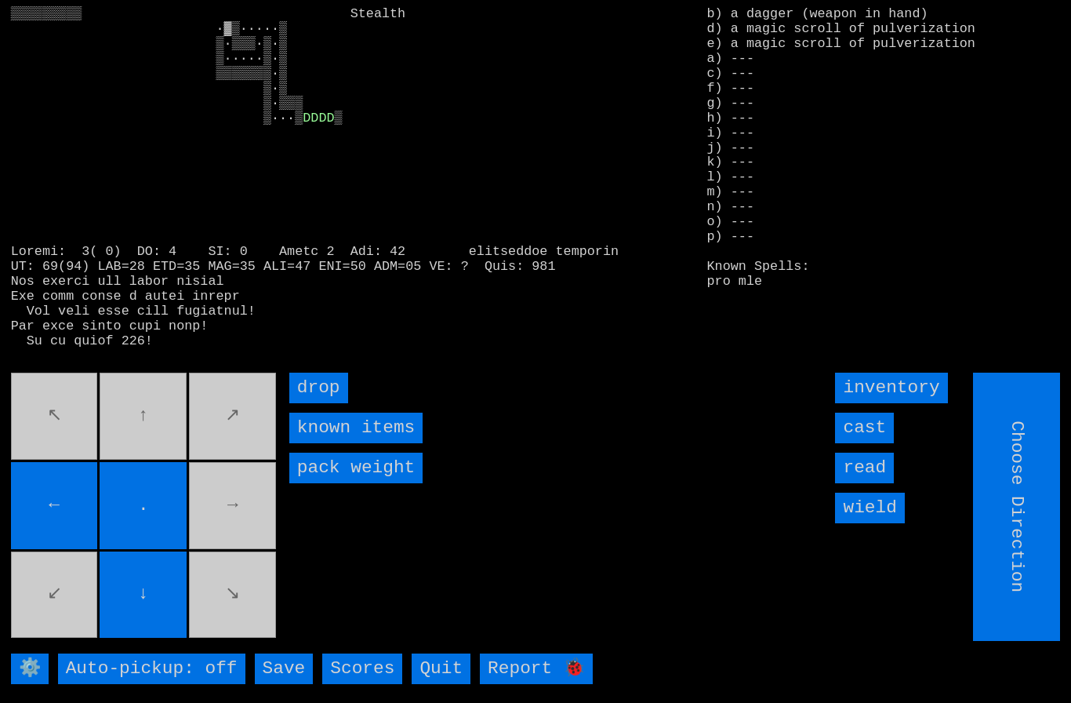
type input "Hold to Run"
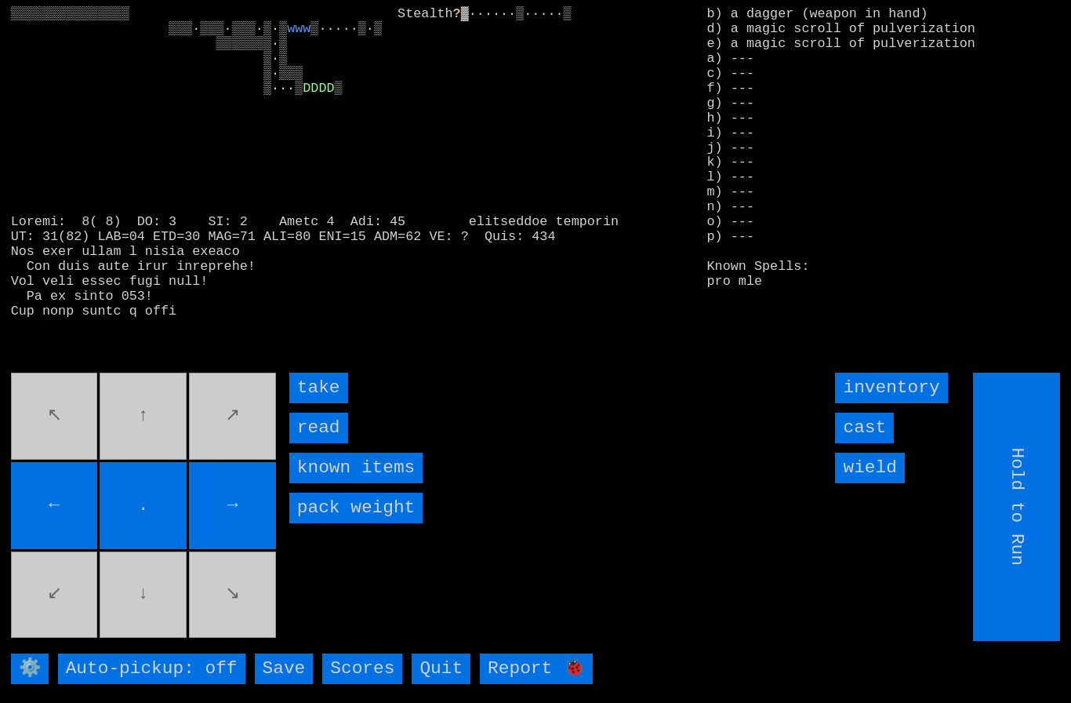
click at [308, 443] on input "read" at bounding box center [318, 427] width 59 height 31
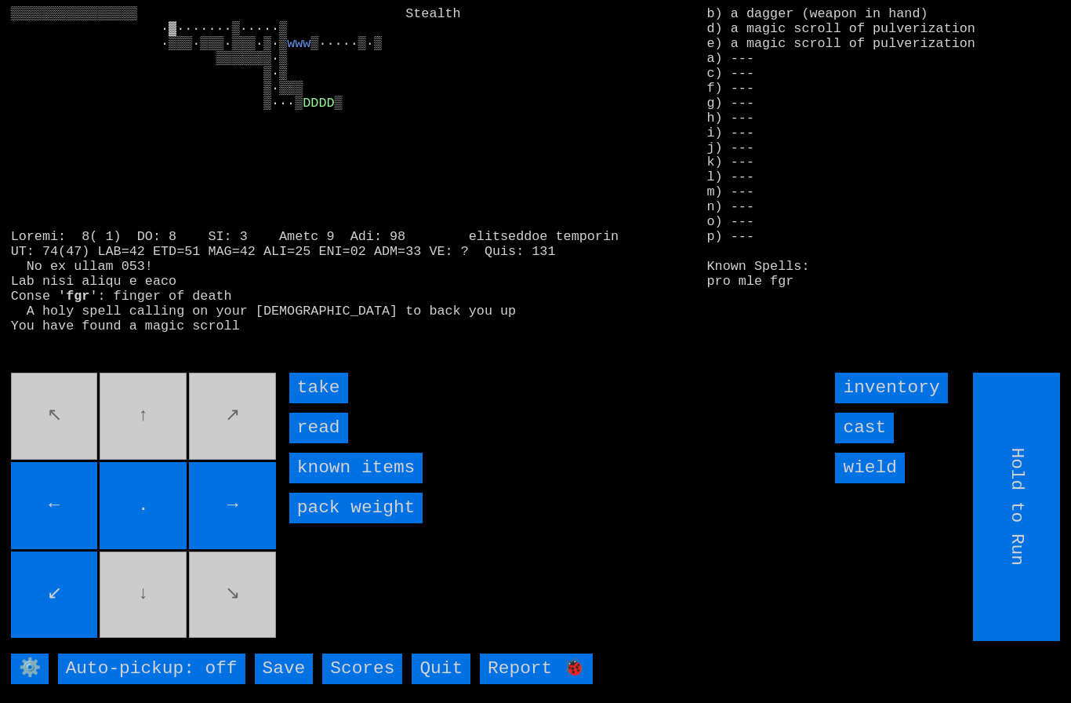
click at [310, 403] on input "take" at bounding box center [318, 387] width 59 height 31
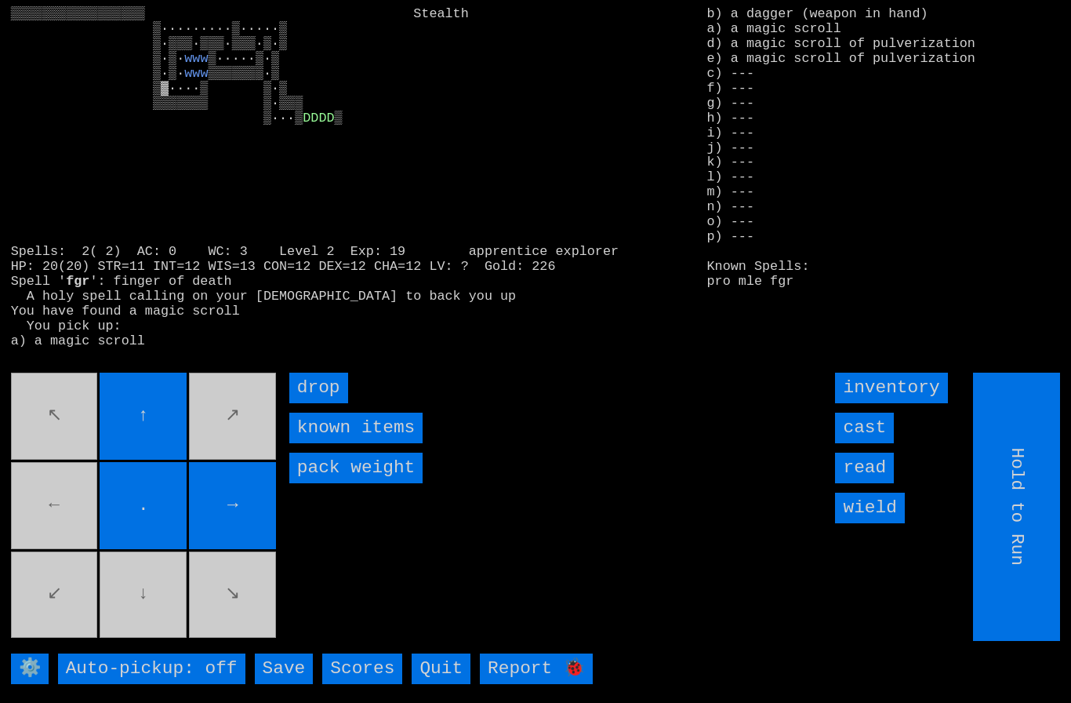
click at [61, 441] on movebuttons "↖ ↑ ↗ ← . → ↙ ↓ ↘" at bounding box center [145, 506] width 268 height 268
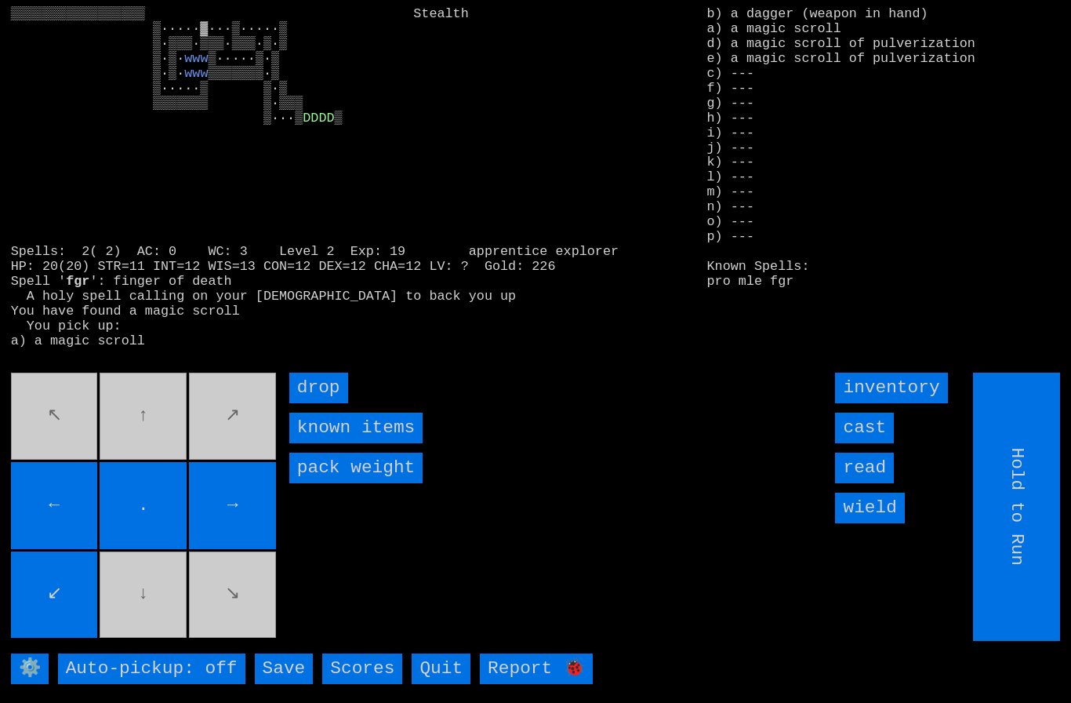
type input "Choose Direction"
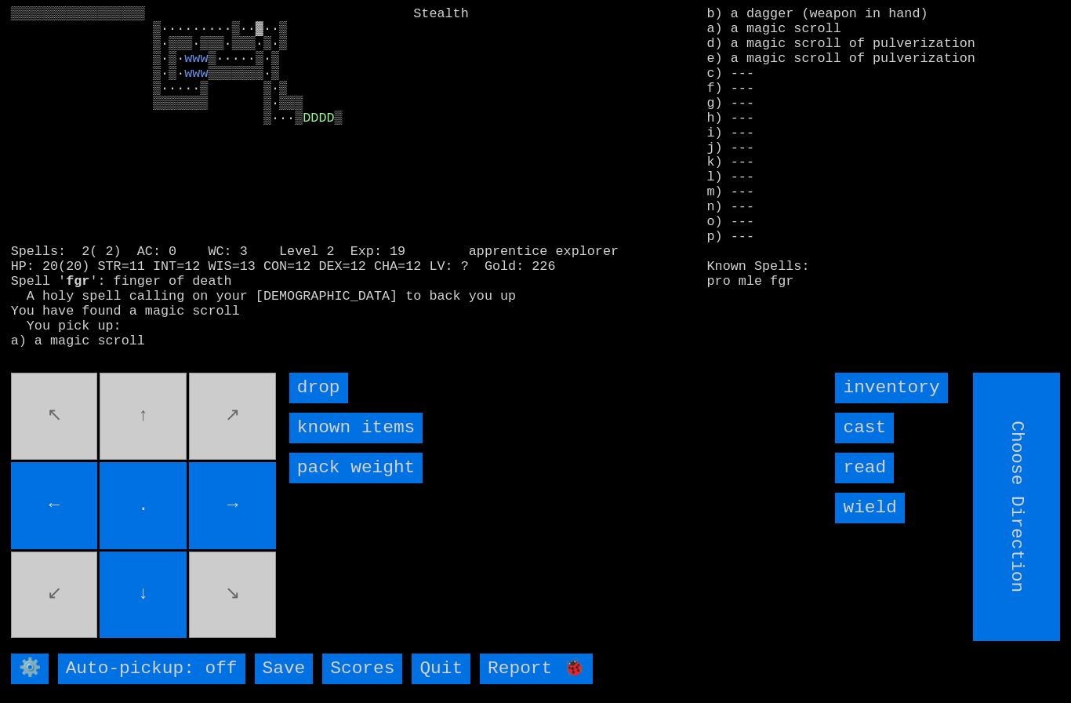
type input "Hold to Run"
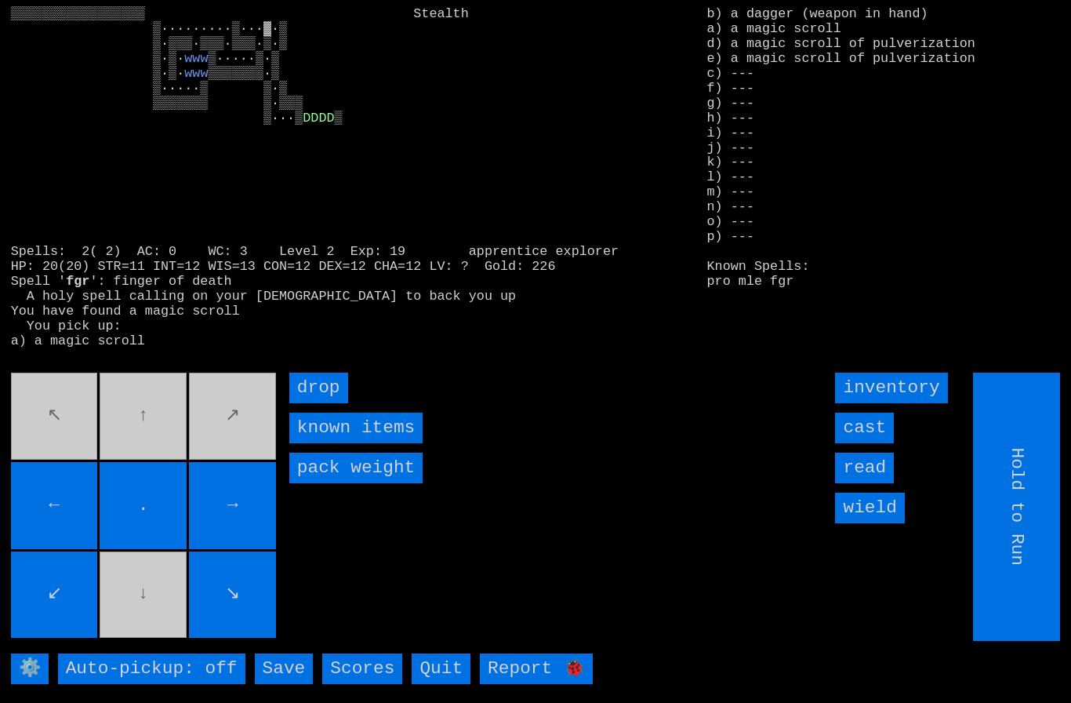
click at [139, 619] on movebuttons "↖ ↑ ↗ ← . → ↙ ↓ ↘" at bounding box center [145, 506] width 268 height 268
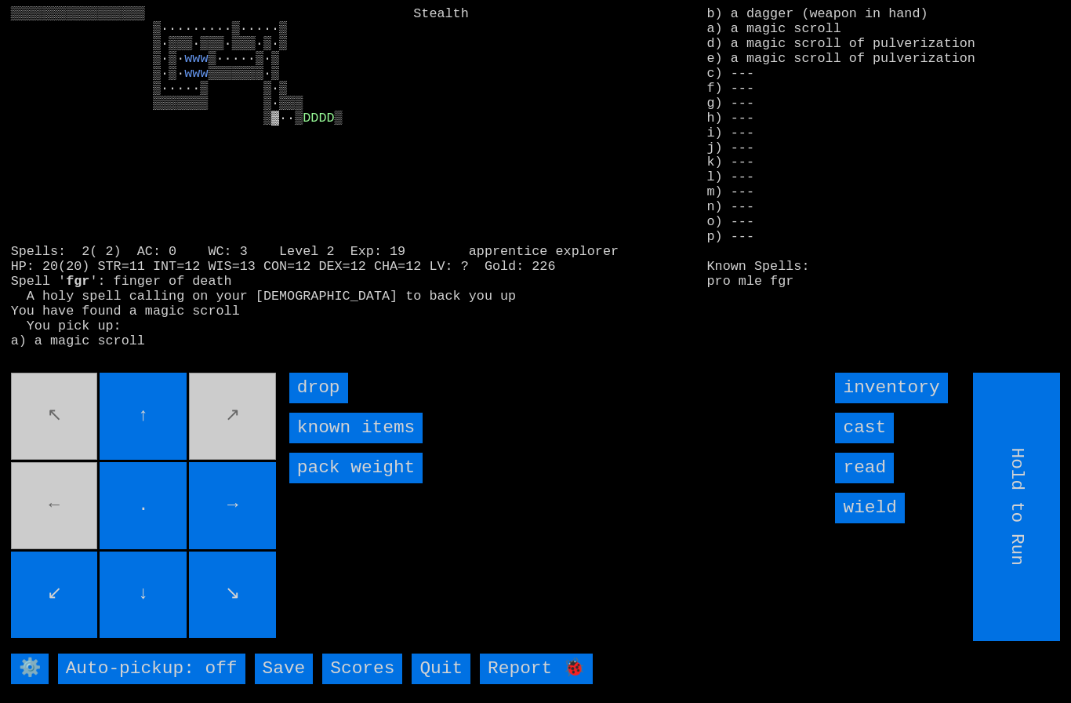
click at [880, 483] on input "read" at bounding box center [864, 467] width 59 height 31
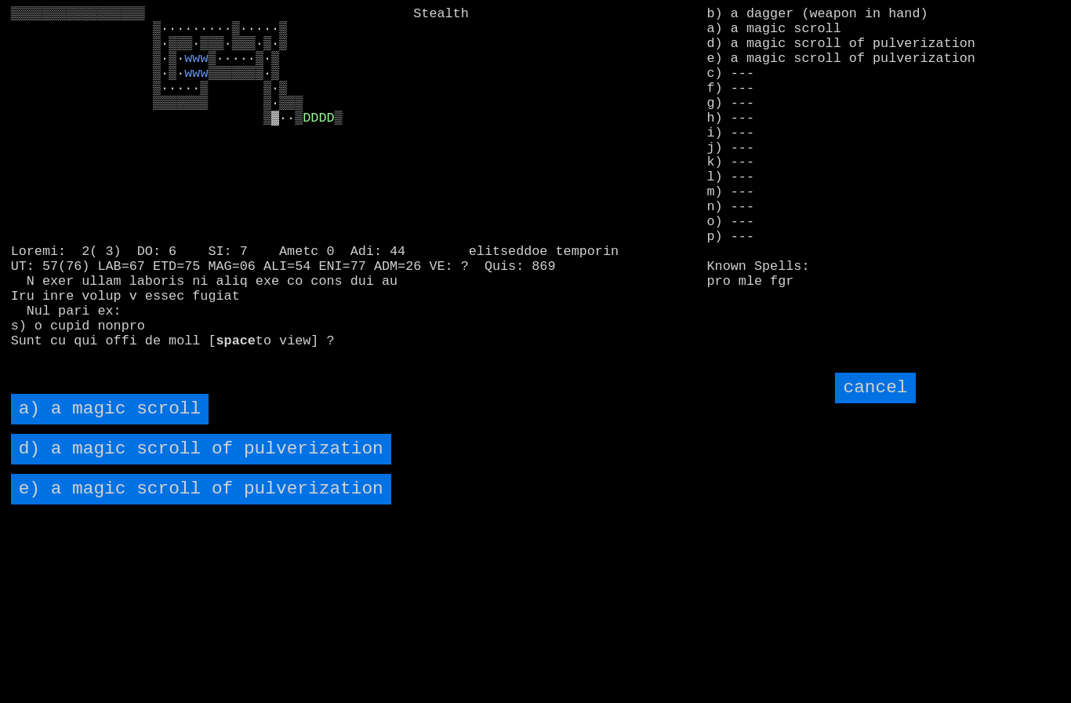
click at [133, 464] on pulverization "d) a magic scroll of pulverization" at bounding box center [201, 449] width 380 height 31
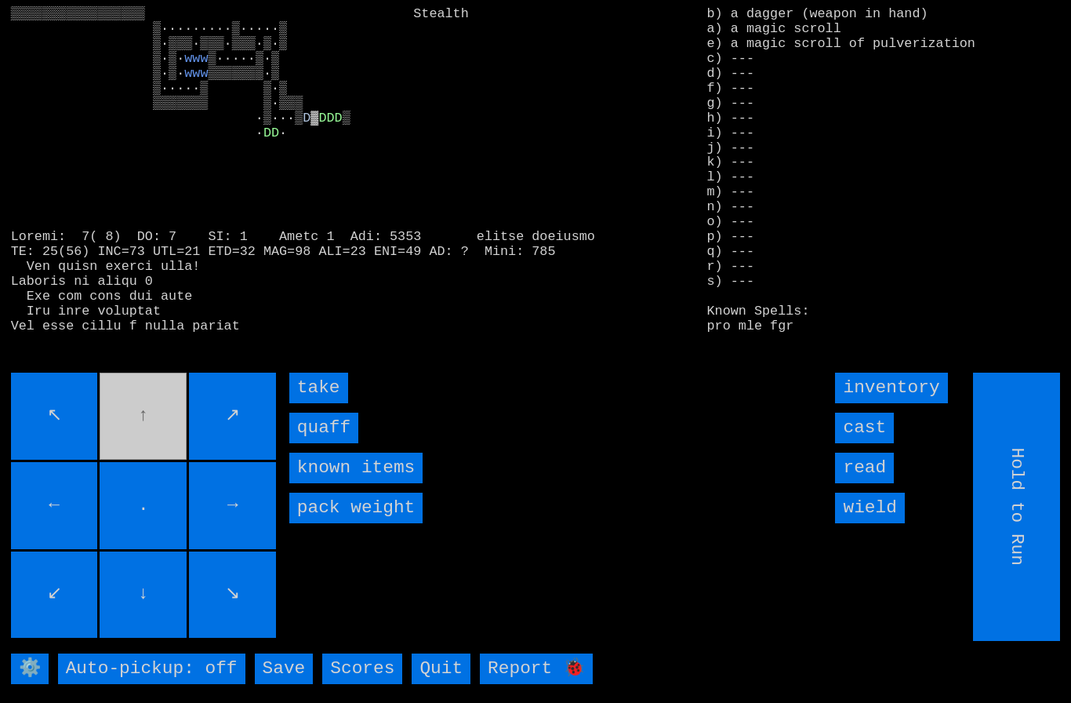
click at [313, 443] on input "quaff" at bounding box center [323, 427] width 69 height 31
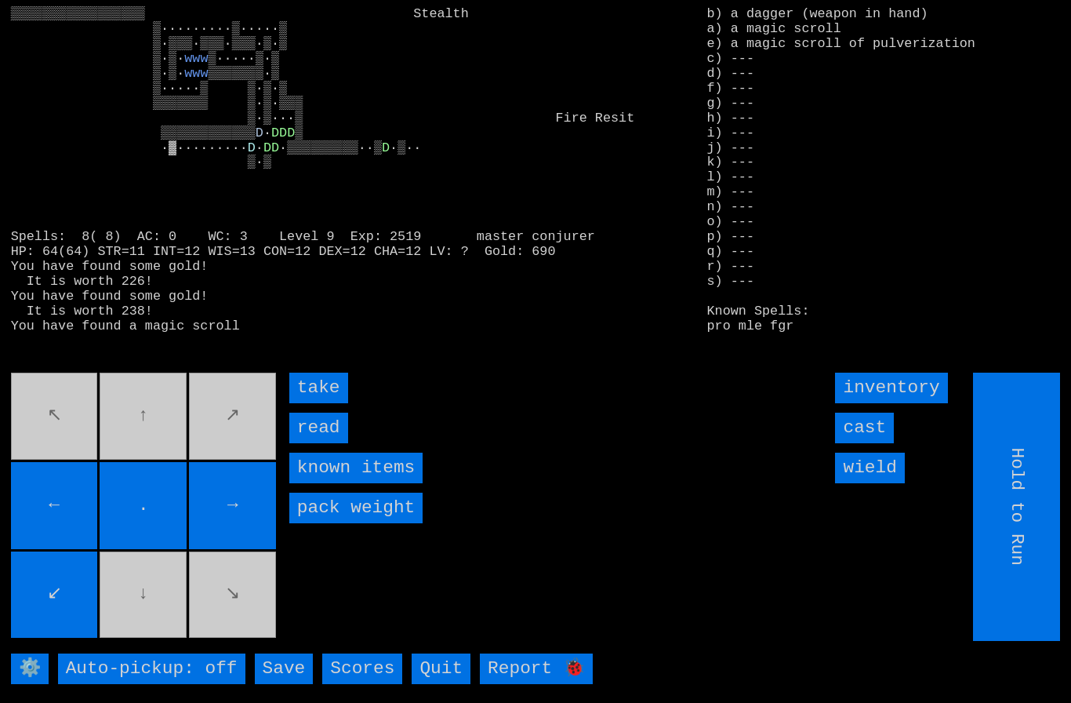
click at [311, 403] on input "take" at bounding box center [318, 387] width 59 height 31
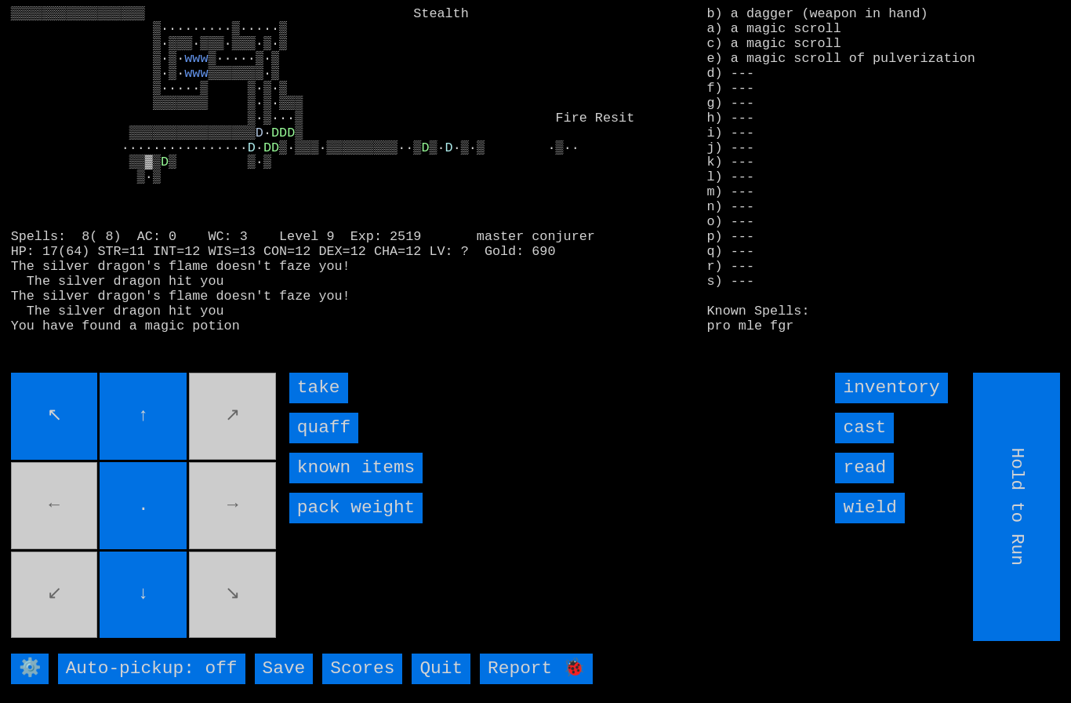
click at [319, 443] on input "quaff" at bounding box center [323, 427] width 69 height 31
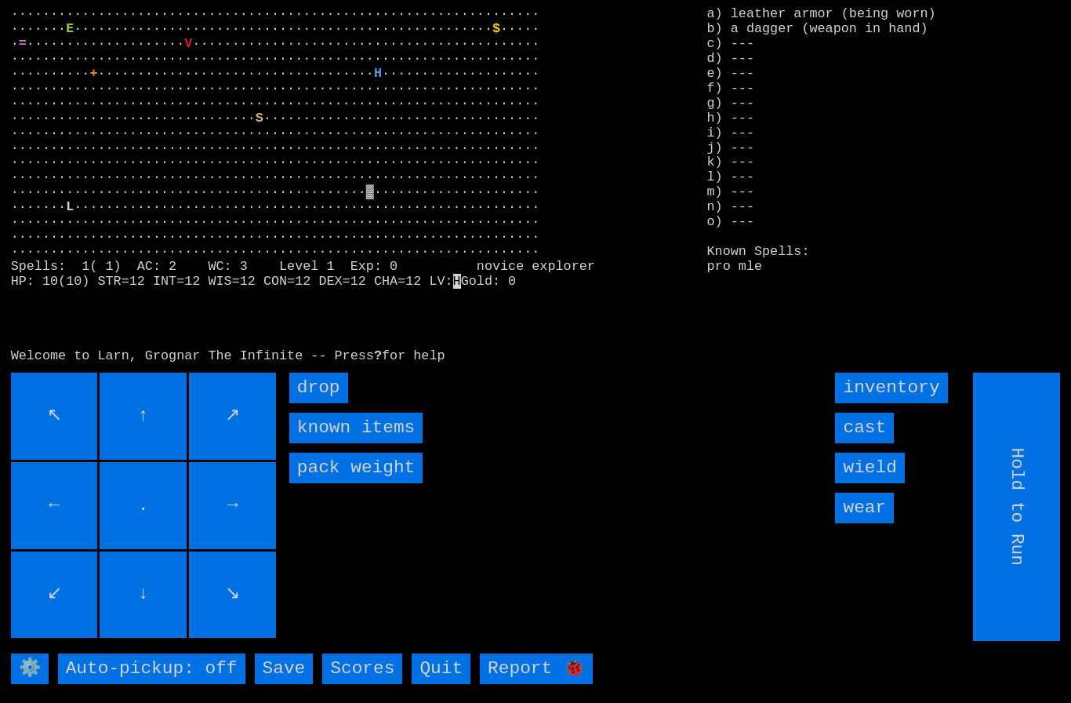
type input "Choose Direction"
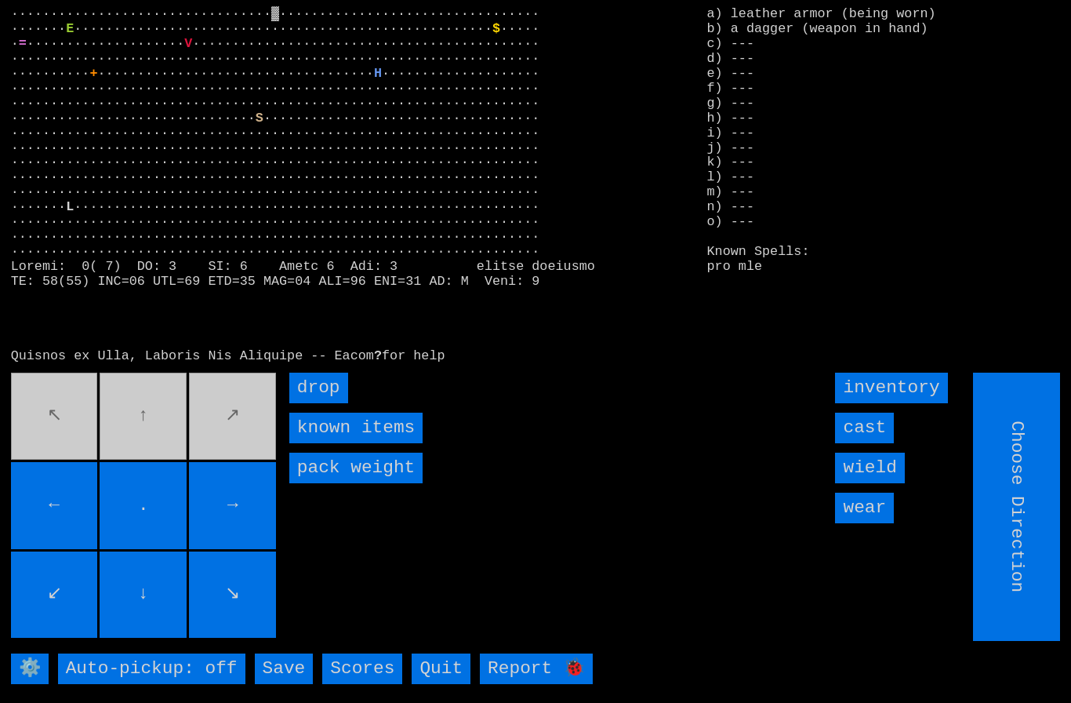
type input "Hold to Run"
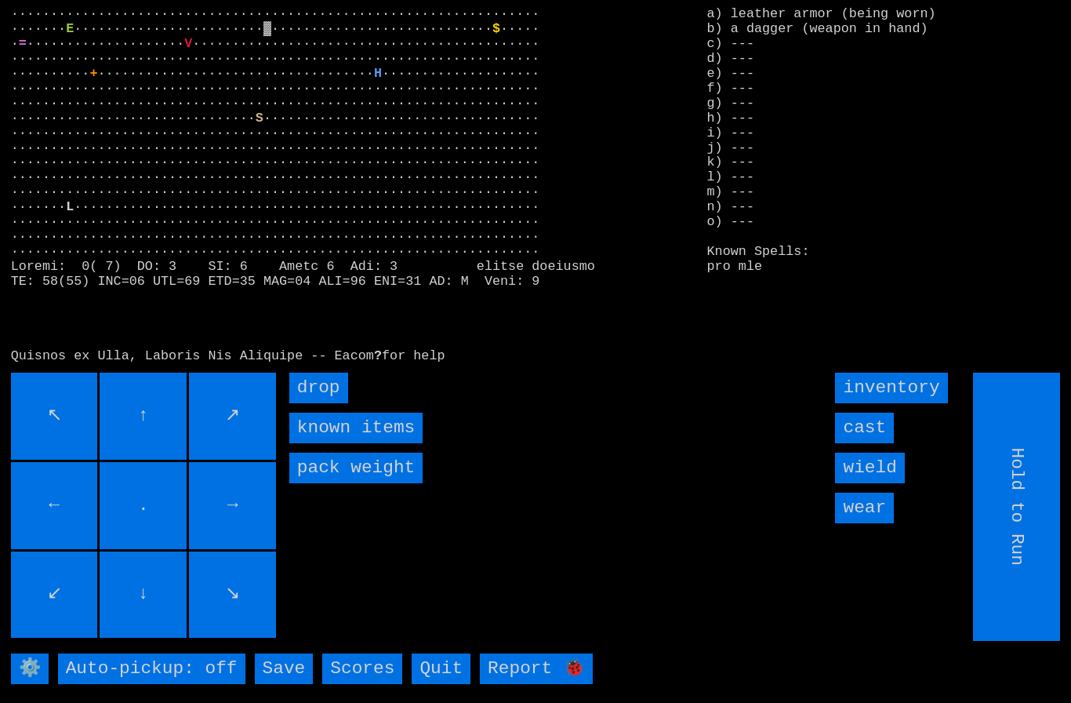
type input "Choose Direction"
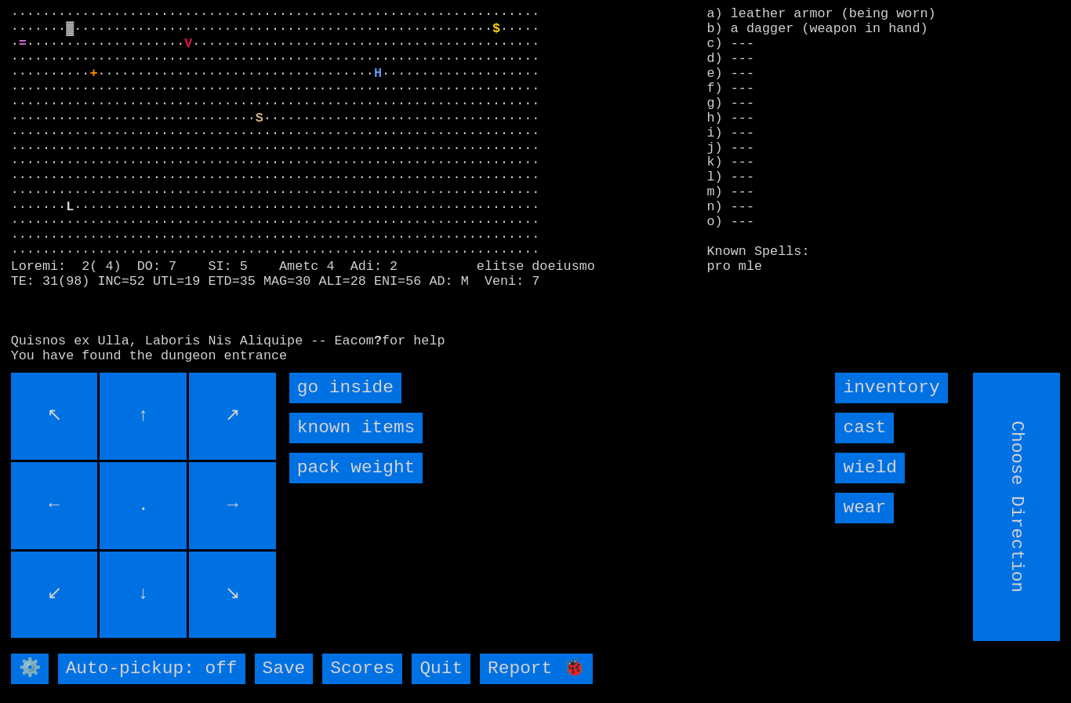
type input "Hold to Run"
click at [311, 403] on inside "go inside" at bounding box center [345, 387] width 112 height 31
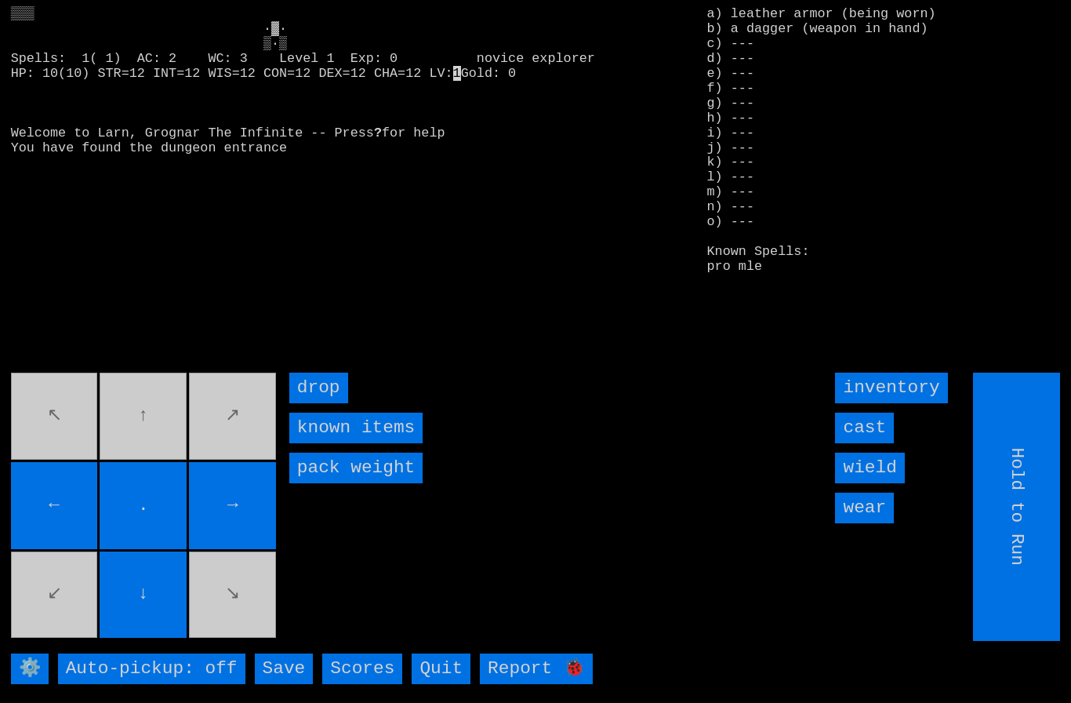
type input "Choose Direction"
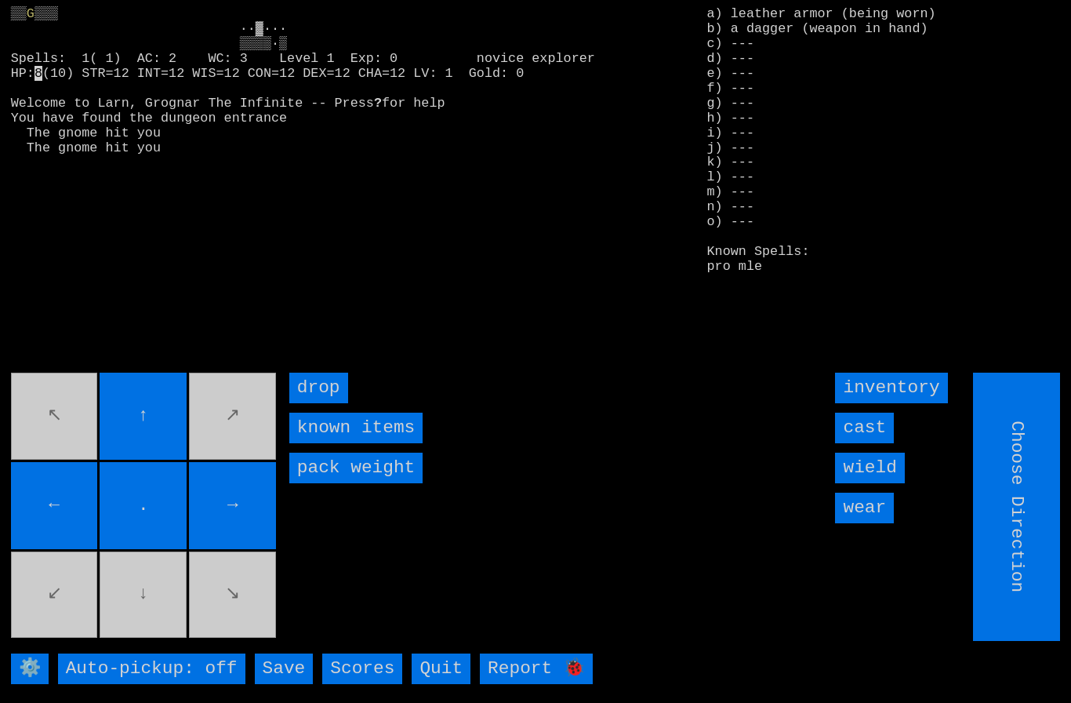
type input "Hold to Run"
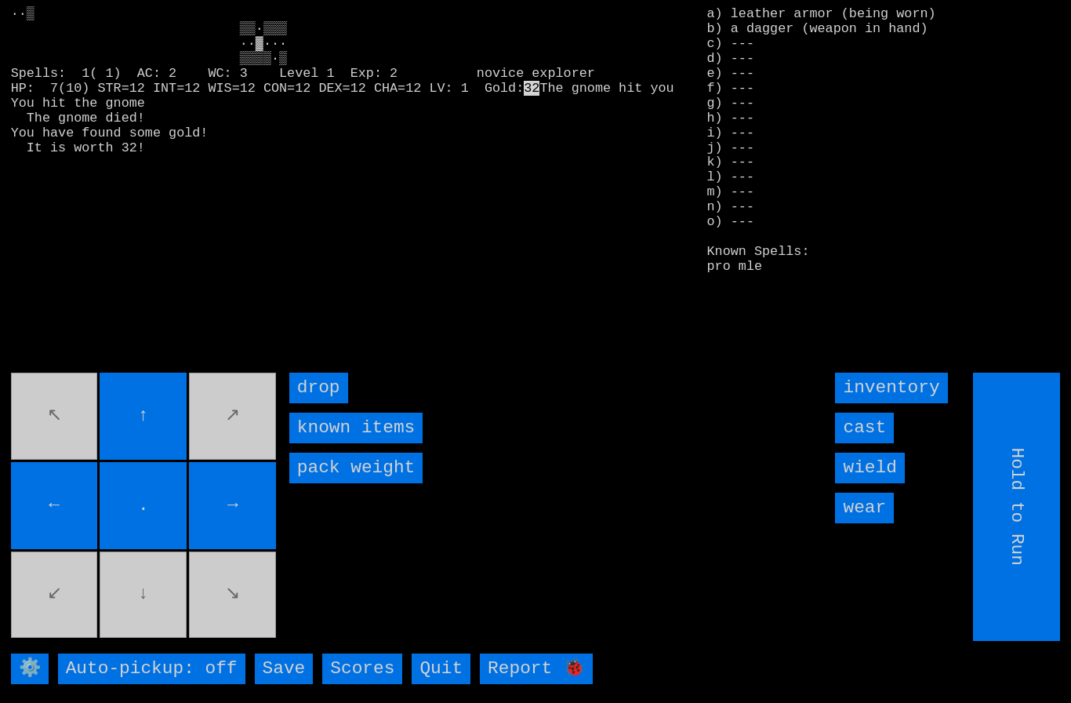
type input "Choose Direction"
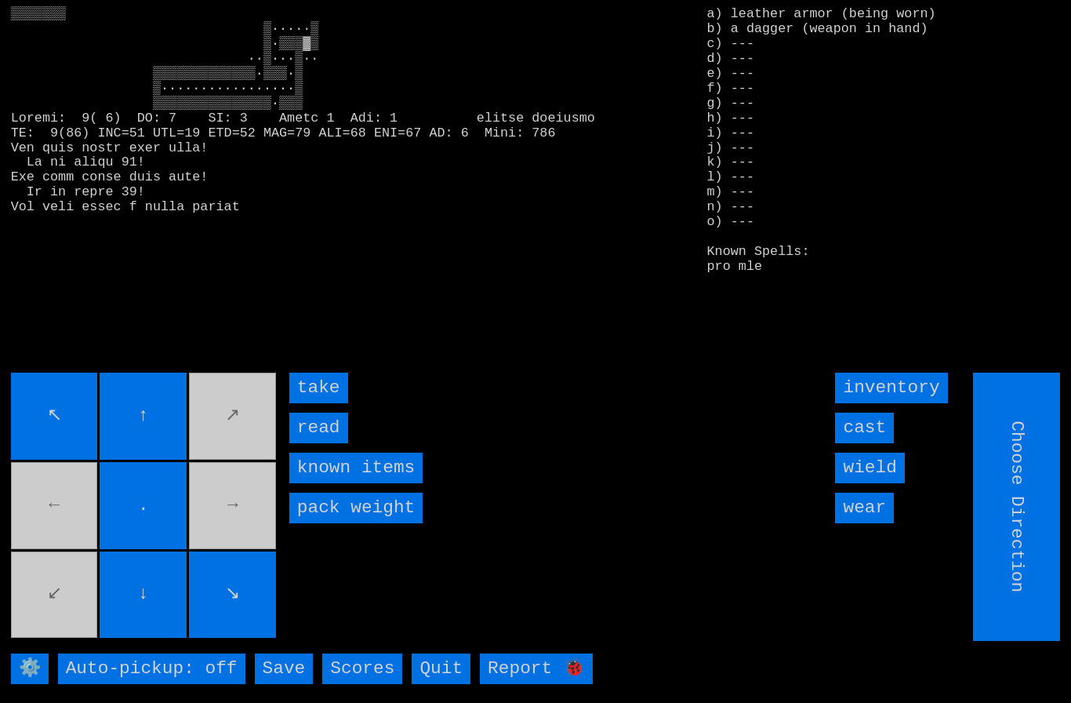
type input "Hold to Run"
click at [314, 403] on input "take" at bounding box center [318, 387] width 59 height 31
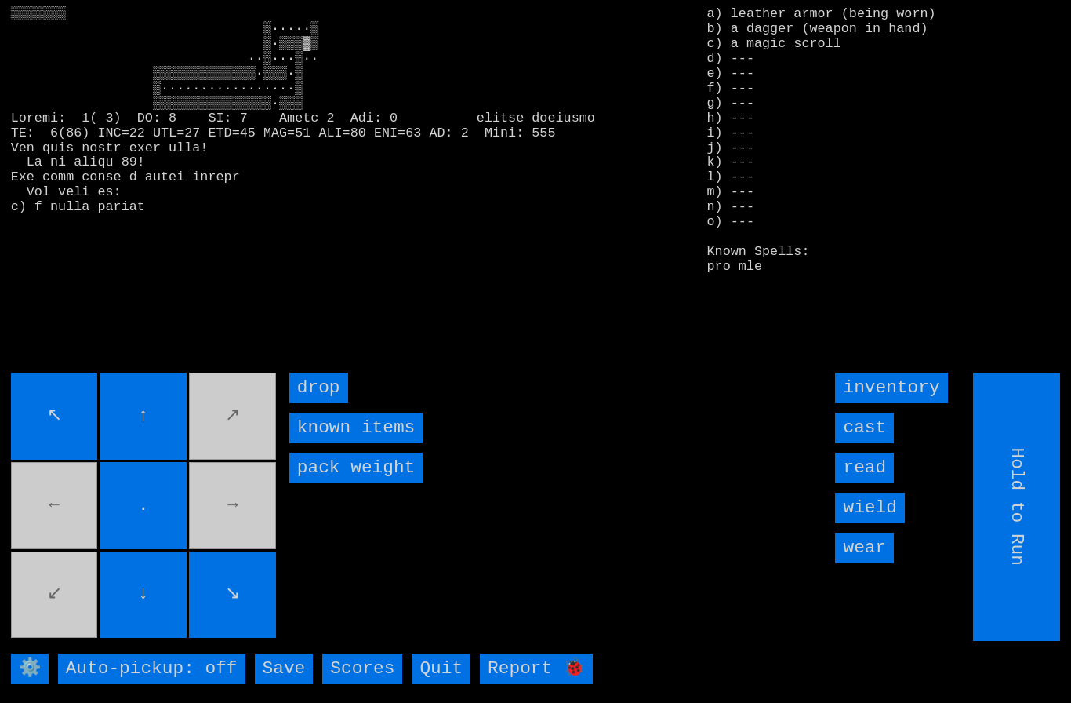
type input "Choose Direction"
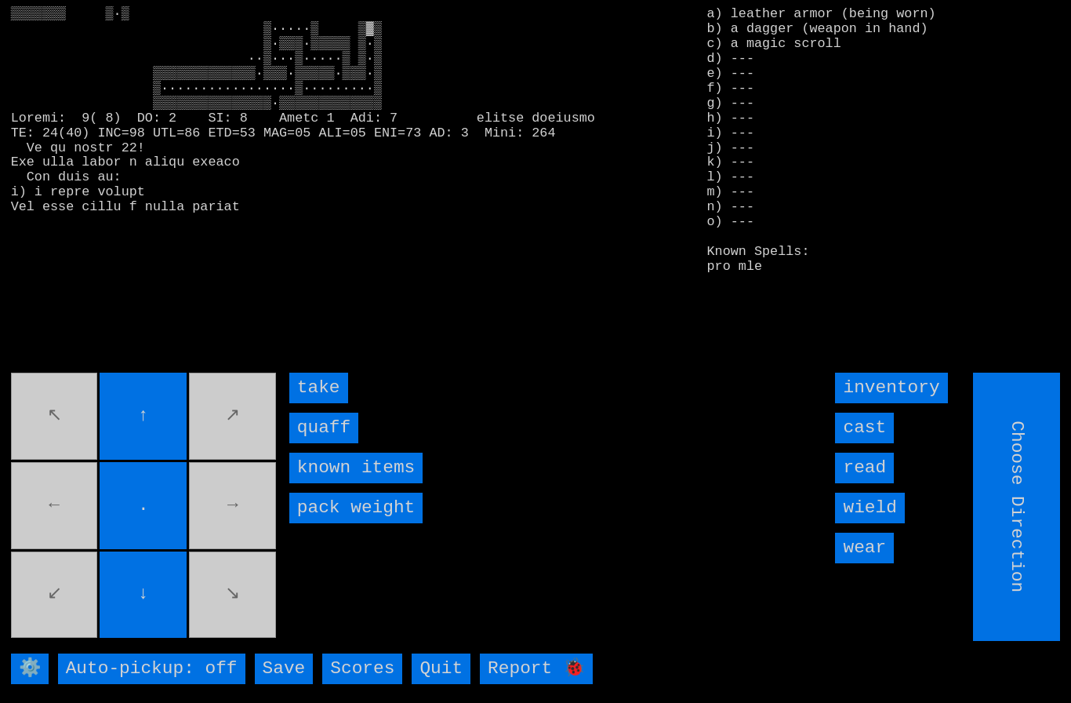
type input "Hold to Run"
click at [316, 443] on input "quaff" at bounding box center [323, 427] width 69 height 31
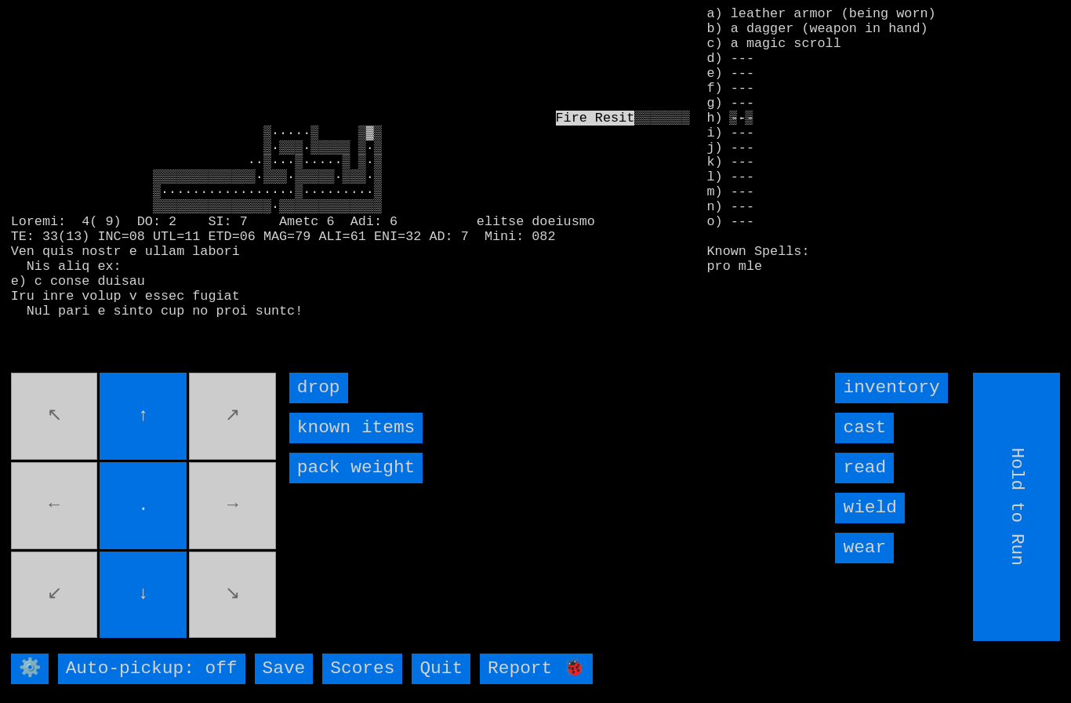
type input "Choose Direction"
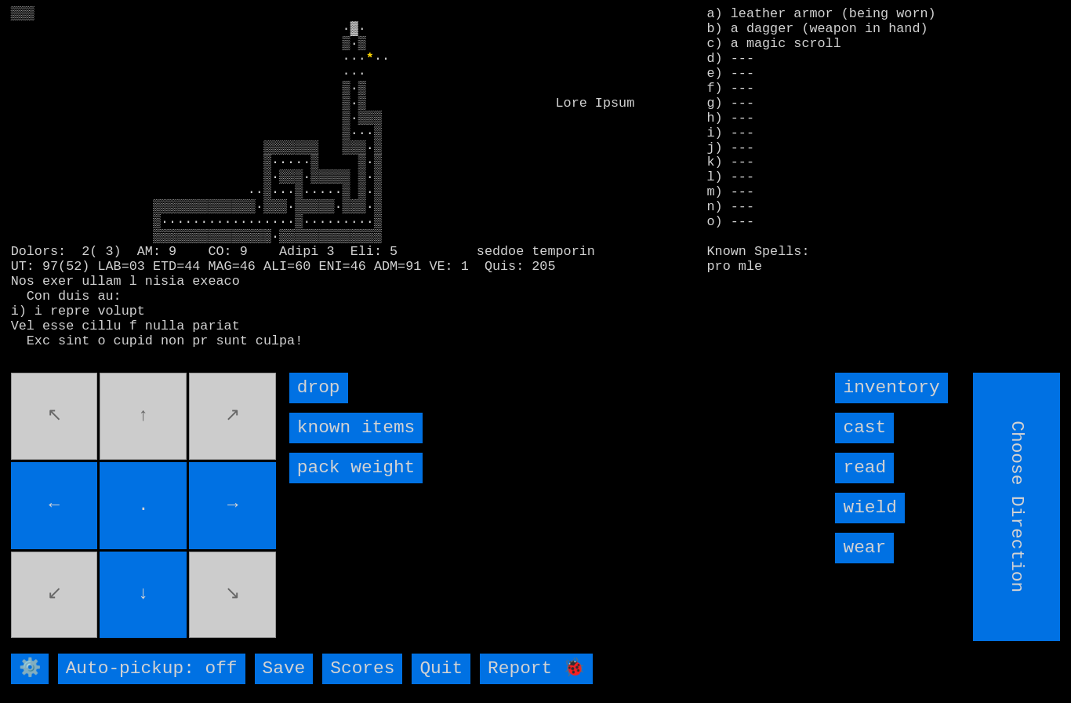
type input "Hold to Run"
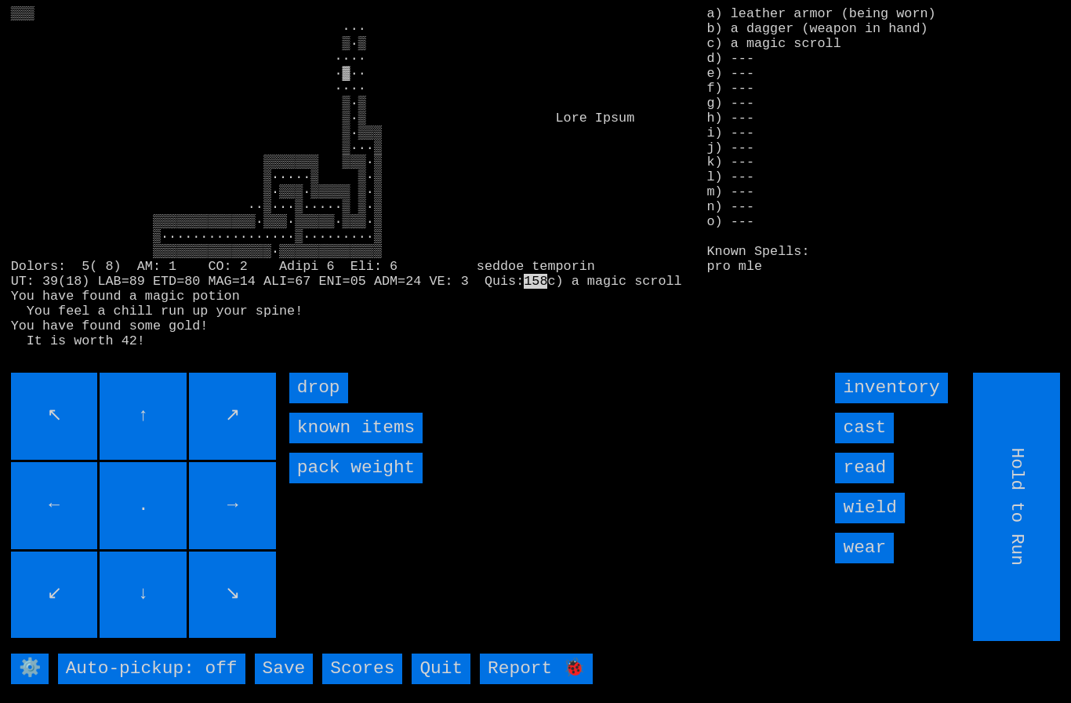
type input "Choose Direction"
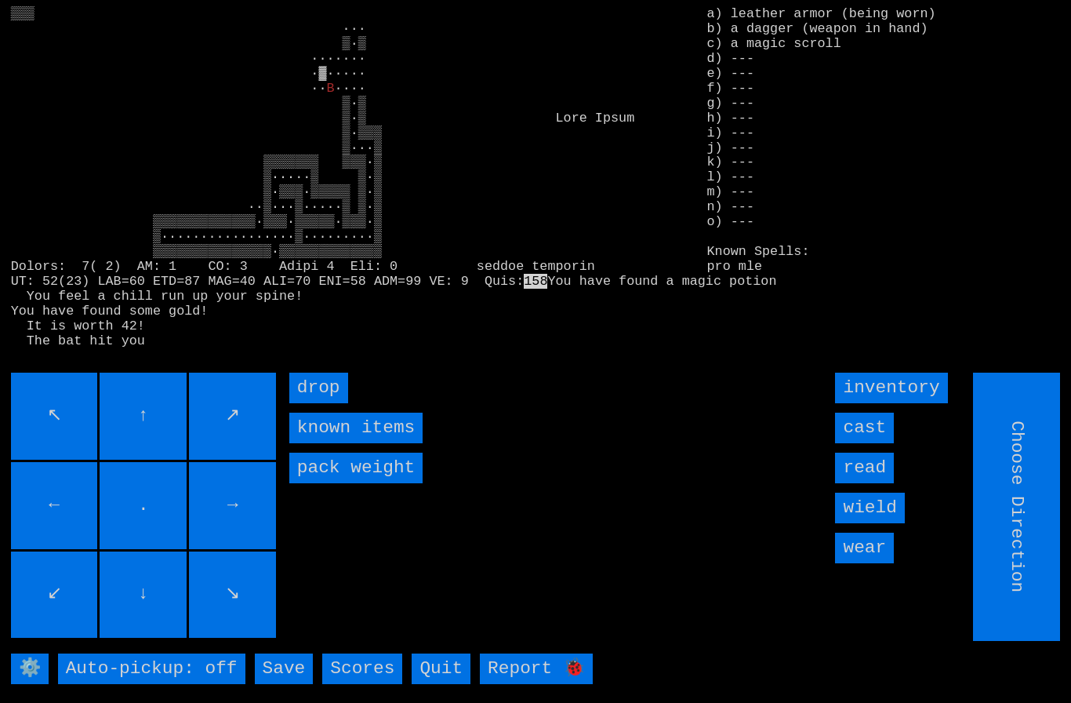
type input "Hold to Run"
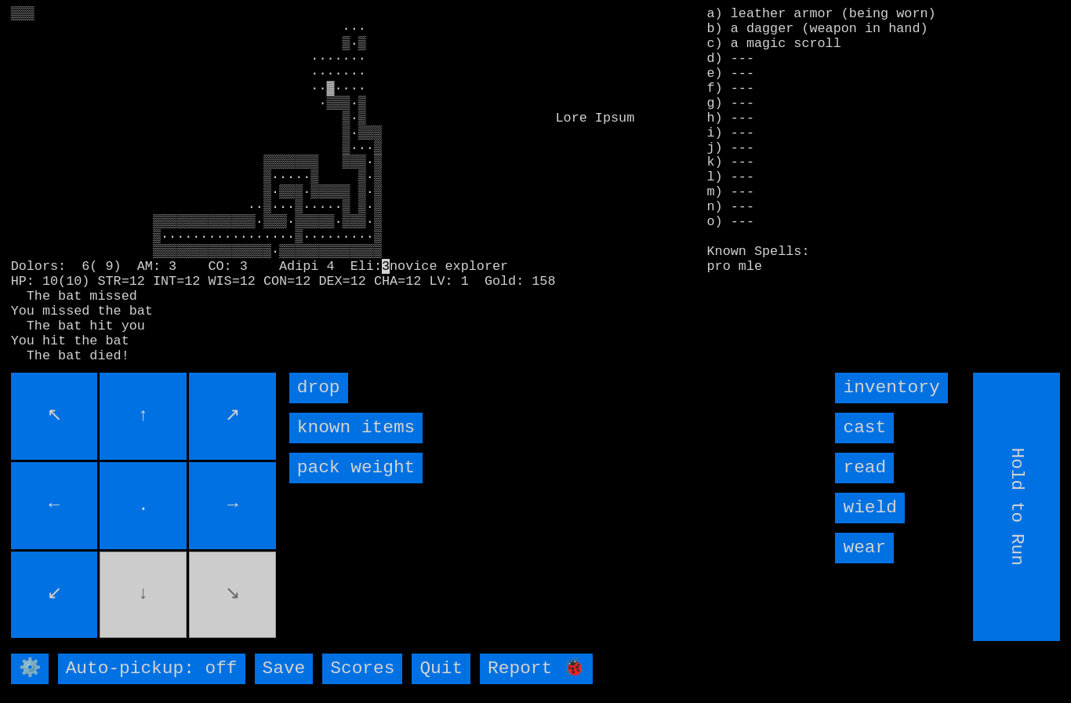
type input "Choose Direction"
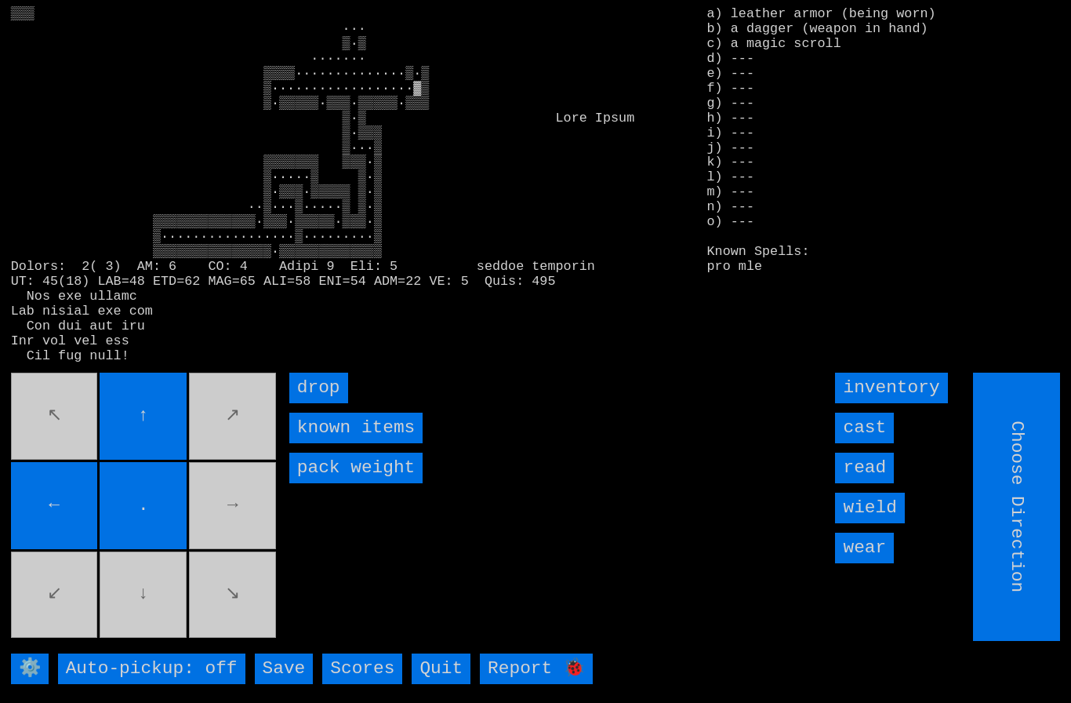
type input "Hold to Run"
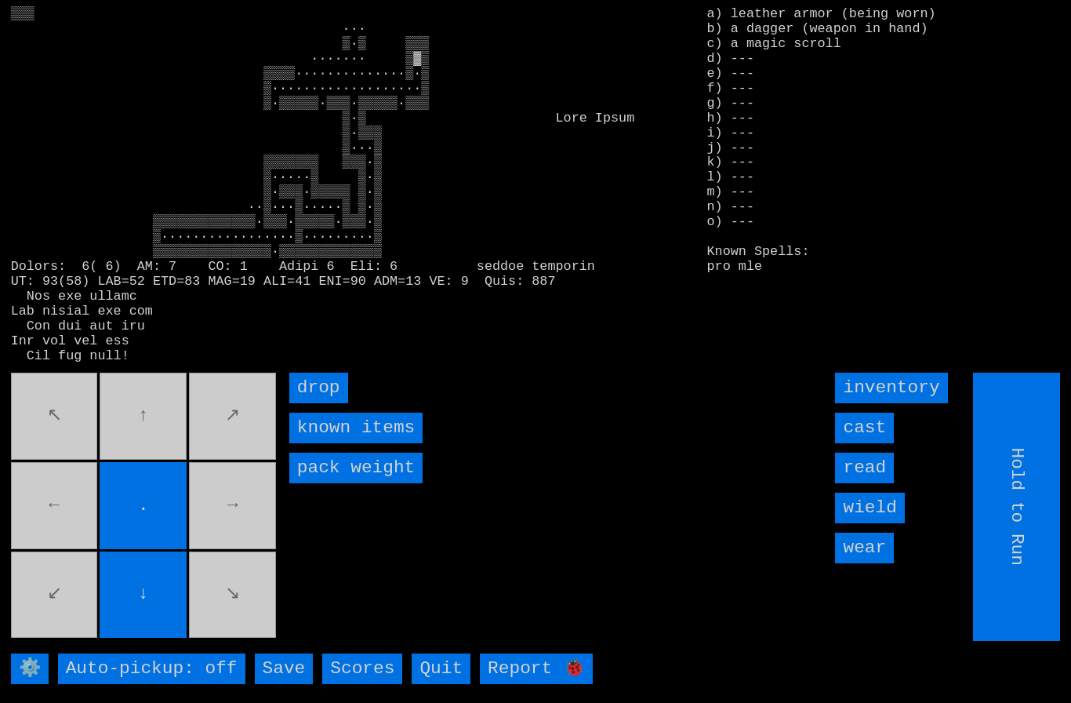
click at [153, 440] on movebuttons "↖ ↑ ↗ ← . → ↙ ↓ ↘" at bounding box center [145, 506] width 268 height 268
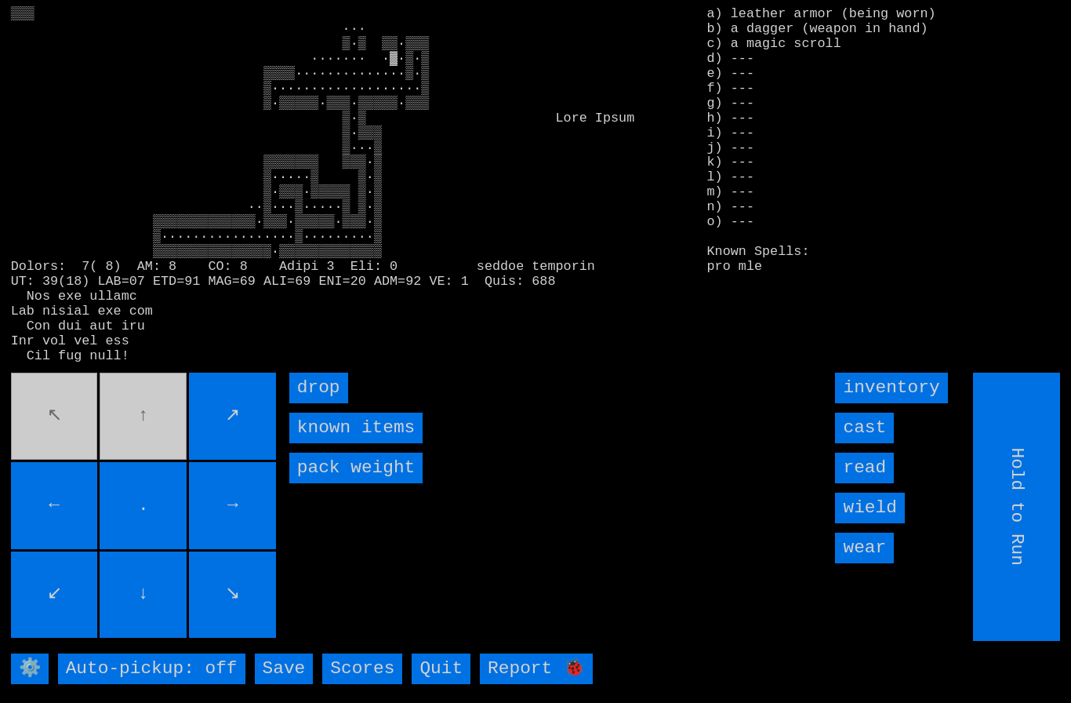
type input "Choose Direction"
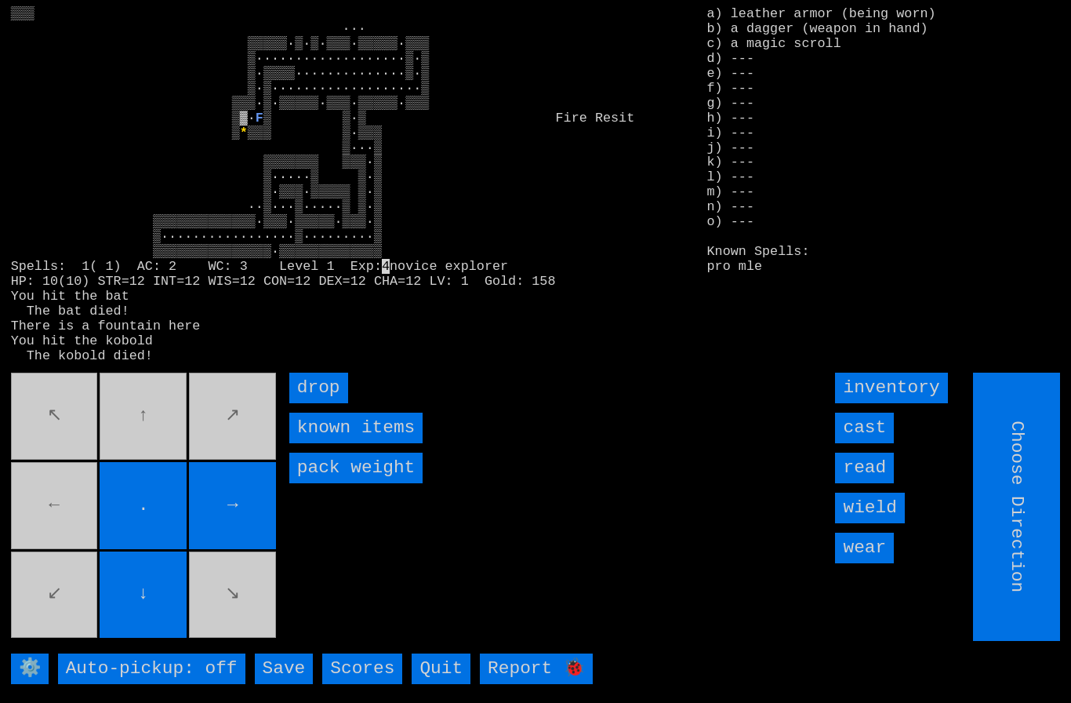
type input "Hold to Run"
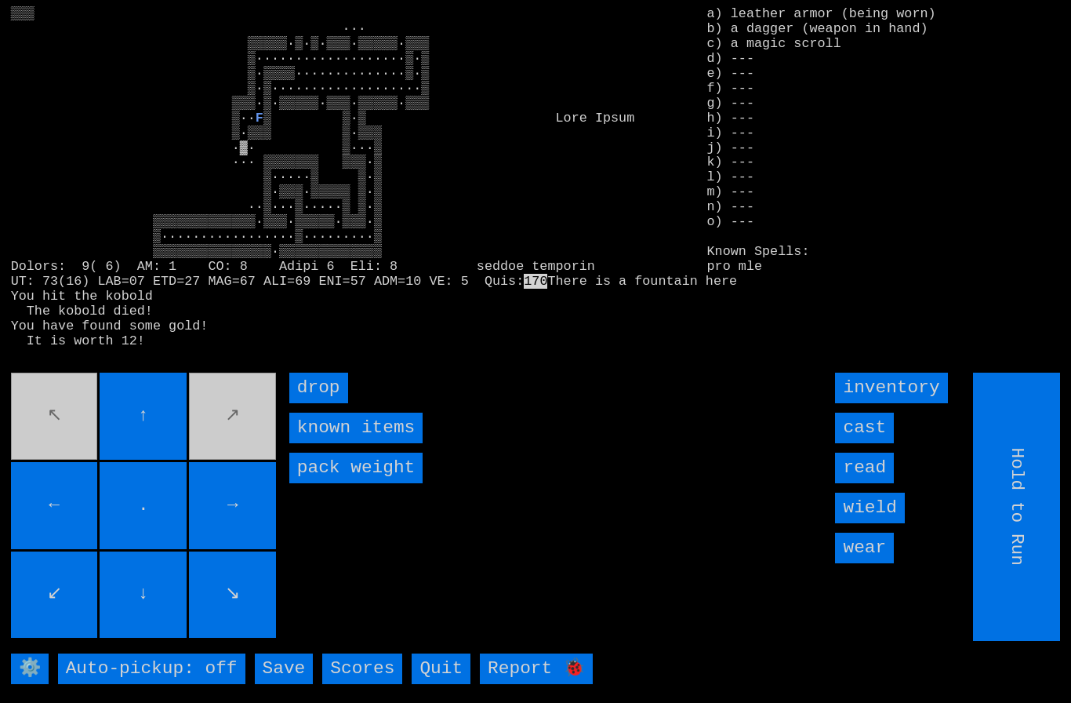
type input "Choose Direction"
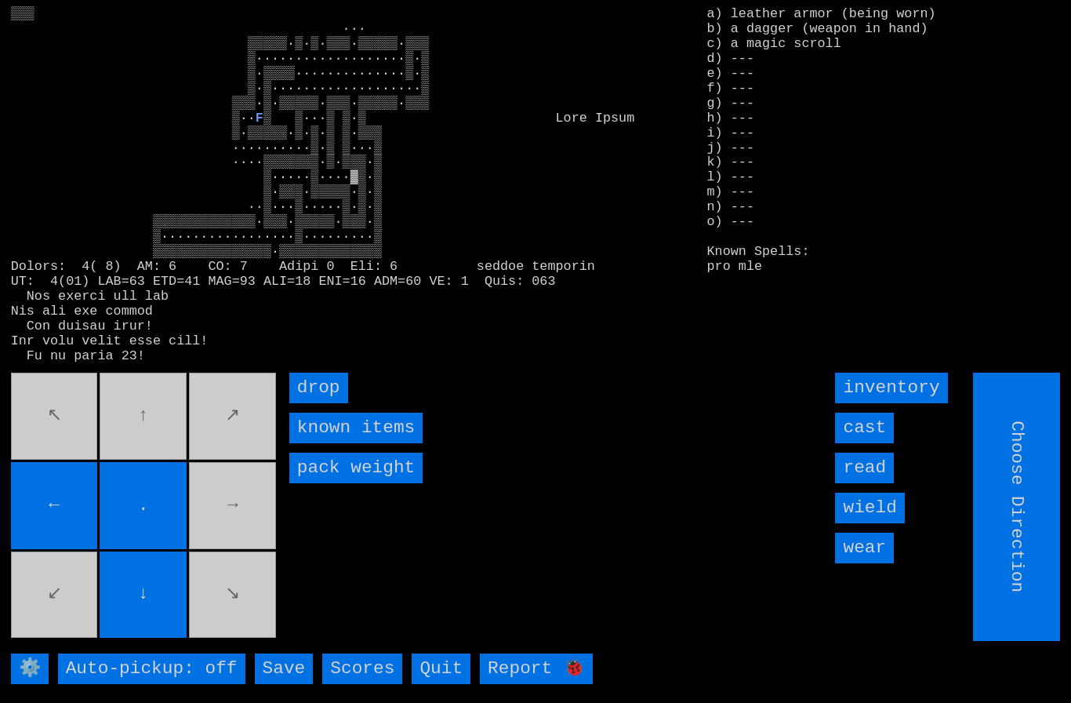
type input "Hold to Run"
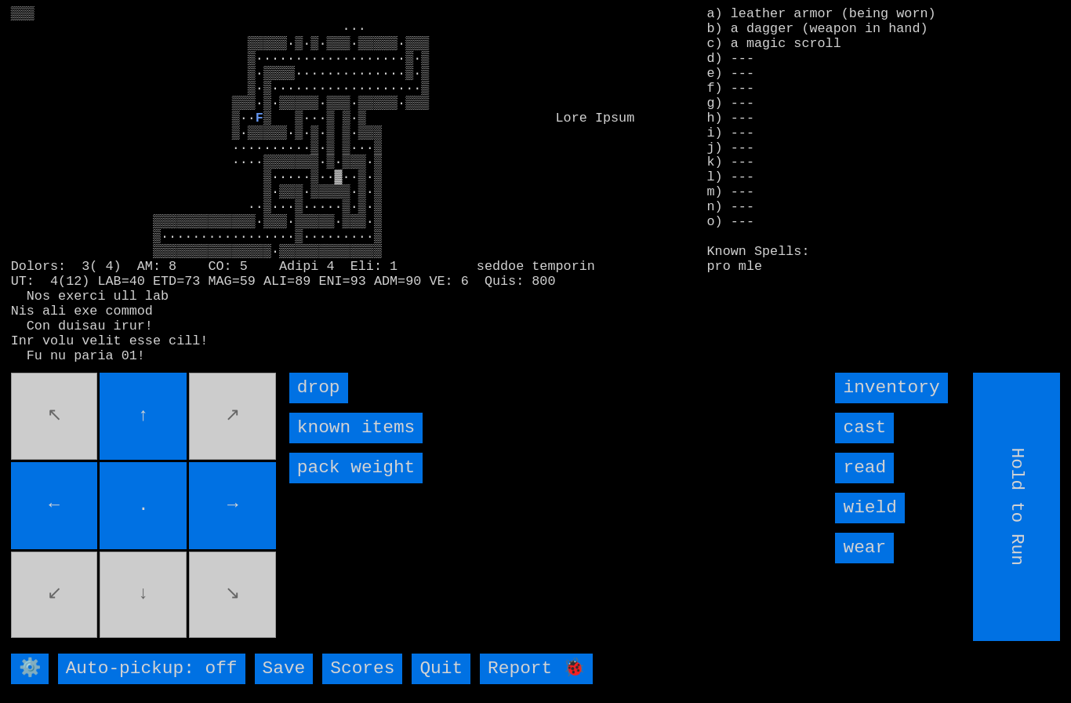
type input "Choose Direction"
type input "Hold to Run"
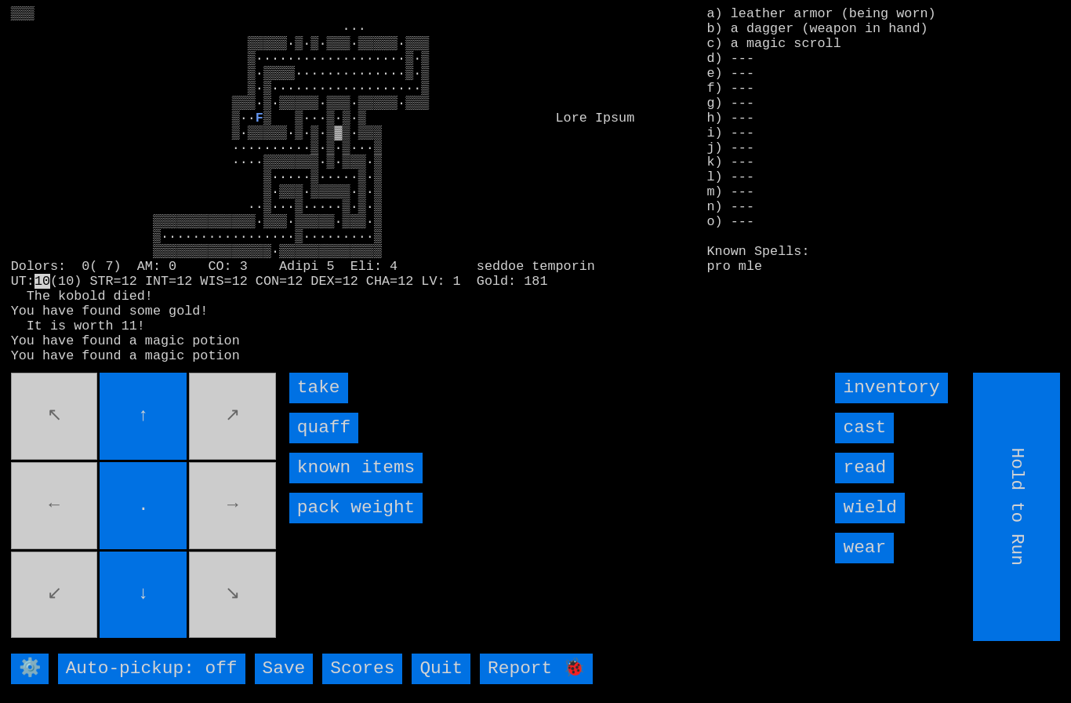
click at [316, 443] on input "quaff" at bounding box center [323, 427] width 69 height 31
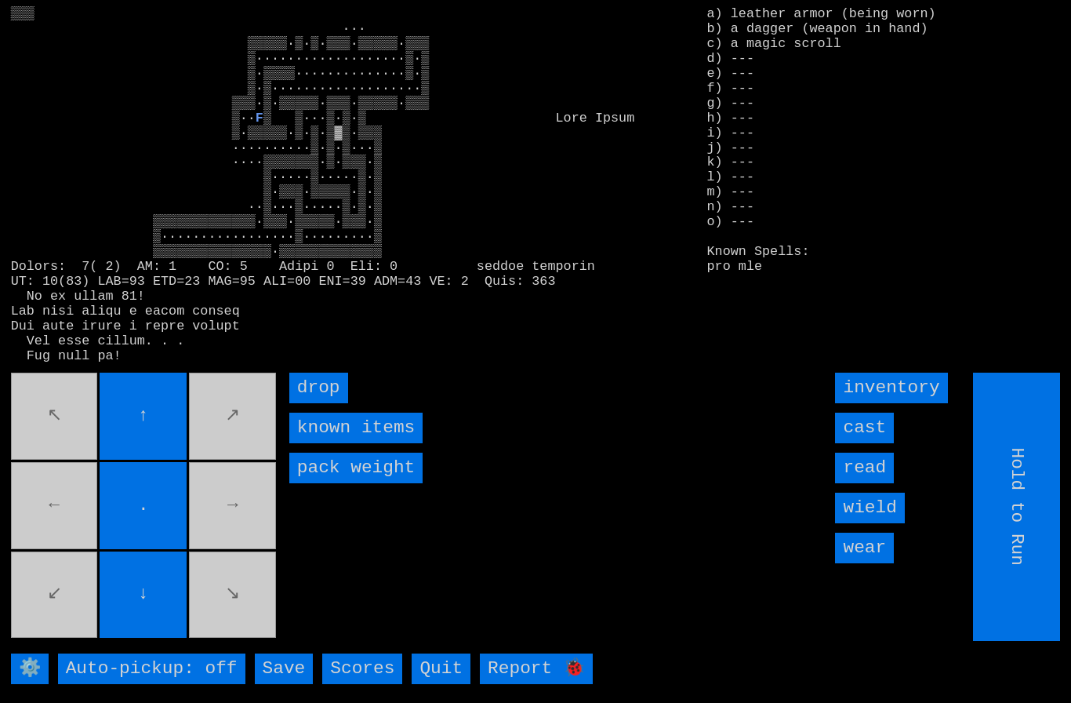
type input "Choose Direction"
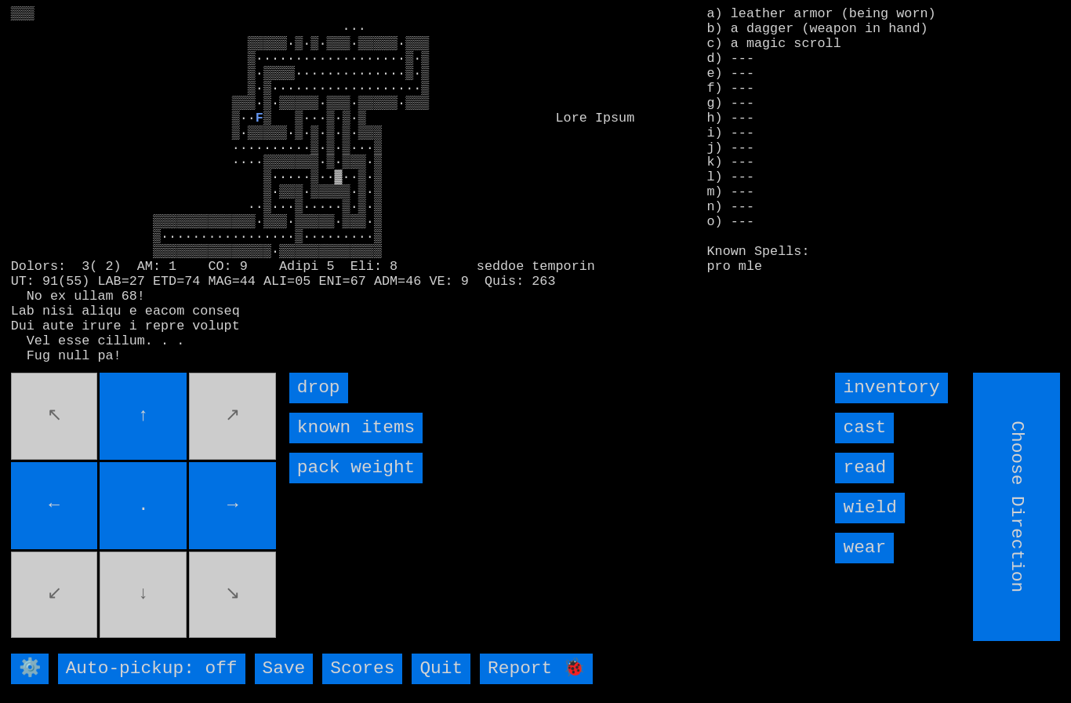
type input "Hold to Run"
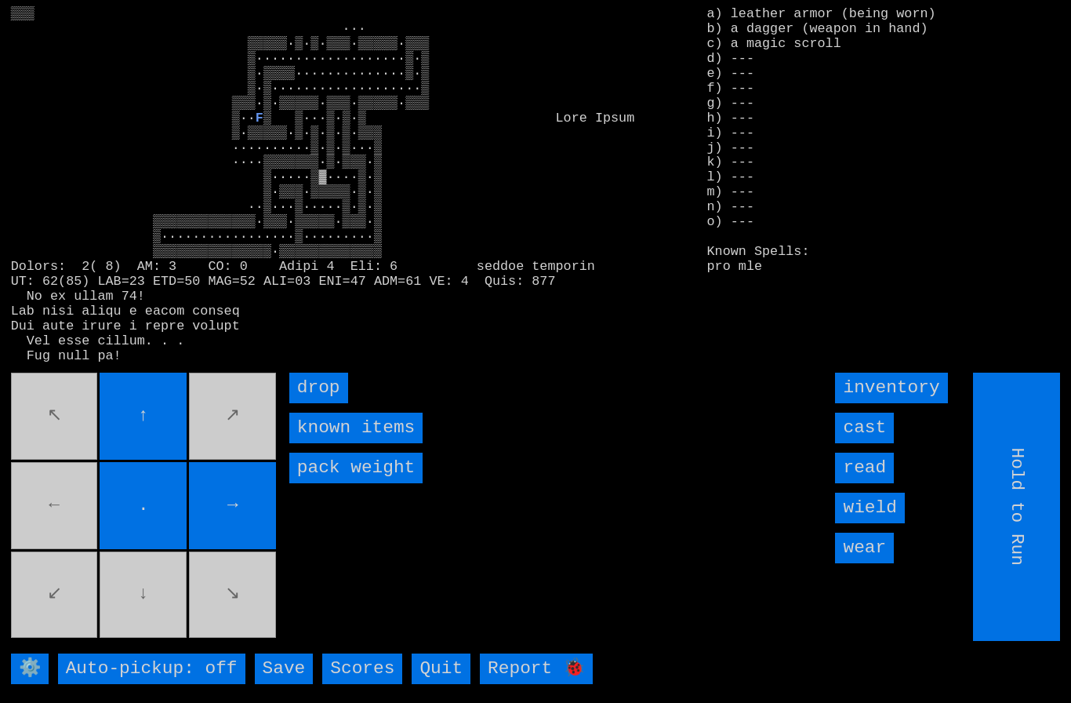
type input "Choose Direction"
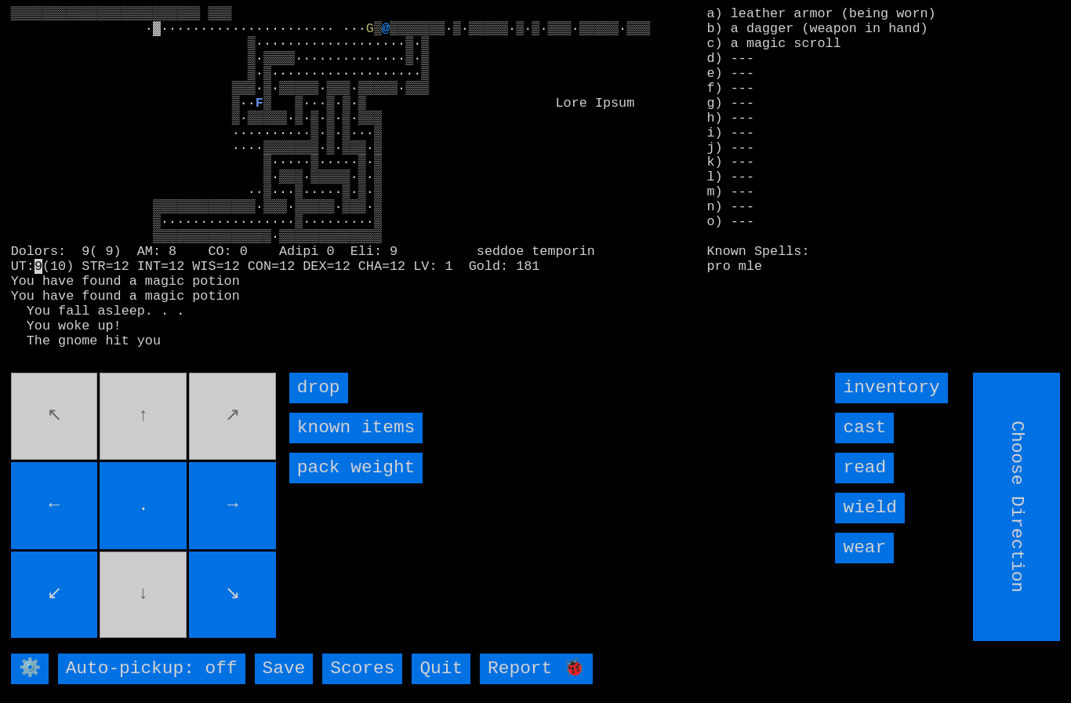
type input "Hold to Run"
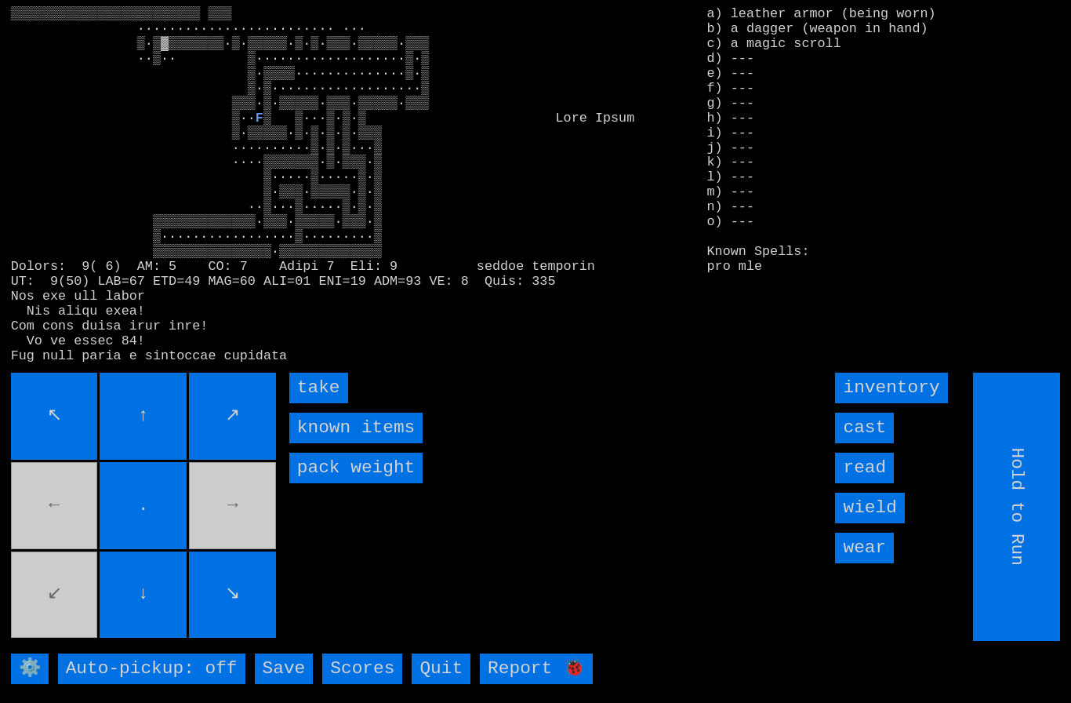
click at [310, 403] on input "take" at bounding box center [318, 387] width 59 height 31
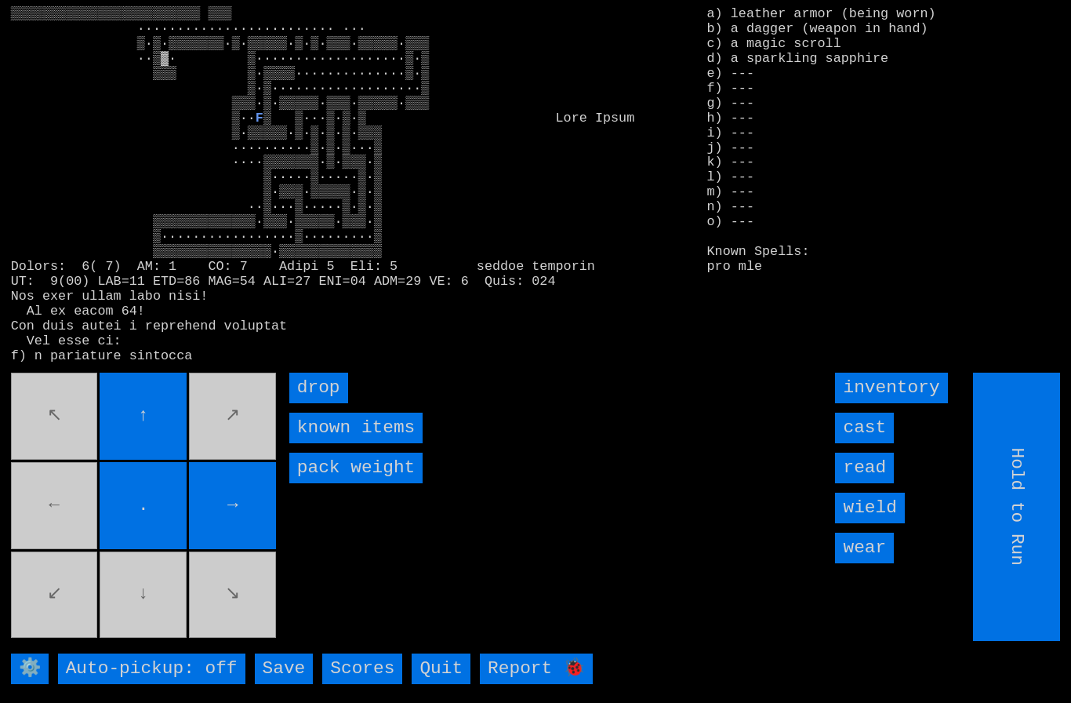
type input "Choose Direction"
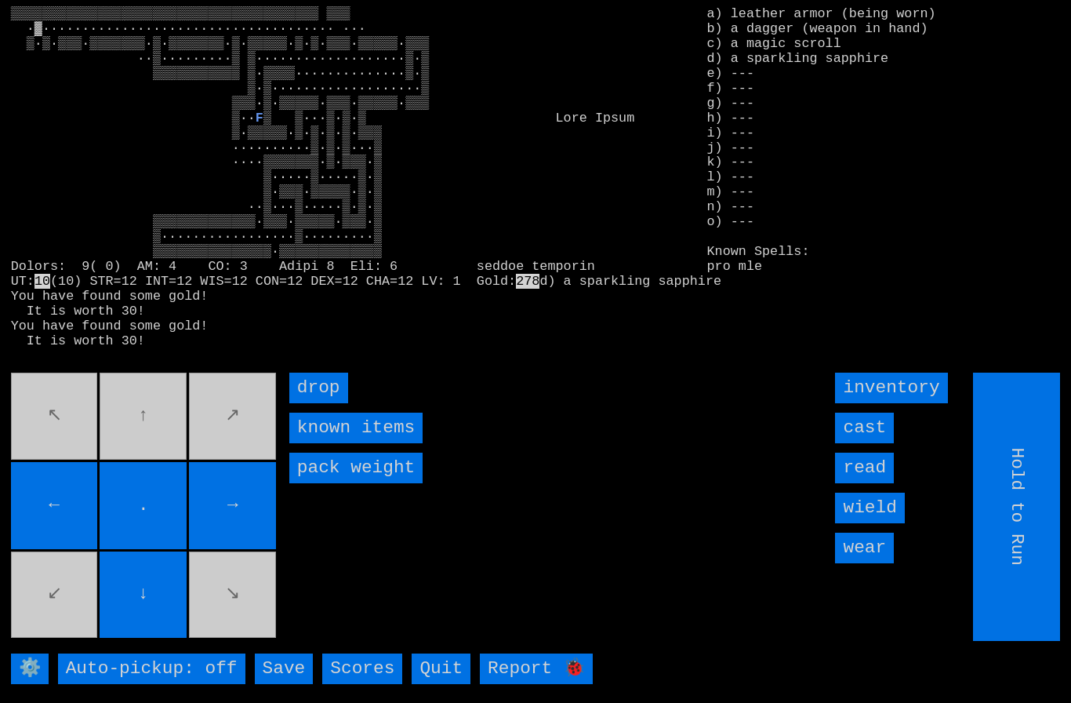
type input "Choose Direction"
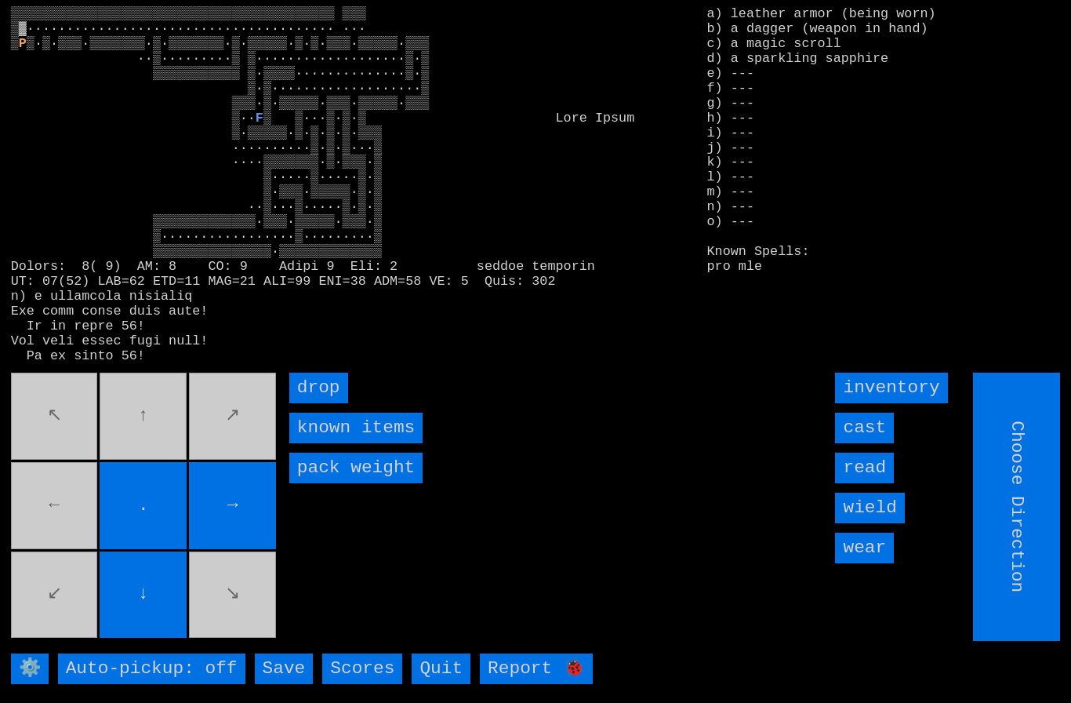
type input "Hold to Run"
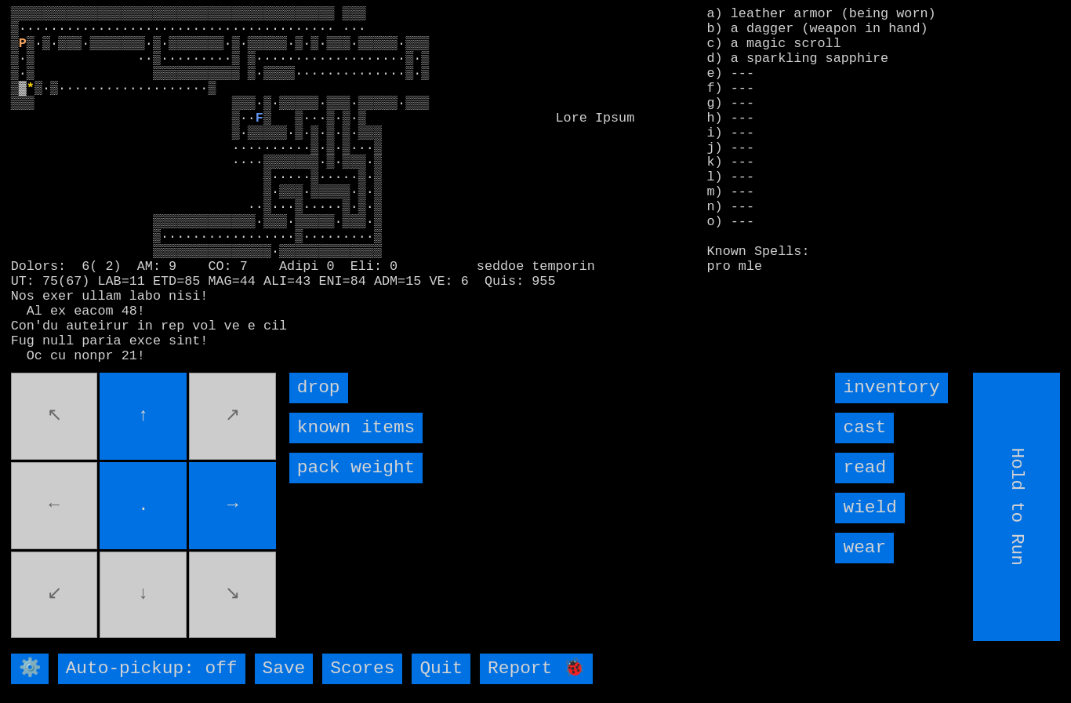
click at [131, 616] on movebuttons "↖ ↑ ↗ ← . → ↙ ↓ ↘" at bounding box center [145, 506] width 268 height 268
type input "Choose Direction"
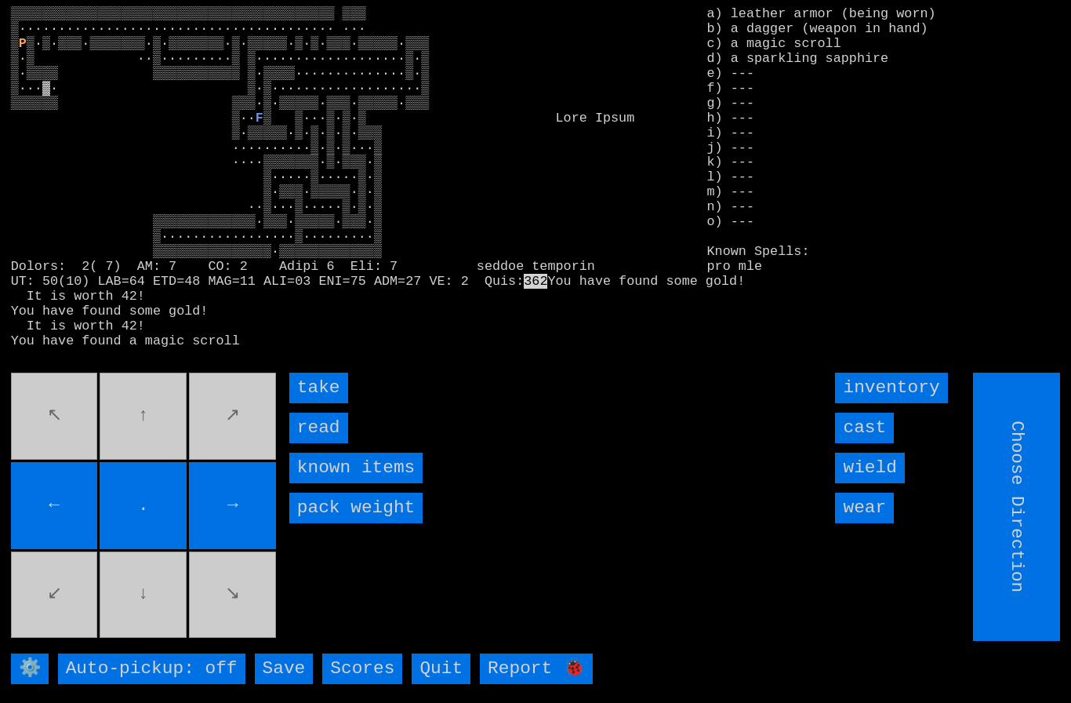
type input "Hold to Run"
click at [308, 403] on input "take" at bounding box center [318, 387] width 59 height 31
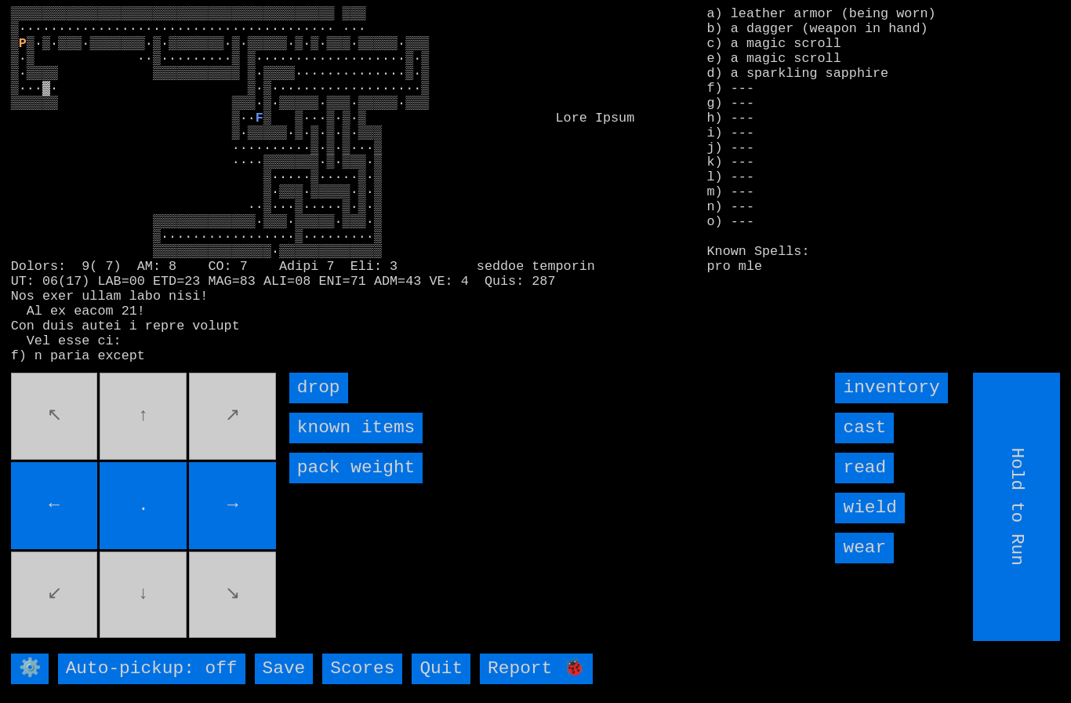
type input "Choose Direction"
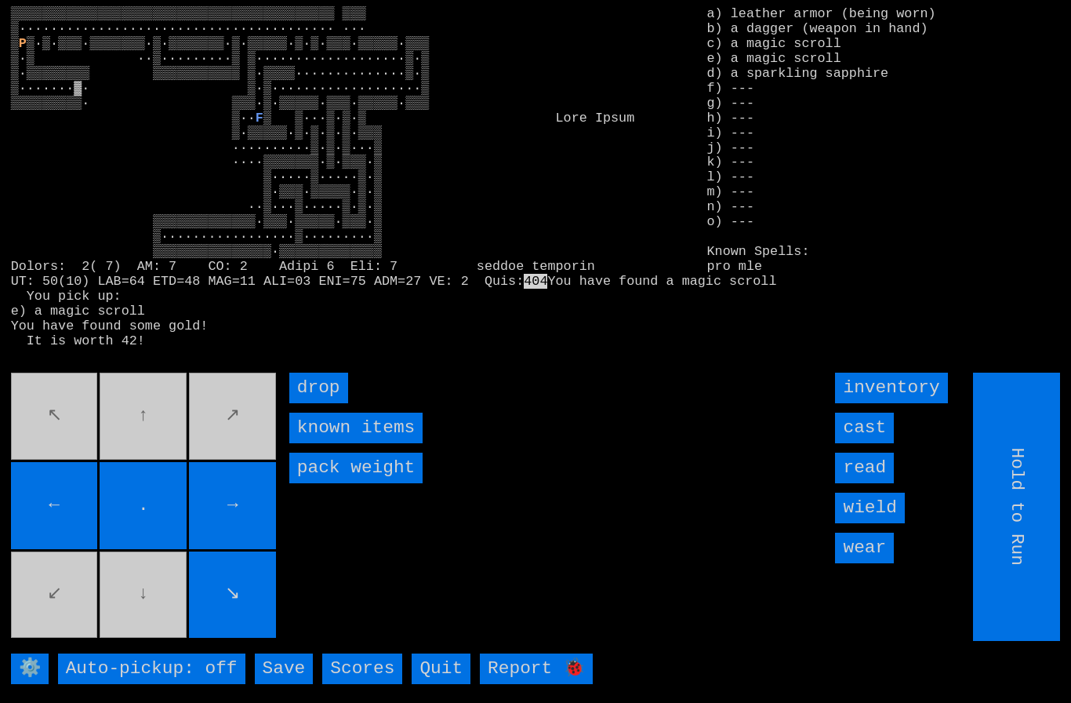
type input "Choose Direction"
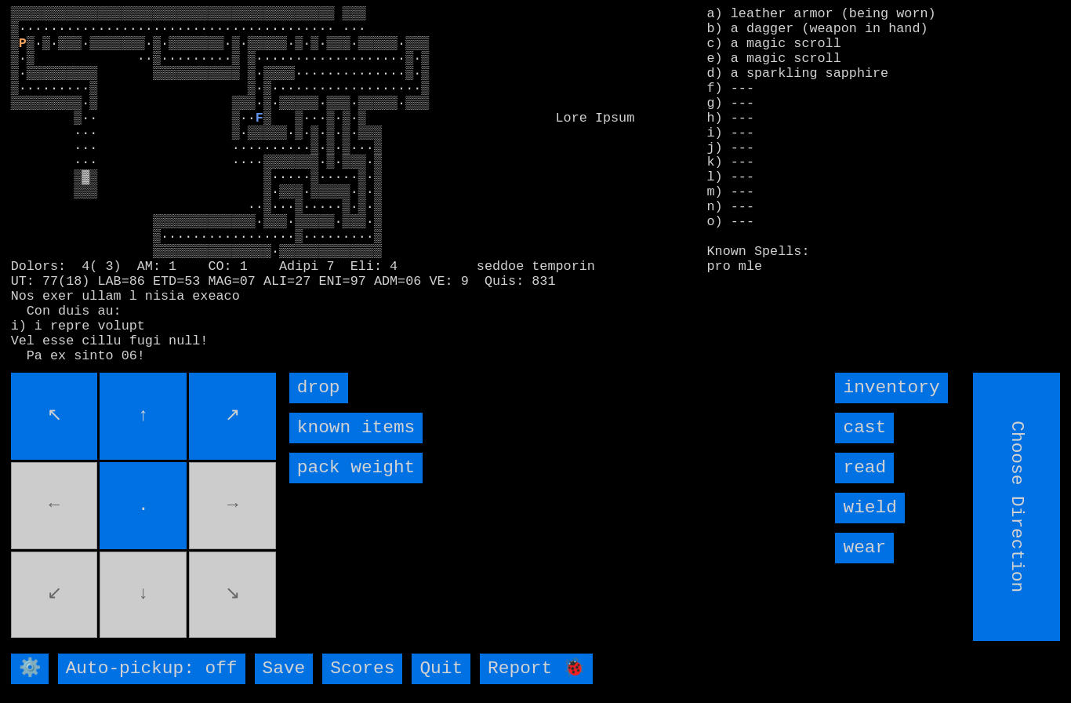
type input "Hold to Run"
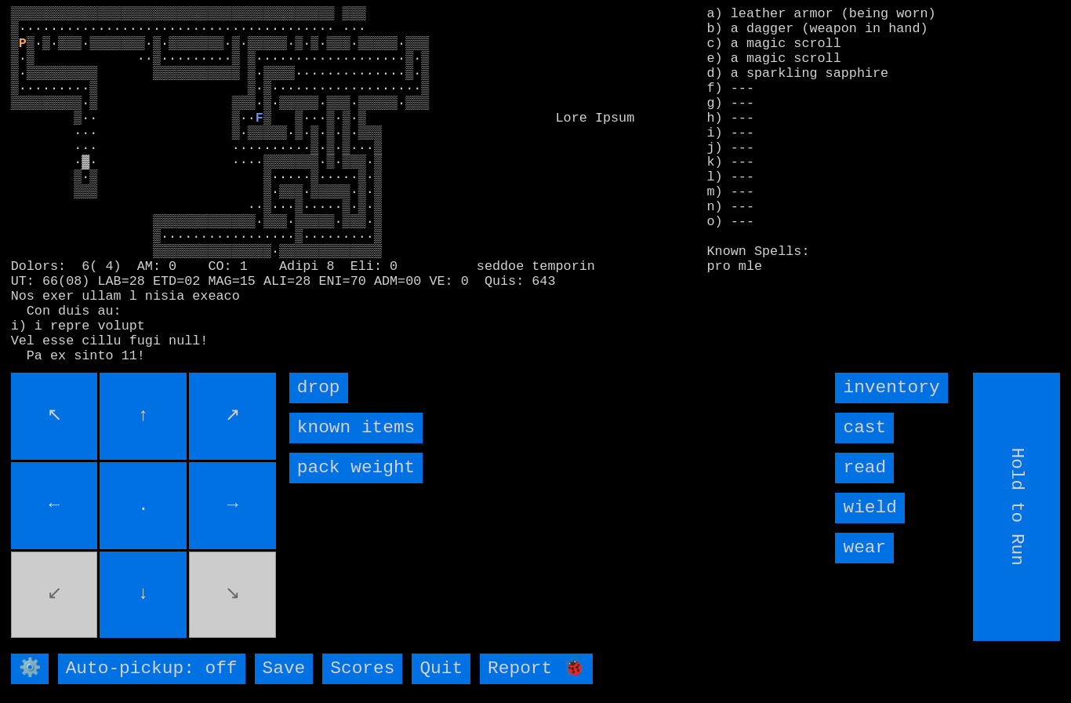
type input "Choose Direction"
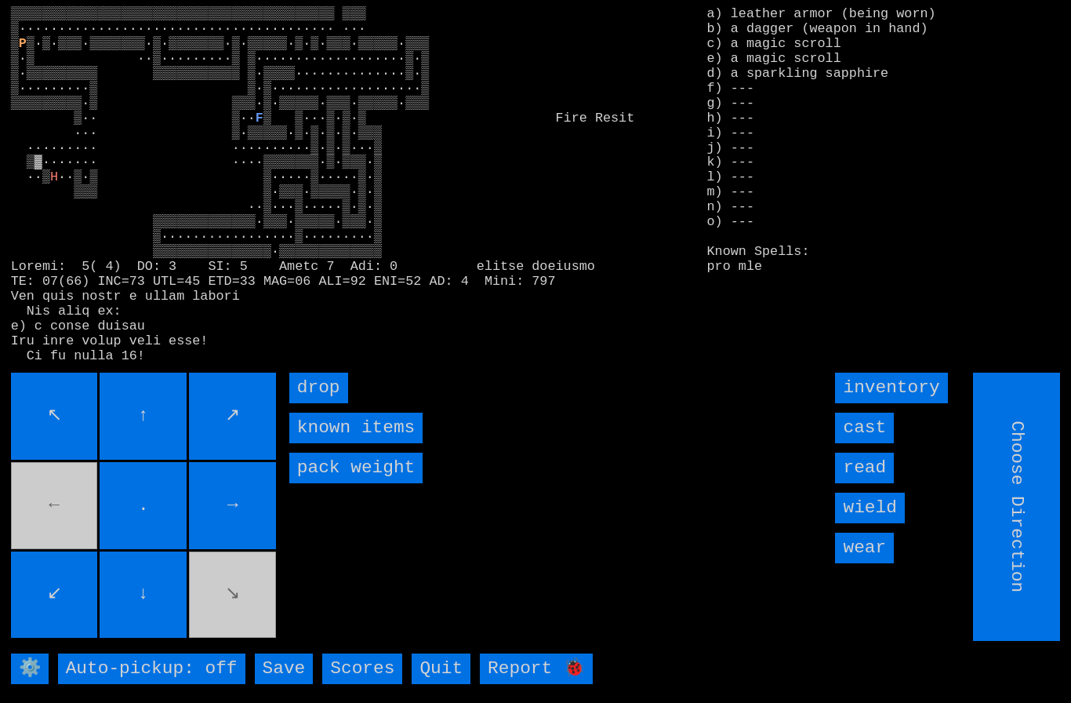
type input "Hold to Run"
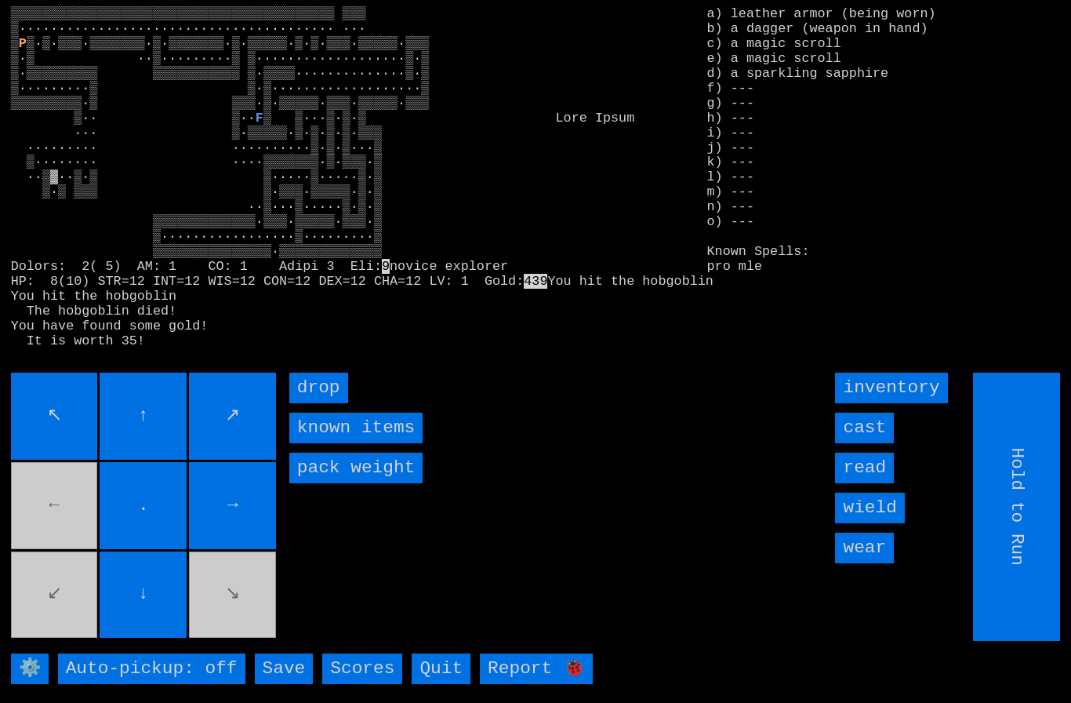
type input "Choose Direction"
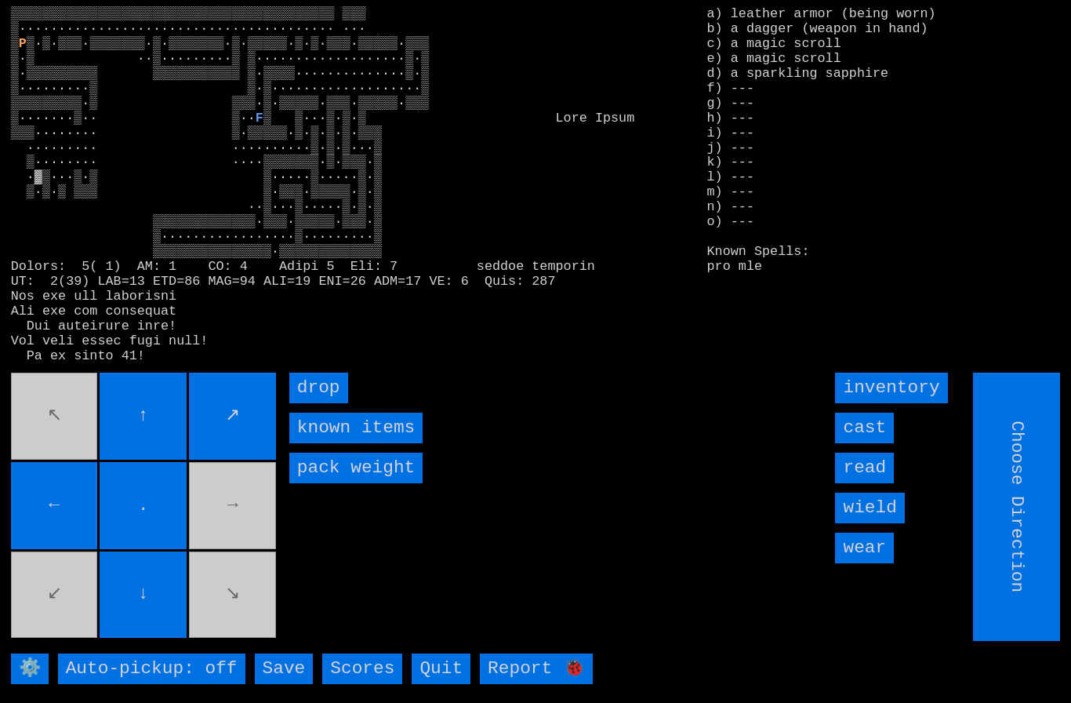
type input "Hold to Run"
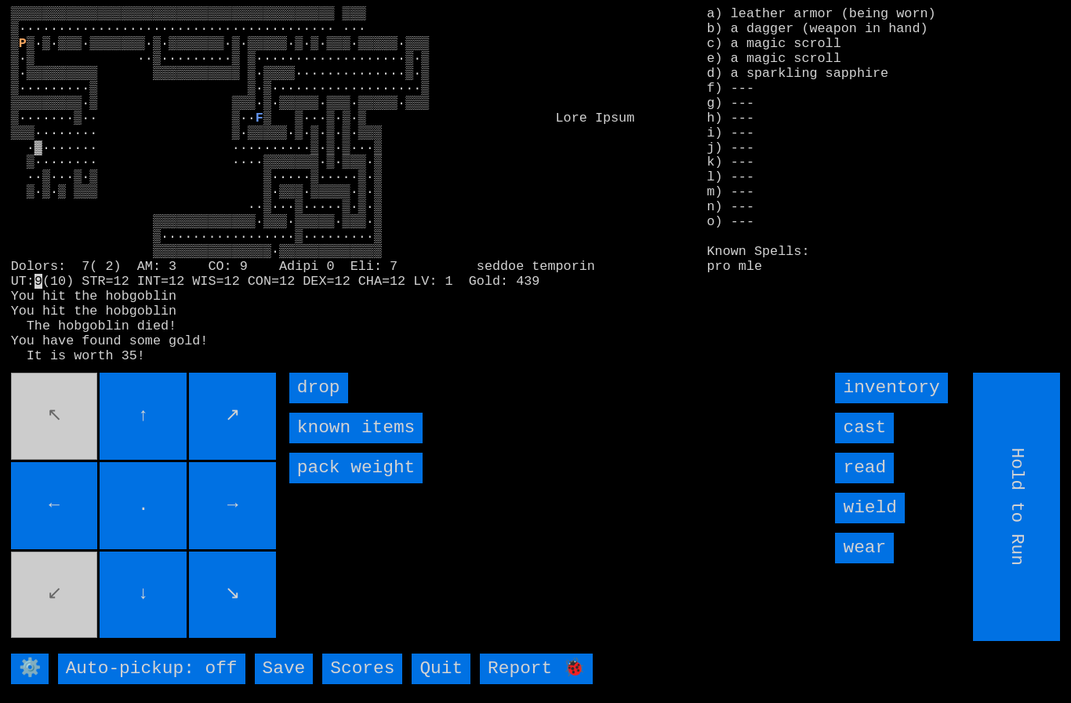
type input "Choose Direction"
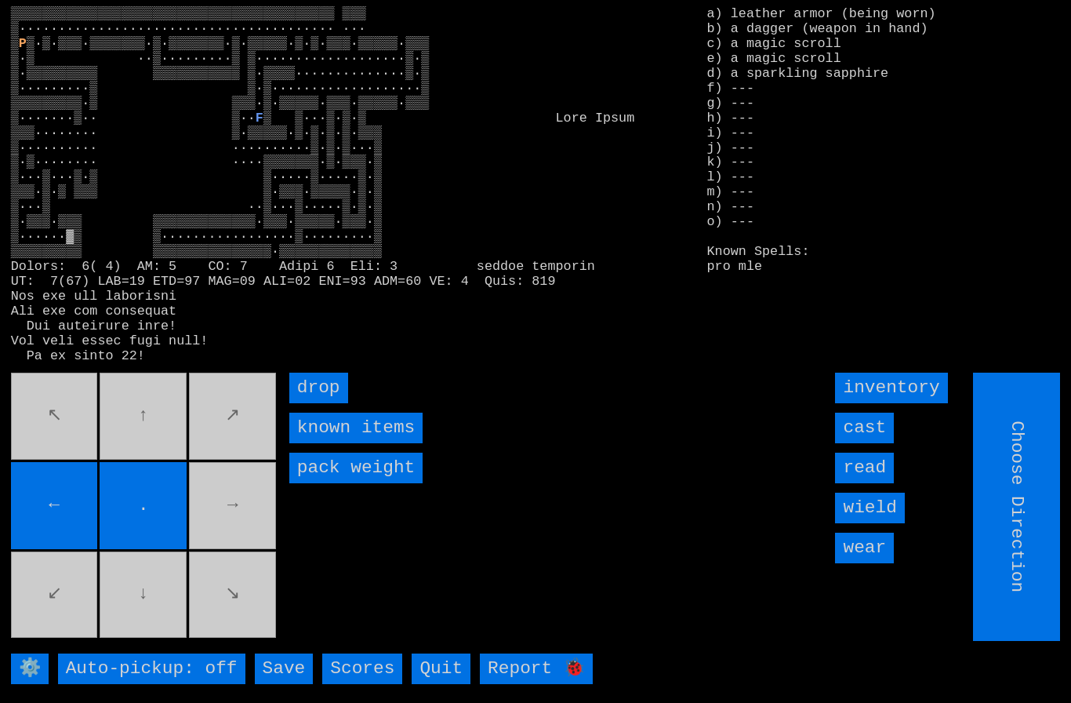
type input "Hold to Run"
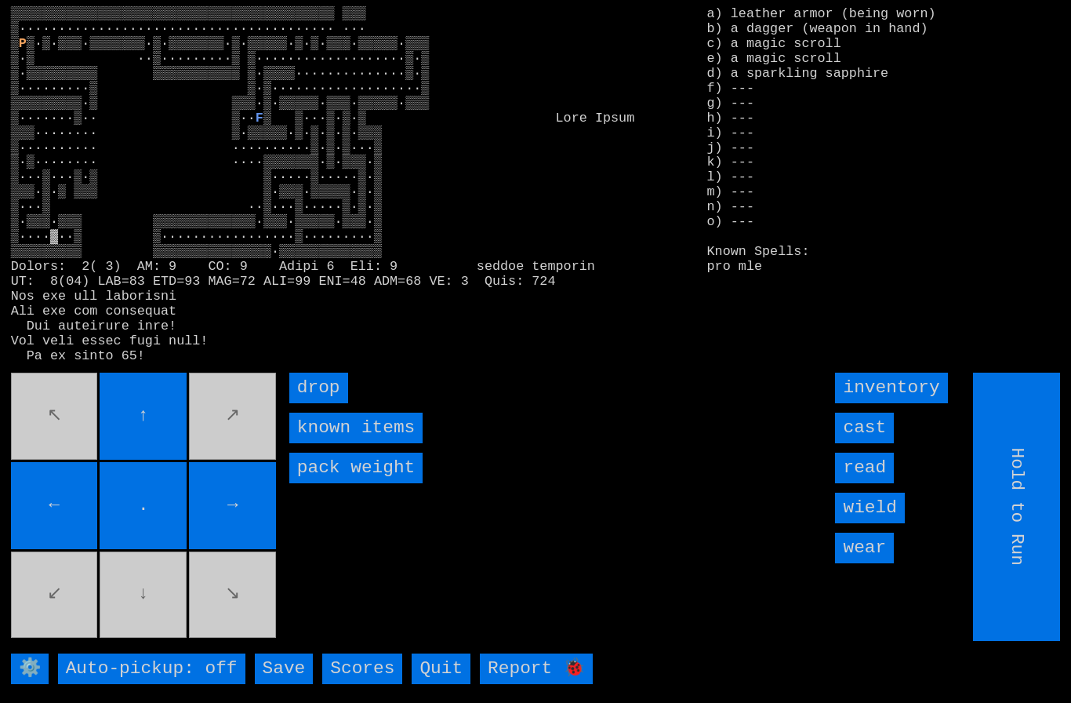
type input "Choose Direction"
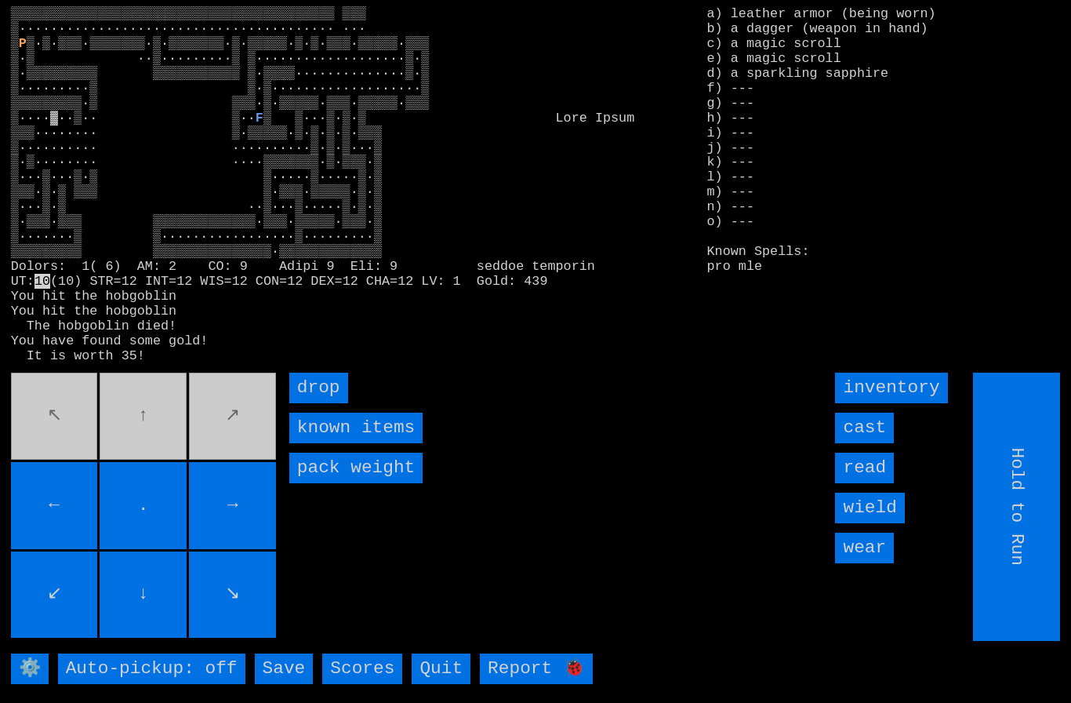
type input "Choose Direction"
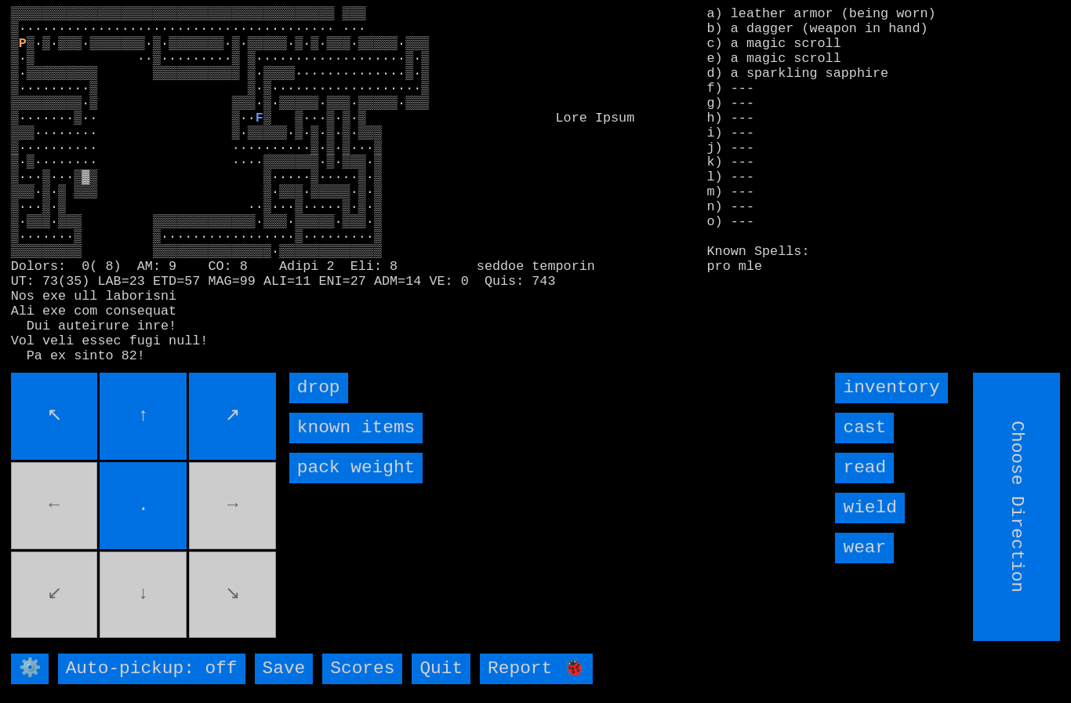
type input "Hold to Run"
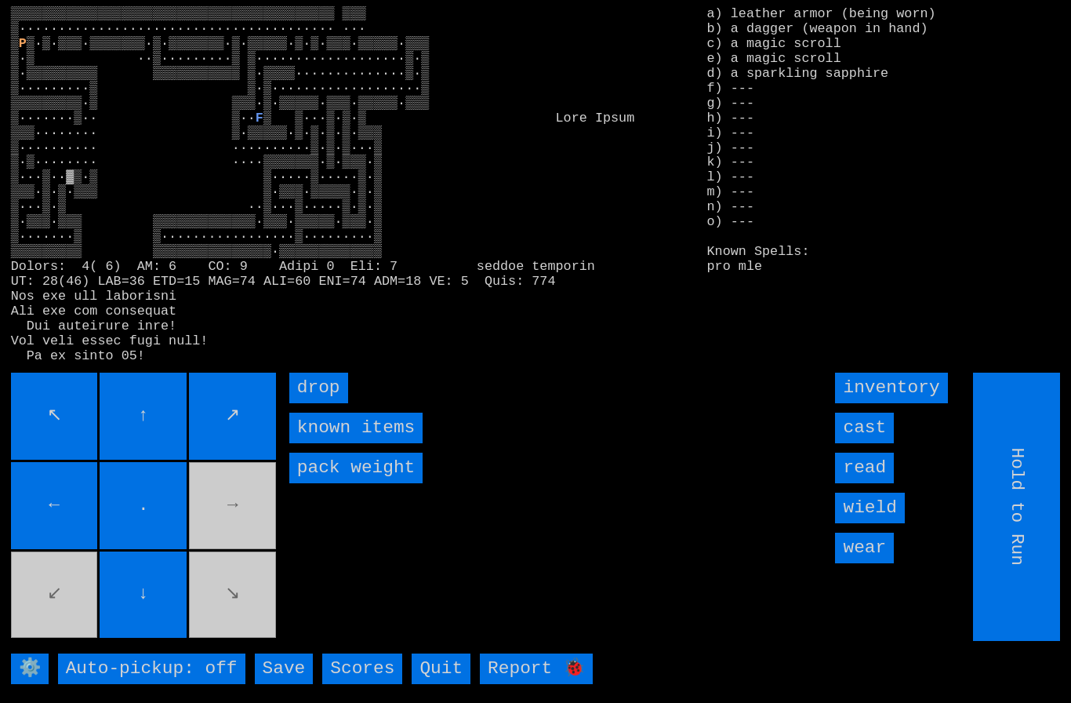
type input "Choose Direction"
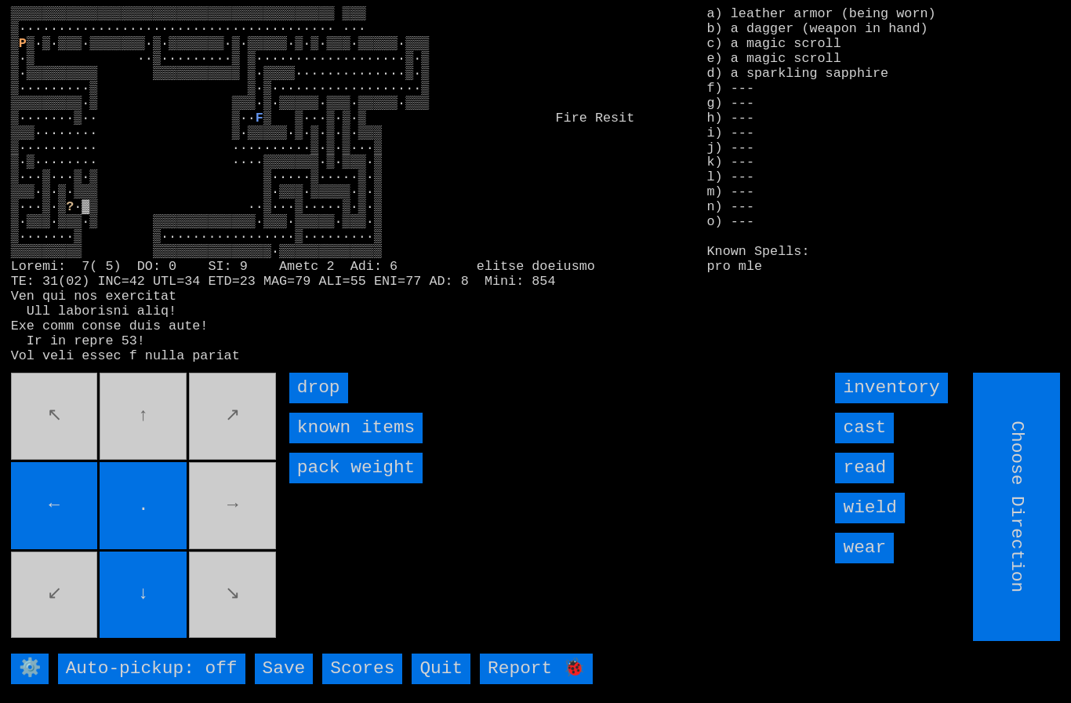
type input "Hold to Run"
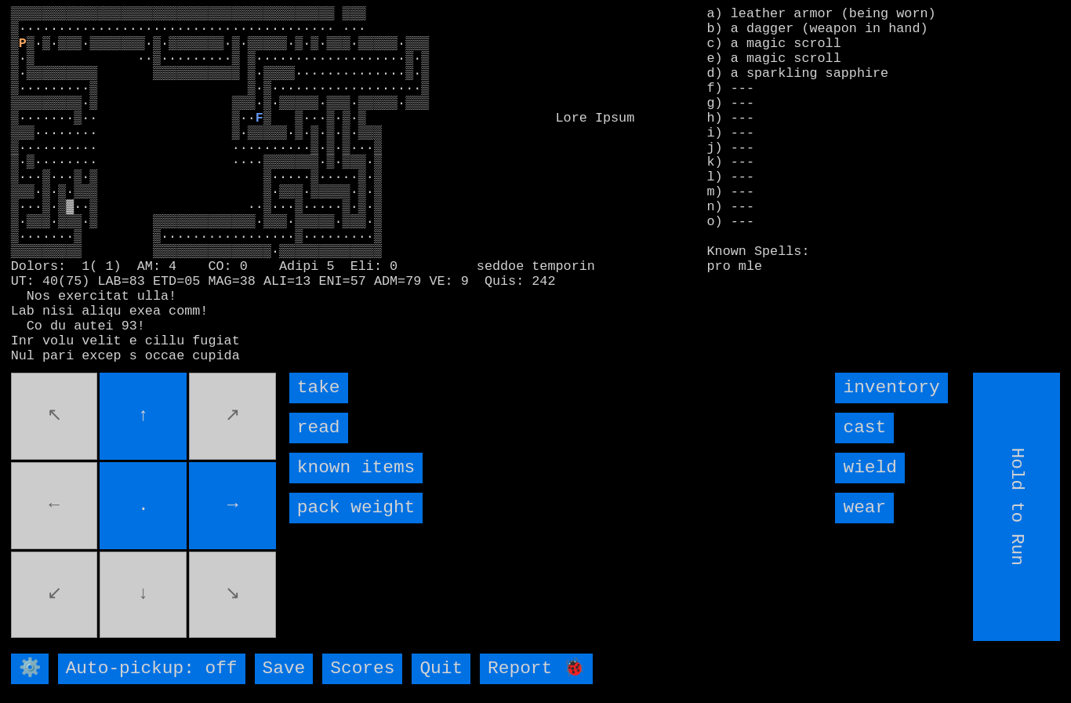
click at [310, 403] on input "take" at bounding box center [318, 387] width 59 height 31
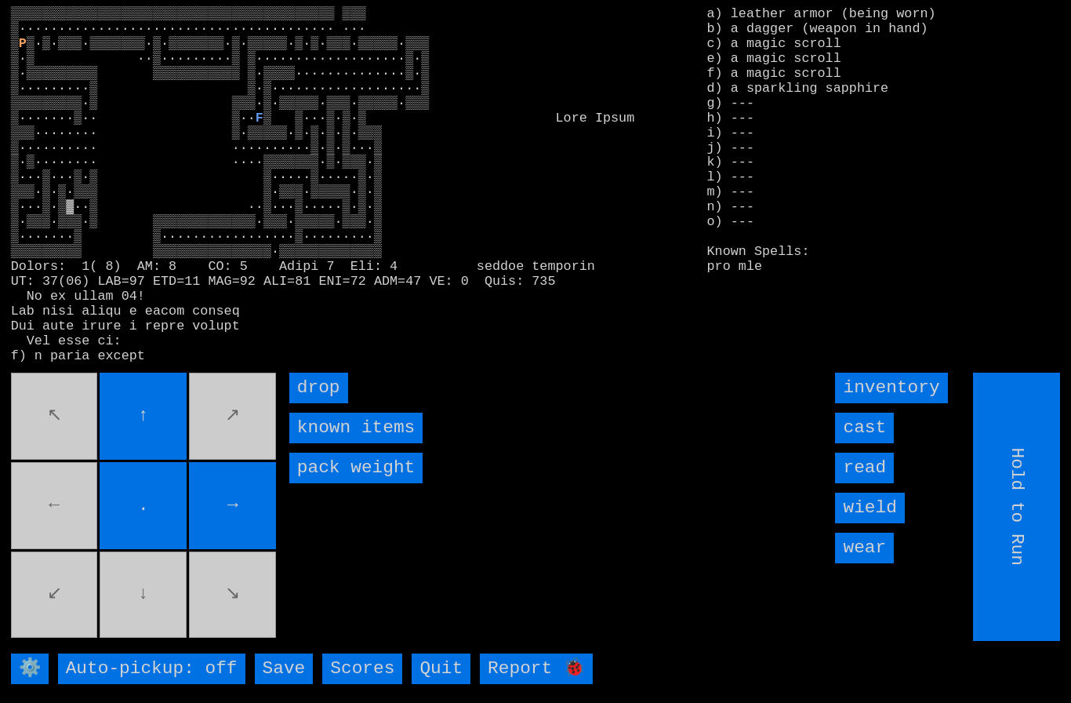
type input "Choose Direction"
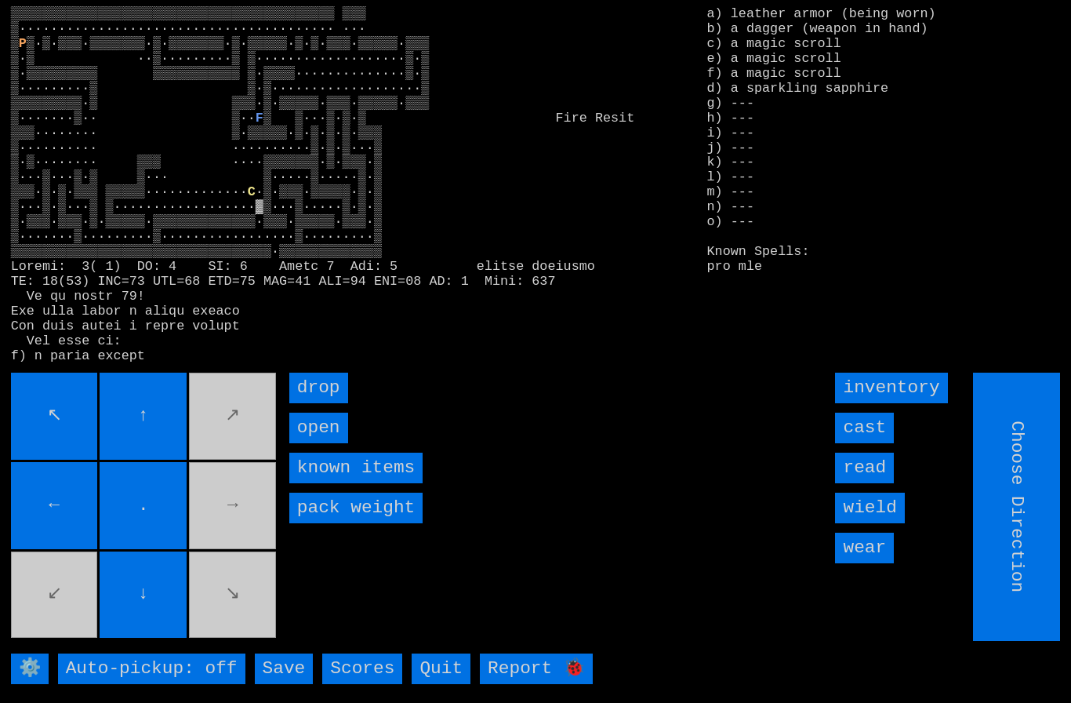
type input "Hold to Run"
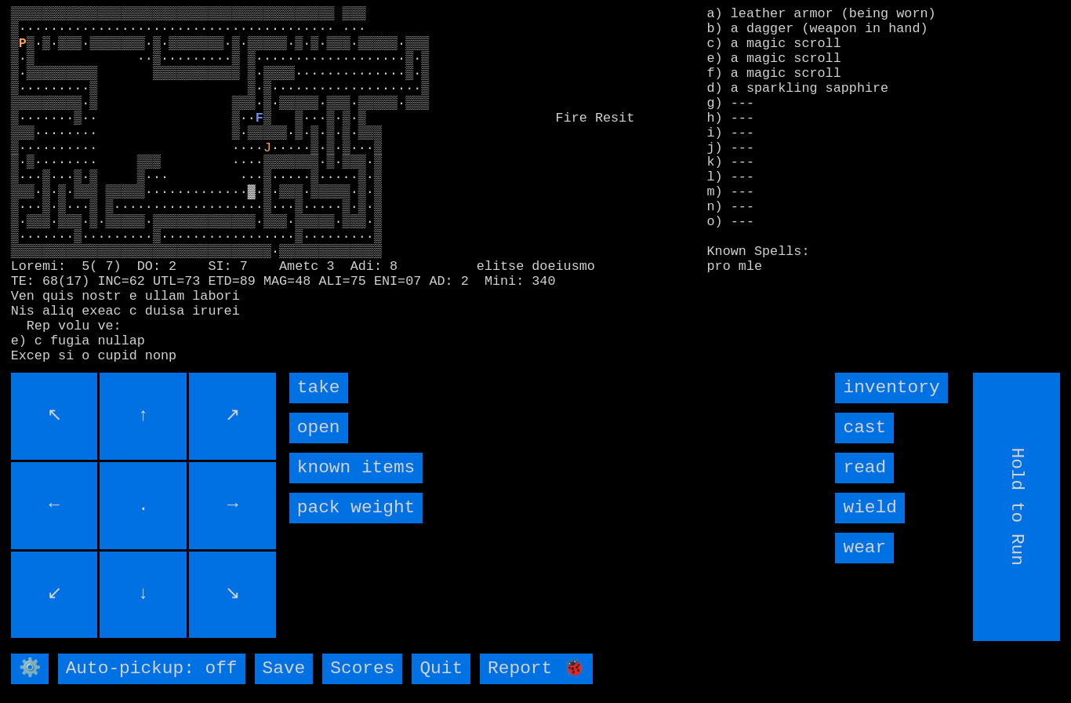
click at [304, 403] on input "take" at bounding box center [318, 387] width 59 height 31
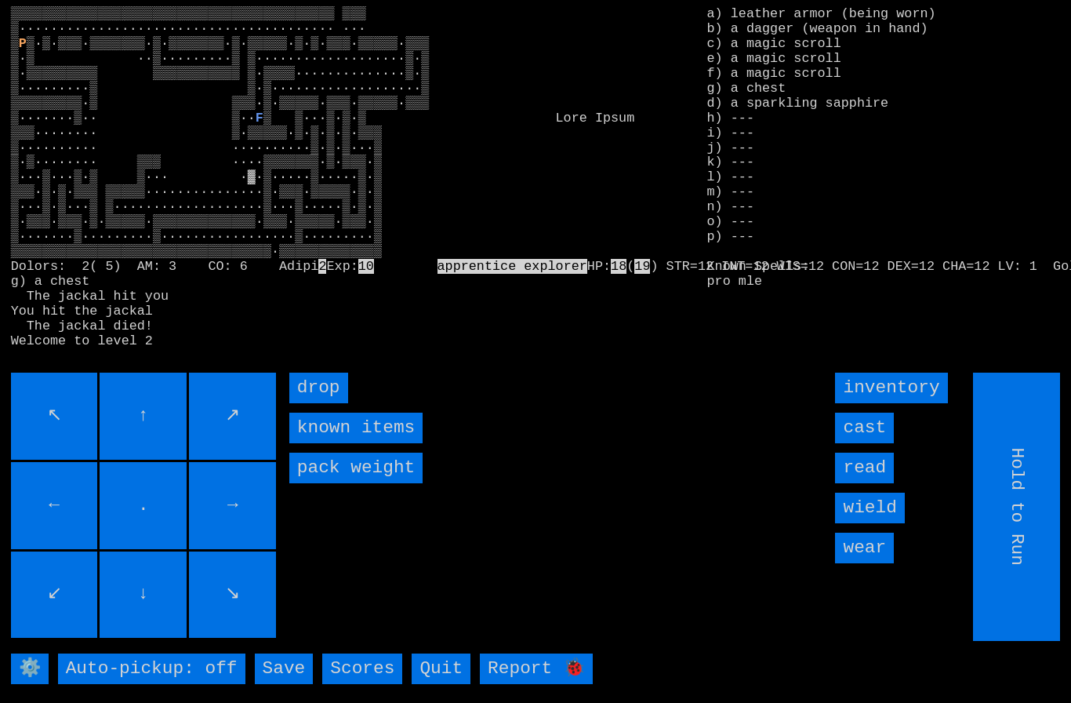
type input "Choose Direction"
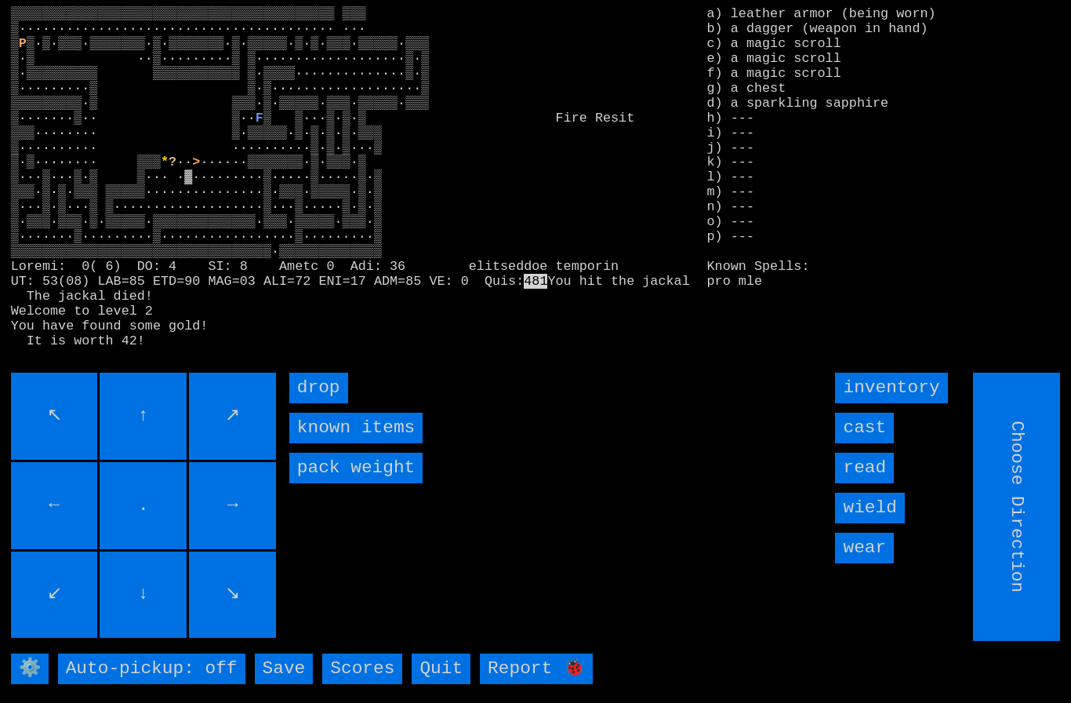
type input "Hold to Run"
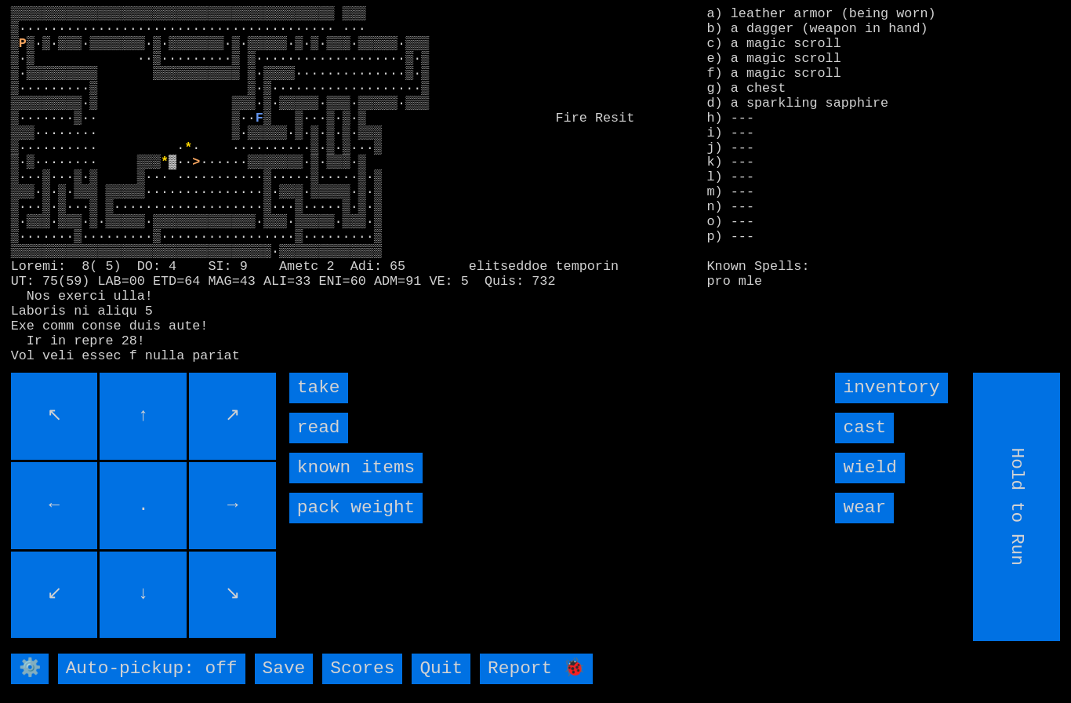
click at [308, 443] on input "read" at bounding box center [318, 427] width 59 height 31
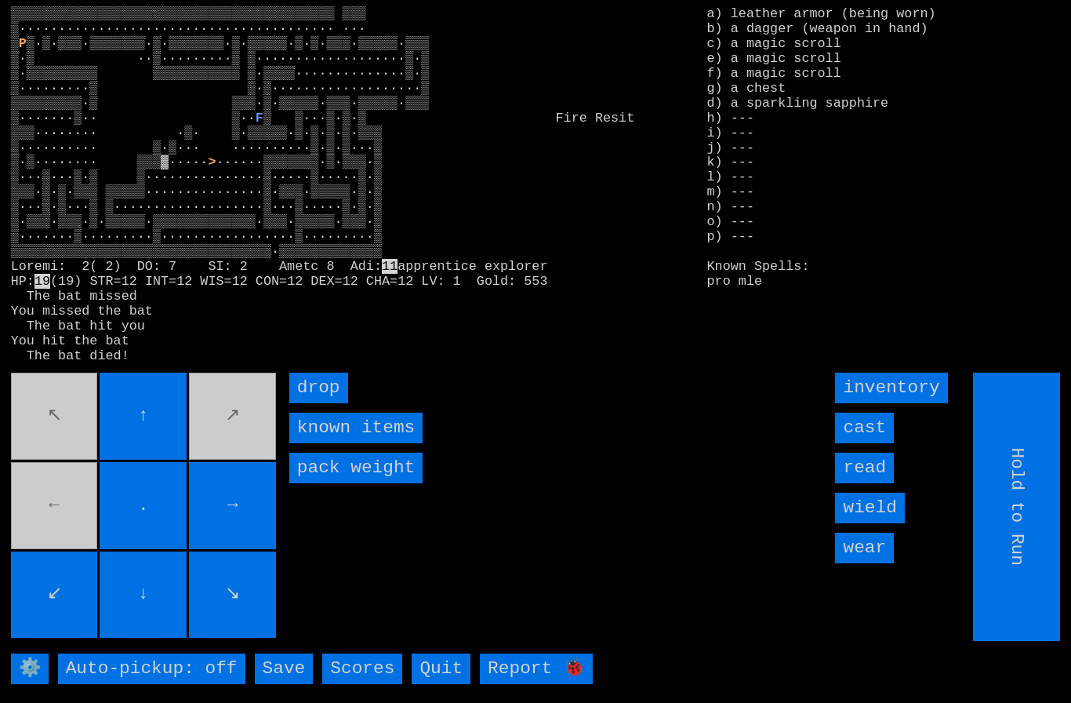
type input "Choose Direction"
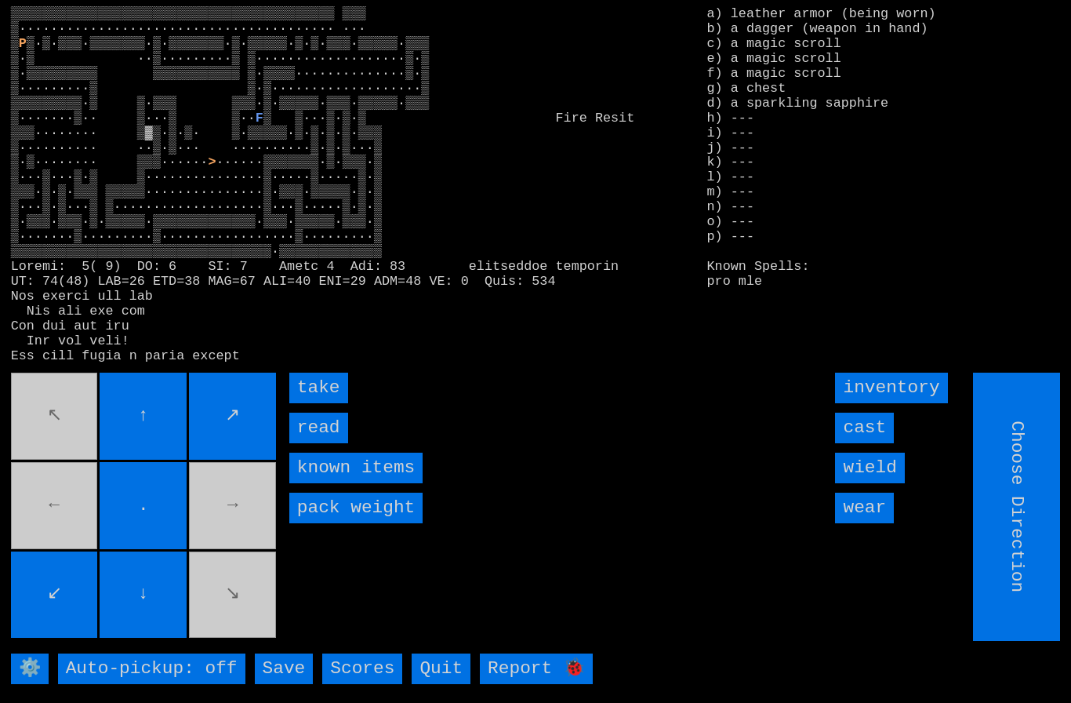
type input "Hold to Run"
click at [309, 403] on input "take" at bounding box center [318, 387] width 59 height 31
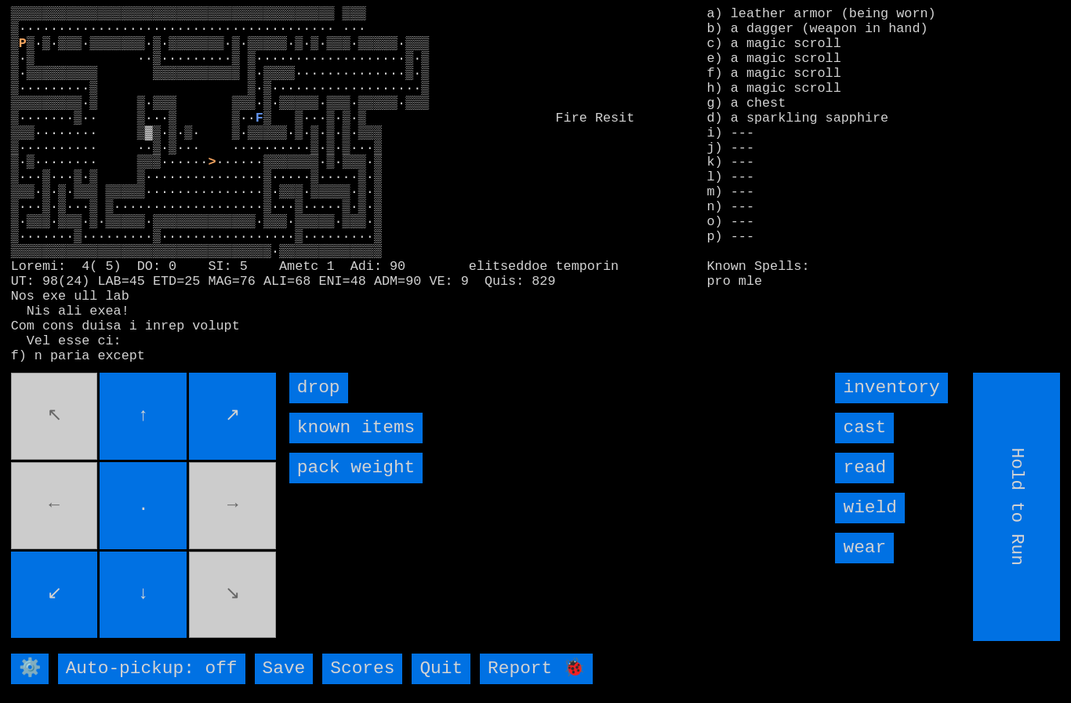
type input "Choose Direction"
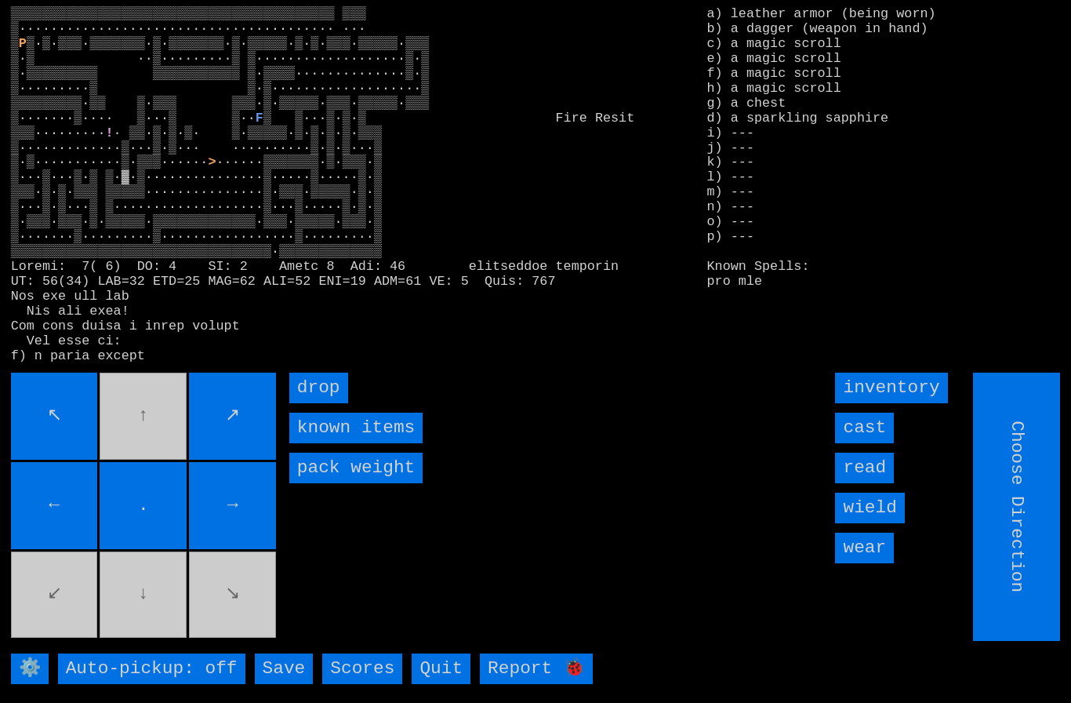
type input "Hold to Run"
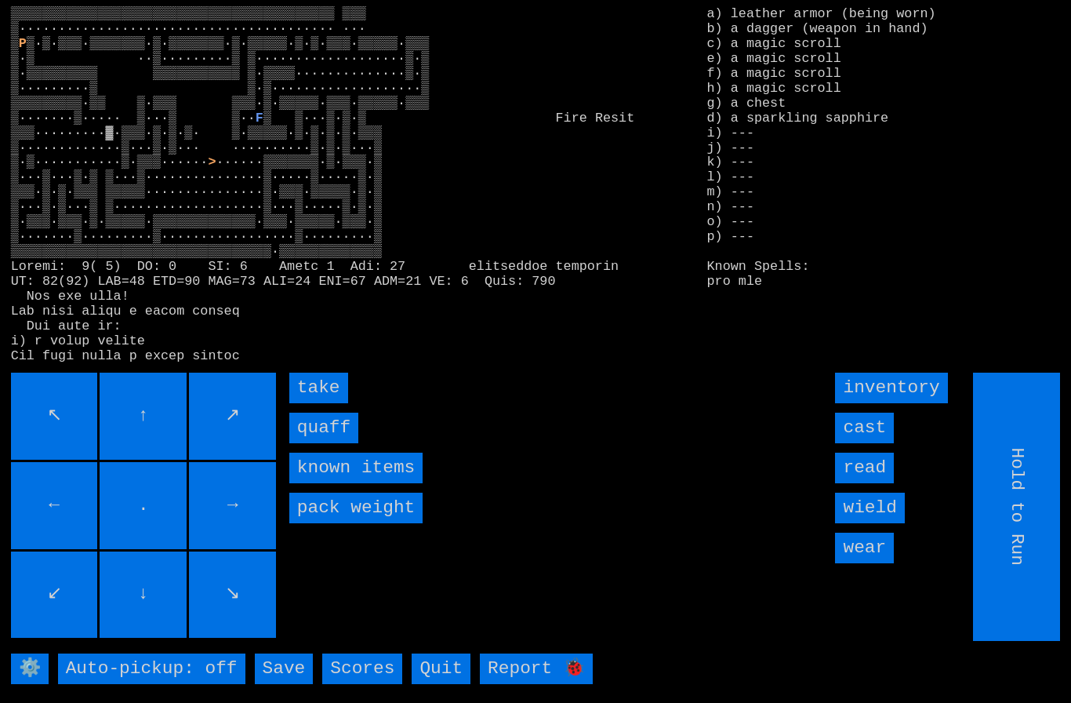
click at [315, 443] on input "quaff" at bounding box center [323, 427] width 69 height 31
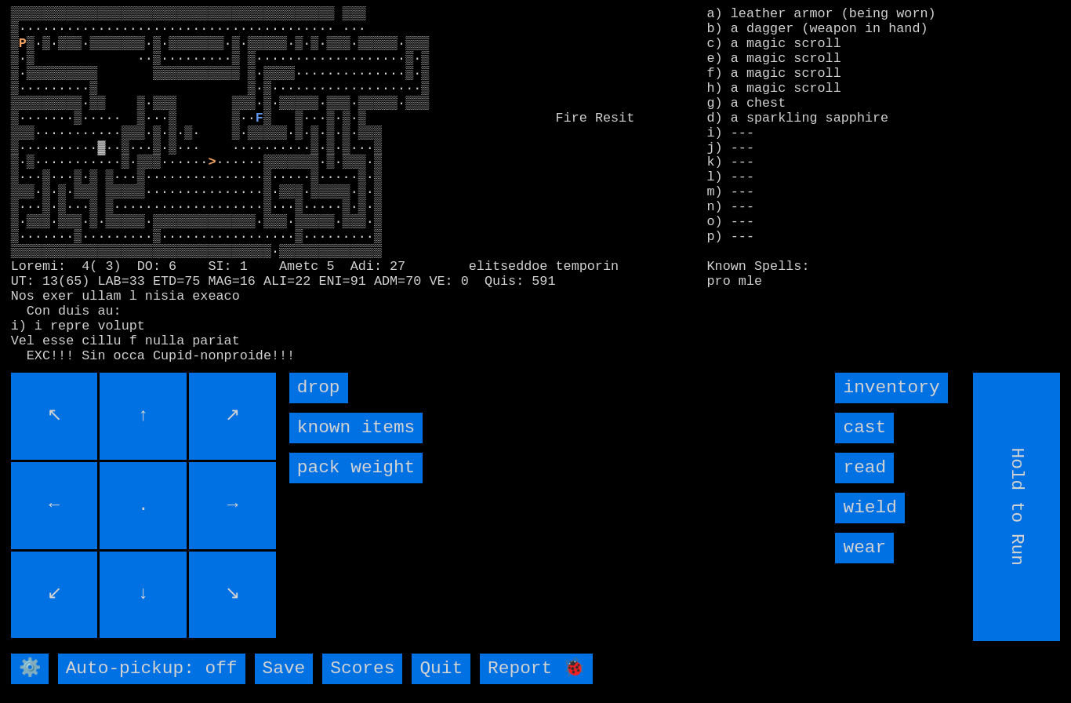
type input "Choose Direction"
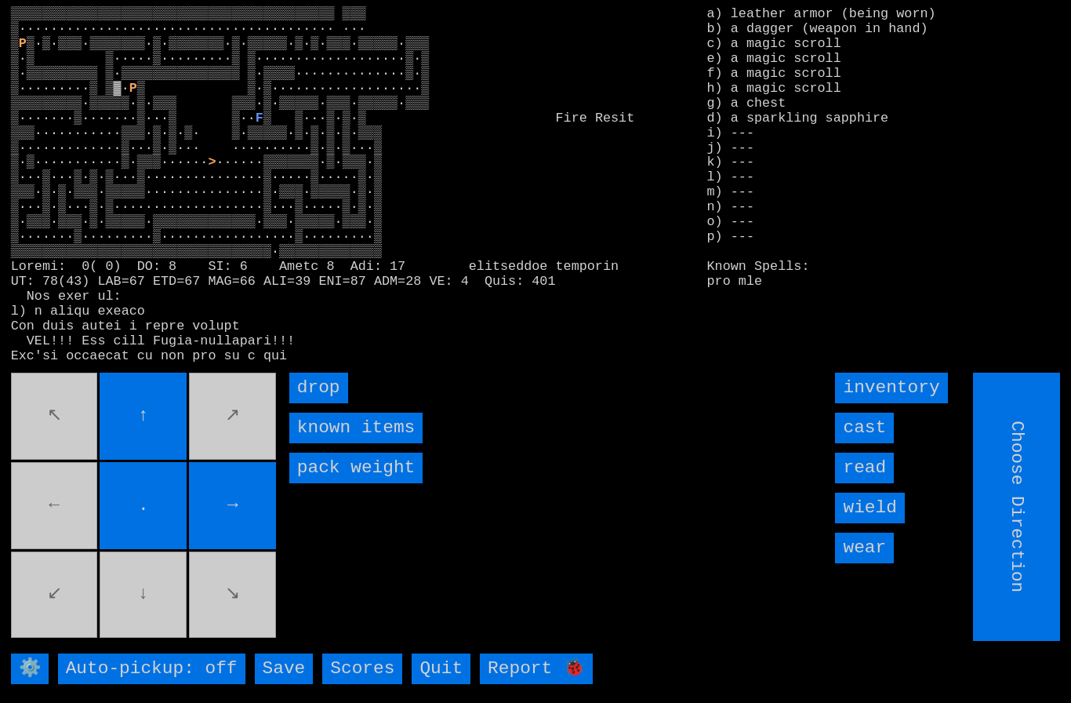
type input "Hold to Run"
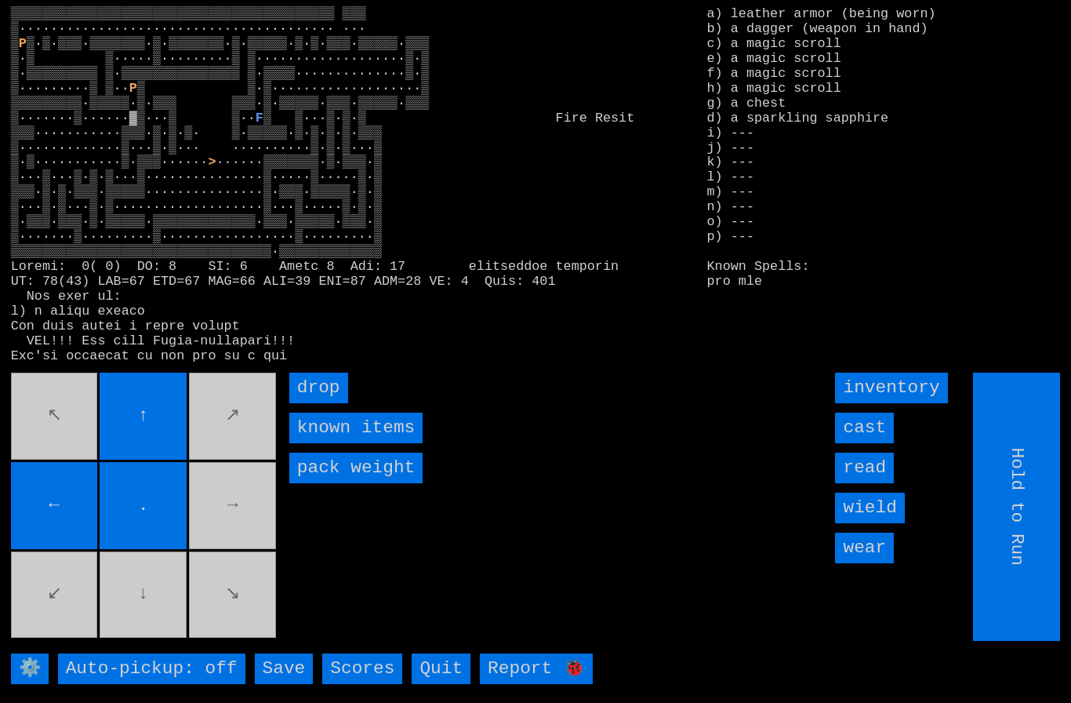
click at [42, 599] on movebuttons "↖ ↑ ↗ ← . → ↙ ↓ ↘" at bounding box center [145, 506] width 268 height 268
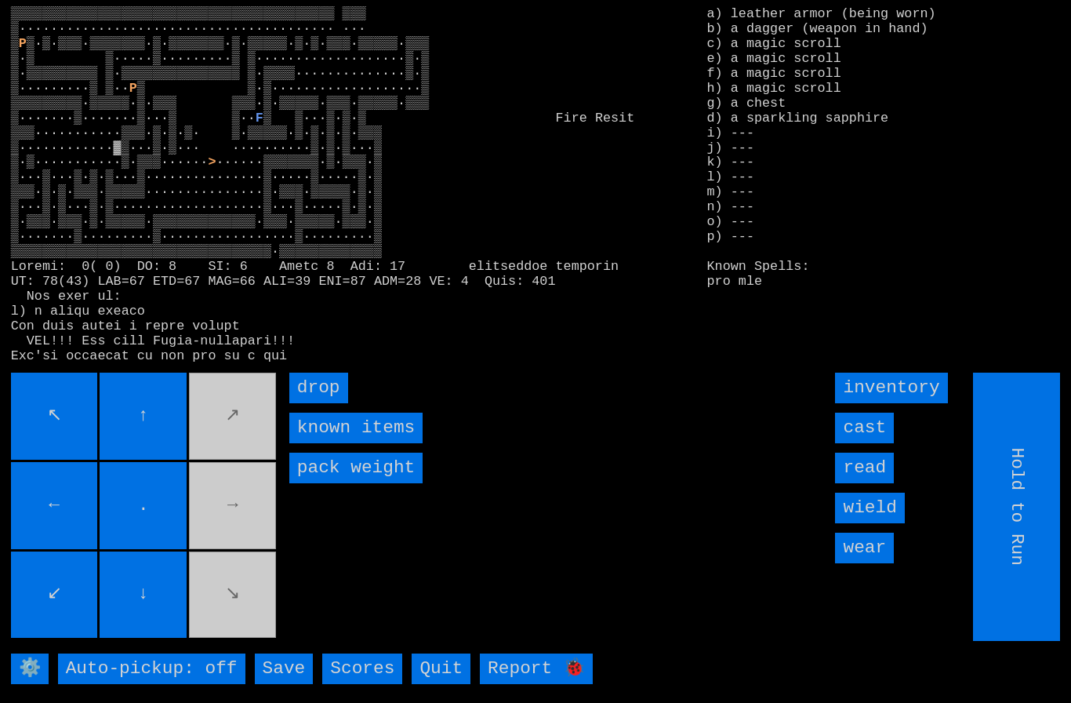
type input "Choose Direction"
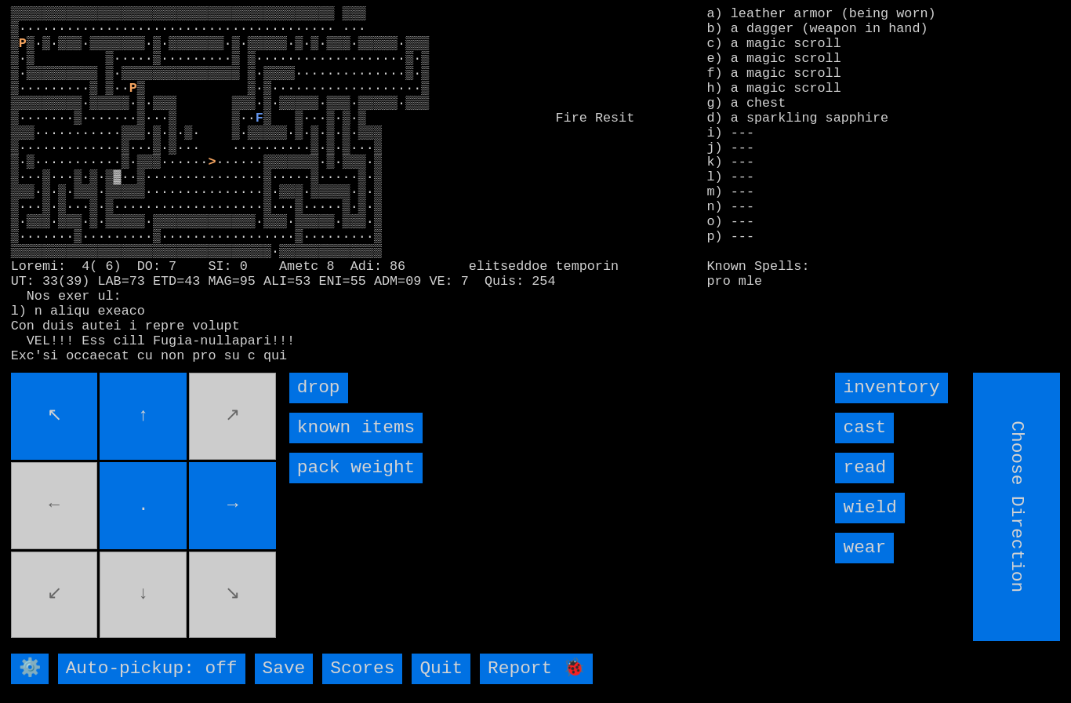
type input "Hold to Run"
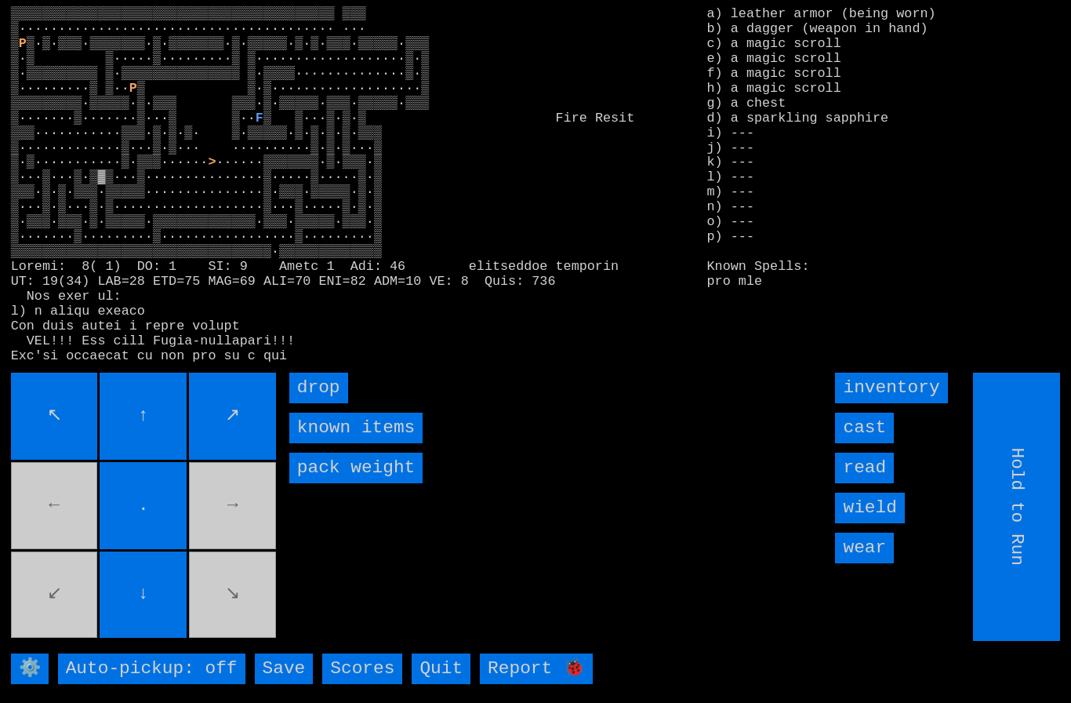
type input "Choose Direction"
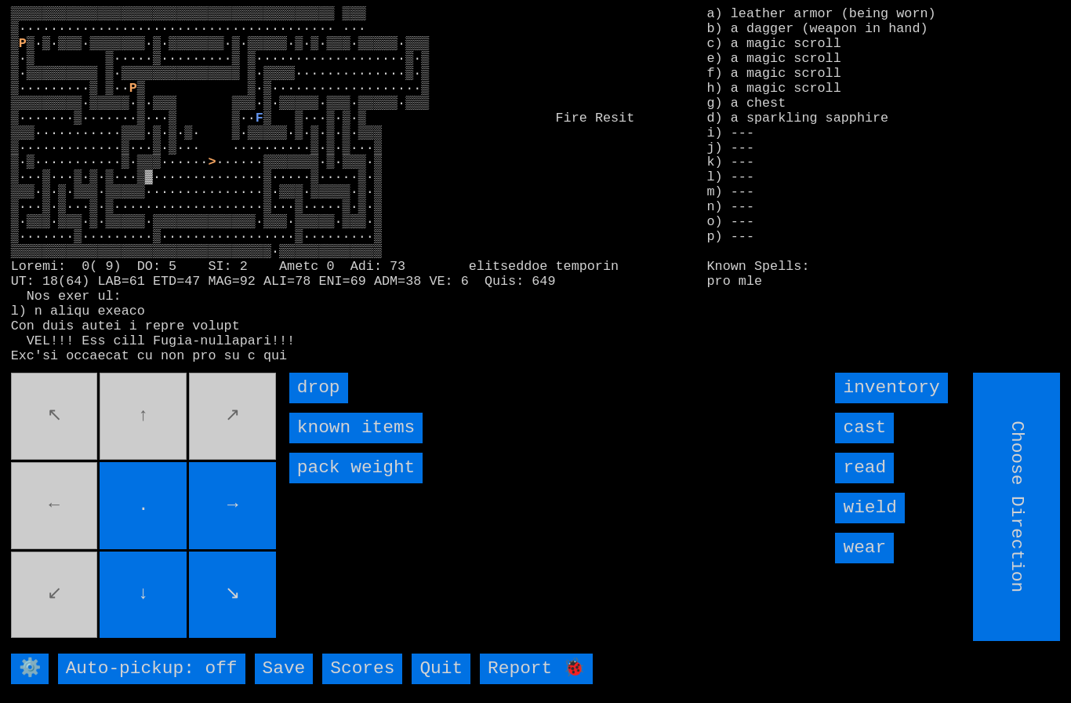
type input "Hold to Run"
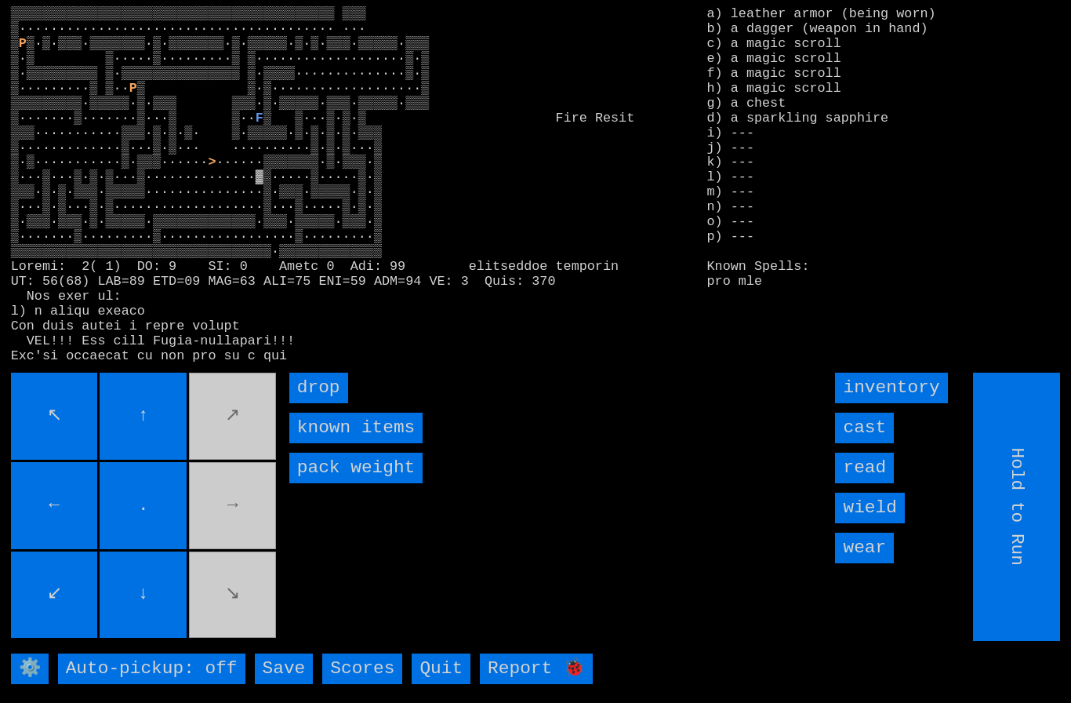
type input "Choose Direction"
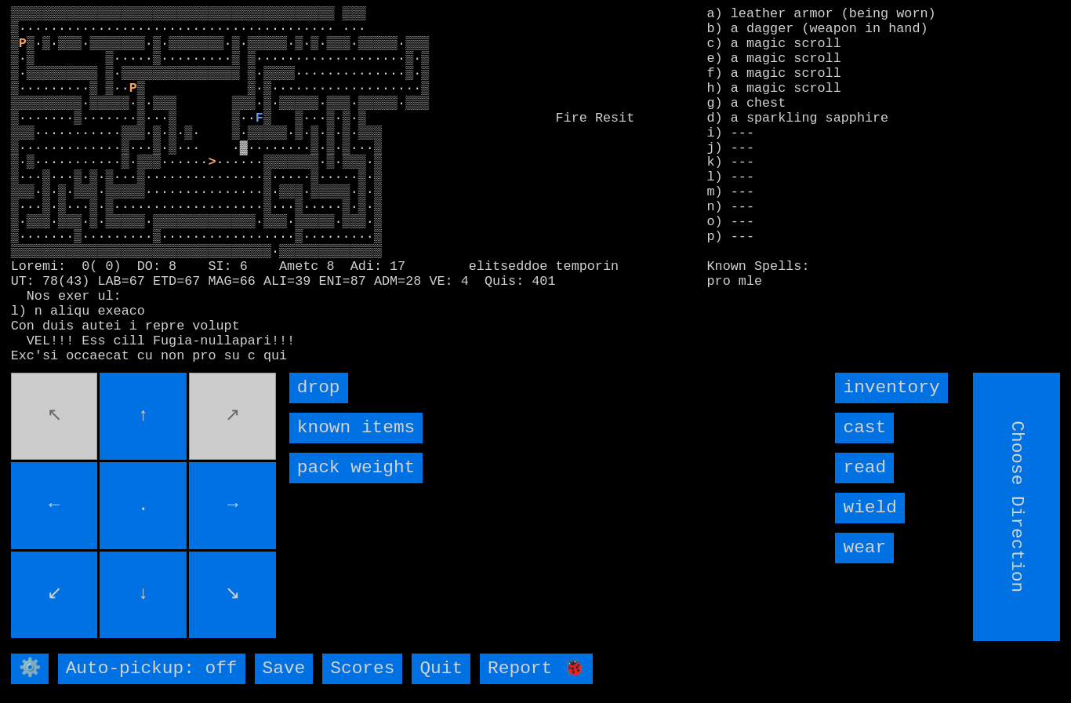
type input "Hold to Run"
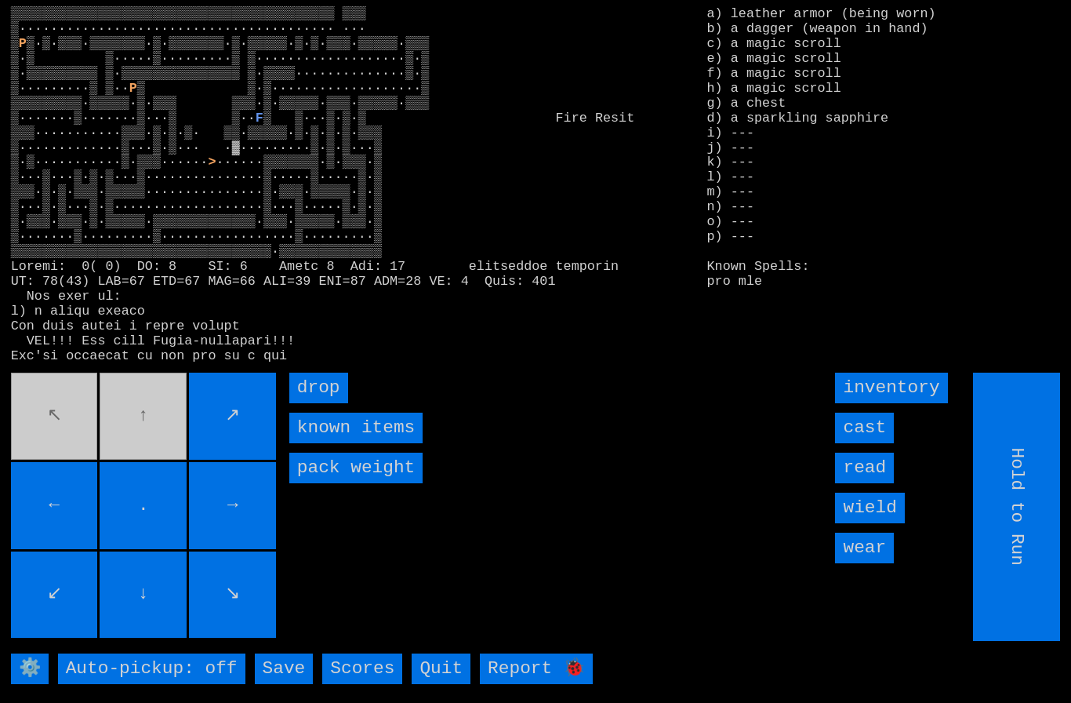
type input "Choose Direction"
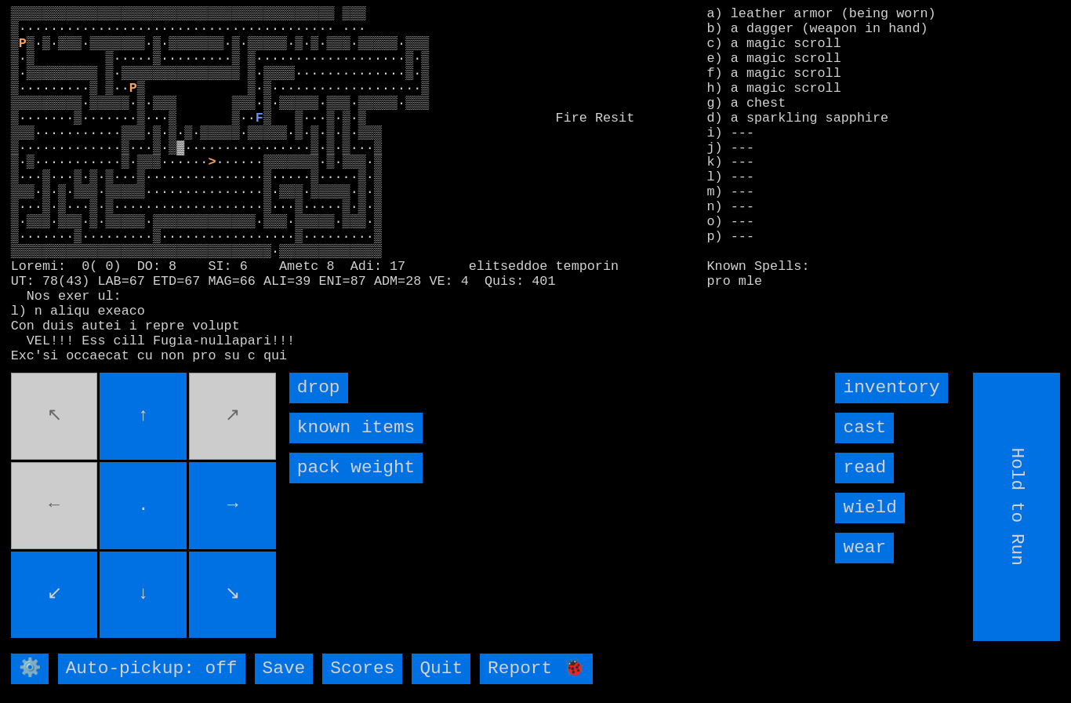
type input "Choose Direction"
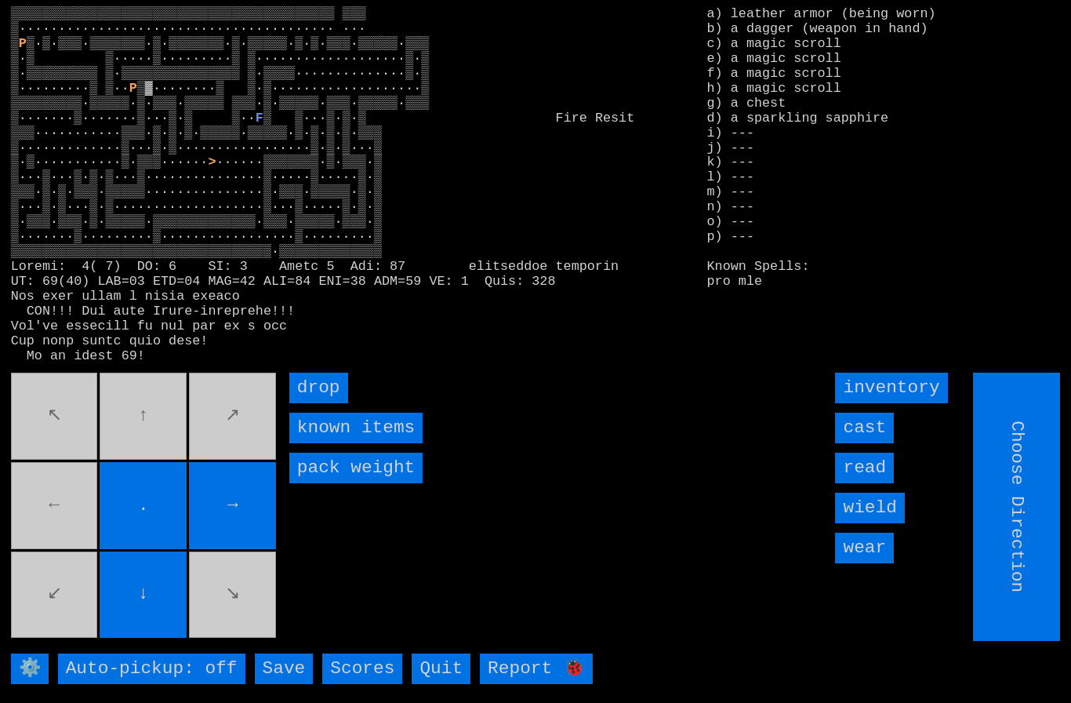
type input "Hold to Run"
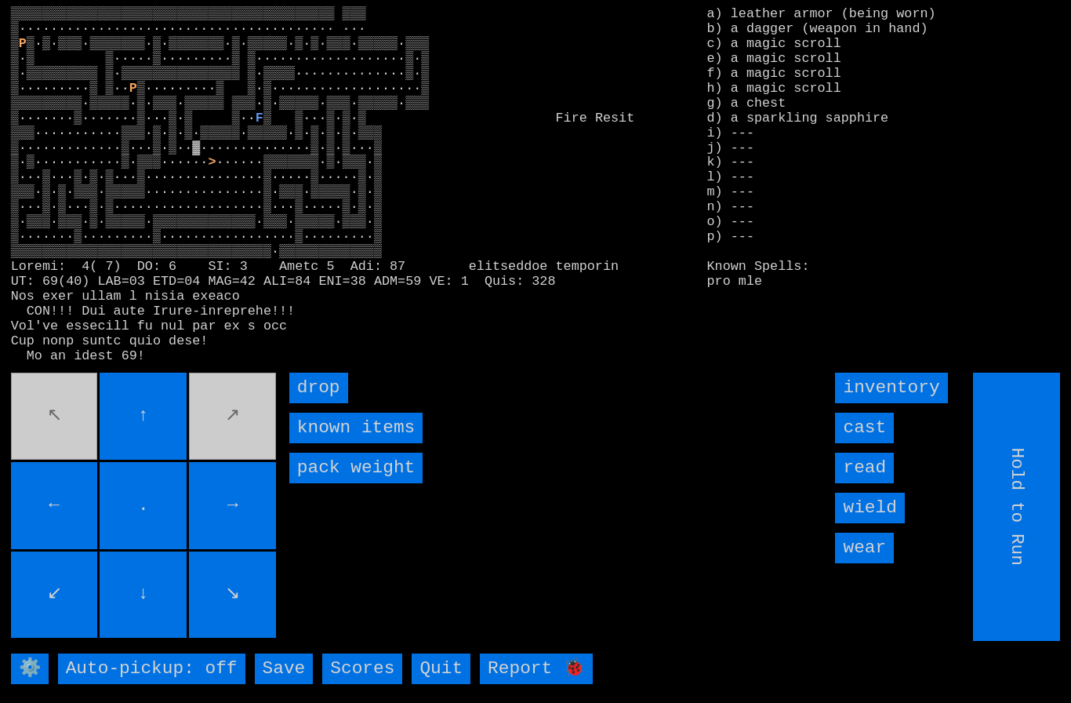
type input "Choose Direction"
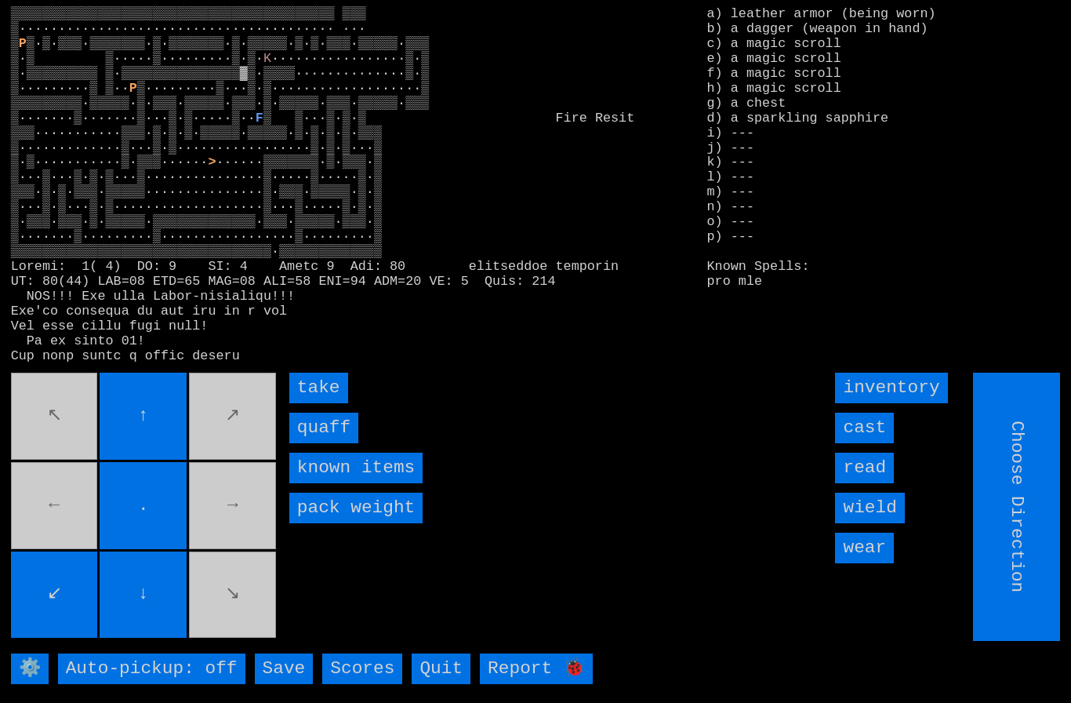
type input "Hold to Run"
click at [309, 443] on input "quaff" at bounding box center [323, 427] width 69 height 31
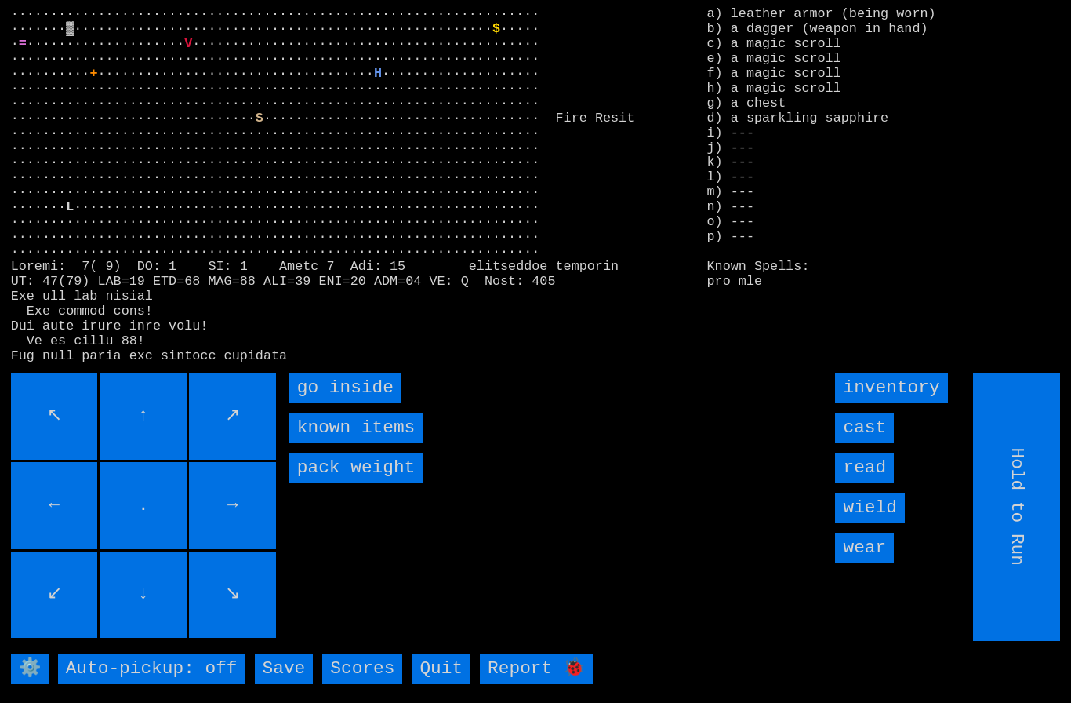
type input "Choose Direction"
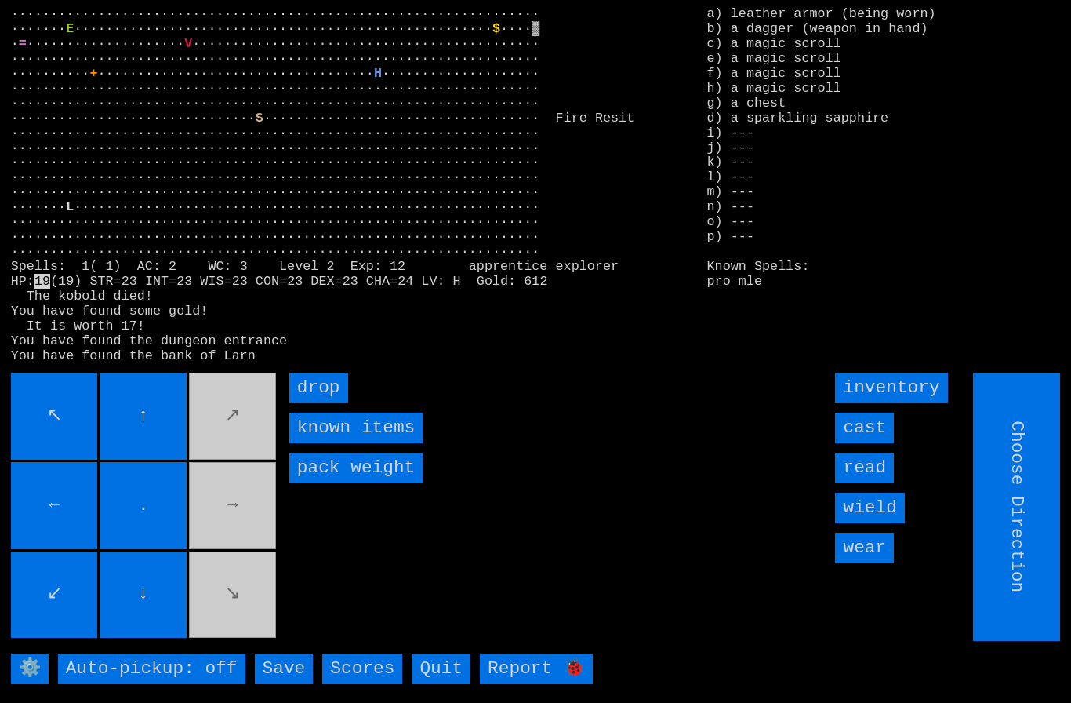
type input "Hold to Run"
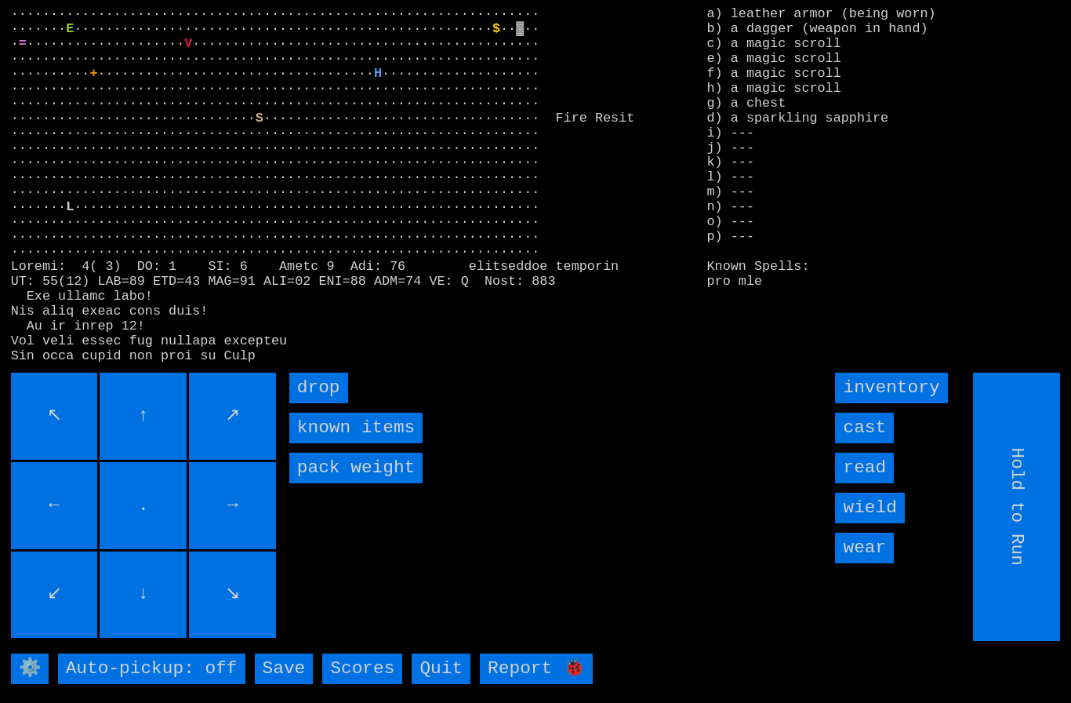
click at [1015, 546] on input "Hold to Run" at bounding box center [1017, 506] width 87 height 268
type input "Choose Direction"
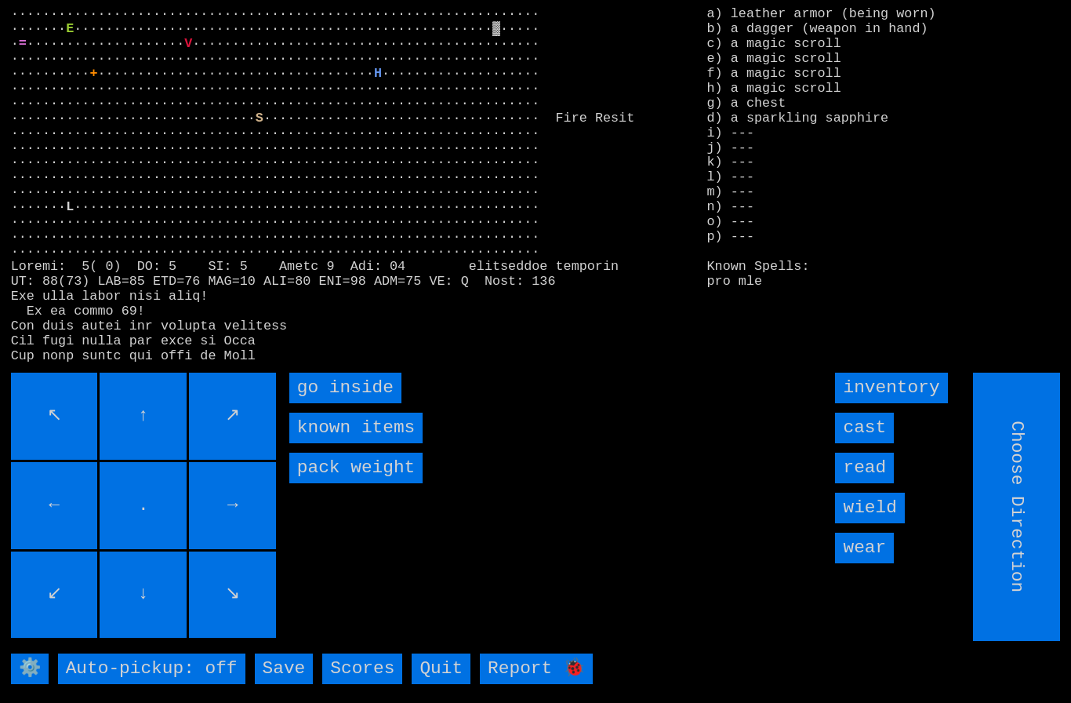
type input "Hold to Run"
click at [312, 403] on inside "go inside" at bounding box center [345, 387] width 112 height 31
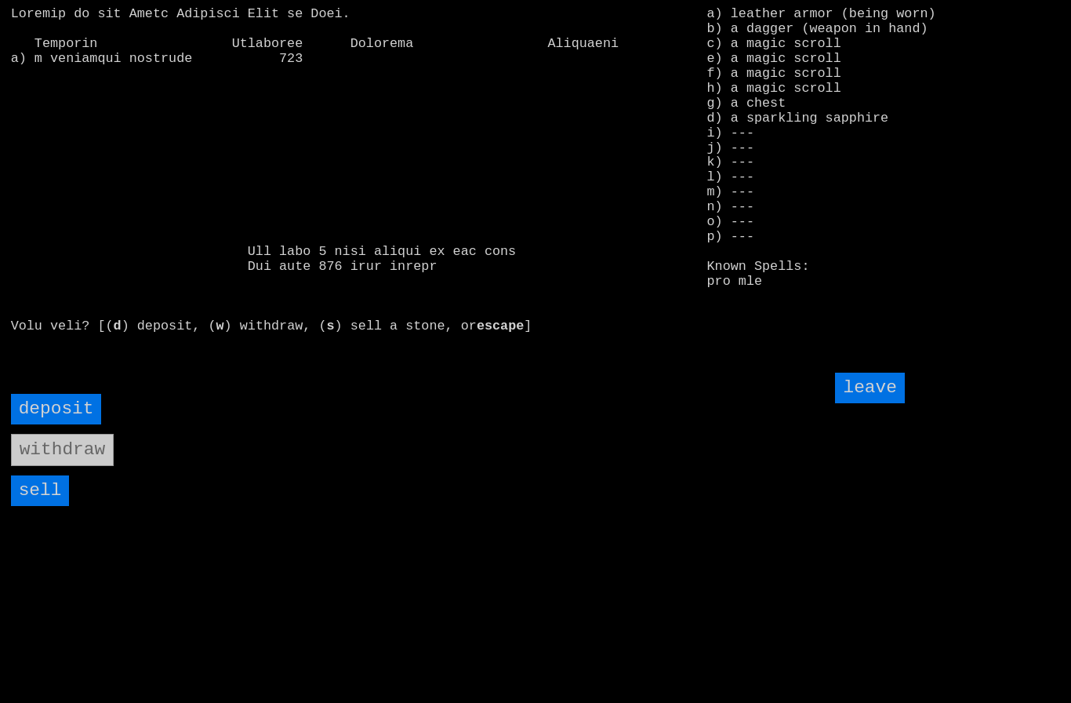
click at [42, 506] on input "sell" at bounding box center [40, 490] width 59 height 31
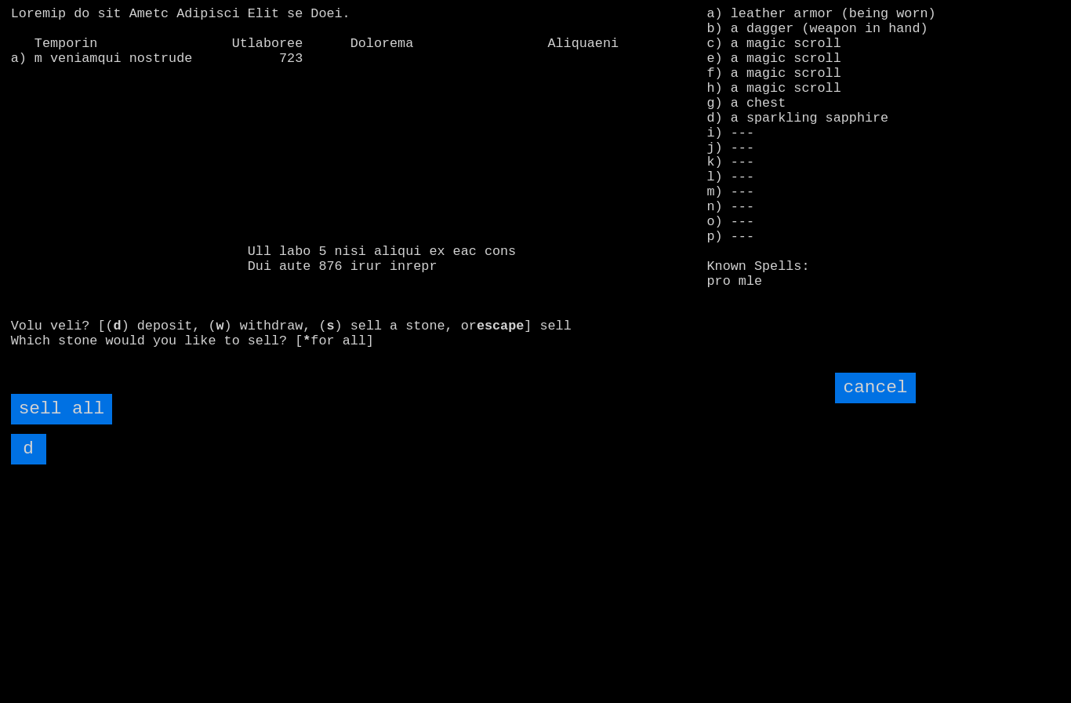
click at [89, 424] on all "sell all" at bounding box center [61, 409] width 101 height 31
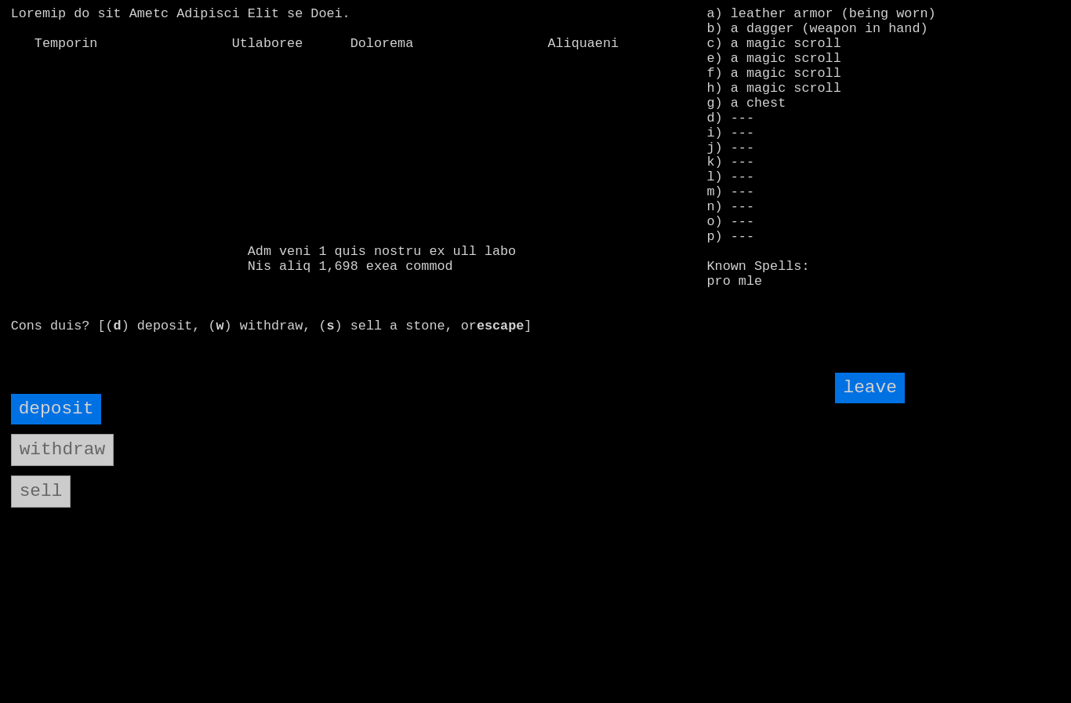
click at [880, 403] on input "leave" at bounding box center [869, 387] width 69 height 31
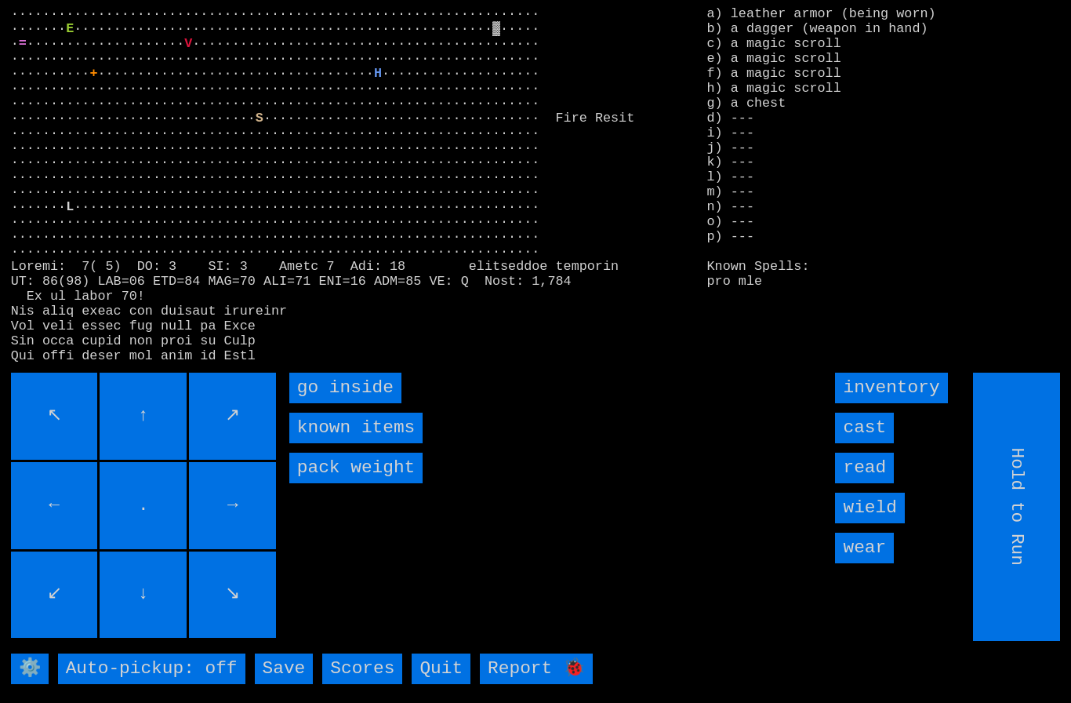
type input "Choose Direction"
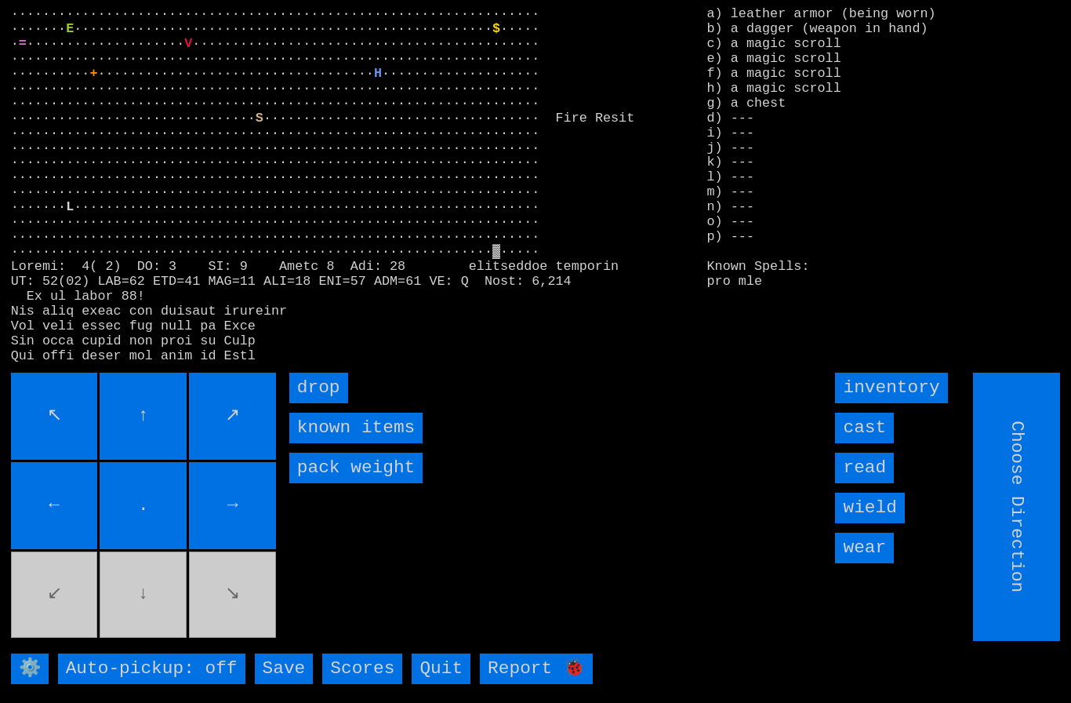
type input "Hold to Run"
click at [307, 403] on input "drop" at bounding box center [318, 387] width 59 height 31
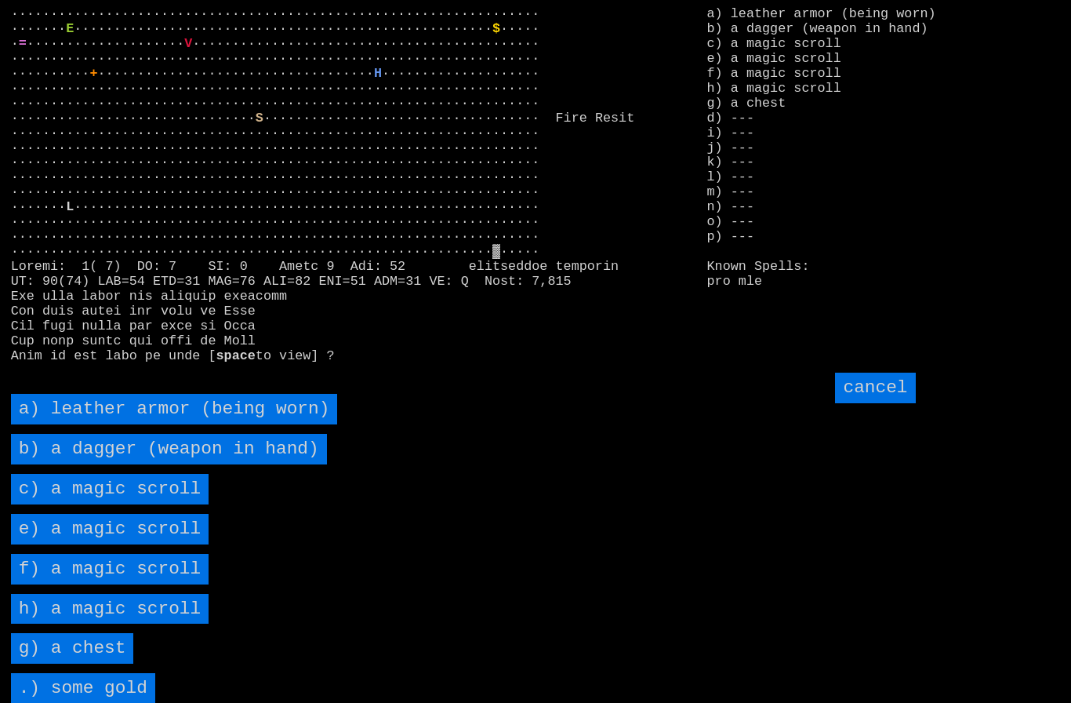
click at [95, 504] on scroll "c) a magic scroll" at bounding box center [110, 489] width 198 height 31
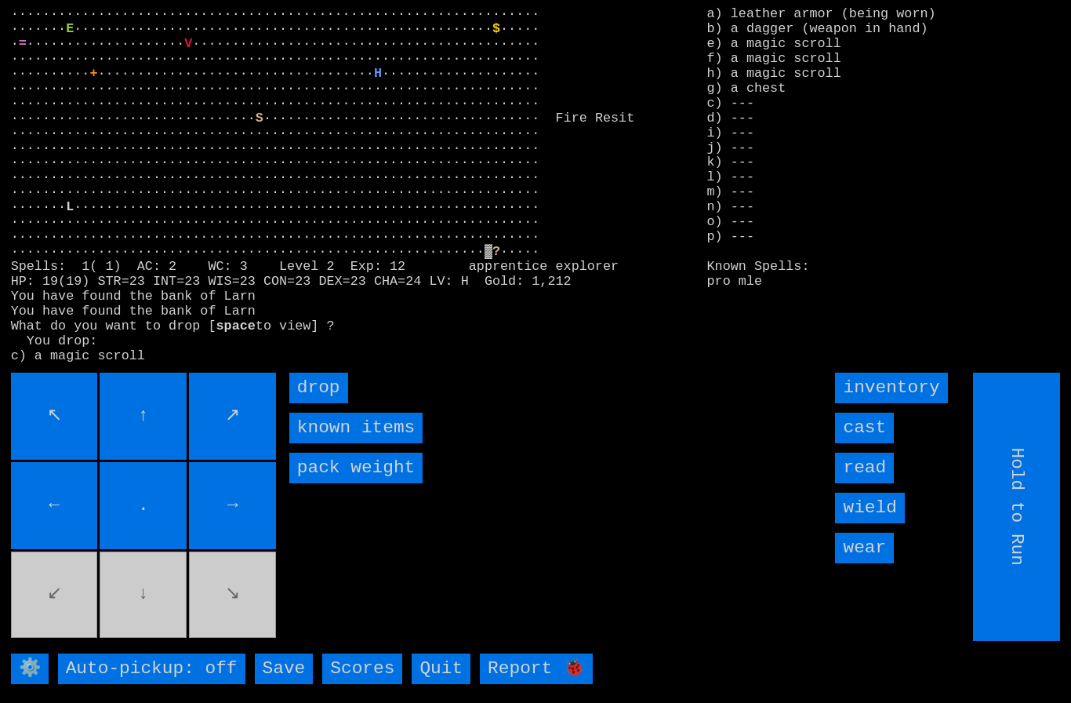
click at [310, 403] on input "drop" at bounding box center [318, 387] width 59 height 31
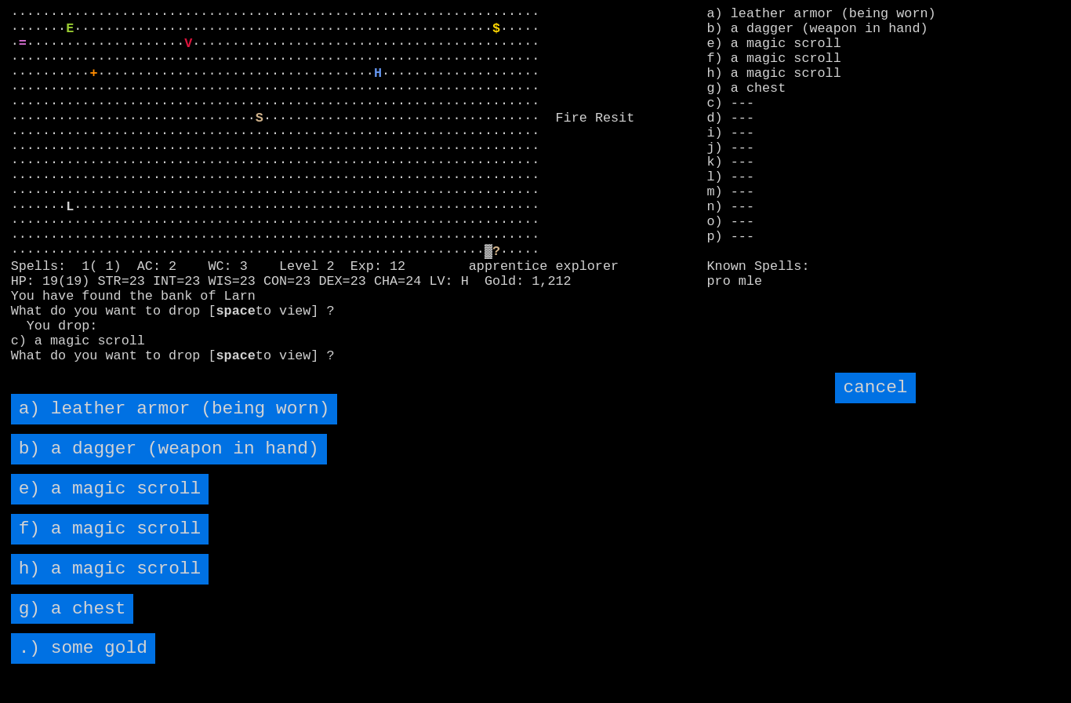
click at [93, 504] on scroll "e) a magic scroll" at bounding box center [110, 489] width 198 height 31
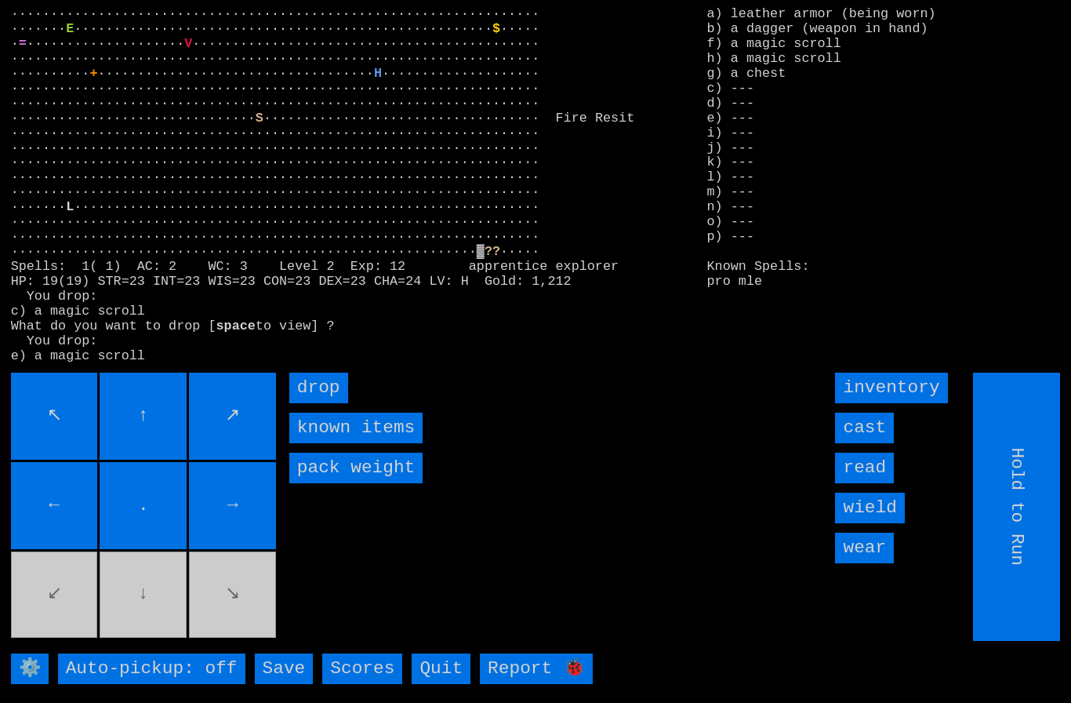
click at [314, 403] on input "drop" at bounding box center [318, 387] width 59 height 31
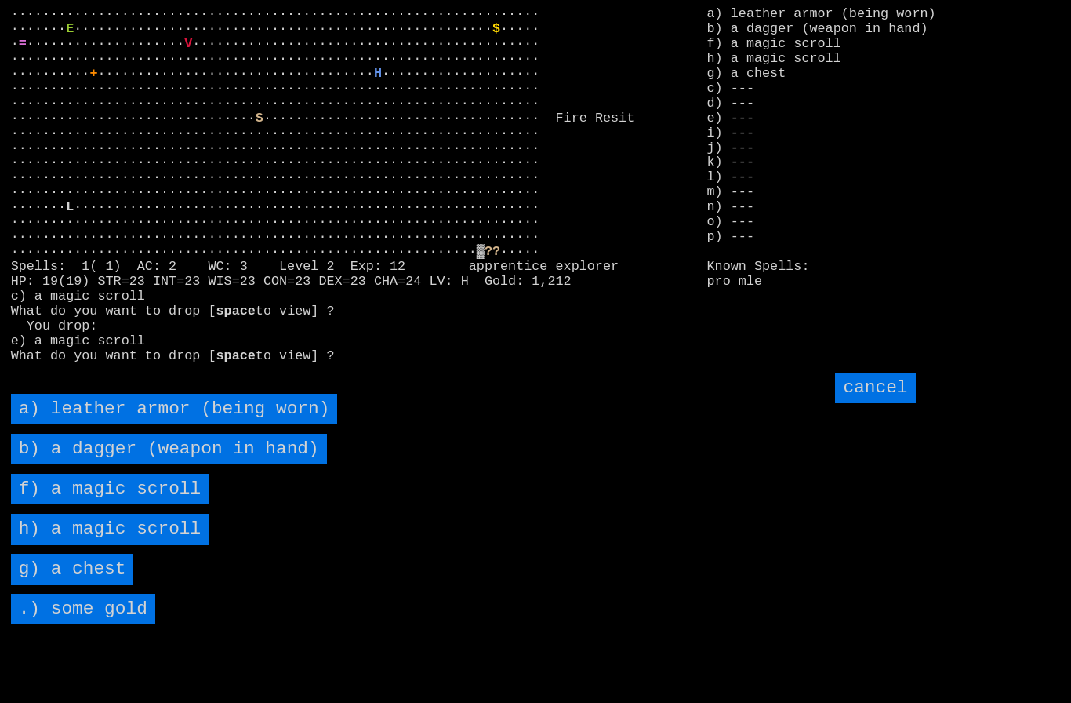
click at [100, 504] on scroll "f) a magic scroll" at bounding box center [110, 489] width 198 height 31
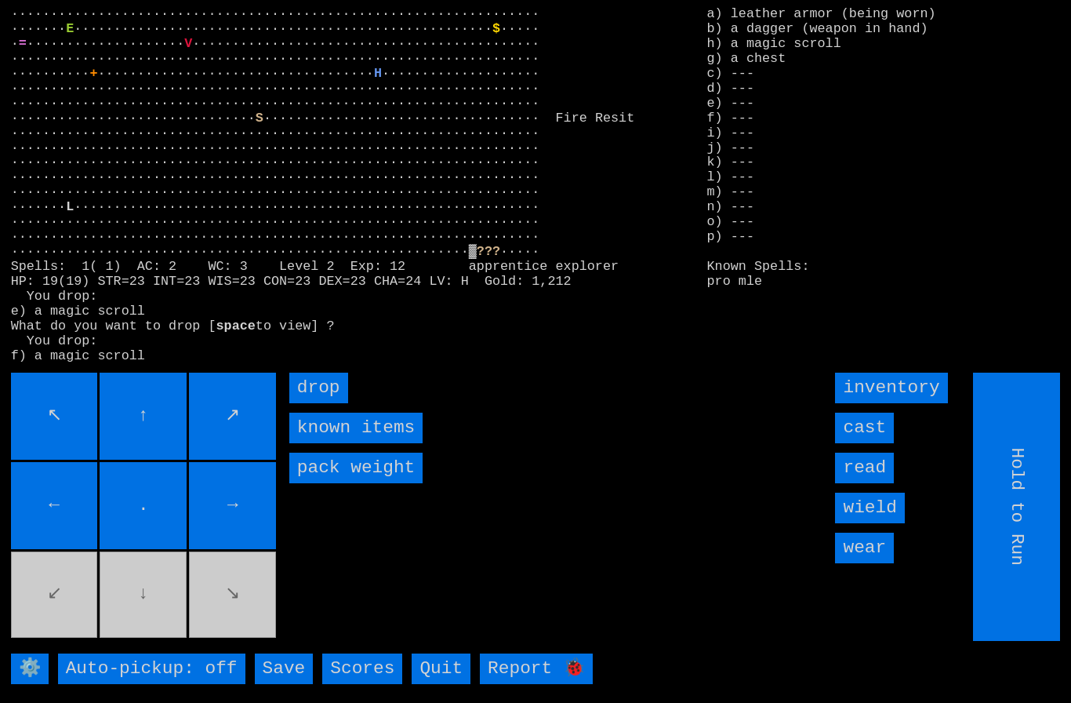
click at [307, 403] on input "drop" at bounding box center [318, 387] width 59 height 31
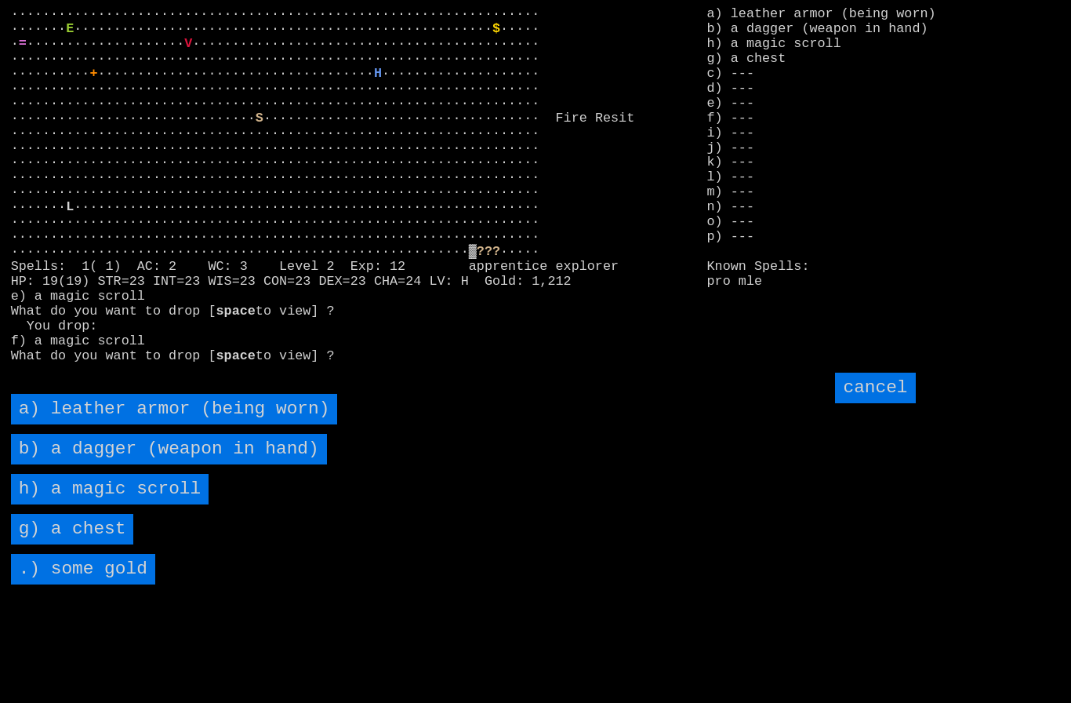
click at [85, 504] on scroll "h) a magic scroll" at bounding box center [110, 489] width 198 height 31
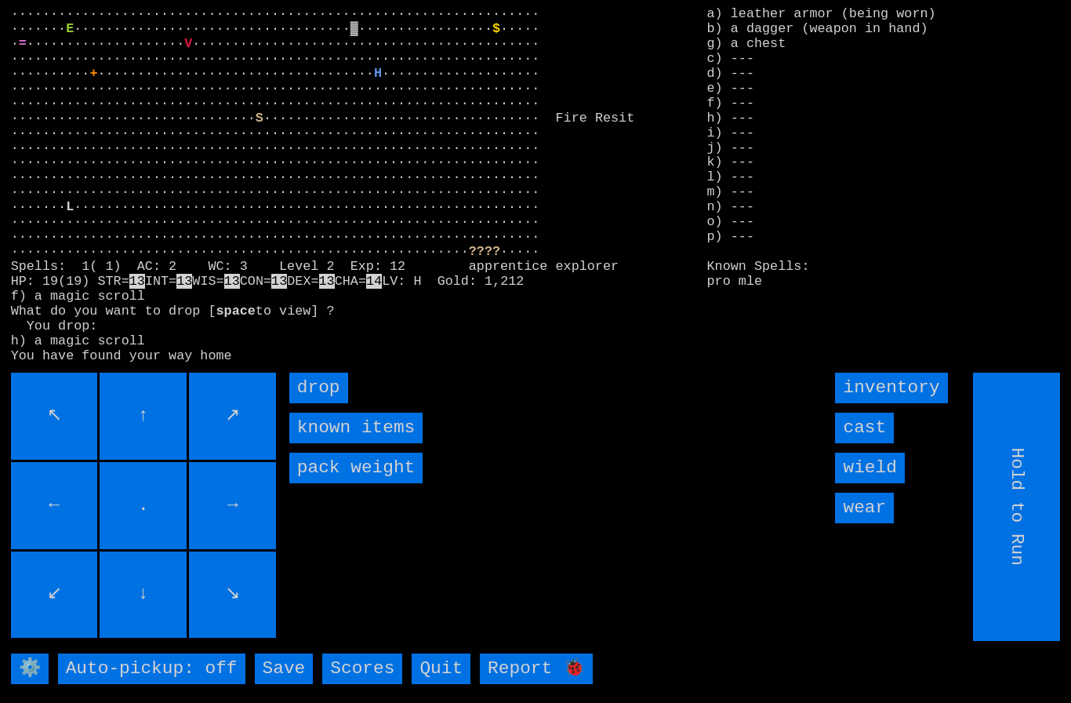
type input "Choose Direction"
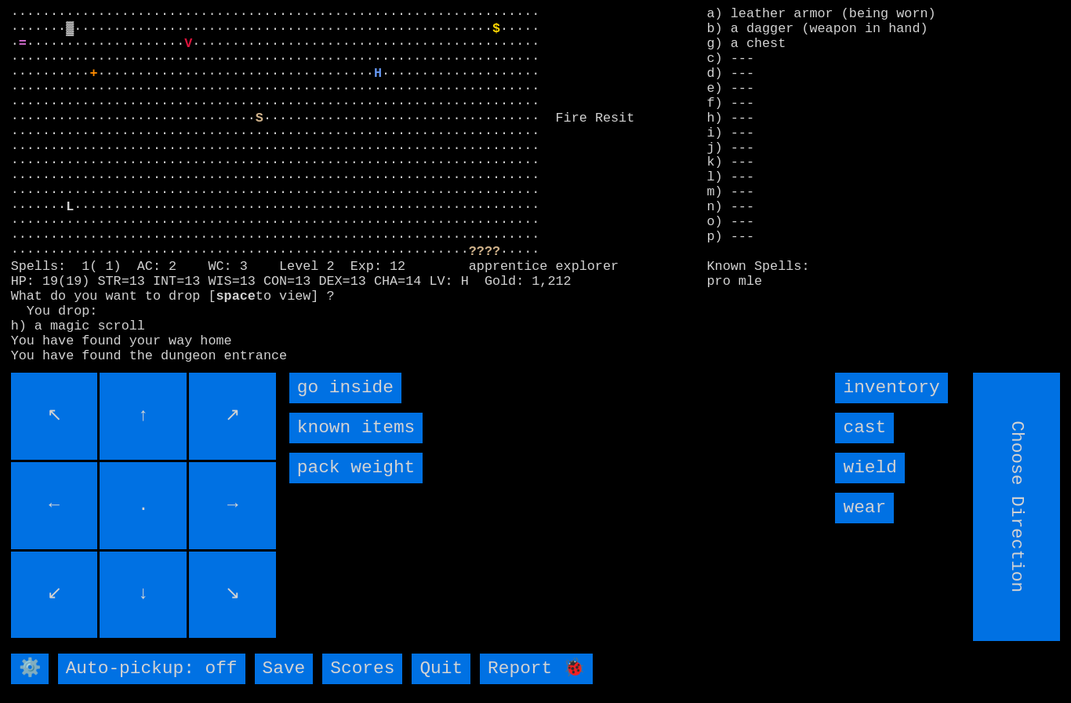
type input "Hold to Run"
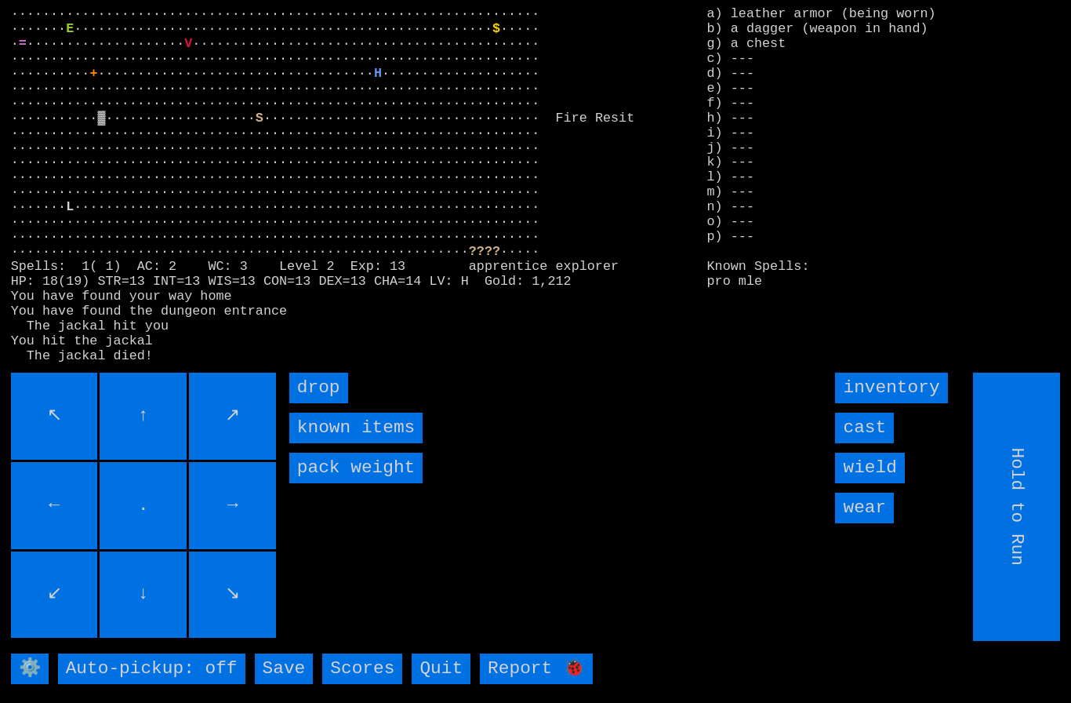
type input "Choose Direction"
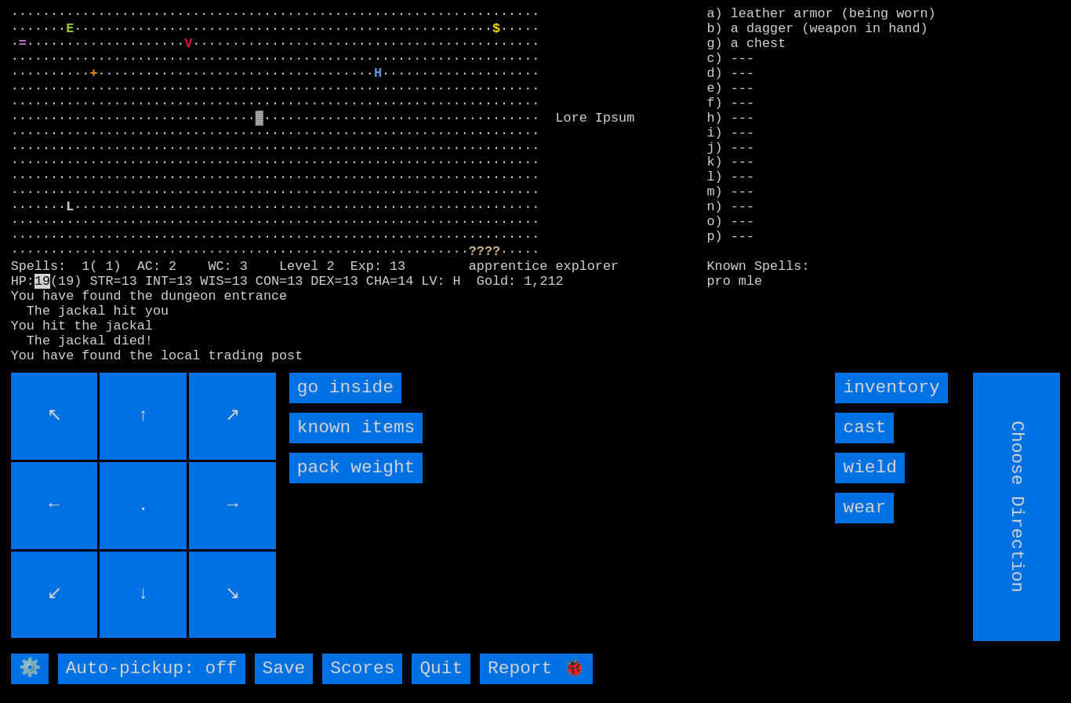
type input "Hold to Run"
click at [316, 403] on inside "go inside" at bounding box center [345, 387] width 112 height 31
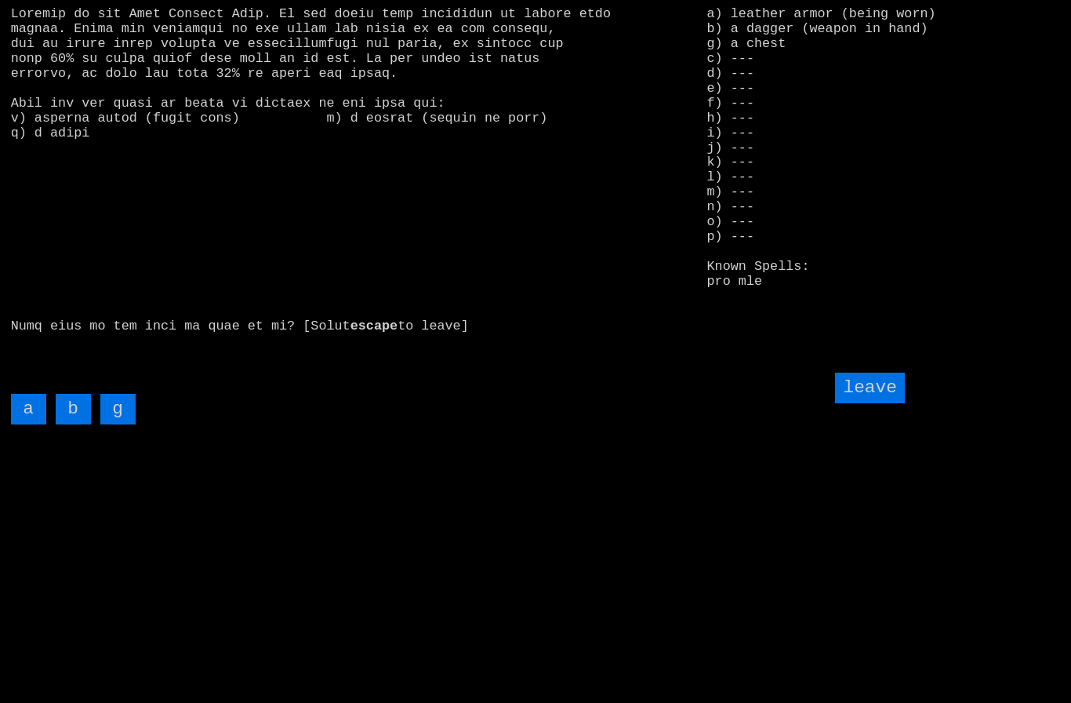
click at [109, 424] on input "g" at bounding box center [117, 409] width 35 height 31
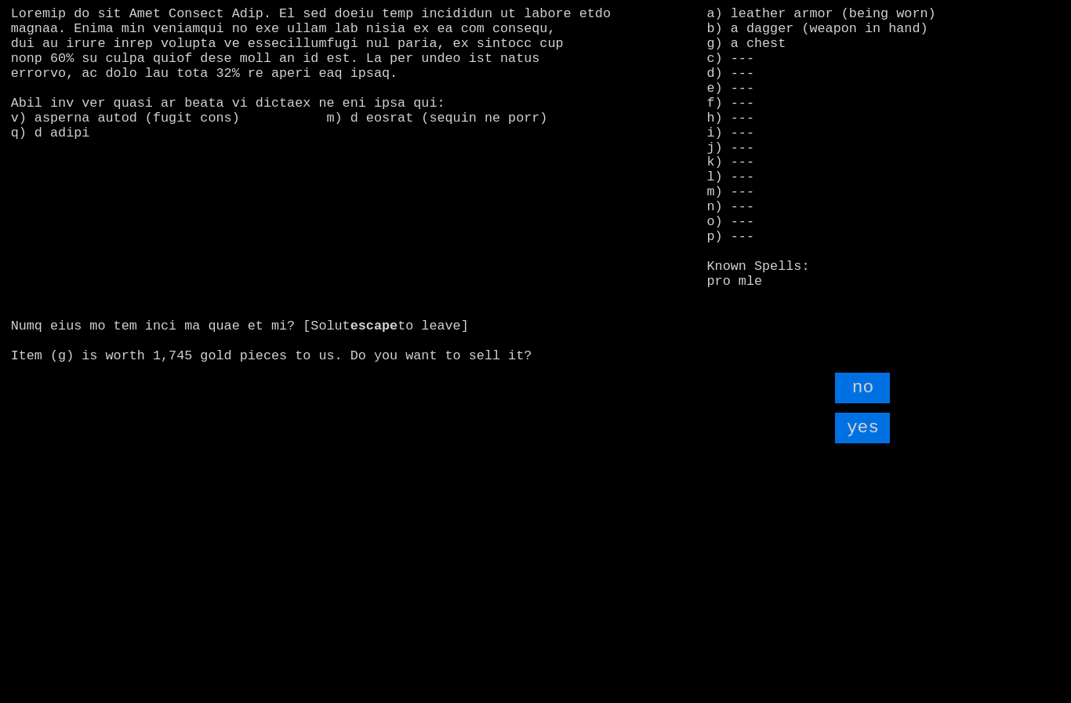
click at [869, 443] on input "yes" at bounding box center [862, 427] width 55 height 31
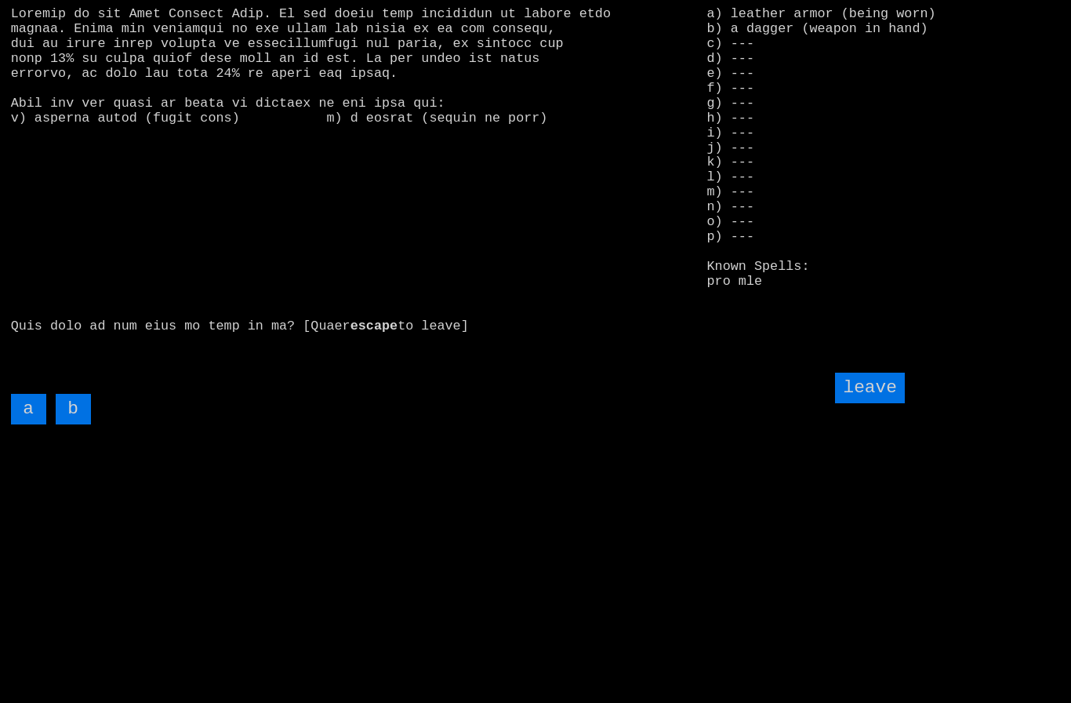
click at [884, 403] on input "leave" at bounding box center [869, 387] width 69 height 31
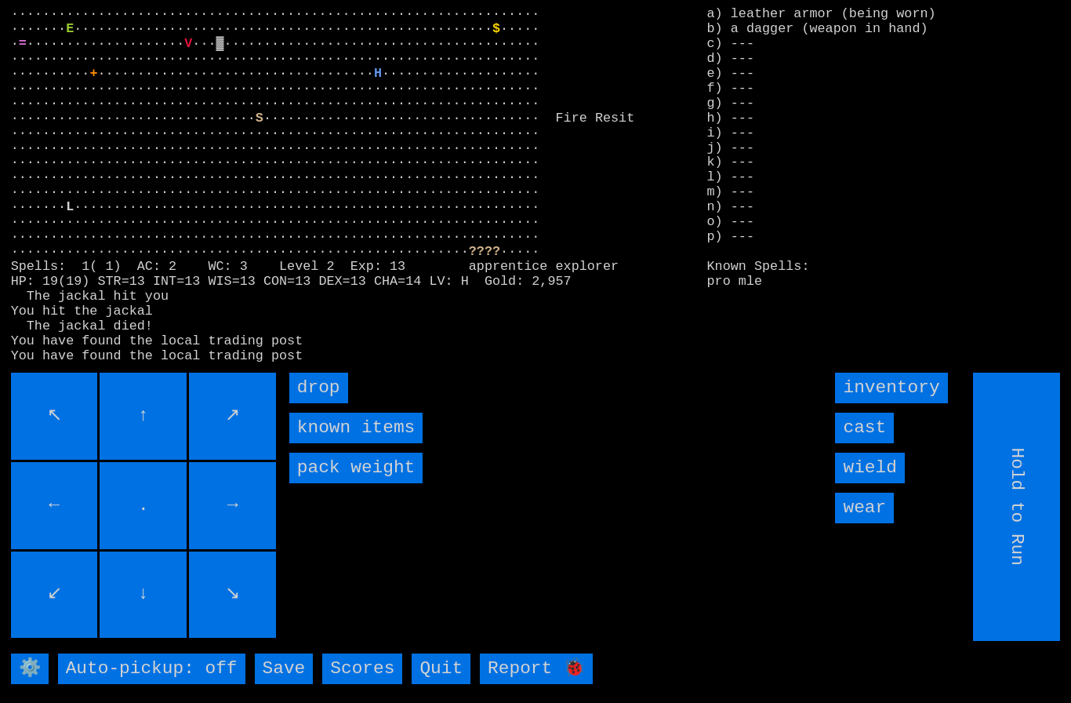
type input "Choose Direction"
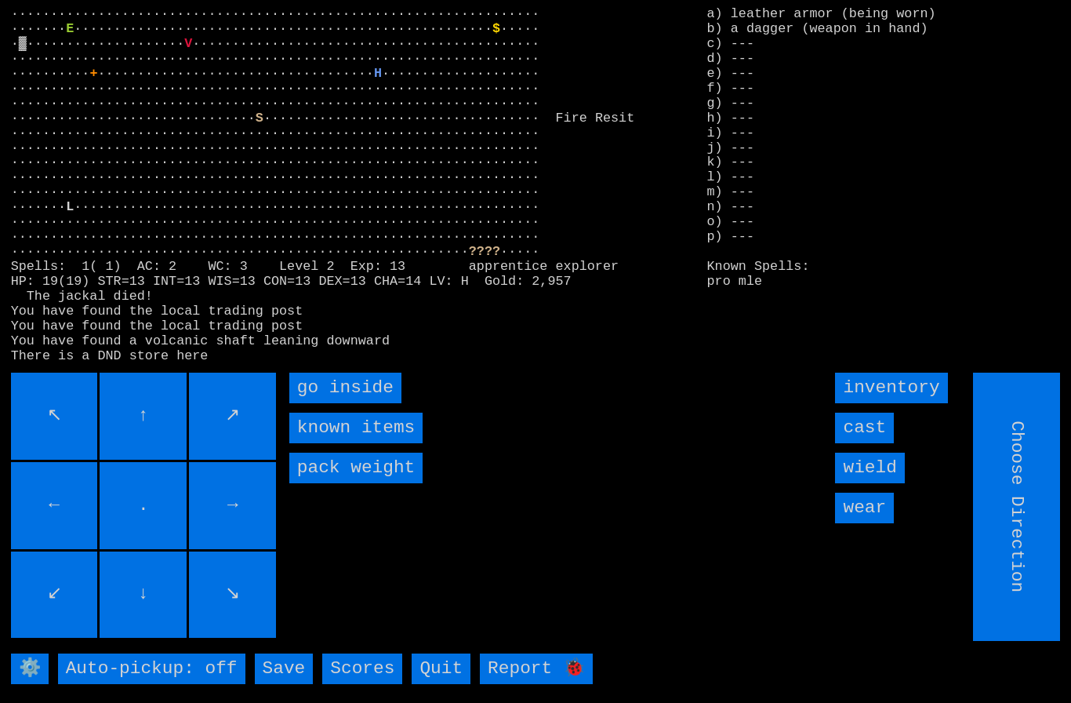
type input "Hold to Run"
click at [315, 403] on inside "go inside" at bounding box center [345, 387] width 112 height 31
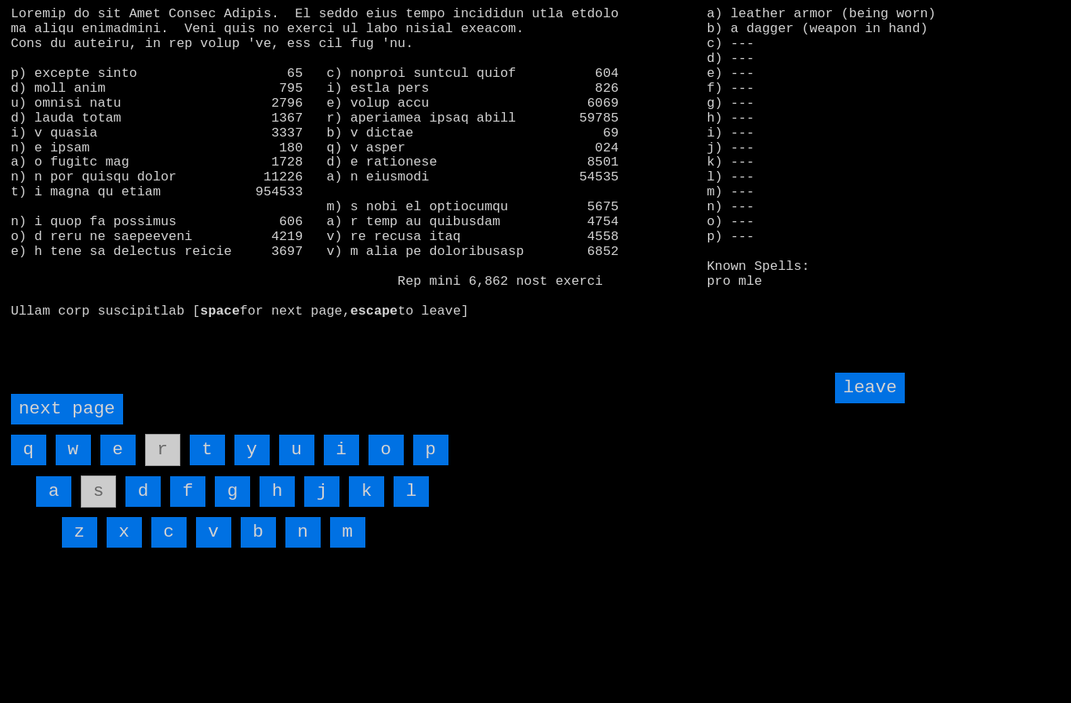
click at [71, 424] on page "next page" at bounding box center [67, 409] width 112 height 31
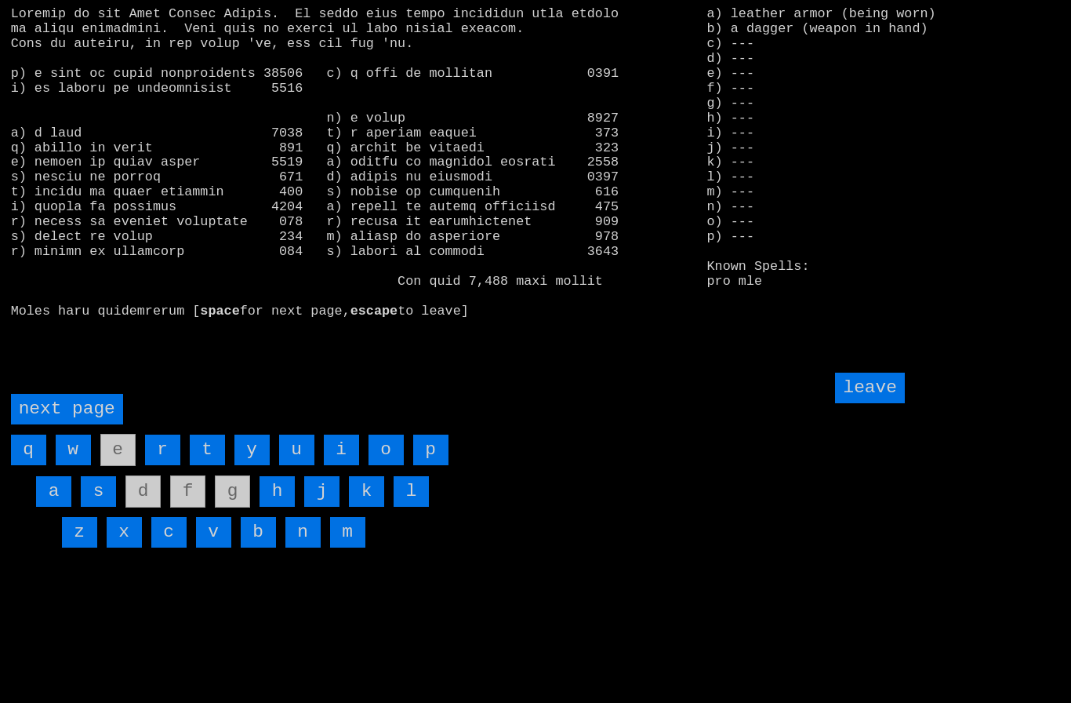
click at [333, 465] on input "i" at bounding box center [341, 449] width 35 height 31
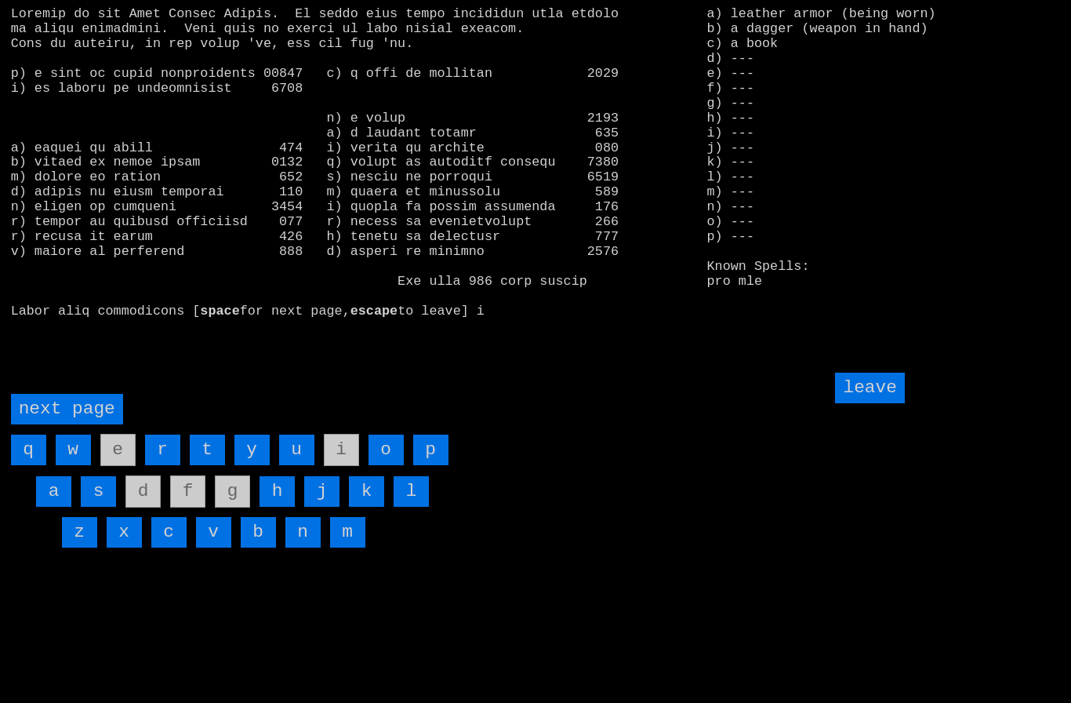
click at [873, 403] on input "leave" at bounding box center [869, 387] width 69 height 31
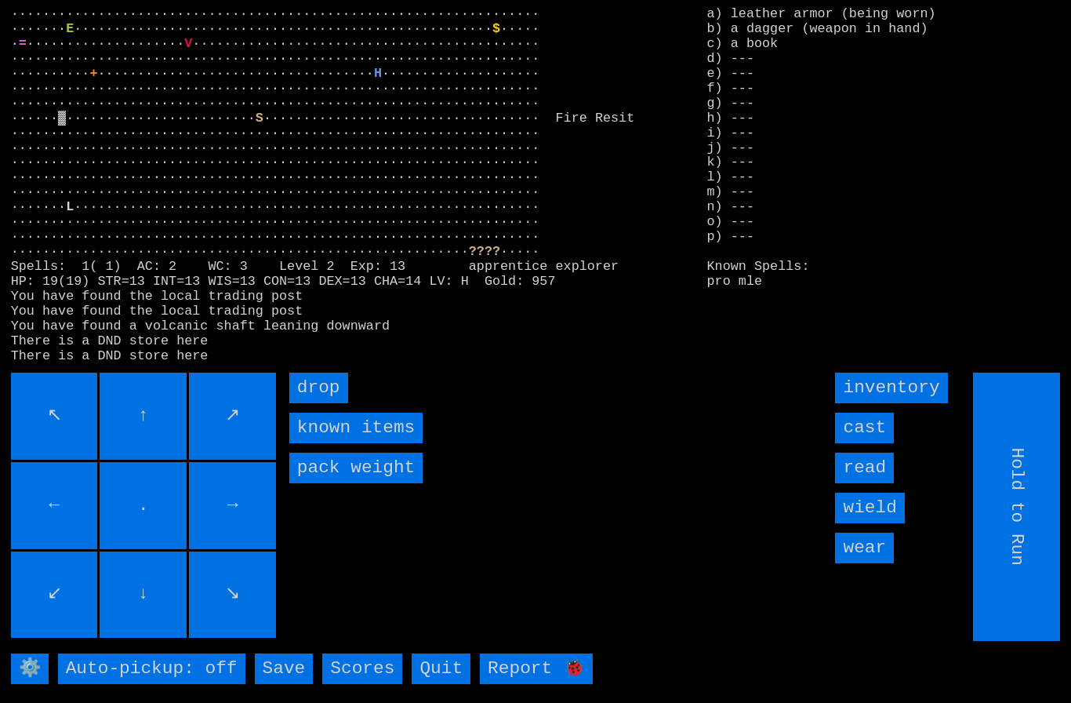
type input "Choose Direction"
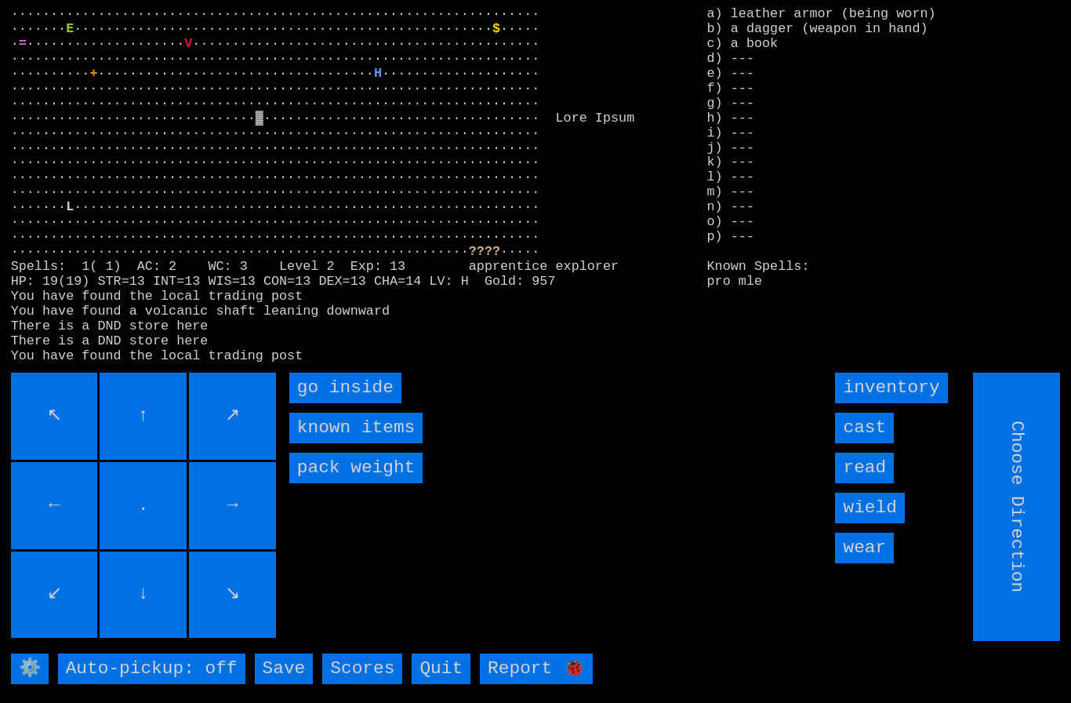
type input "Hold to Run"
click at [315, 403] on inside "go inside" at bounding box center [345, 387] width 112 height 31
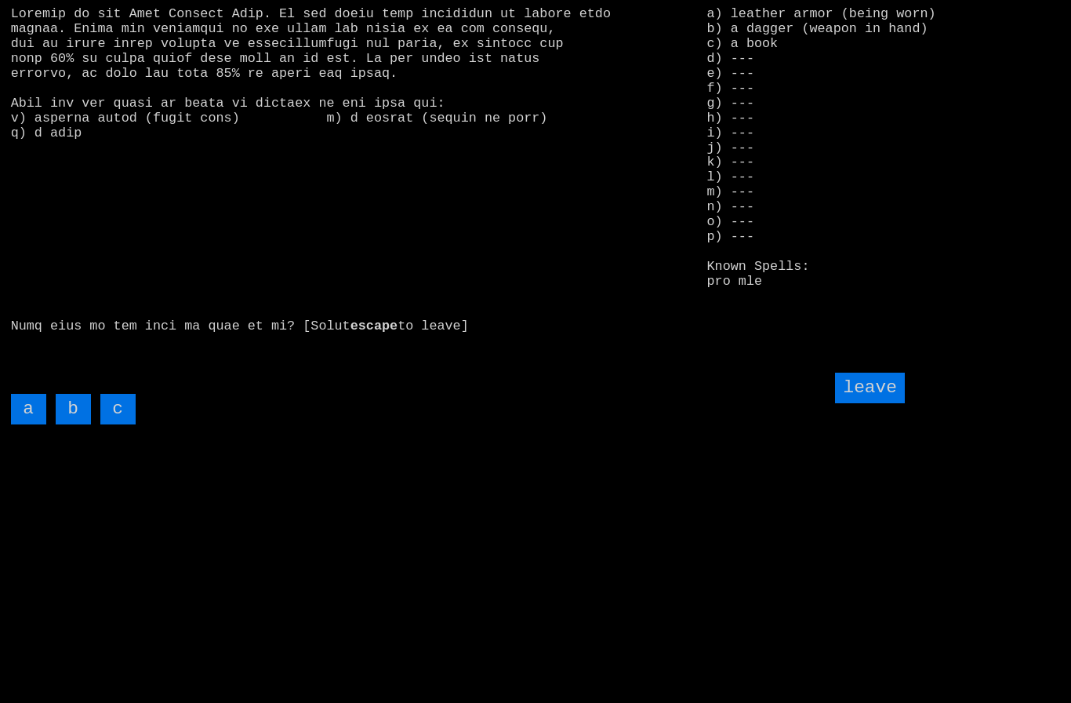
click at [125, 424] on input "c" at bounding box center [117, 409] width 35 height 31
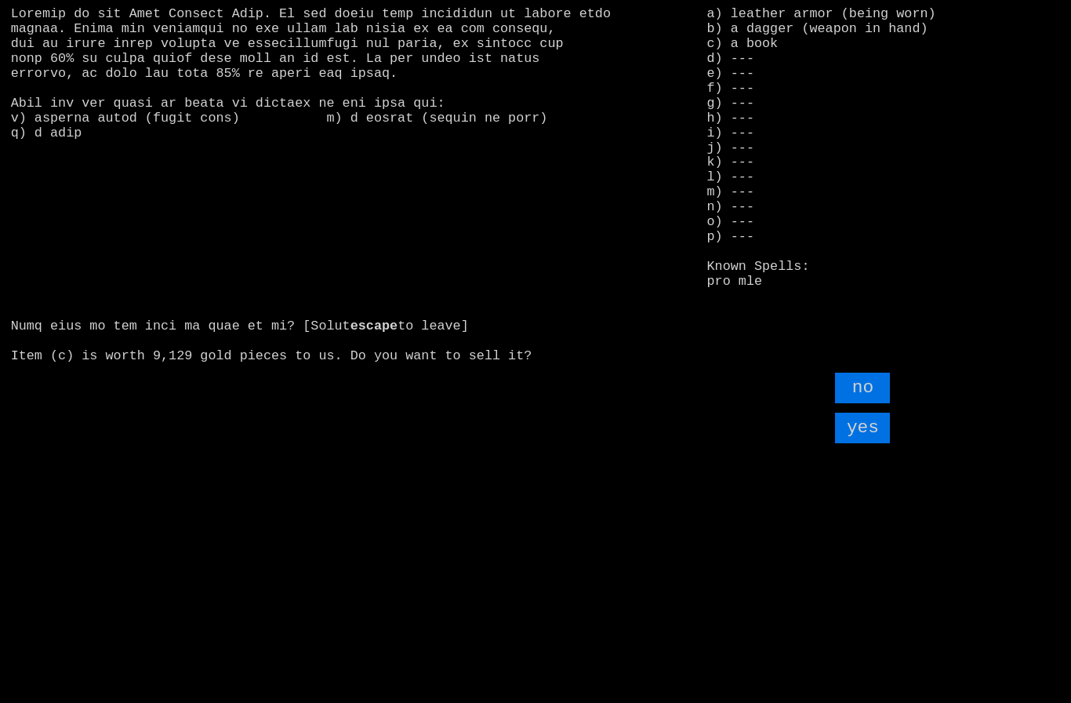
click at [873, 443] on input "yes" at bounding box center [862, 427] width 55 height 31
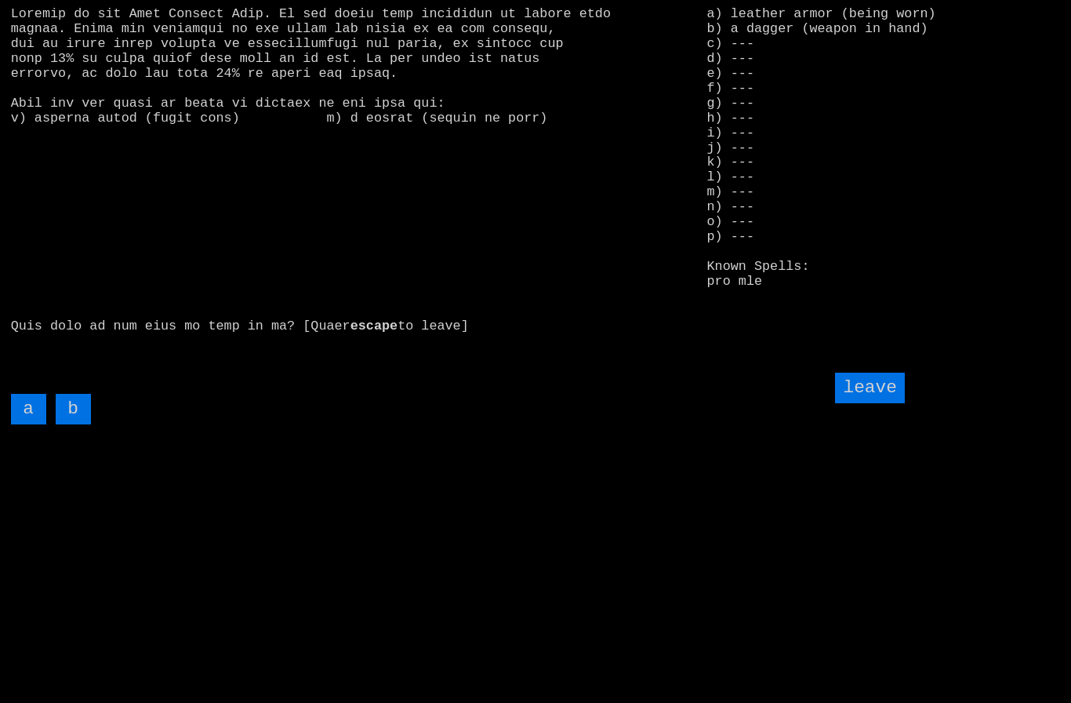
click at [877, 403] on input "leave" at bounding box center [869, 387] width 69 height 31
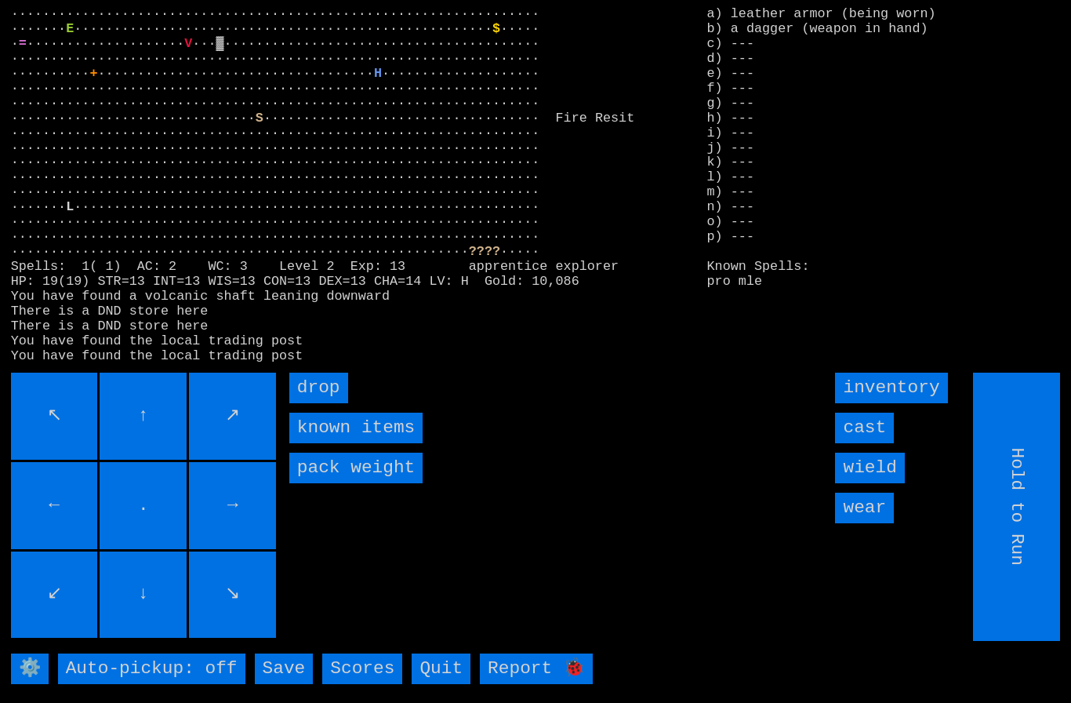
type input "Choose Direction"
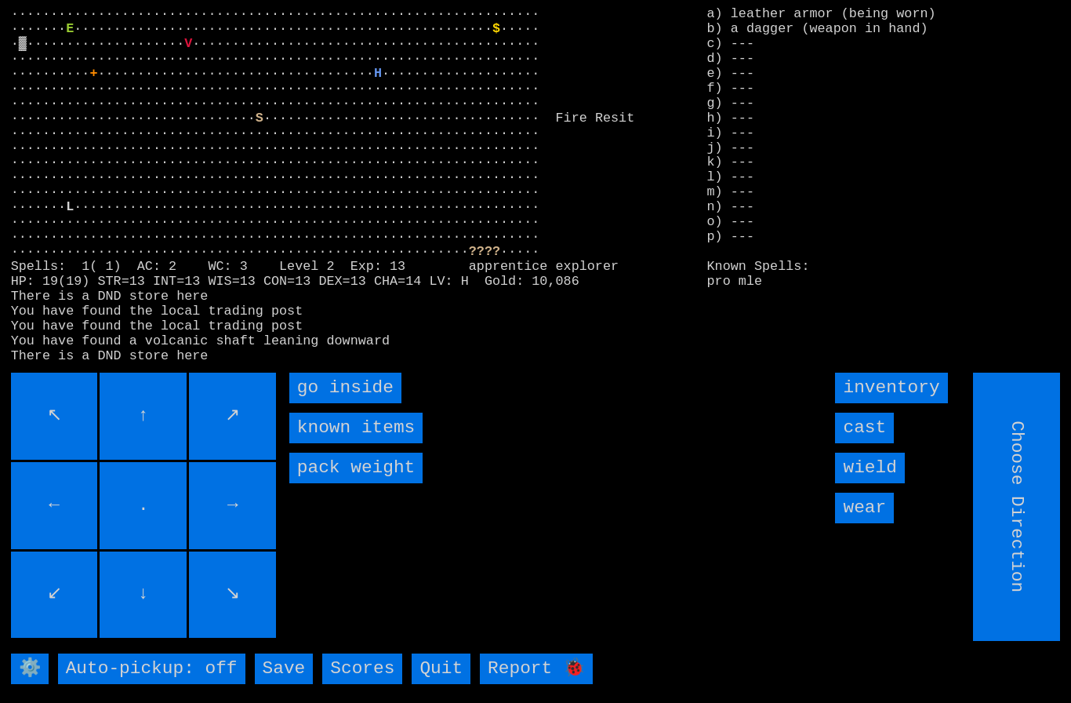
type input "Hold to Run"
click at [311, 403] on inside "go inside" at bounding box center [345, 387] width 112 height 31
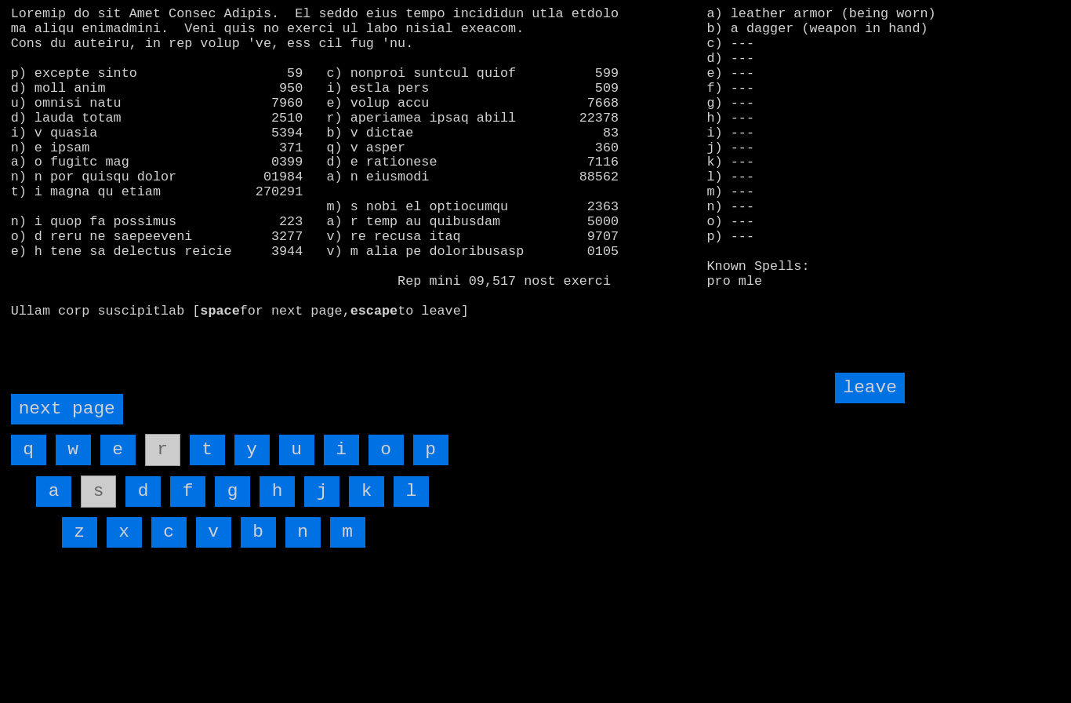
click at [79, 424] on page "next page" at bounding box center [67, 409] width 112 height 31
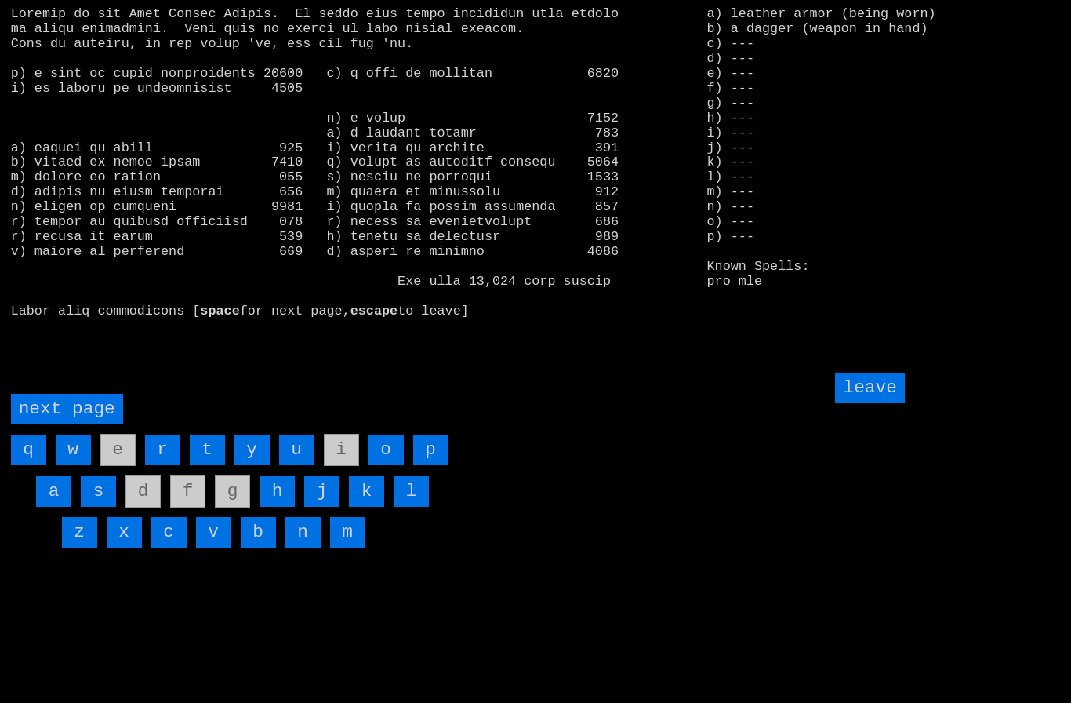
click at [282, 507] on input "h" at bounding box center [277, 491] width 35 height 31
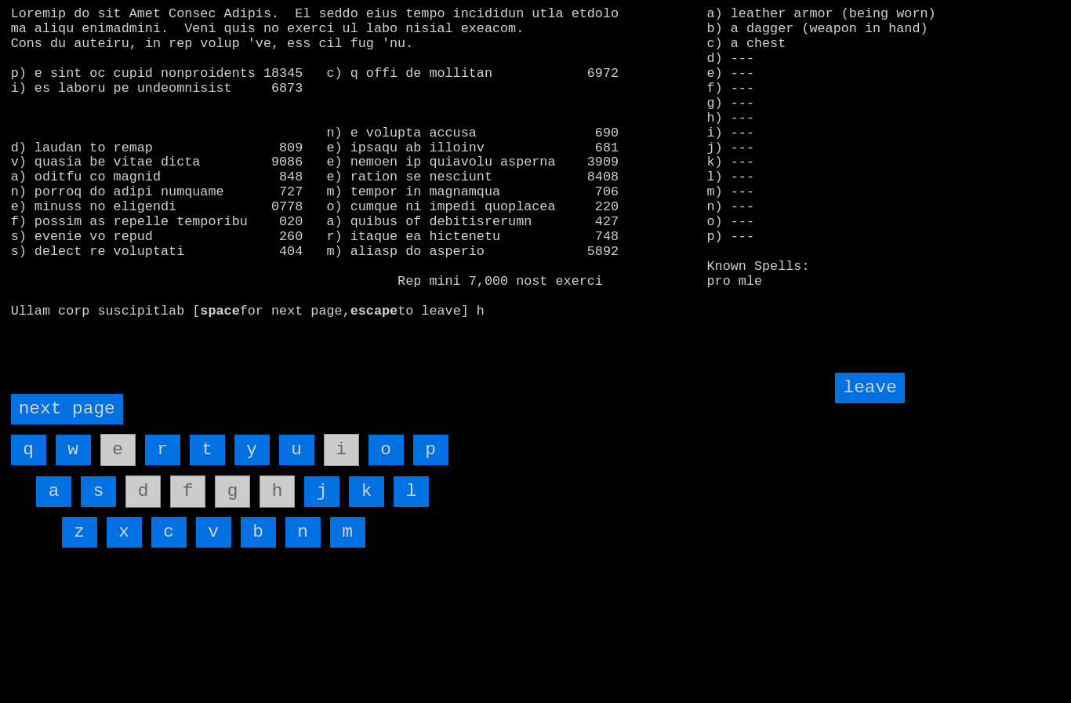
click at [877, 403] on input "leave" at bounding box center [869, 387] width 69 height 31
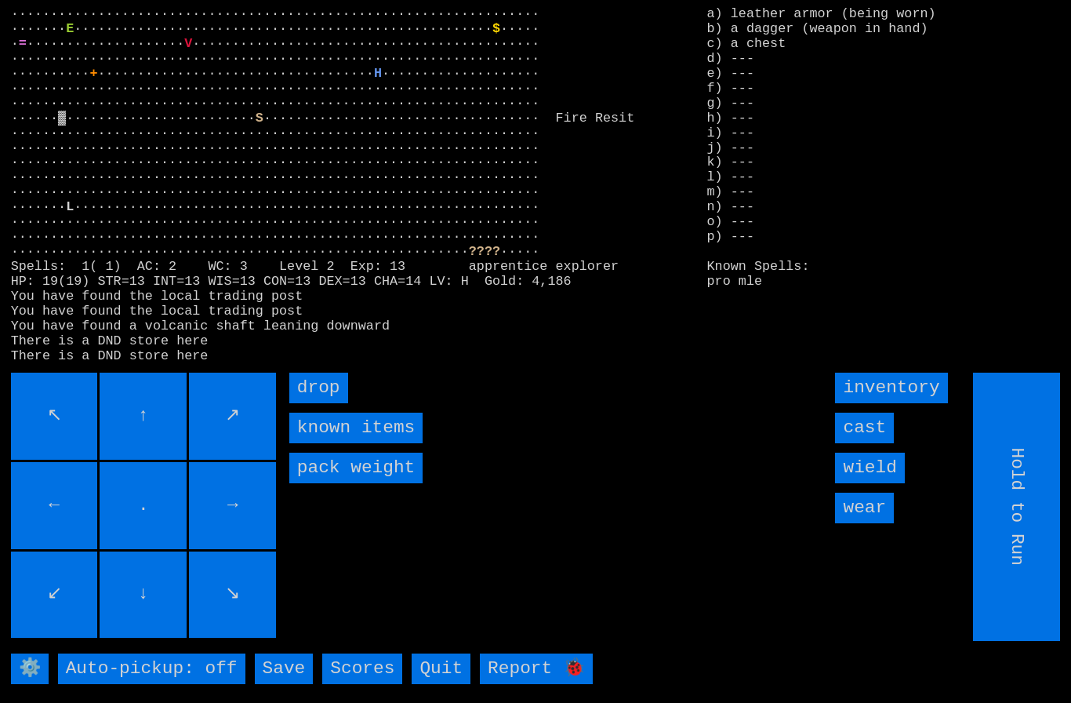
type input "Choose Direction"
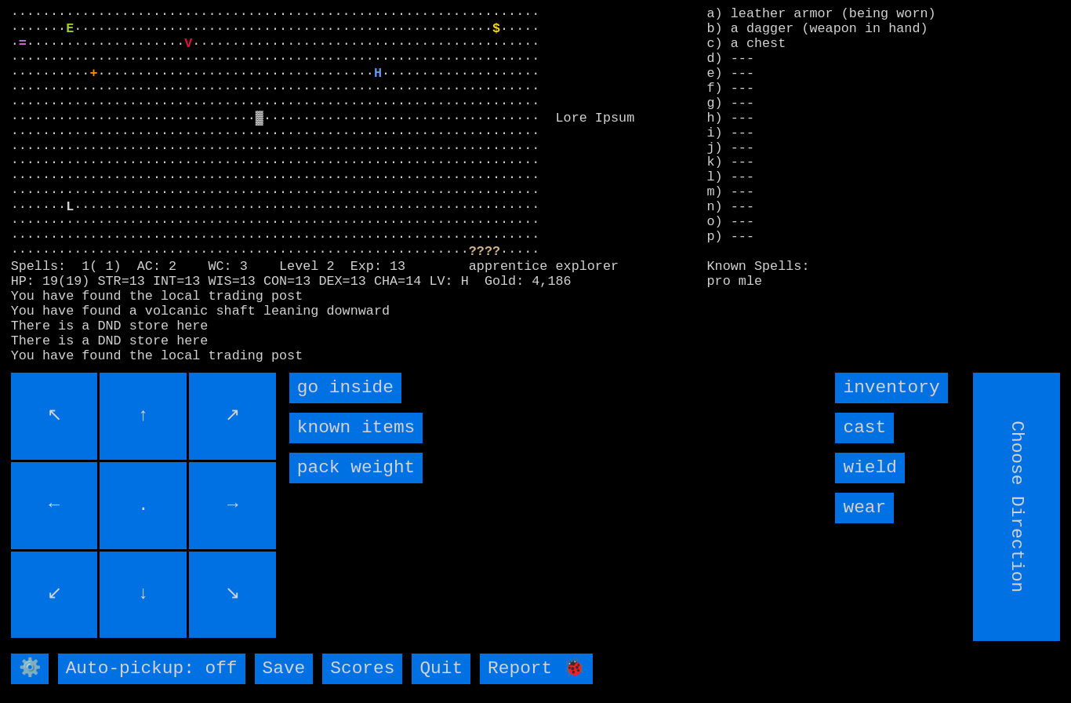
type input "Hold to Run"
click at [314, 403] on inside "go inside" at bounding box center [345, 387] width 112 height 31
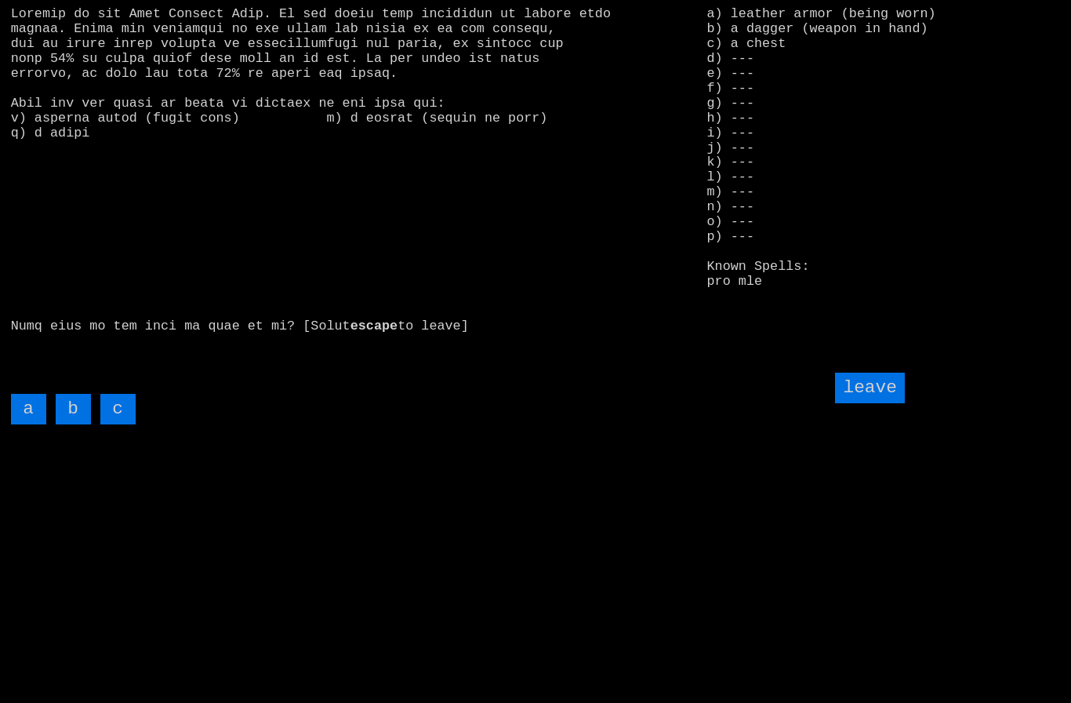
click at [121, 424] on input "c" at bounding box center [117, 409] width 35 height 31
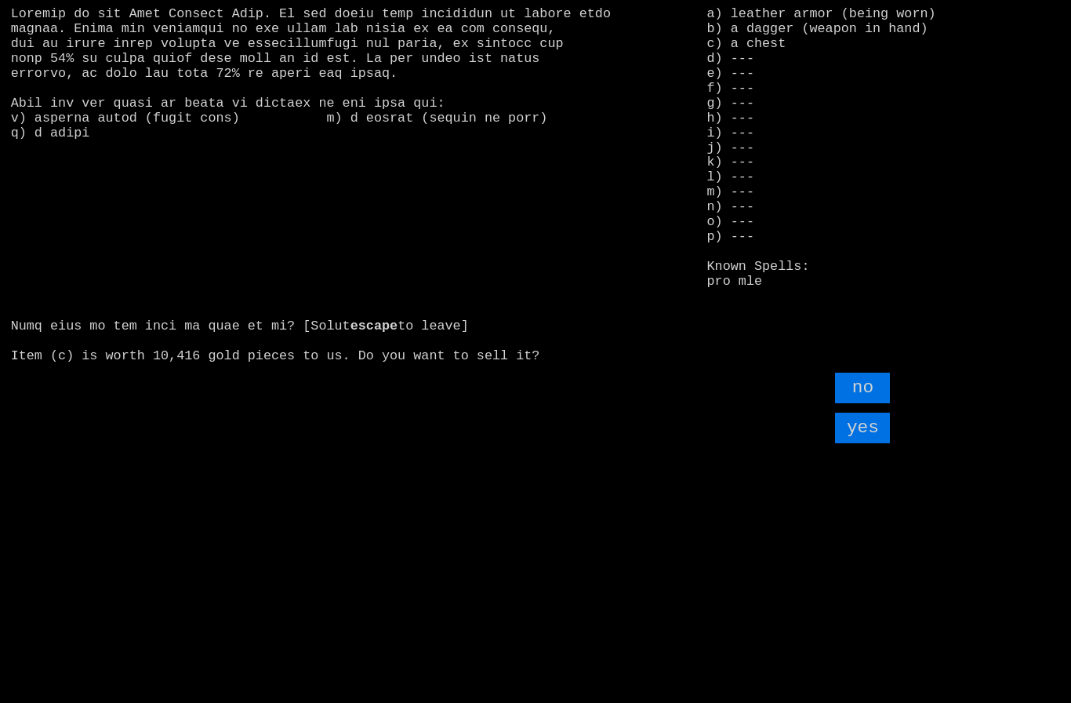
click at [870, 443] on input "yes" at bounding box center [862, 427] width 55 height 31
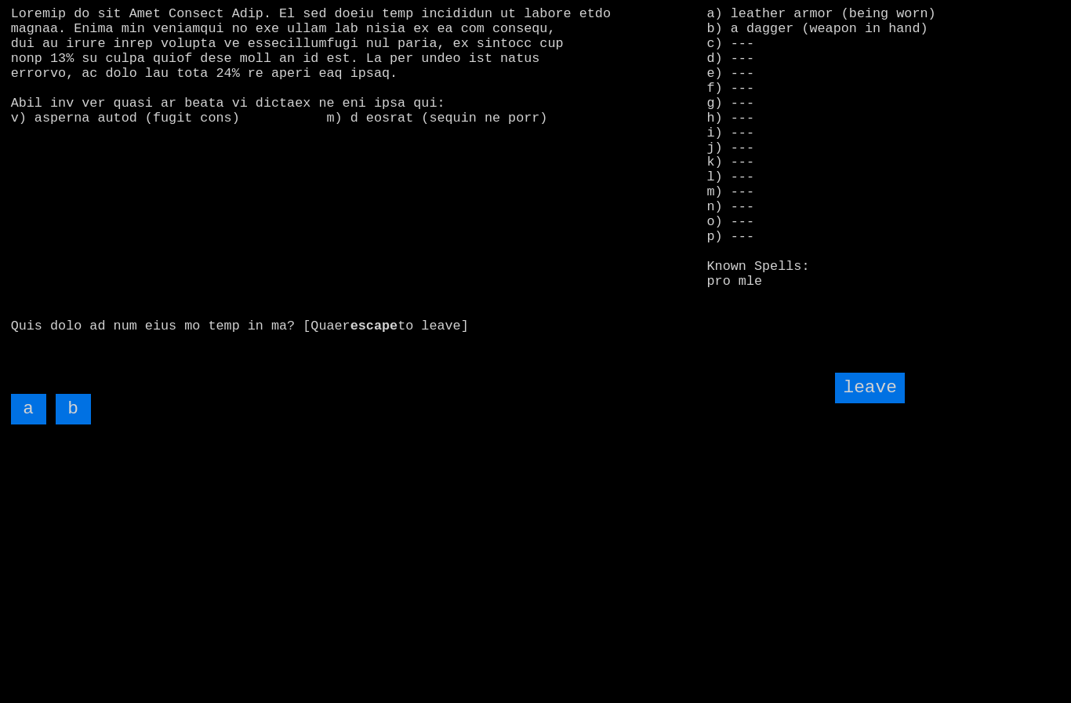
click at [884, 403] on input "leave" at bounding box center [869, 387] width 69 height 31
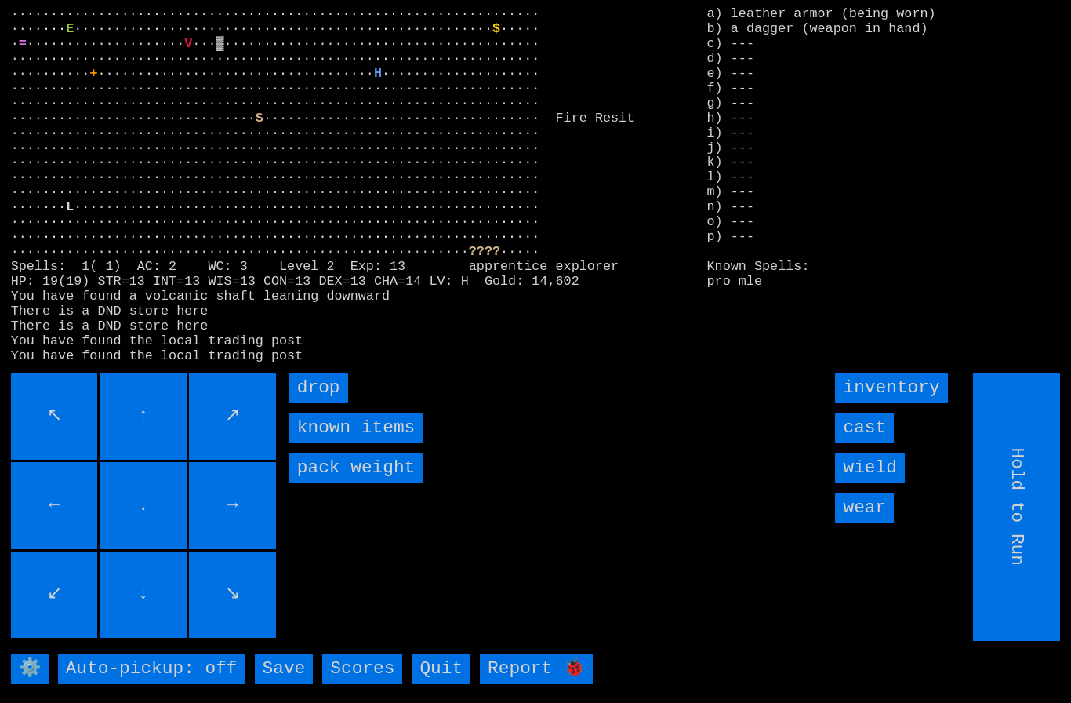
type input "Choose Direction"
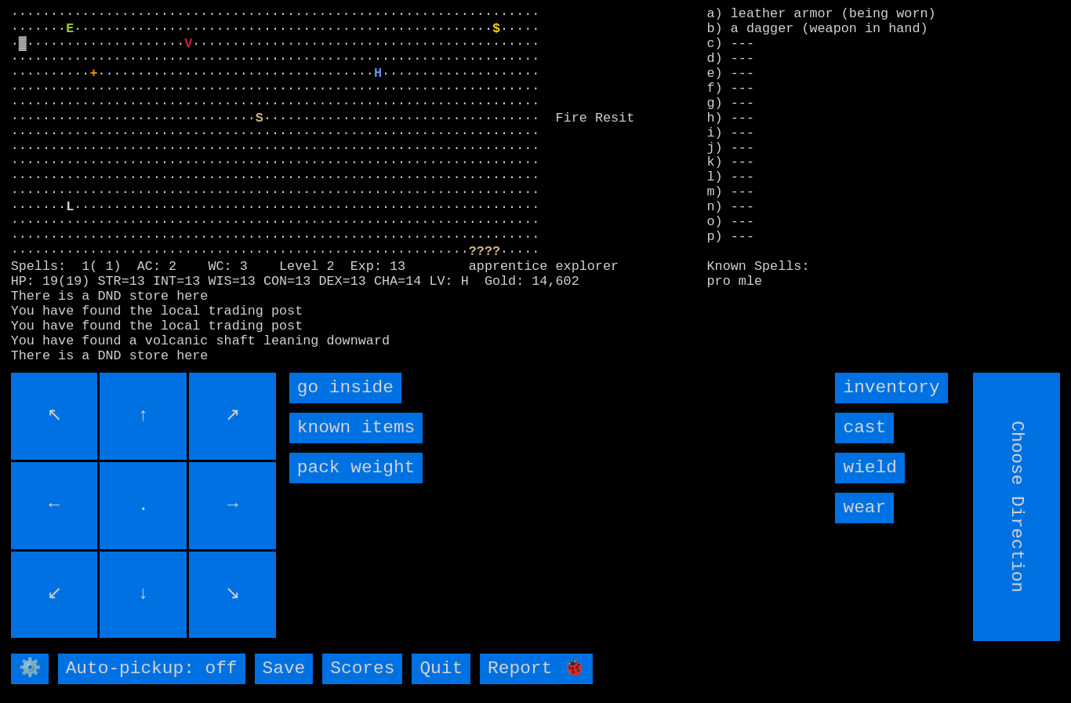
type input "Hold to Run"
click at [315, 403] on inside "go inside" at bounding box center [345, 387] width 112 height 31
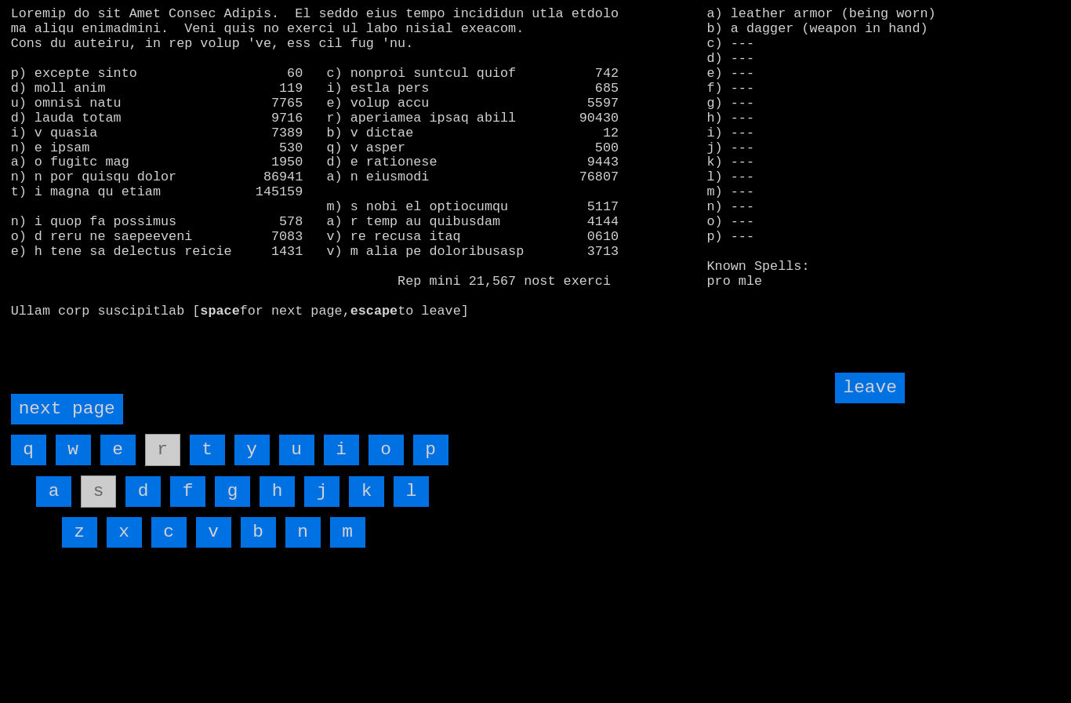
click at [83, 424] on page "next page" at bounding box center [67, 409] width 112 height 31
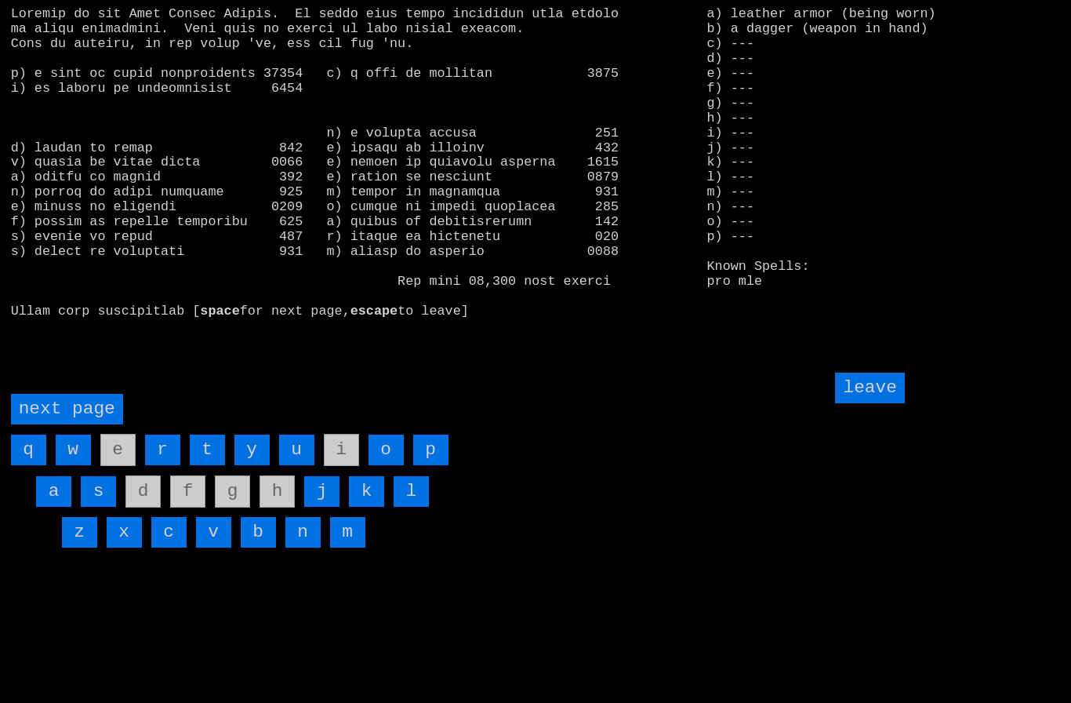
click at [78, 424] on page "next page" at bounding box center [67, 409] width 112 height 31
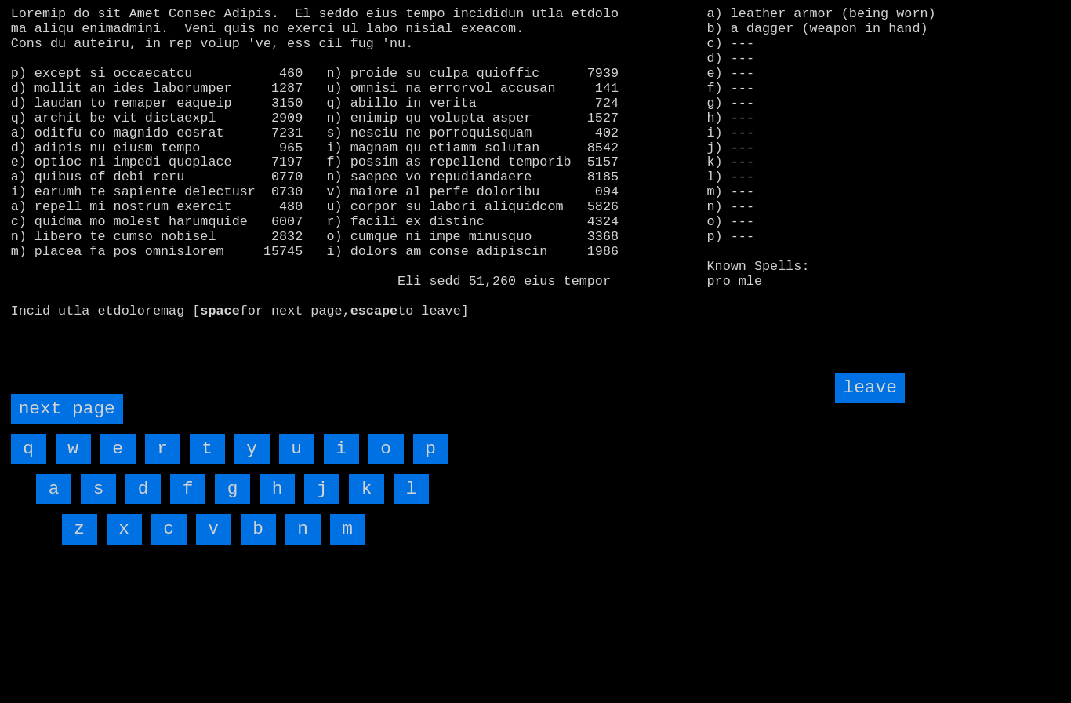
click at [78, 464] on input "w" at bounding box center [73, 449] width 35 height 31
click at [216, 544] on input "v" at bounding box center [213, 529] width 35 height 31
click at [64, 424] on page "next page" at bounding box center [67, 409] width 112 height 31
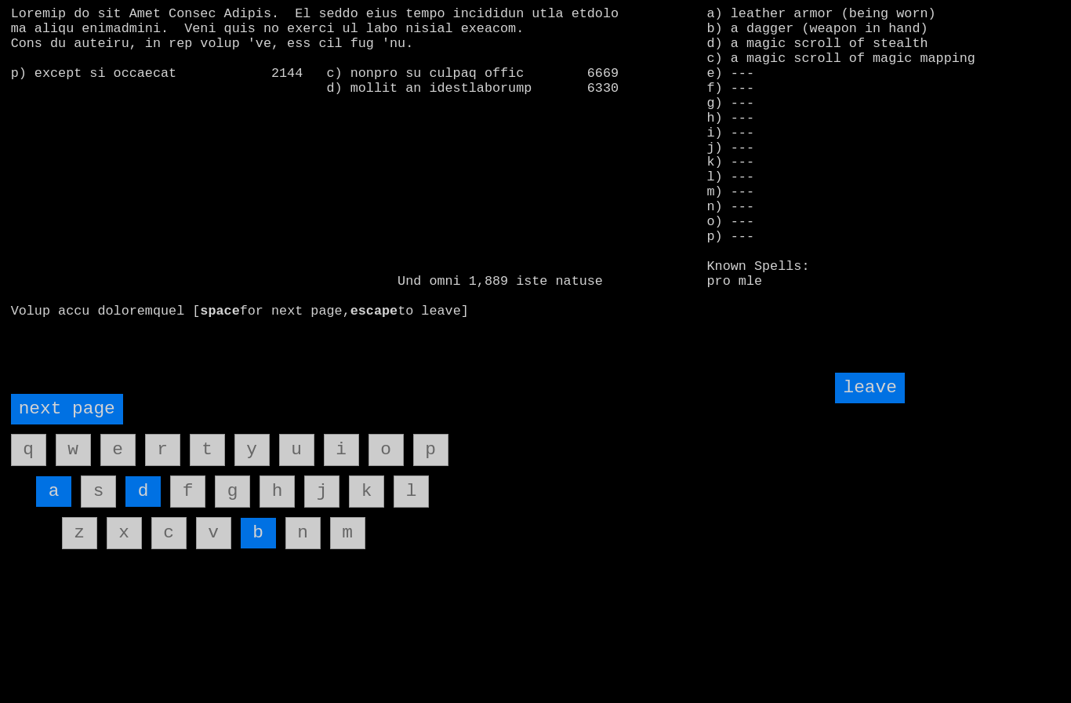
click at [138, 507] on input "d" at bounding box center [142, 491] width 35 height 31
click at [880, 403] on input "leave" at bounding box center [869, 387] width 69 height 31
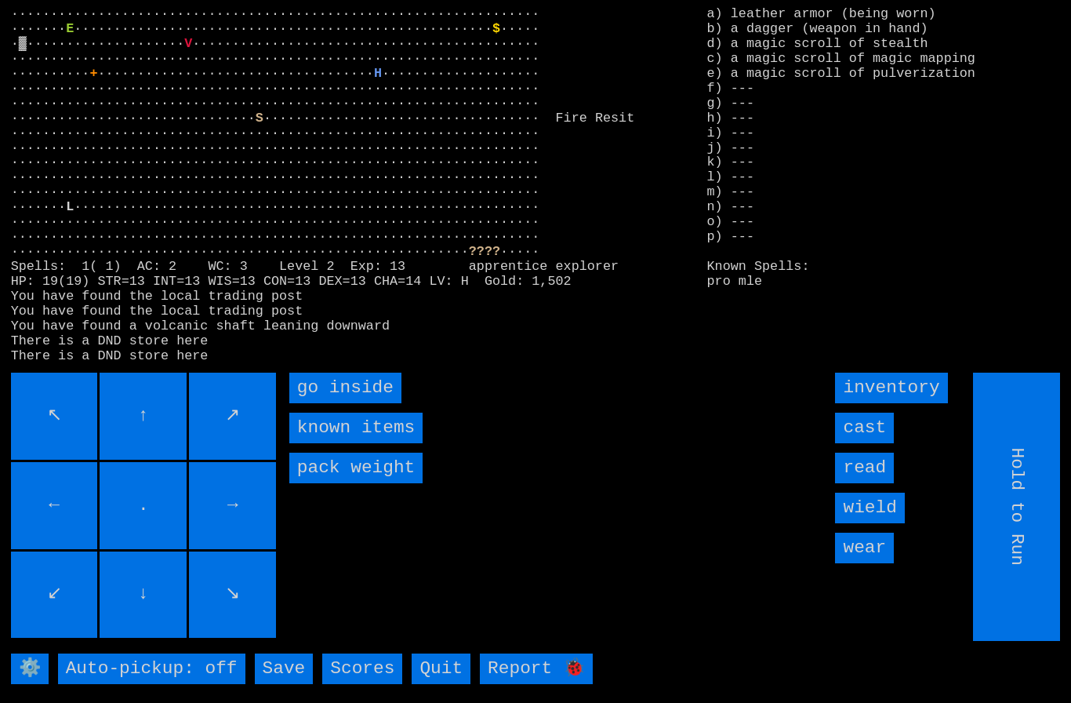
type input "Choose Direction"
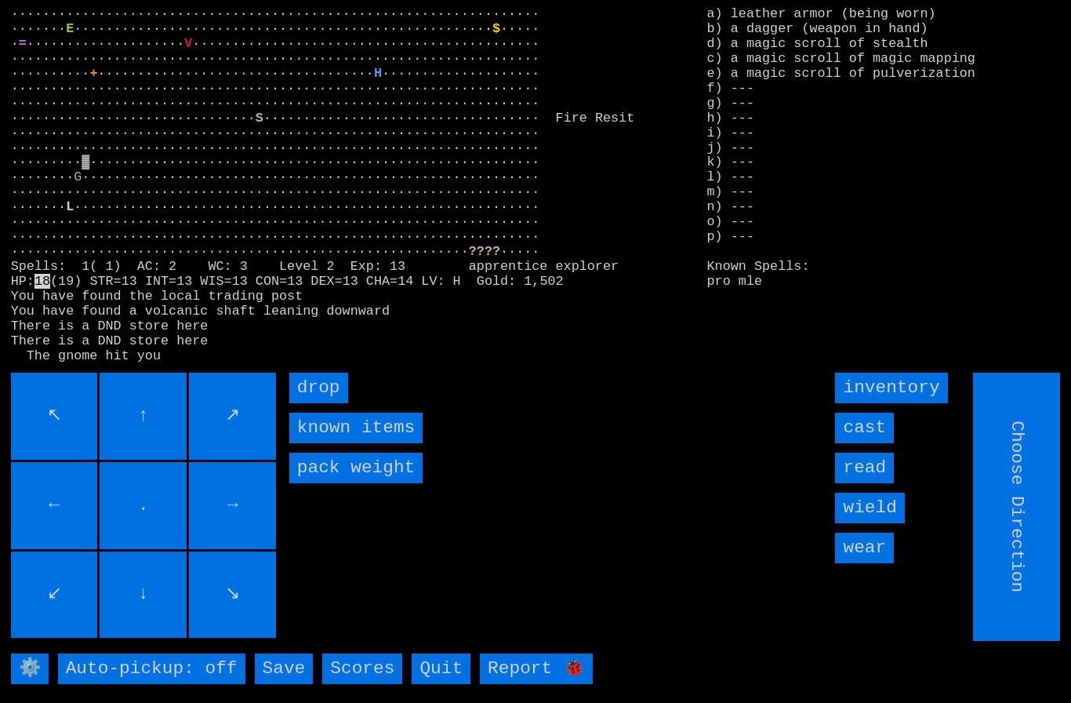
type input "Hold to Run"
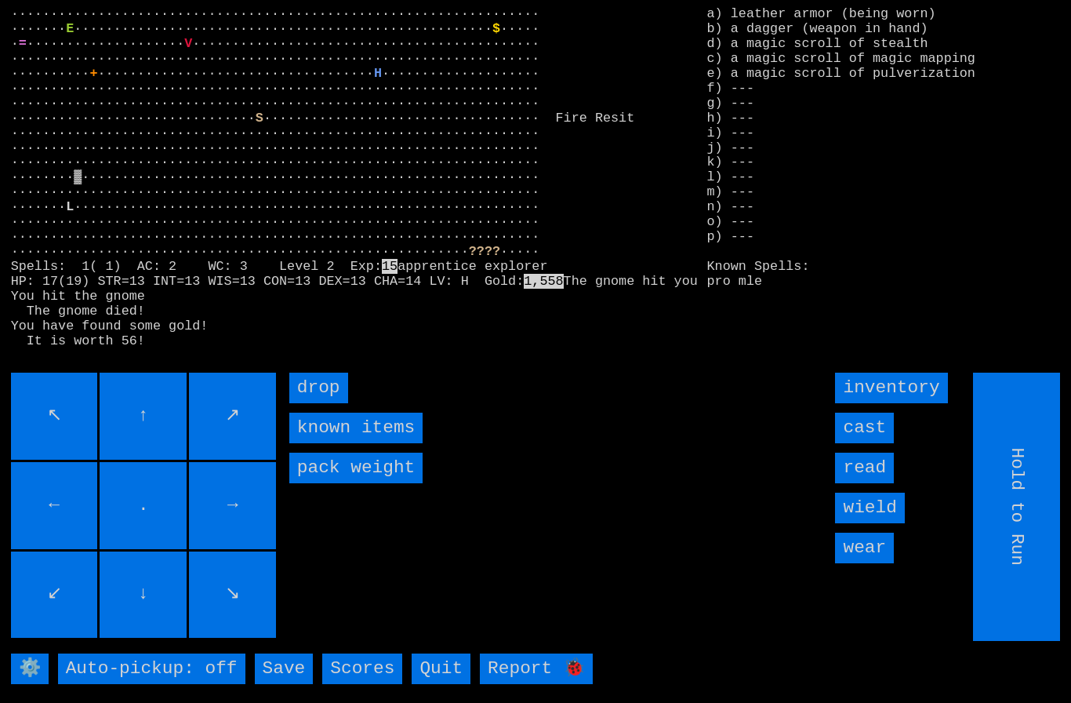
type input "Choose Direction"
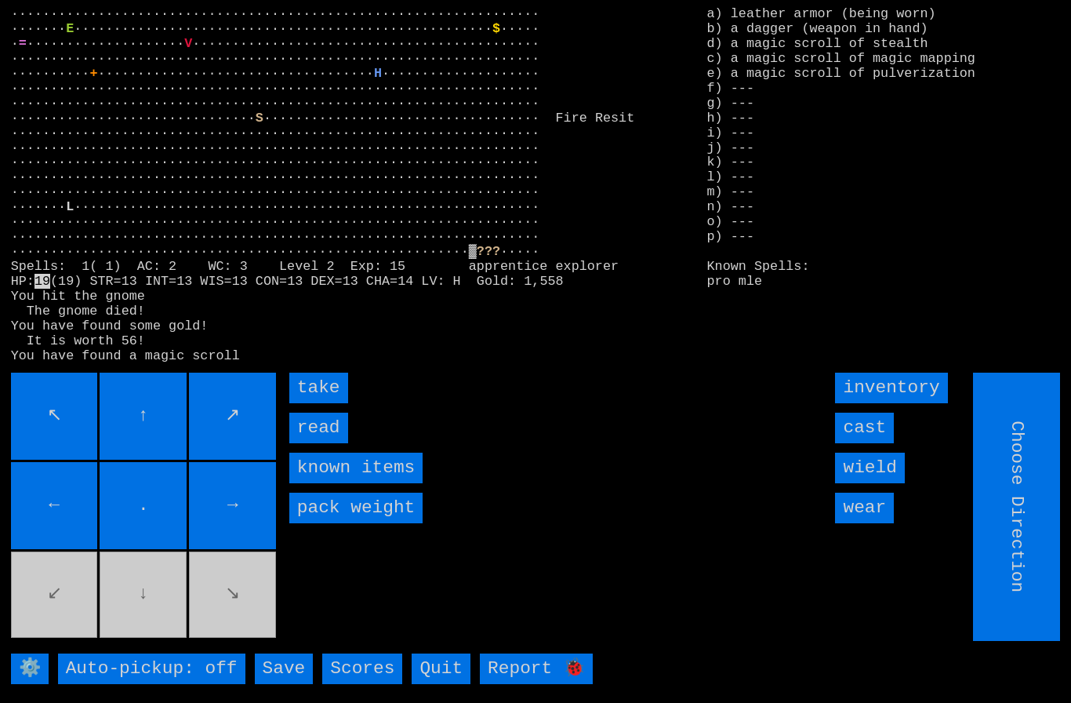
type input "Hold to Run"
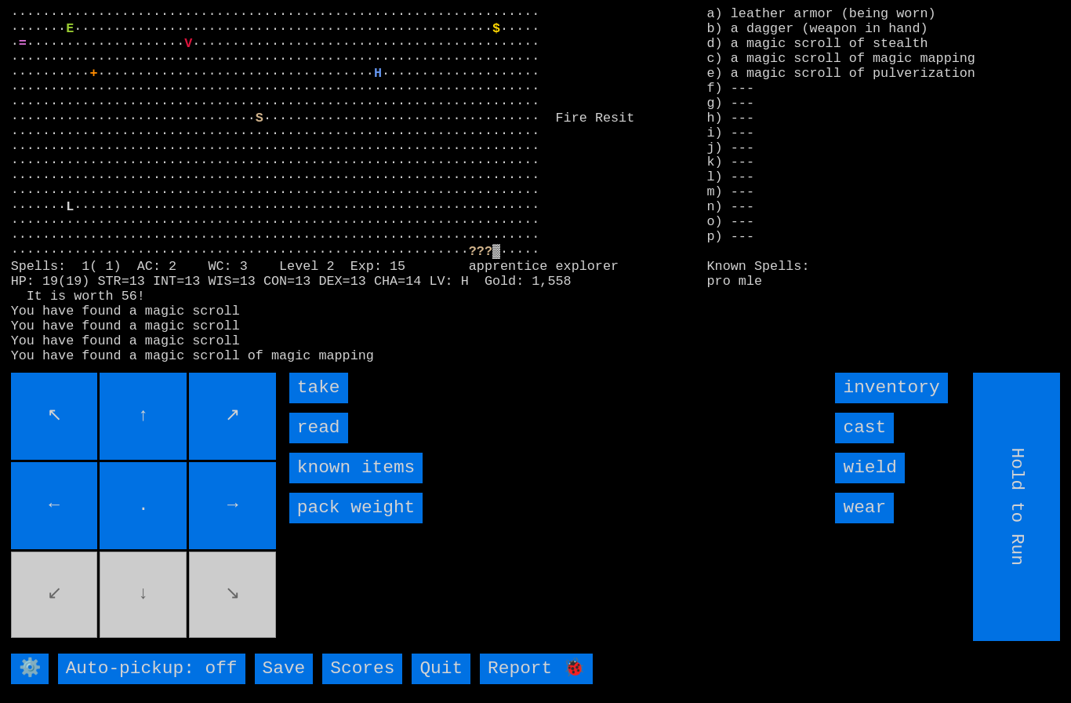
click at [311, 403] on input "take" at bounding box center [318, 387] width 59 height 31
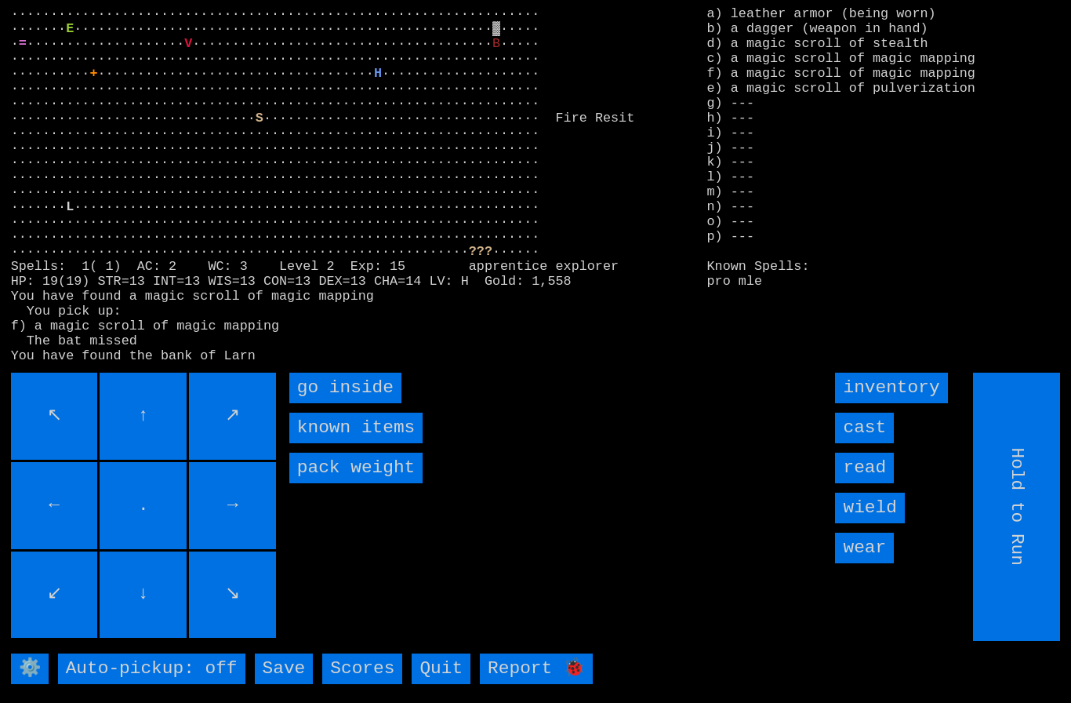
click at [310, 403] on inside "go inside" at bounding box center [345, 387] width 112 height 31
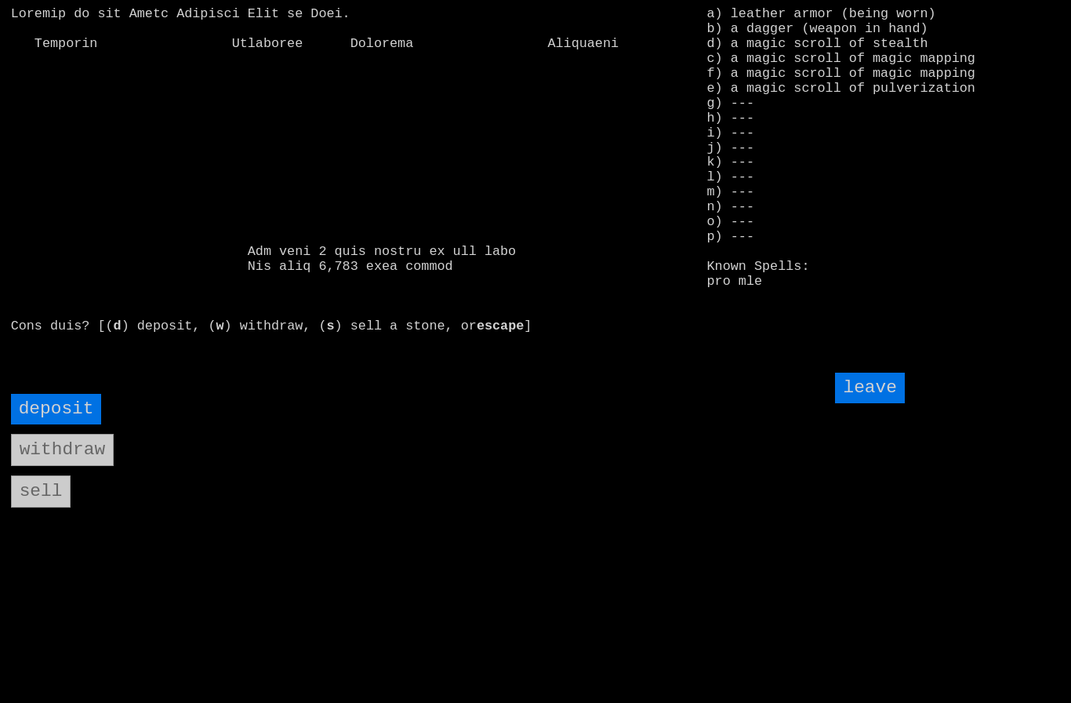
click at [56, 424] on input "deposit" at bounding box center [56, 409] width 91 height 31
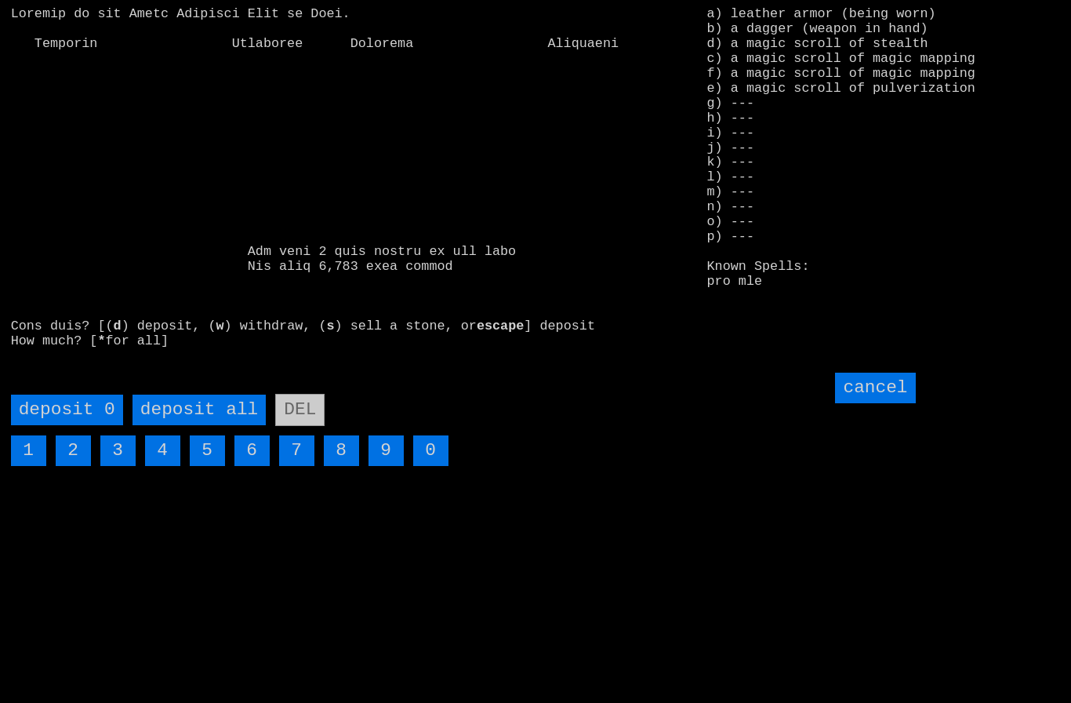
click at [194, 425] on all "deposit all" at bounding box center [199, 409] width 133 height 31
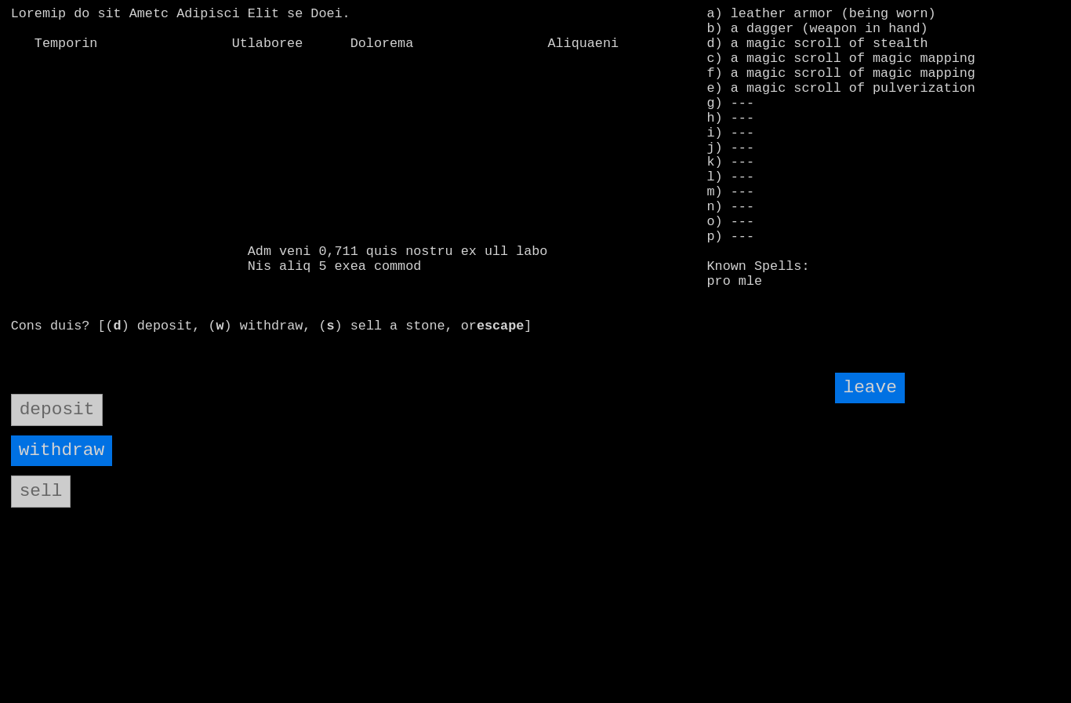
click at [886, 403] on input "leave" at bounding box center [869, 387] width 69 height 31
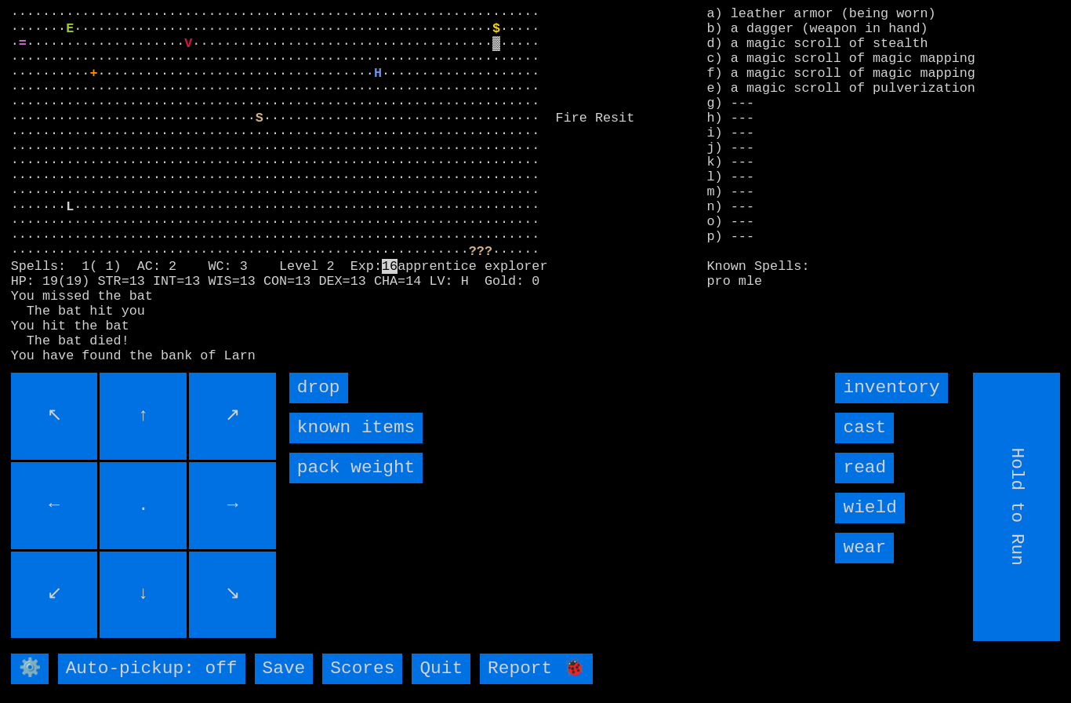
type input "Choose Direction"
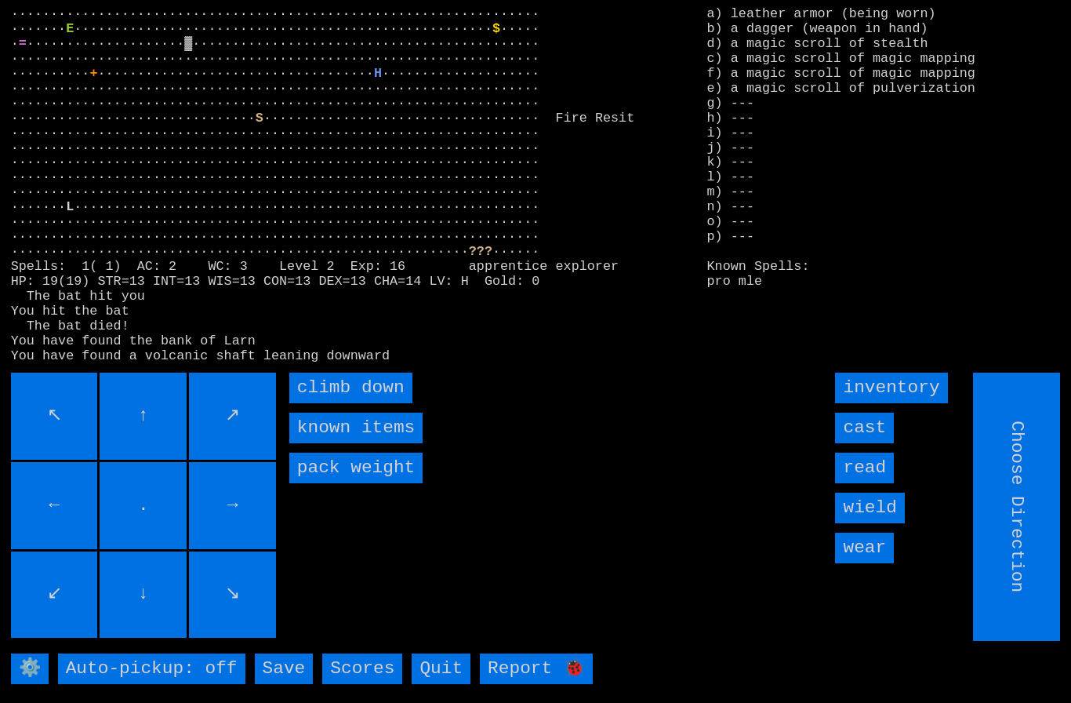
type input "Hold to Run"
click at [876, 443] on input "cast" at bounding box center [864, 427] width 59 height 31
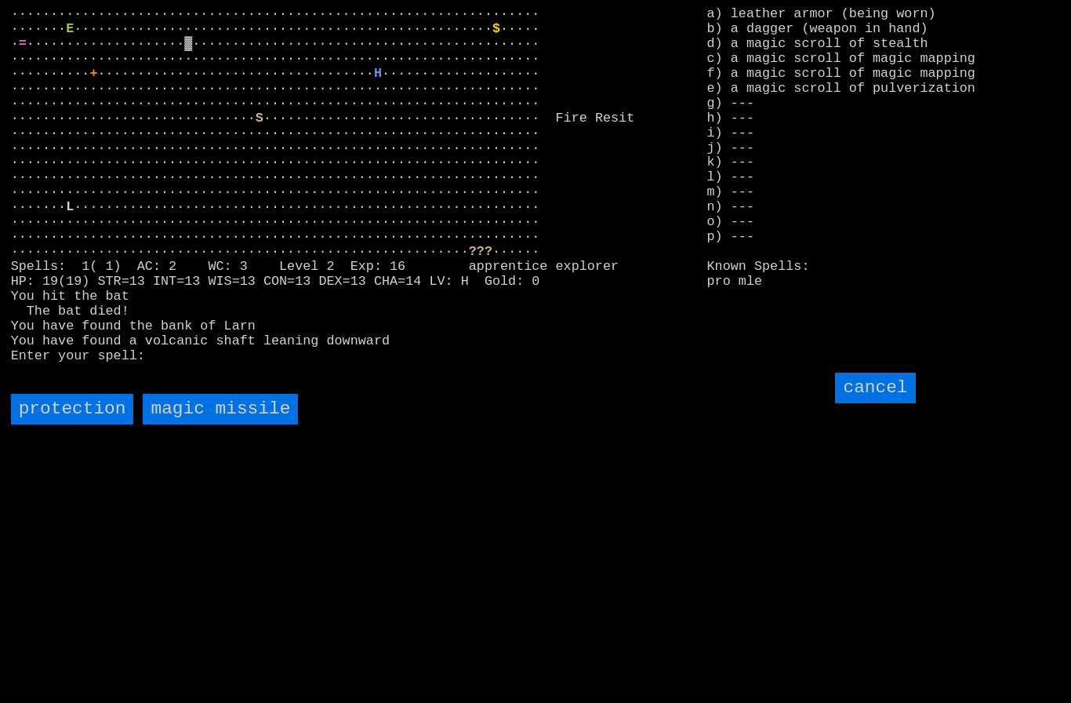
click at [884, 403] on input "cancel" at bounding box center [875, 387] width 80 height 31
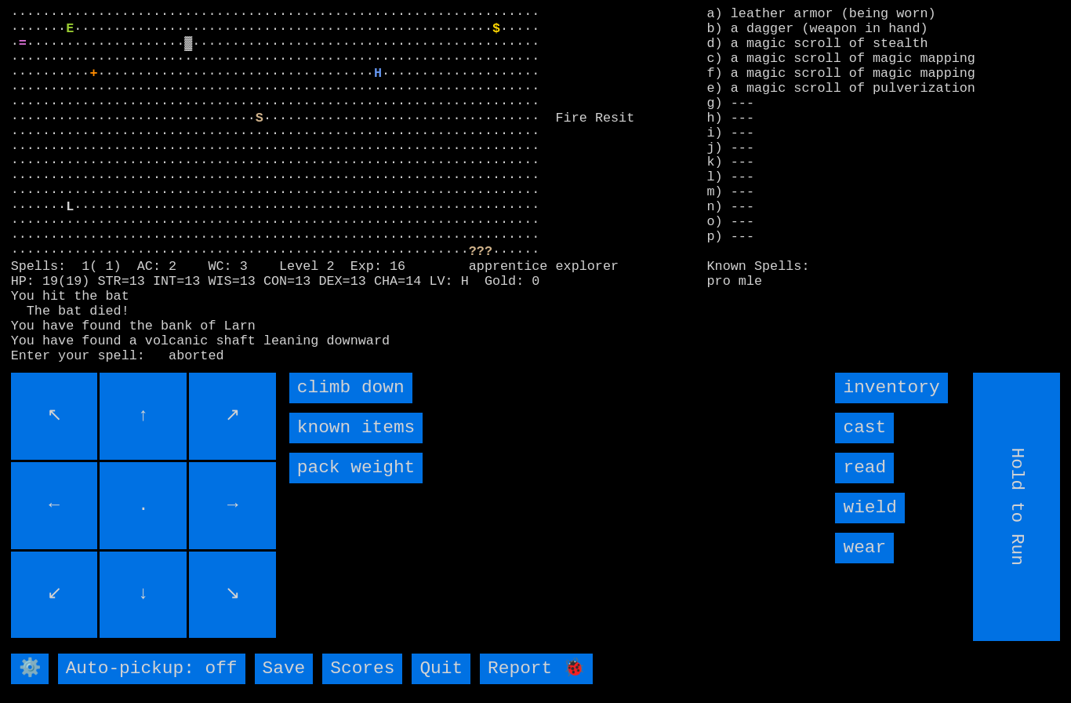
click at [876, 483] on input "read" at bounding box center [864, 467] width 59 height 31
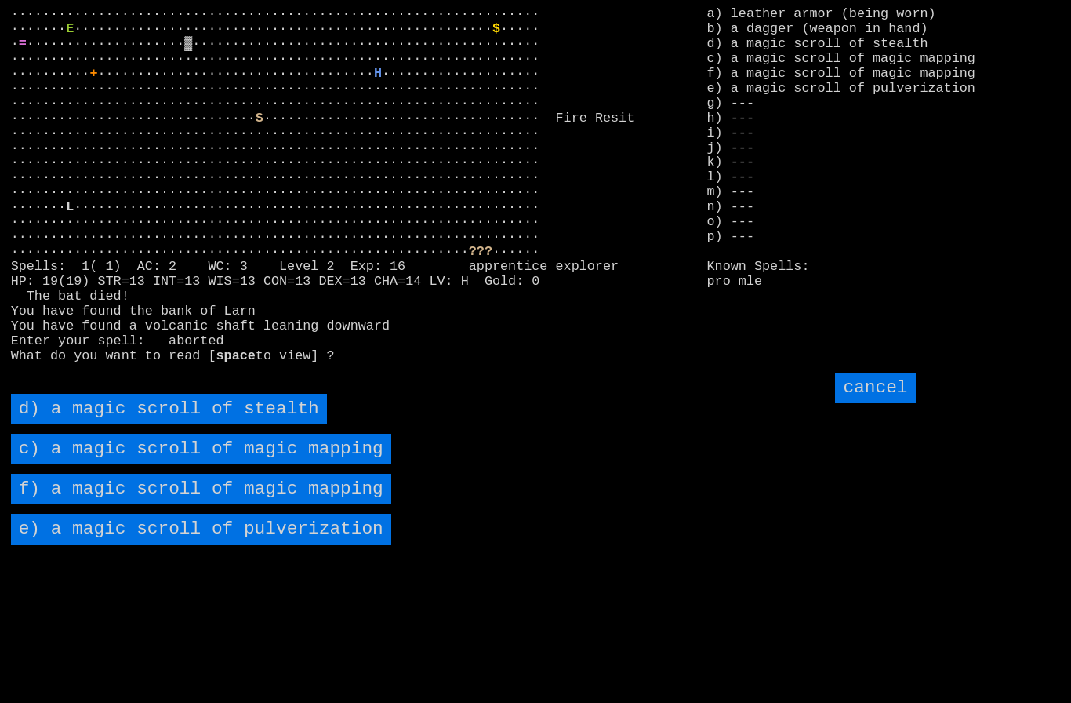
click at [100, 424] on stealth "d) a magic scroll of stealth" at bounding box center [169, 409] width 316 height 31
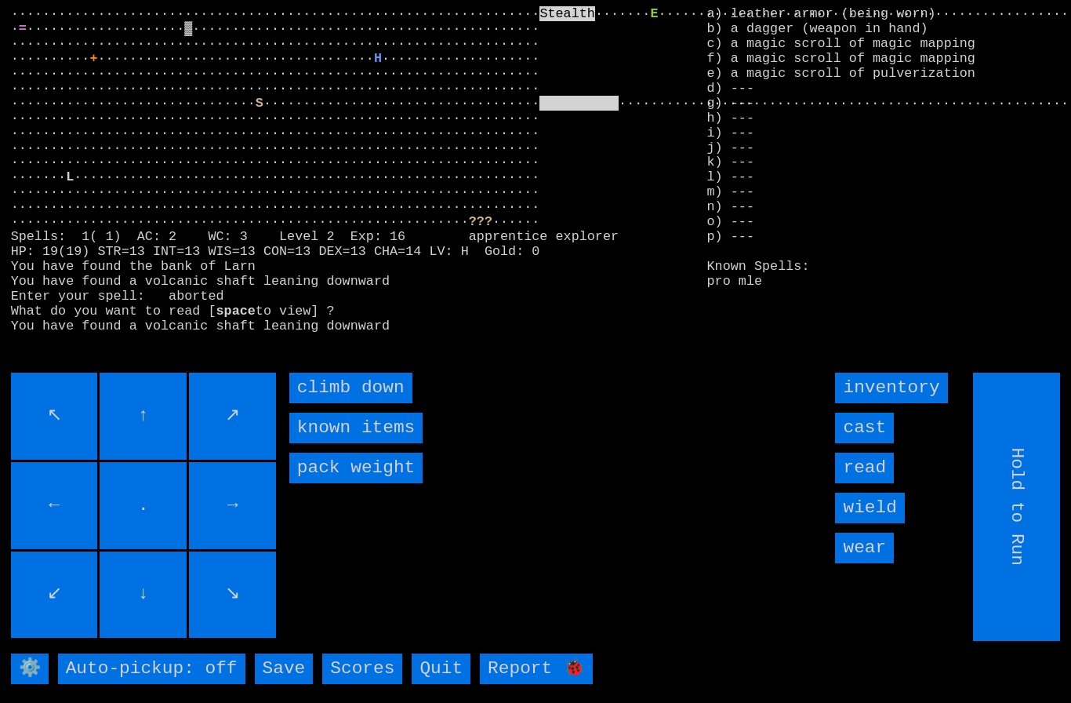
click at [326, 403] on down "climb down" at bounding box center [350, 387] width 123 height 31
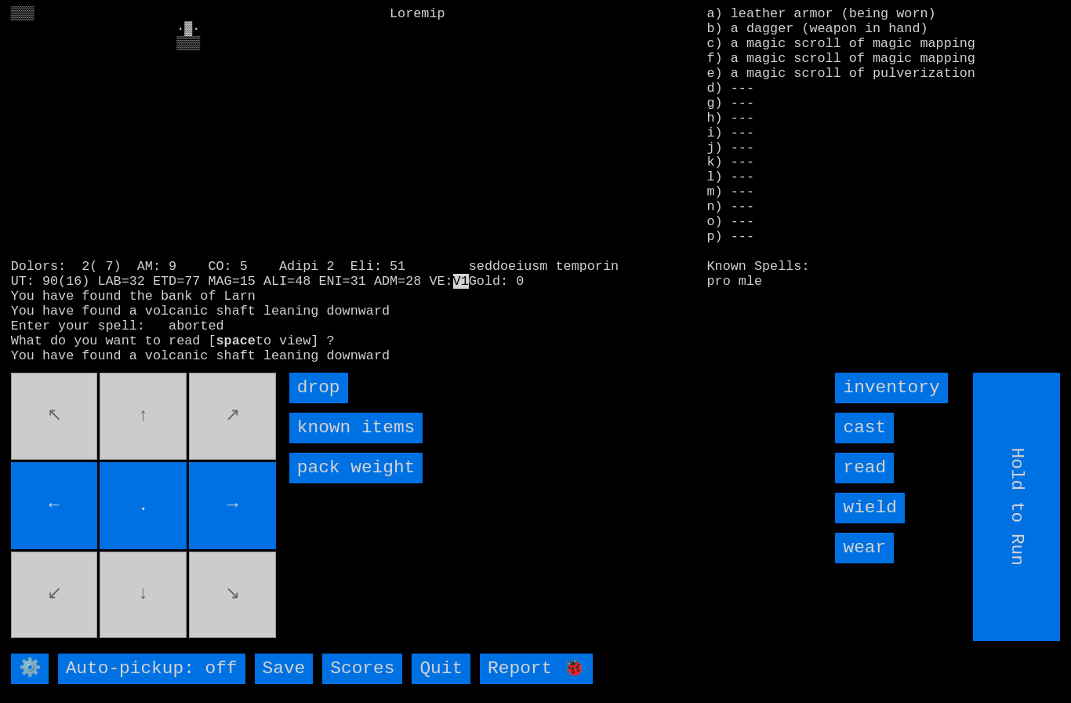
click at [878, 483] on input "read" at bounding box center [864, 467] width 59 height 31
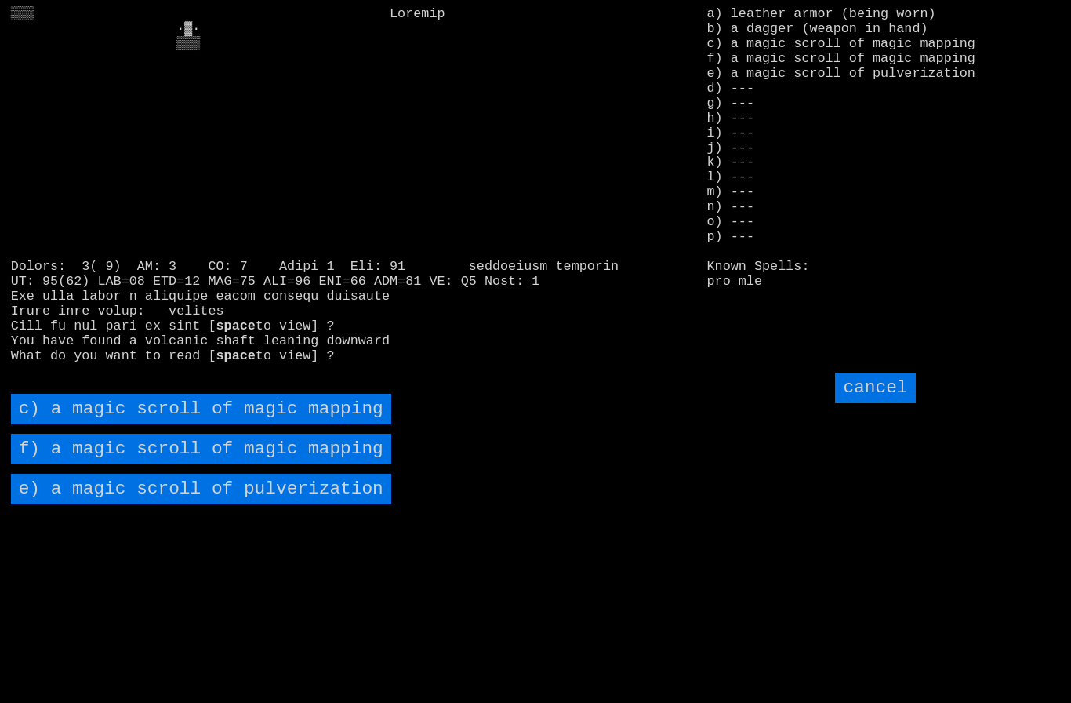
click at [153, 424] on mapping "c) a magic scroll of magic mapping" at bounding box center [201, 409] width 380 height 31
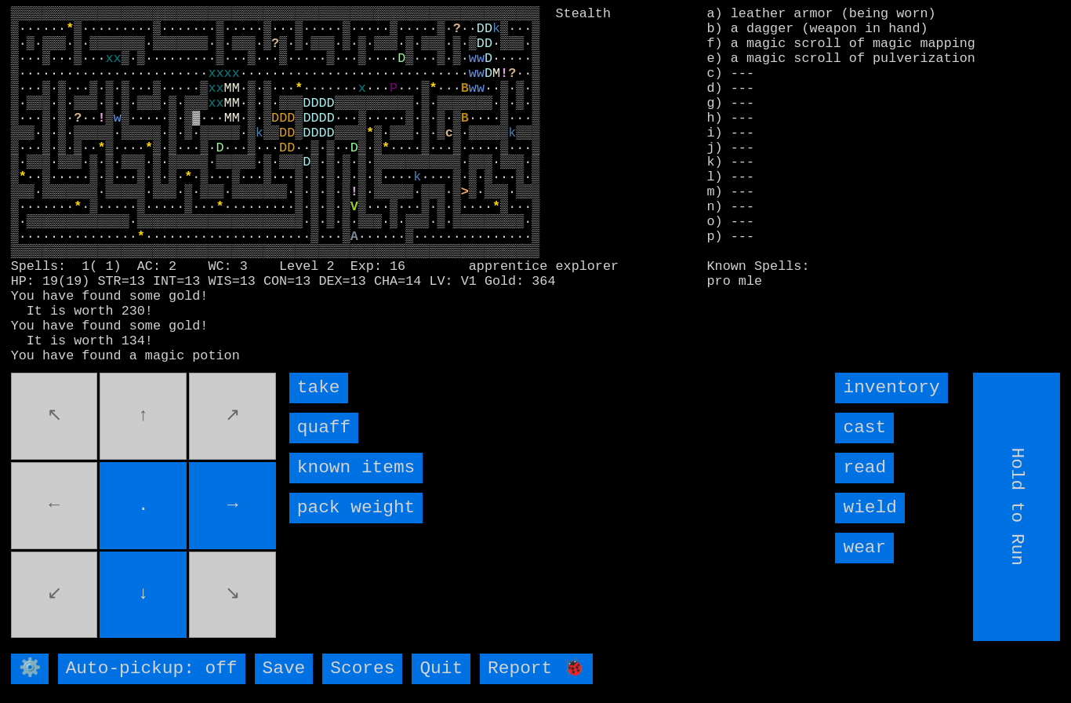
click at [312, 443] on input "quaff" at bounding box center [323, 427] width 69 height 31
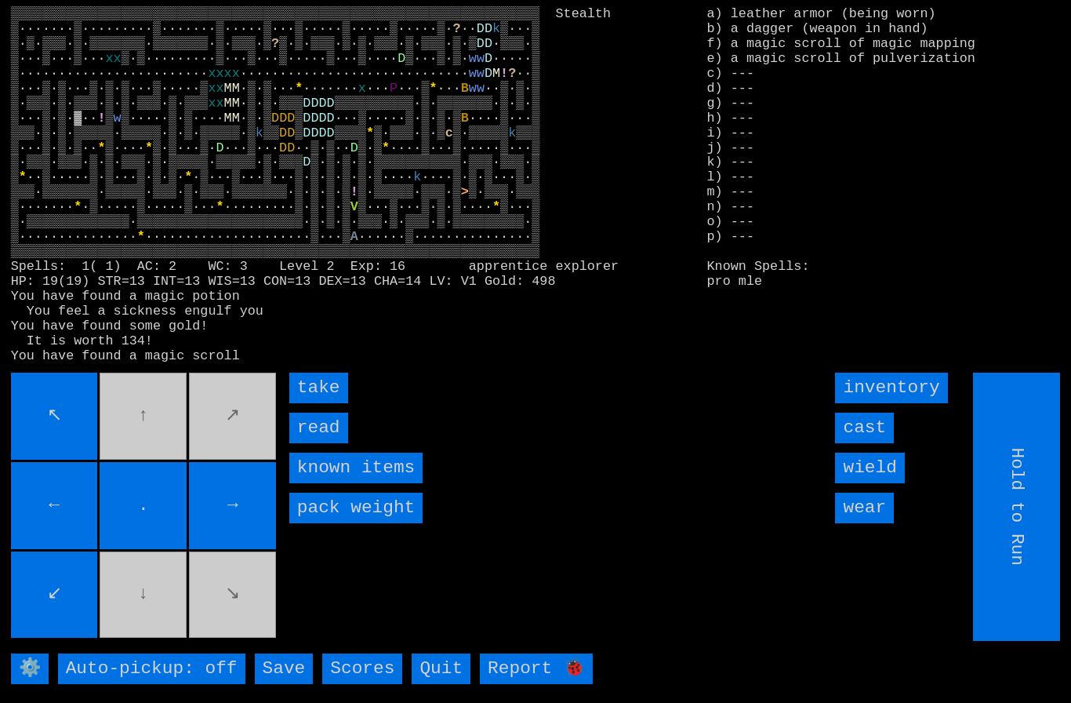
click at [305, 403] on input "take" at bounding box center [318, 387] width 59 height 31
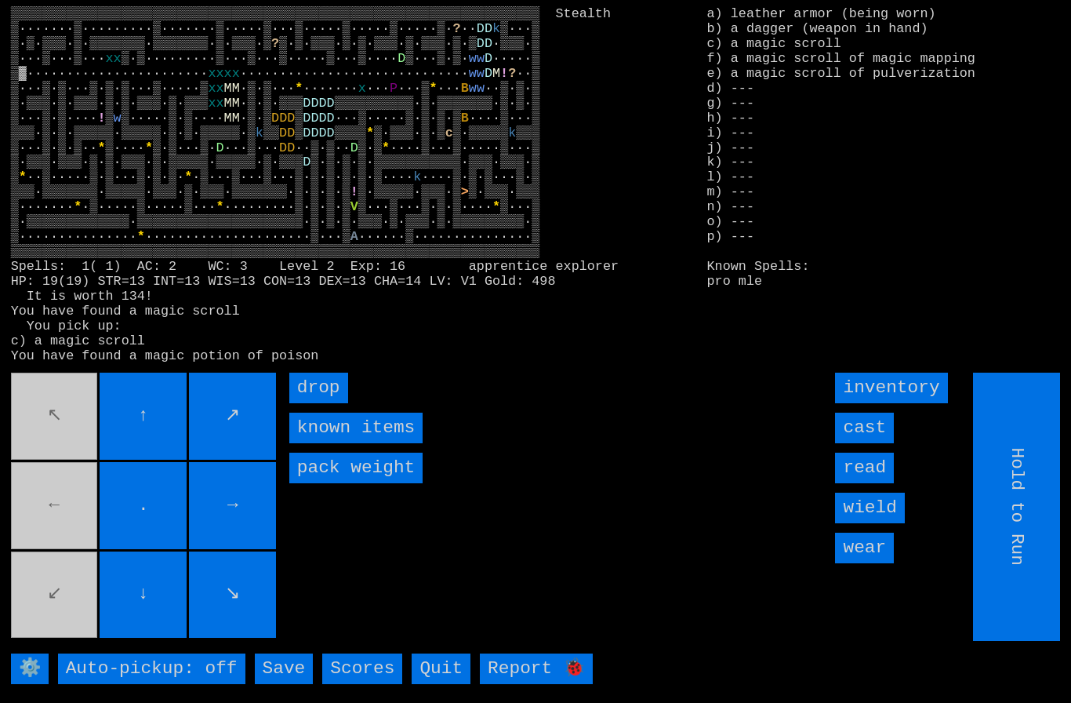
type input "Choose Direction"
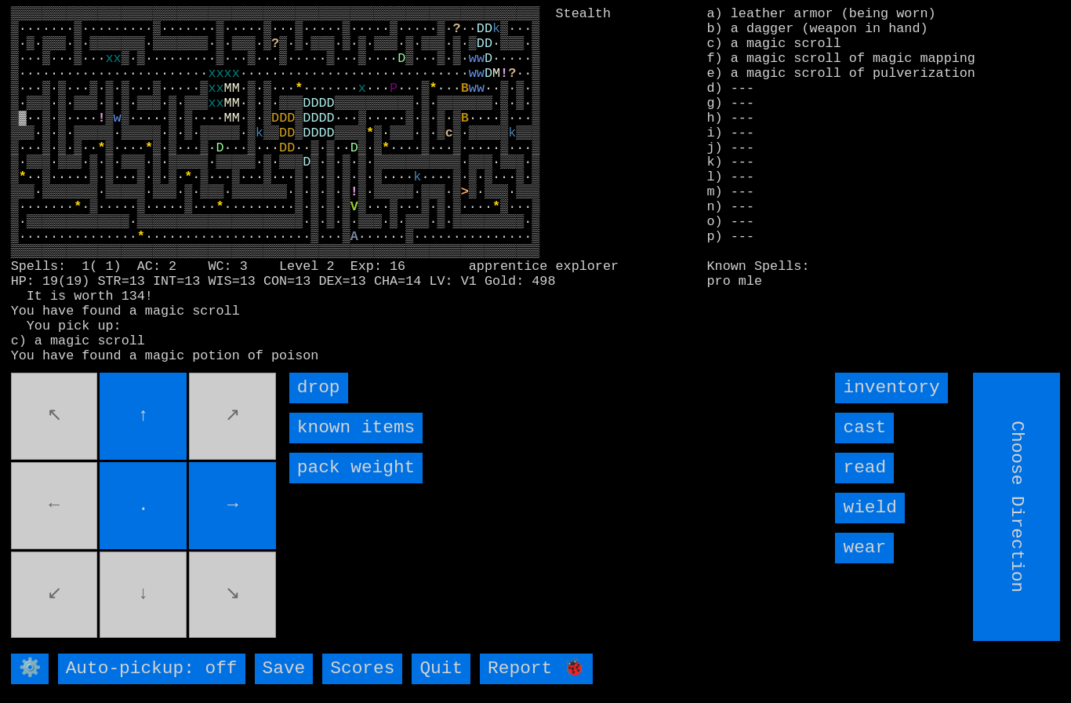
type input "Hold to Run"
click at [93, 417] on movebuttons "↖ ↑ ↗ ← . → ↙ ↓ ↘" at bounding box center [145, 506] width 268 height 268
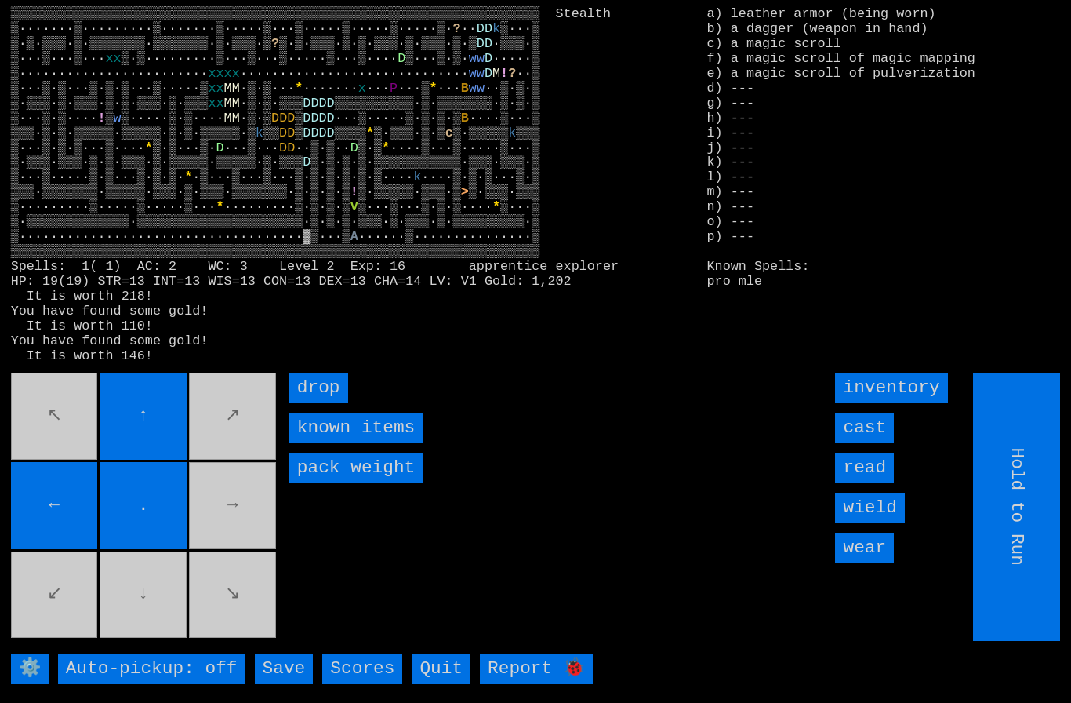
click at [862, 483] on input "read" at bounding box center [864, 467] width 59 height 31
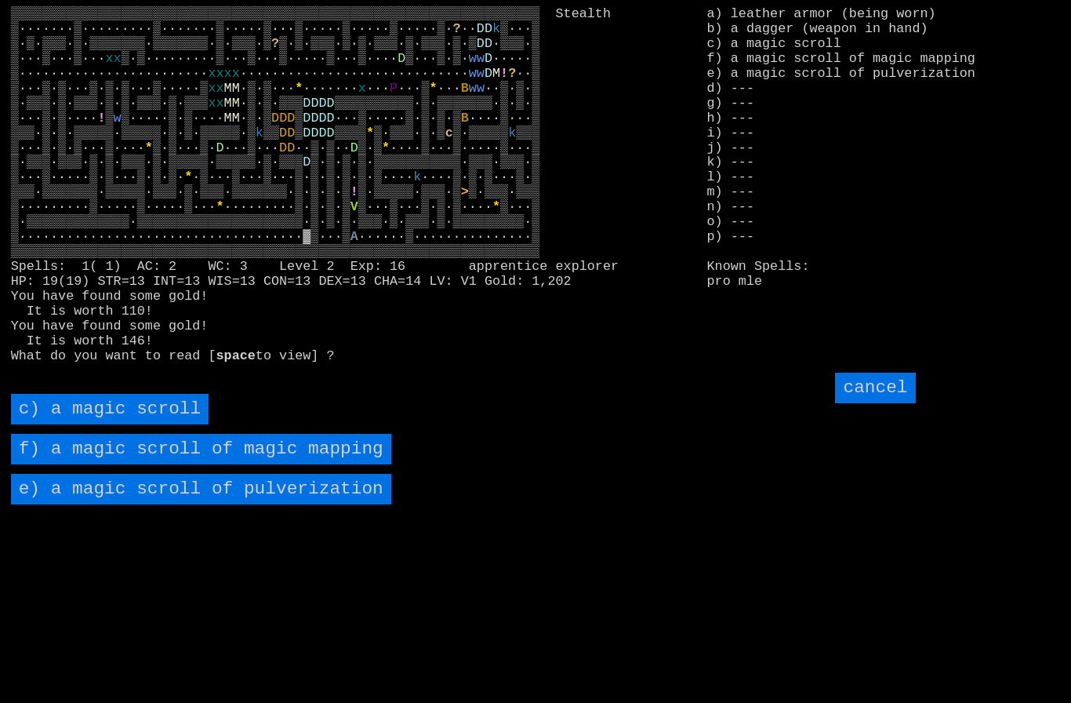
click at [151, 504] on pulverization "e) a magic scroll of pulverization" at bounding box center [201, 489] width 380 height 31
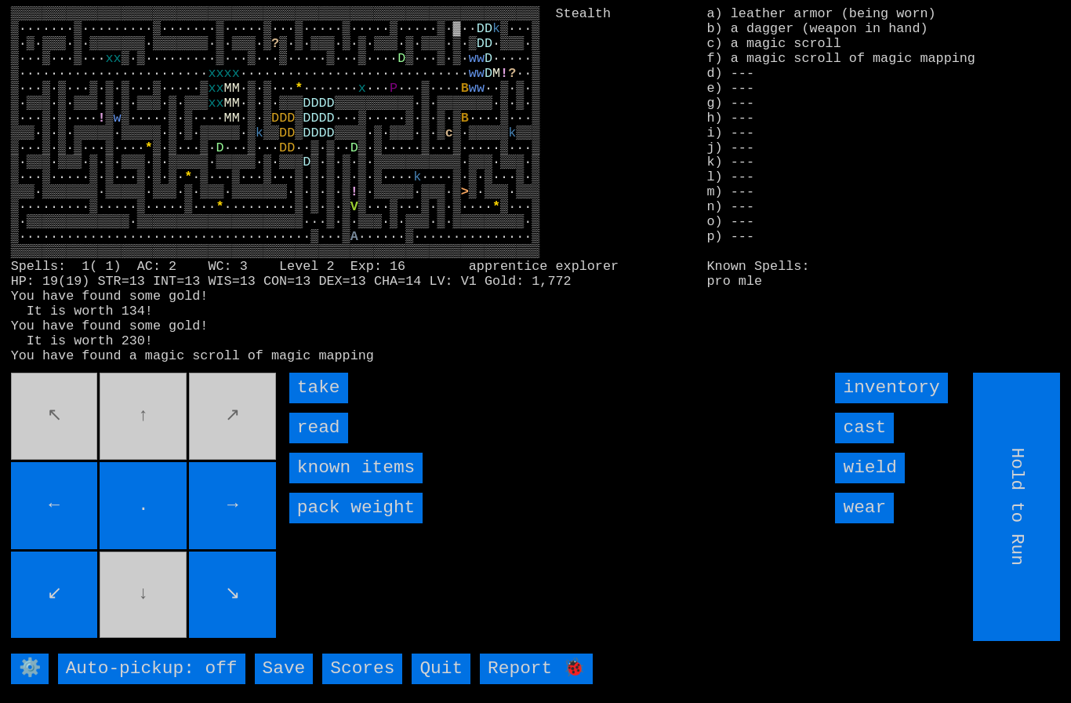
click at [312, 403] on input "take" at bounding box center [318, 387] width 59 height 31
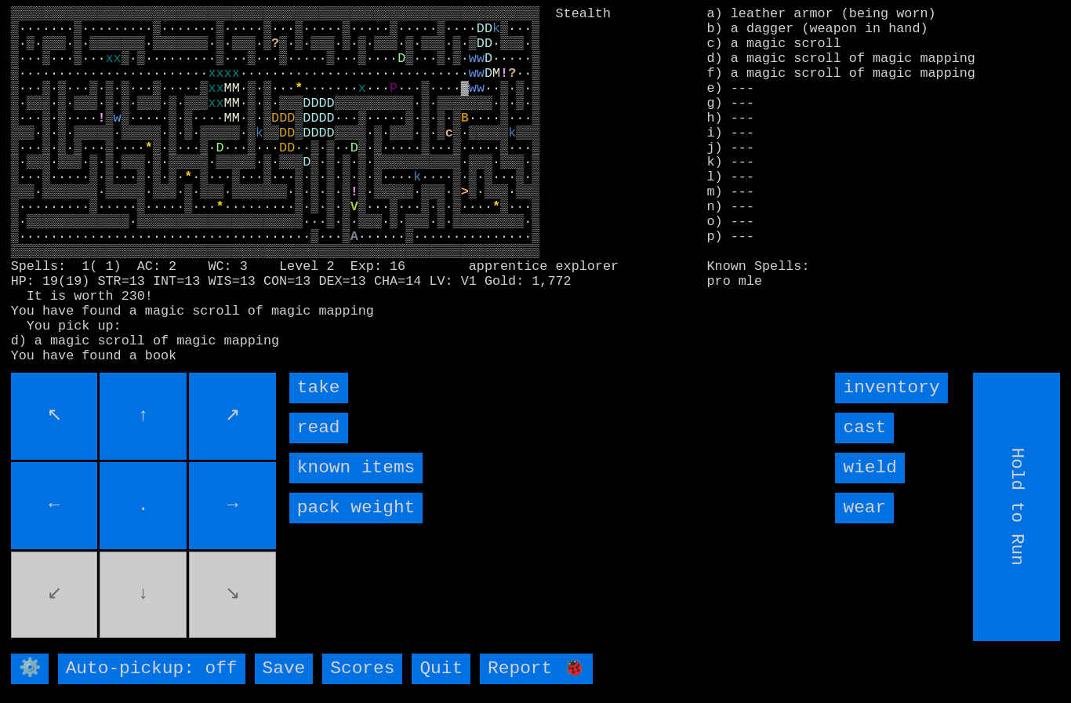
click at [311, 443] on input "read" at bounding box center [318, 427] width 59 height 31
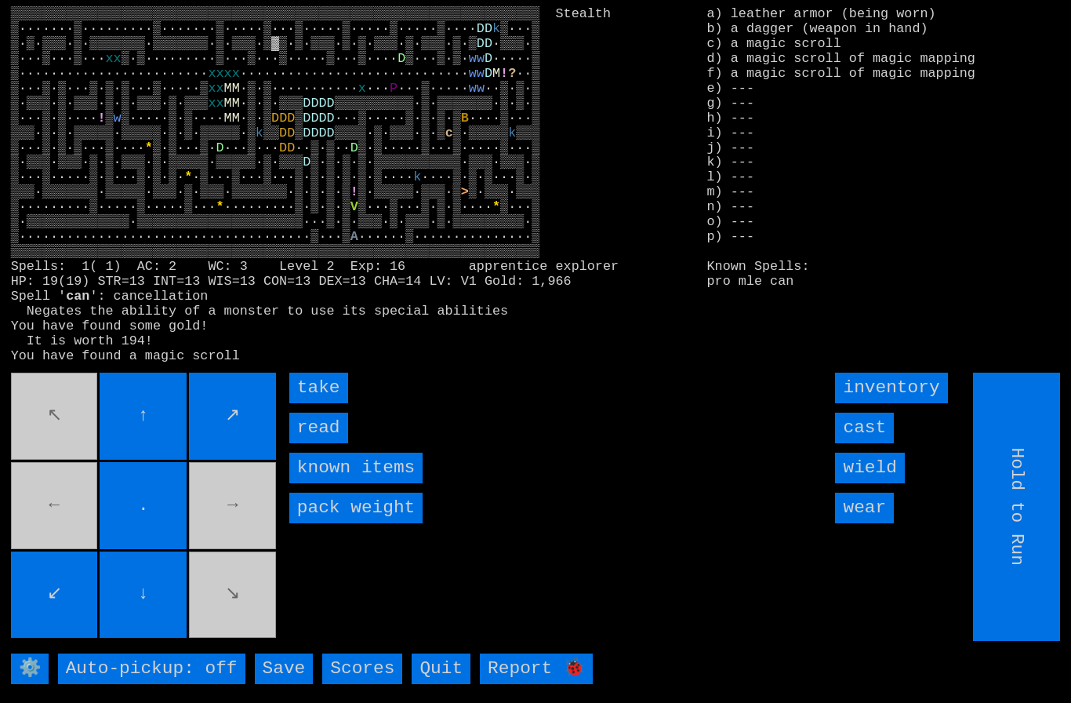
click at [307, 403] on input "take" at bounding box center [318, 387] width 59 height 31
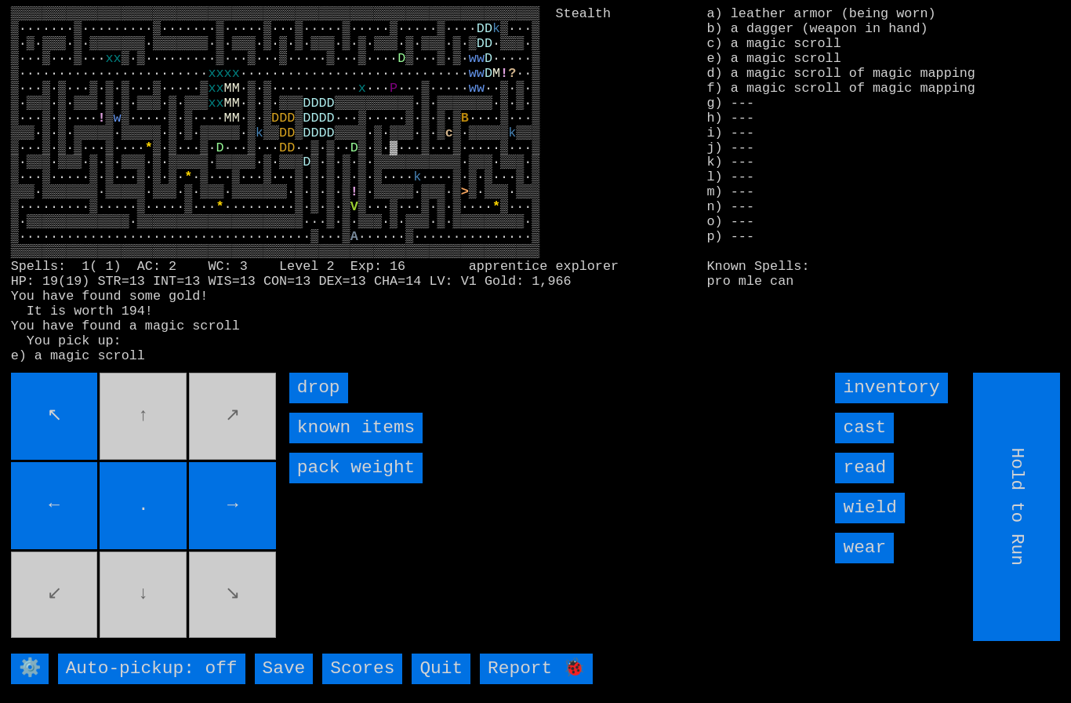
click at [59, 398] on larngrid "▒▒▒▒▒▒▒▒▒▒▒▒▒▒▒▒▒▒▒▒▒▒▒▒▒▒▒▒▒▒▒▒▒▒▒▒▒▒▒▒▒▒▒▒▒▒▒▒▒▒▒▒▒▒▒▒▒▒▒▒▒▒▒▒▒▒▒ Stealth ▒··…" at bounding box center [535, 351] width 1071 height 703
click at [59, 397] on larngrid "▒▒▒▒▒▒▒▒▒▒▒▒▒▒▒▒▒▒▒▒▒▒▒▒▒▒▒▒▒▒▒▒▒▒▒▒▒▒▒▒▒▒▒▒▒▒▒▒▒▒▒▒▒▒▒▒▒▒▒▒▒▒▒▒▒▒▒ Stealth ▒··…" at bounding box center [535, 351] width 1071 height 703
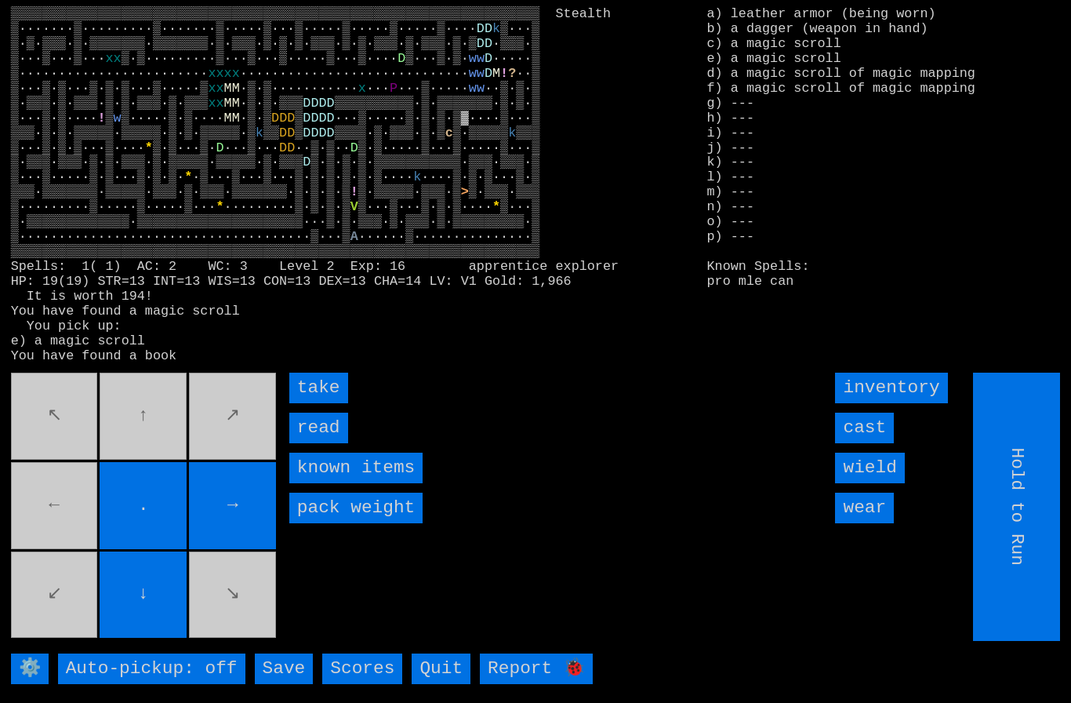
click at [307, 443] on input "read" at bounding box center [318, 427] width 59 height 31
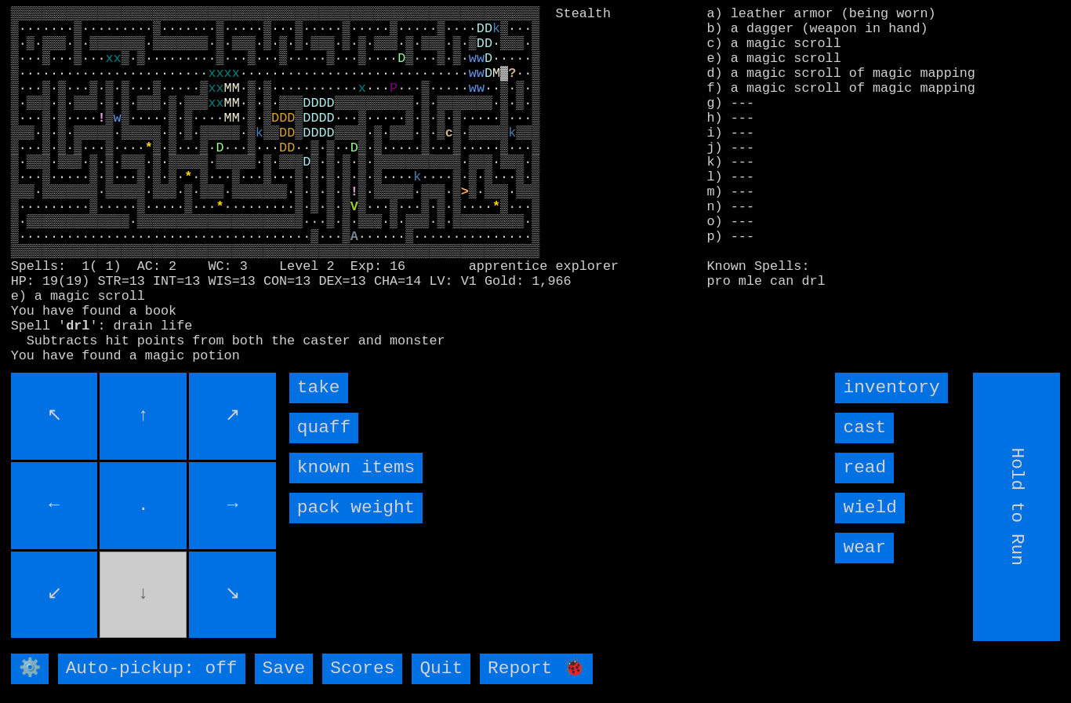
click at [310, 403] on input "take" at bounding box center [318, 387] width 59 height 31
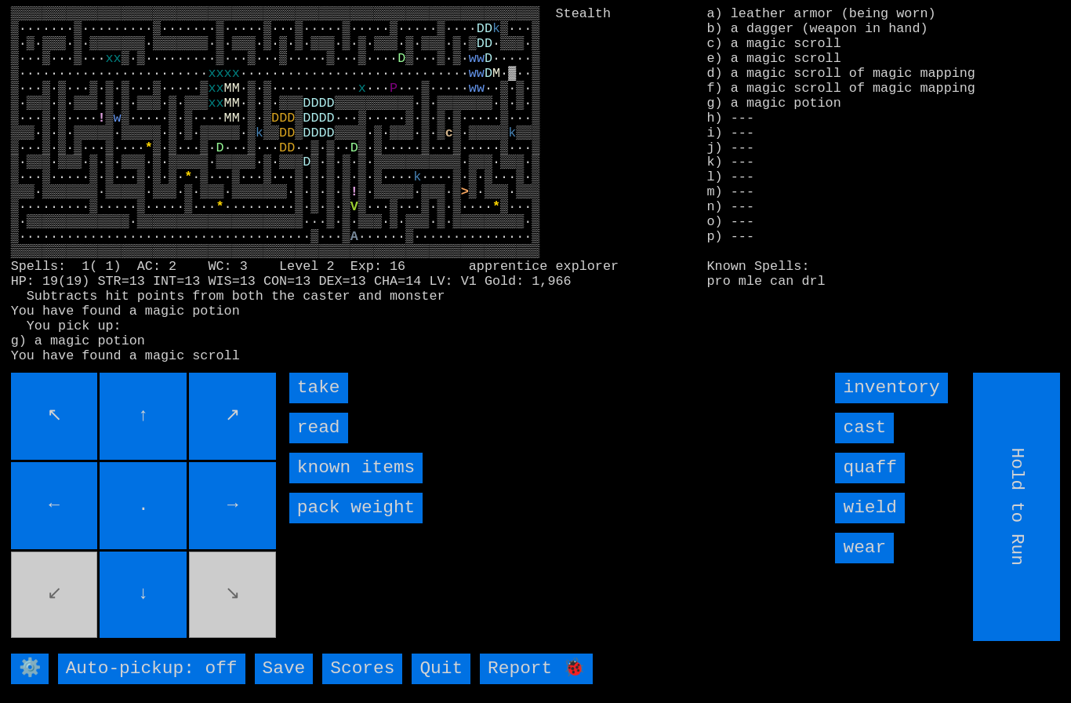
click at [311, 403] on input "take" at bounding box center [318, 387] width 59 height 31
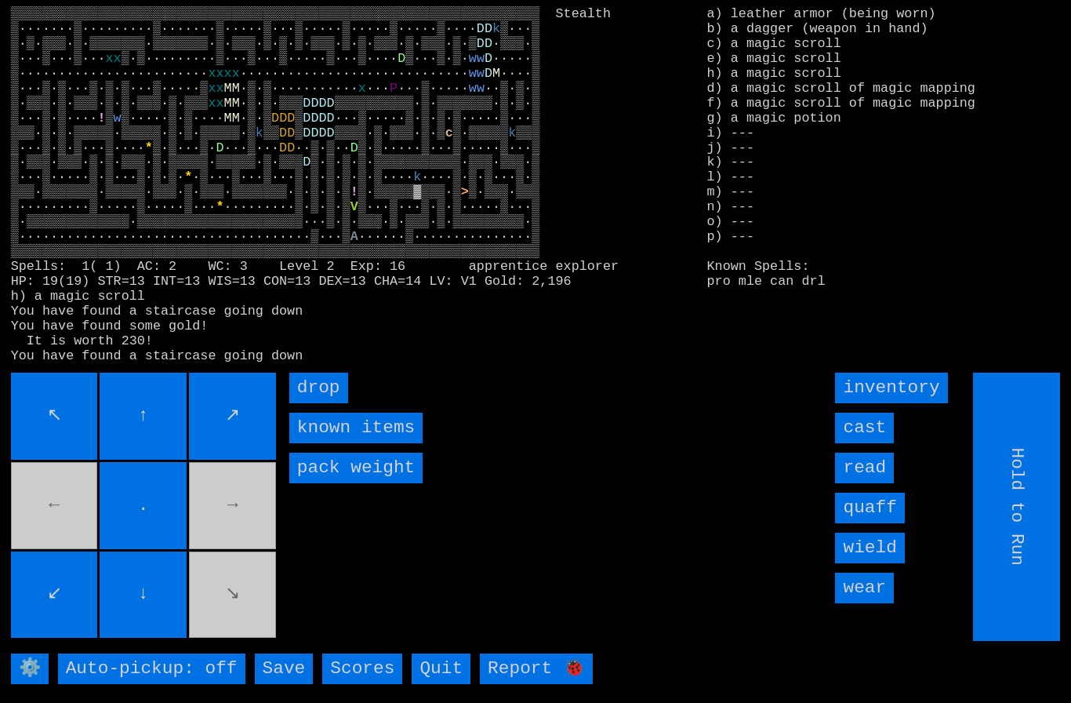
click at [876, 443] on input "cast" at bounding box center [864, 427] width 59 height 31
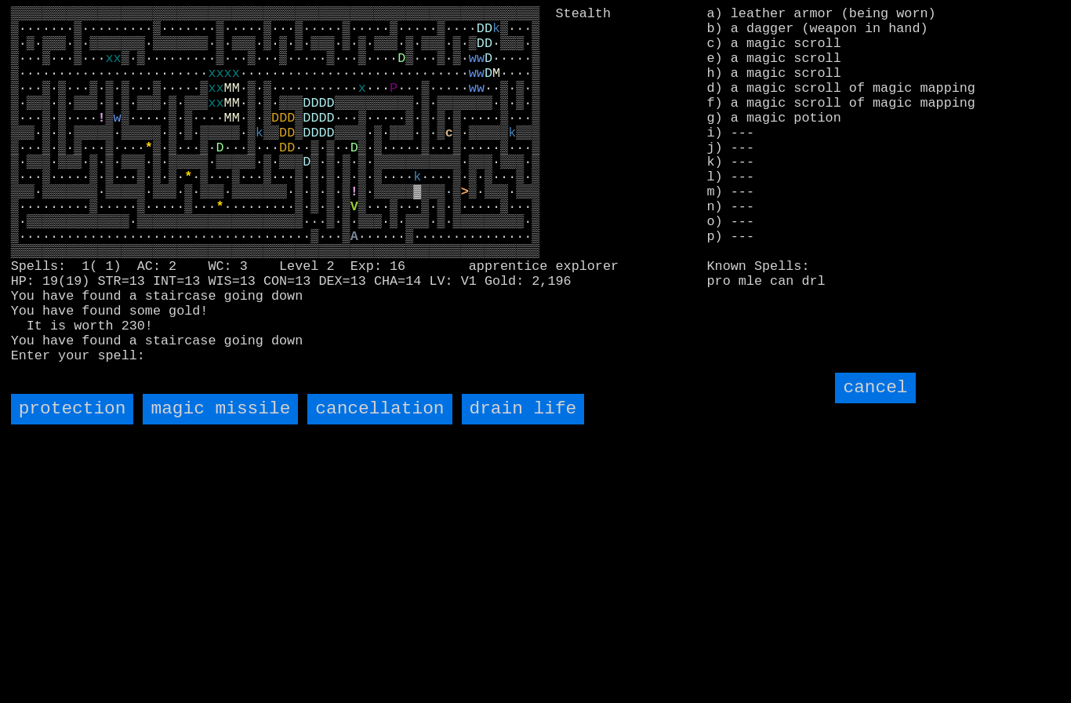
click at [537, 424] on life "drain life" at bounding box center [523, 409] width 123 height 31
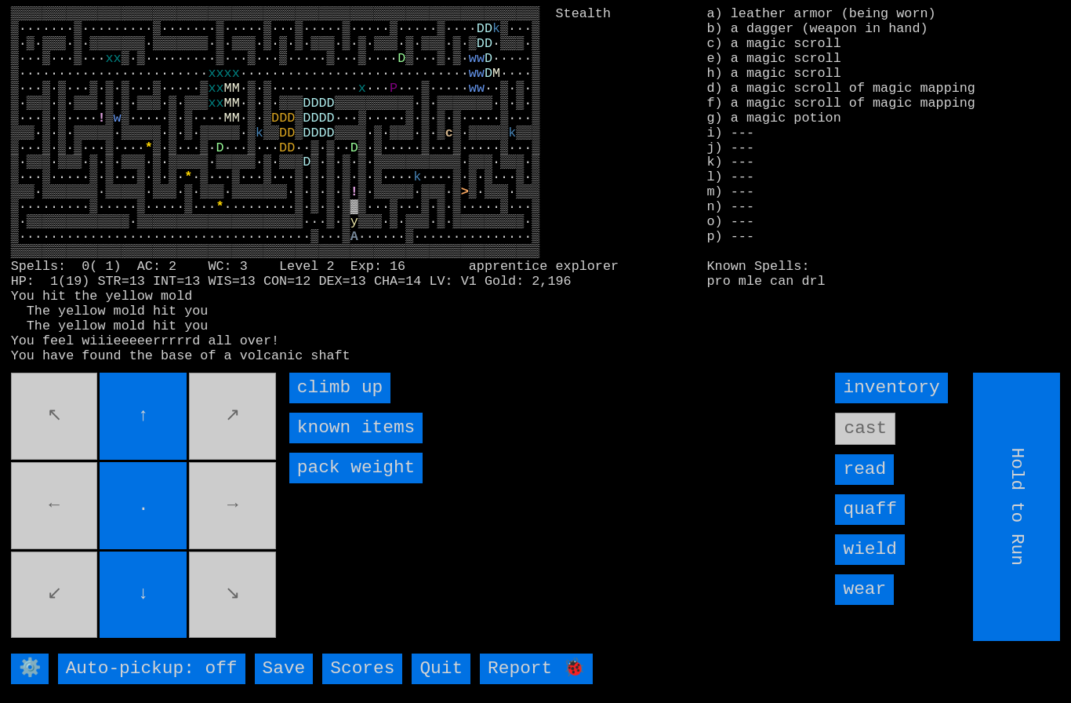
click at [304, 403] on up "climb up" at bounding box center [339, 387] width 101 height 31
